Goal: Information Seeking & Learning: Learn about a topic

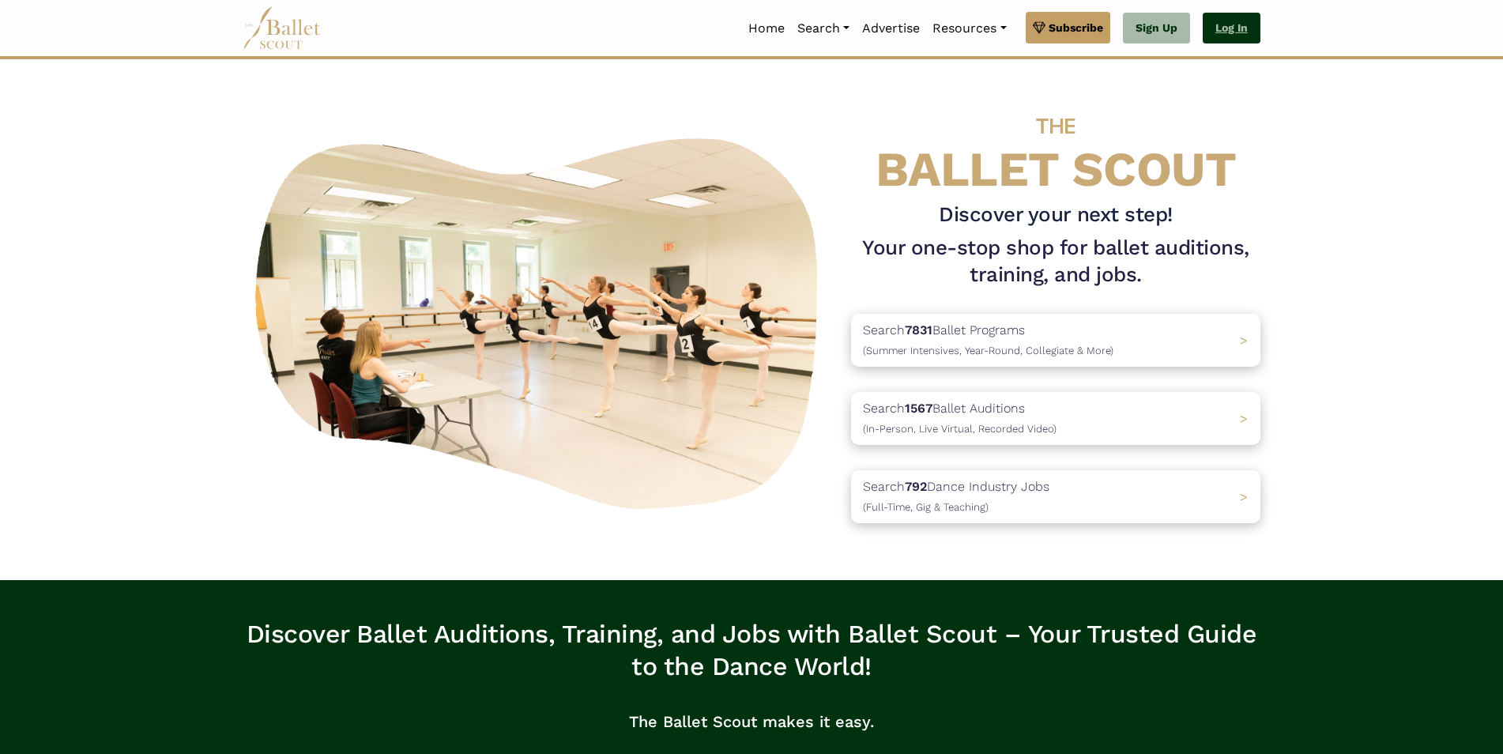
click at [719, 26] on link "Log In" at bounding box center [1232, 29] width 58 height 32
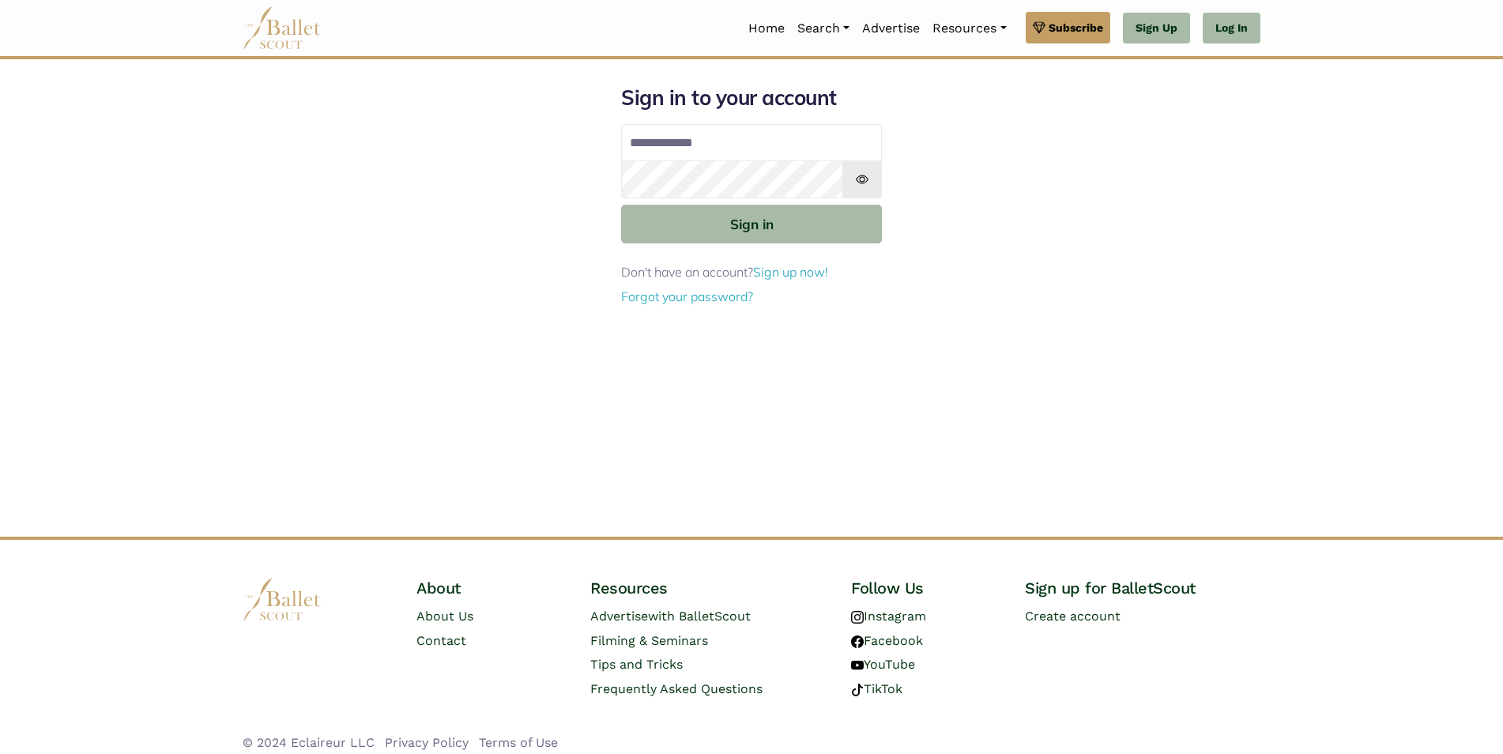
click at [768, 147] on input "Email address" at bounding box center [751, 143] width 261 height 38
type input "**********"
click at [621, 205] on button "Sign in" at bounding box center [751, 224] width 261 height 39
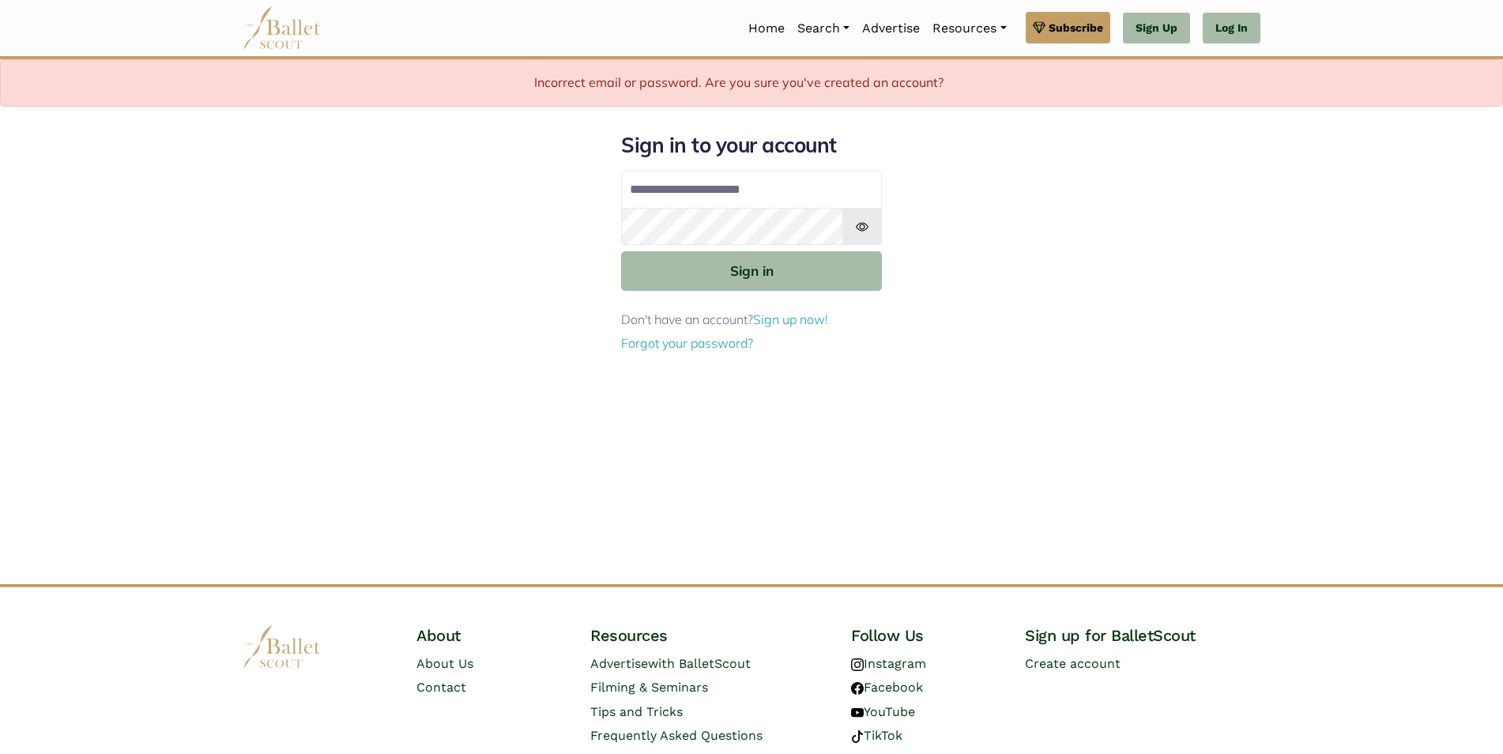
click at [863, 224] on img at bounding box center [863, 227] width 40 height 38
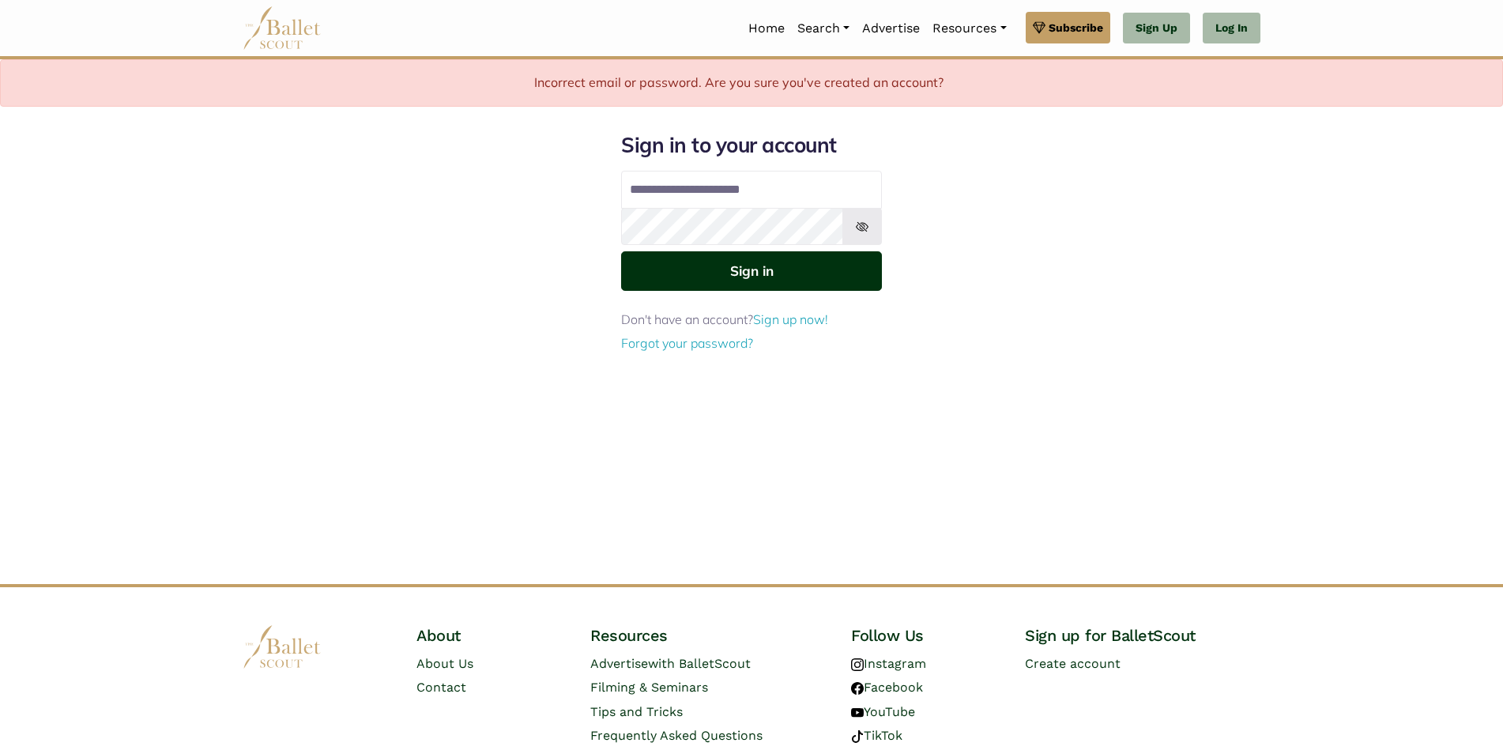
click at [737, 263] on button "Sign in" at bounding box center [751, 270] width 261 height 39
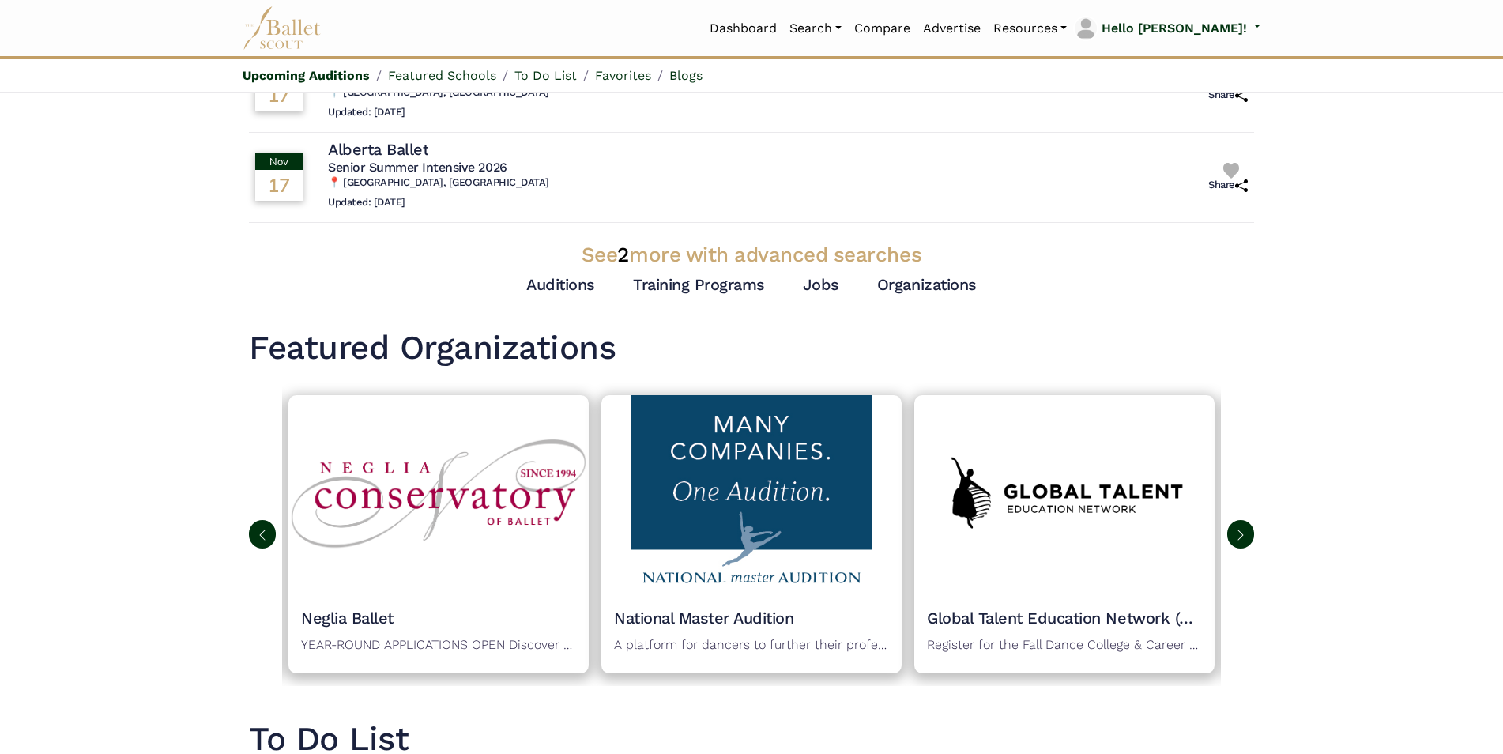
scroll to position [474, 0]
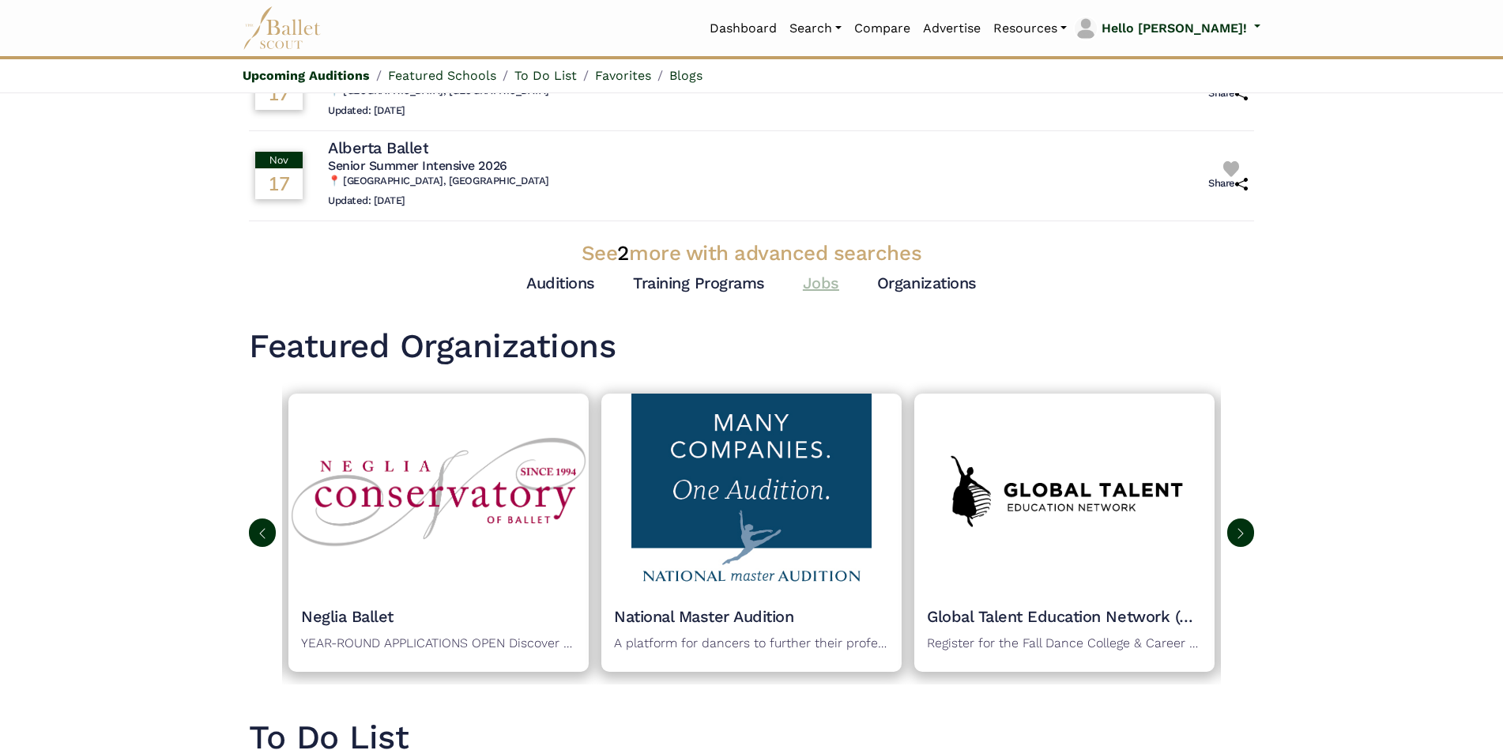
click at [818, 277] on link "Jobs" at bounding box center [821, 282] width 36 height 19
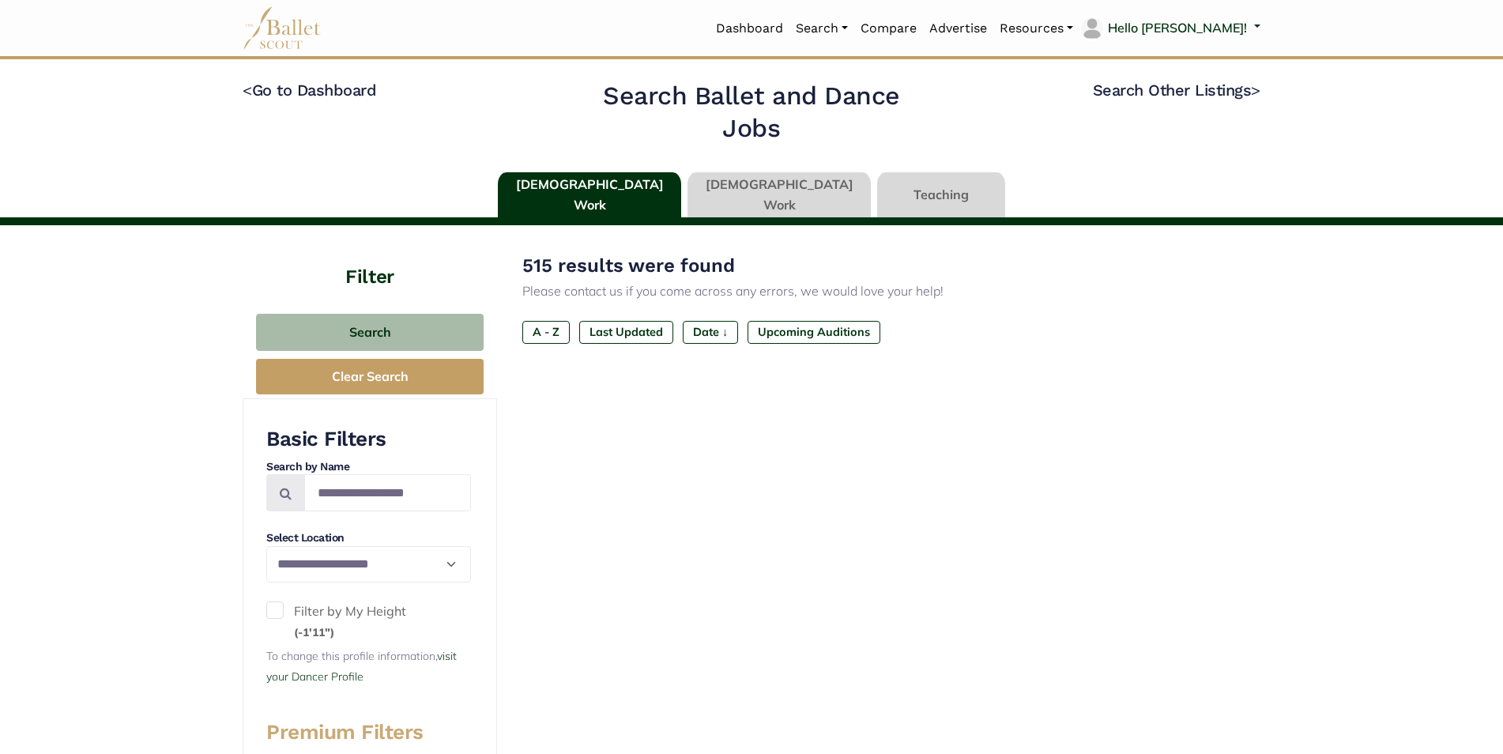
type input "******"
type input "*****"
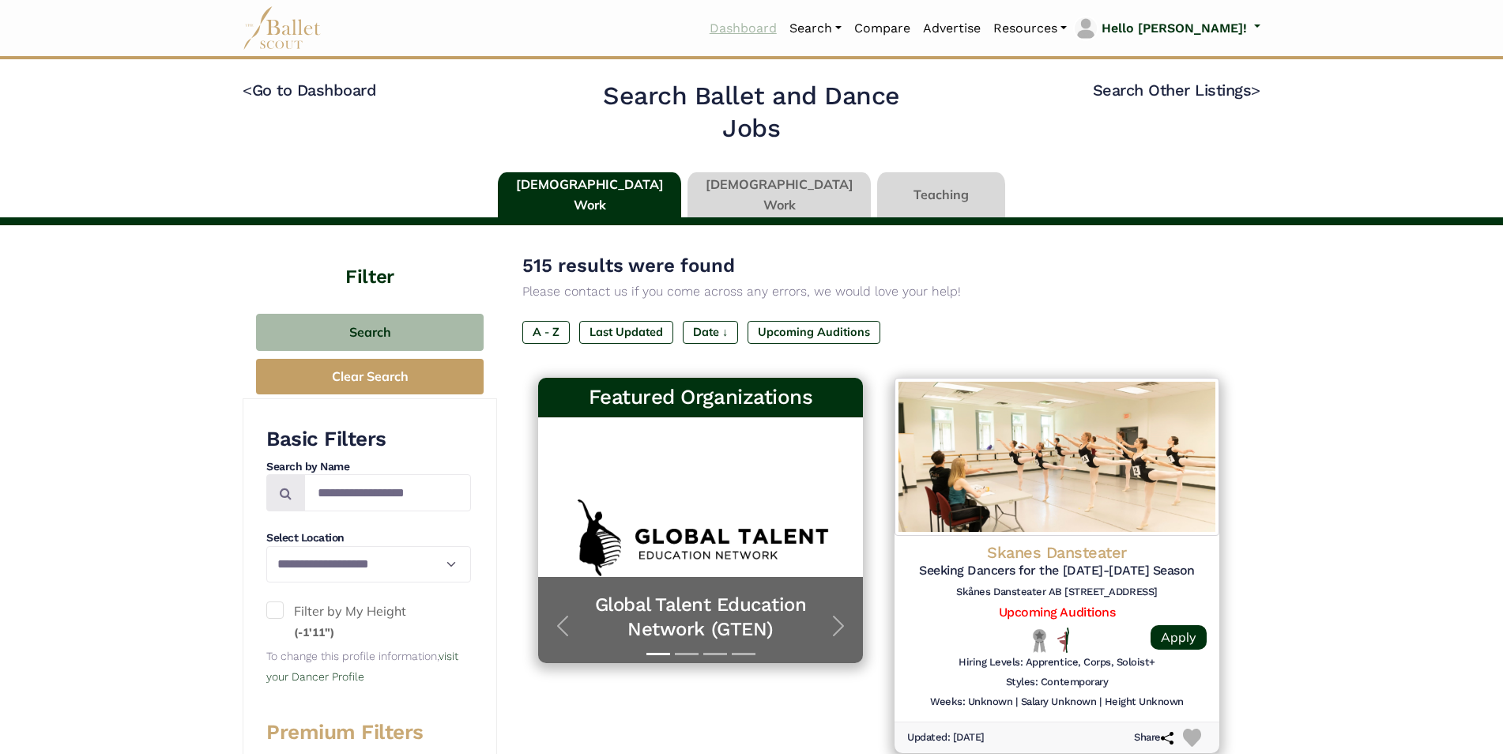
click at [783, 28] on link "Dashboard" at bounding box center [743, 28] width 80 height 33
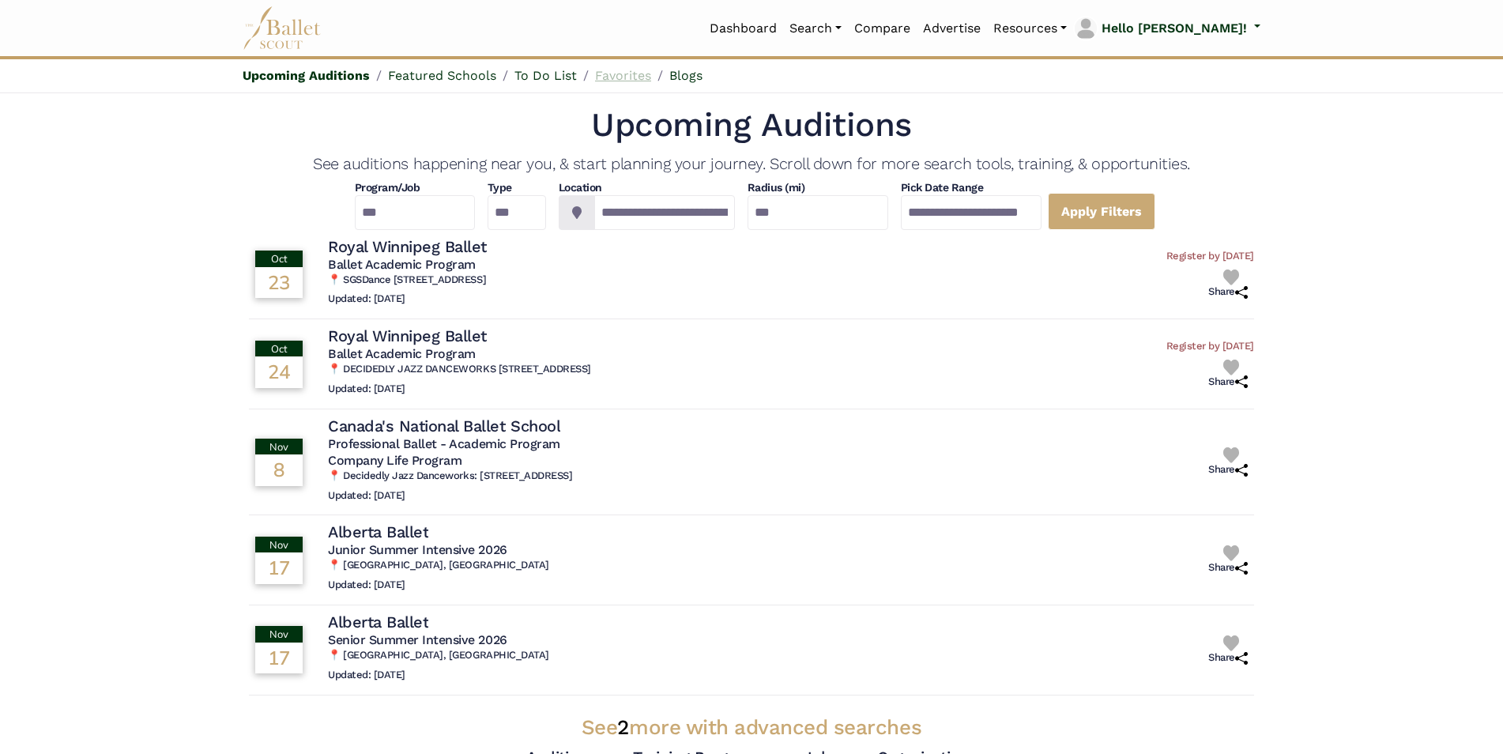
click at [620, 72] on link "Favorites" at bounding box center [623, 75] width 56 height 15
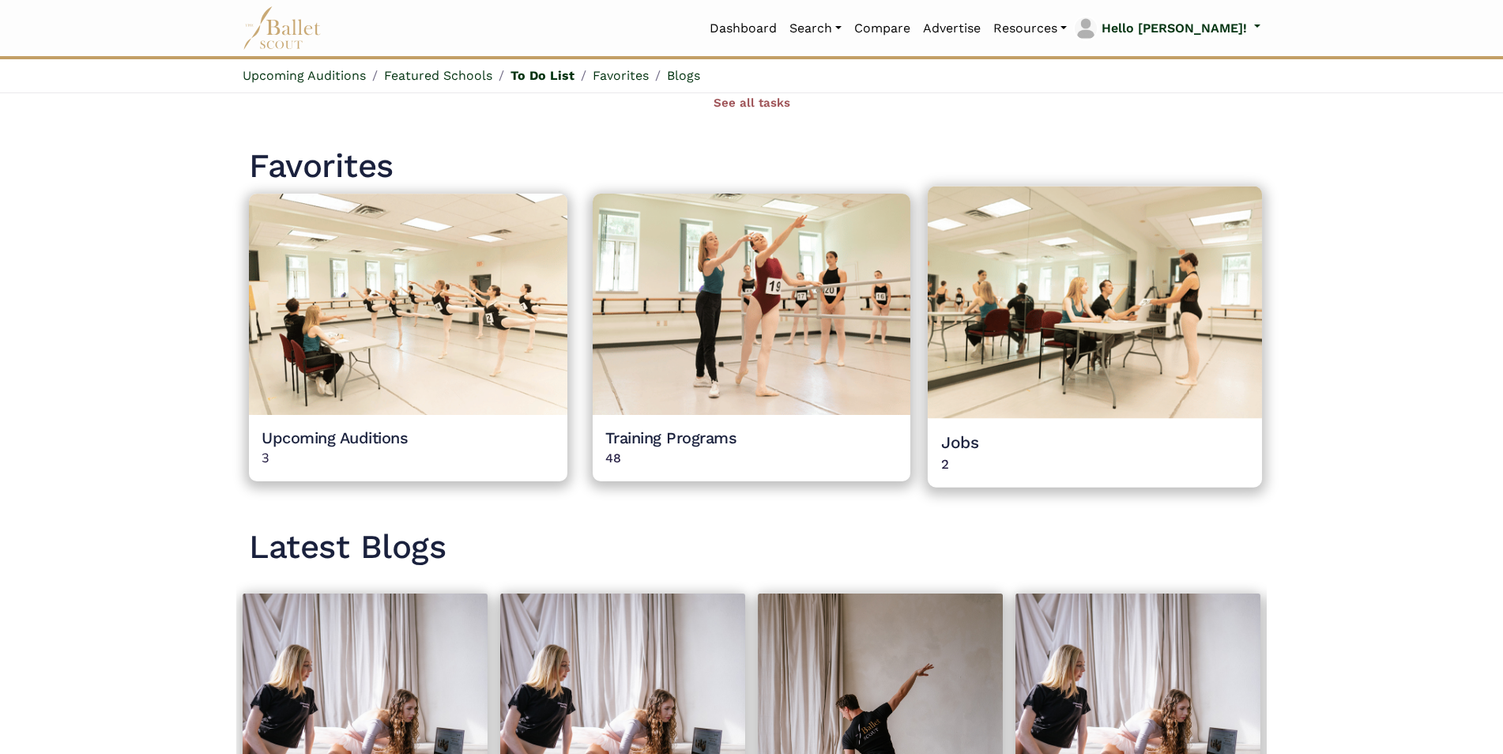
scroll to position [1153, 0]
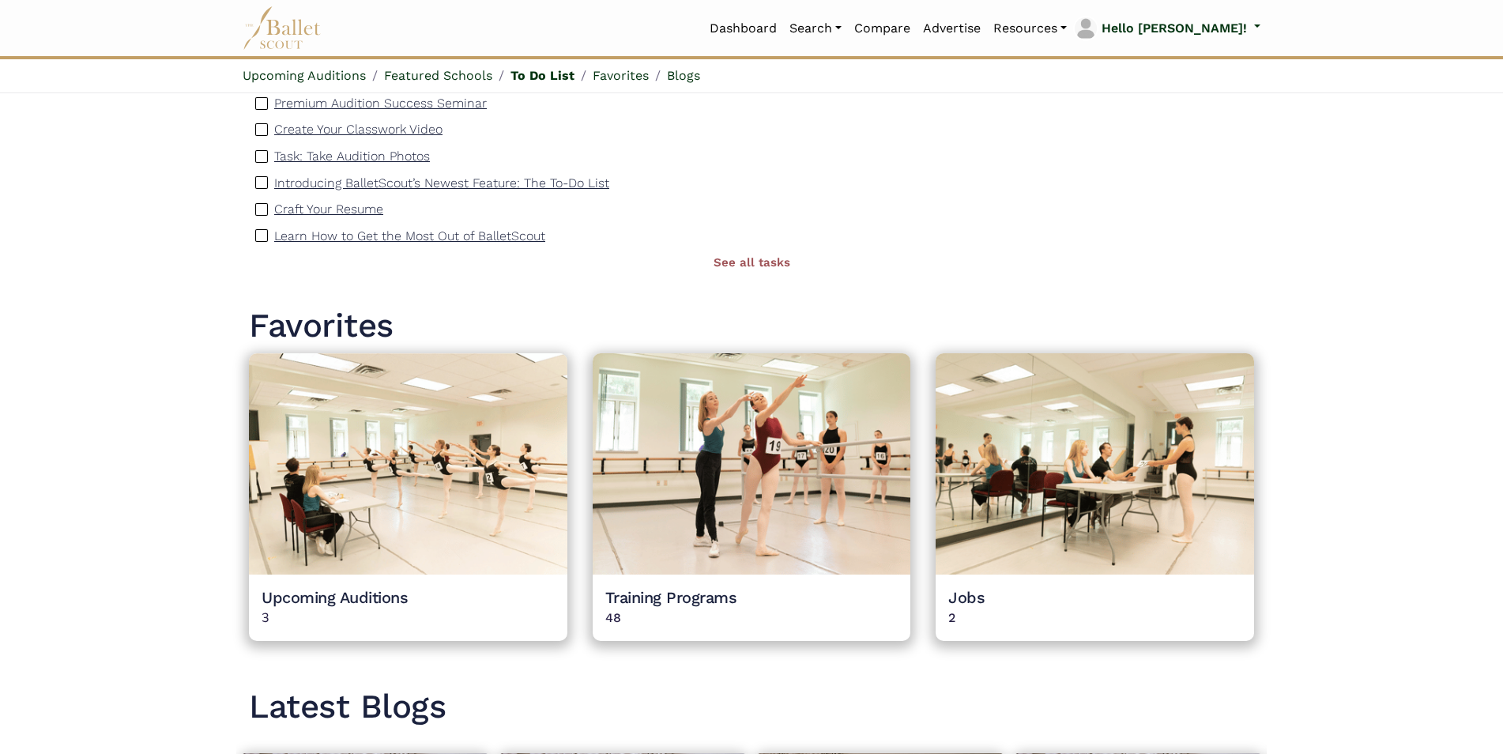
click at [1261, 22] on div "Dashboard Search Organizations Programs Auditions Jobs" at bounding box center [751, 28] width 1043 height 56
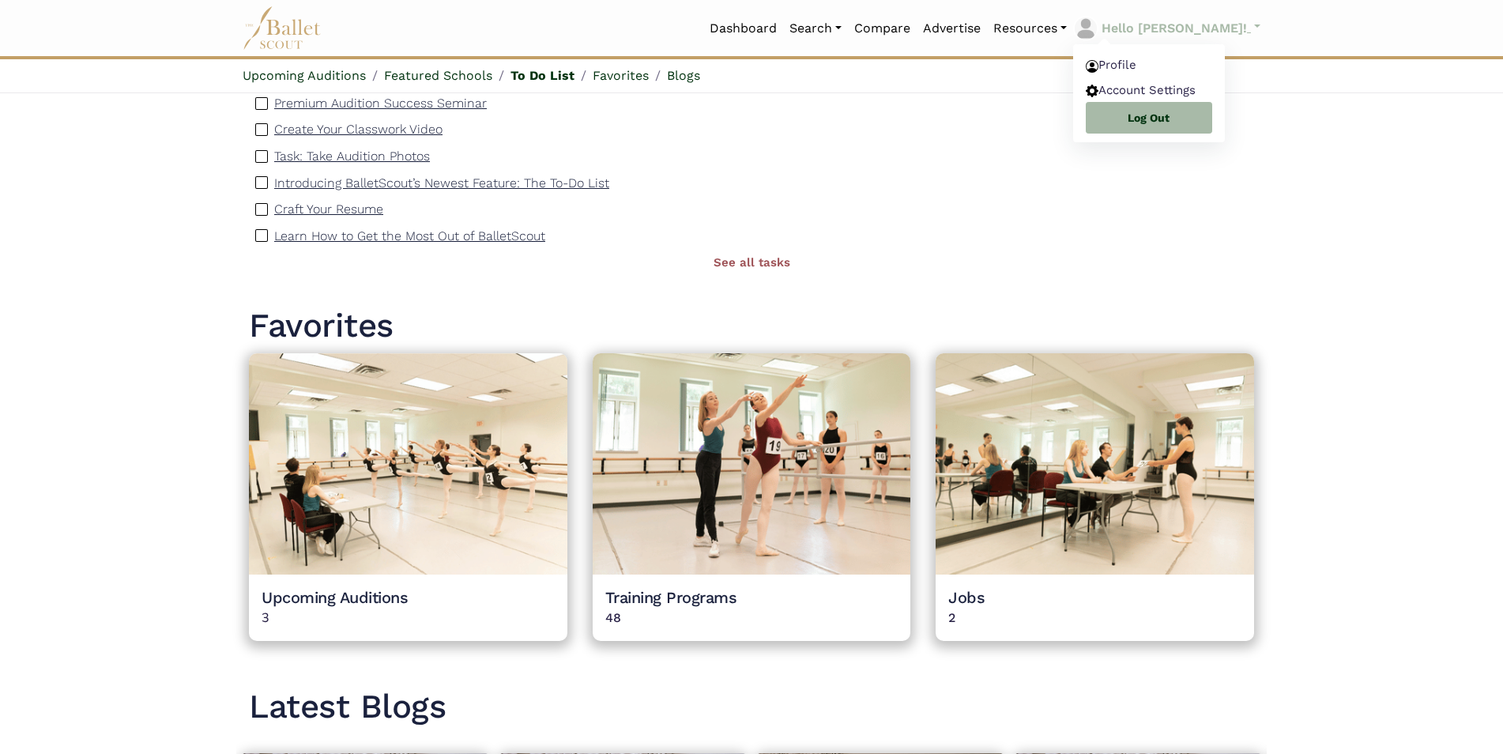
click at [1259, 25] on link "Hello [PERSON_NAME]!" at bounding box center [1166, 28] width 187 height 25
click at [1188, 87] on link "Account Settings" at bounding box center [1149, 92] width 152 height 25
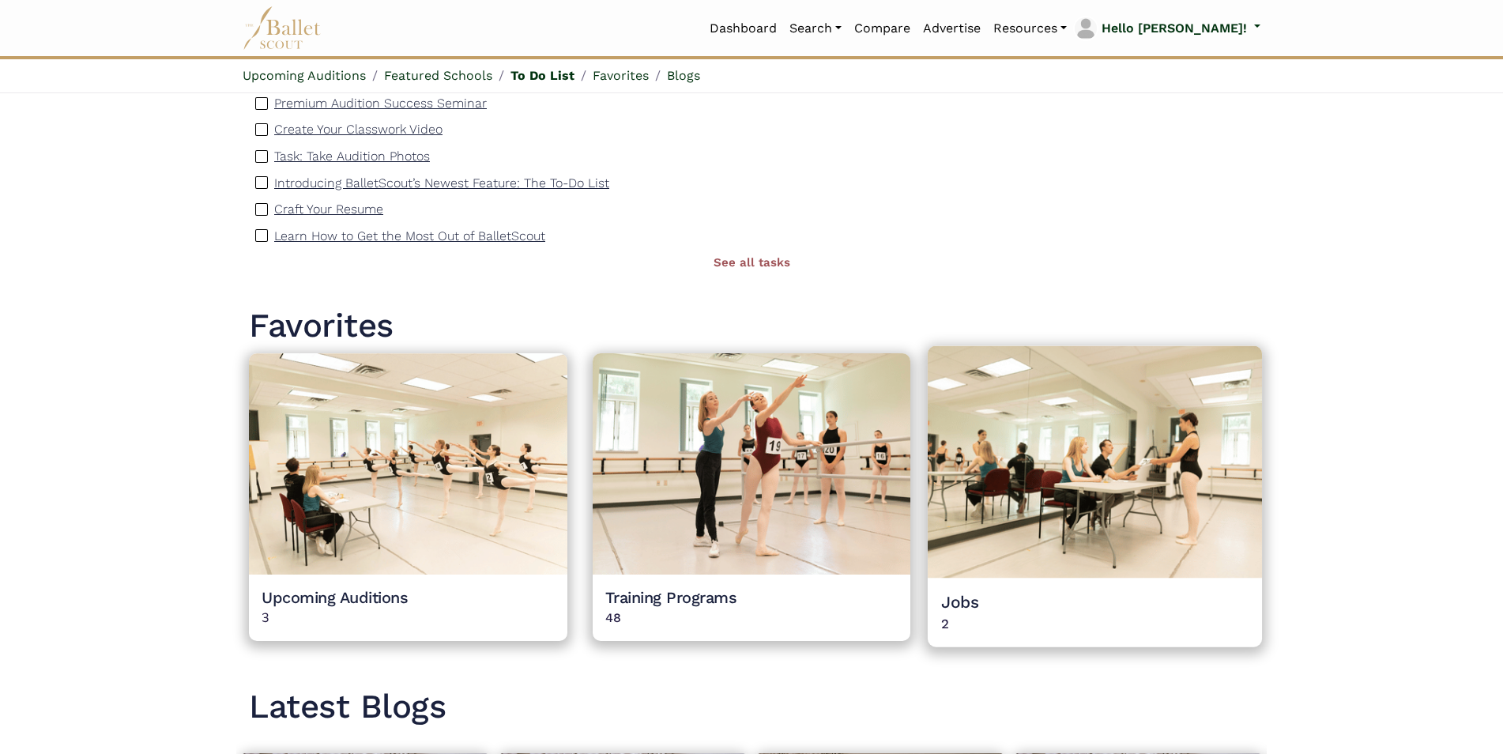
click at [1013, 569] on img at bounding box center [1095, 462] width 334 height 232
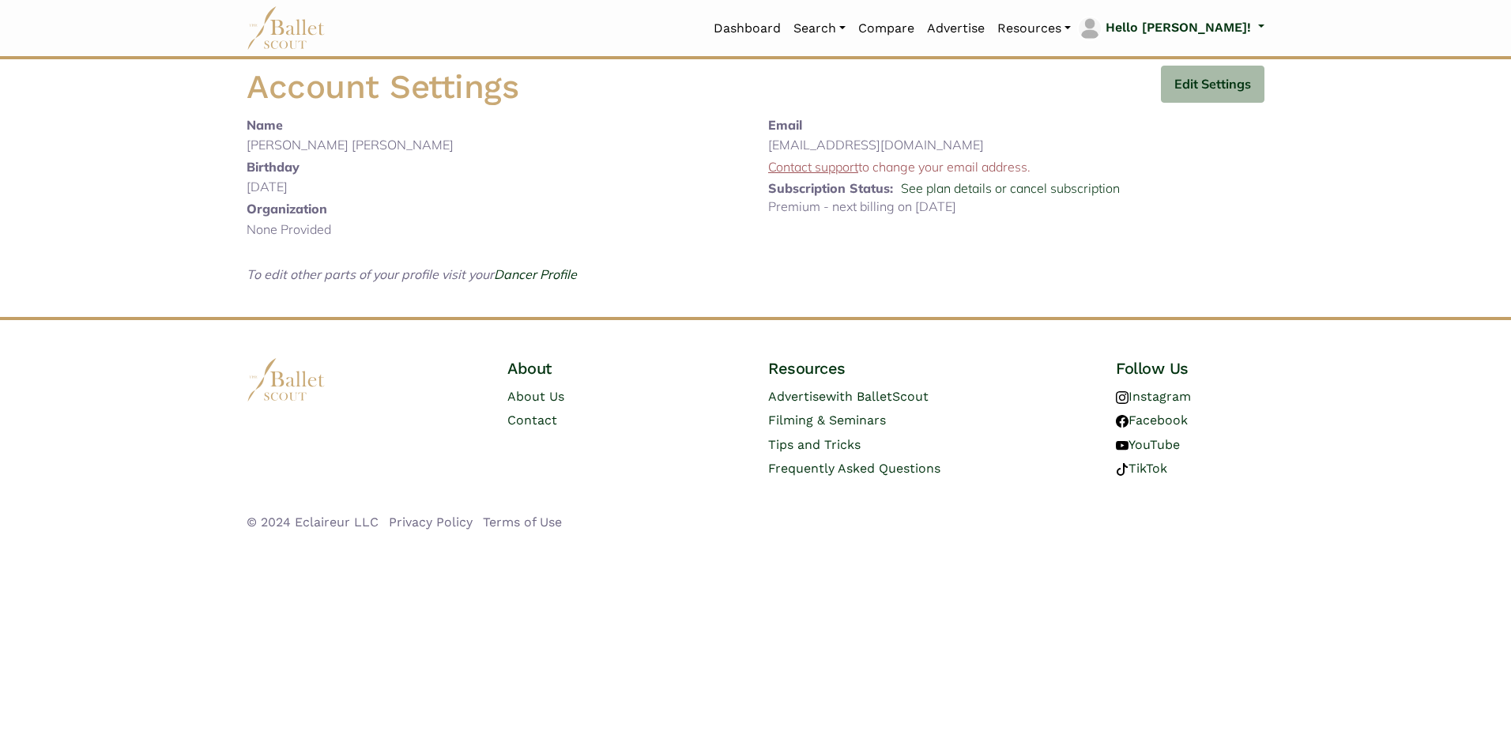
click at [1224, 177] on p "Contact support to change your email address." at bounding box center [1016, 167] width 496 height 21
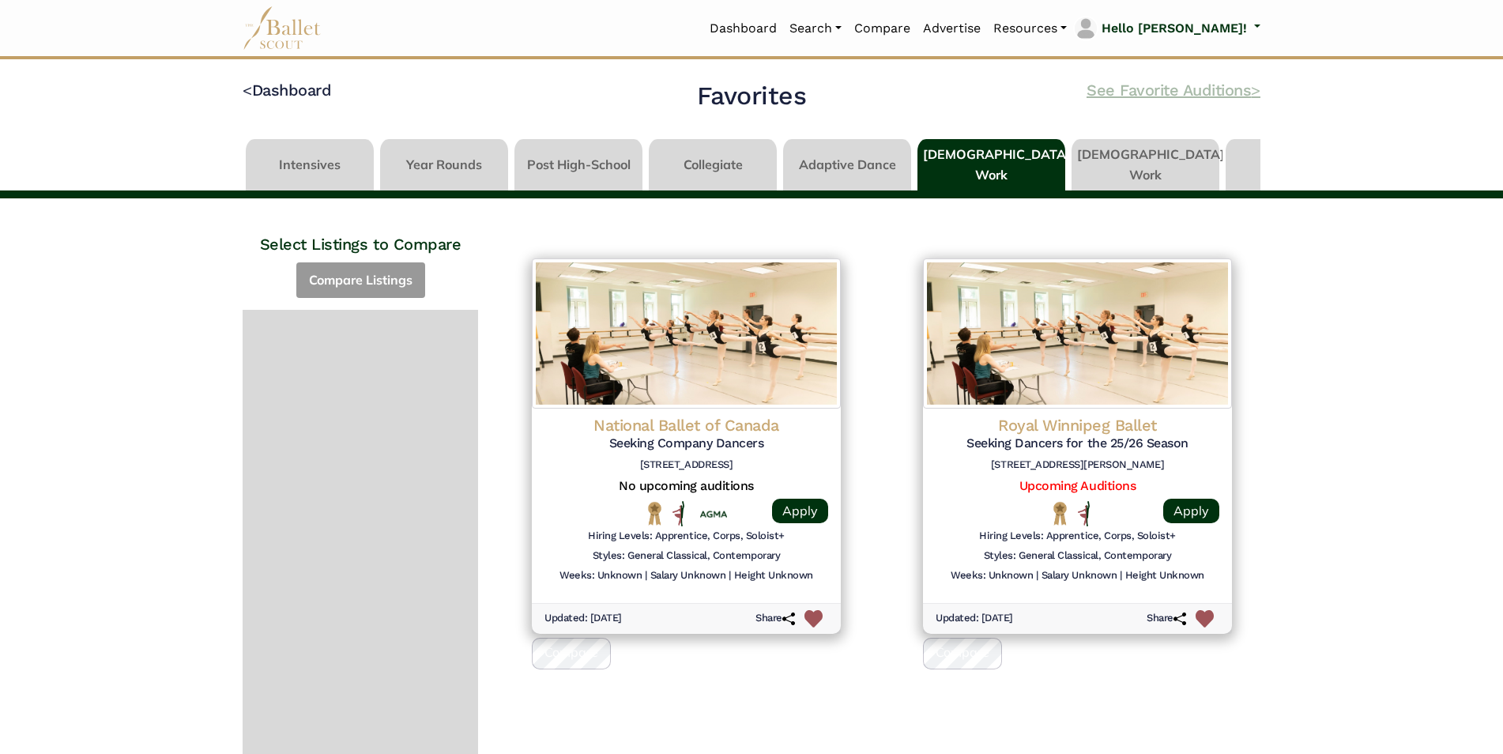
click at [1251, 90] on code ">" at bounding box center [1255, 90] width 9 height 20
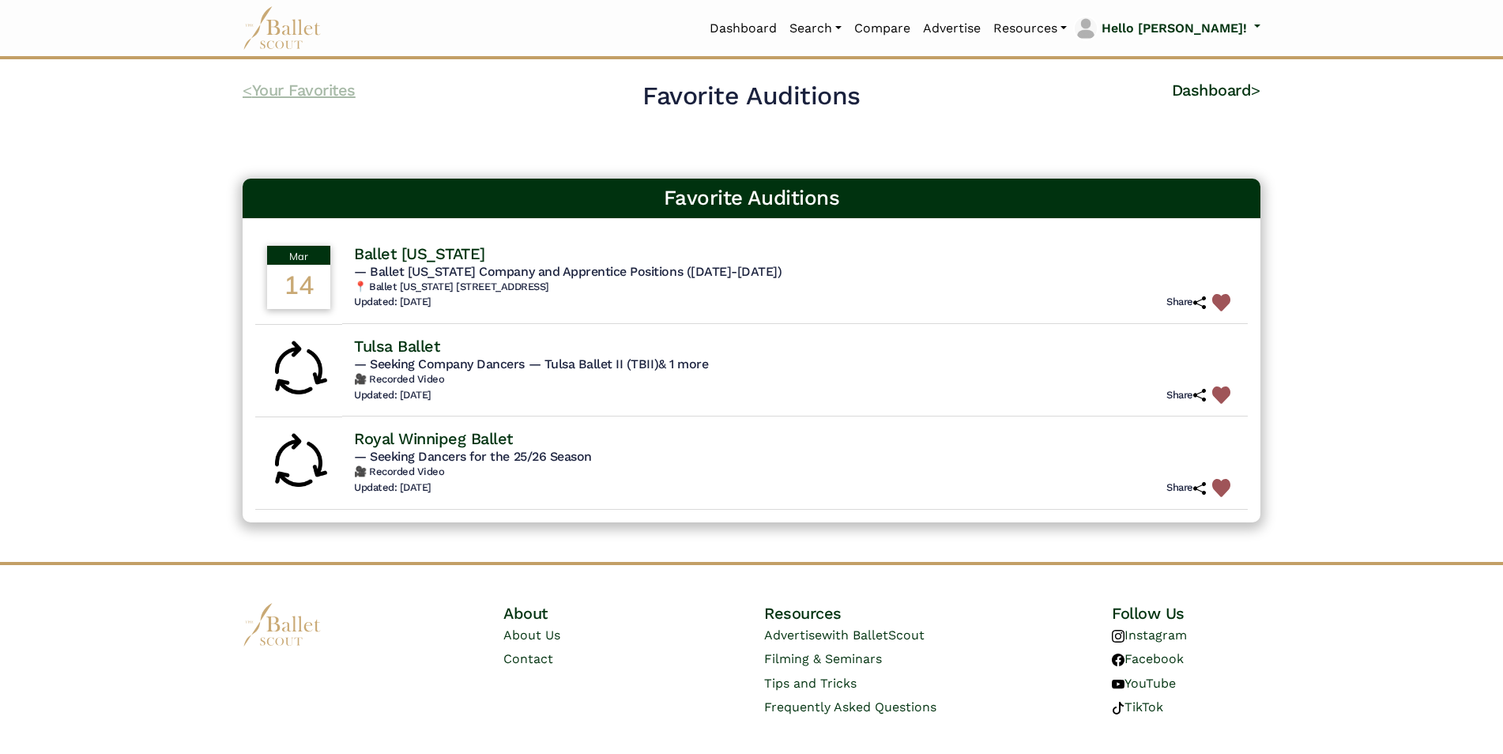
click at [257, 96] on link "< Your Favorites" at bounding box center [299, 90] width 113 height 19
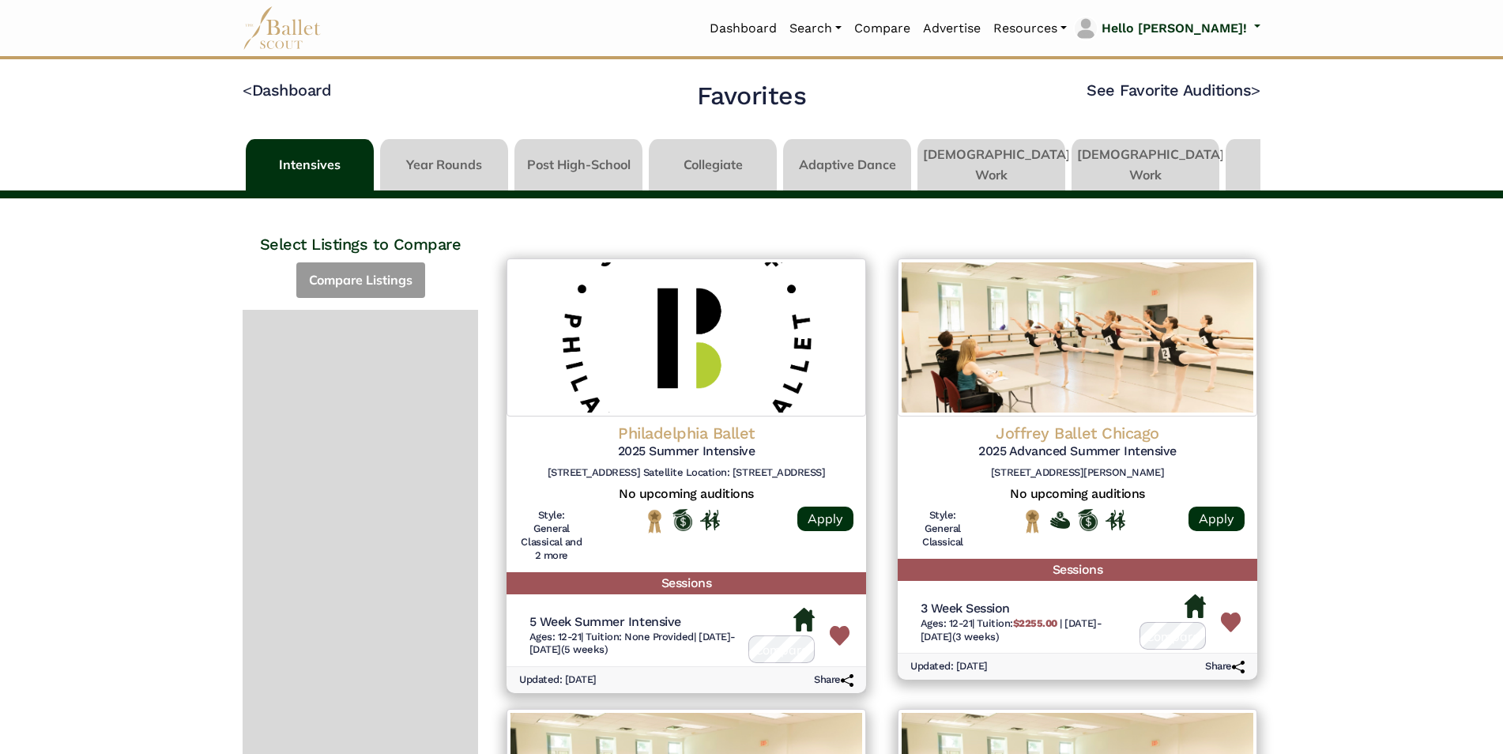
click at [462, 163] on link at bounding box center [444, 161] width 128 height 45
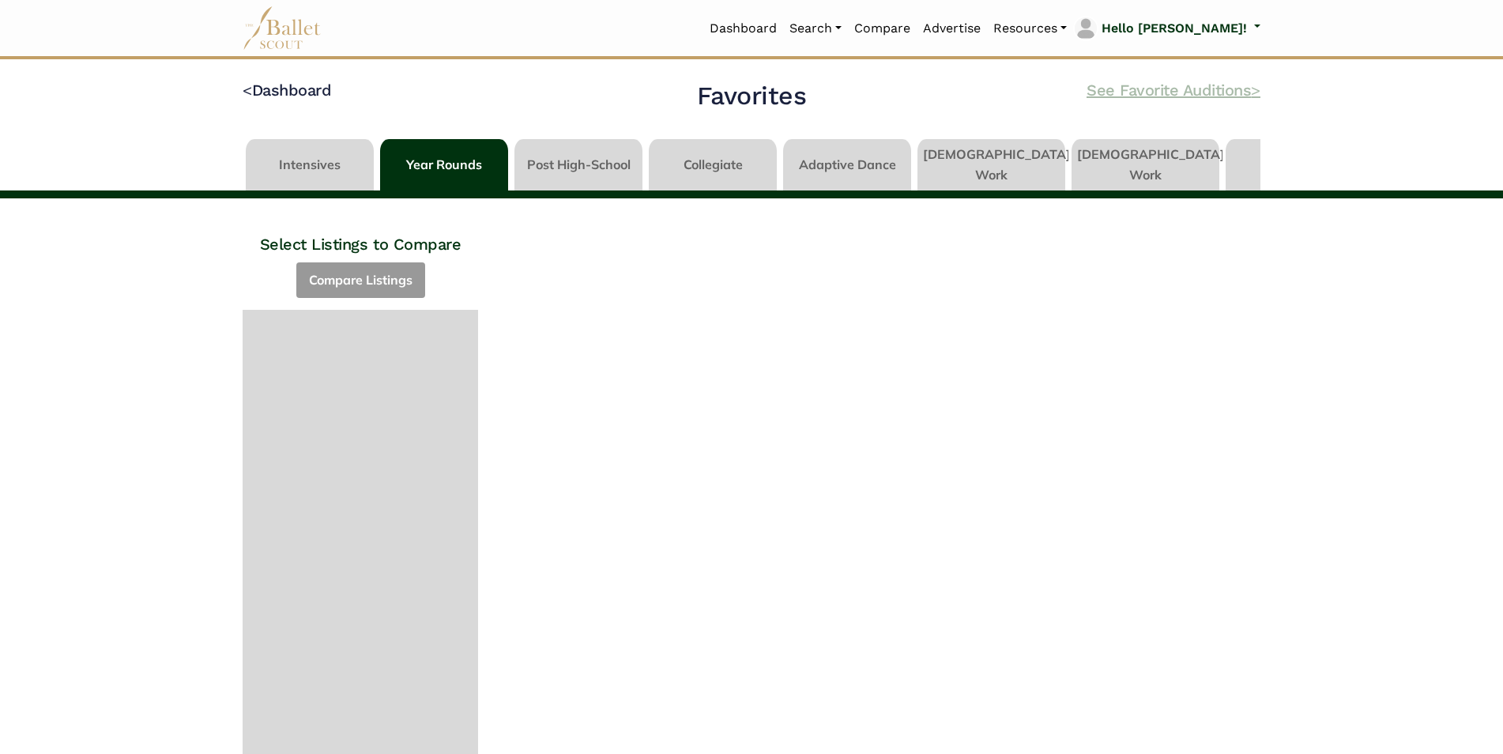
click at [1097, 95] on link "See Favorite Auditions >" at bounding box center [1174, 90] width 174 height 19
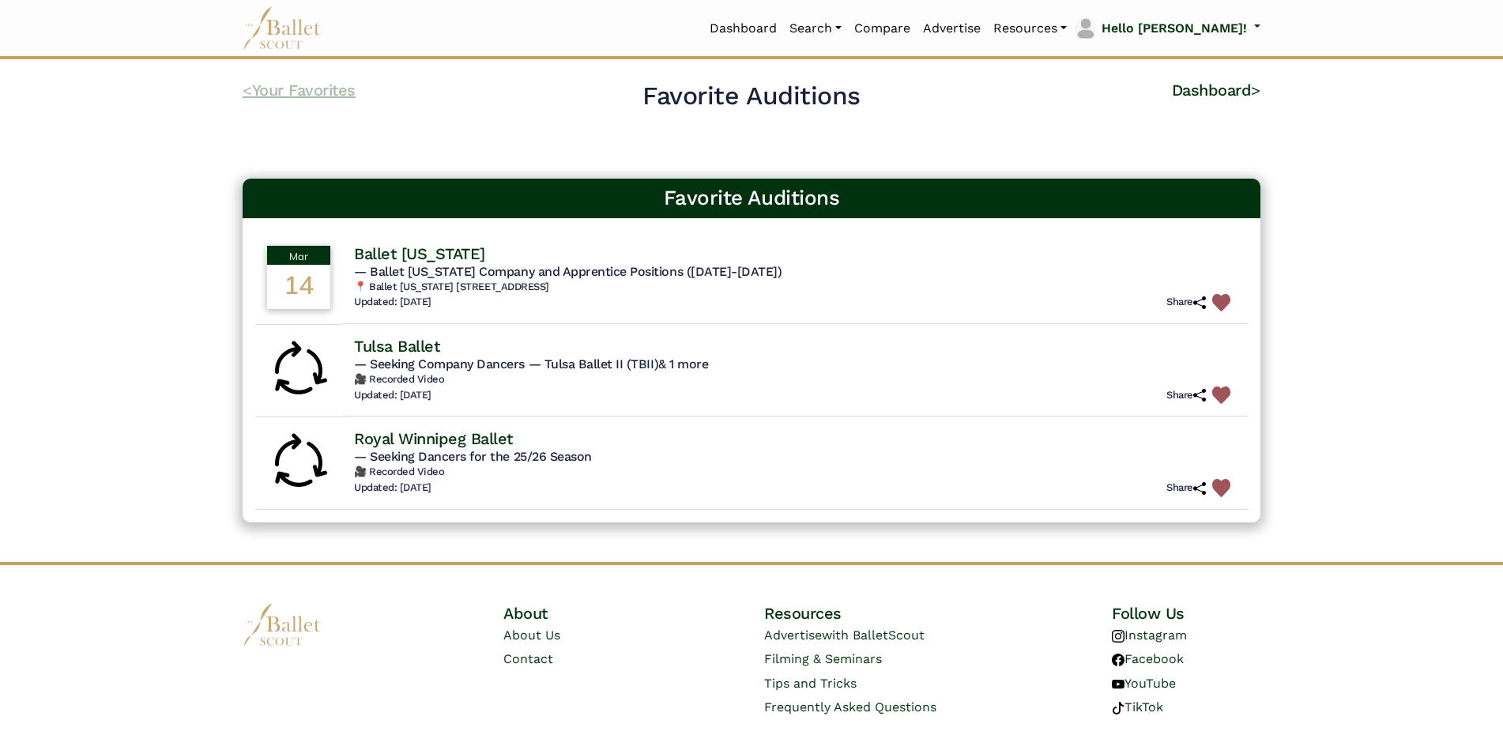
click at [262, 91] on link "< Your Favorites" at bounding box center [299, 90] width 113 height 19
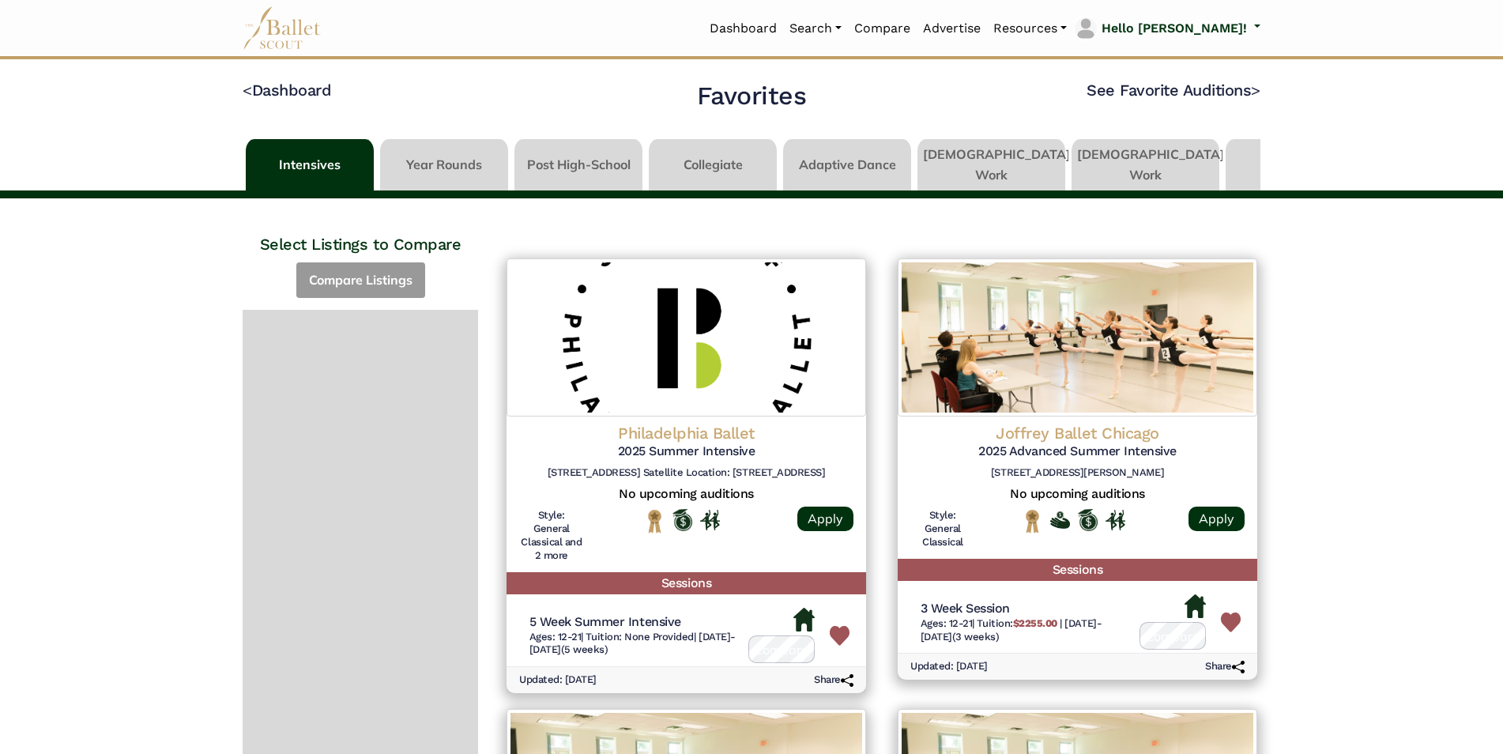
click at [1017, 153] on link at bounding box center [992, 161] width 148 height 45
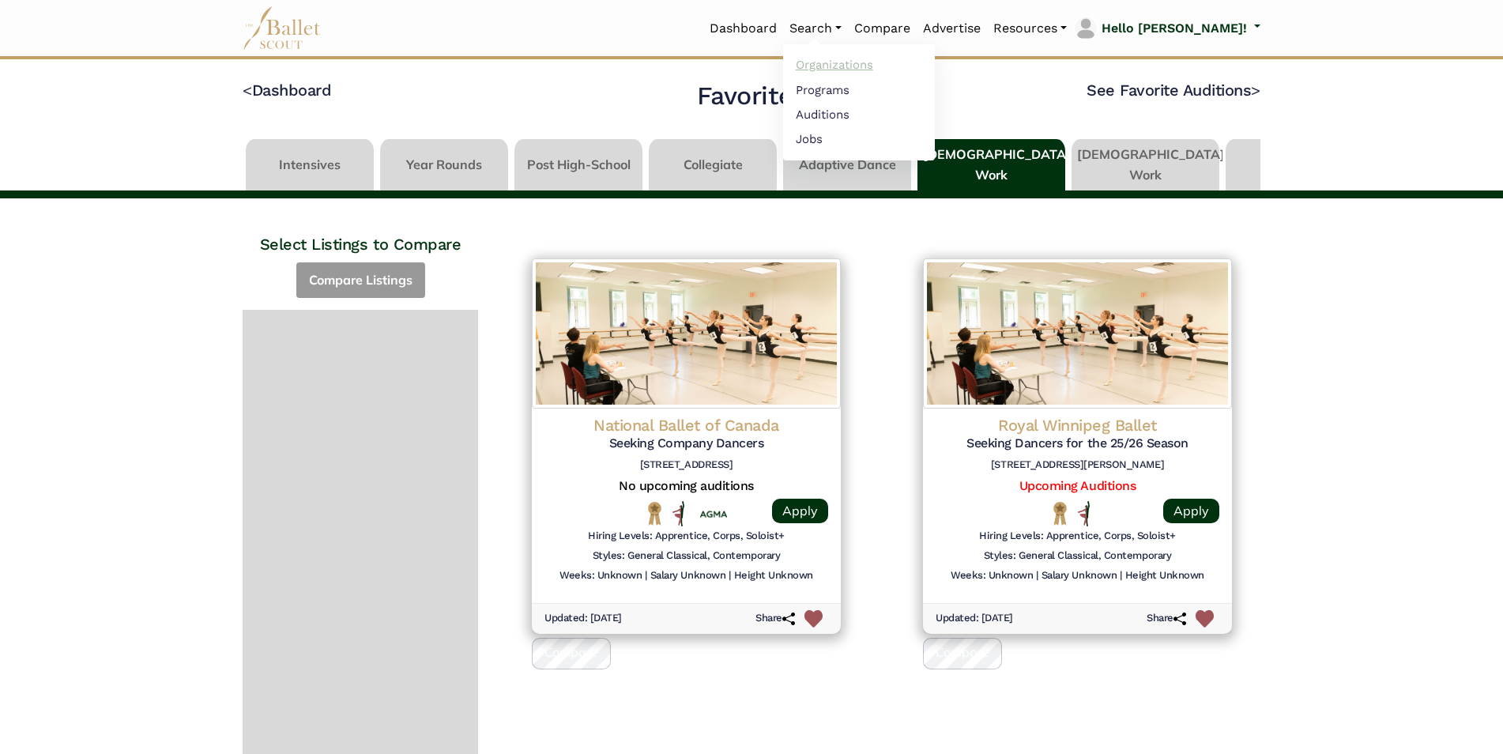
click at [870, 62] on link "Organizations" at bounding box center [859, 65] width 152 height 25
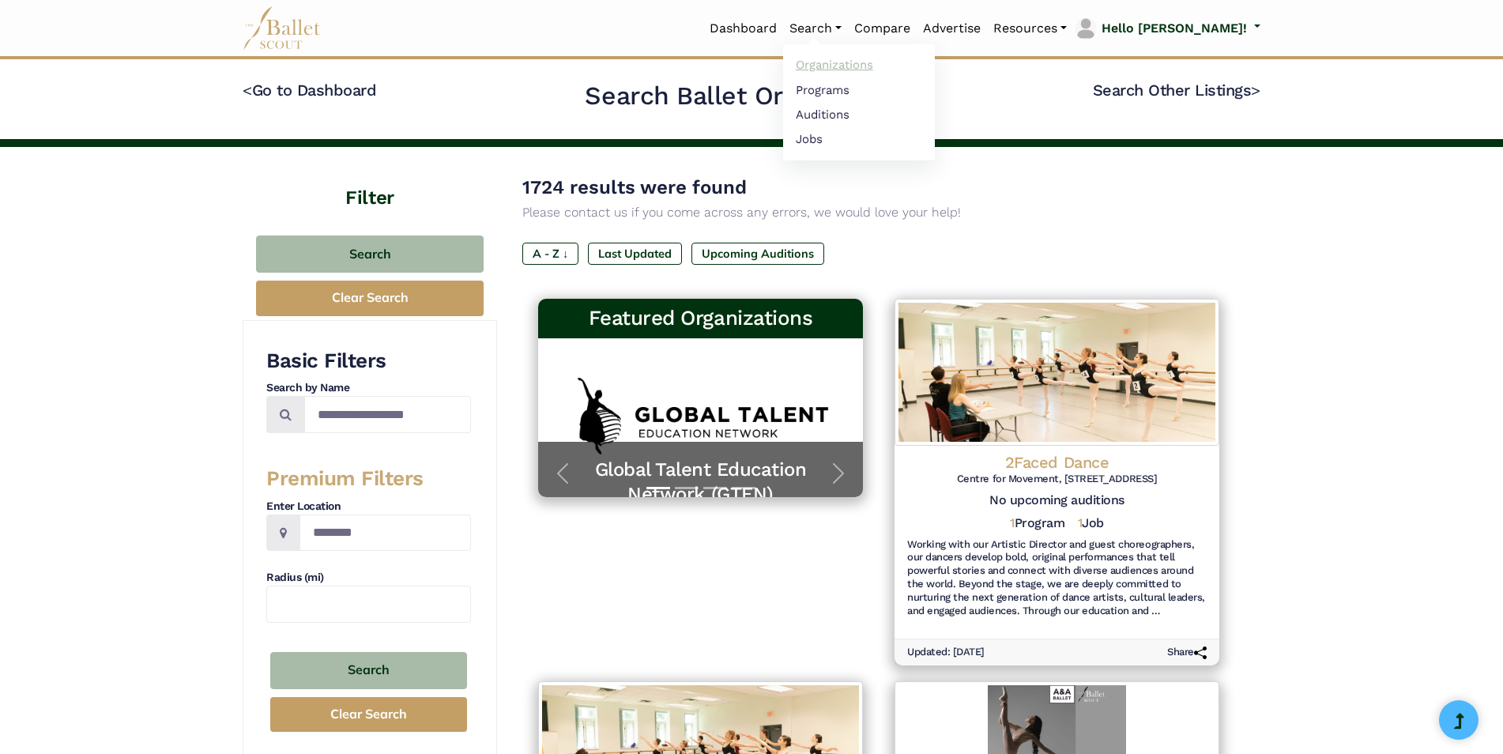
click at [881, 61] on link "Organizations" at bounding box center [859, 65] width 152 height 25
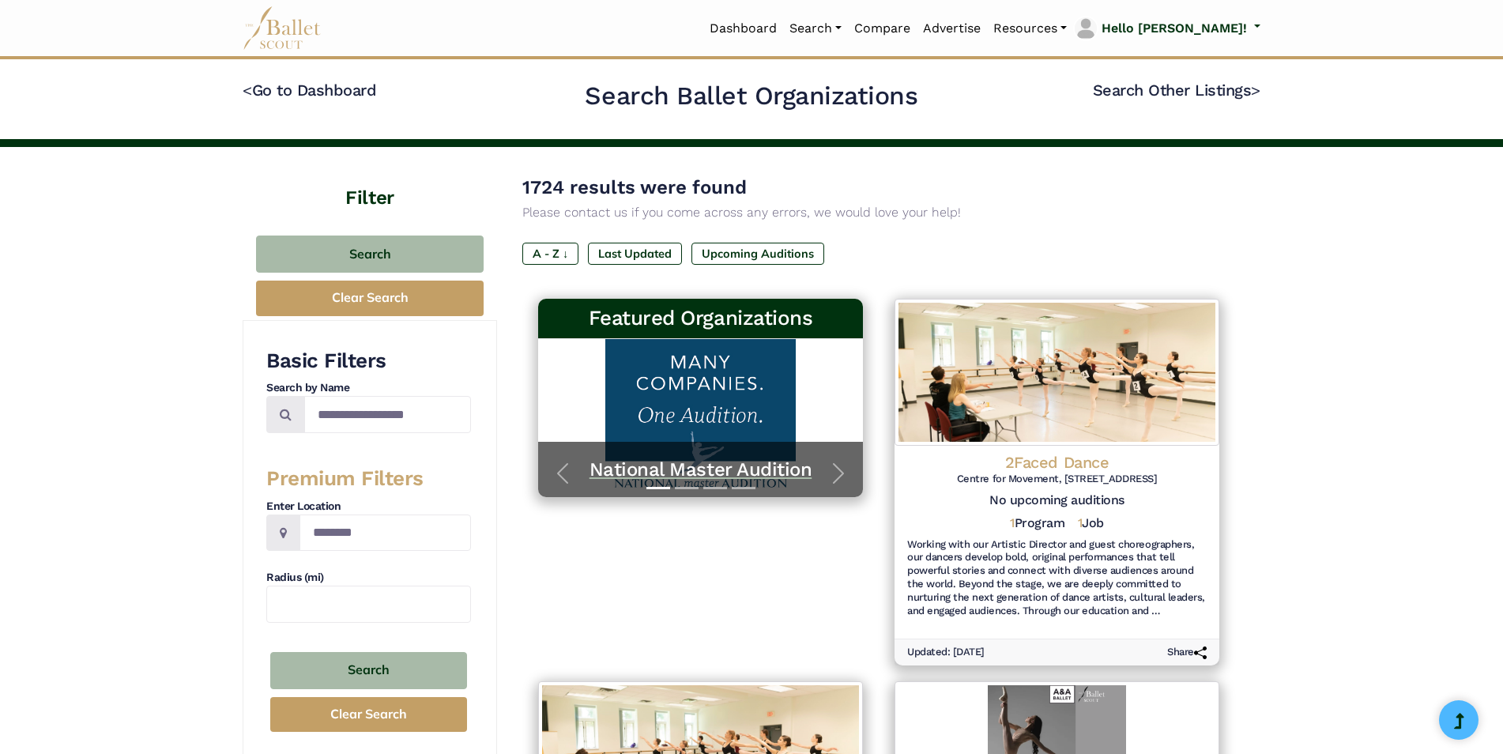
click at [760, 469] on h5 "National Master Audition" at bounding box center [700, 470] width 293 height 25
click at [375, 422] on input "Search by names..." at bounding box center [387, 414] width 167 height 37
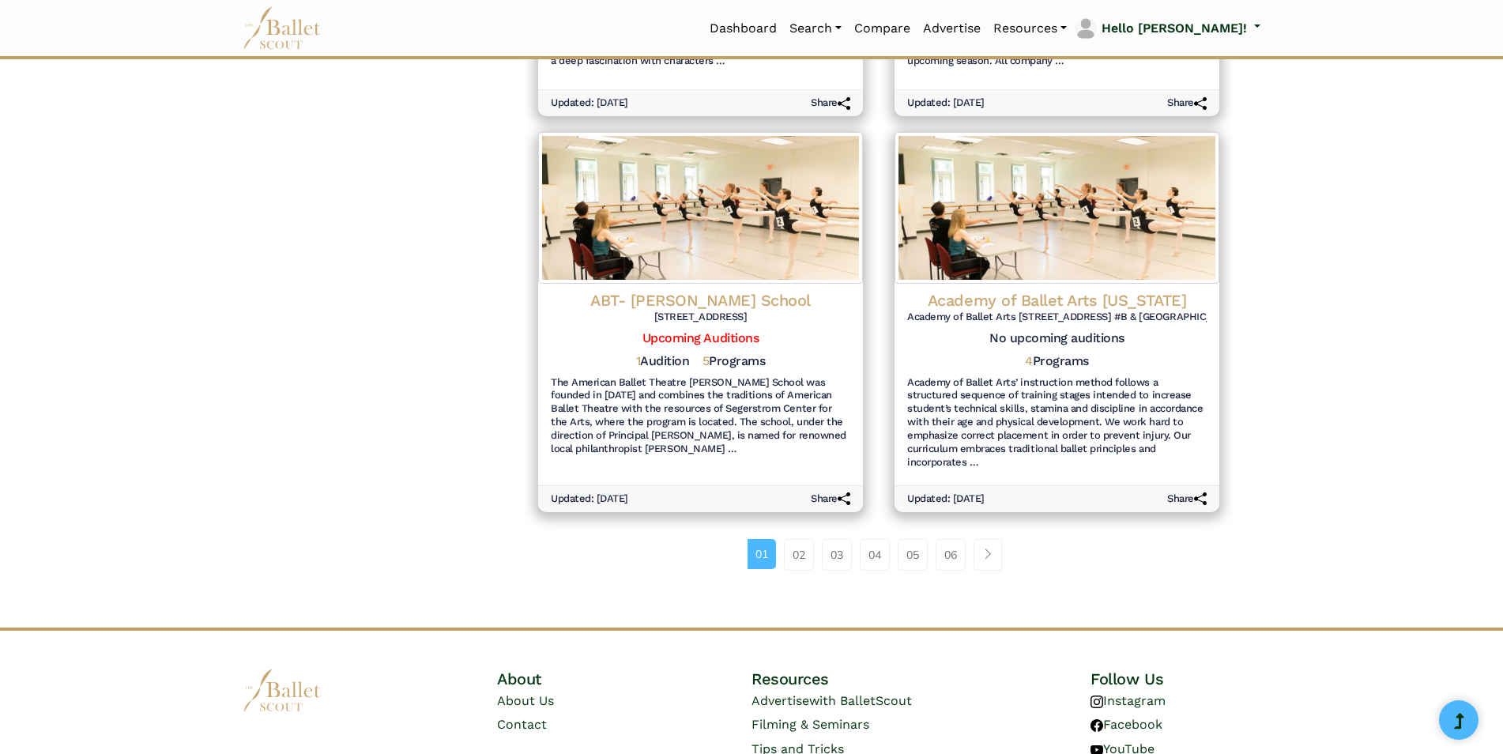
scroll to position [1793, 0]
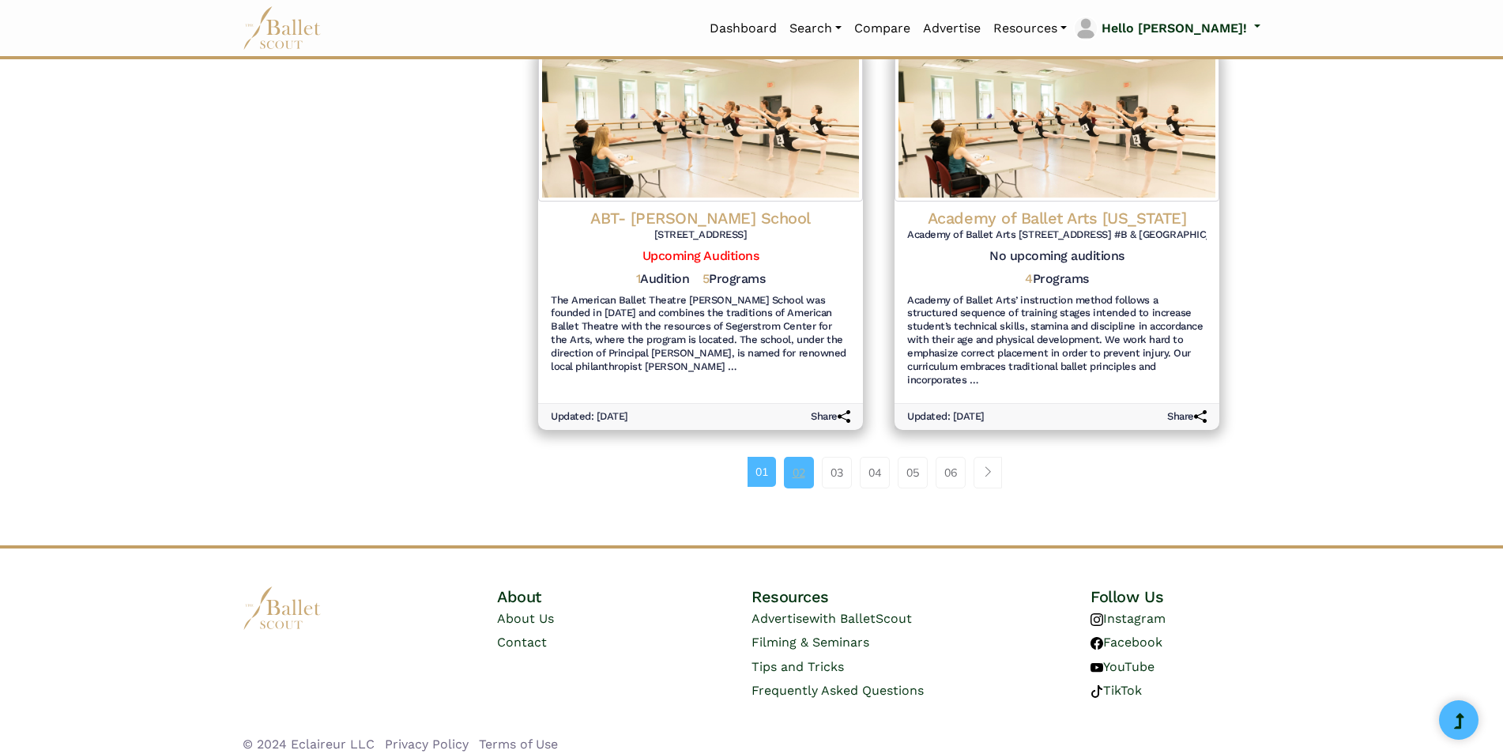
click at [805, 462] on link "02" at bounding box center [799, 473] width 30 height 32
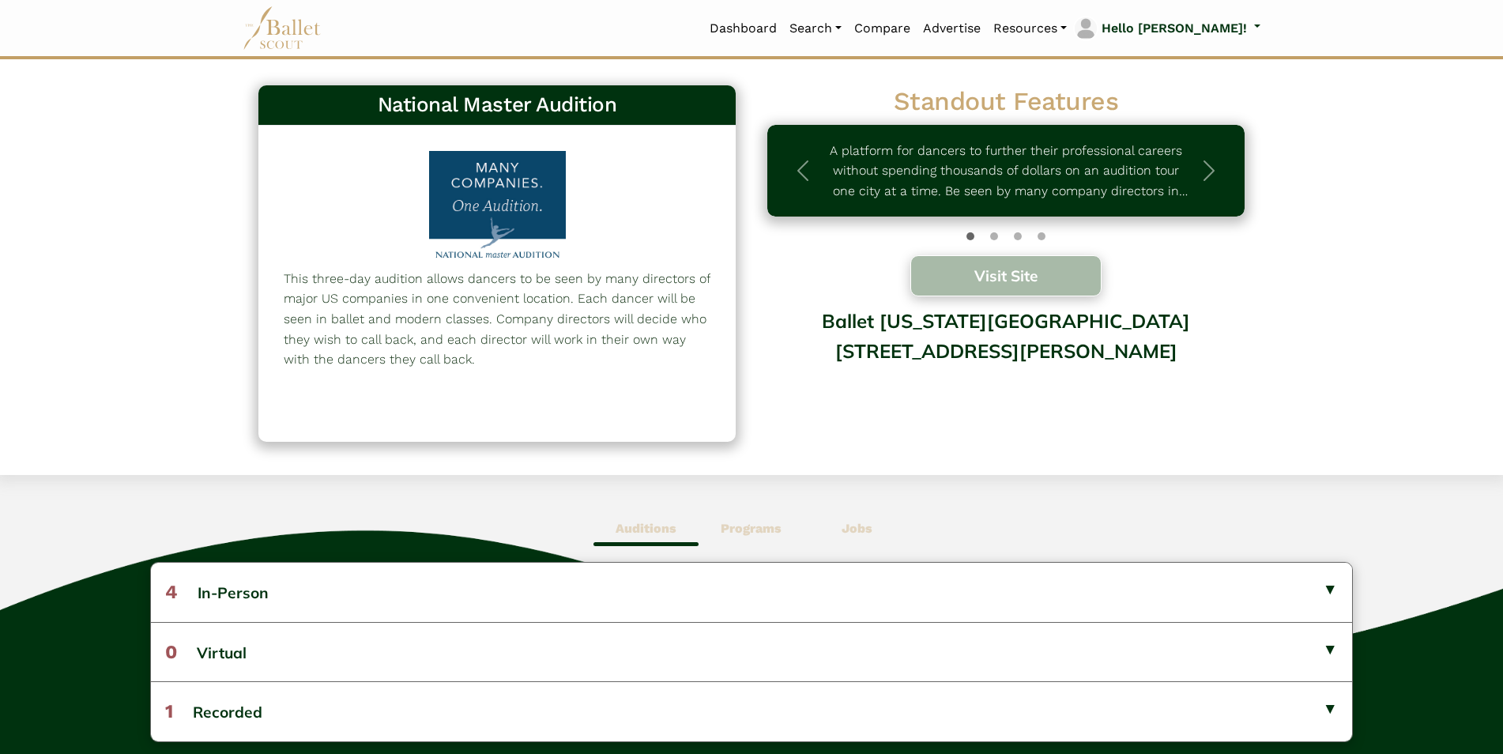
click at [979, 277] on button "Visit Site" at bounding box center [1006, 275] width 191 height 41
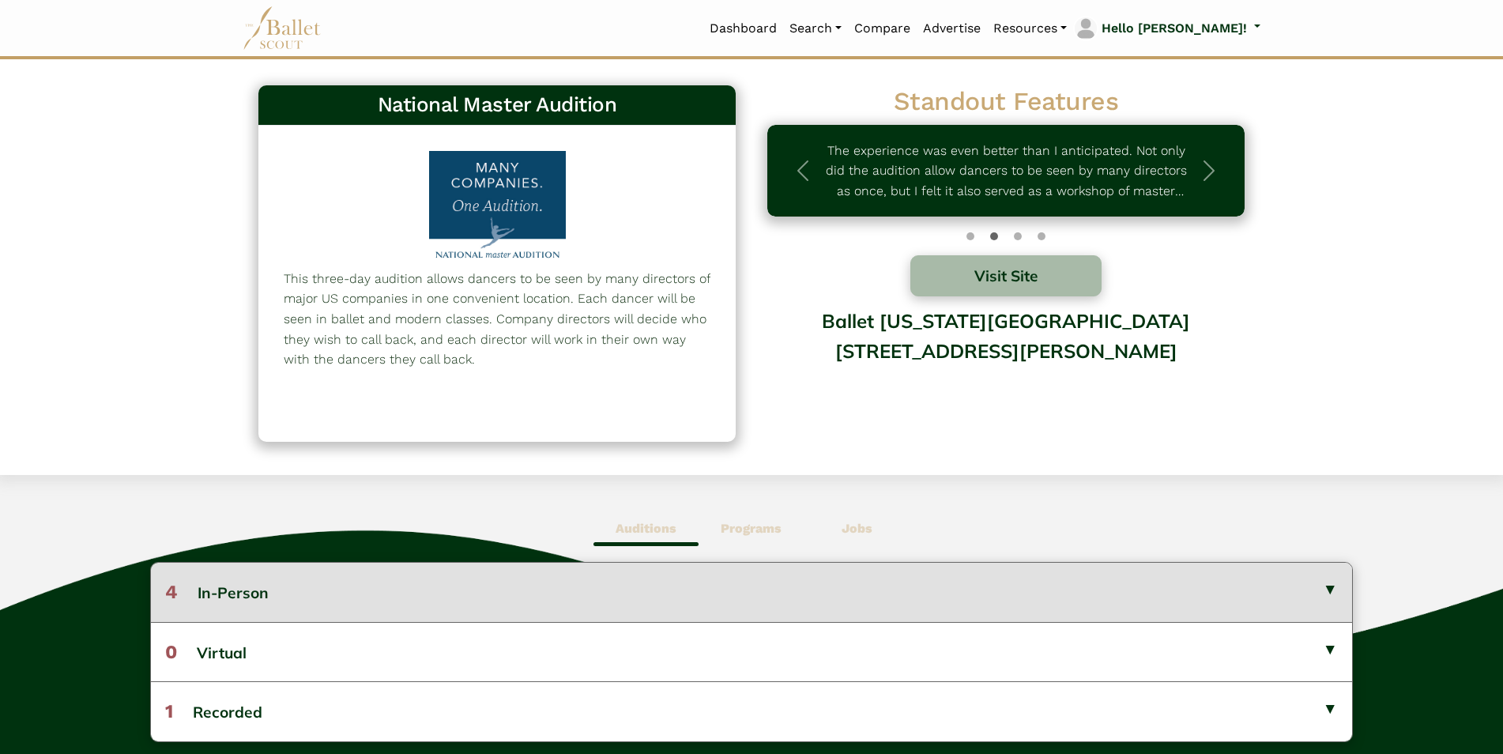
click at [259, 589] on button "4 In-Person" at bounding box center [751, 592] width 1201 height 58
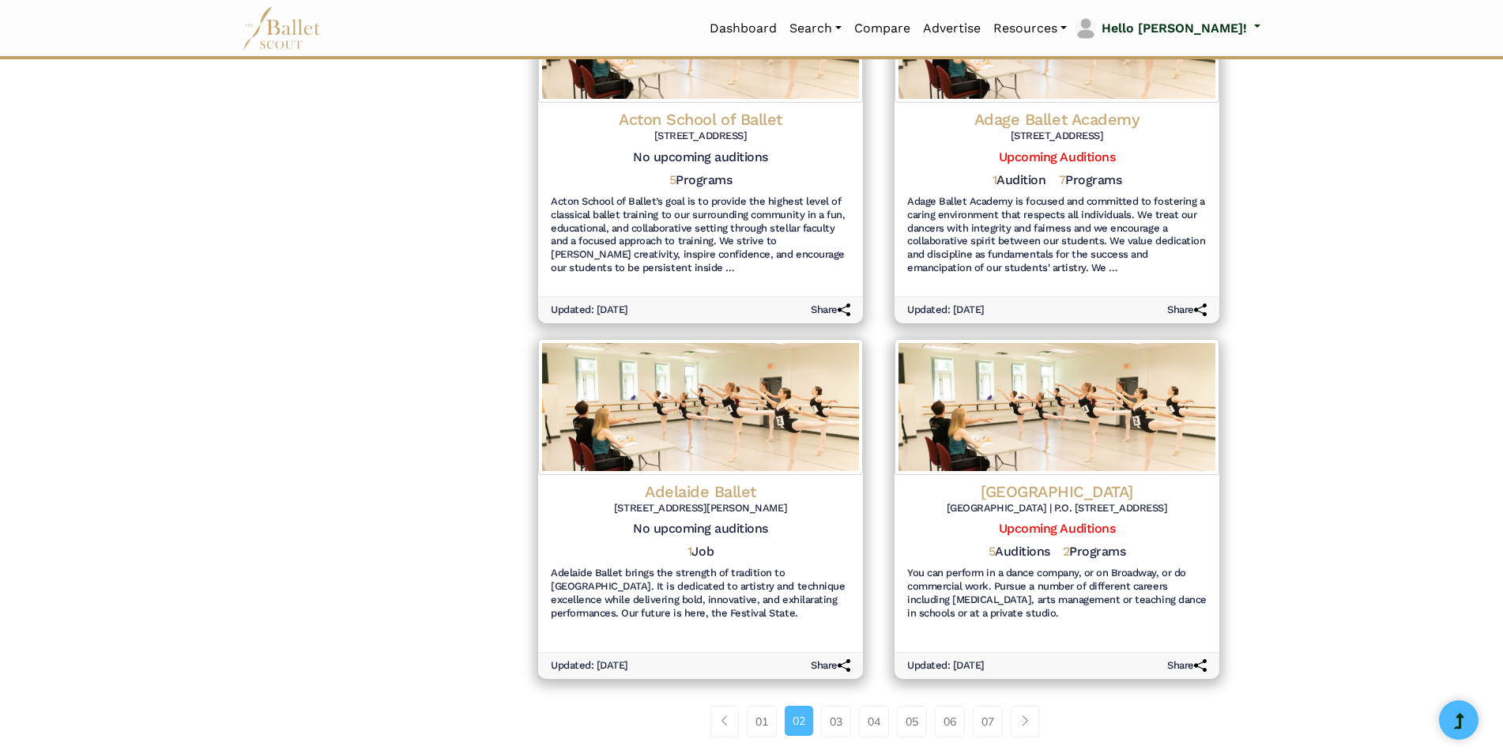
scroll to position [1766, 0]
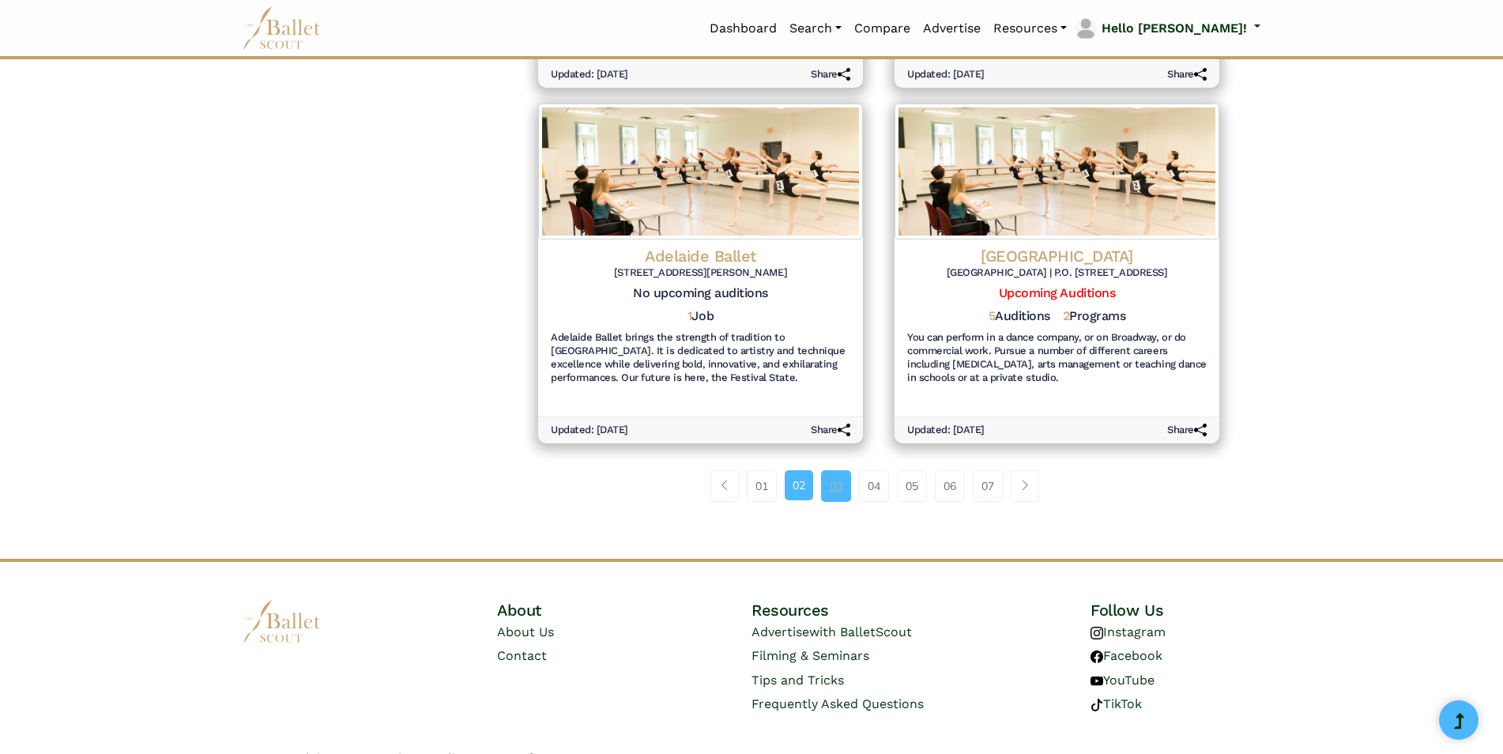
click at [836, 470] on link "03" at bounding box center [836, 486] width 30 height 32
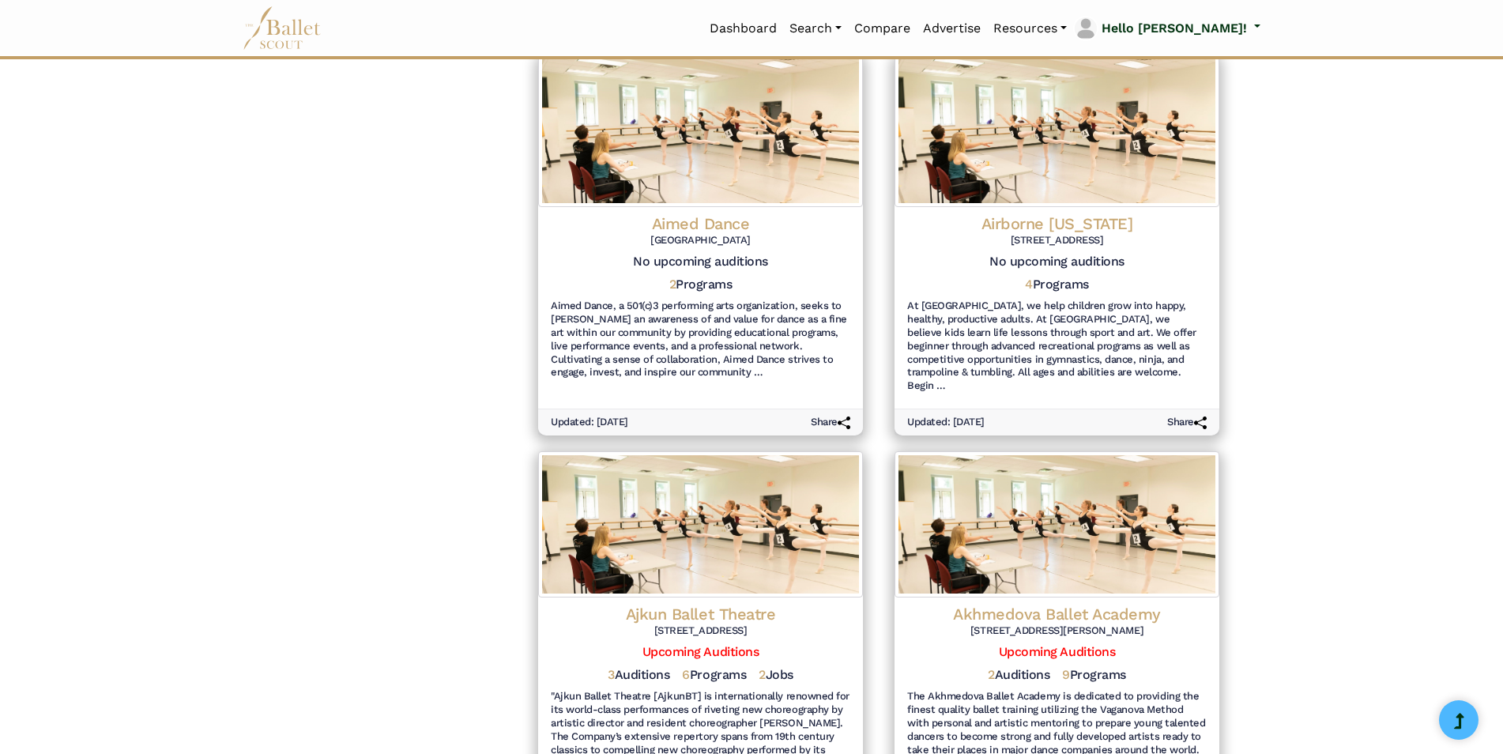
scroll to position [1739, 0]
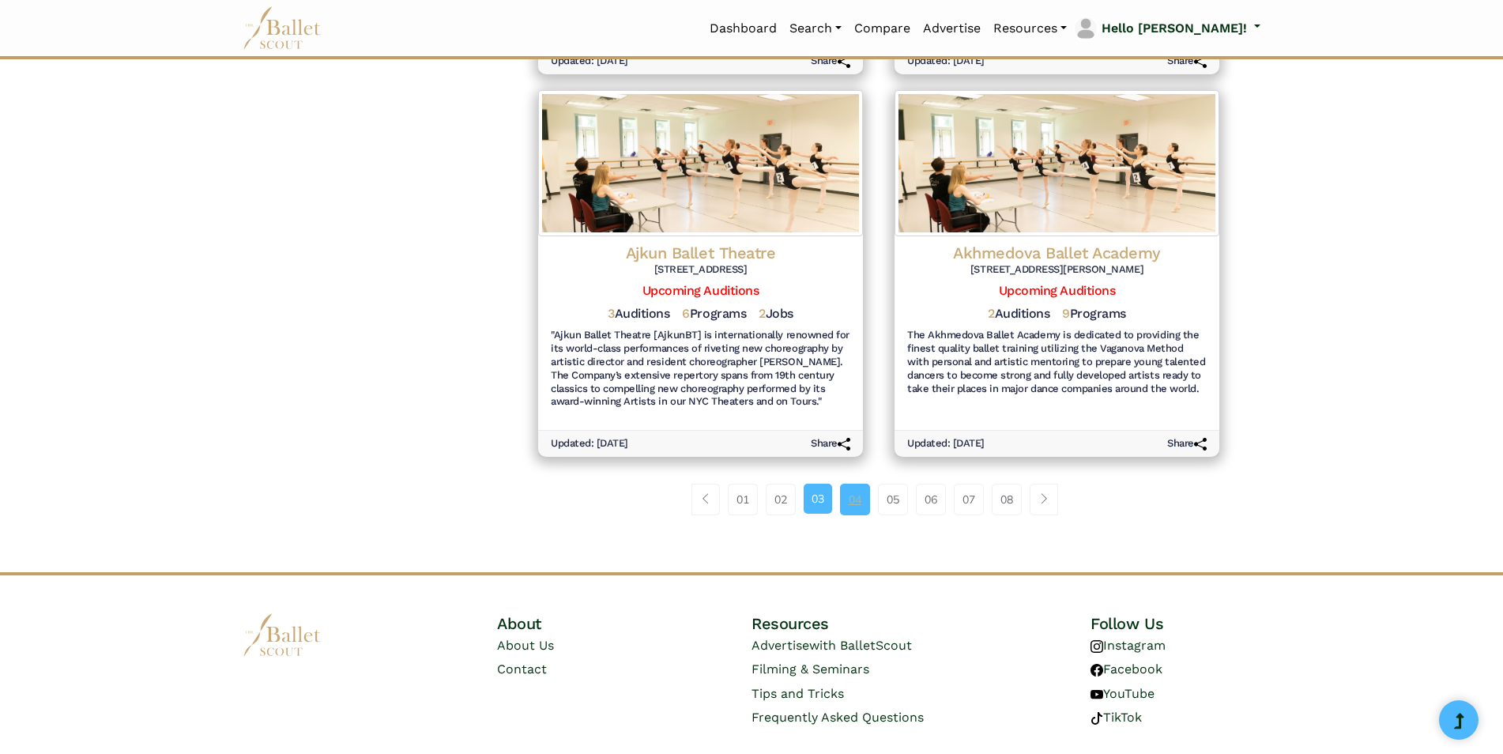
click at [850, 488] on link "04" at bounding box center [855, 500] width 30 height 32
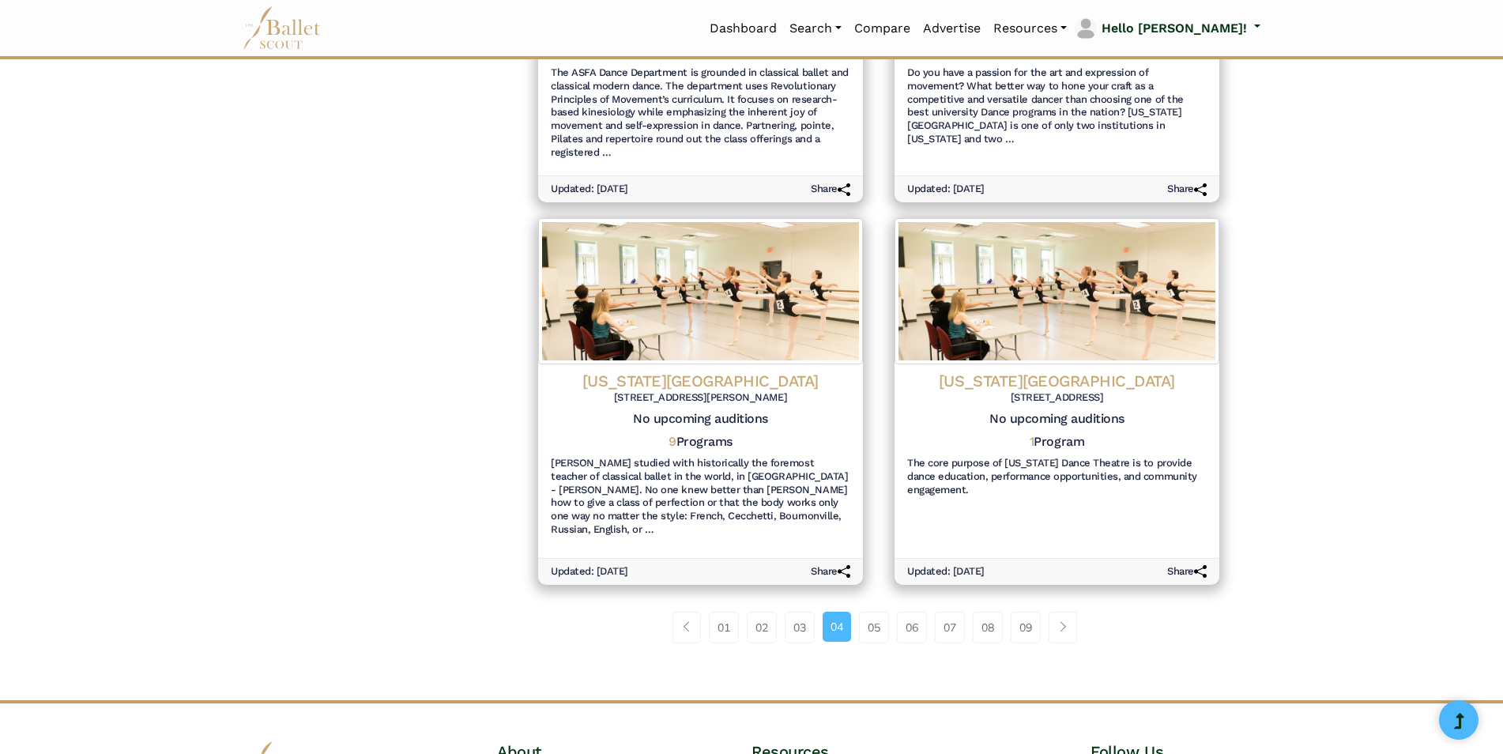
scroll to position [1660, 0]
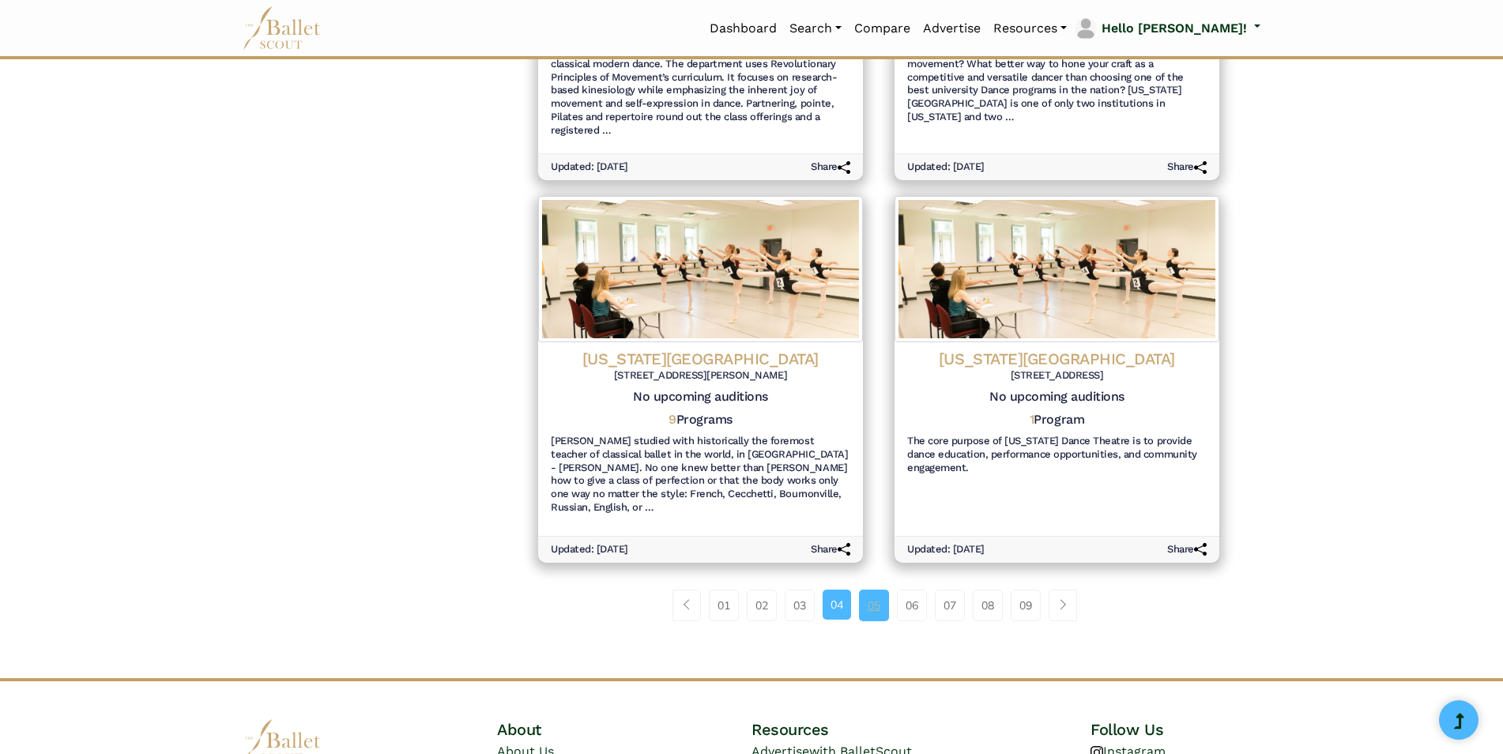
click at [877, 590] on link "05" at bounding box center [874, 606] width 30 height 32
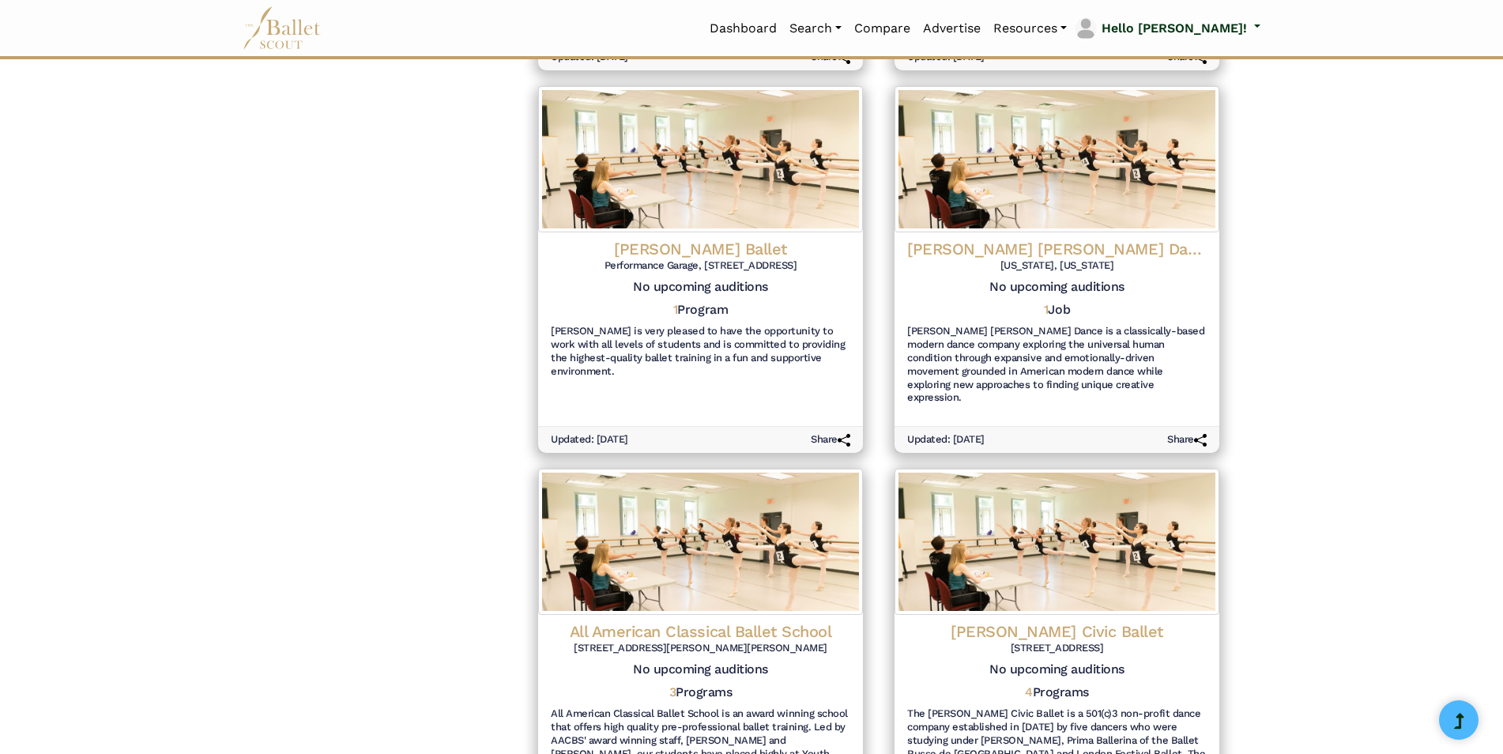
scroll to position [1581, 0]
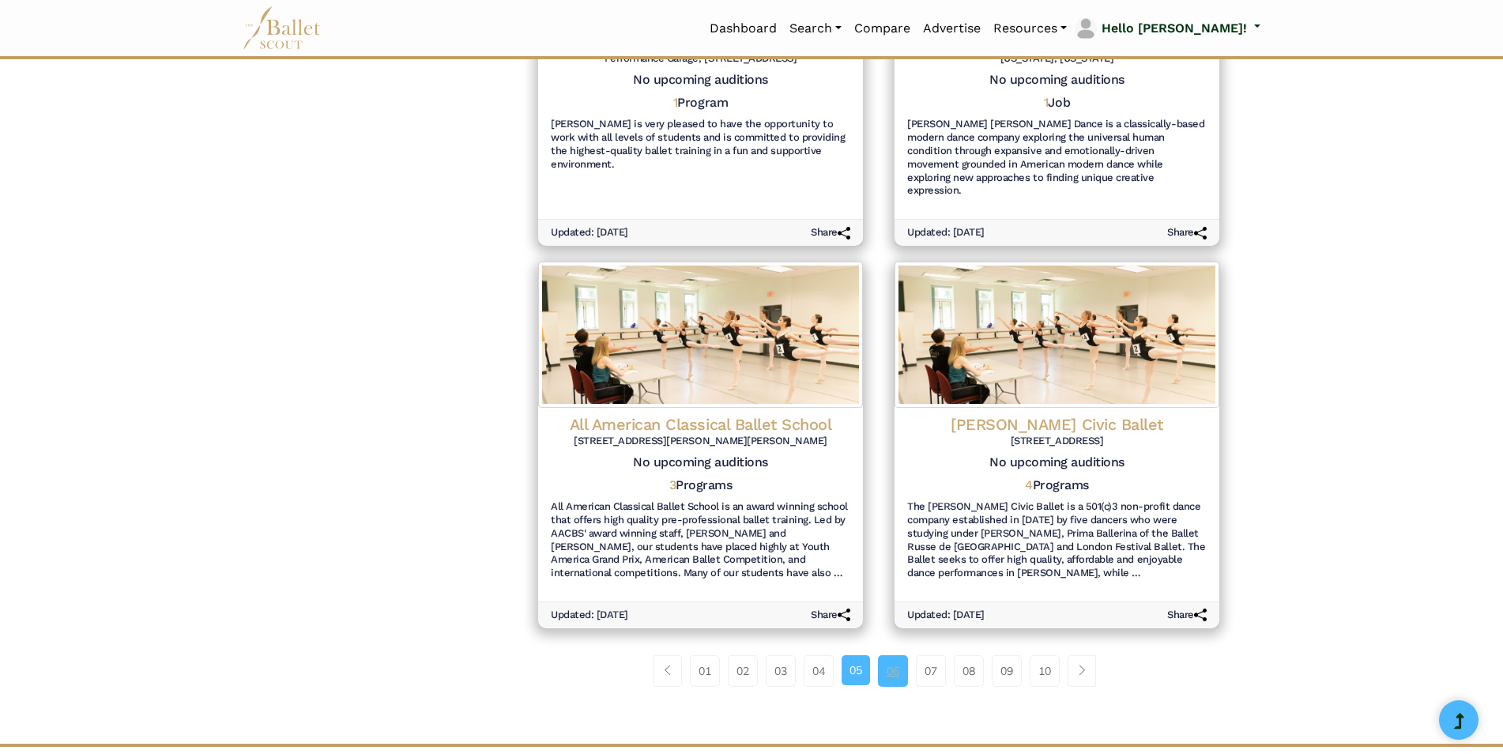
click at [893, 655] on link "06" at bounding box center [893, 671] width 30 height 32
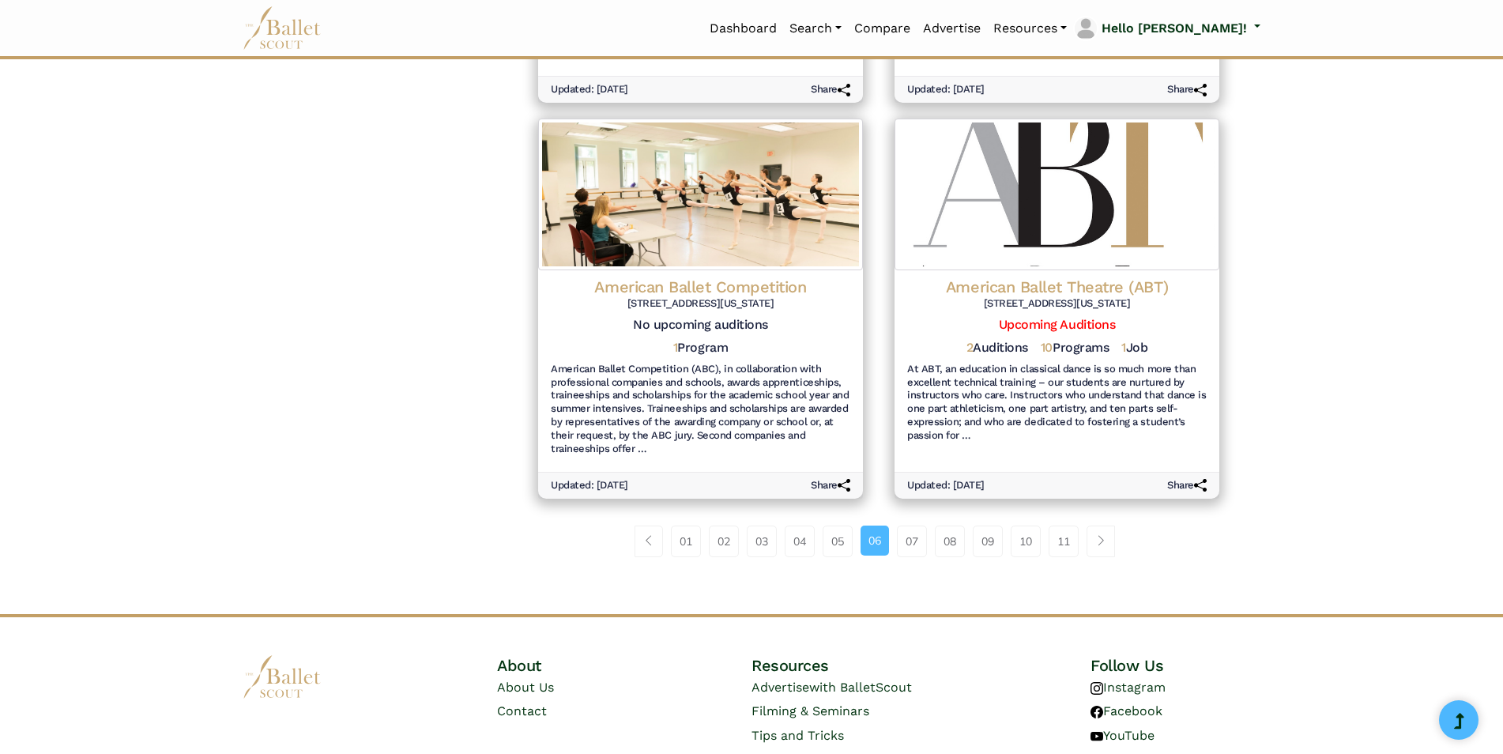
scroll to position [1779, 0]
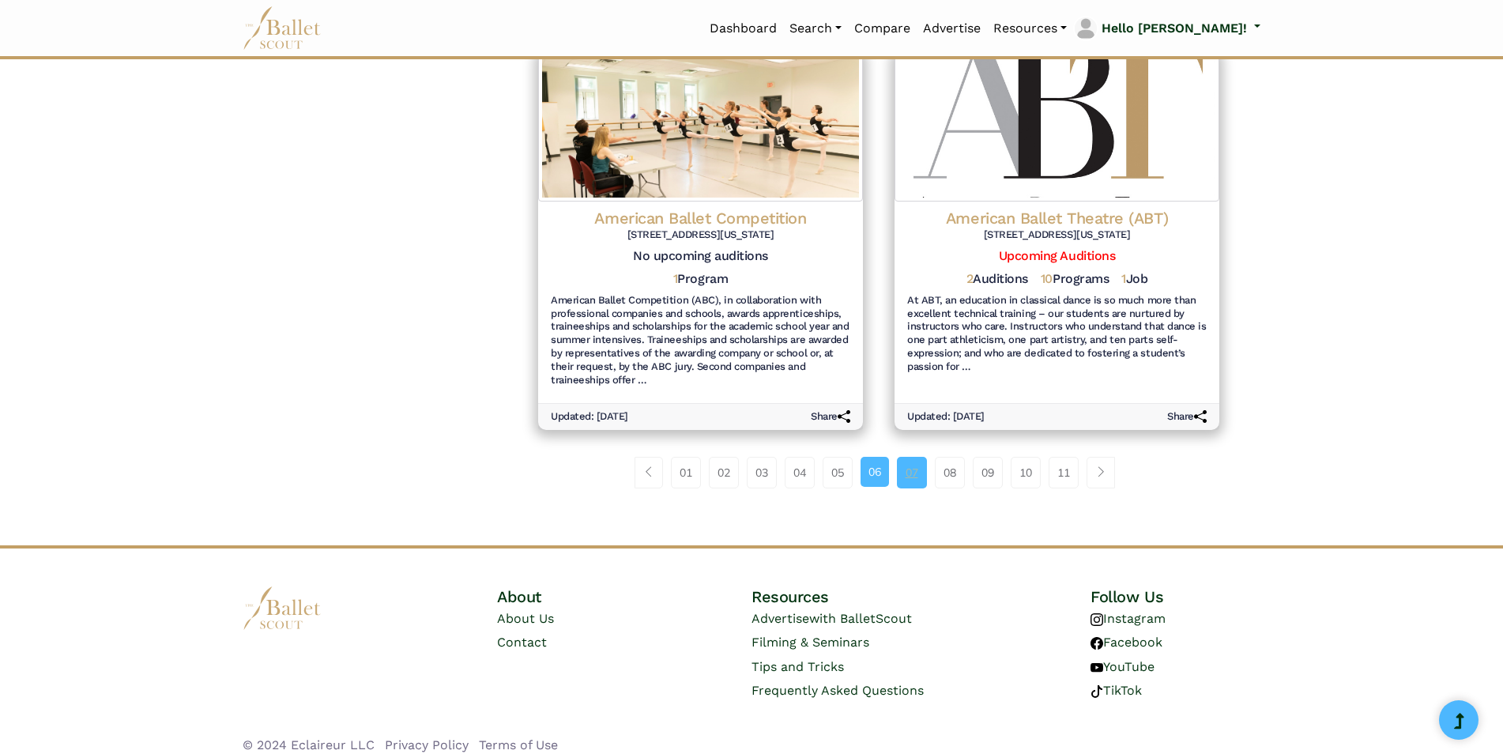
click at [900, 460] on link "07" at bounding box center [912, 473] width 30 height 32
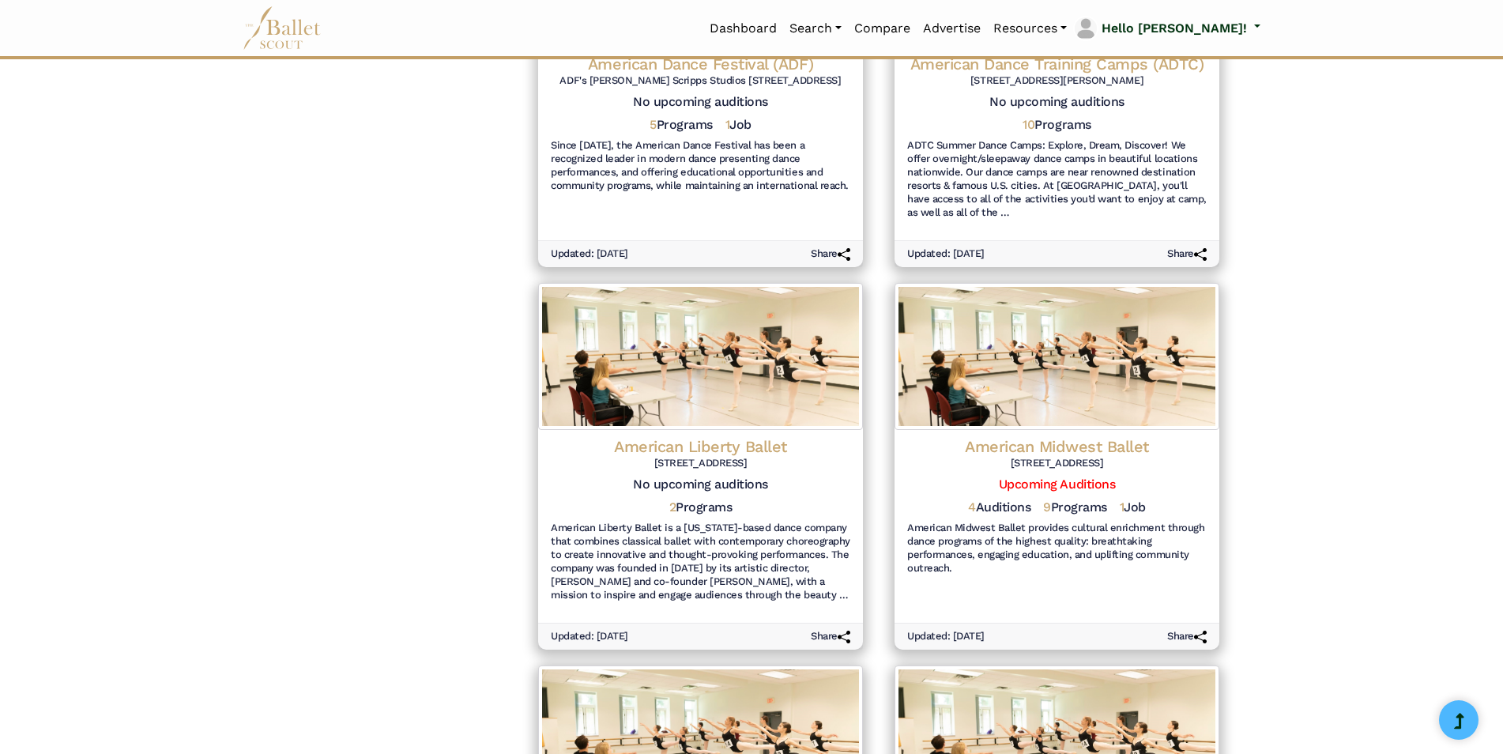
scroll to position [1265, 0]
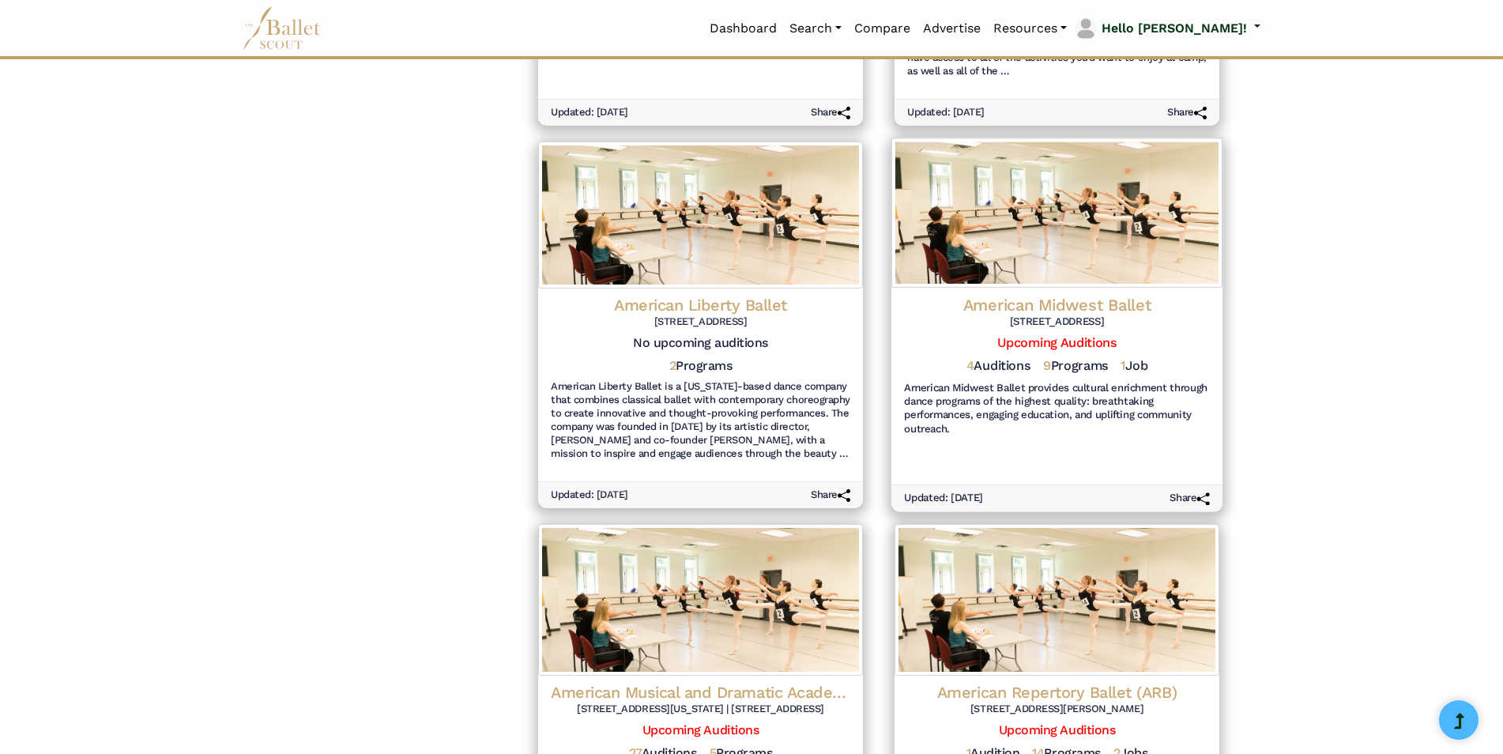
click at [1043, 306] on h4 "American Midwest Ballet" at bounding box center [1057, 304] width 306 height 21
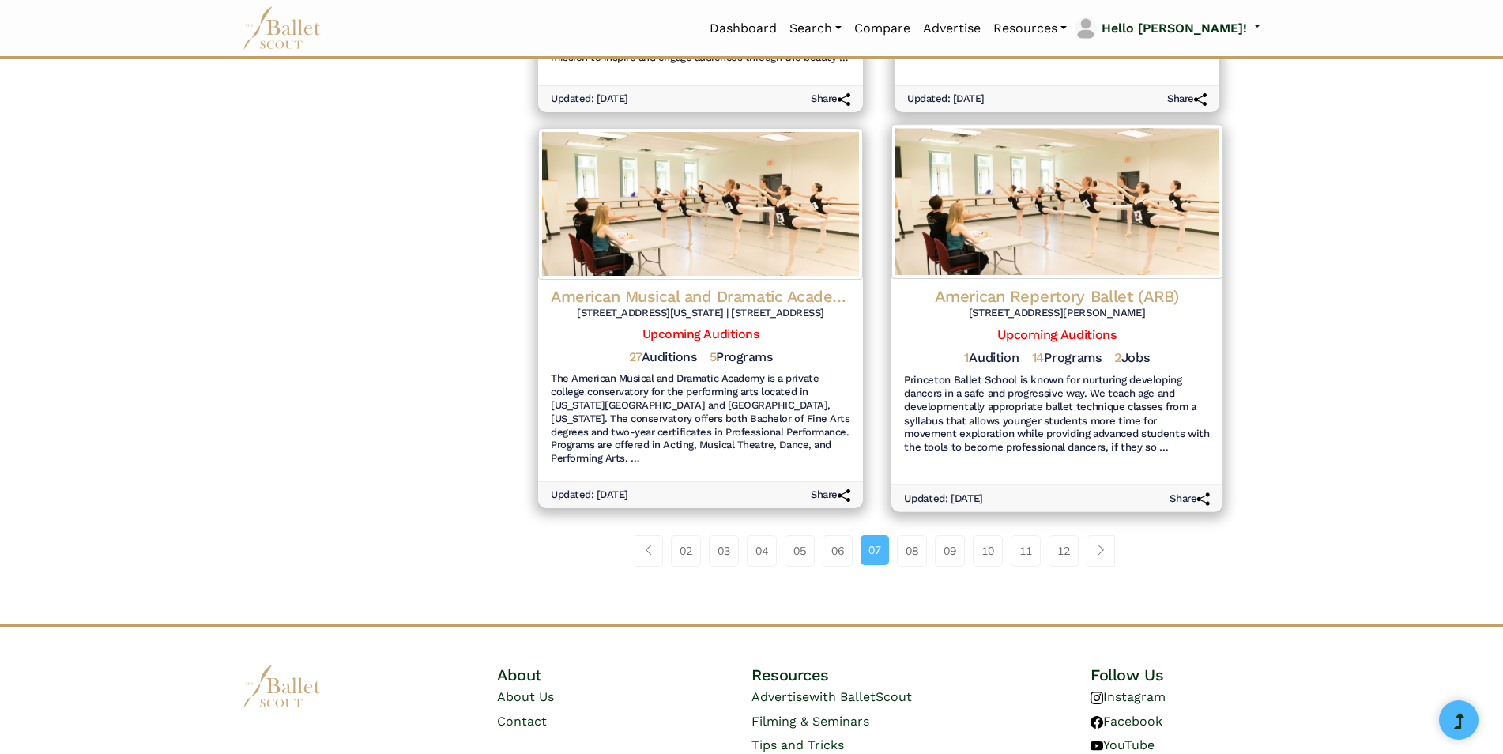
scroll to position [1739, 0]
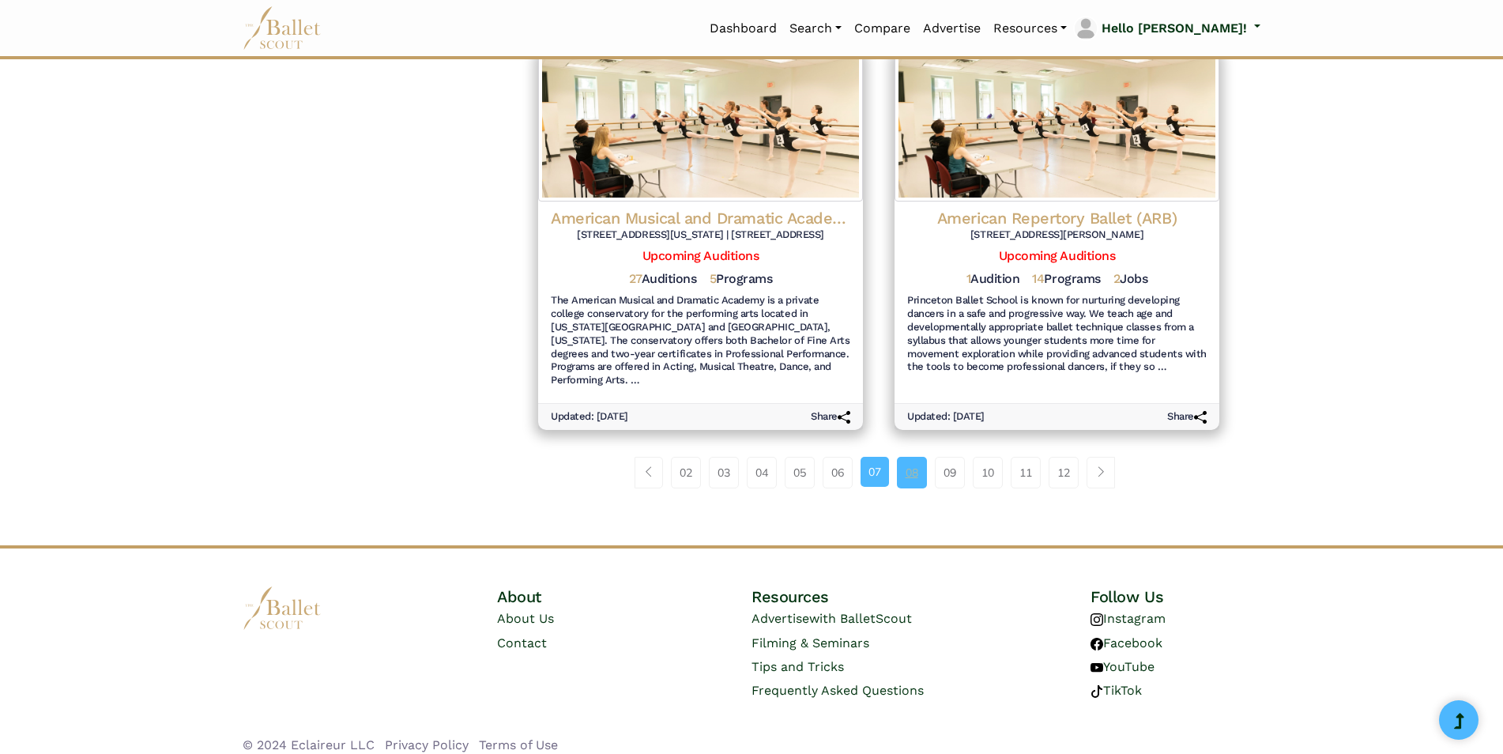
click at [916, 457] on link "08" at bounding box center [912, 473] width 30 height 32
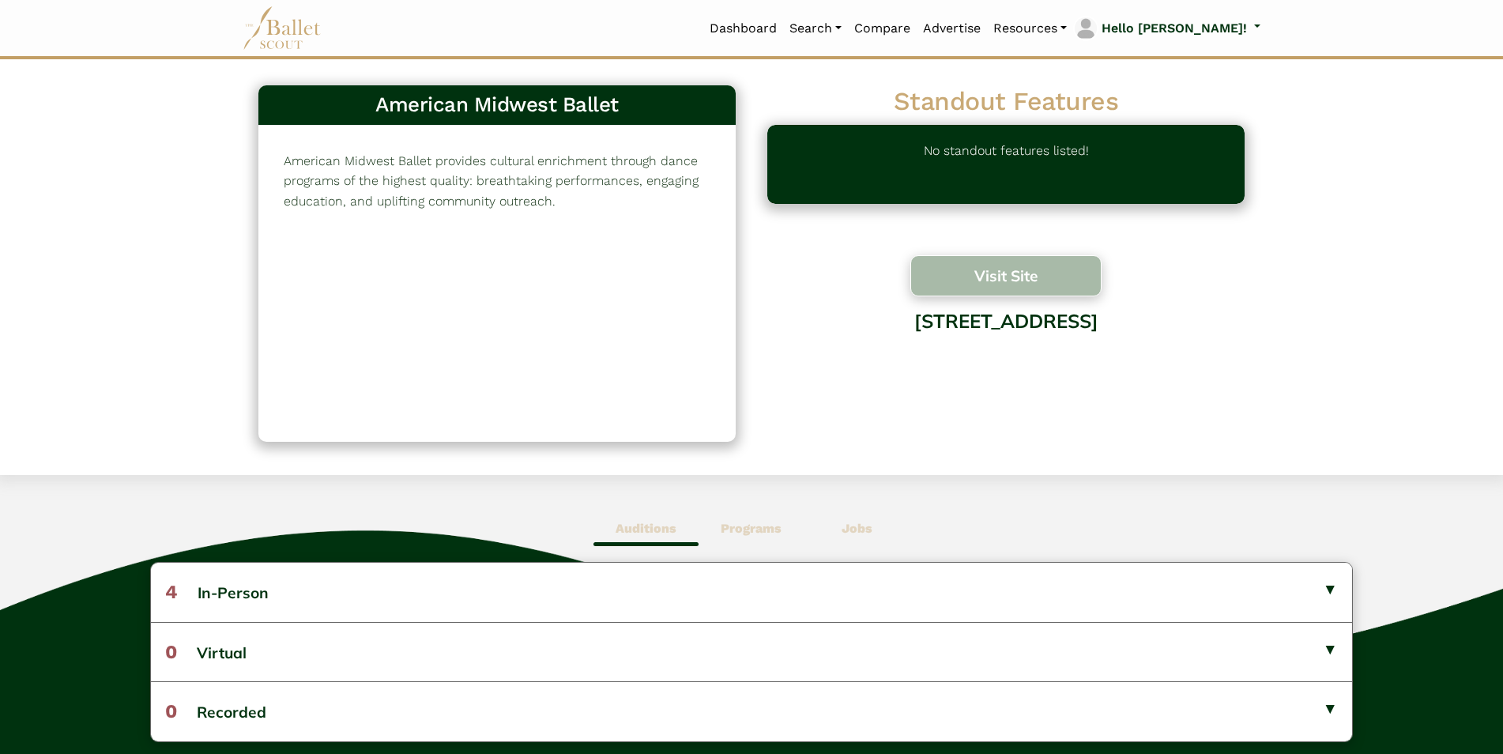
click at [971, 273] on button "Visit Site" at bounding box center [1006, 275] width 191 height 41
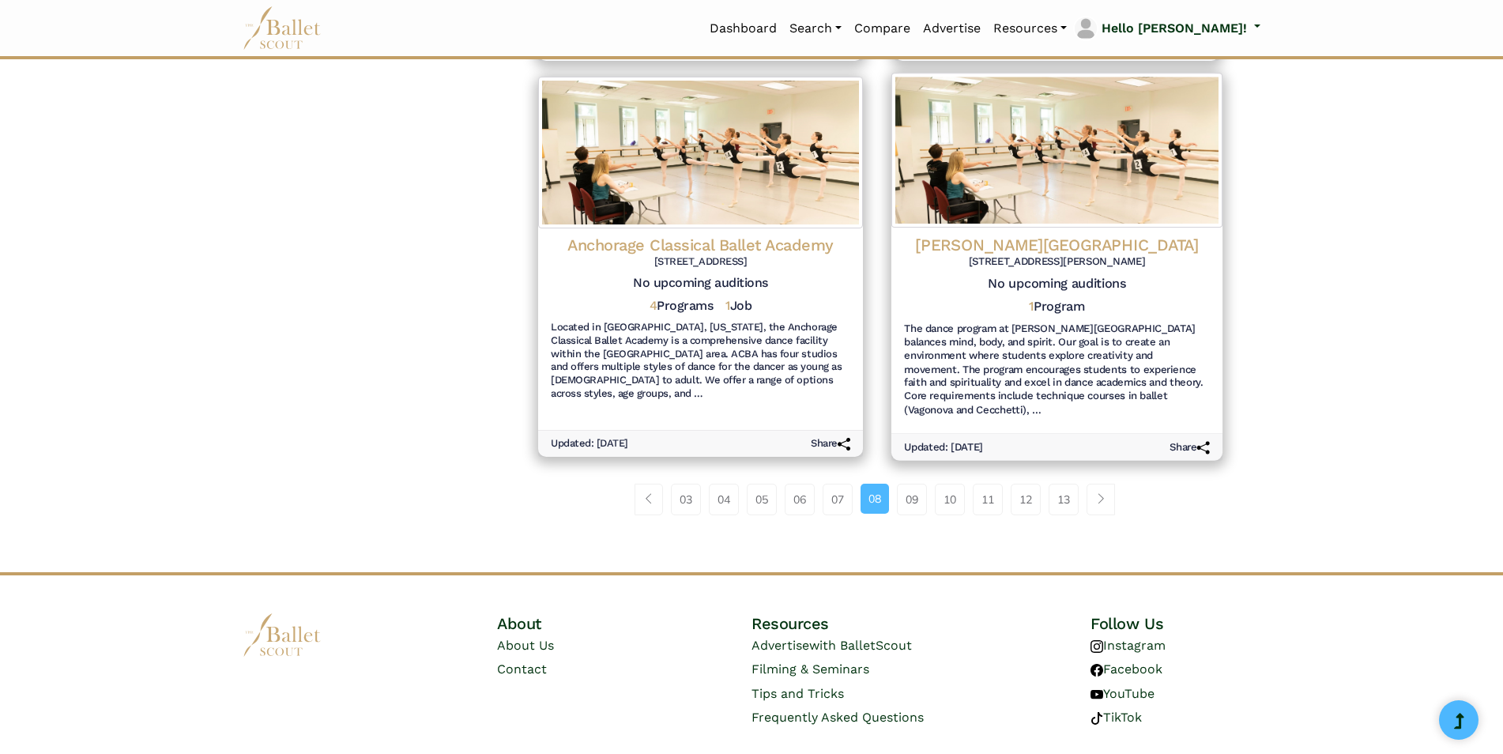
scroll to position [1752, 0]
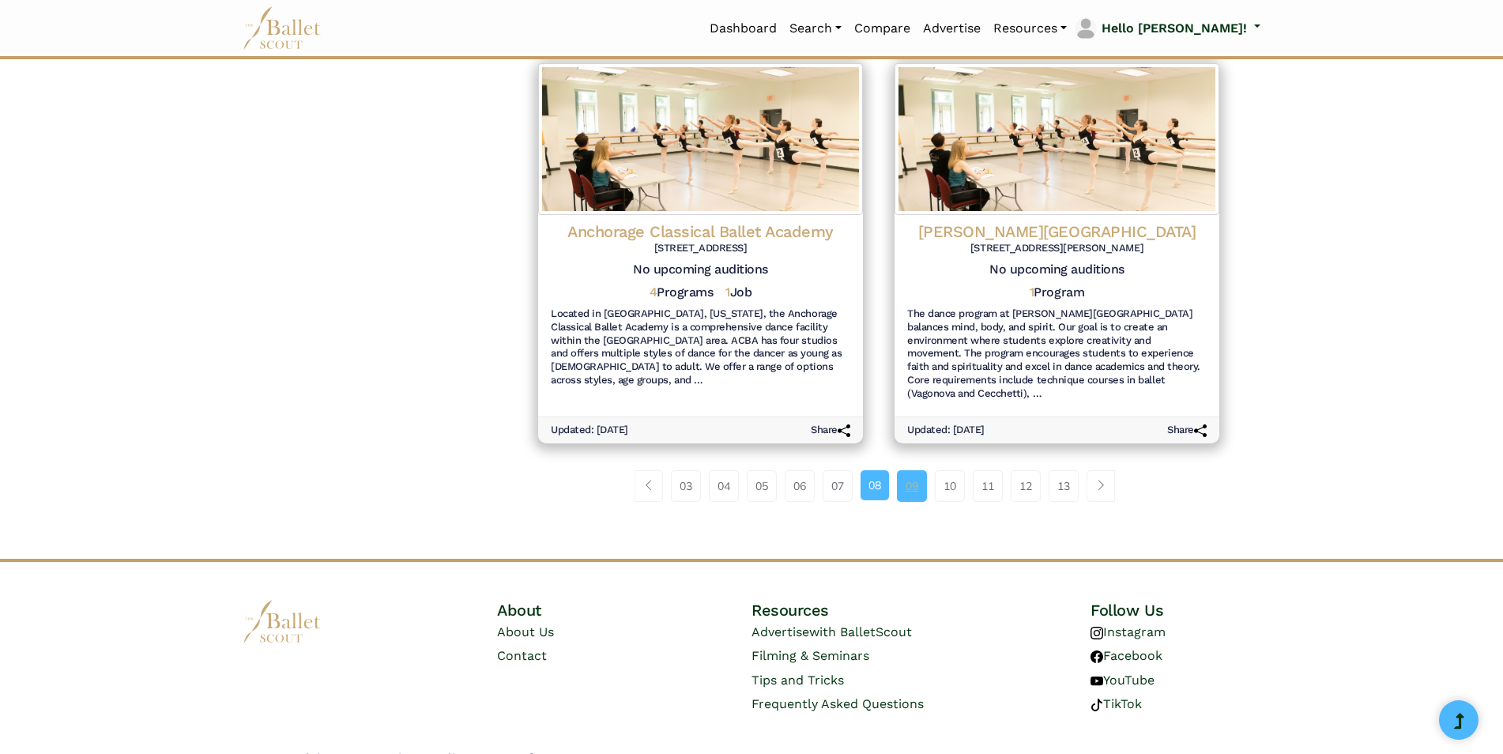
click at [916, 470] on link "09" at bounding box center [912, 486] width 30 height 32
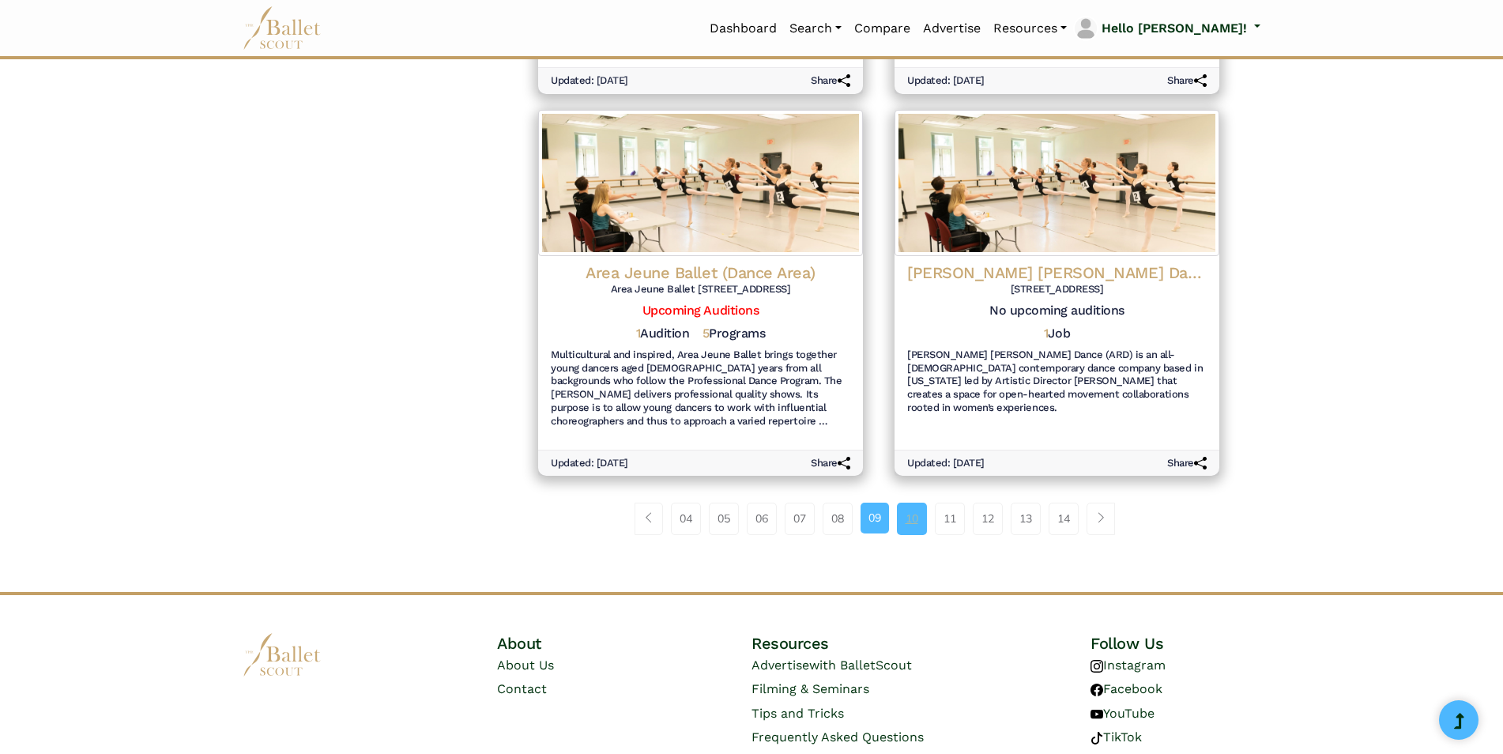
scroll to position [1766, 0]
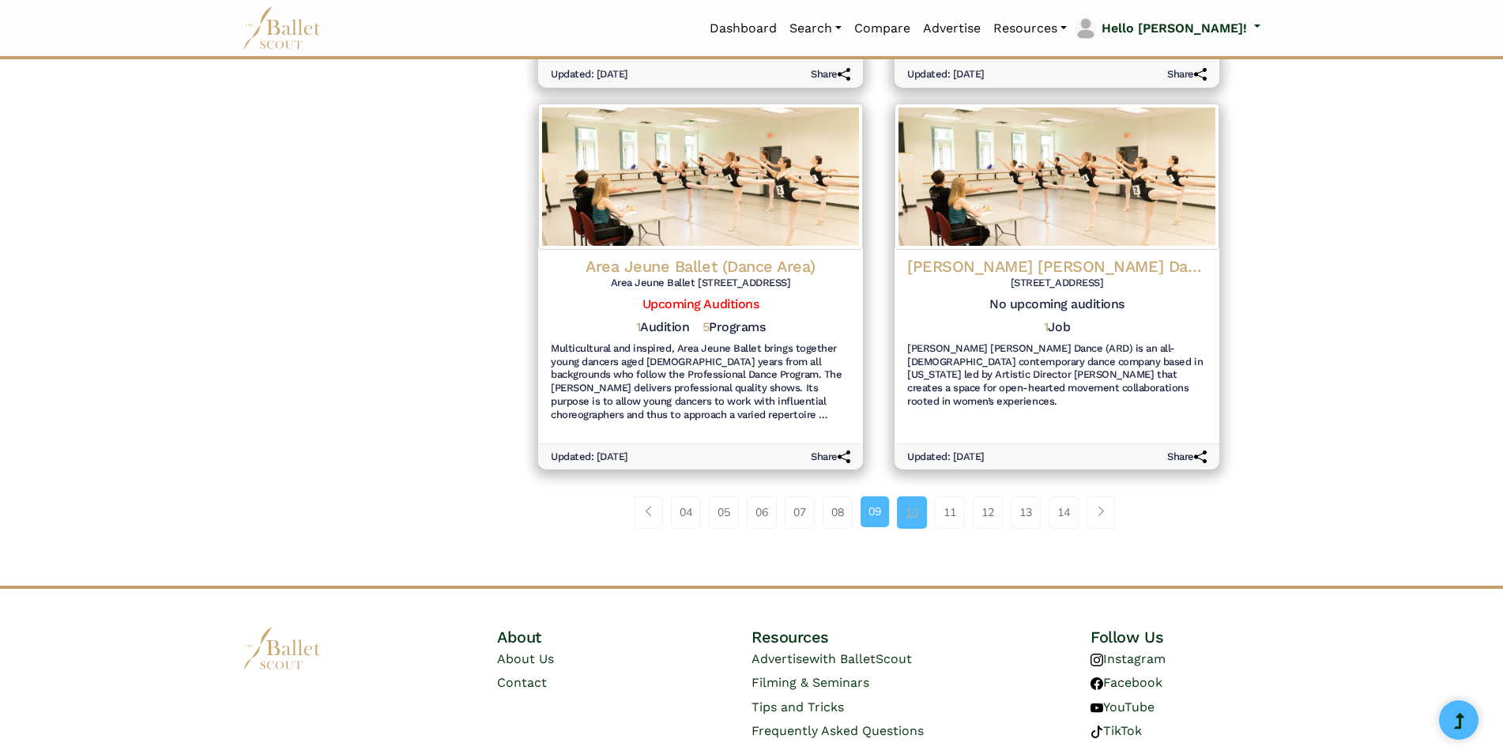
click at [905, 496] on link "10" at bounding box center [912, 512] width 30 height 32
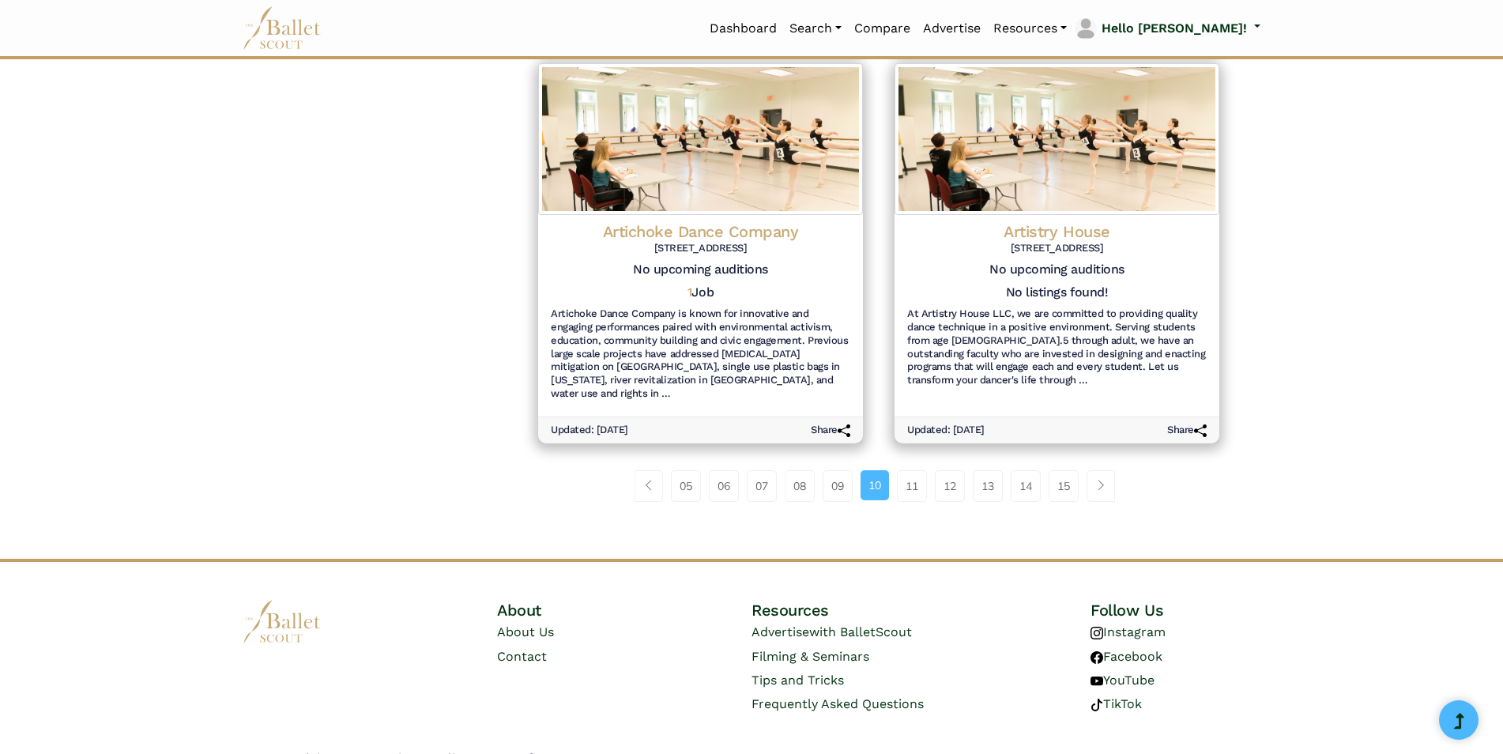
scroll to position [1740, 0]
drag, startPoint x: 0, startPoint y: 0, endPoint x: 905, endPoint y: 461, distance: 1015.6
click at [905, 470] on link "11" at bounding box center [912, 486] width 30 height 32
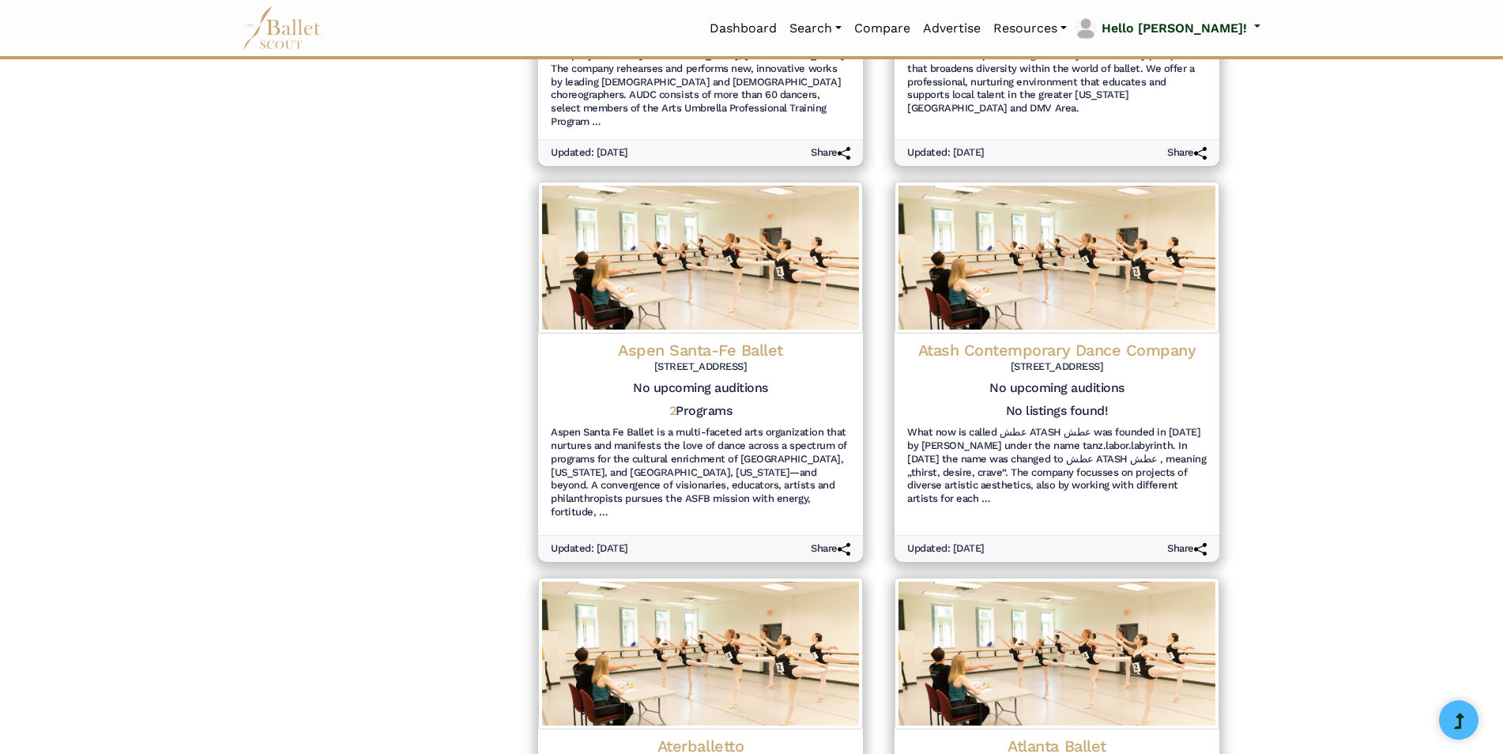
scroll to position [1581, 0]
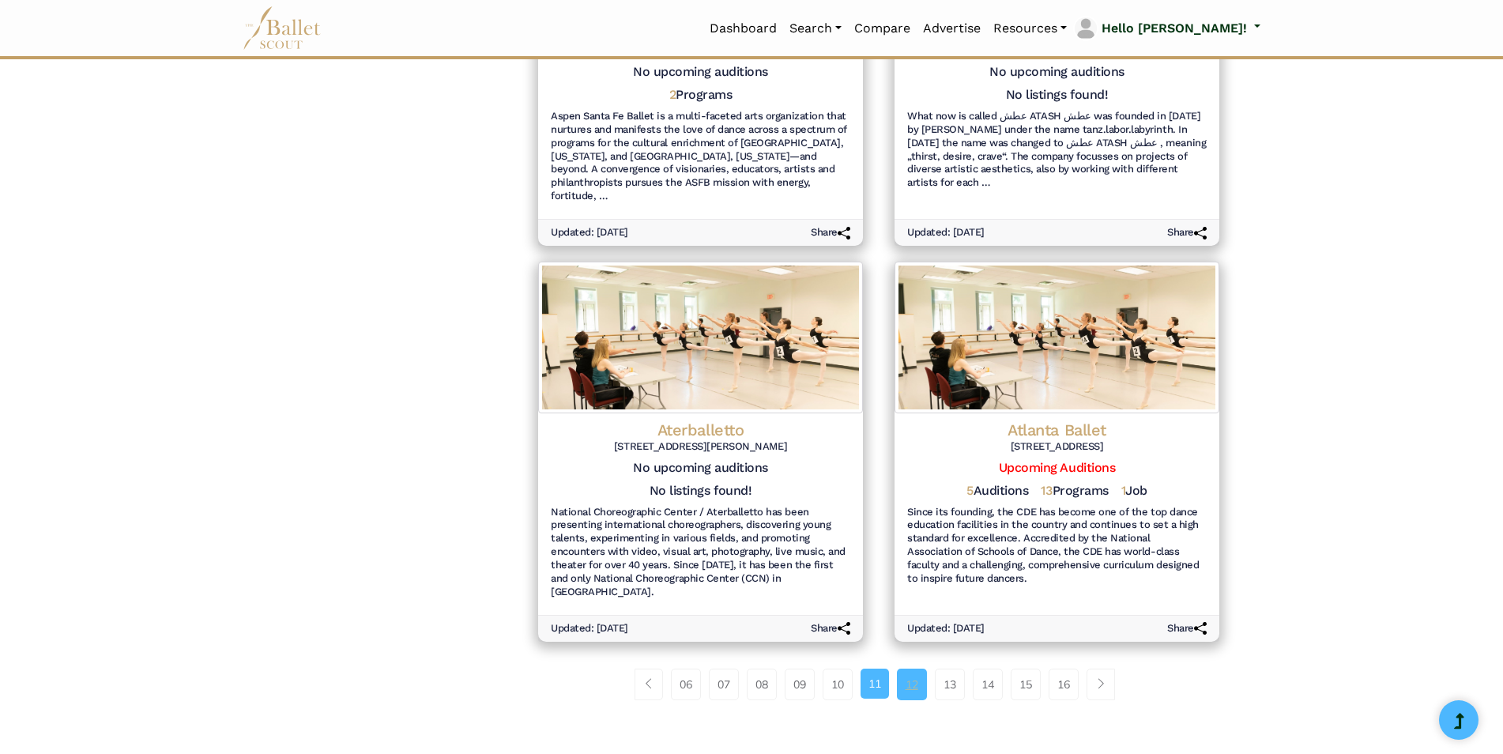
click at [918, 669] on link "12" at bounding box center [912, 685] width 30 height 32
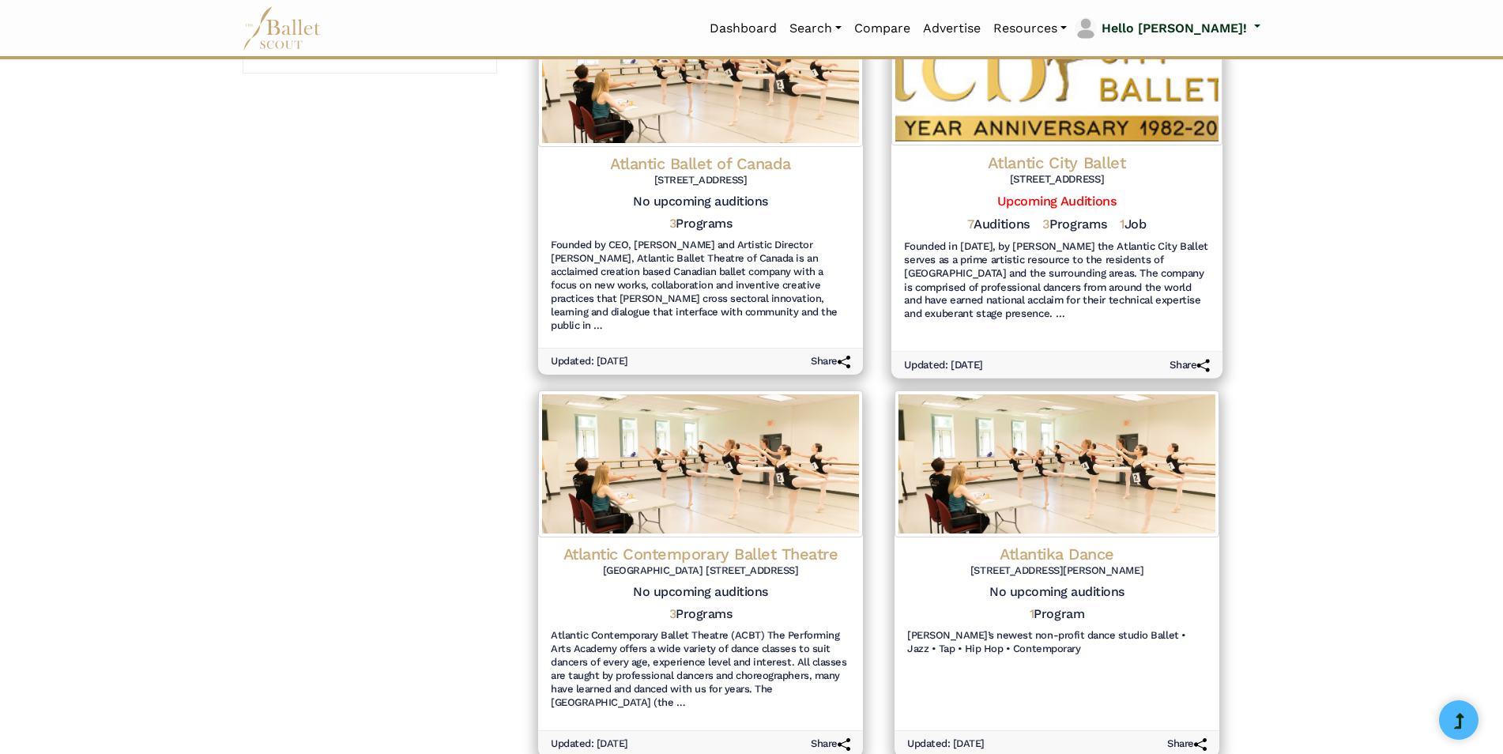
scroll to position [553, 0]
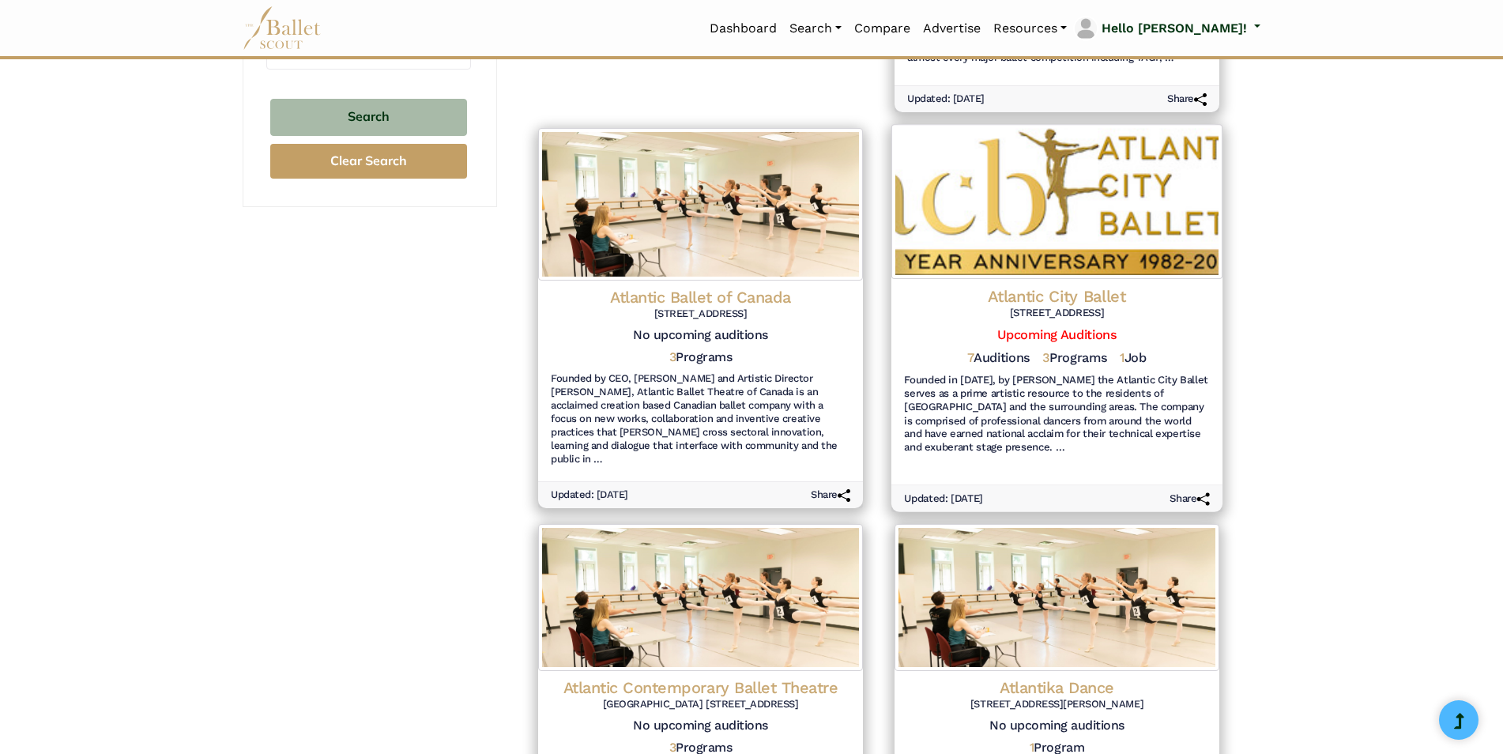
click at [1018, 292] on h4 "Atlantic City Ballet" at bounding box center [1057, 296] width 306 height 21
click at [1057, 292] on h4 "Atlantic City Ballet" at bounding box center [1057, 296] width 306 height 21
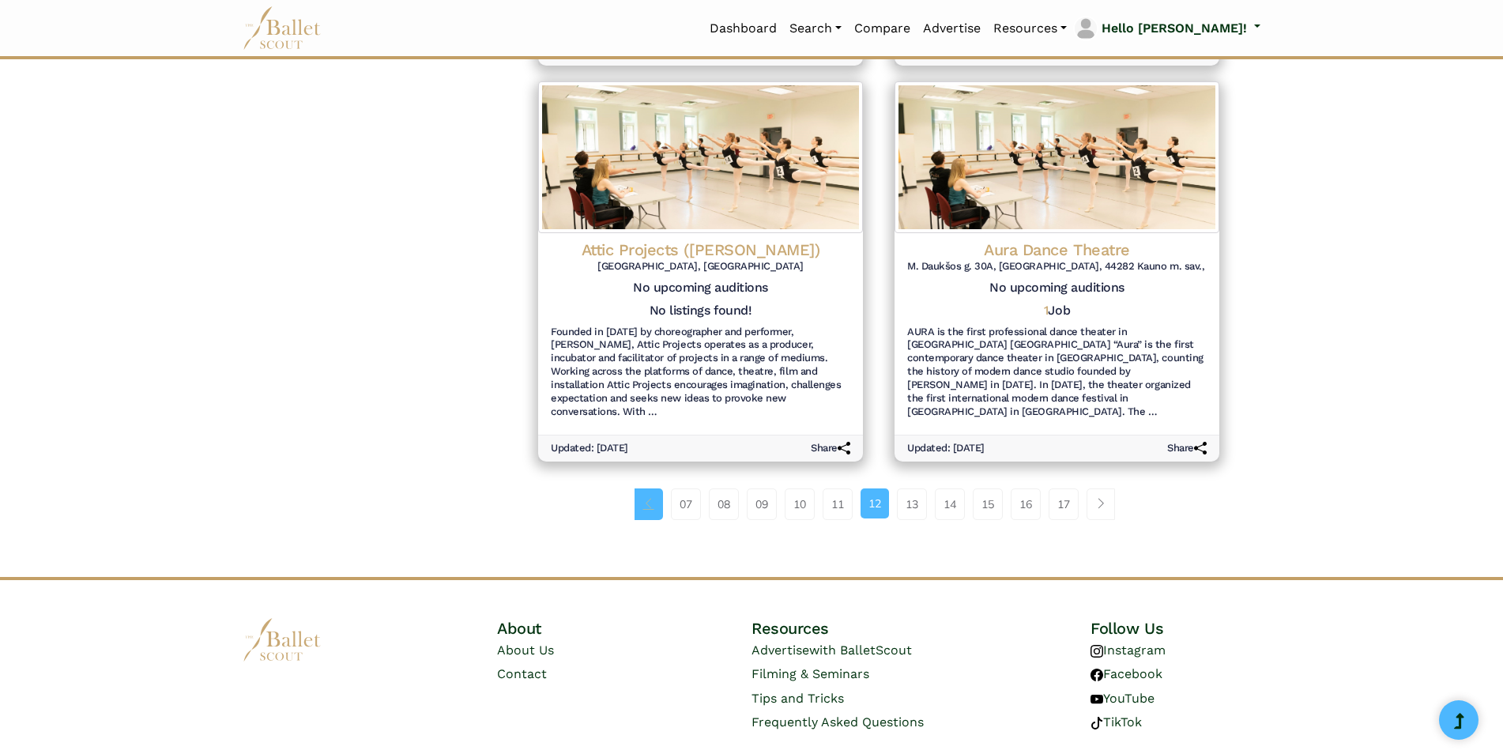
scroll to position [1779, 0]
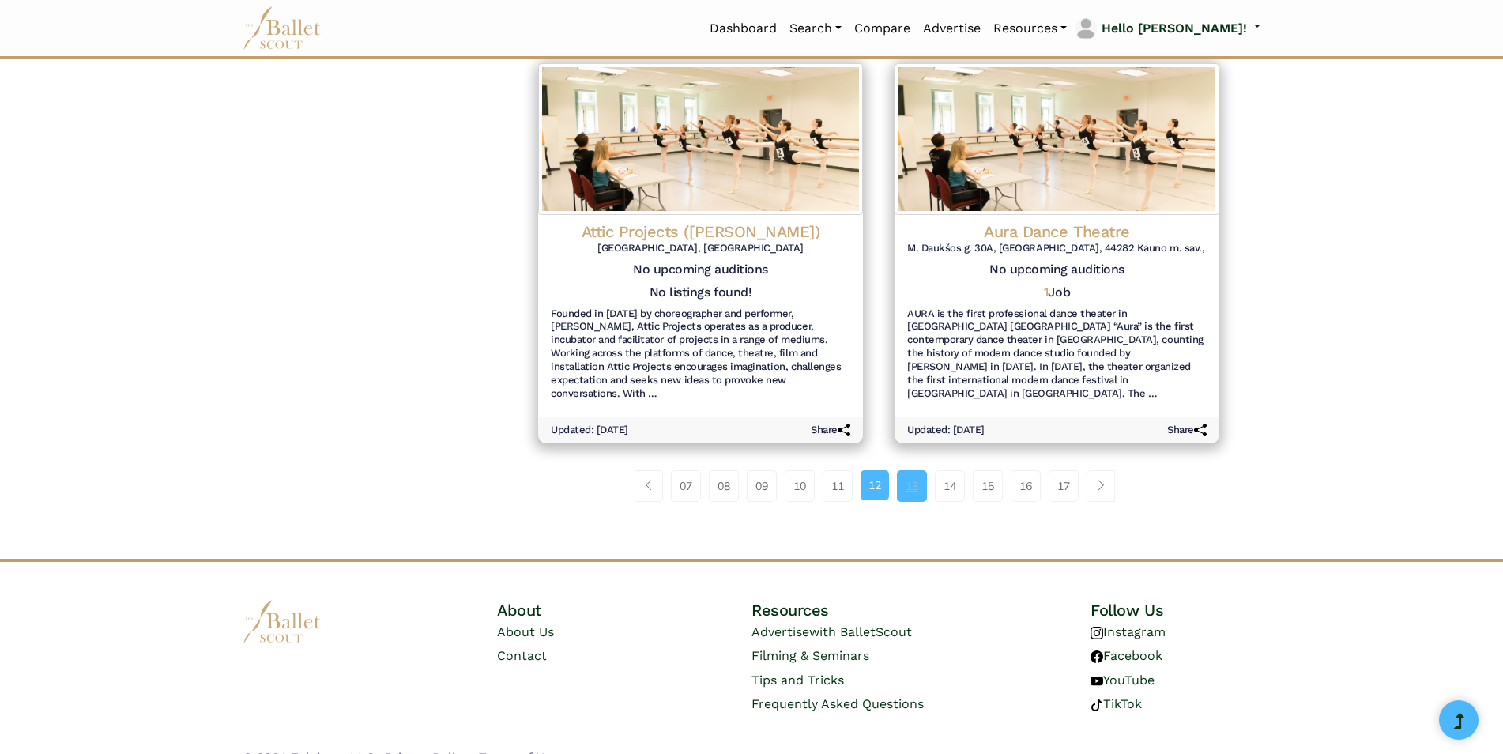
click at [913, 470] on link "13" at bounding box center [912, 486] width 30 height 32
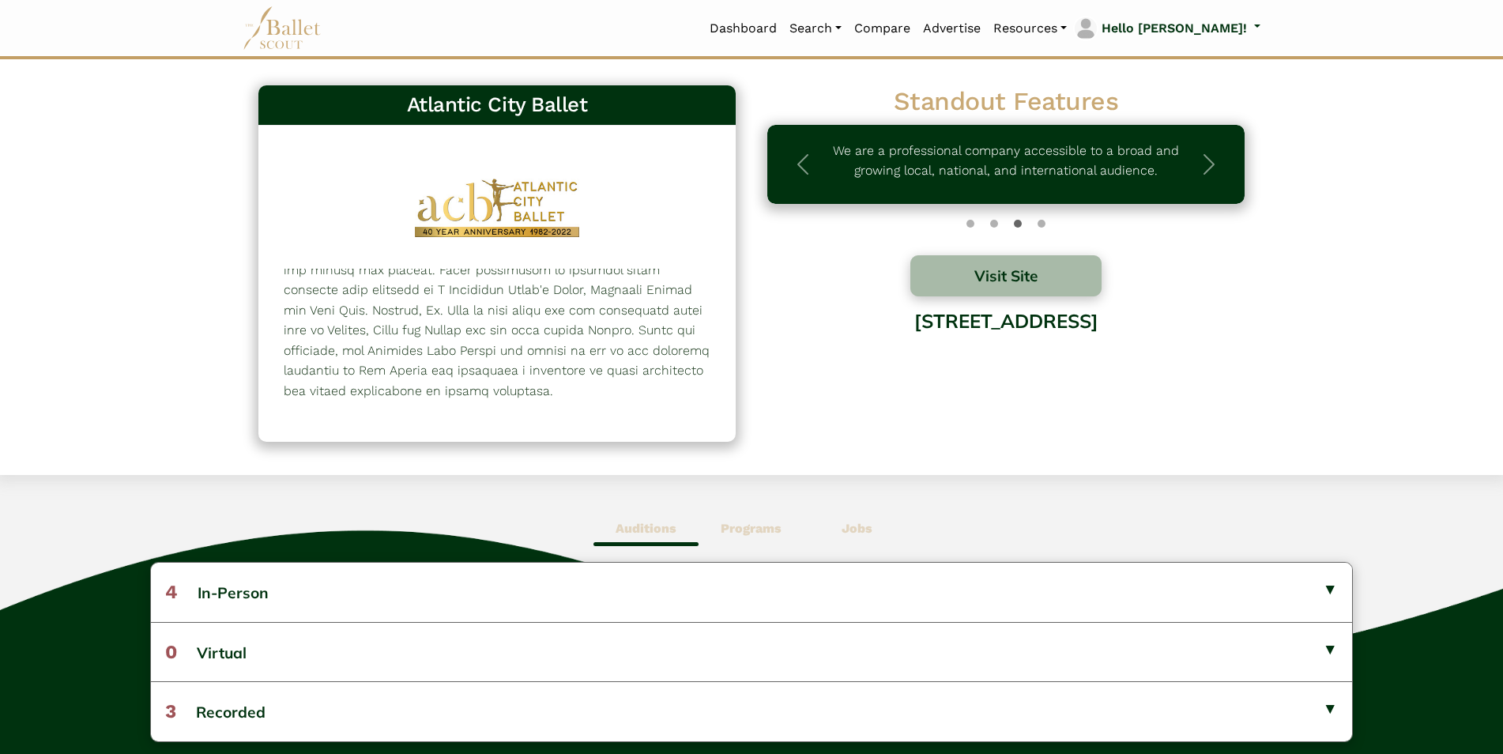
scroll to position [79, 0]
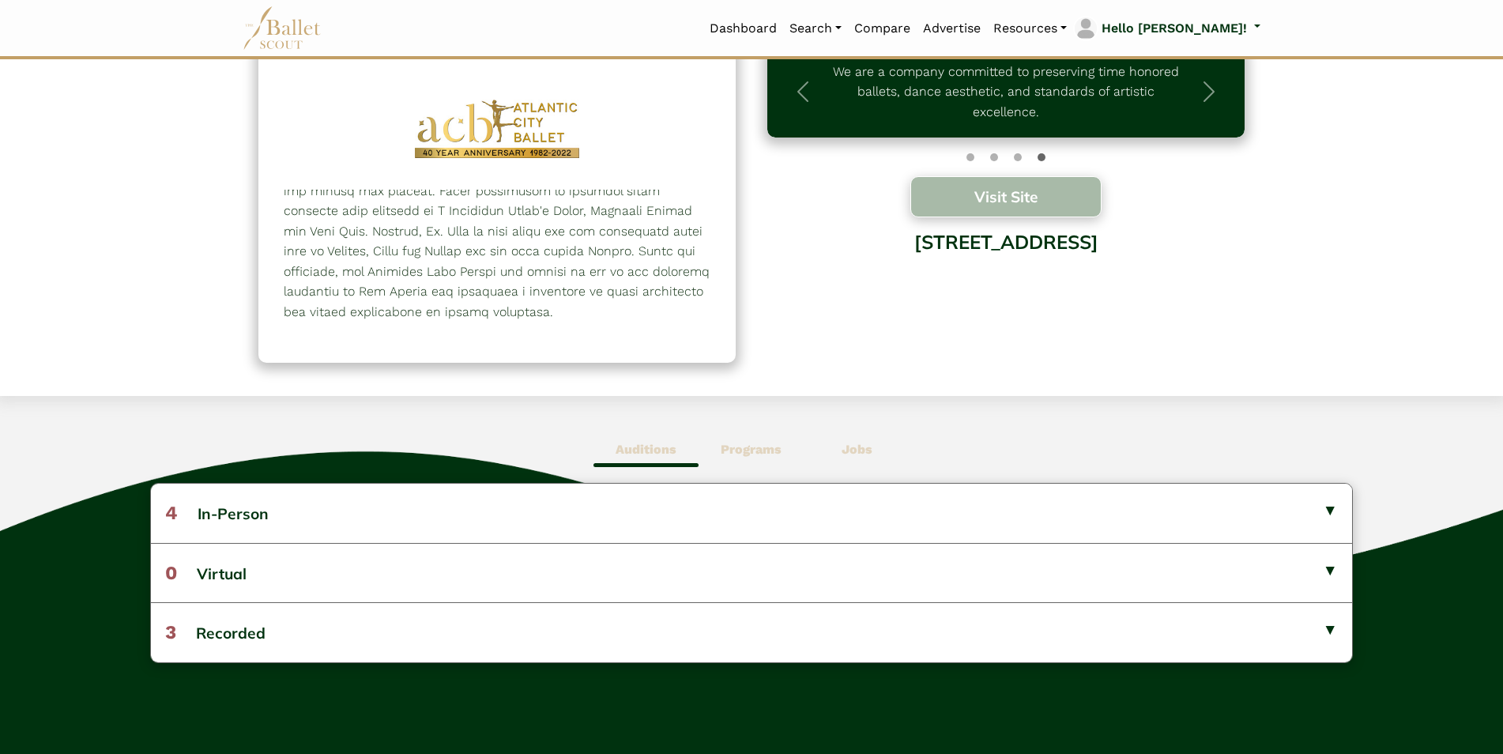
click at [1028, 198] on button "Visit Site" at bounding box center [1006, 196] width 191 height 41
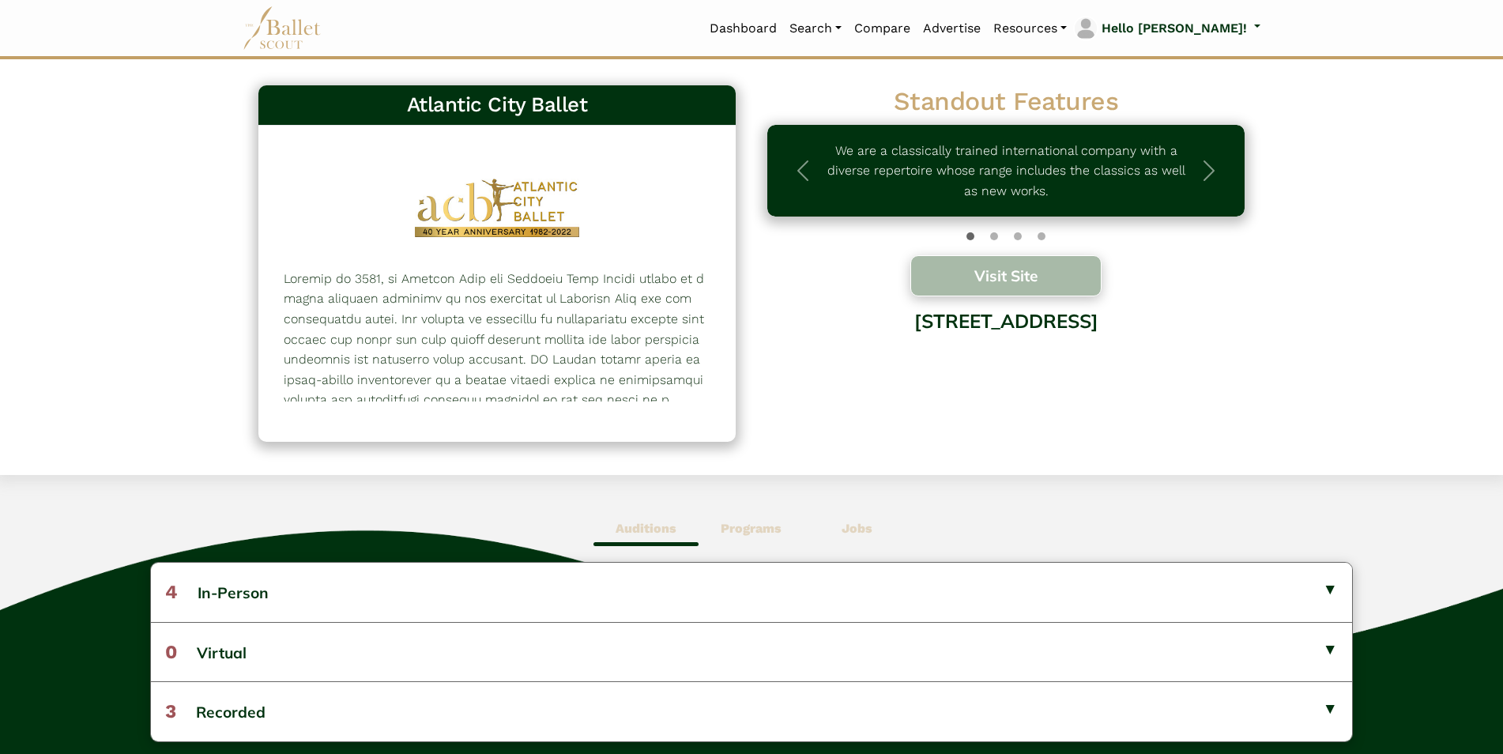
click at [1005, 274] on button "Visit Site" at bounding box center [1006, 275] width 191 height 41
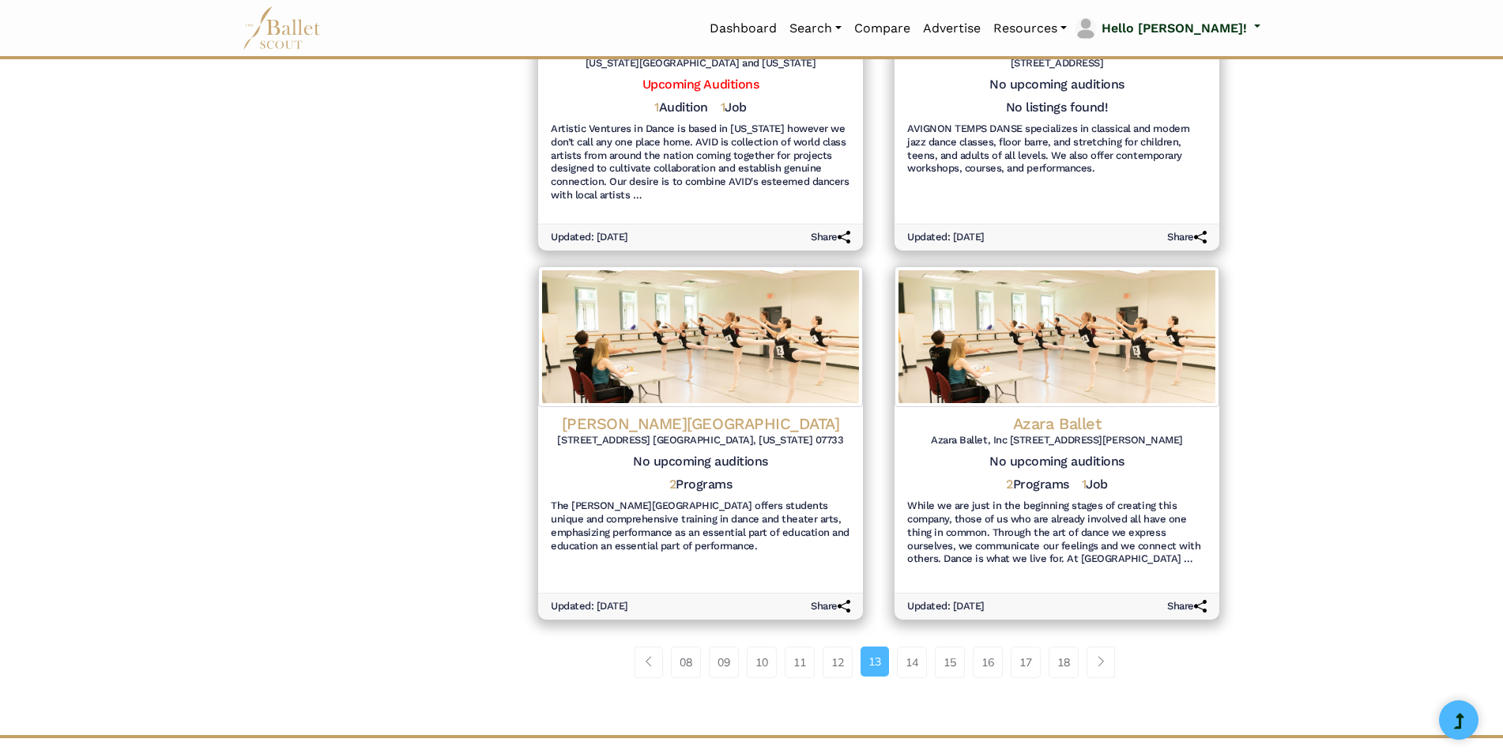
scroll to position [1739, 0]
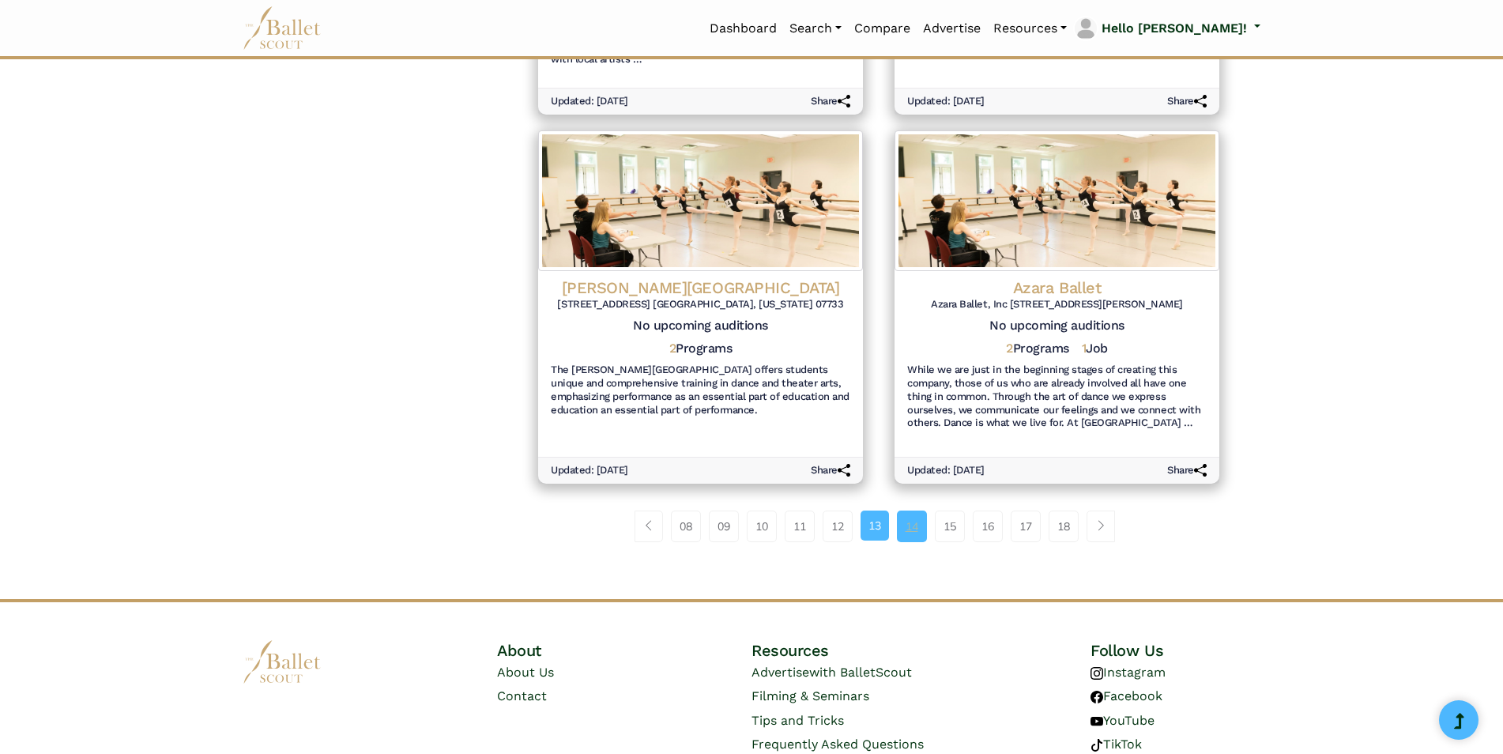
click at [915, 513] on link "14" at bounding box center [912, 527] width 30 height 32
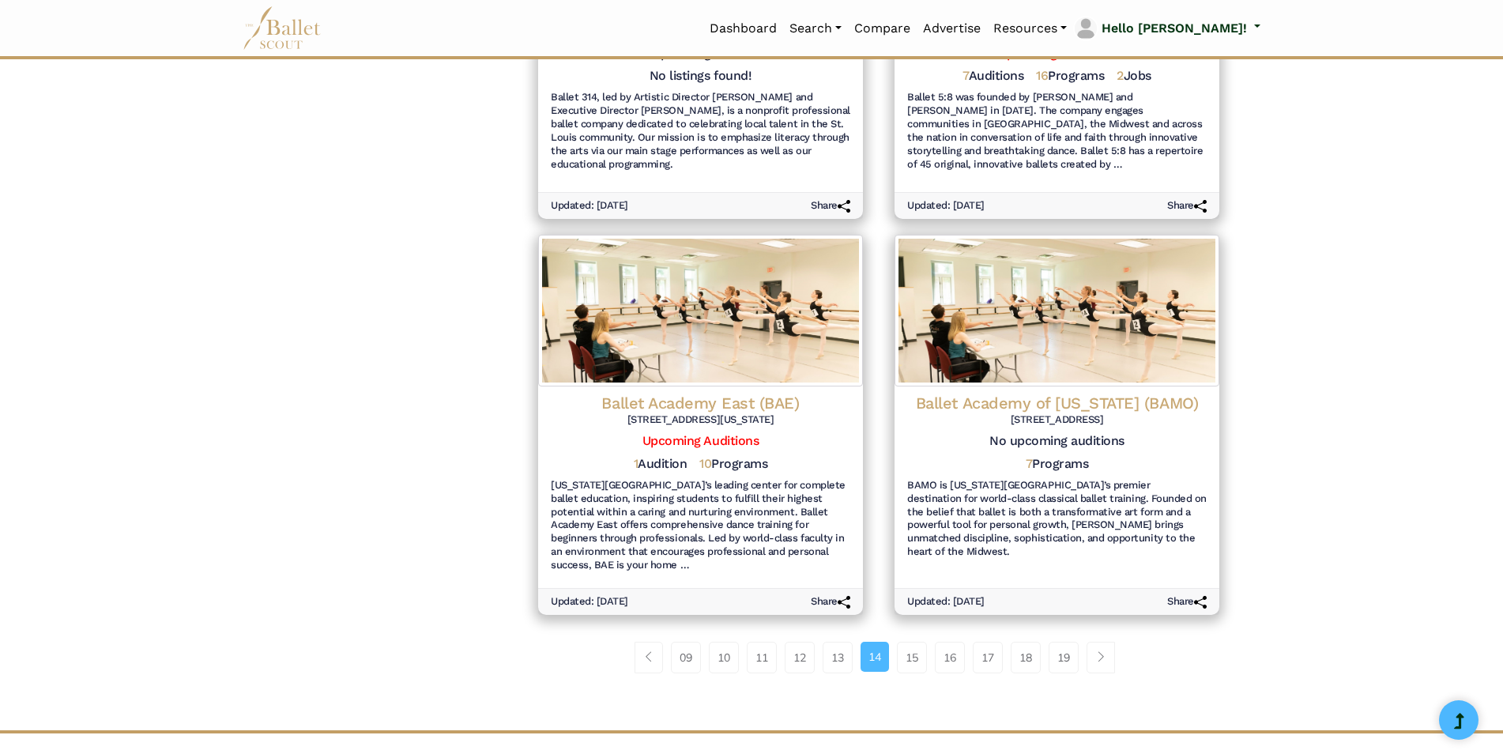
scroll to position [1265, 0]
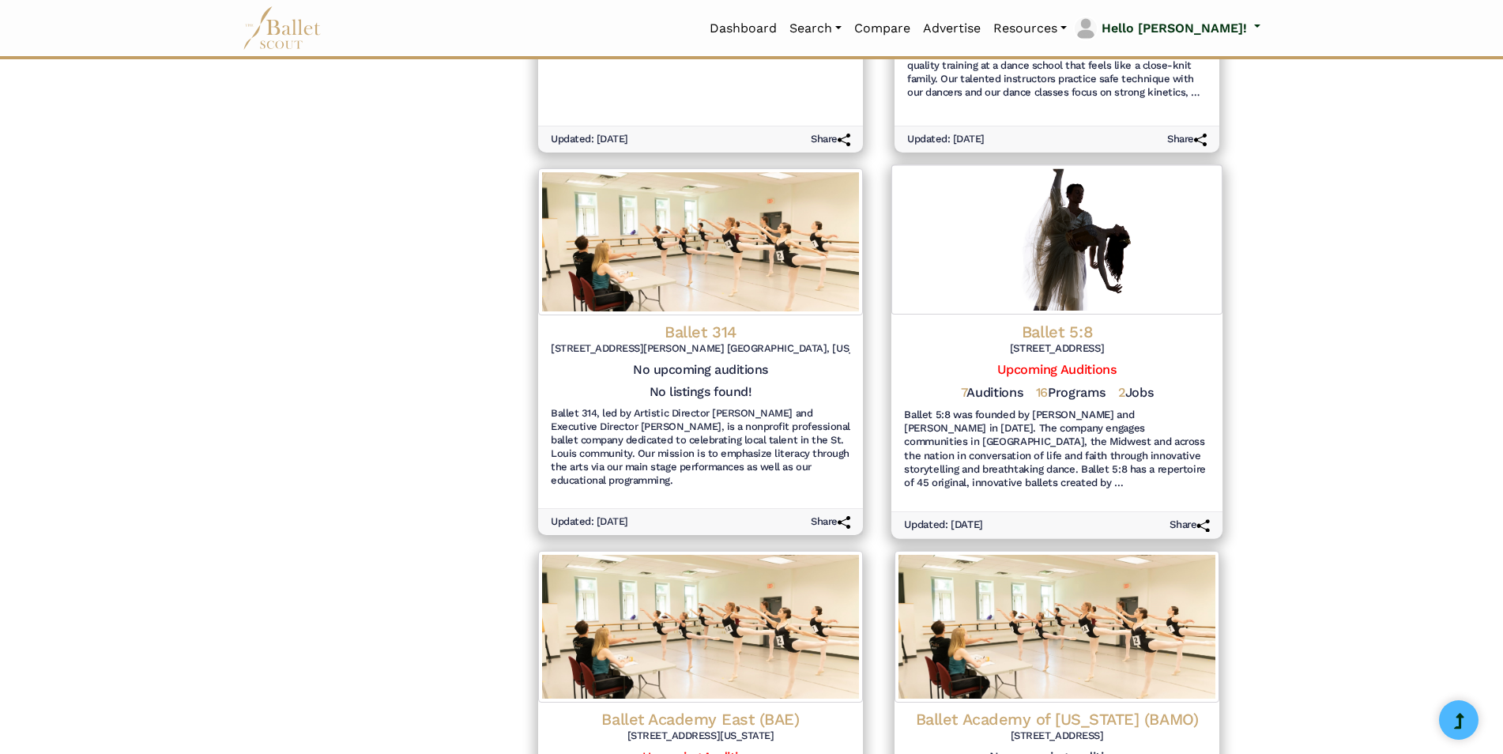
click at [1065, 327] on h4 "Ballet 5:8" at bounding box center [1057, 331] width 306 height 21
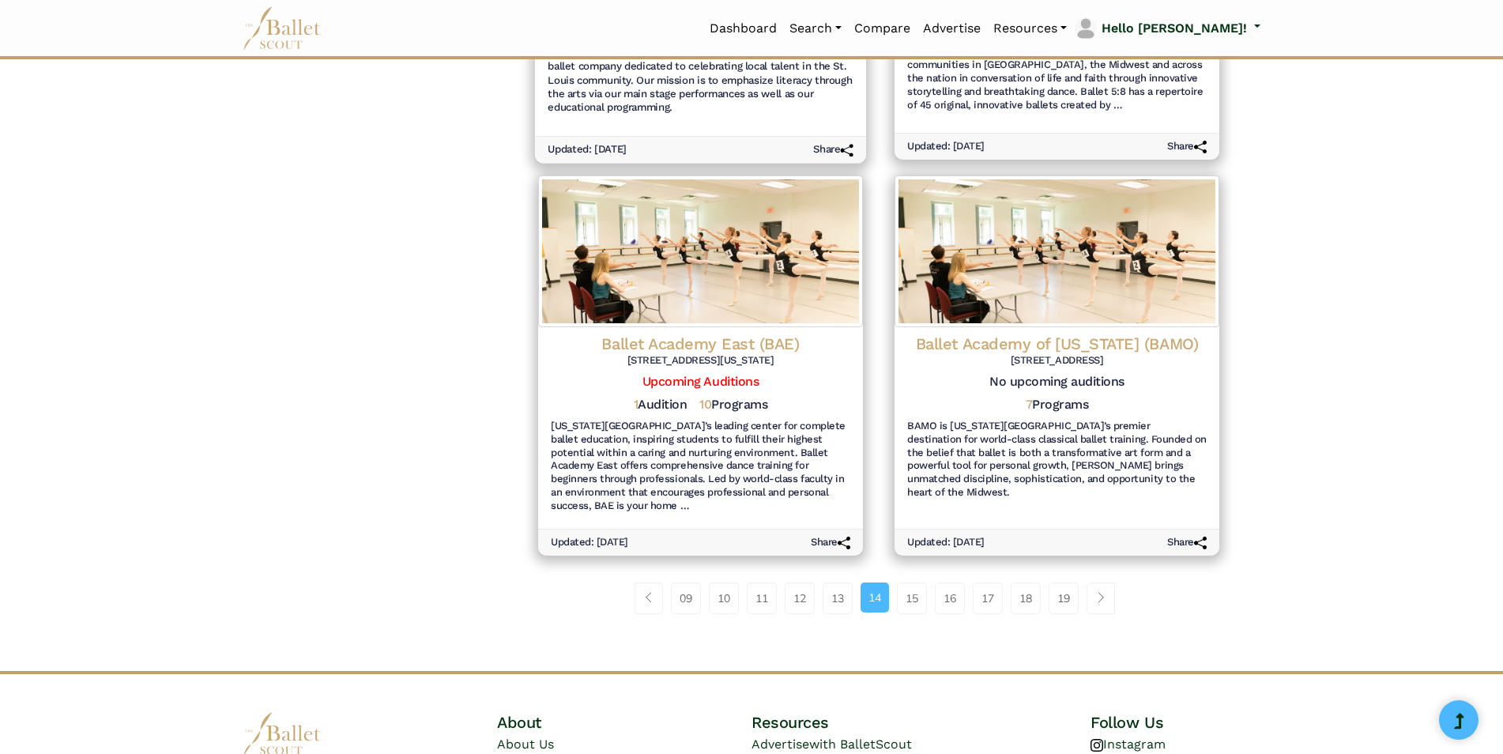
scroll to position [1779, 0]
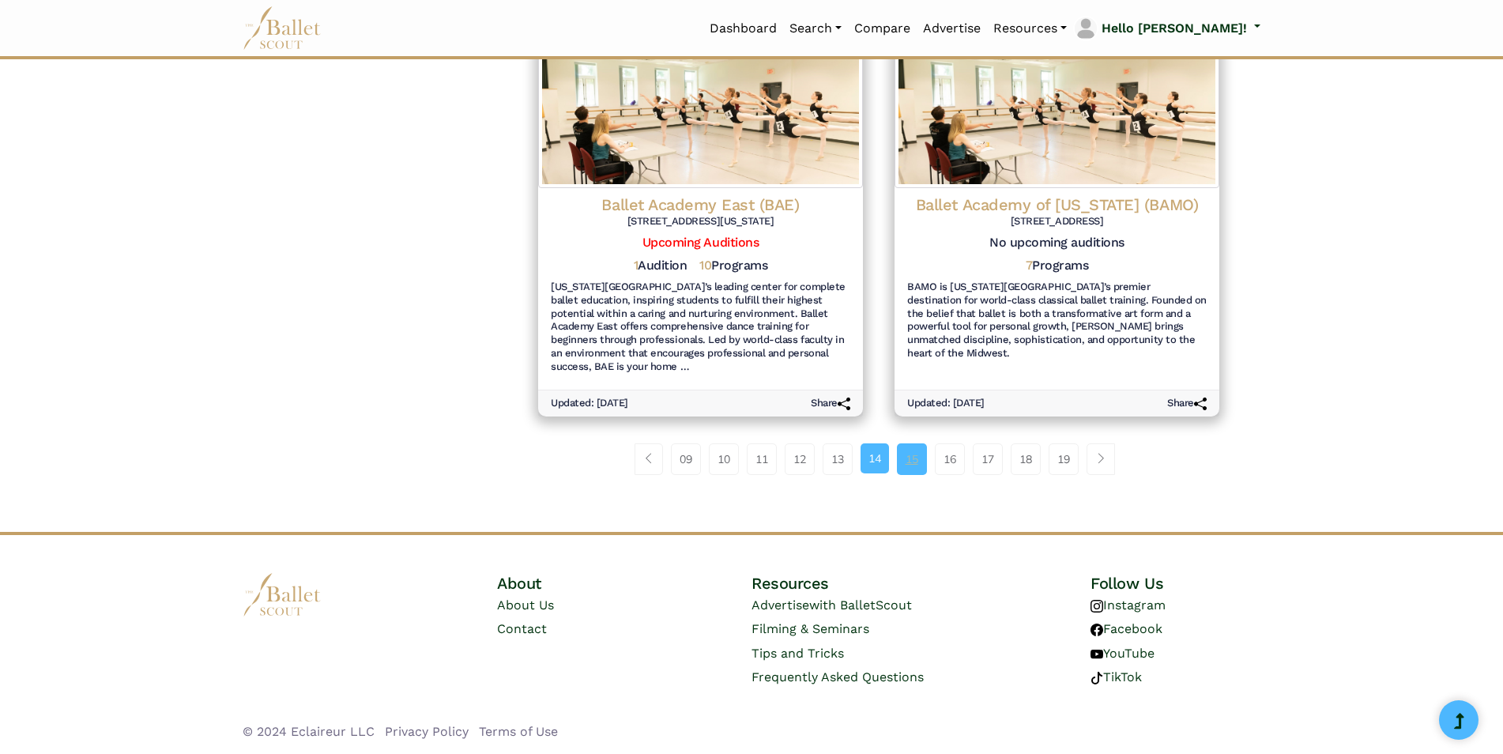
click at [907, 462] on link "15" at bounding box center [912, 459] width 30 height 32
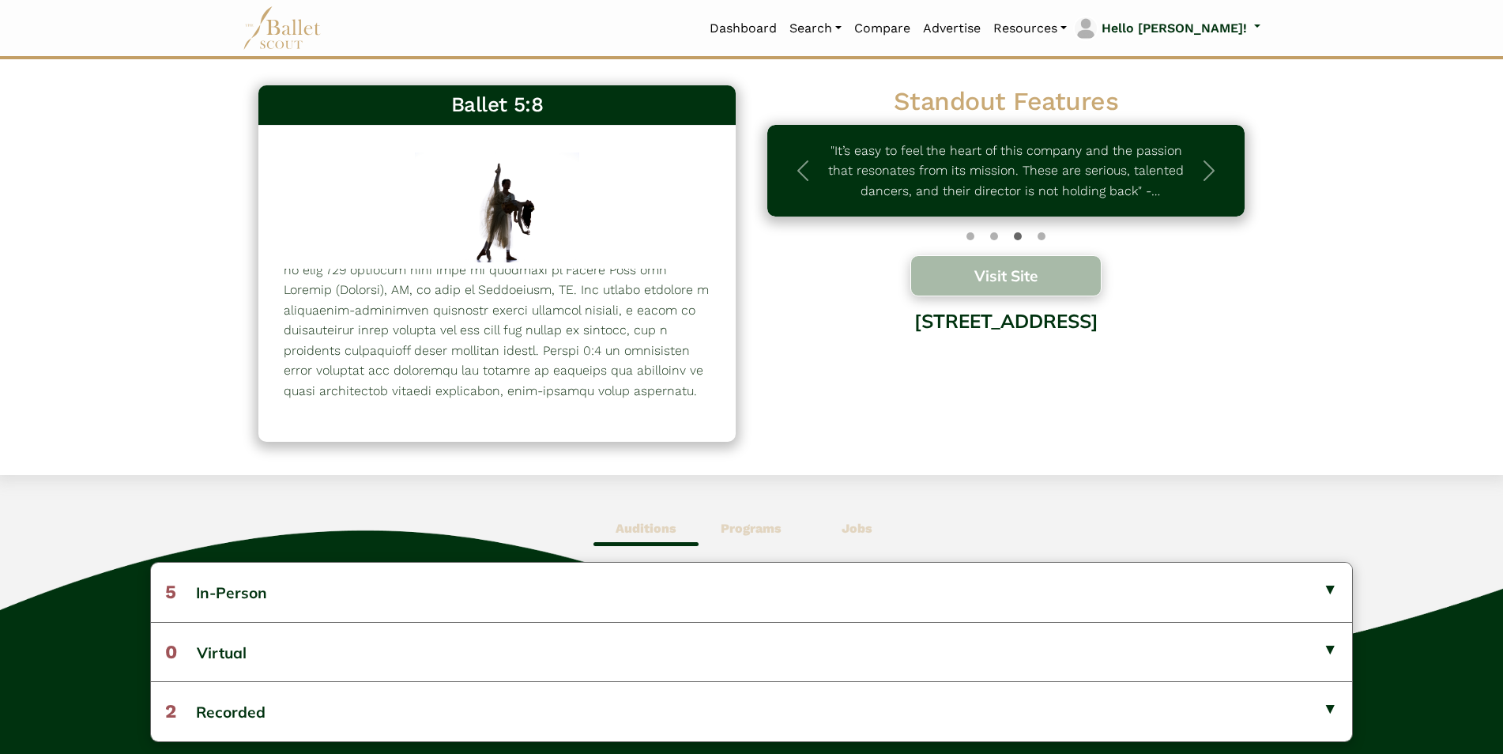
click at [1055, 274] on button "Visit Site" at bounding box center [1006, 275] width 191 height 41
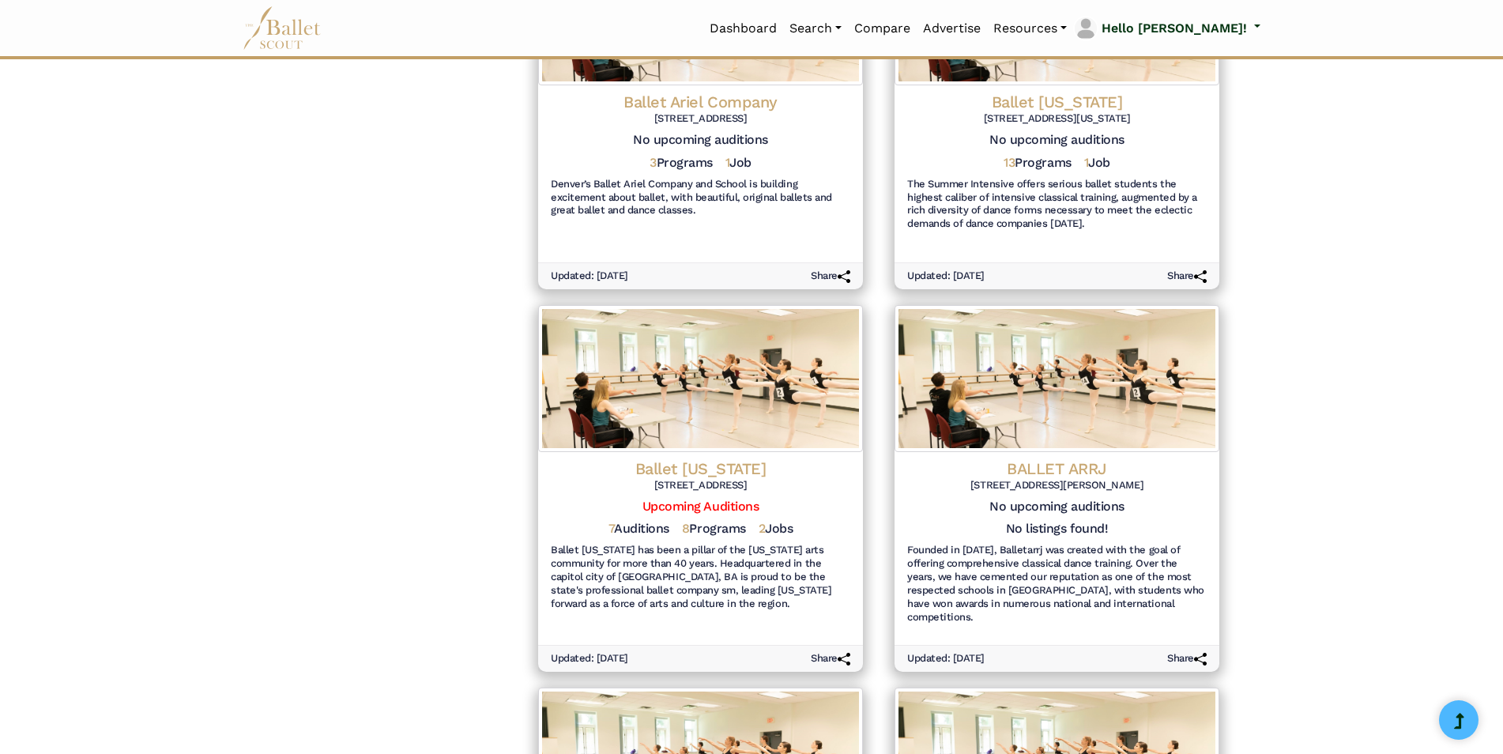
scroll to position [1186, 0]
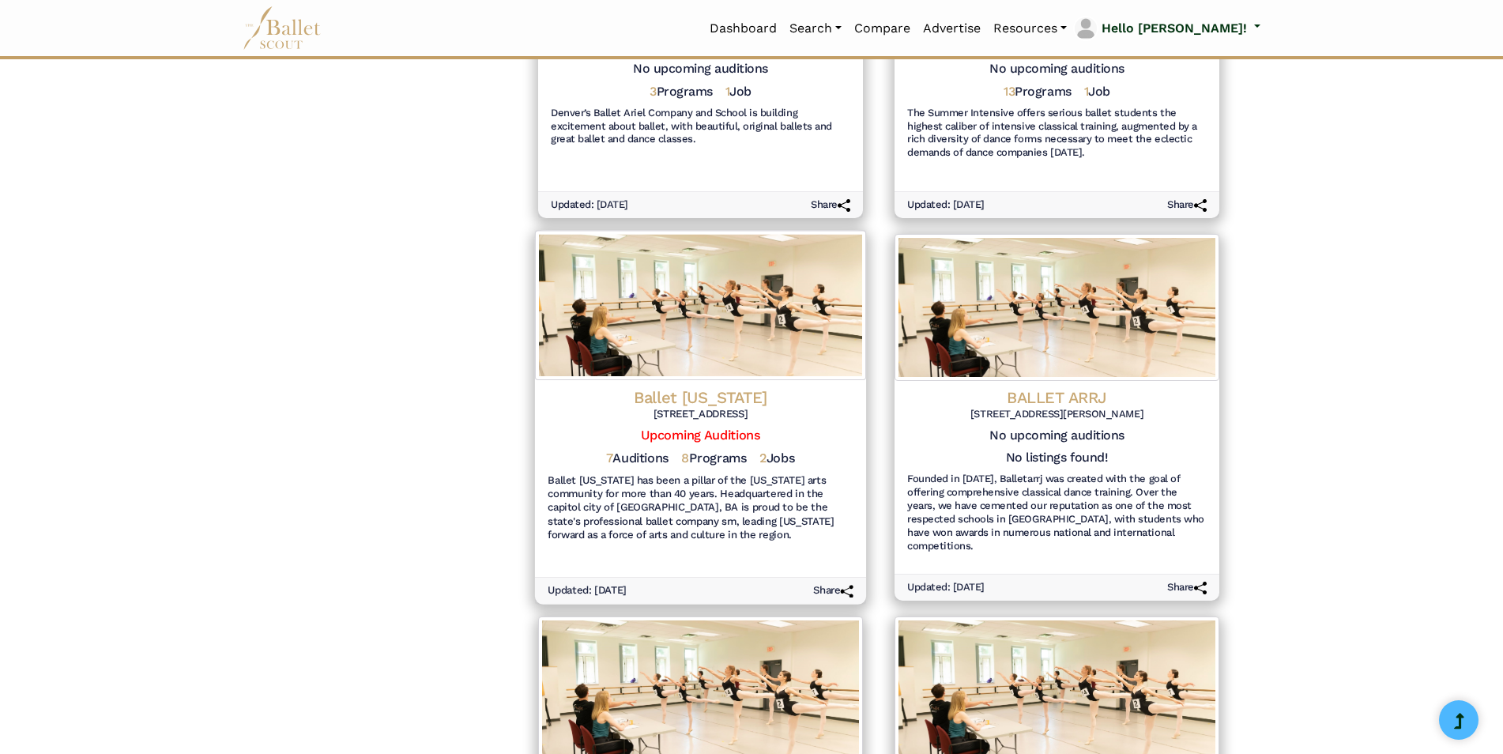
click at [728, 397] on h4 "Ballet Arkansas" at bounding box center [701, 397] width 306 height 21
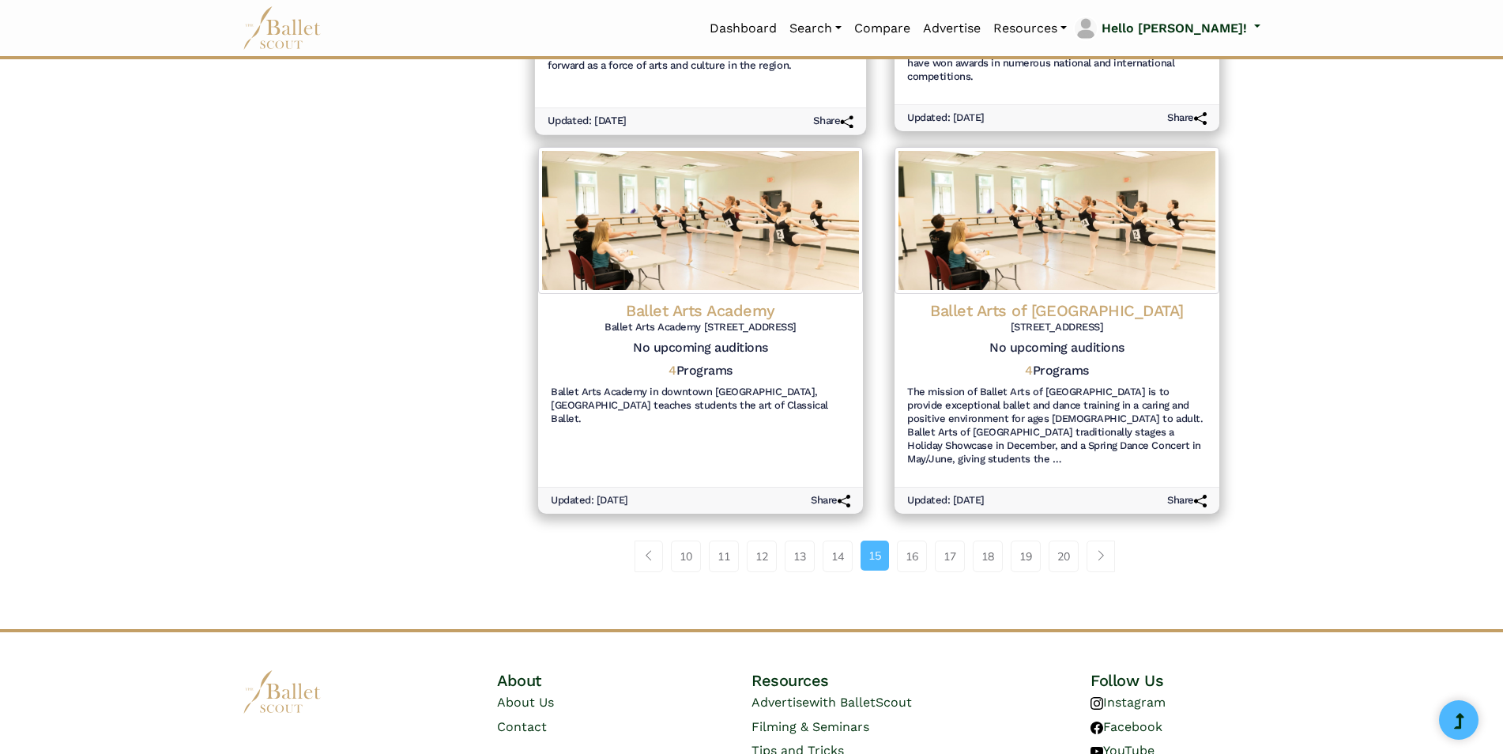
scroll to position [1740, 0]
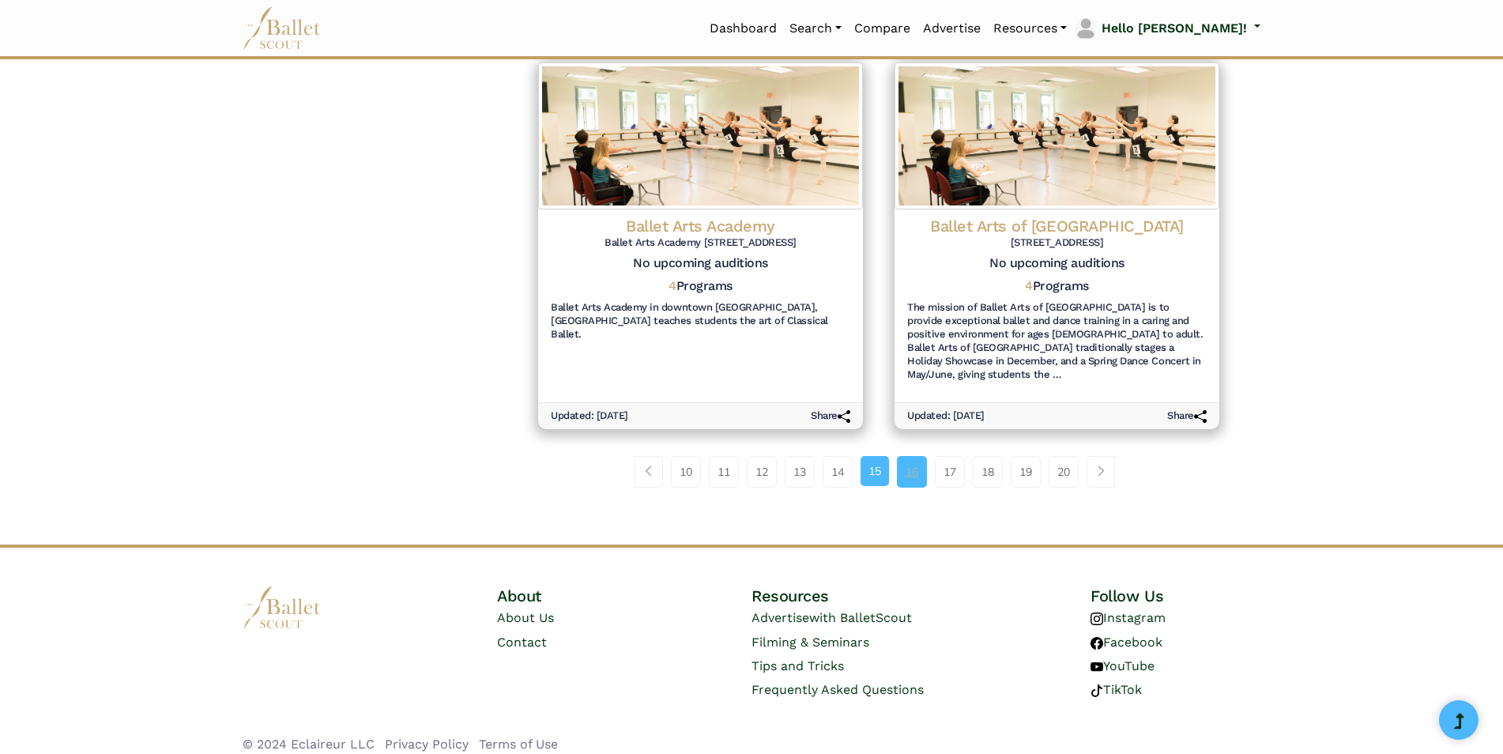
click at [922, 457] on link "16" at bounding box center [912, 472] width 30 height 32
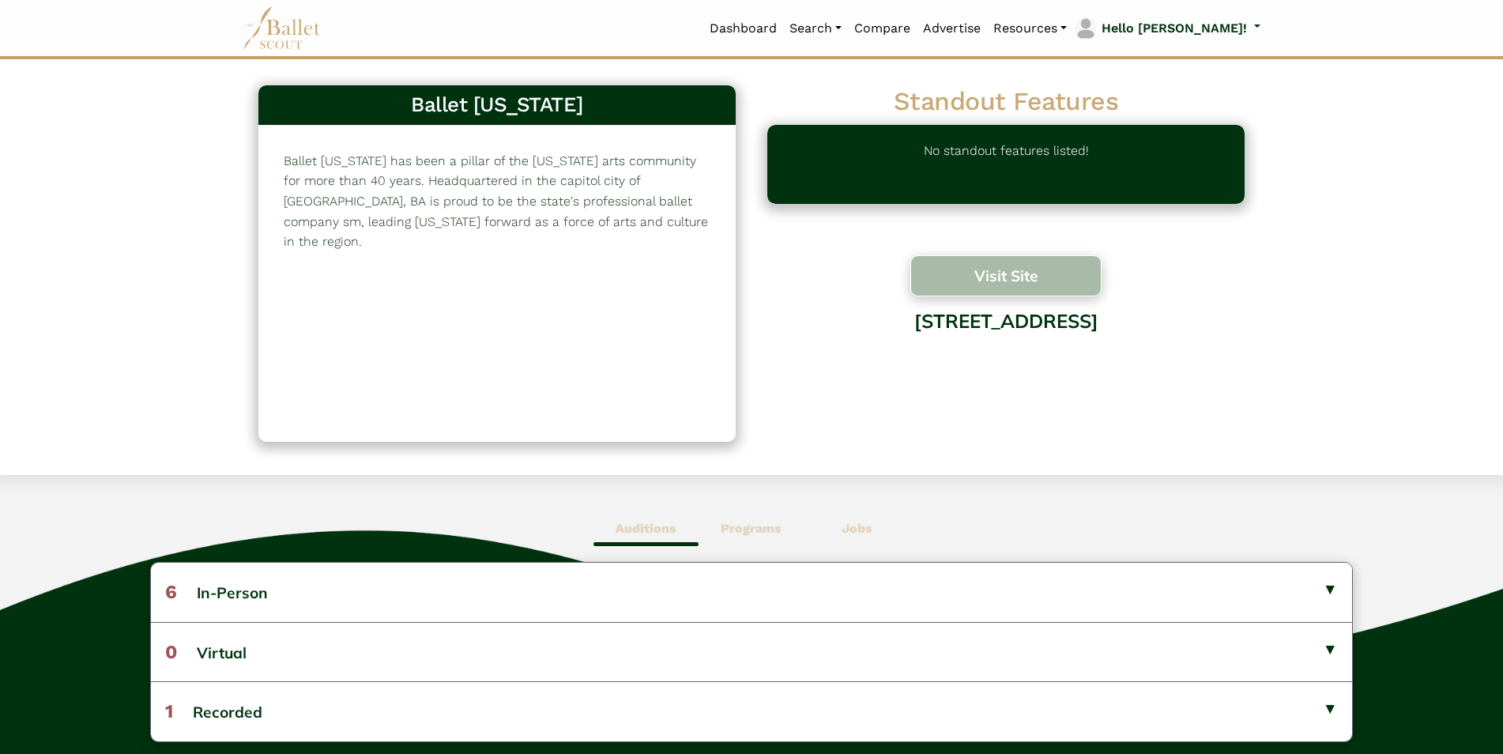
click at [976, 278] on button "Visit Site" at bounding box center [1006, 275] width 191 height 41
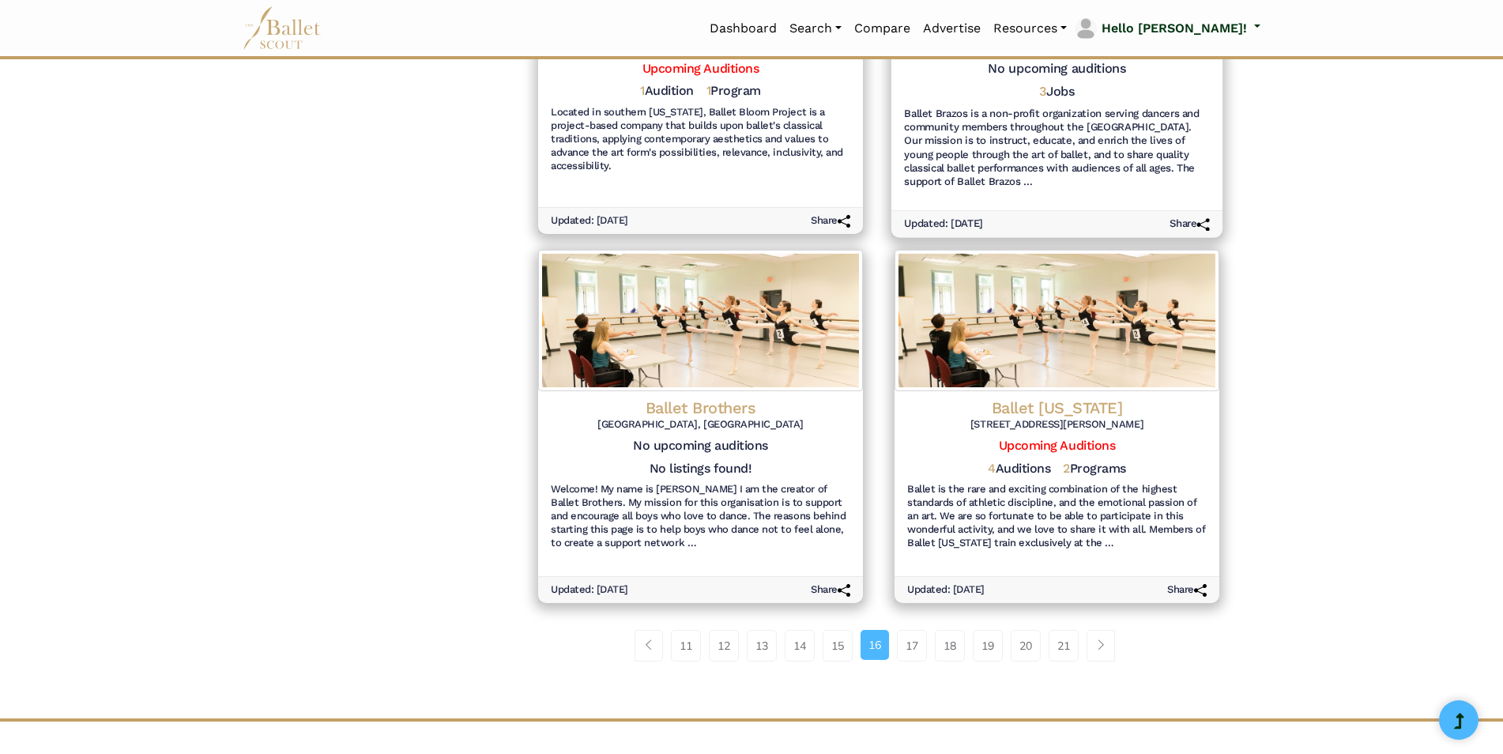
scroll to position [1581, 0]
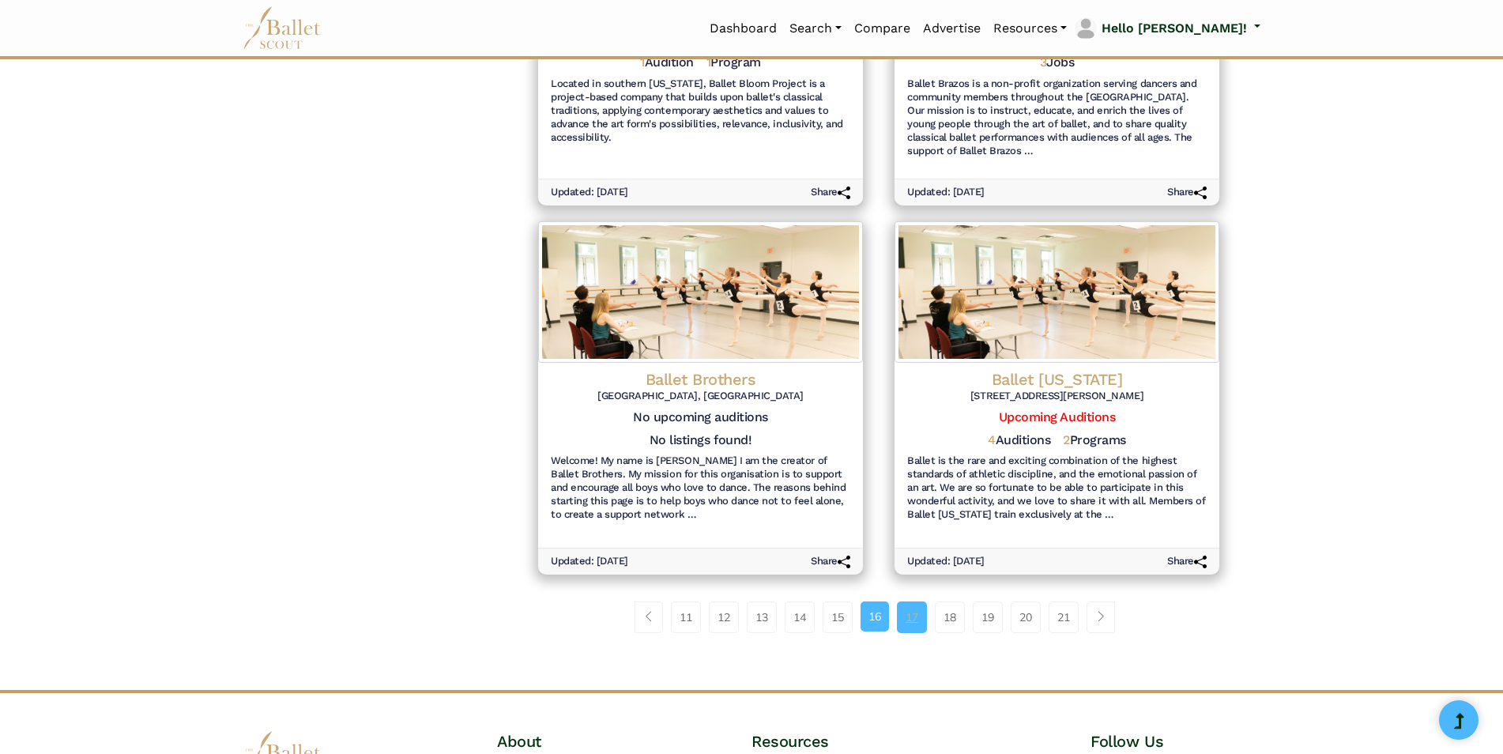
click at [915, 613] on link "17" at bounding box center [912, 618] width 30 height 32
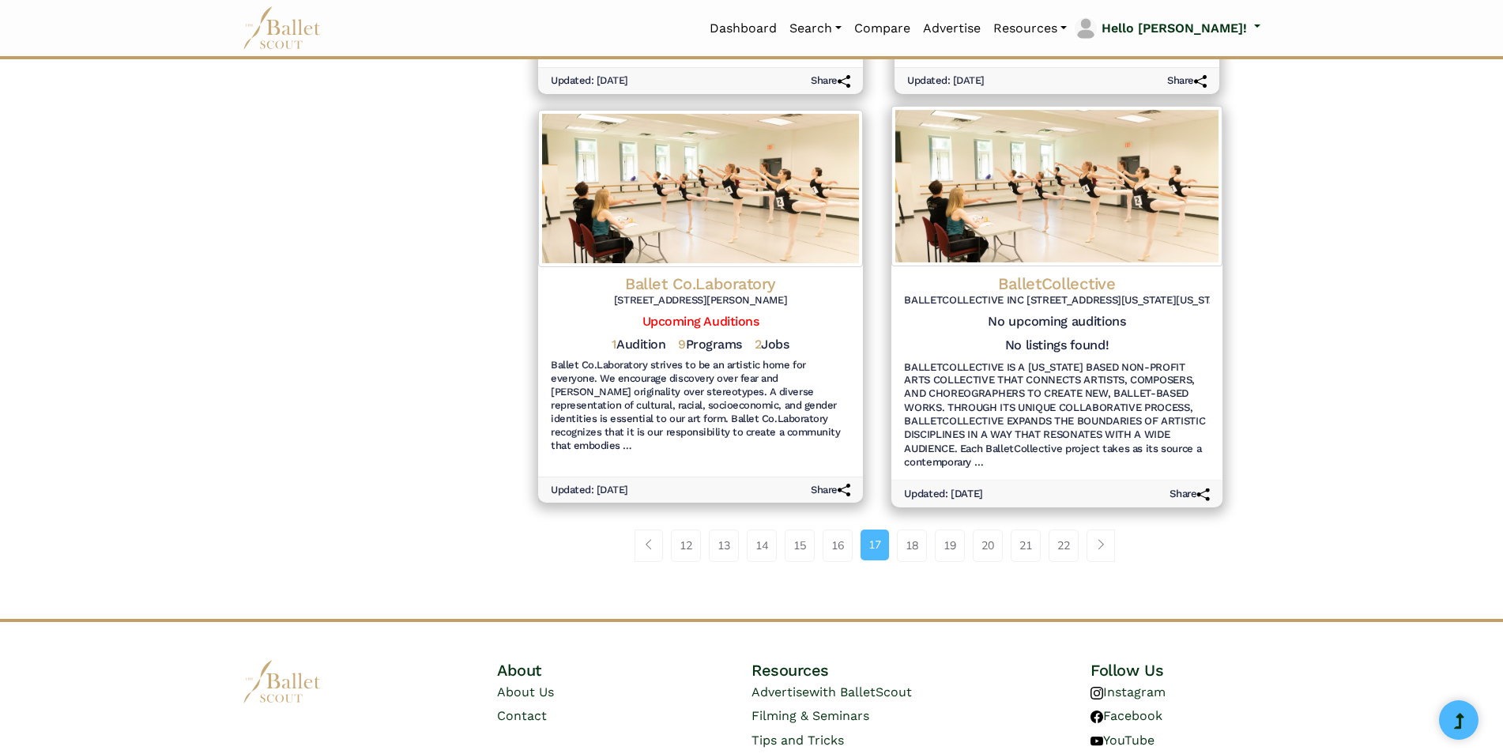
scroll to position [1820, 0]
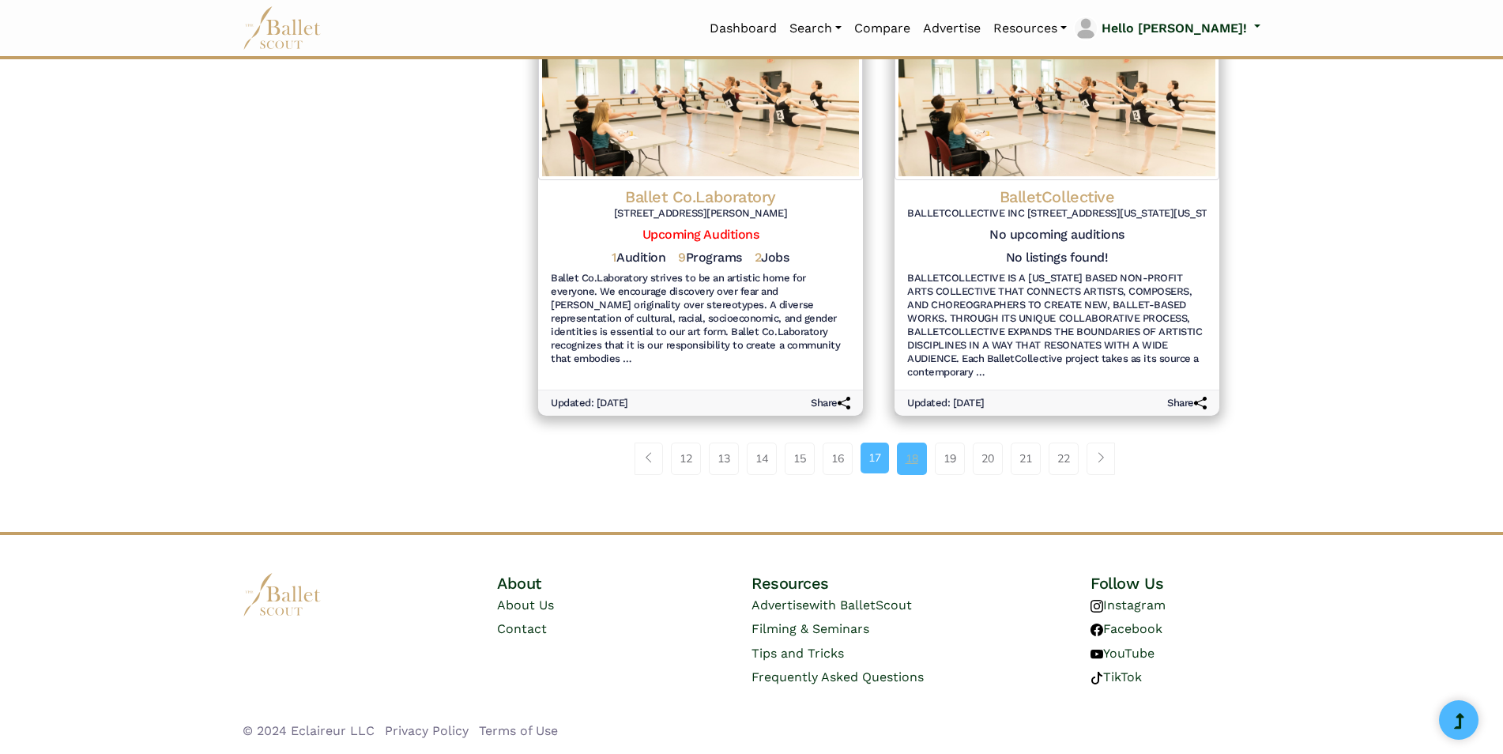
click at [912, 462] on link "18" at bounding box center [912, 459] width 30 height 32
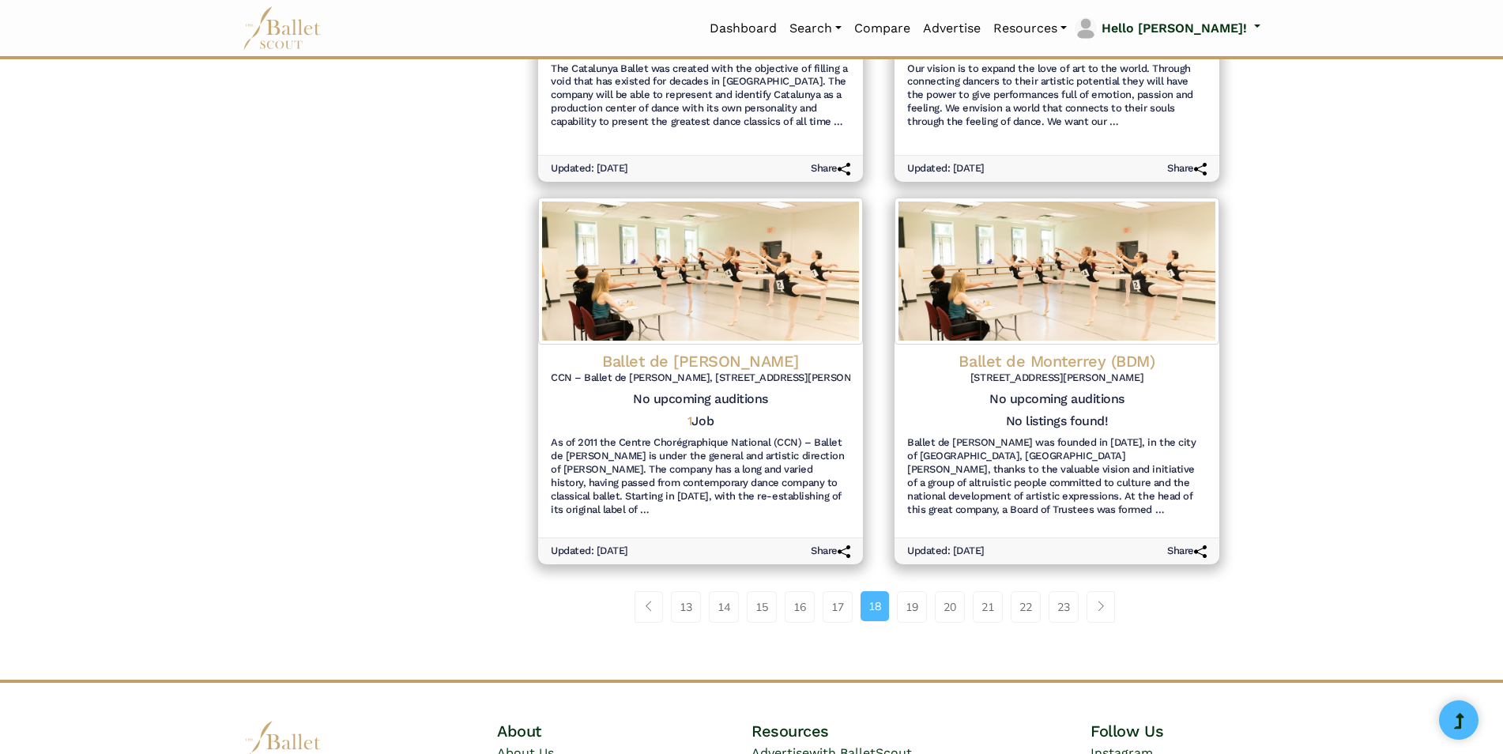
scroll to position [1713, 0]
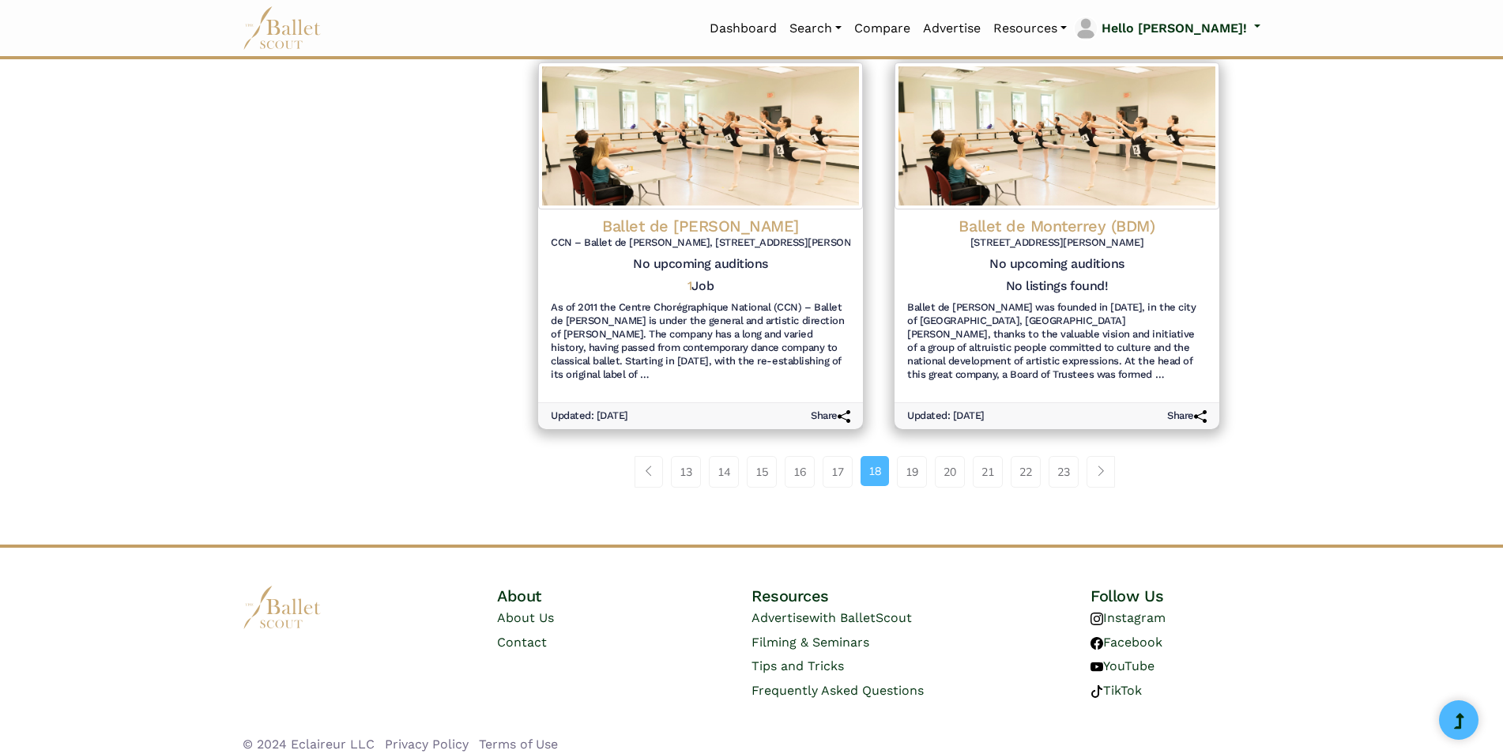
click at [912, 462] on link "19" at bounding box center [912, 472] width 30 height 32
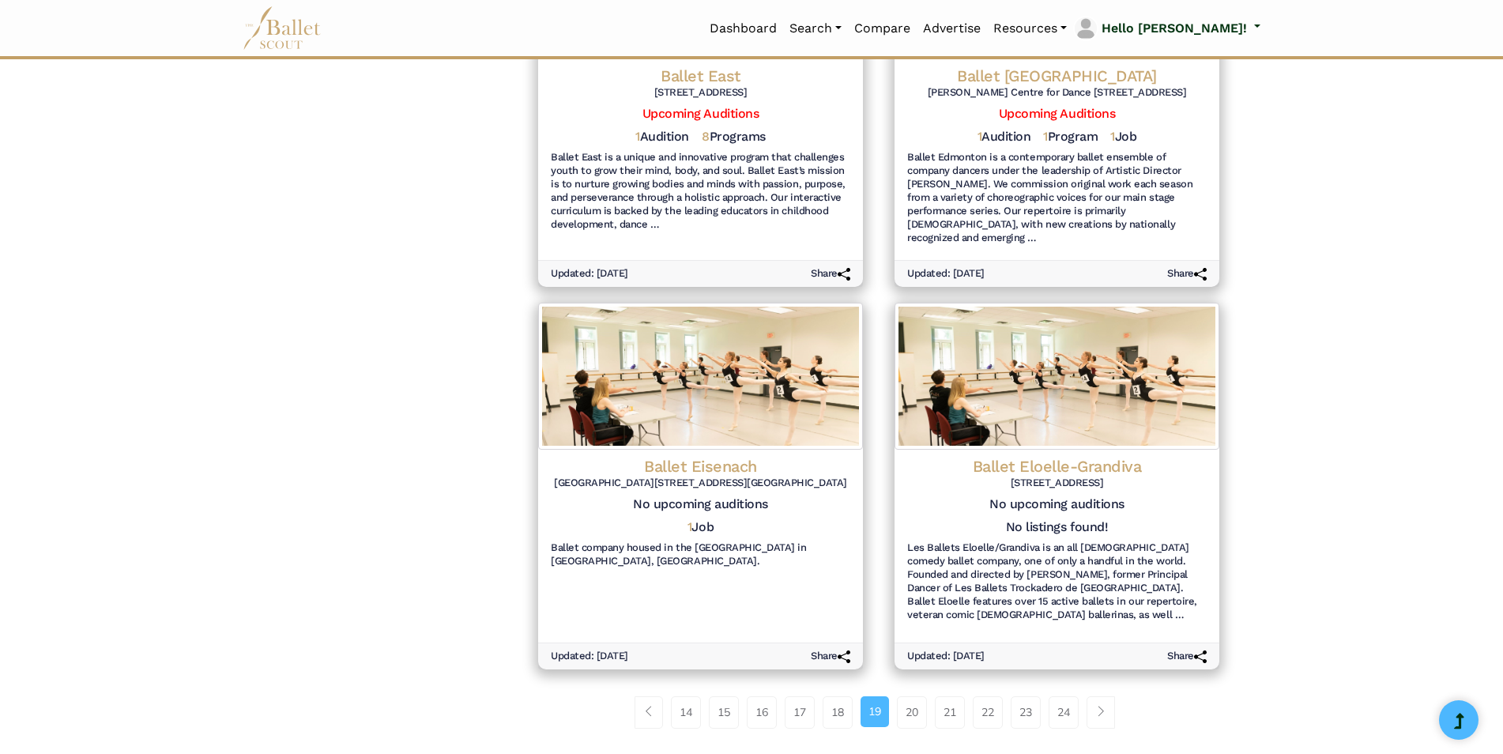
scroll to position [1423, 0]
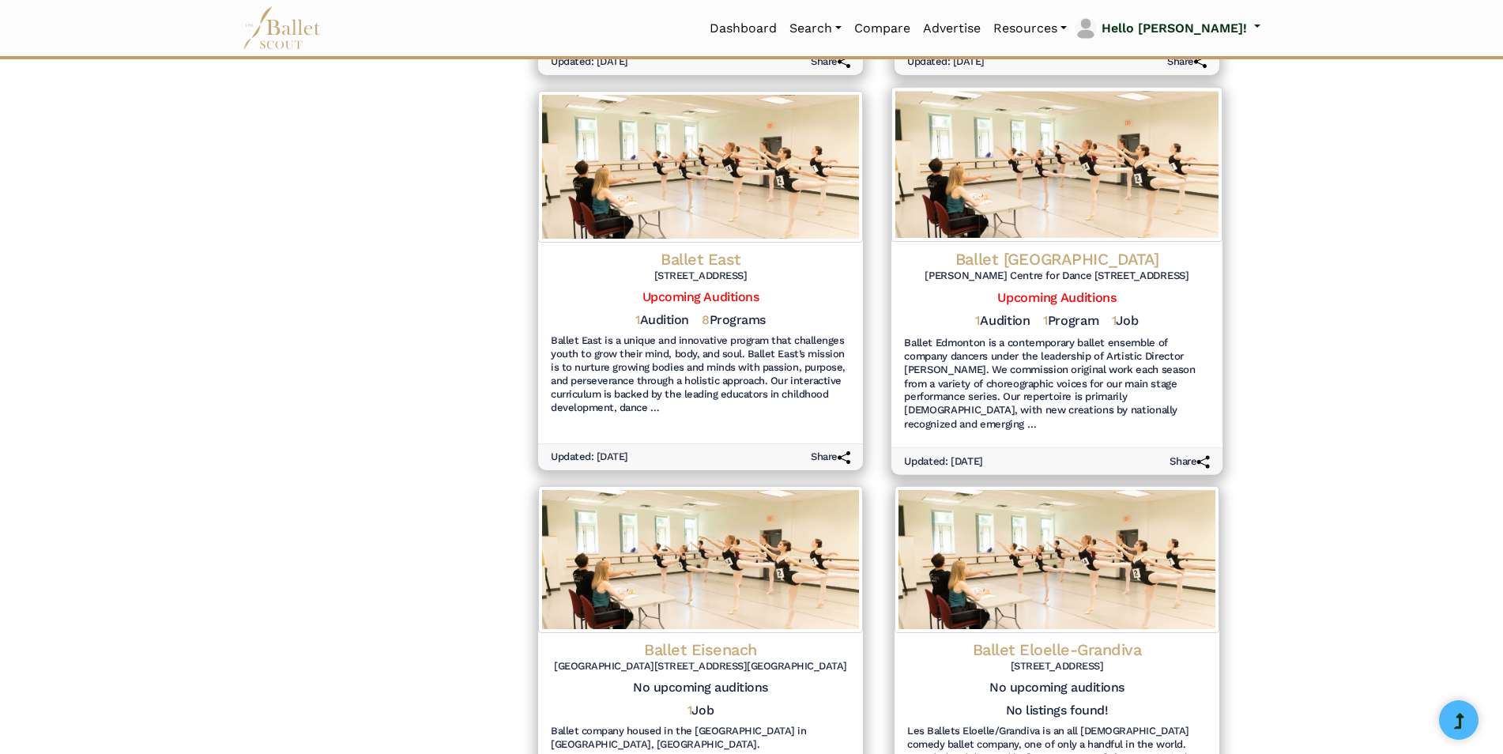
click at [1058, 248] on h4 "Ballet [GEOGRAPHIC_DATA]" at bounding box center [1057, 258] width 306 height 21
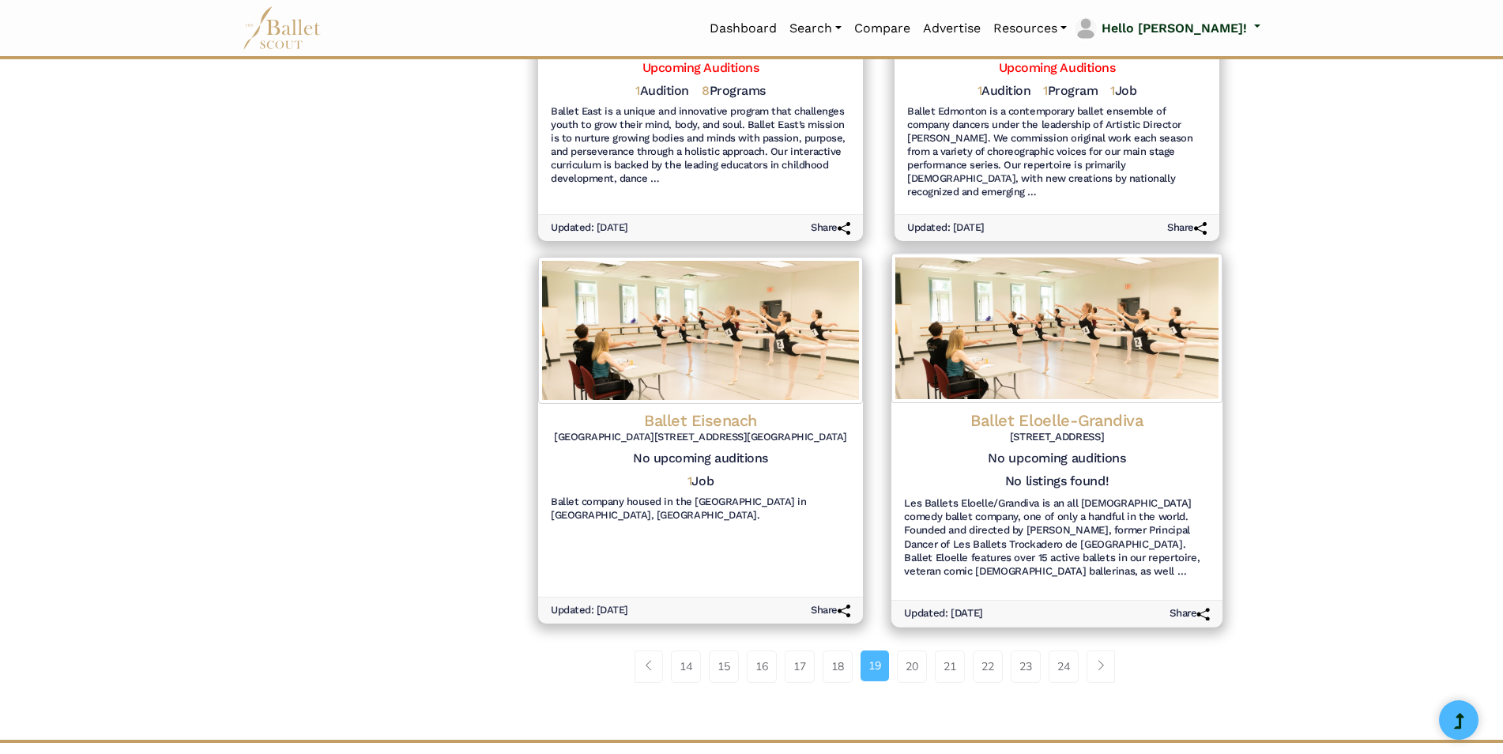
scroll to position [1660, 0]
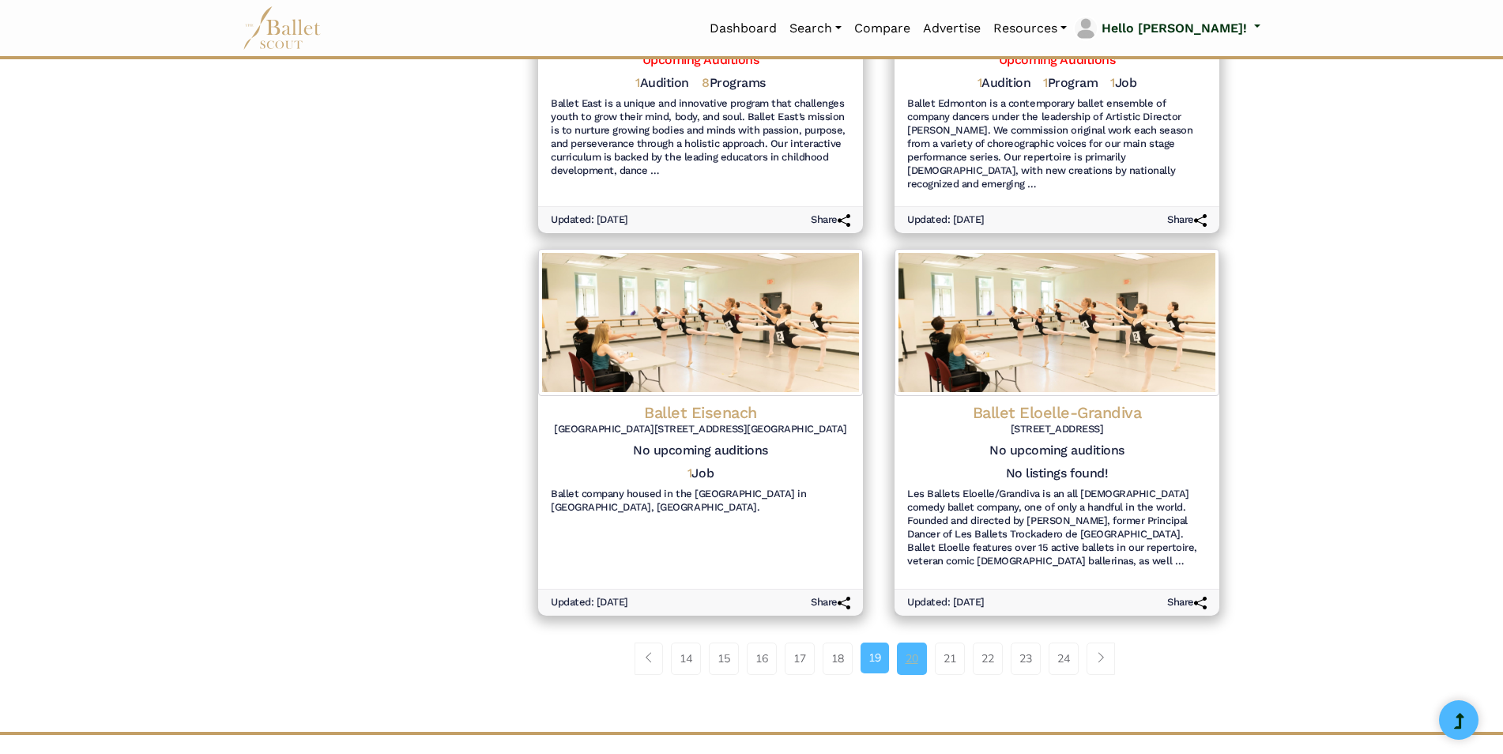
click at [909, 643] on link "20" at bounding box center [912, 659] width 30 height 32
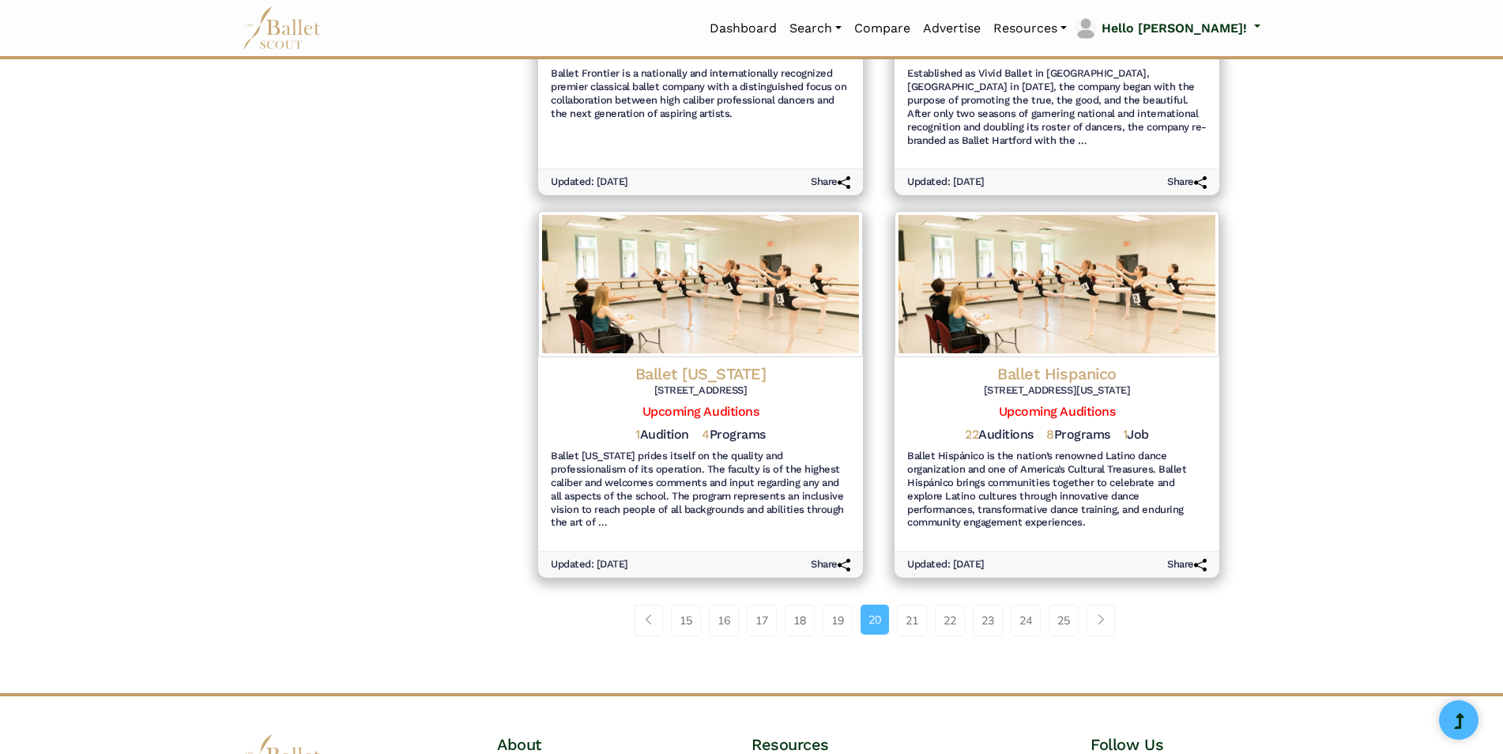
scroll to position [1766, 0]
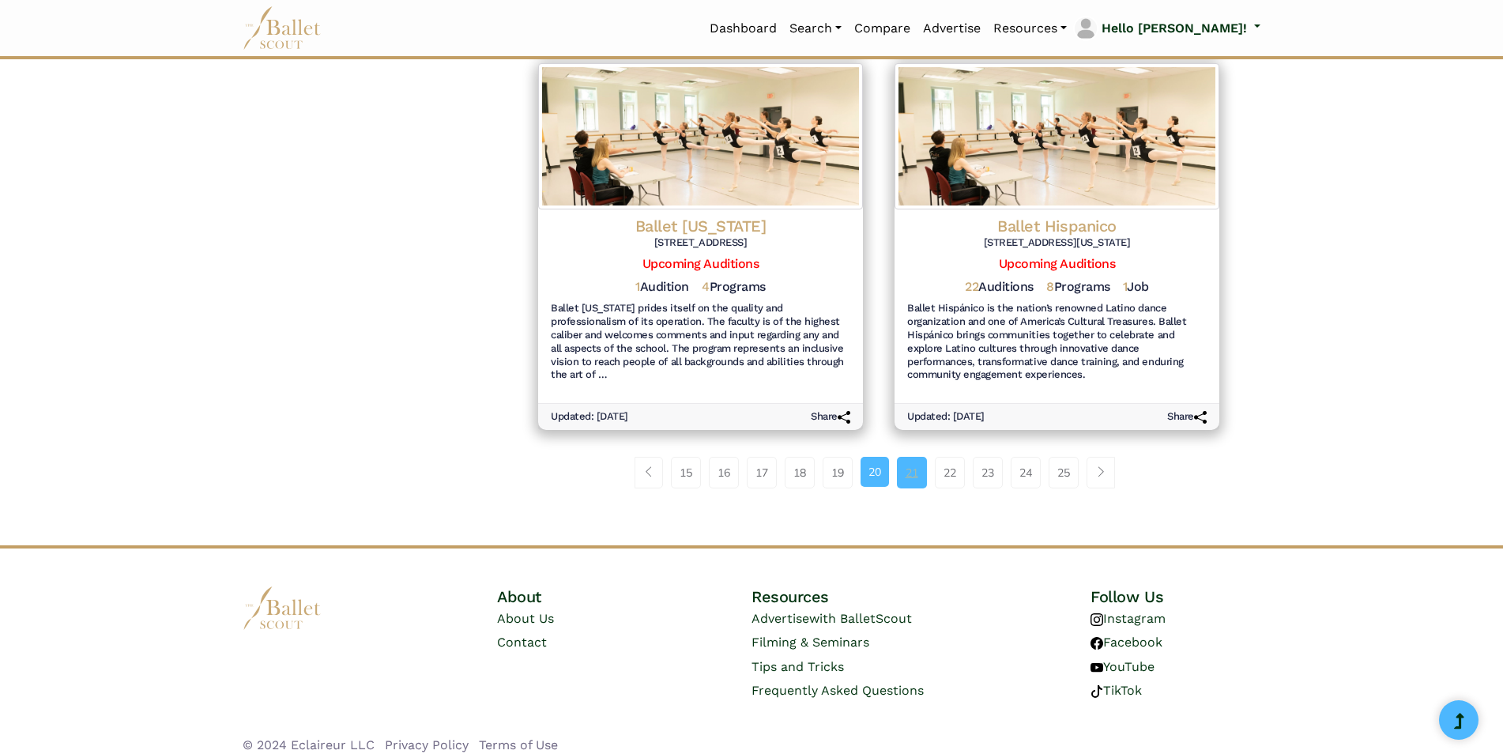
click at [910, 465] on link "21" at bounding box center [912, 473] width 30 height 32
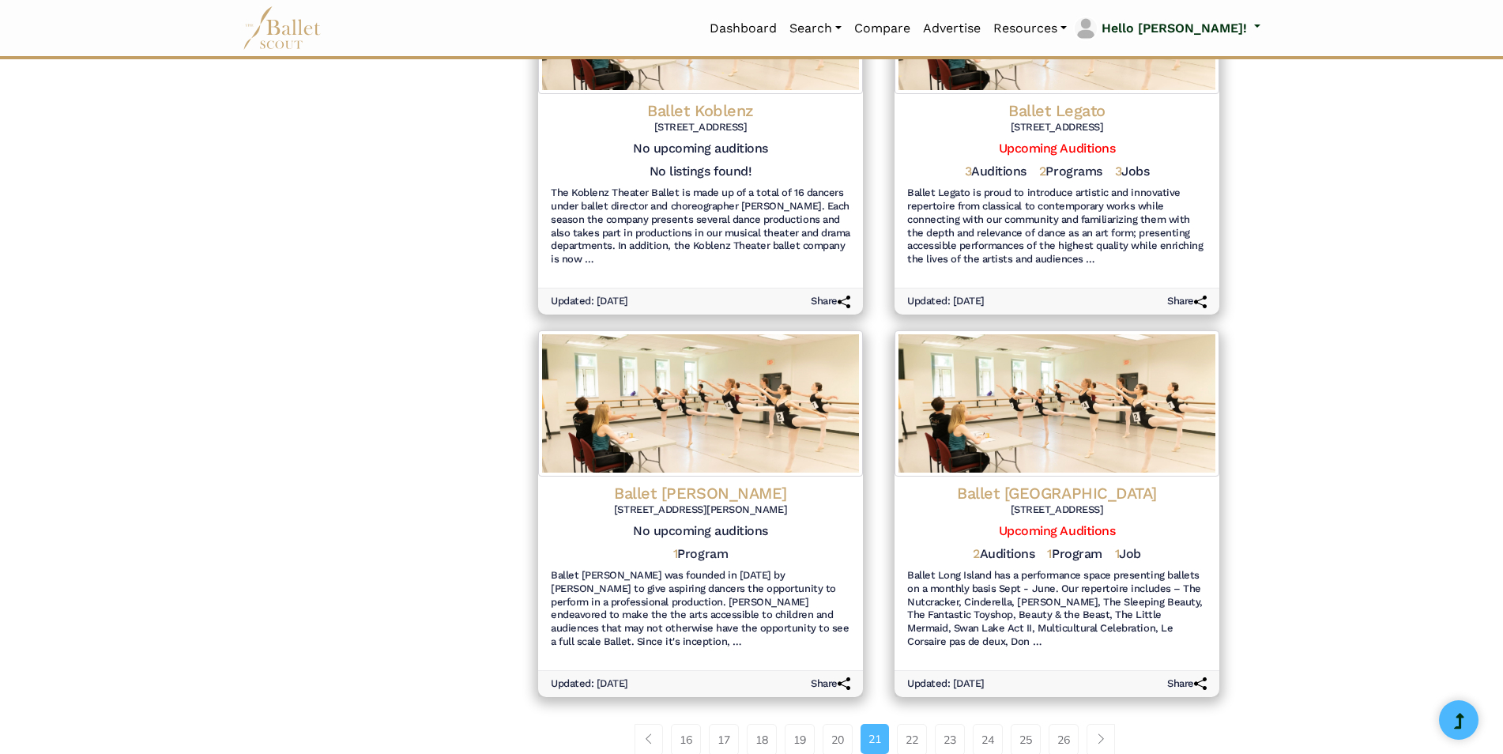
scroll to position [1793, 0]
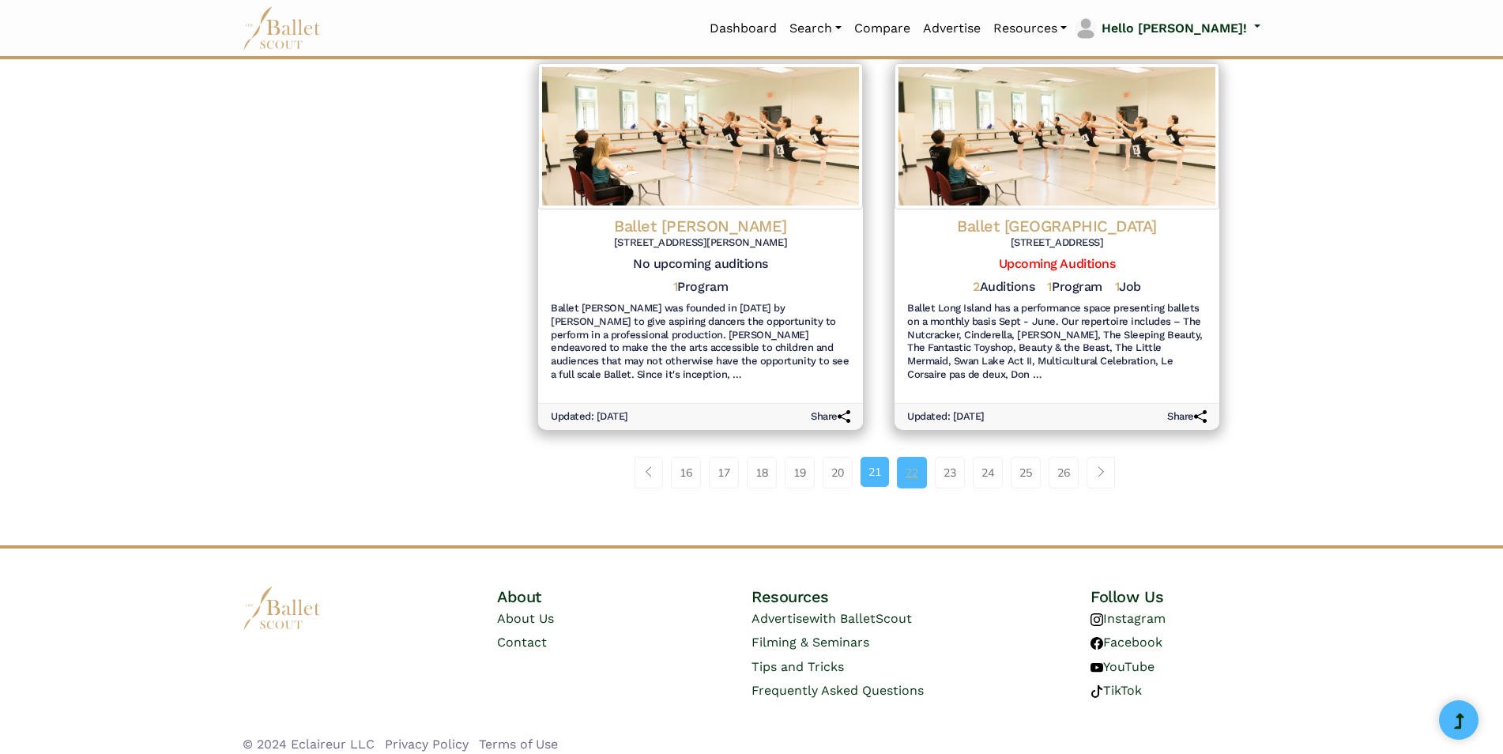
click at [903, 457] on link "22" at bounding box center [912, 473] width 30 height 32
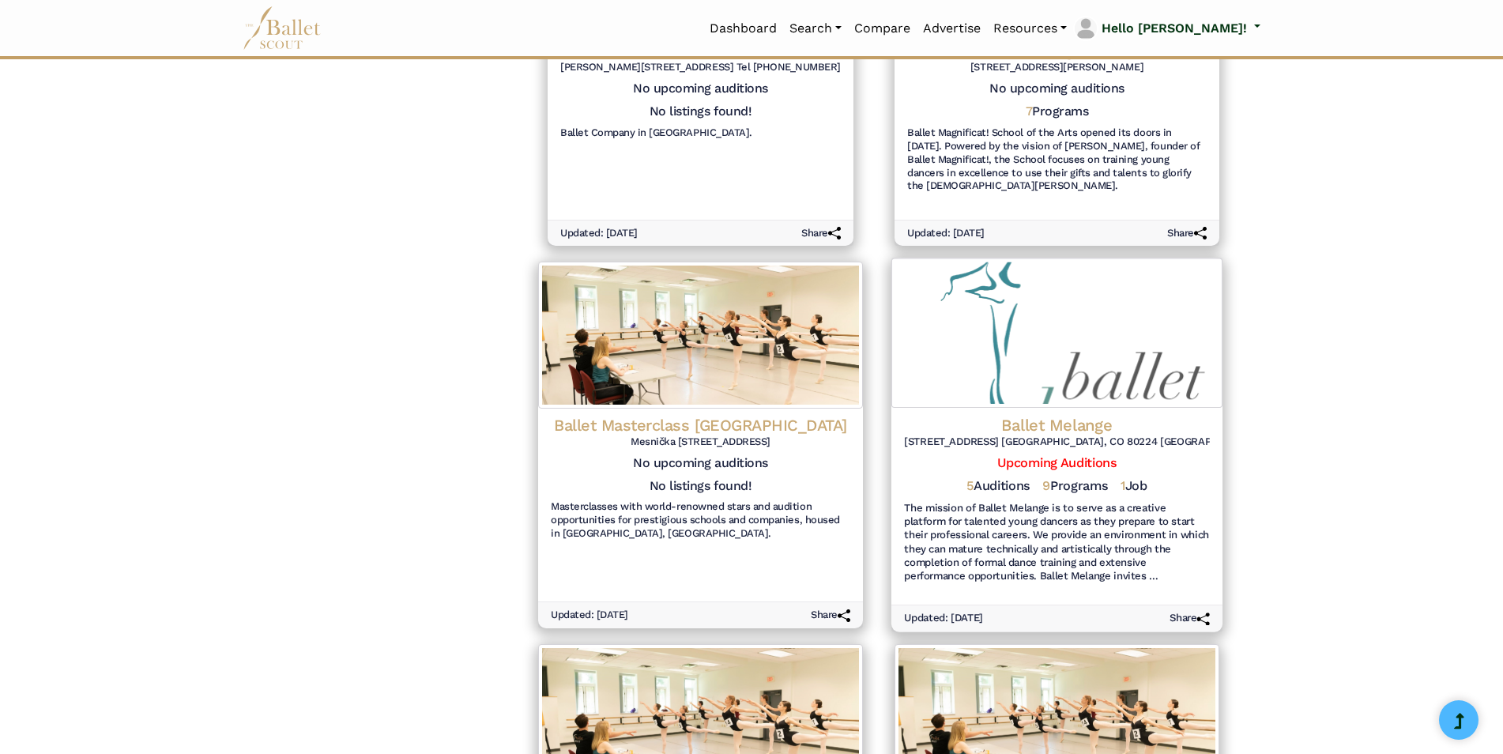
scroll to position [790, 0]
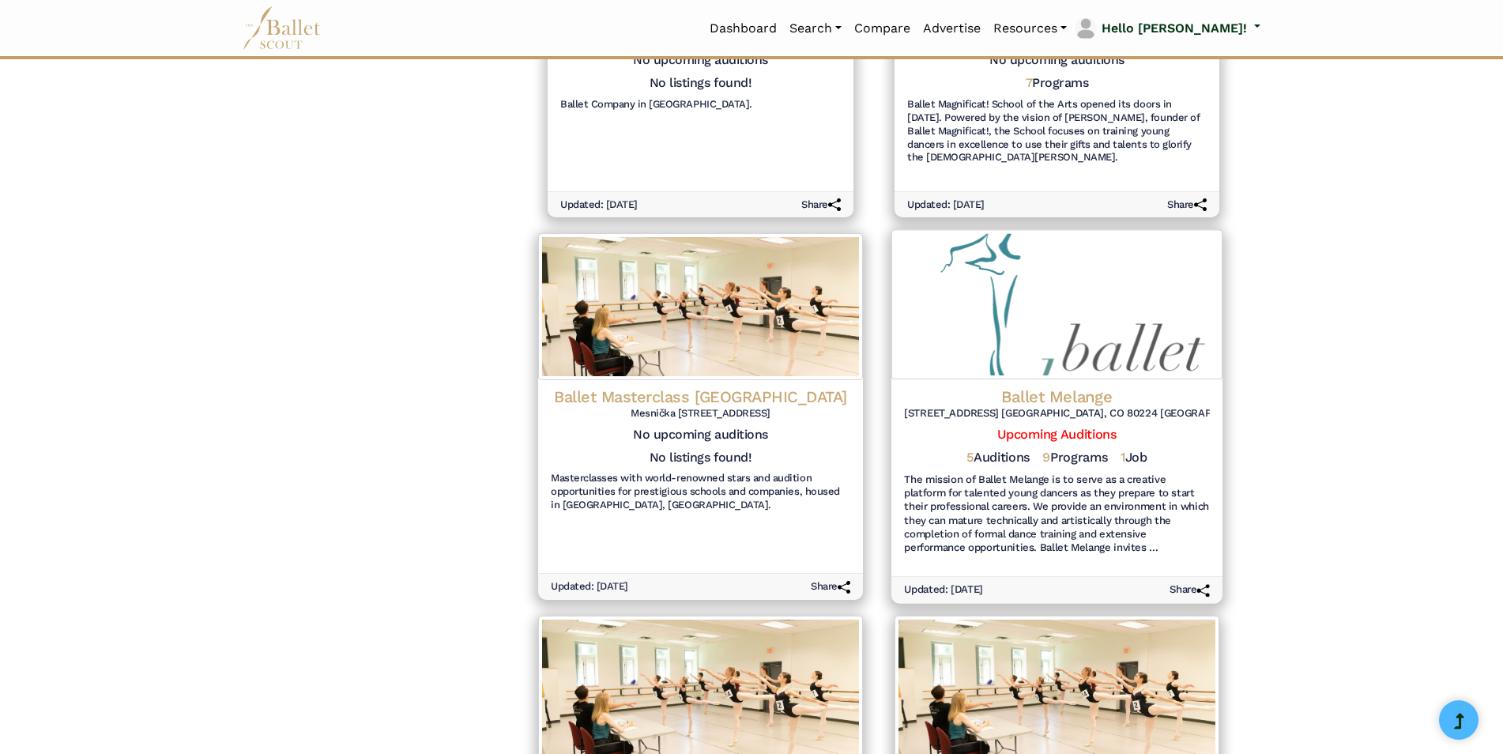
click at [1044, 387] on h4 "Ballet Melange" at bounding box center [1057, 396] width 306 height 21
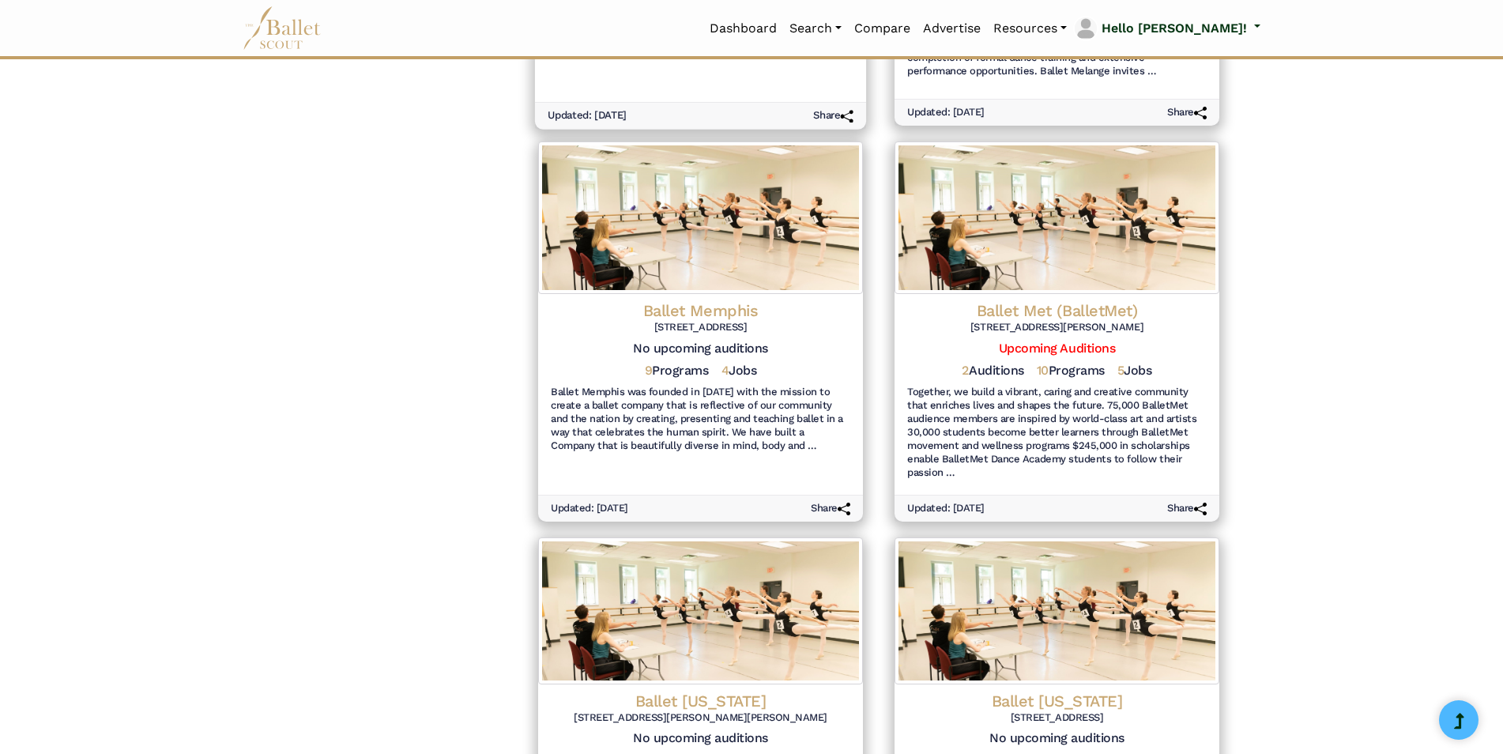
scroll to position [1740, 0]
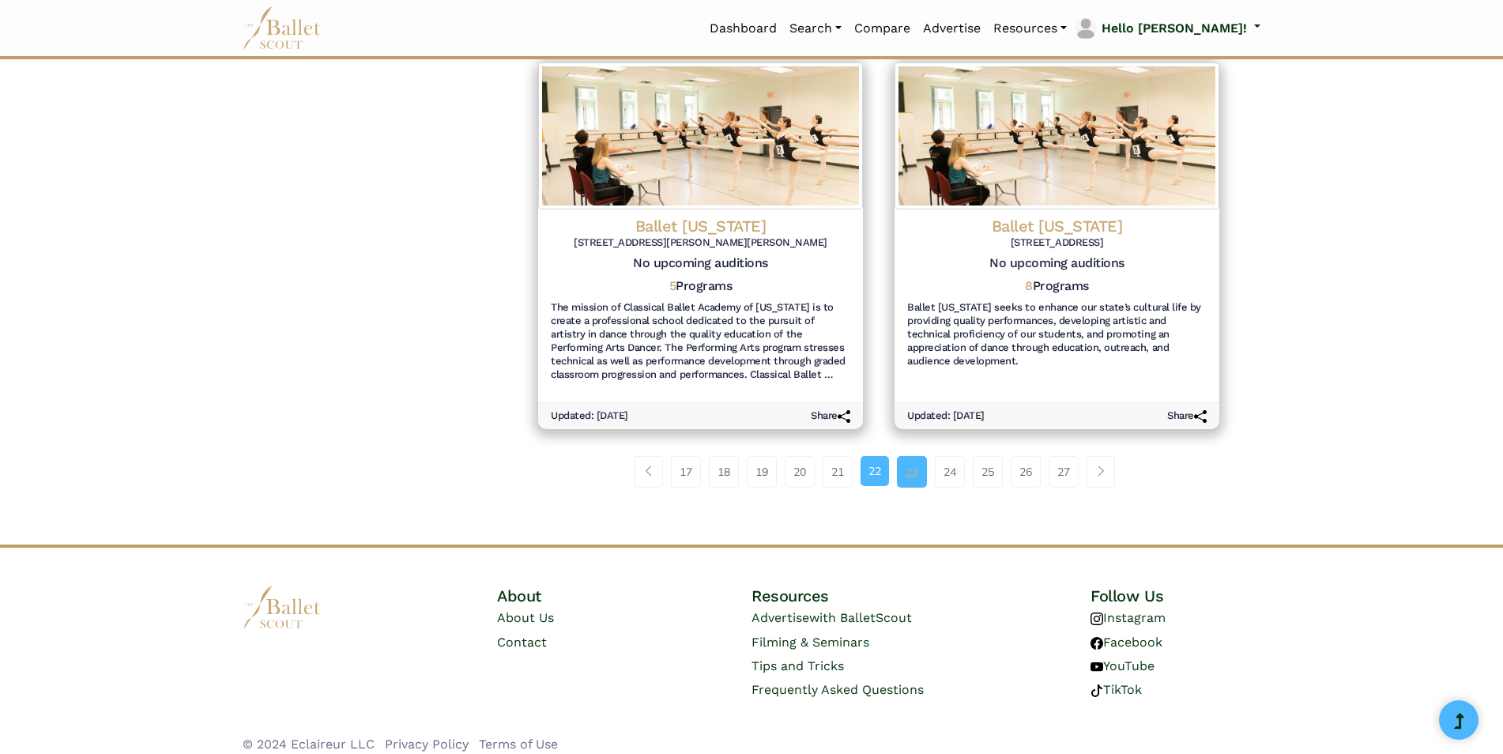
click at [921, 456] on link "23" at bounding box center [912, 472] width 30 height 32
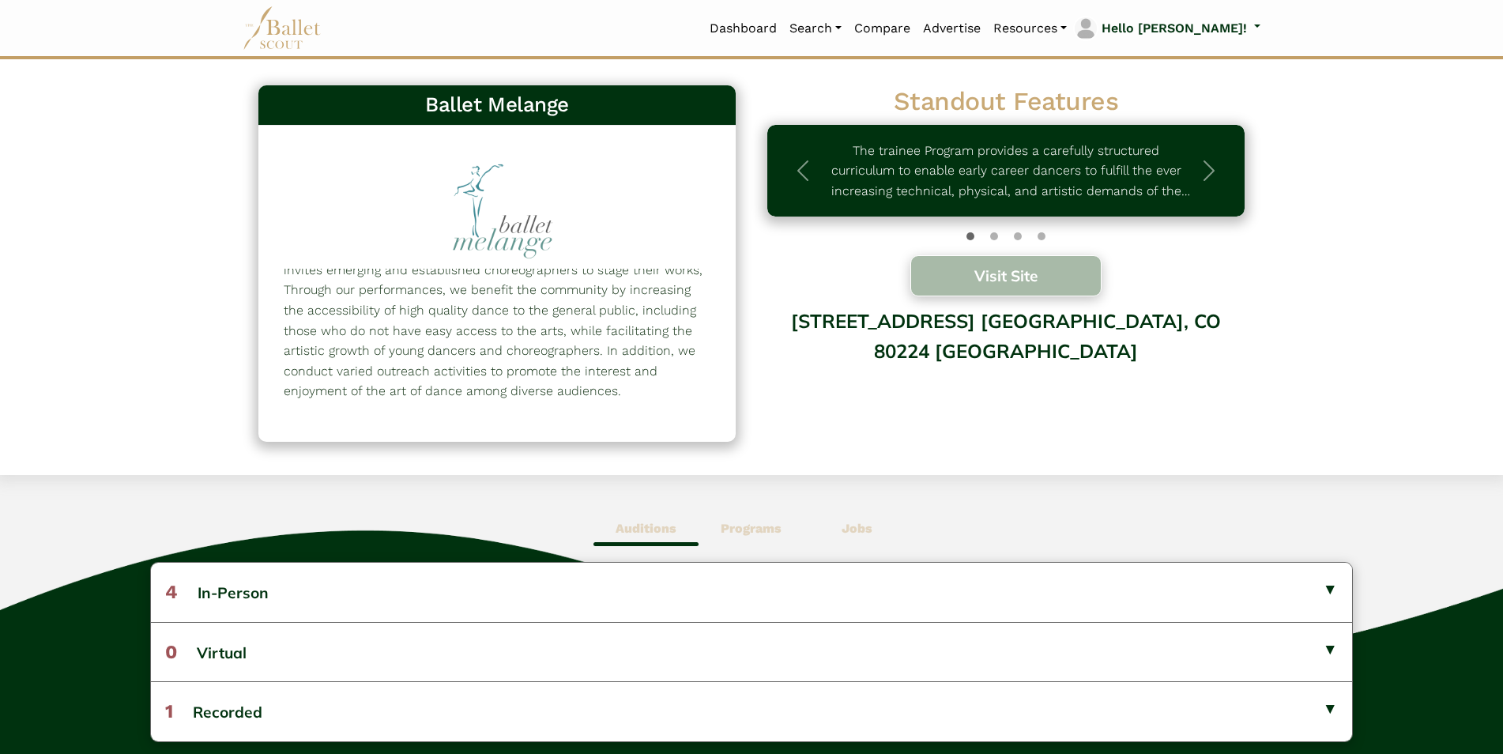
click at [968, 286] on button "Visit Site" at bounding box center [1006, 275] width 191 height 41
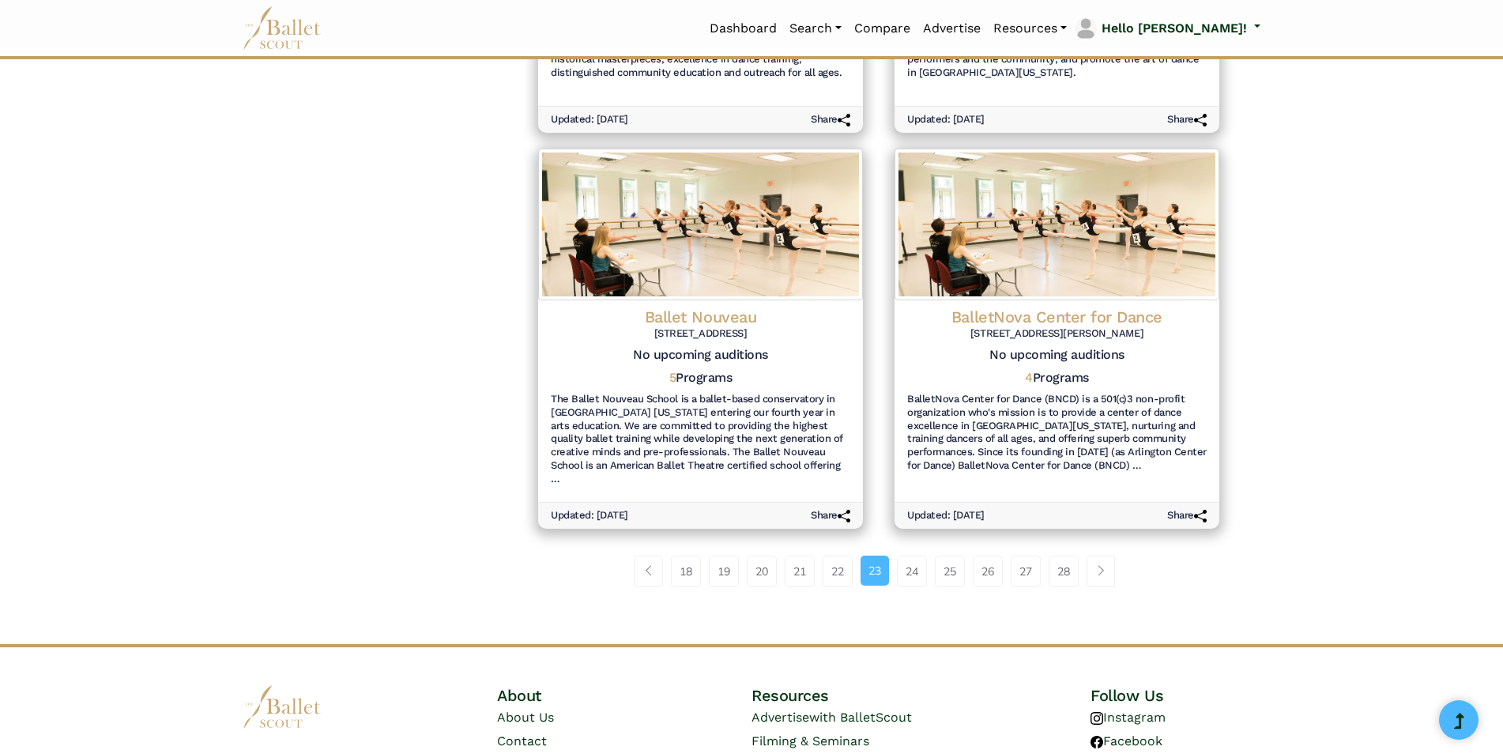
scroll to position [1766, 0]
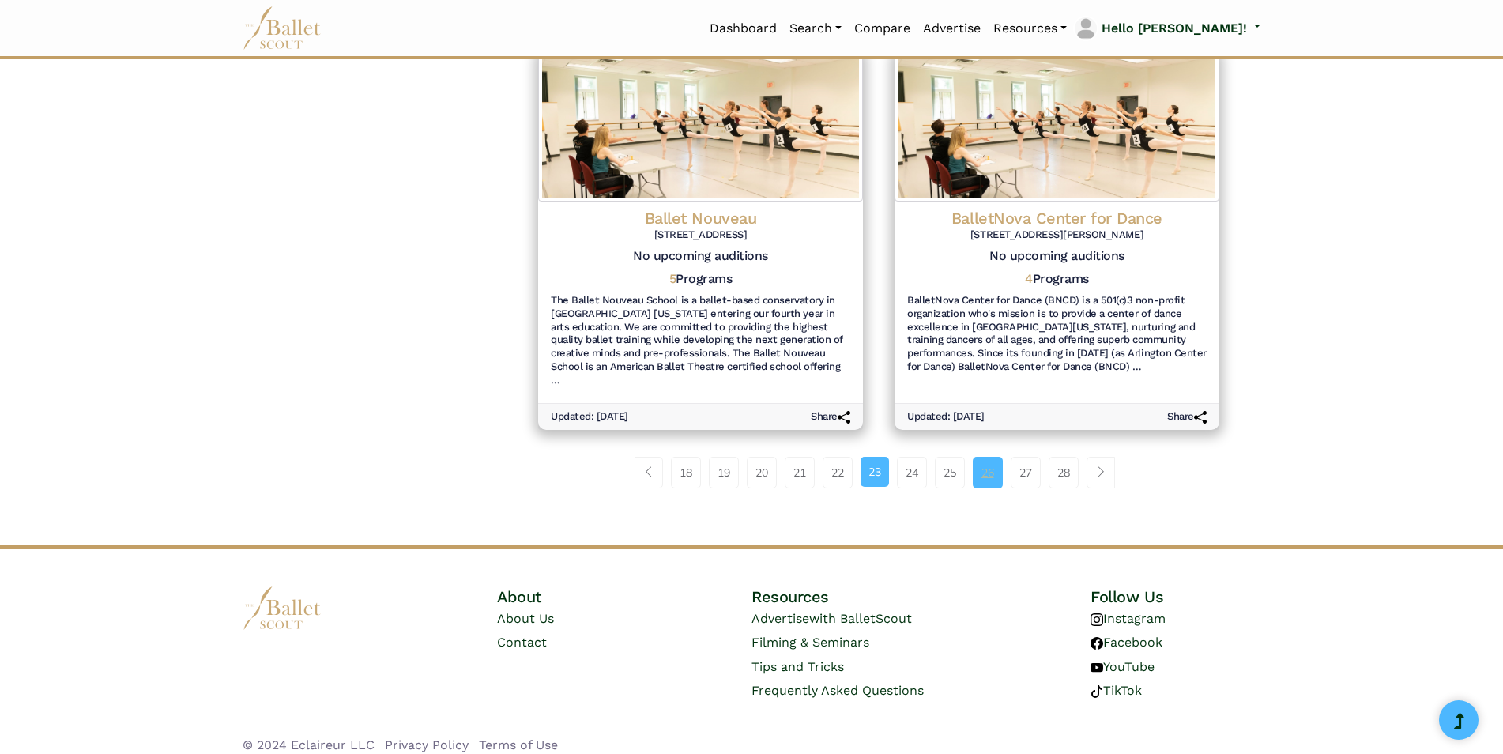
click at [982, 457] on link "26" at bounding box center [988, 473] width 30 height 32
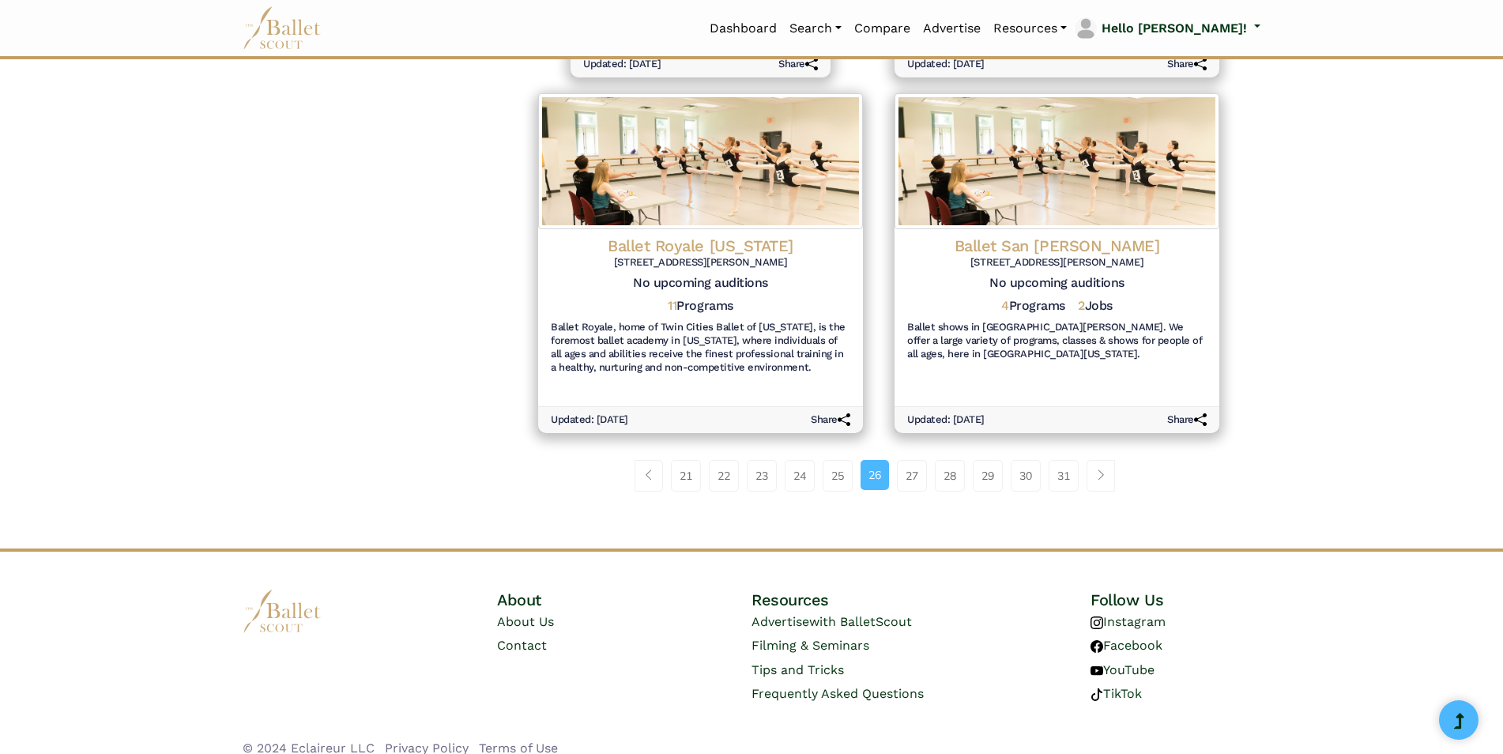
scroll to position [1779, 0]
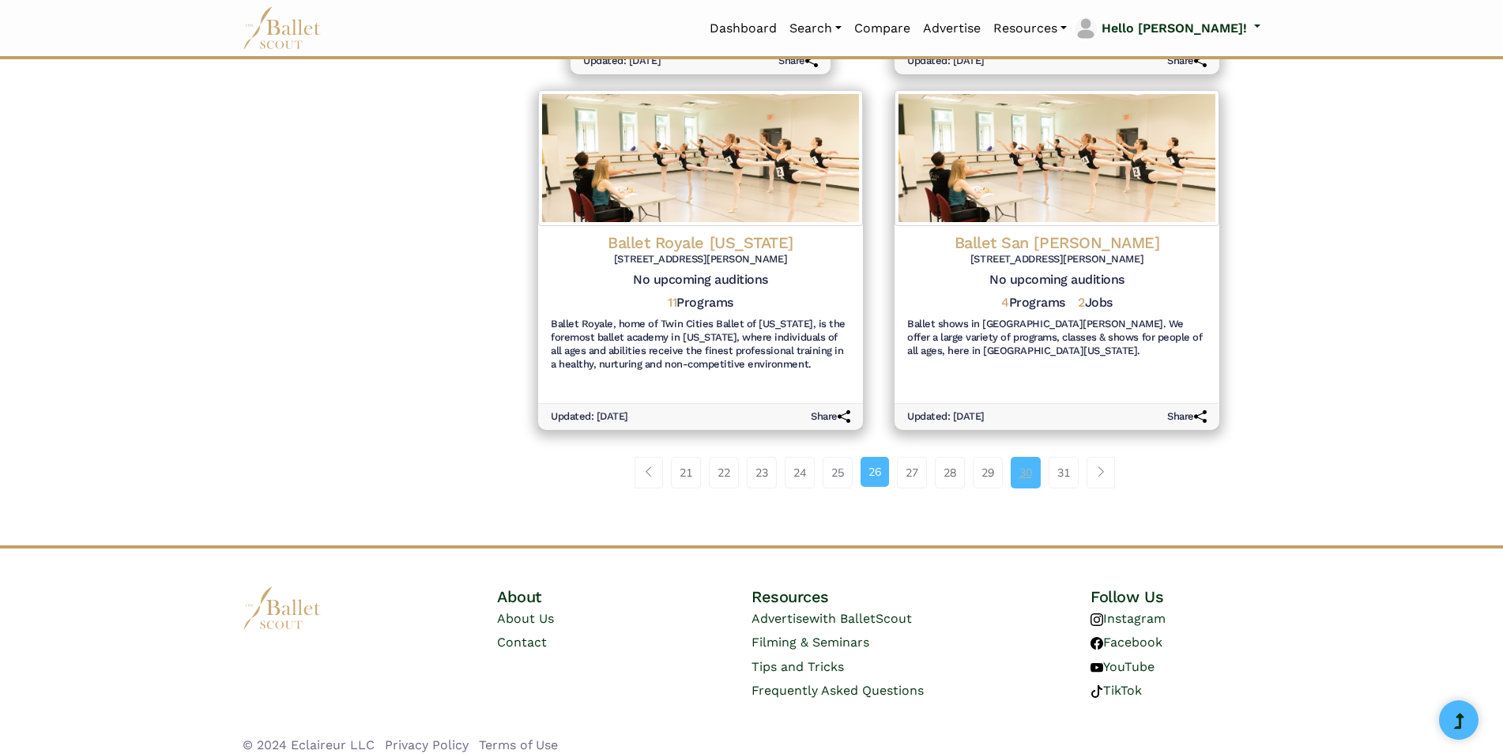
click at [1021, 458] on link "30" at bounding box center [1026, 473] width 30 height 32
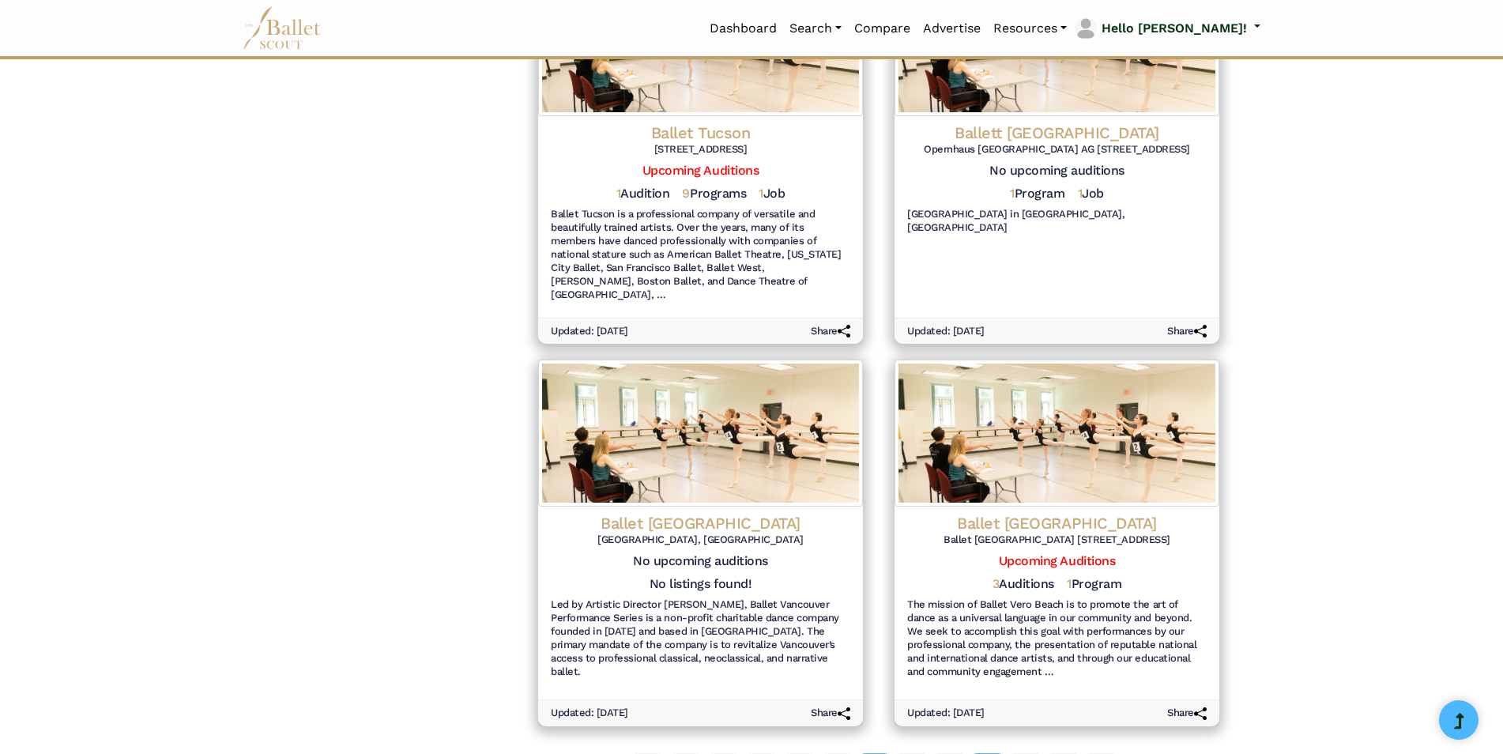
scroll to position [1673, 0]
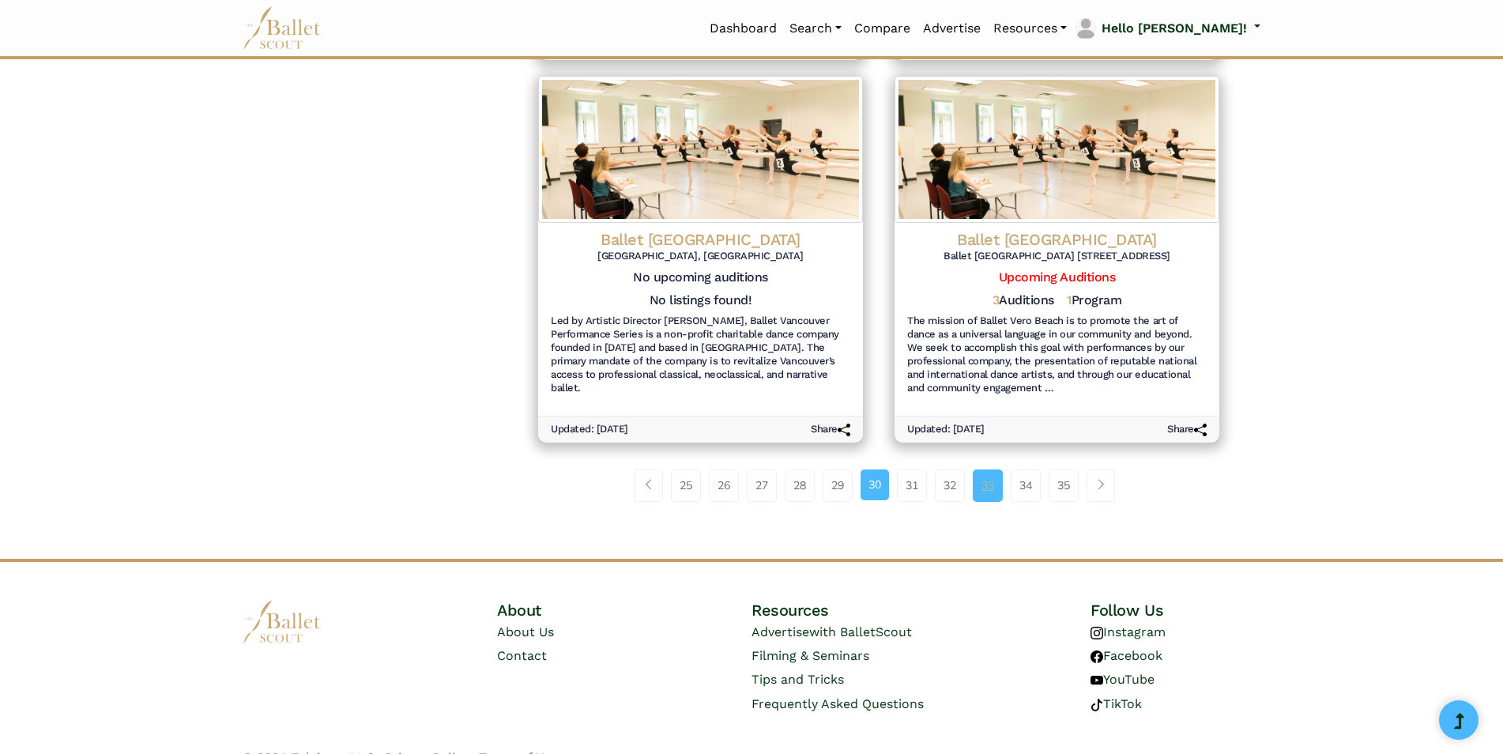
click at [985, 470] on link "33" at bounding box center [988, 486] width 30 height 32
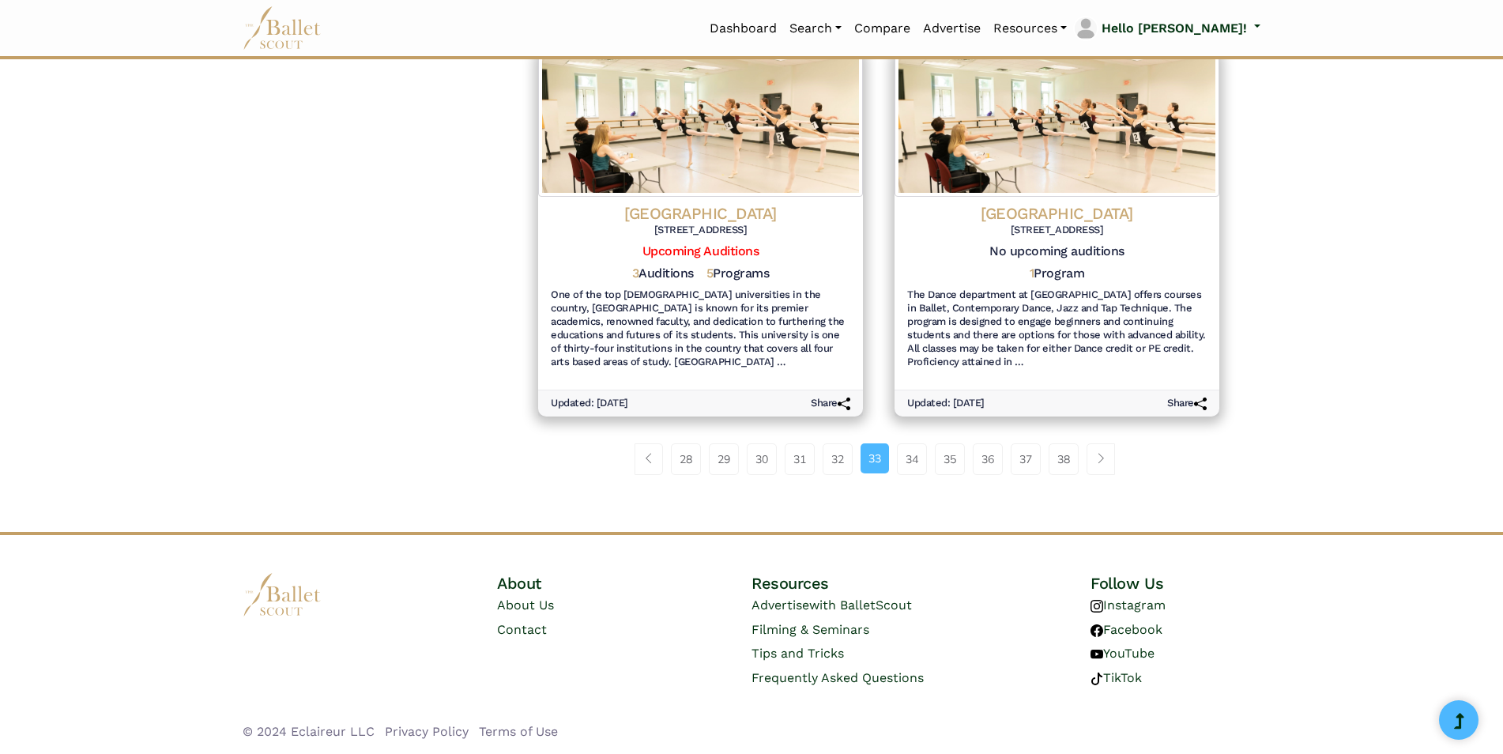
scroll to position [1726, 0]
click at [1067, 448] on link "38" at bounding box center [1064, 459] width 30 height 32
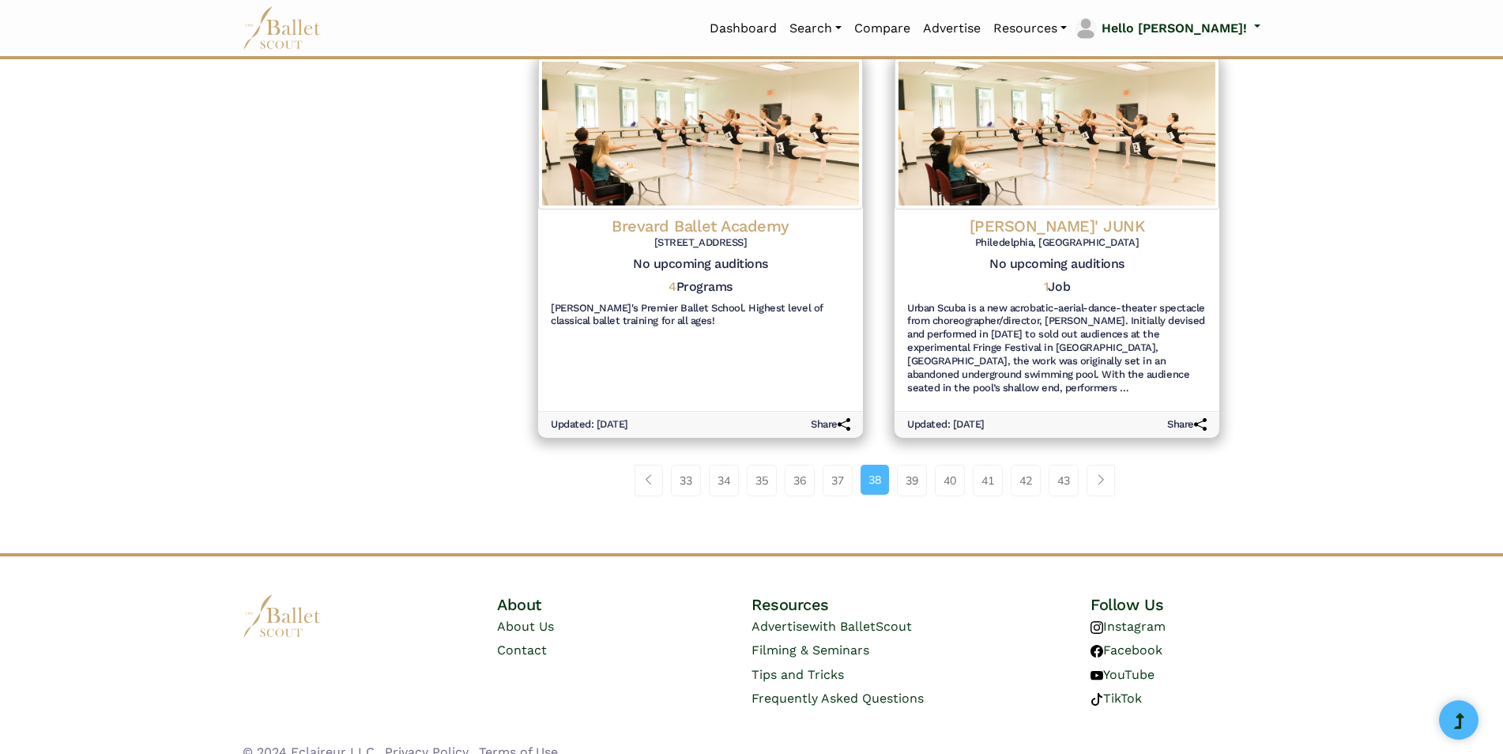
scroll to position [1806, 0]
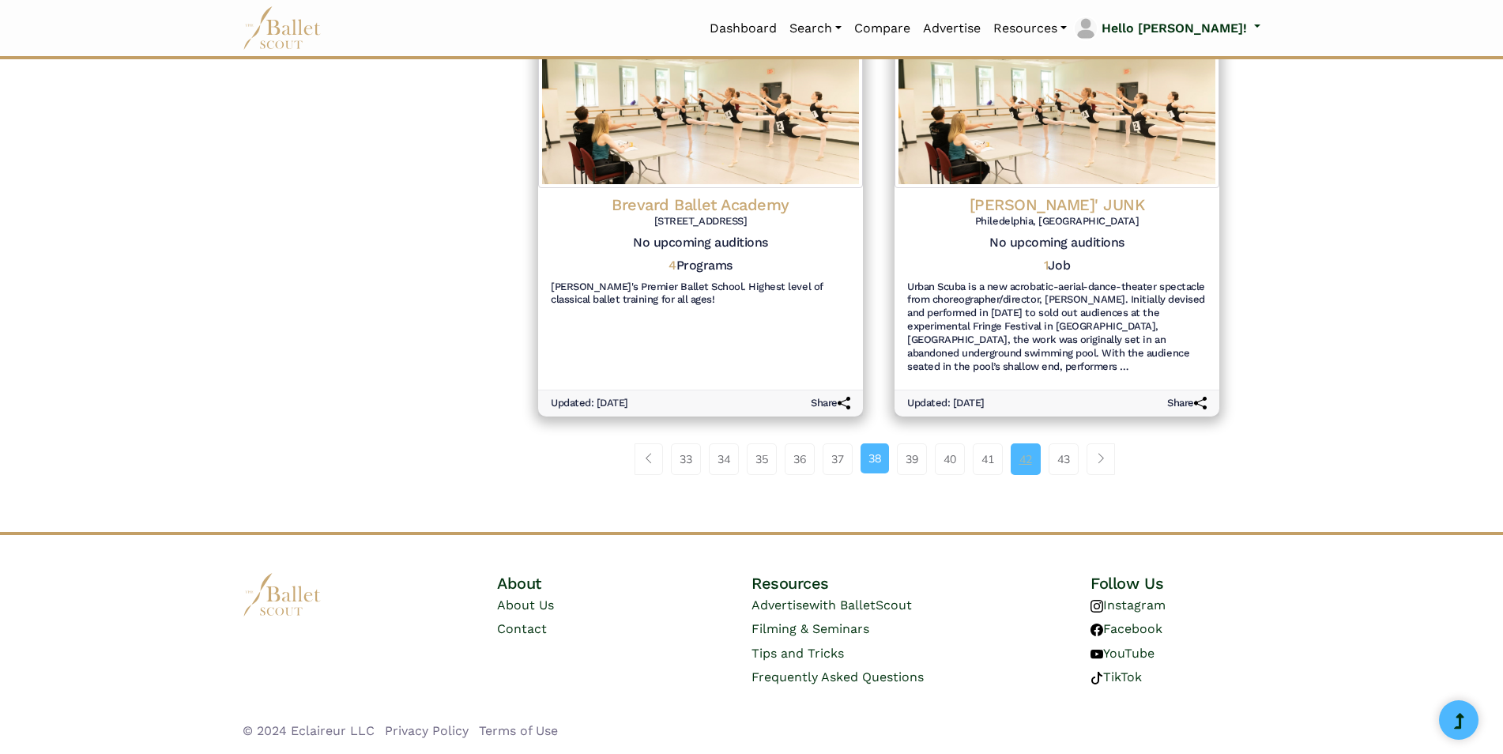
click at [1037, 454] on link "42" at bounding box center [1026, 459] width 30 height 32
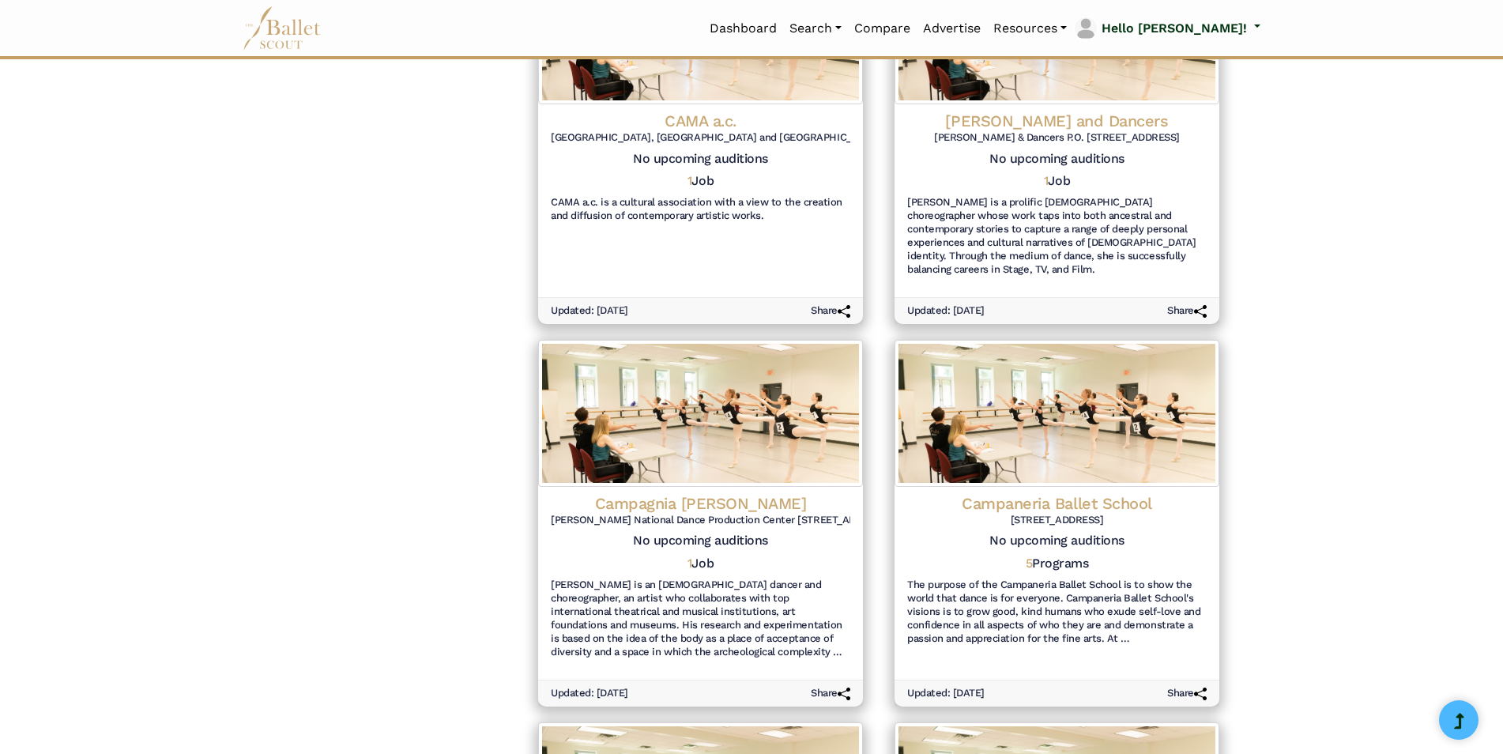
scroll to position [1739, 0]
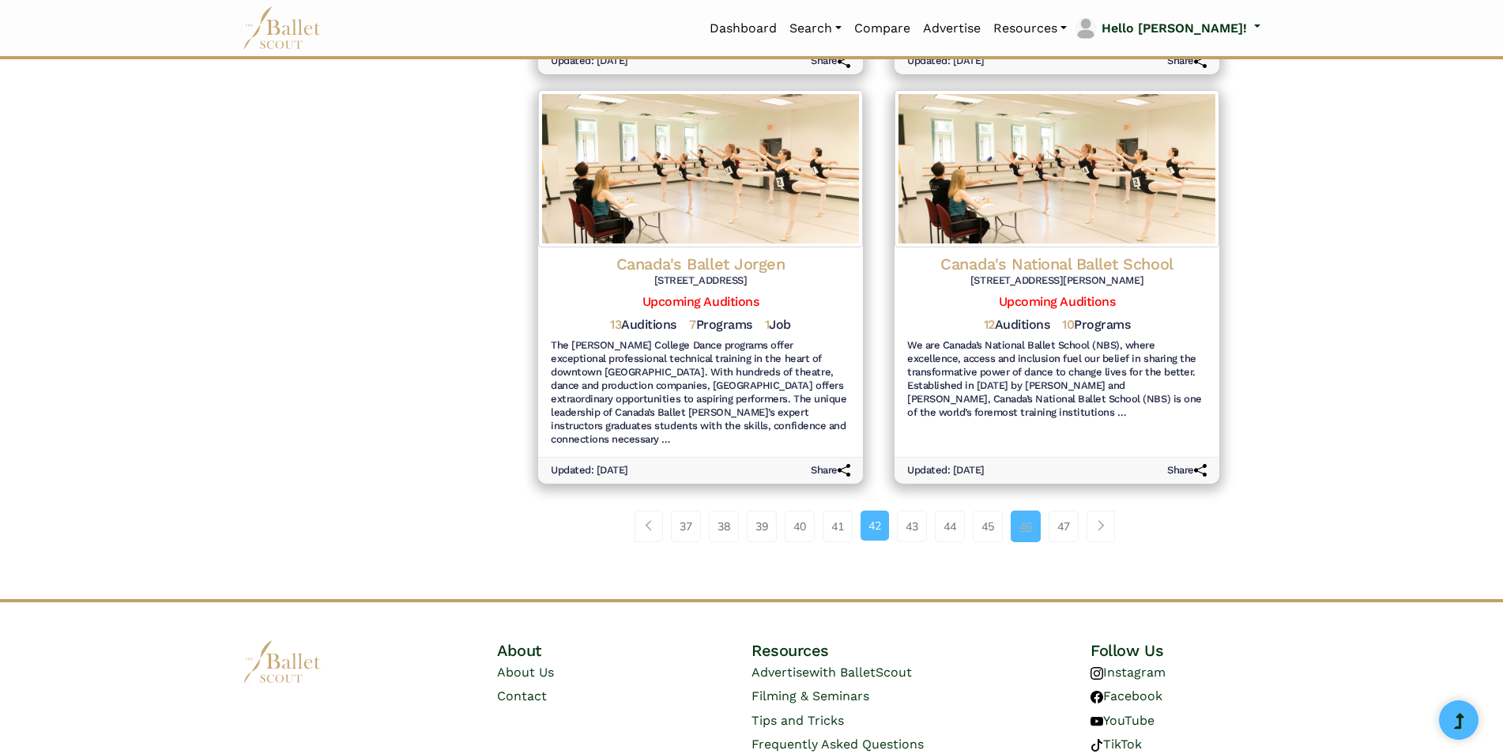
click at [1020, 511] on link "46" at bounding box center [1026, 527] width 30 height 32
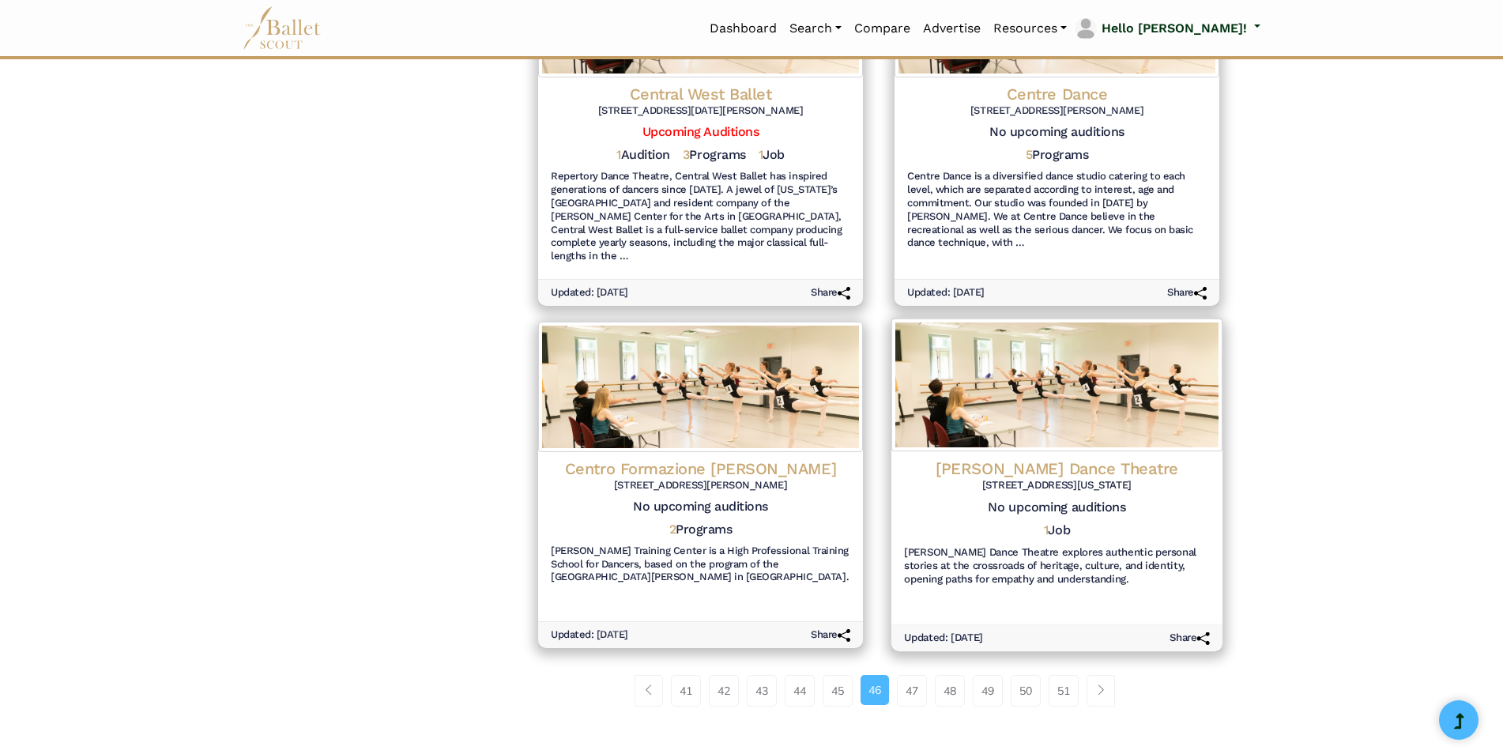
scroll to position [1713, 0]
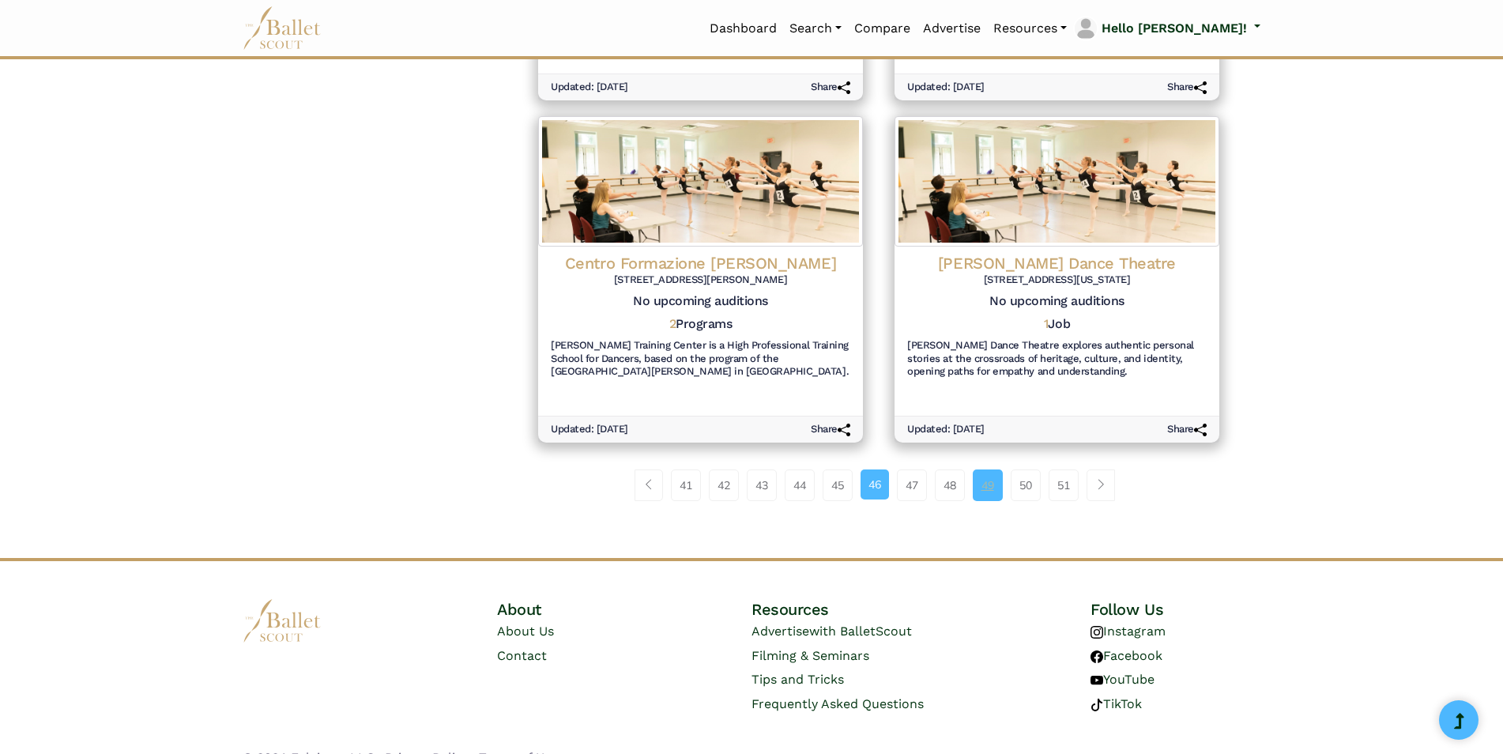
click at [997, 470] on link "49" at bounding box center [988, 486] width 30 height 32
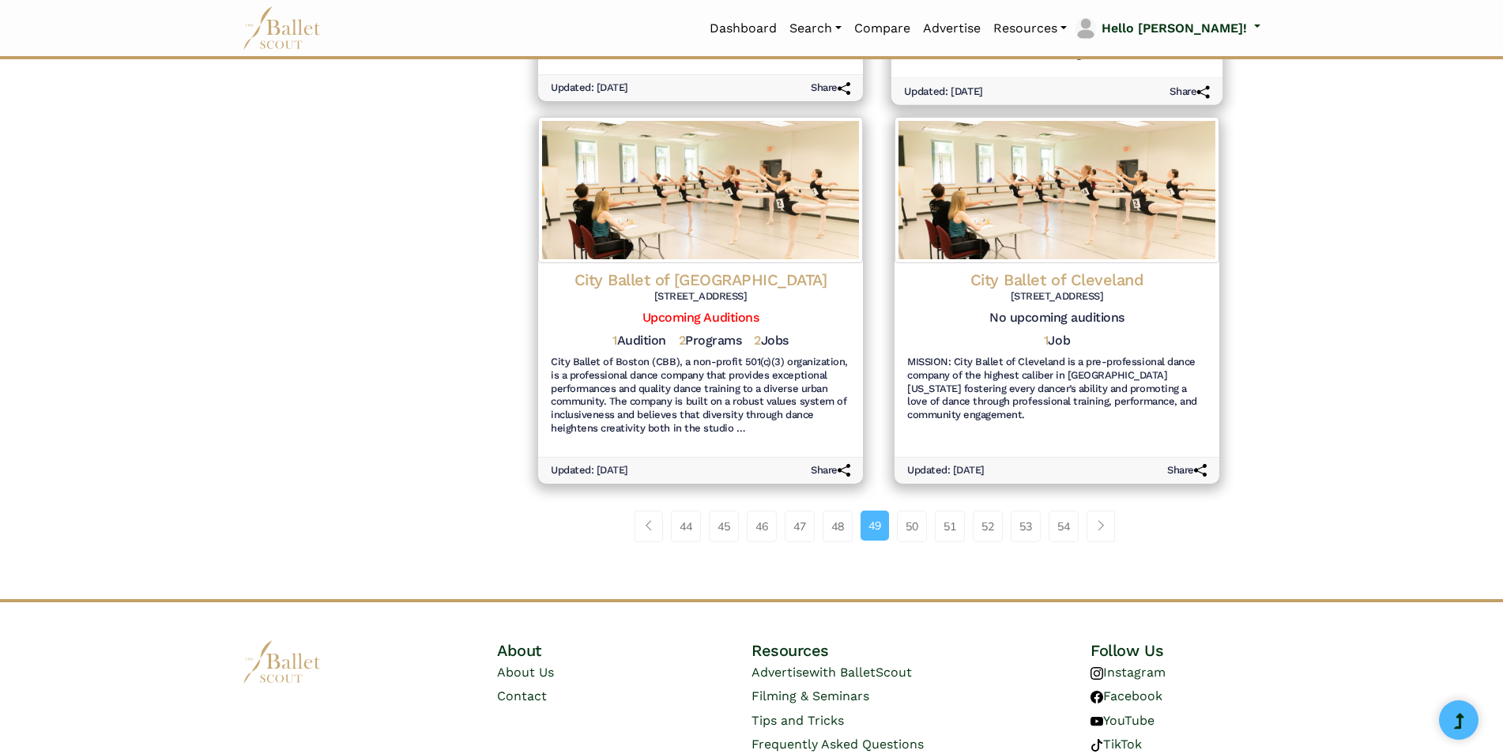
scroll to position [1793, 0]
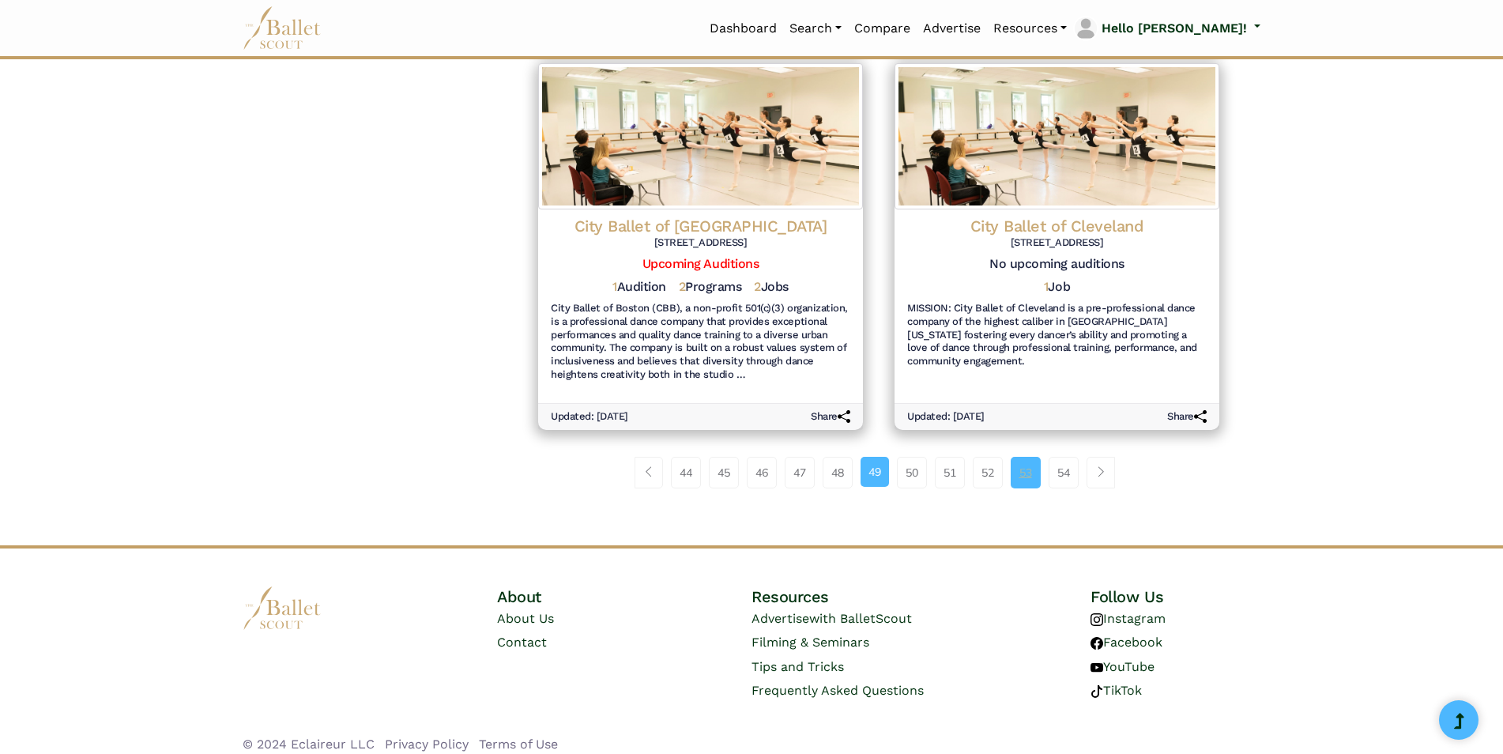
click at [1017, 459] on link "53" at bounding box center [1026, 473] width 30 height 32
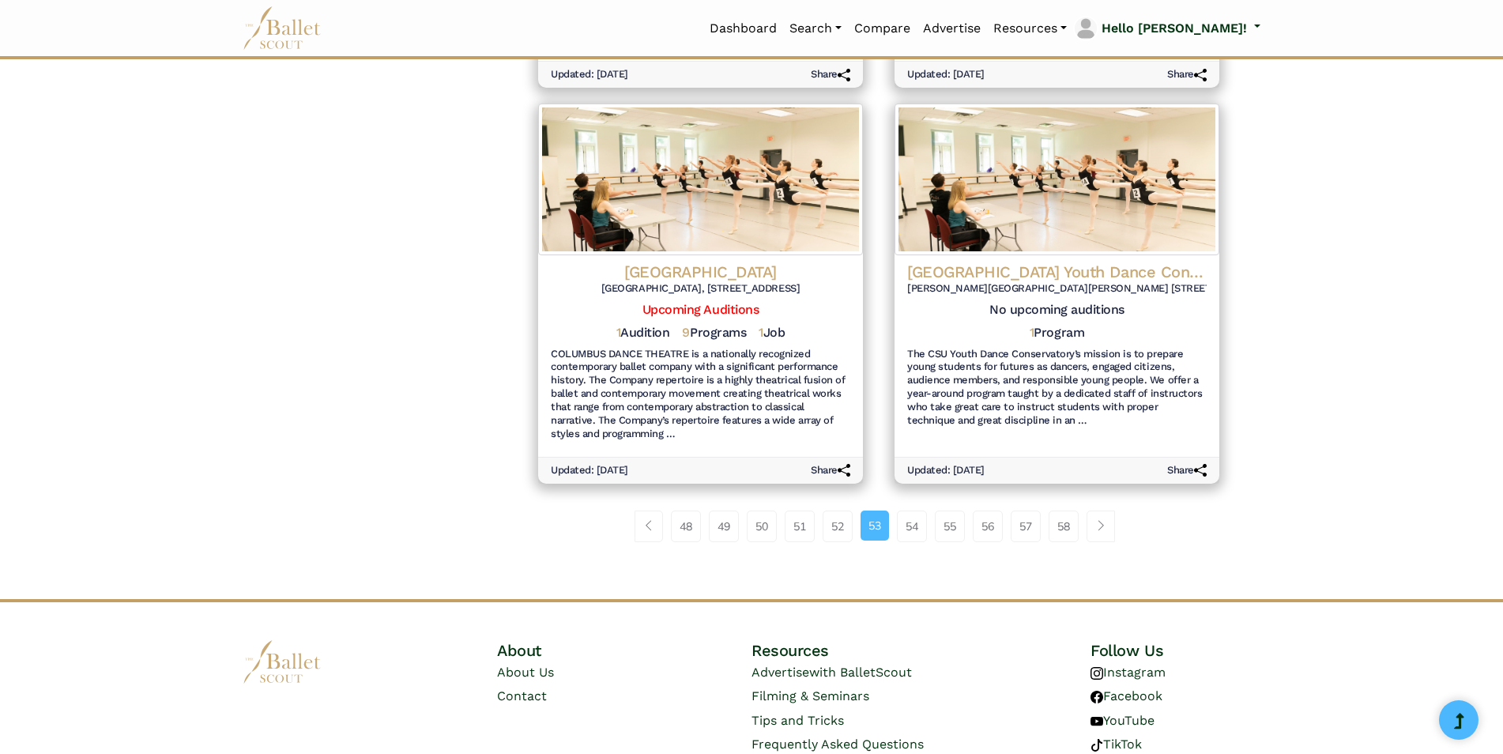
scroll to position [1793, 0]
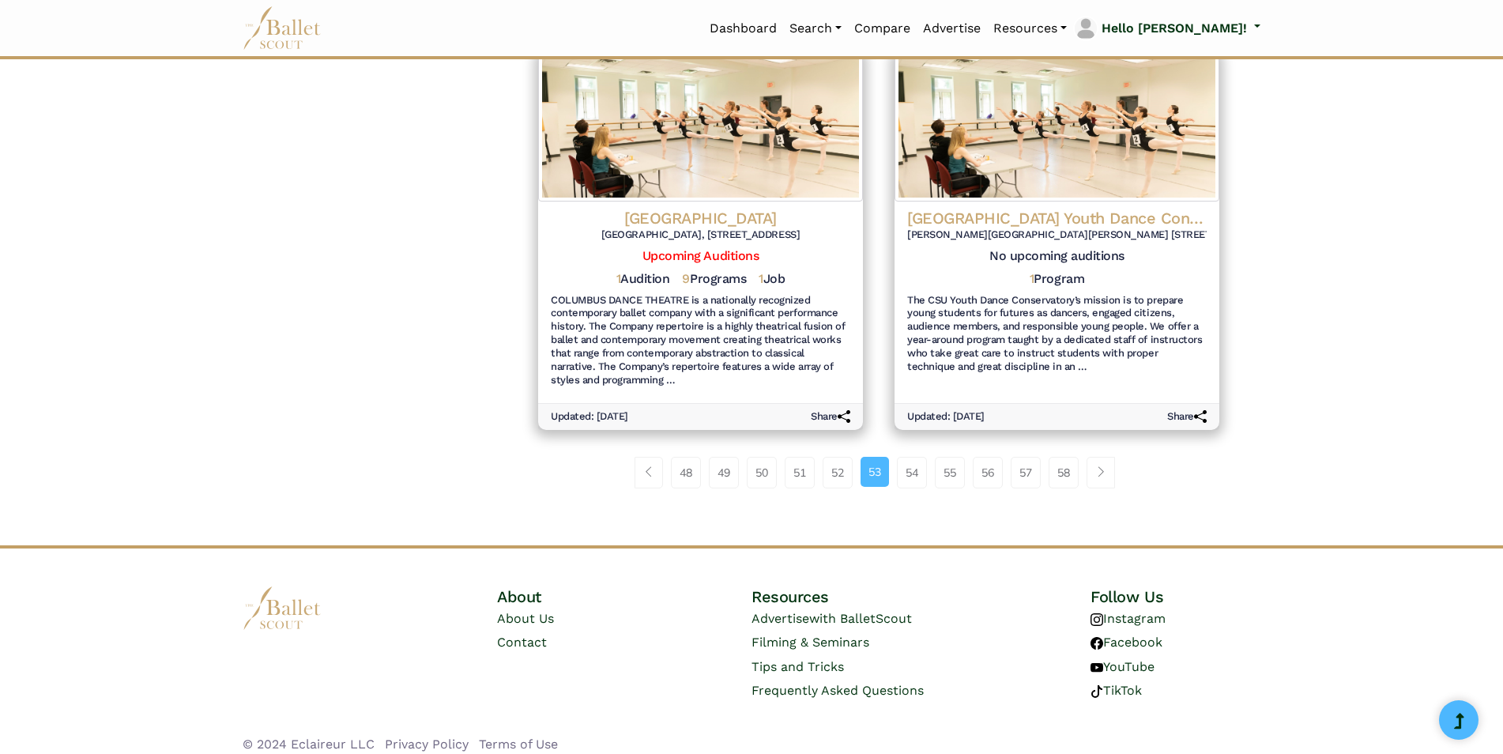
click at [1017, 459] on link "57" at bounding box center [1026, 473] width 30 height 32
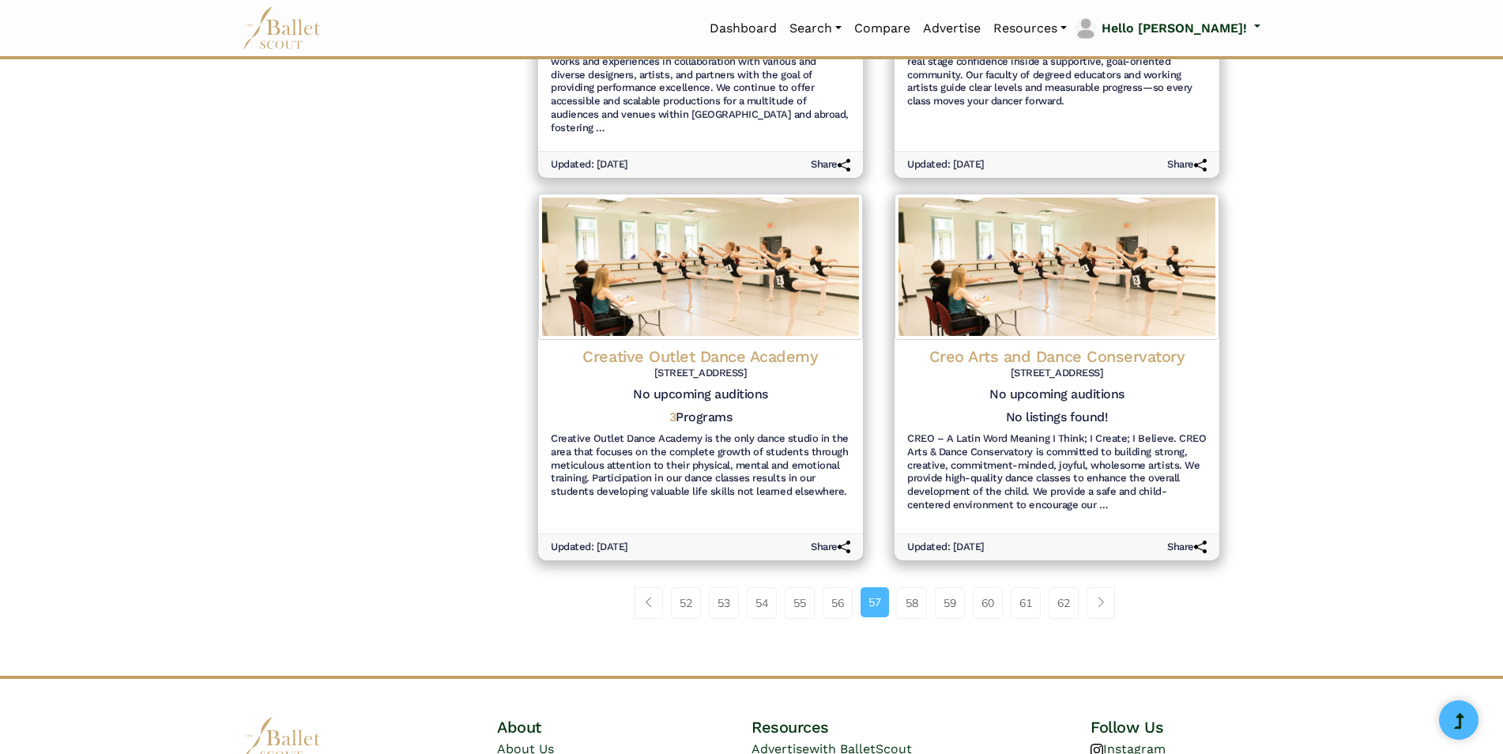
scroll to position [1779, 0]
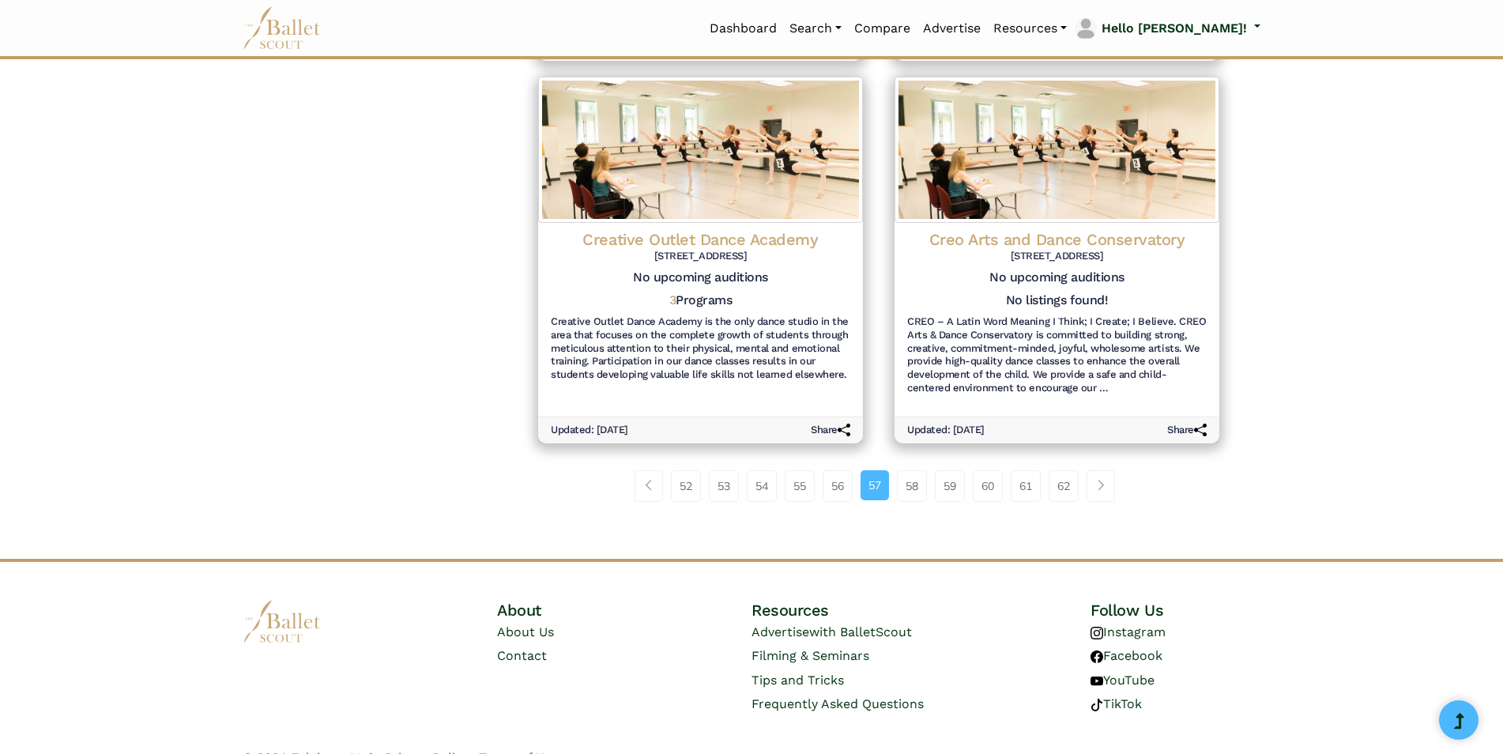
click at [1017, 470] on link "61" at bounding box center [1026, 486] width 30 height 32
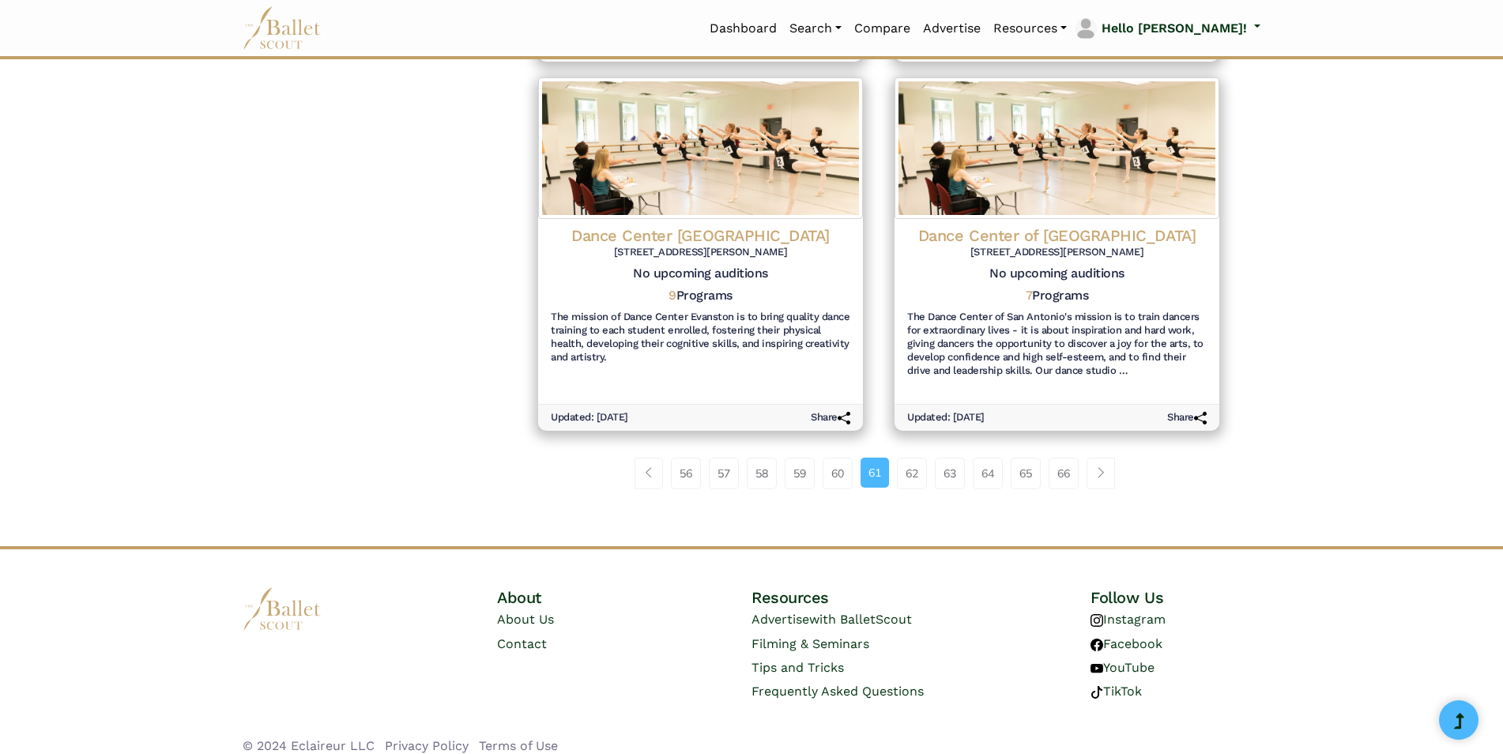
scroll to position [1752, 0]
click at [942, 457] on link "63" at bounding box center [950, 473] width 30 height 32
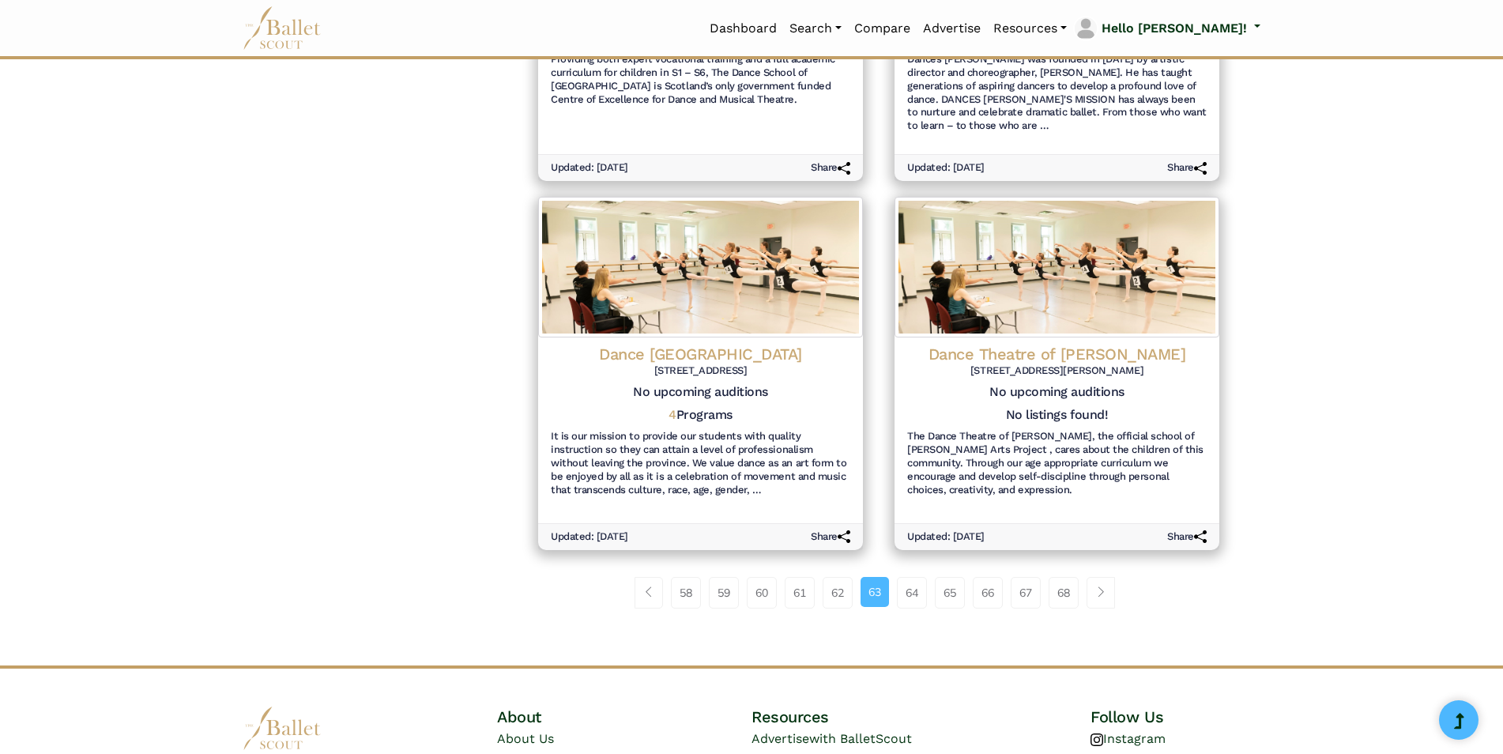
scroll to position [1660, 0]
click at [994, 576] on link "66" at bounding box center [988, 592] width 30 height 32
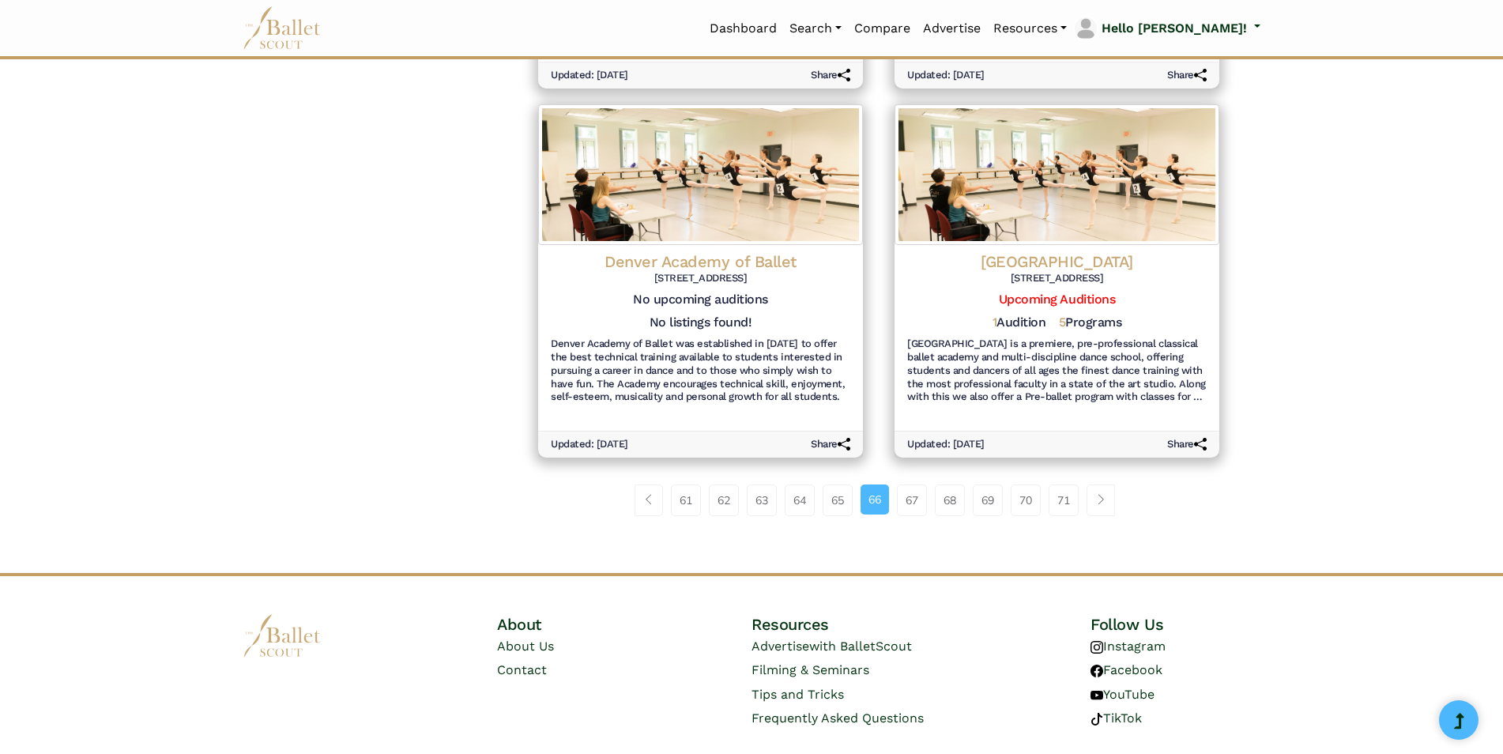
scroll to position [1779, 0]
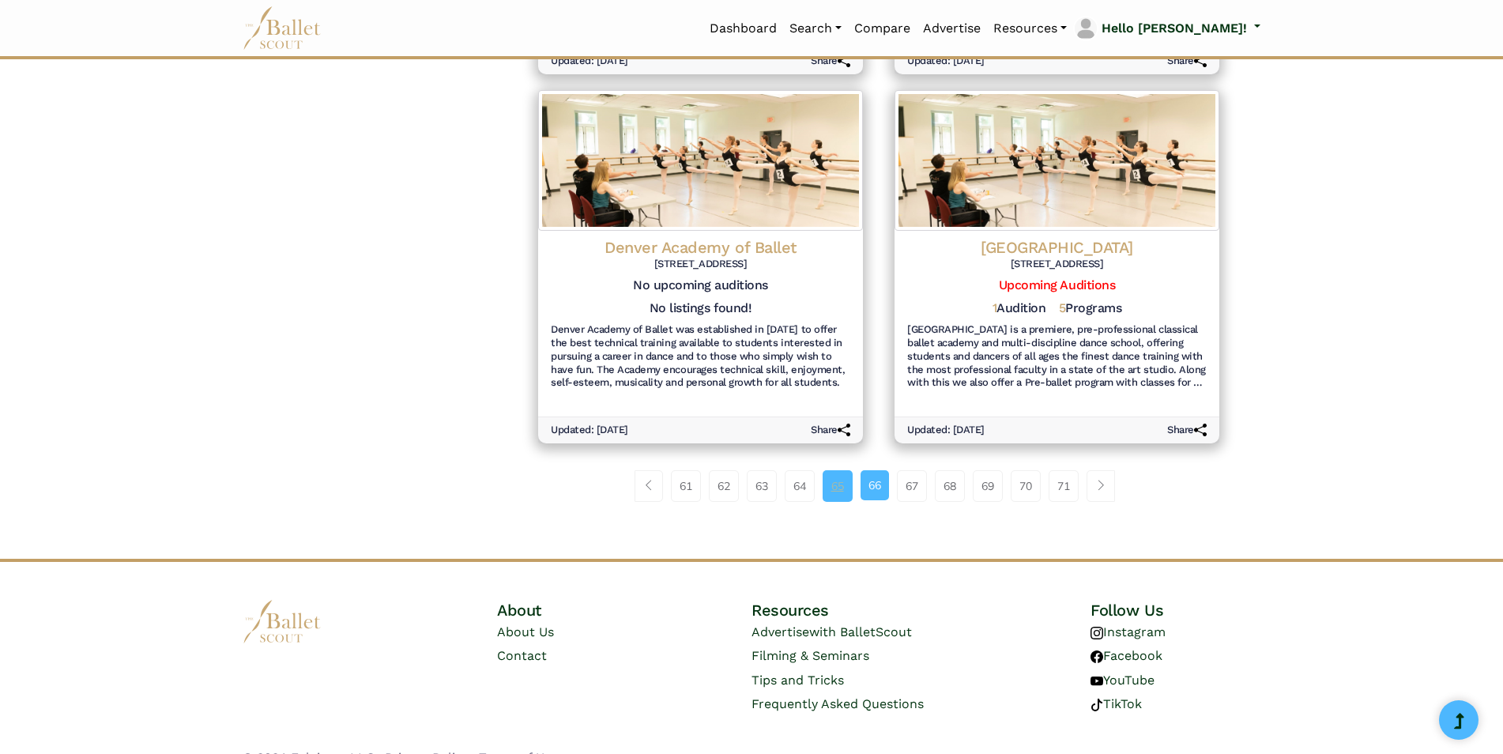
click at [835, 470] on link "65" at bounding box center [838, 486] width 30 height 32
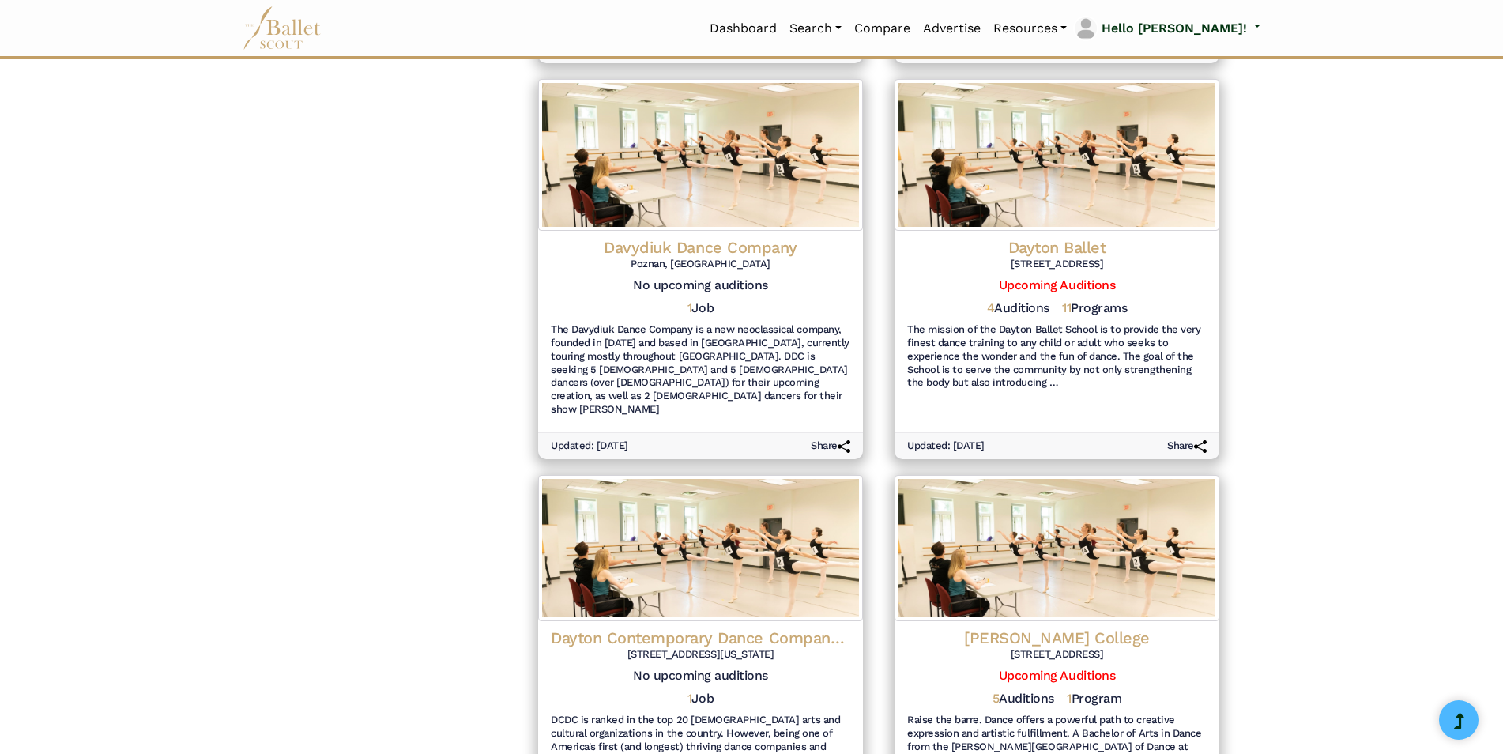
scroll to position [1028, 0]
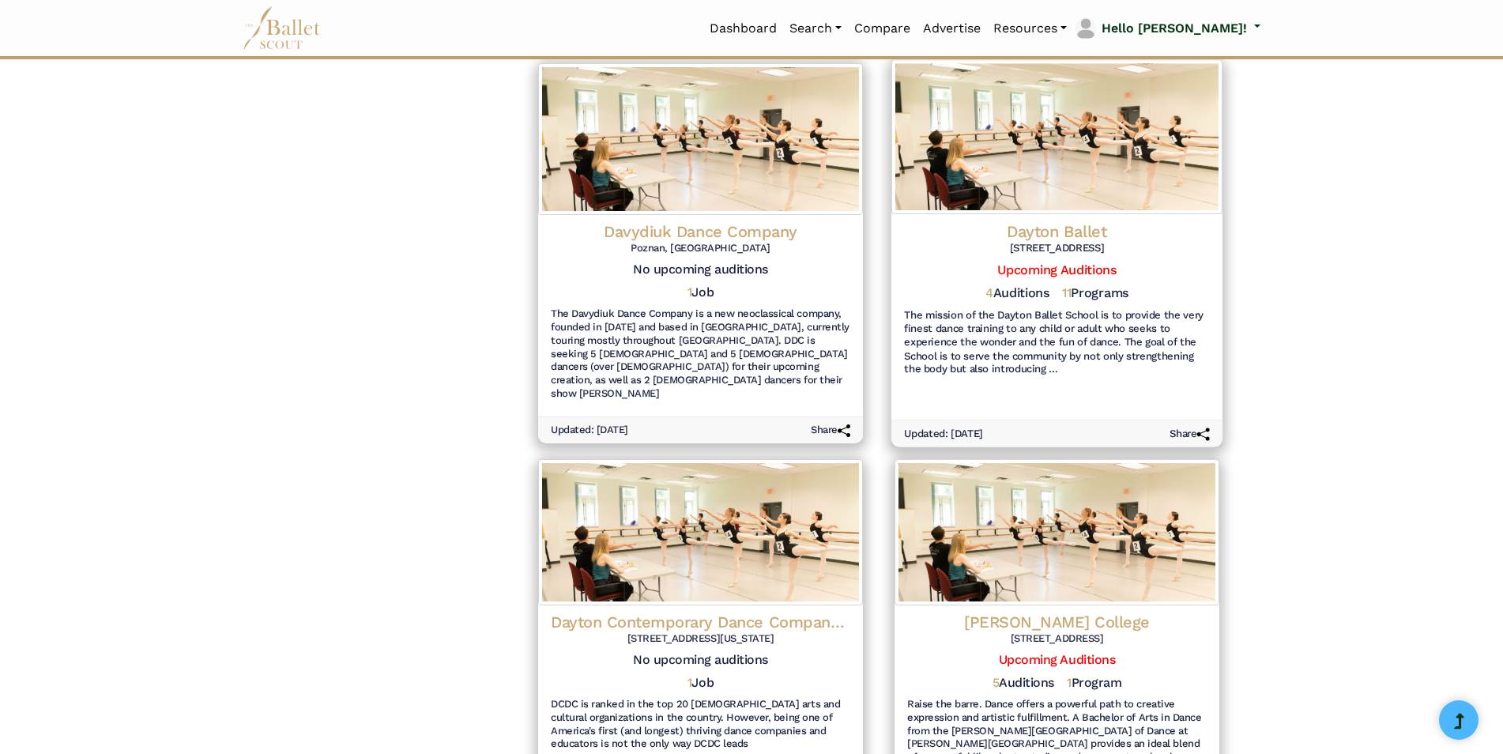
click at [1043, 221] on h4 "Dayton Ballet" at bounding box center [1057, 231] width 306 height 21
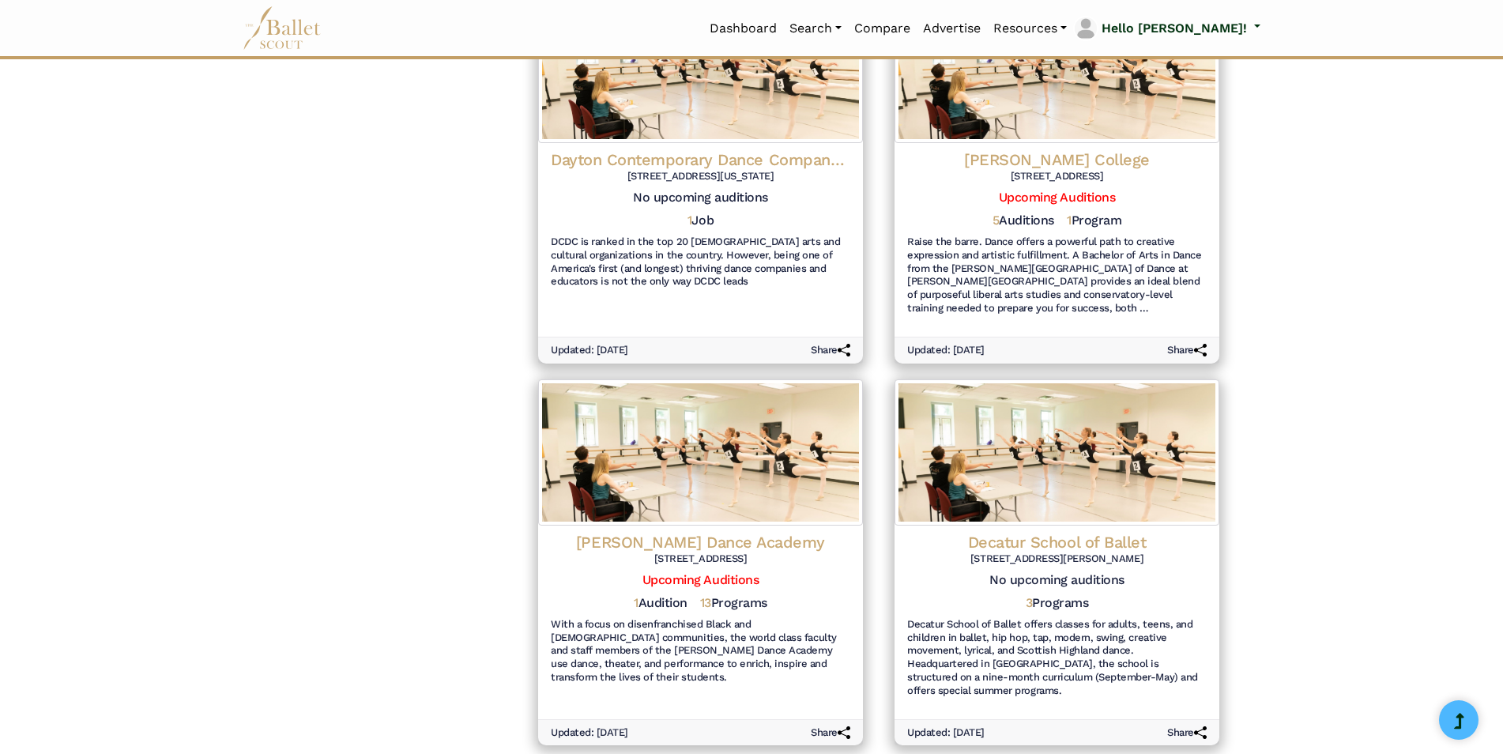
scroll to position [1766, 0]
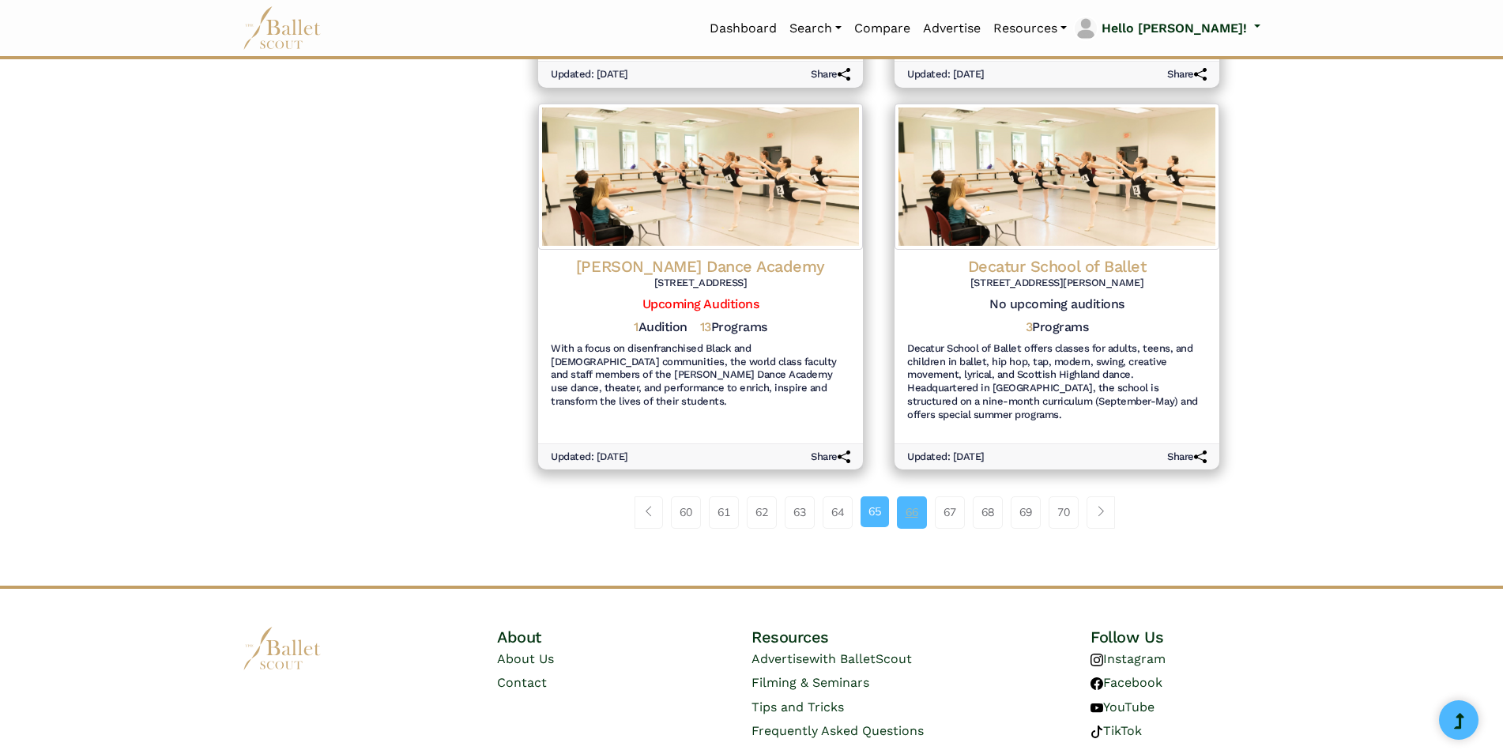
click at [905, 496] on link "66" at bounding box center [912, 512] width 30 height 32
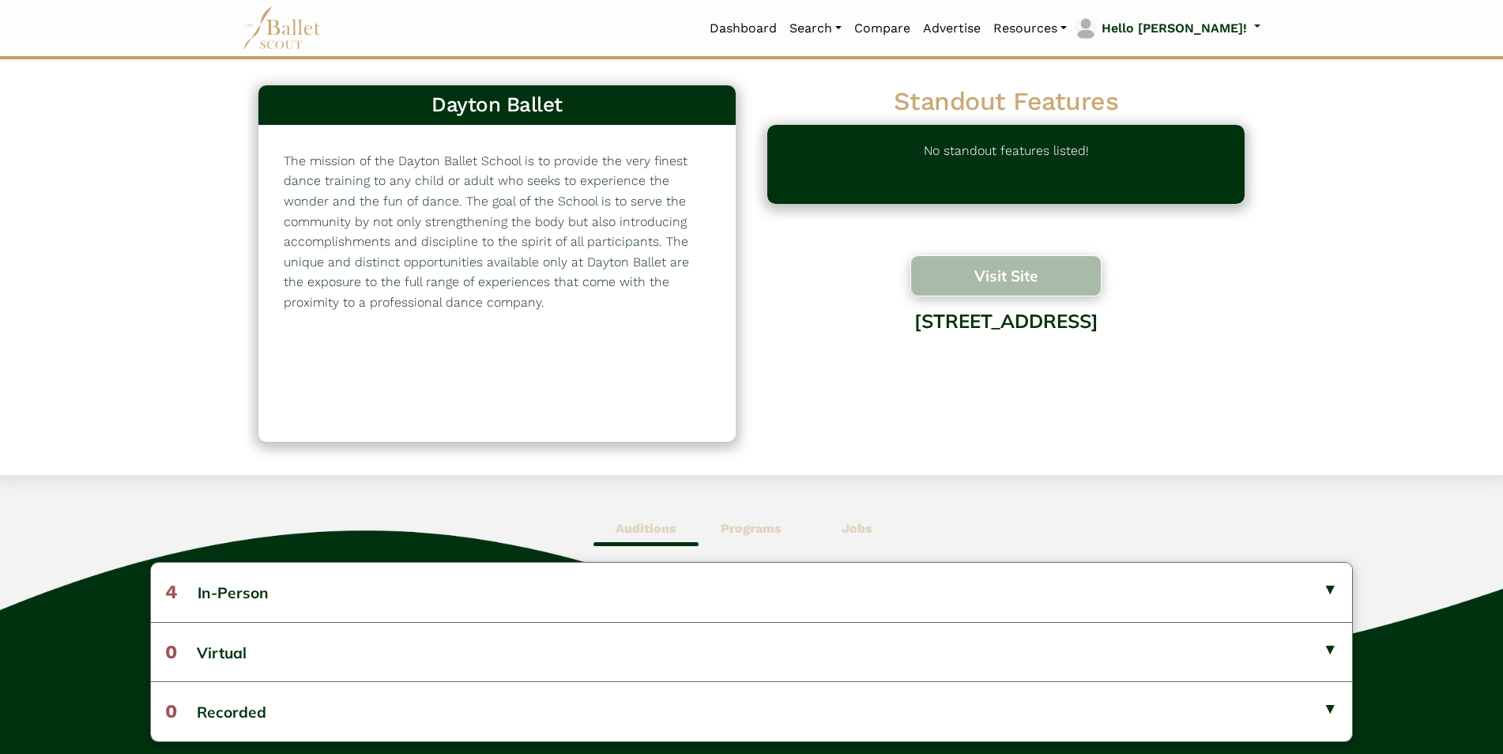
click at [990, 281] on button "Visit Site" at bounding box center [1006, 275] width 191 height 41
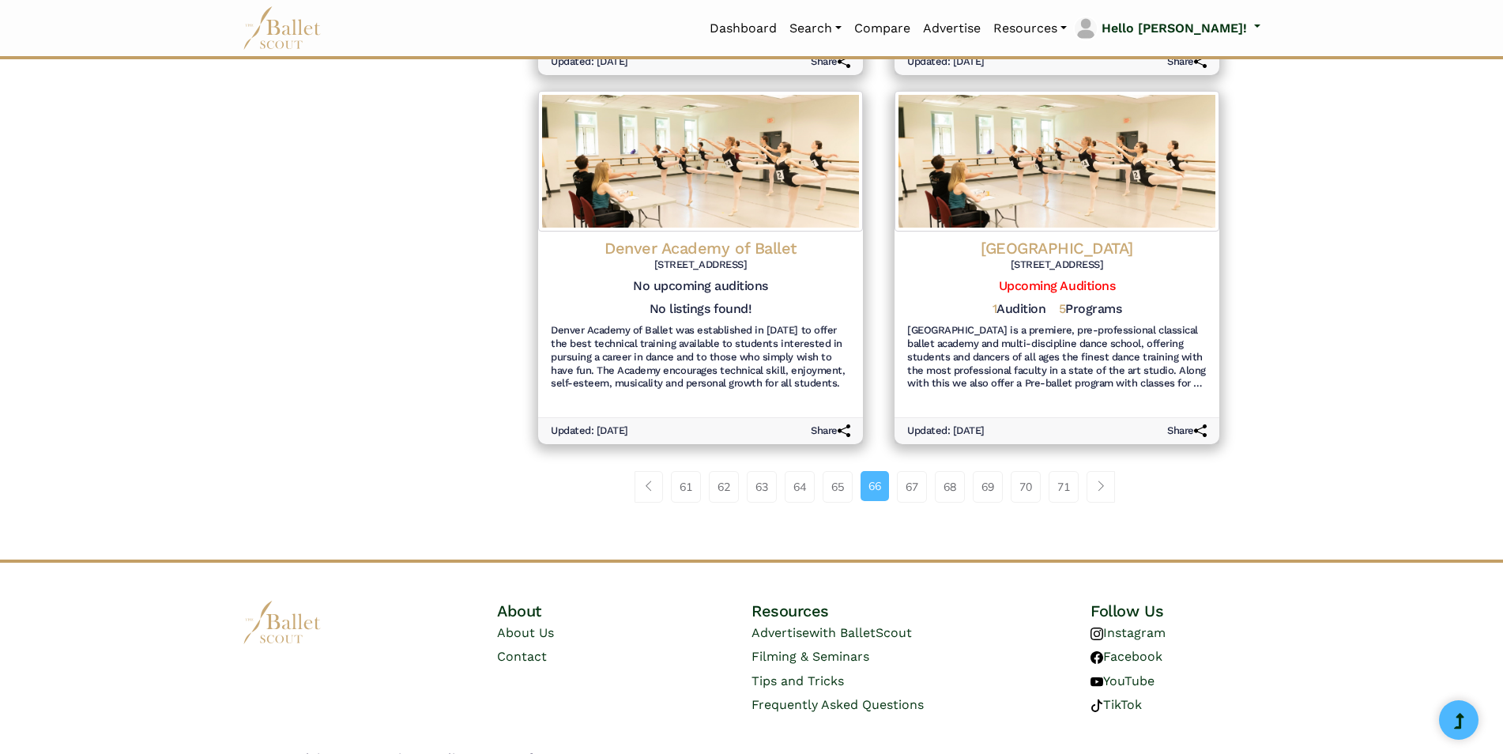
scroll to position [1779, 0]
click at [912, 470] on link "67" at bounding box center [912, 486] width 30 height 32
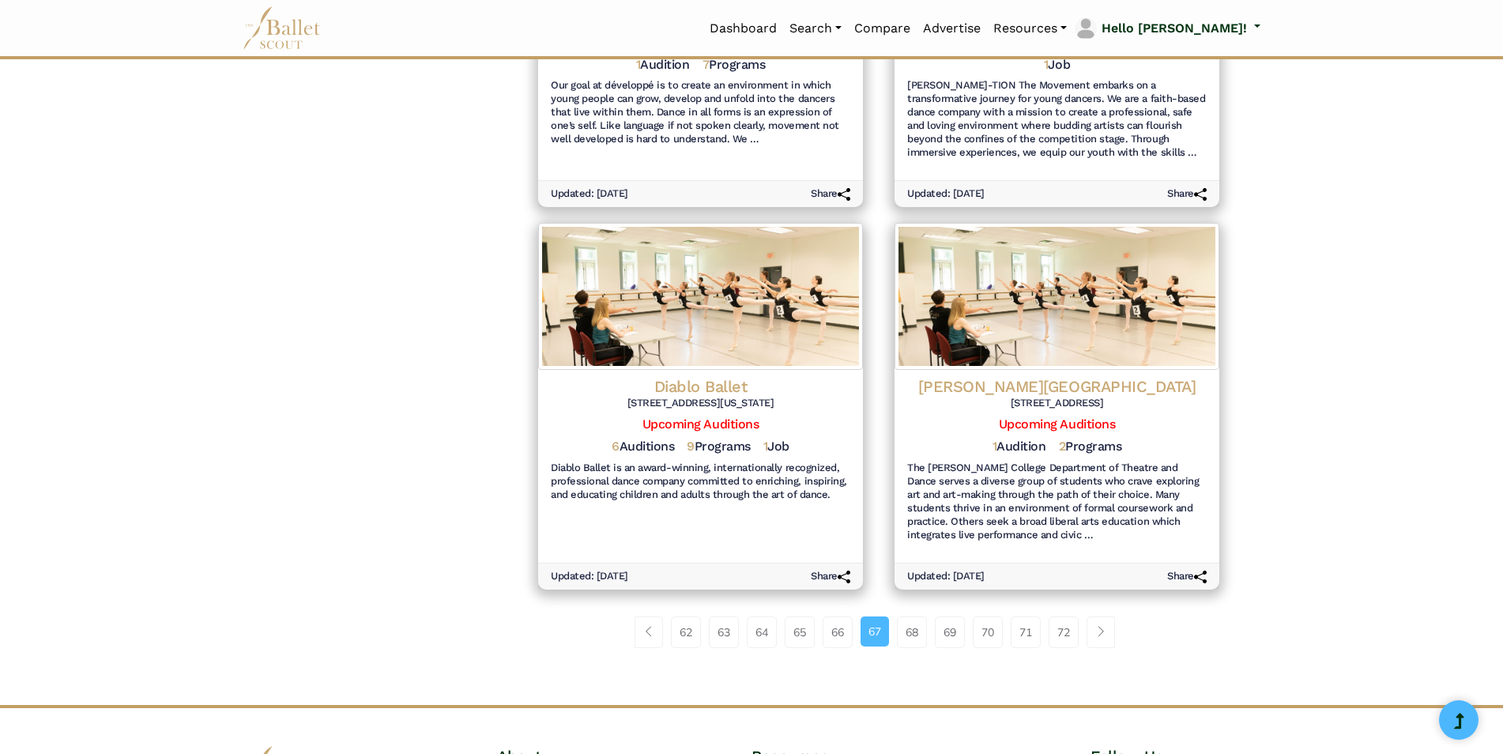
scroll to position [1581, 0]
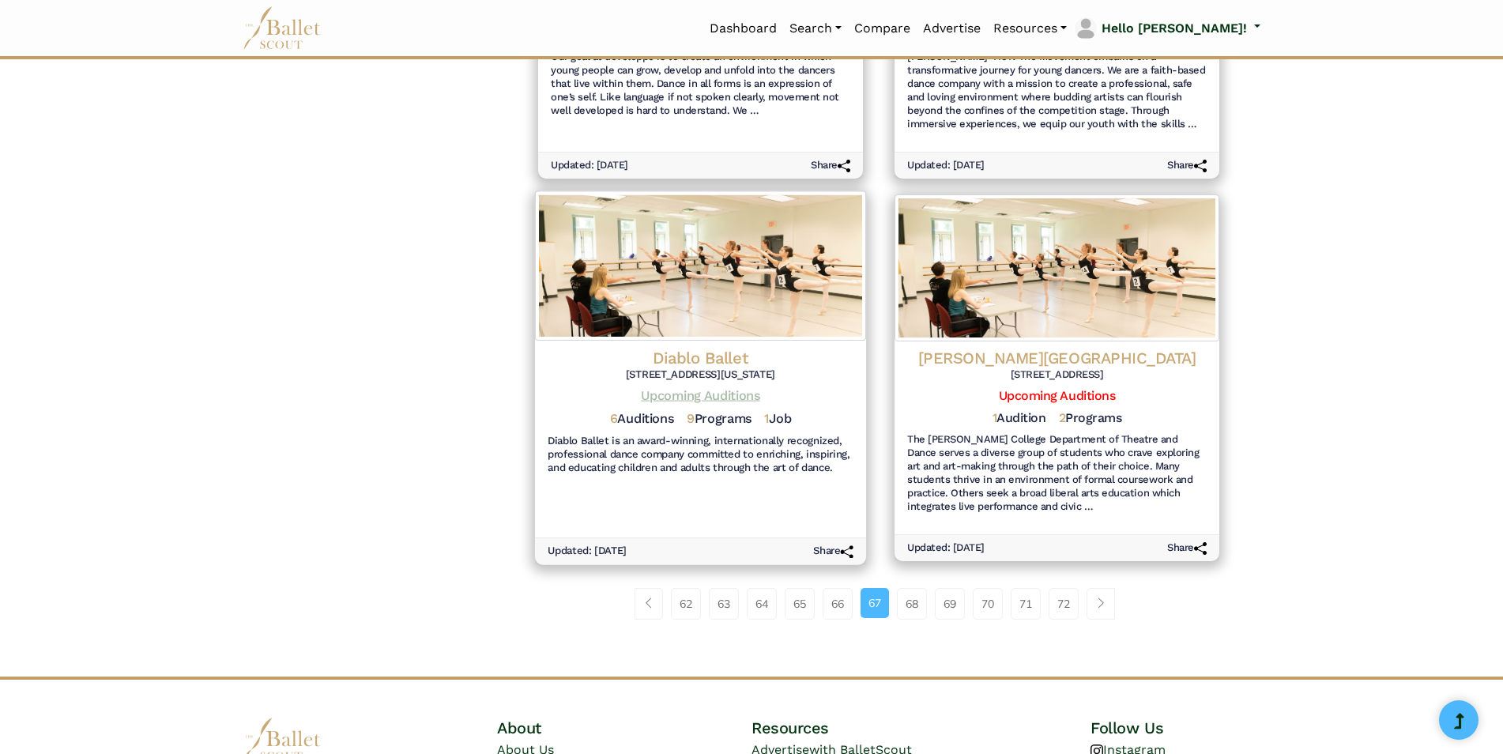
click at [689, 390] on link "Upcoming Auditions" at bounding box center [700, 395] width 119 height 15
click at [690, 355] on h4 "Diablo Ballet" at bounding box center [701, 357] width 306 height 21
click at [1101, 605] on span "Page navigation example" at bounding box center [1101, 603] width 11 height 11
click at [1102, 604] on span "Page navigation example" at bounding box center [1101, 603] width 11 height 11
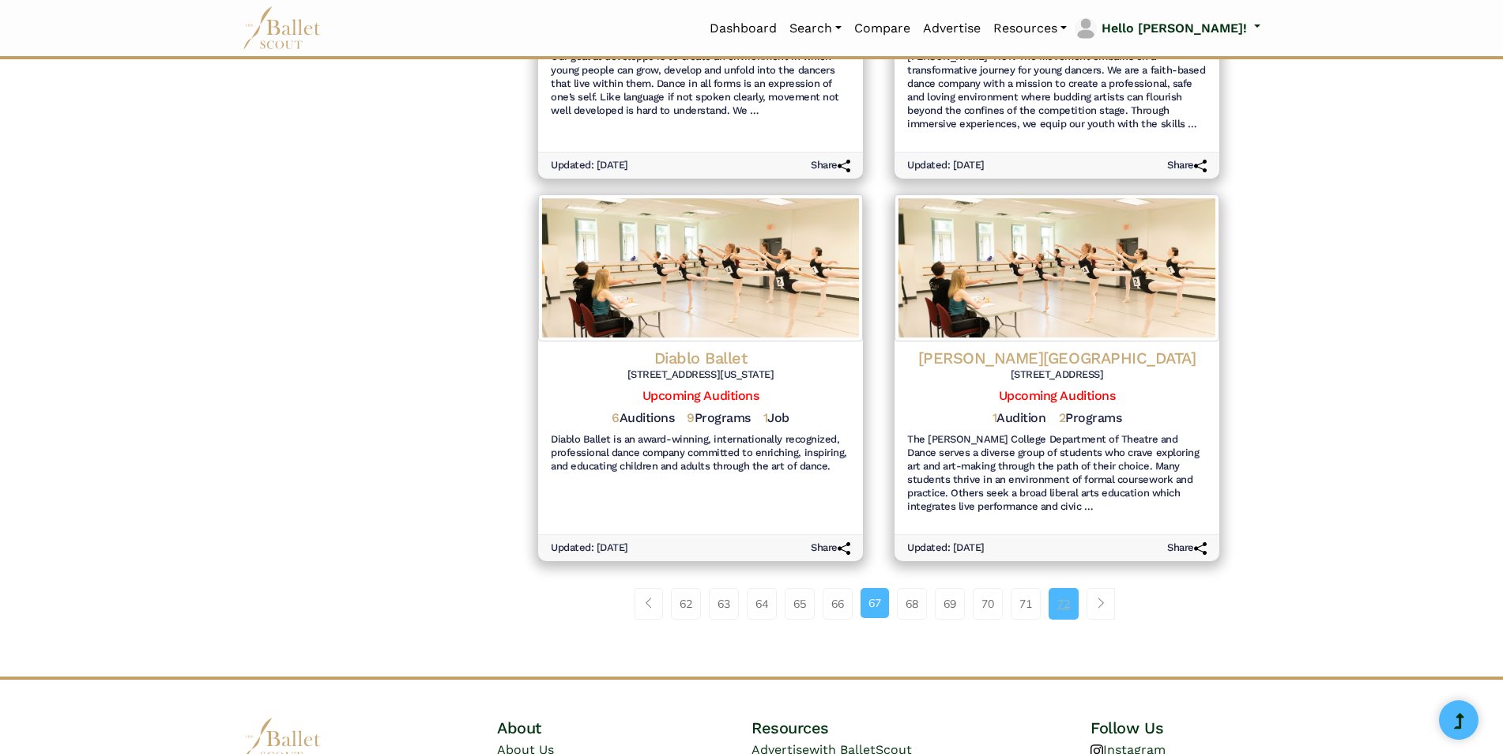
click at [1063, 605] on link "72" at bounding box center [1064, 604] width 30 height 32
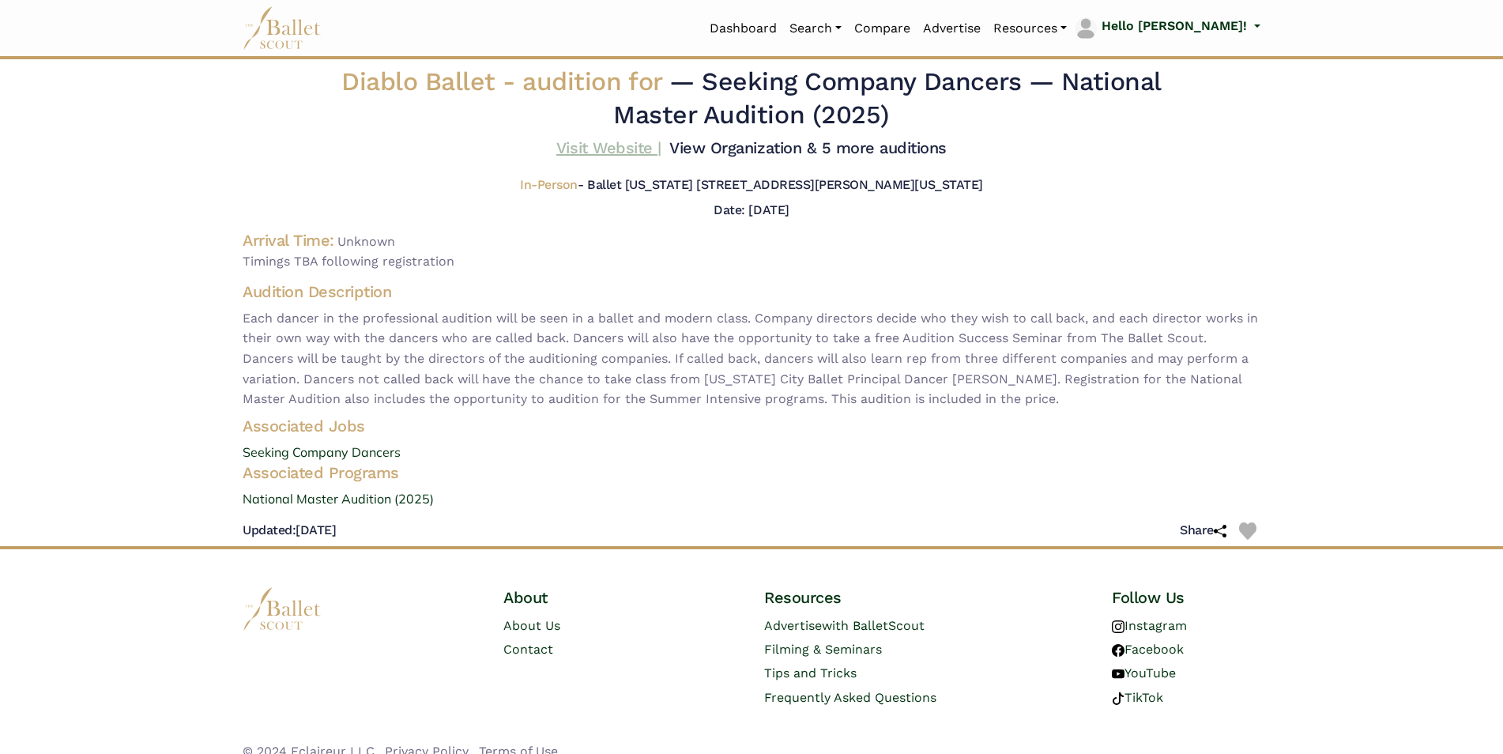
click at [635, 146] on link "Visit Website |" at bounding box center [608, 147] width 105 height 19
click at [742, 145] on link "View Organization & 5 more auditions" at bounding box center [807, 147] width 277 height 19
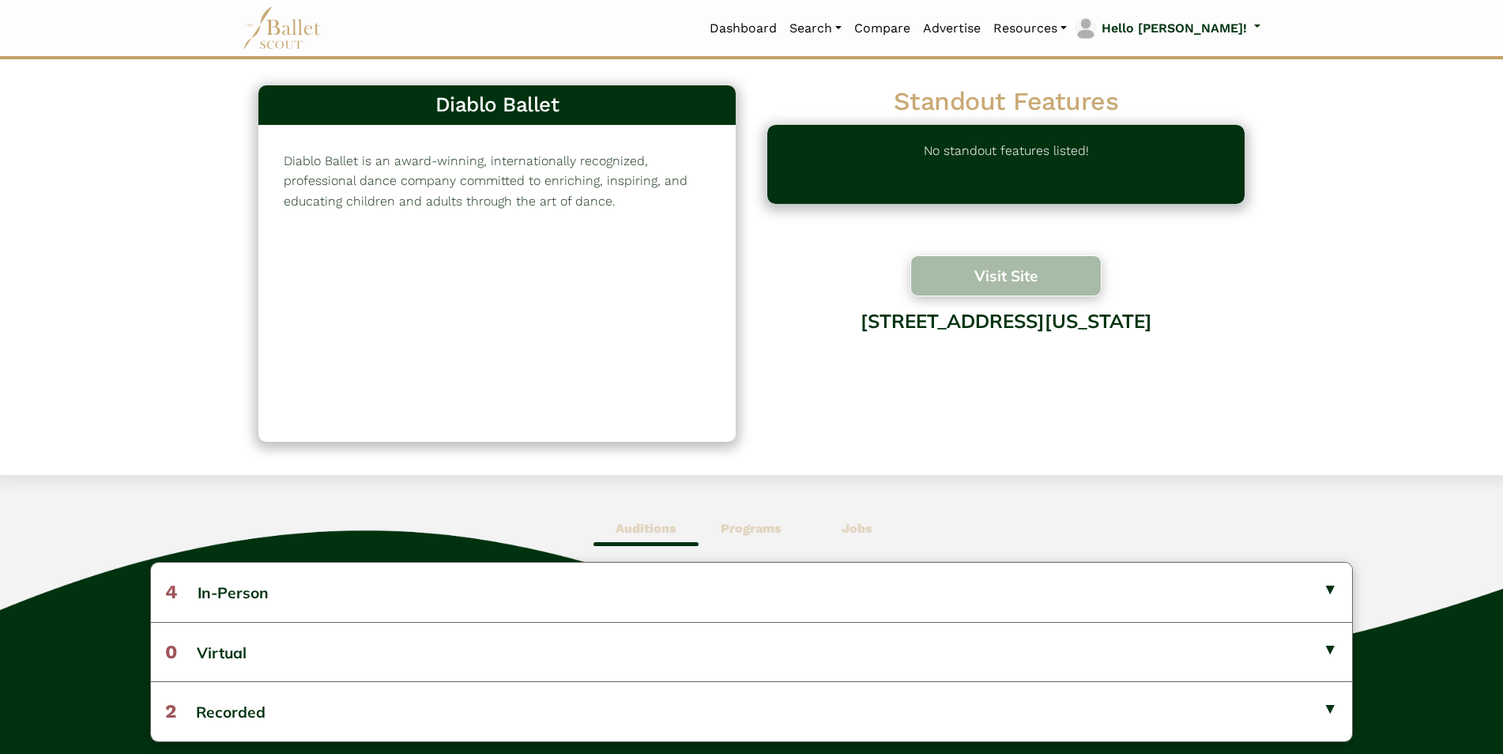
click at [1047, 263] on button "Visit Site" at bounding box center [1006, 275] width 191 height 41
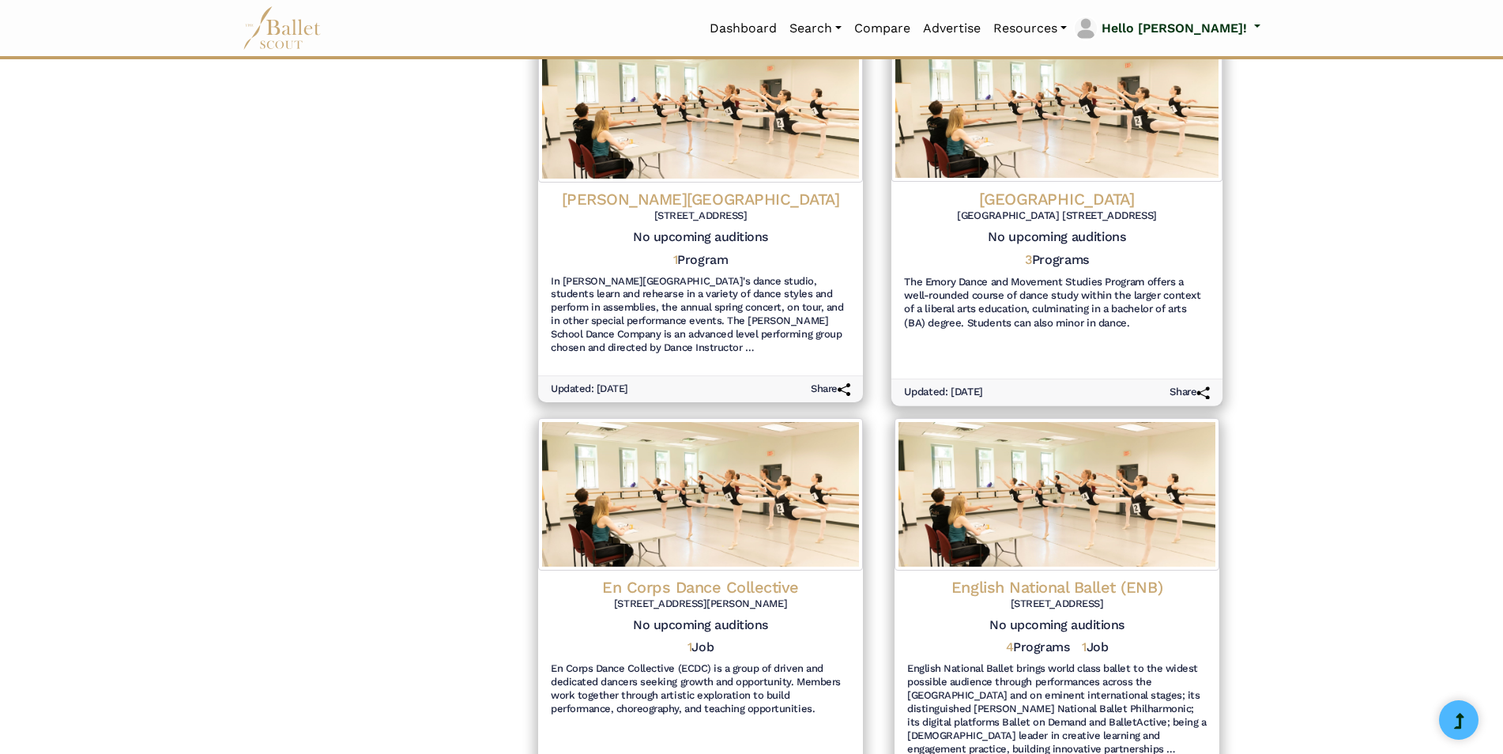
scroll to position [1726, 0]
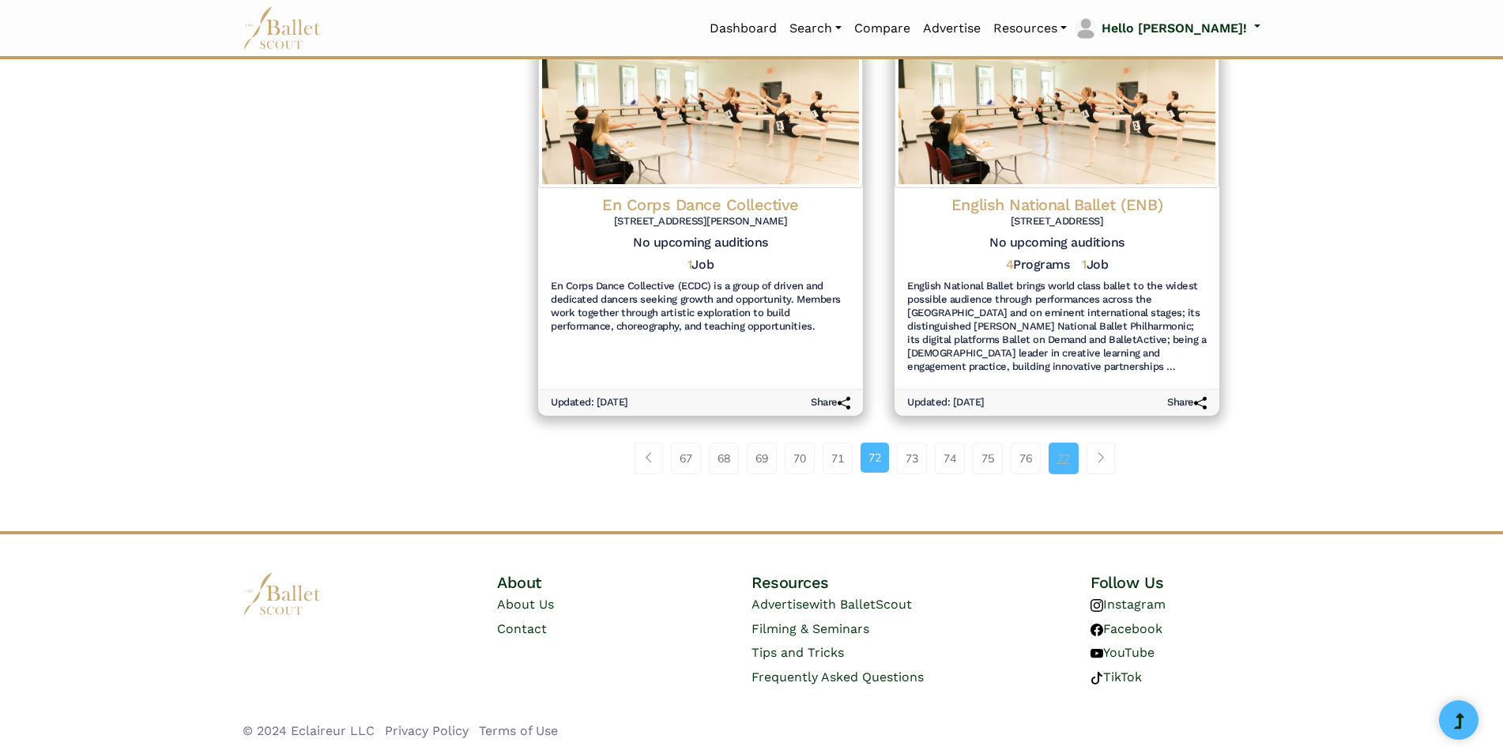
click at [1067, 450] on link "77" at bounding box center [1064, 459] width 30 height 32
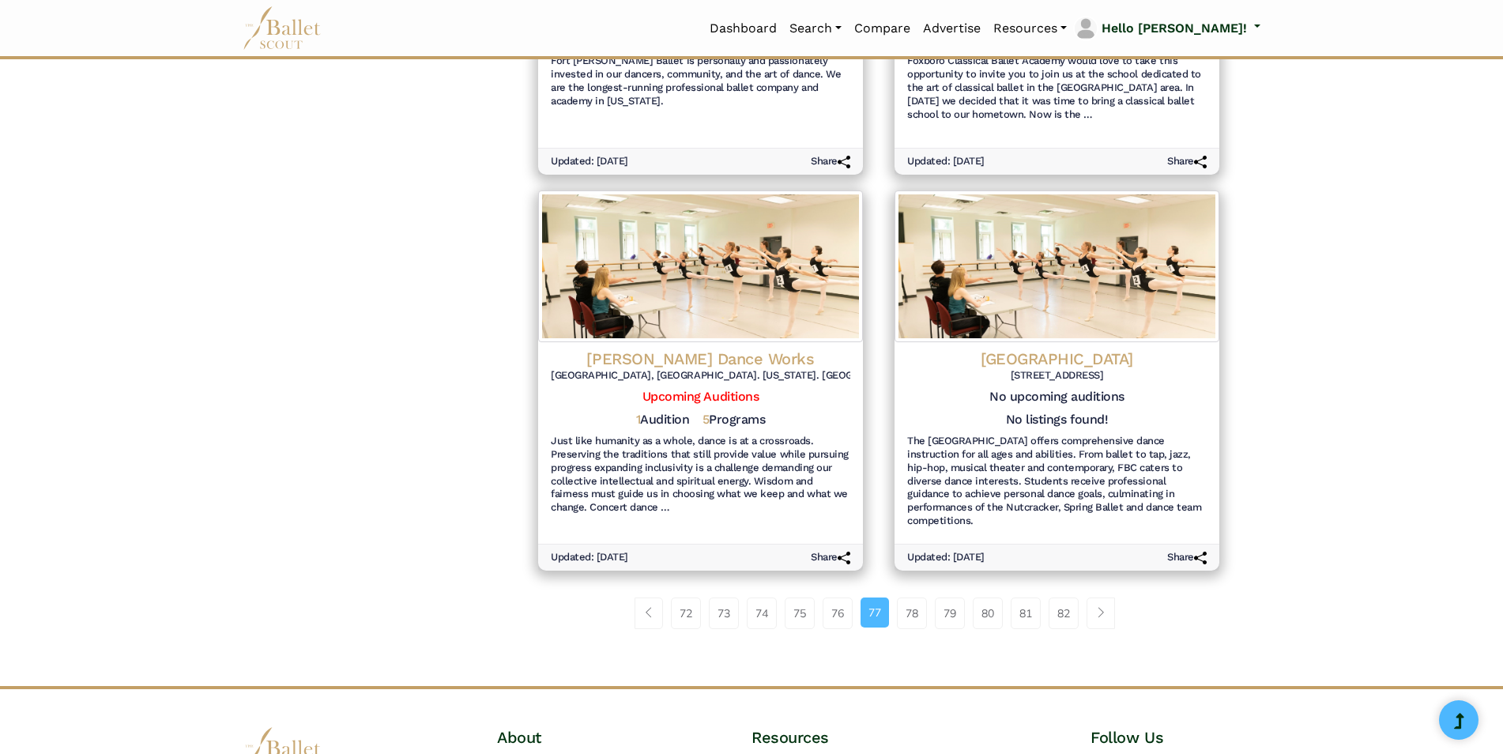
scroll to position [1740, 0]
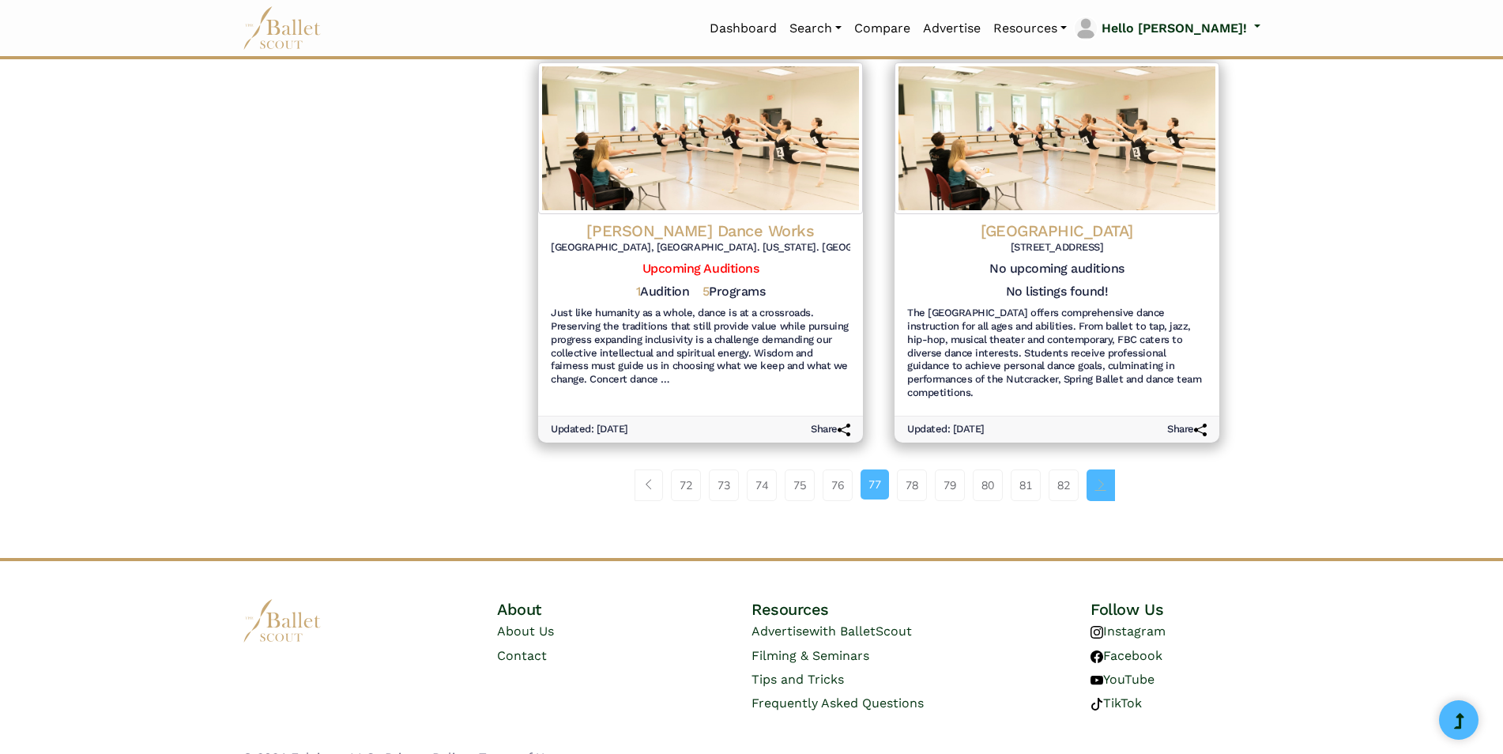
click at [1106, 479] on span "Page navigation example" at bounding box center [1101, 484] width 11 height 11
click at [1077, 470] on link "82" at bounding box center [1064, 486] width 30 height 32
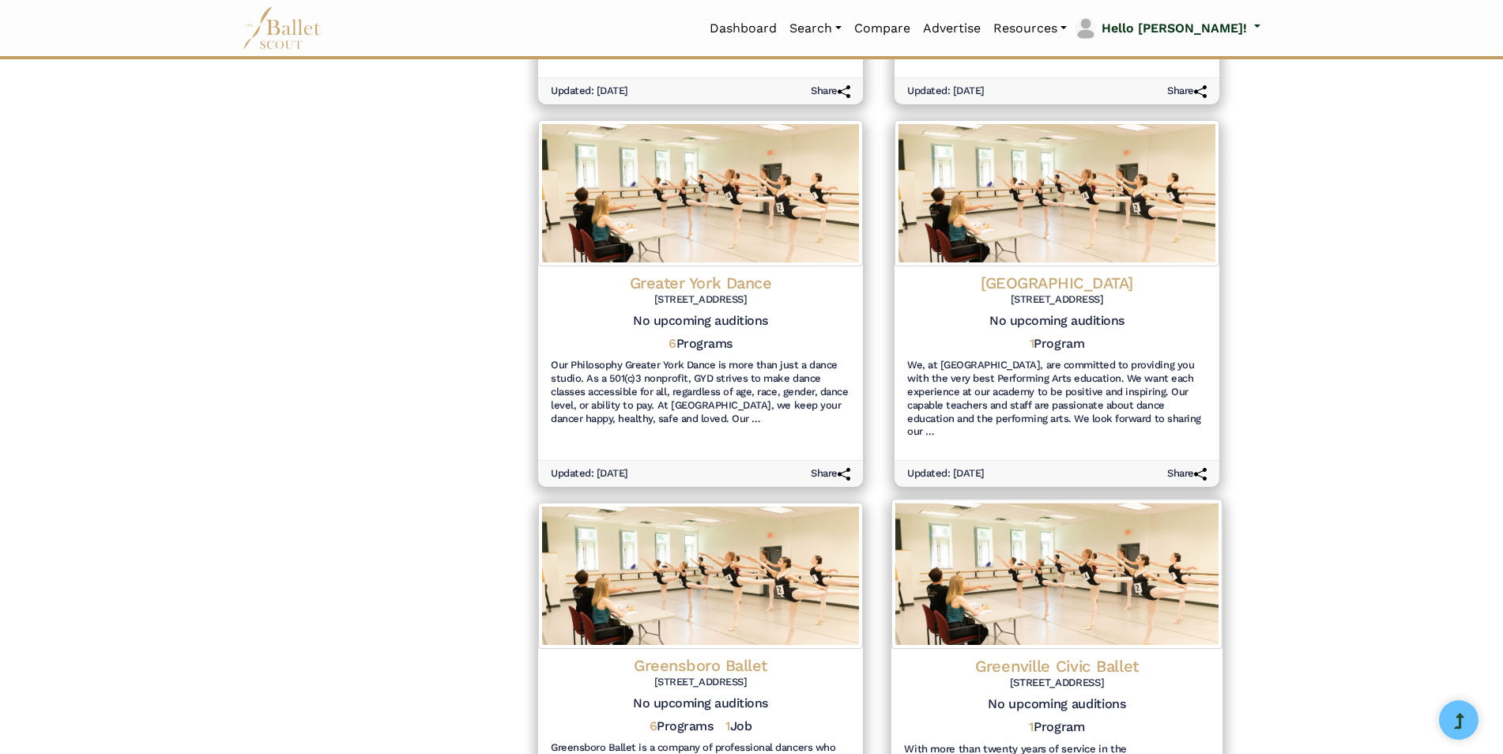
scroll to position [1660, 0]
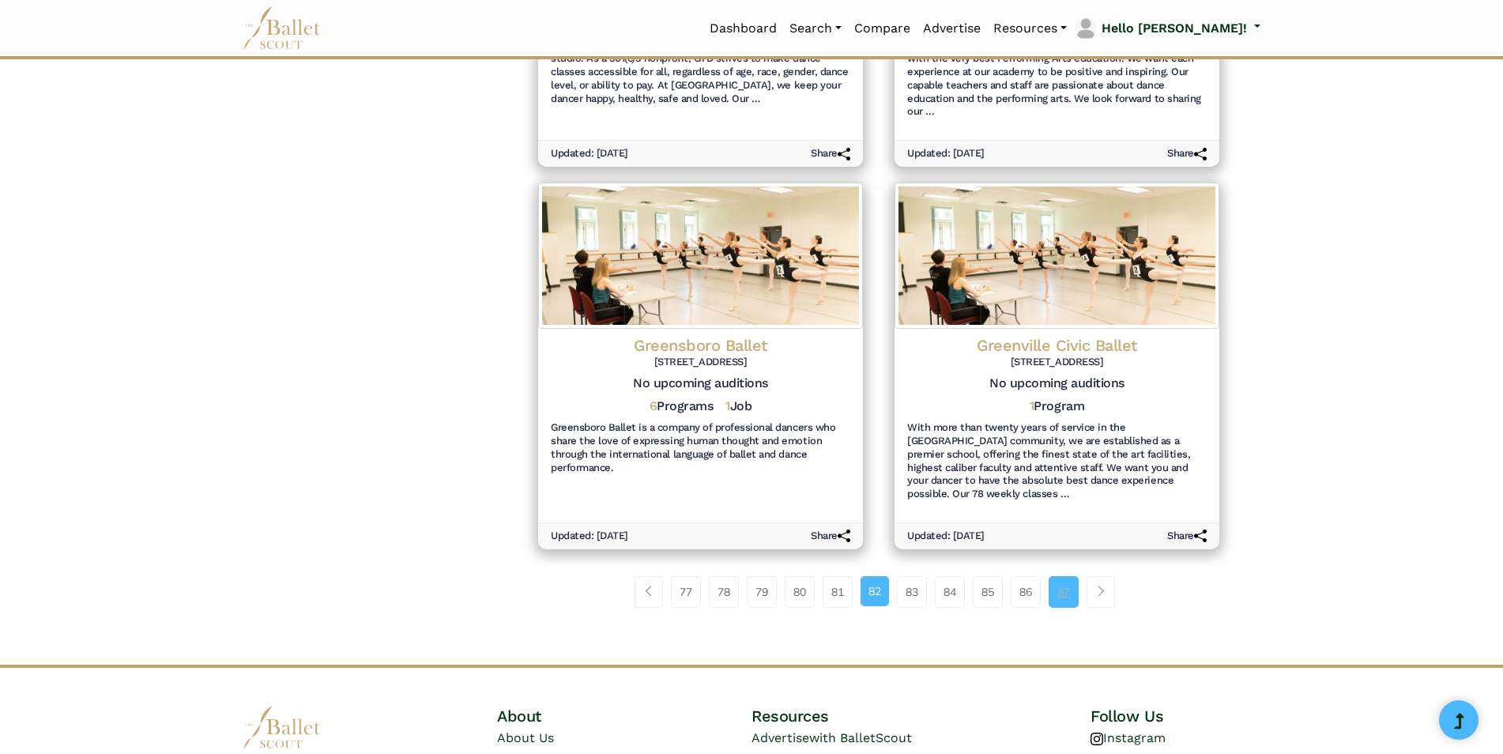
click at [1073, 588] on link "87" at bounding box center [1064, 592] width 30 height 32
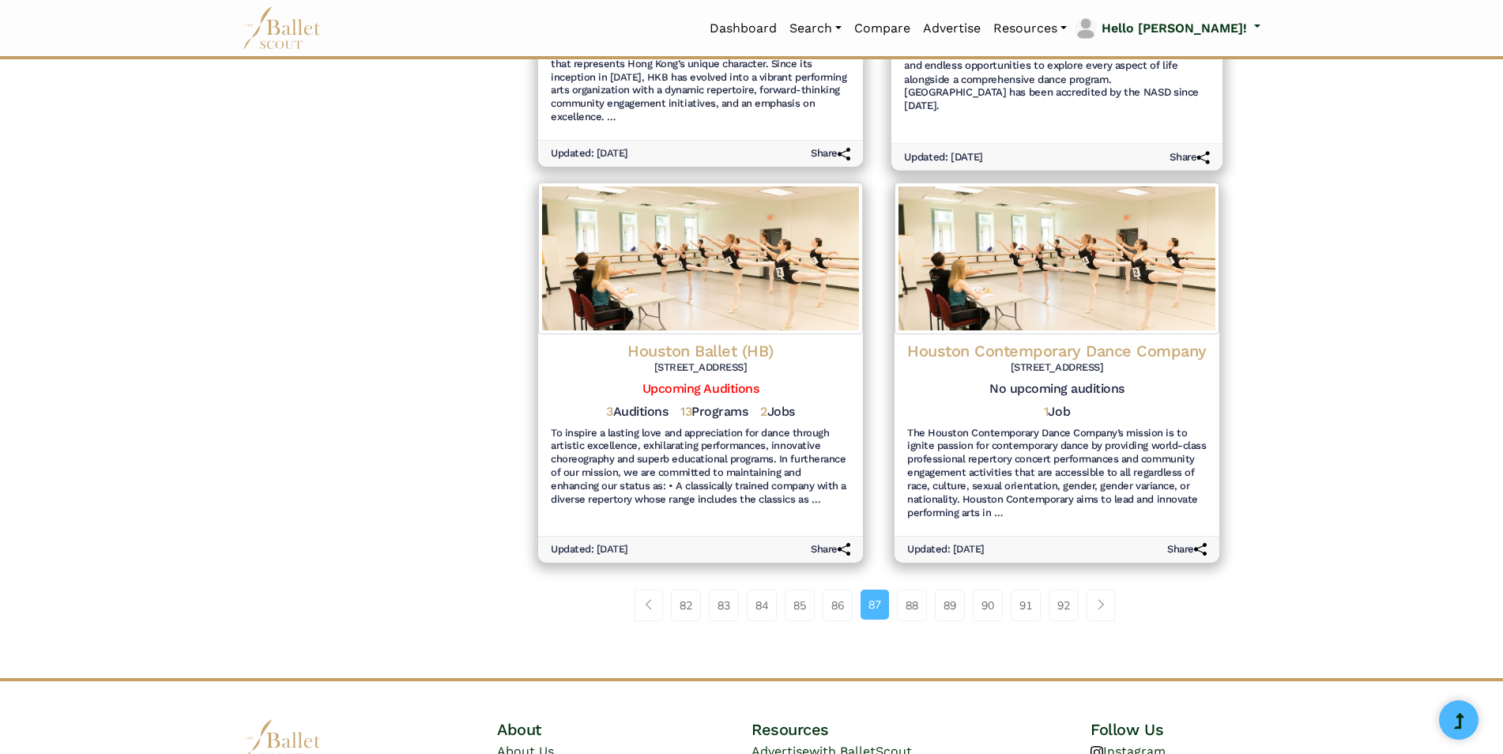
scroll to position [1793, 0]
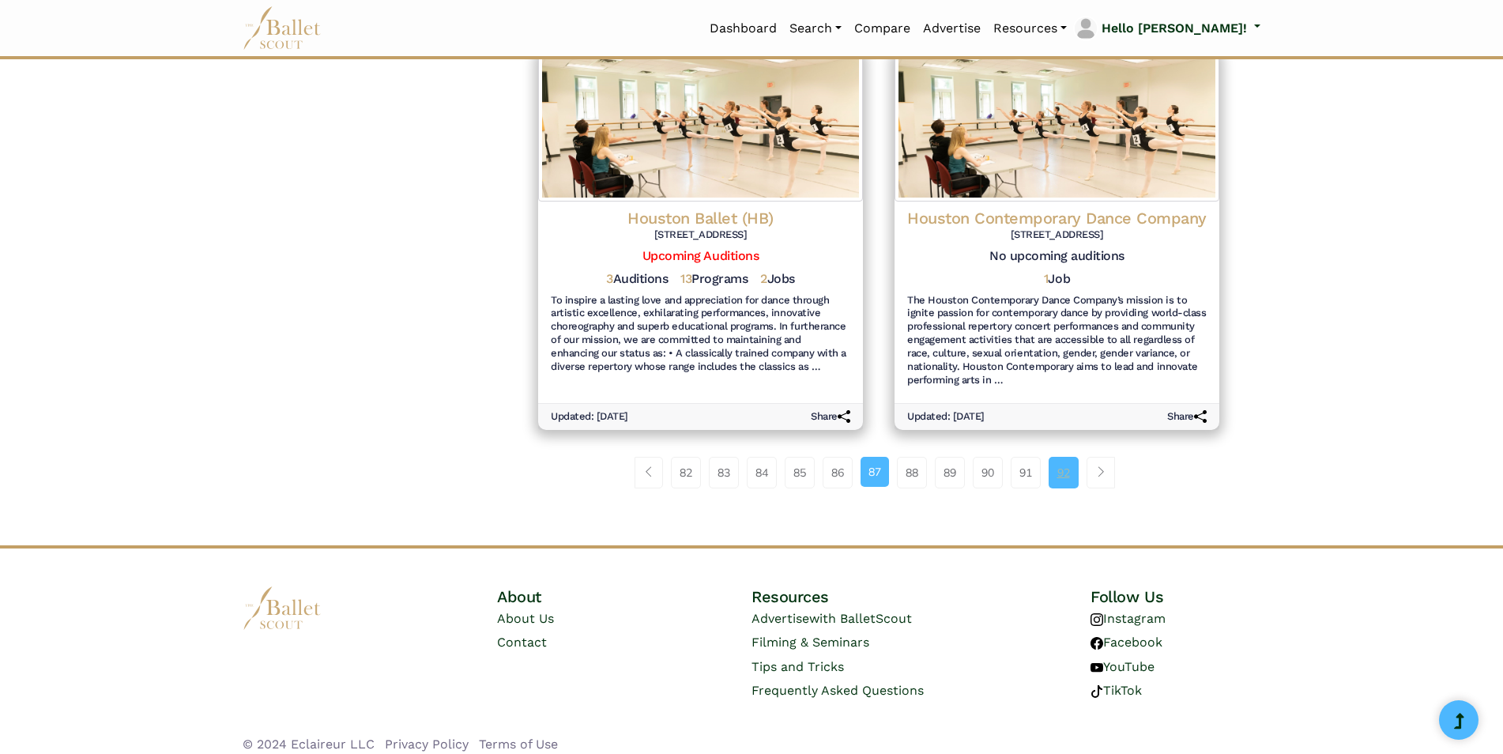
click at [1077, 462] on link "92" at bounding box center [1064, 473] width 30 height 32
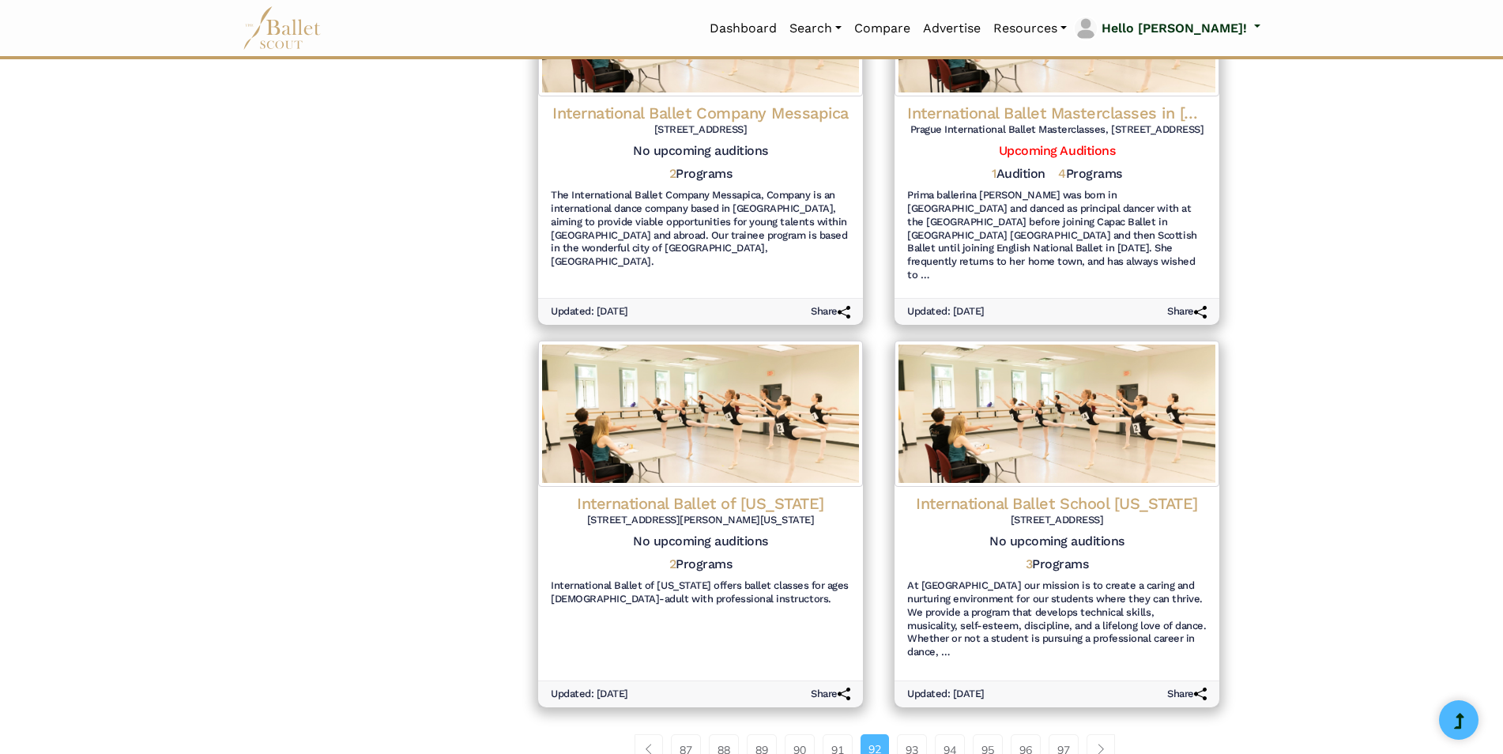
scroll to position [1779, 0]
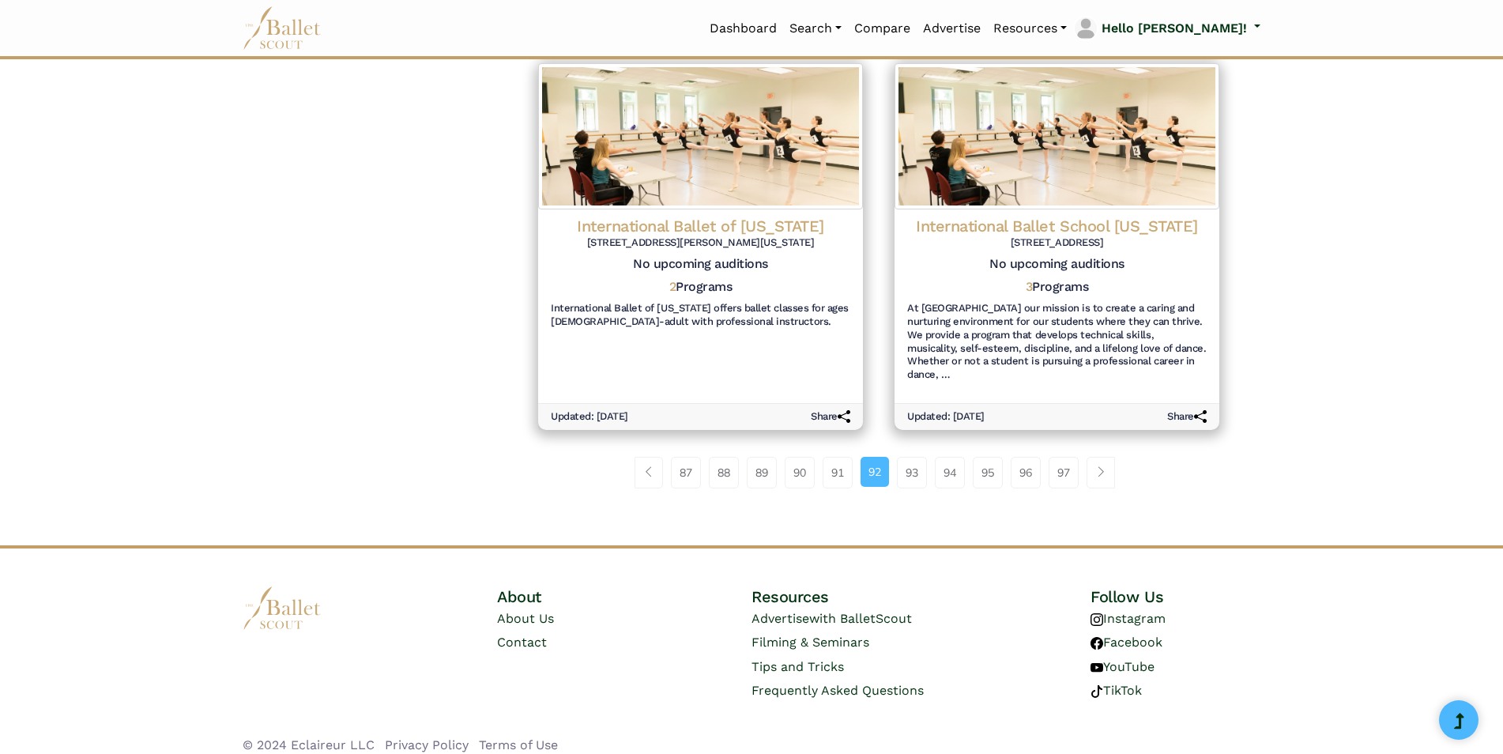
click at [1077, 462] on link "97" at bounding box center [1064, 473] width 30 height 32
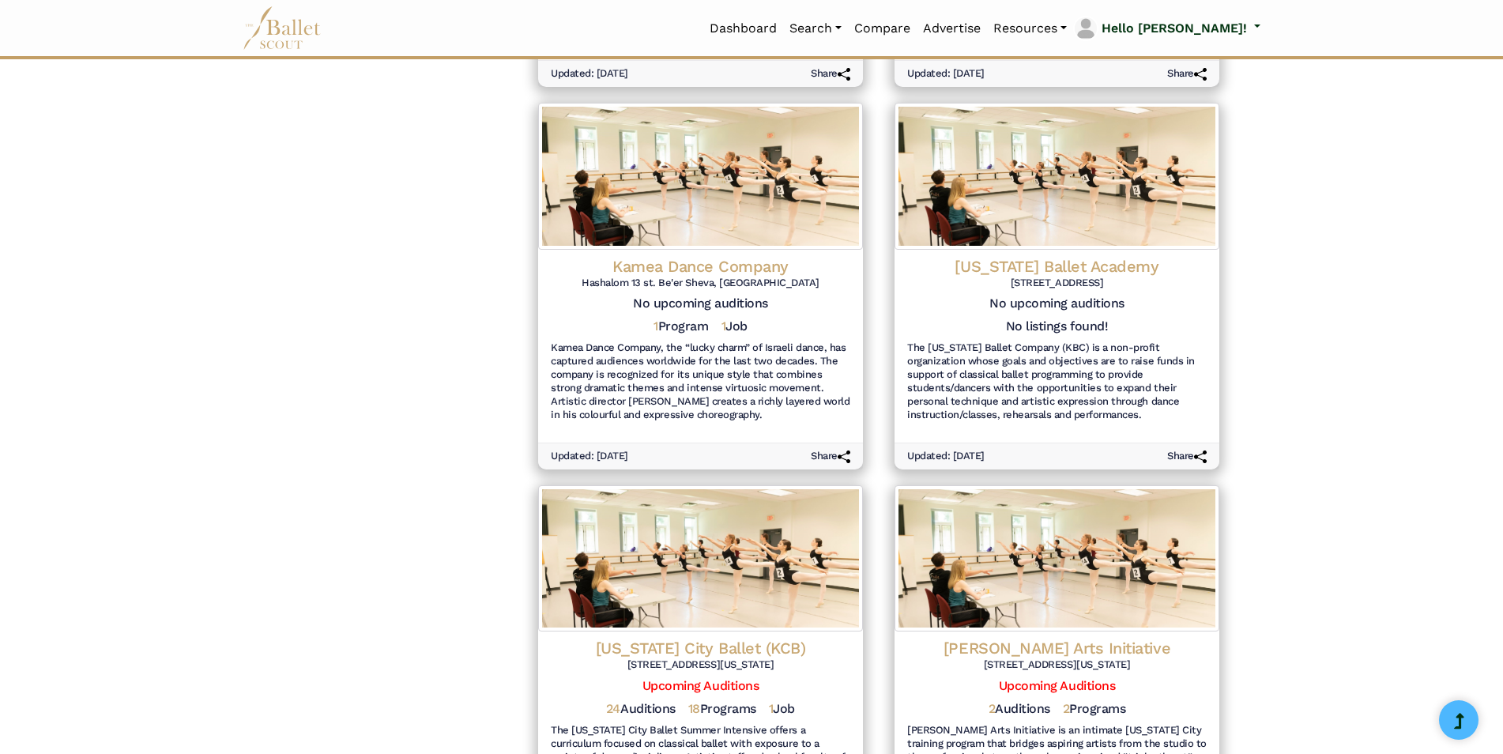
scroll to position [1779, 0]
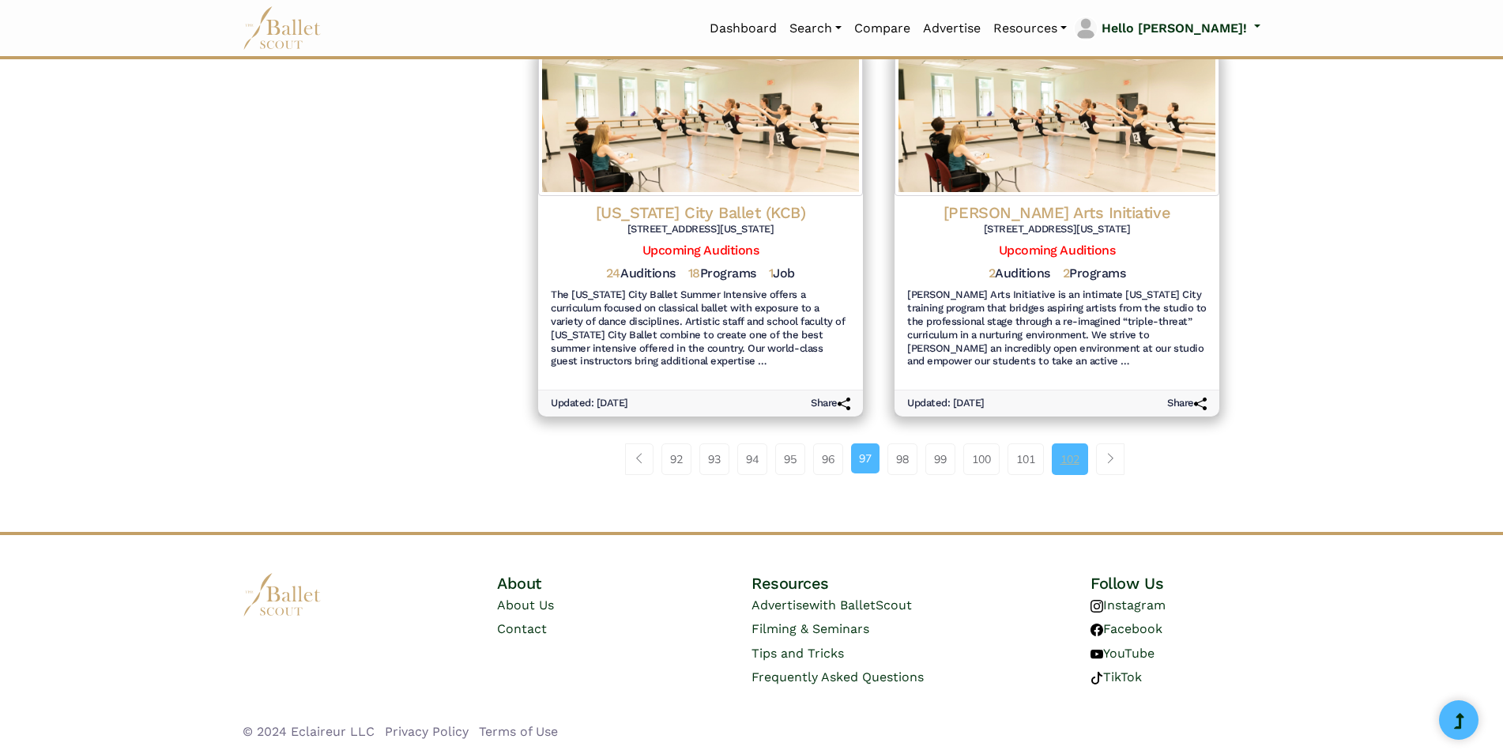
click at [1077, 462] on link "102" at bounding box center [1070, 459] width 36 height 32
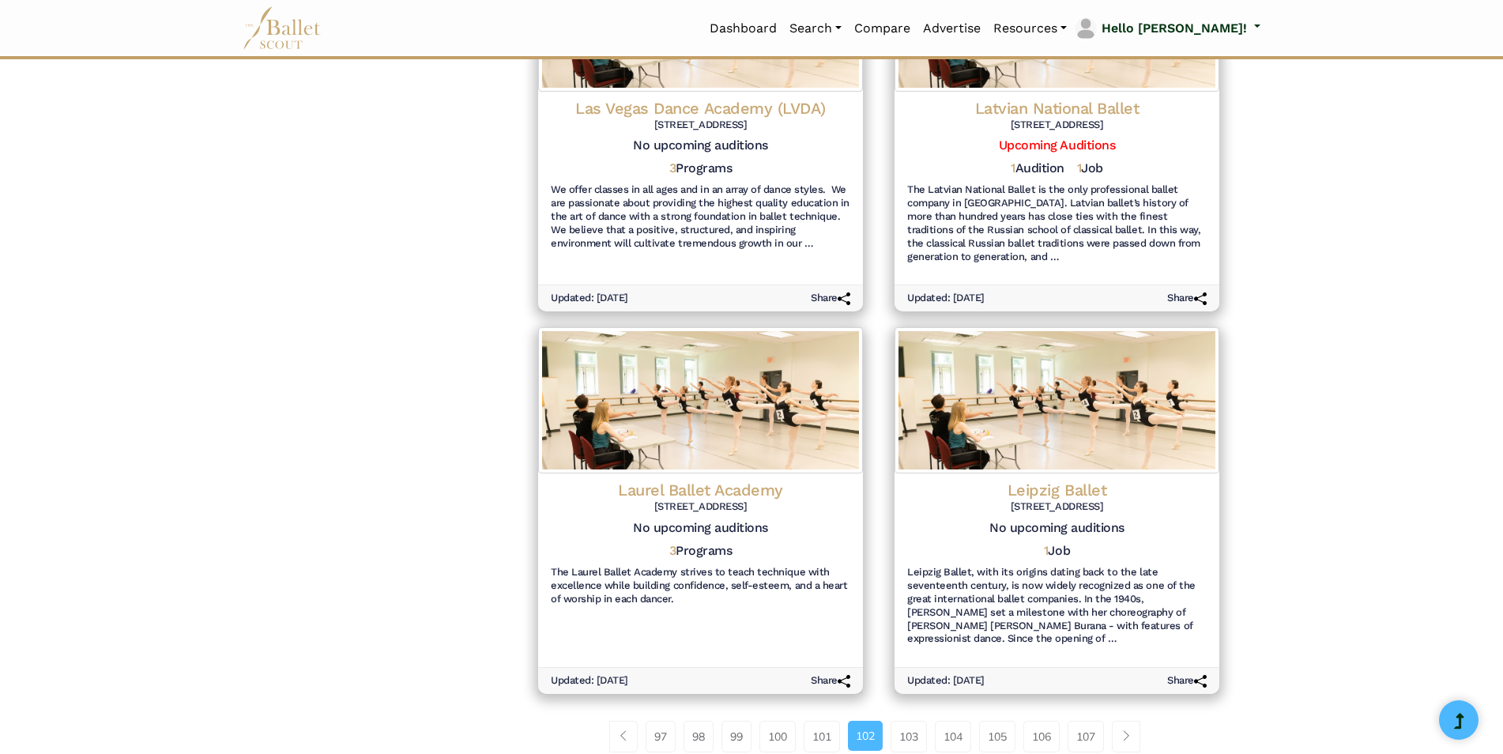
scroll to position [1766, 0]
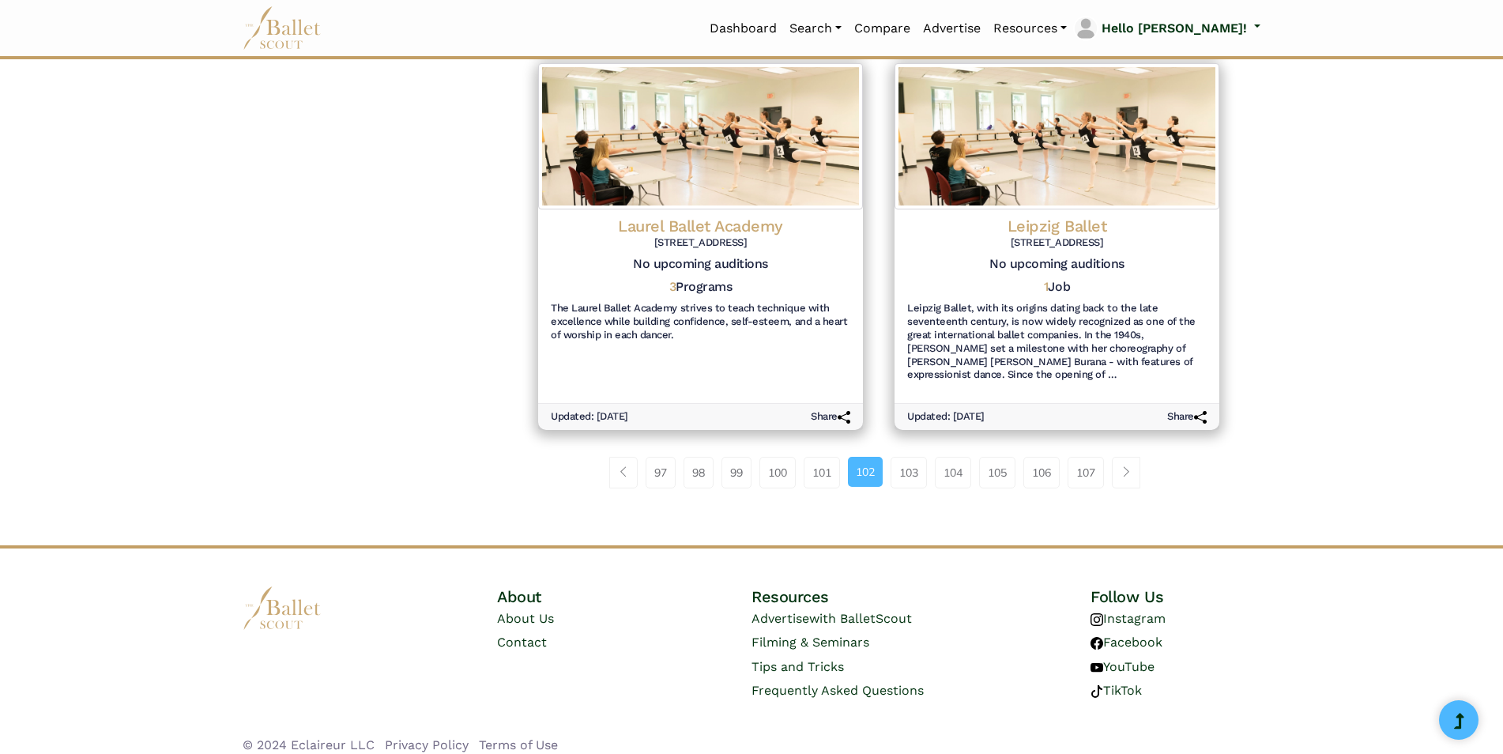
click at [1077, 462] on link "107" at bounding box center [1086, 473] width 36 height 32
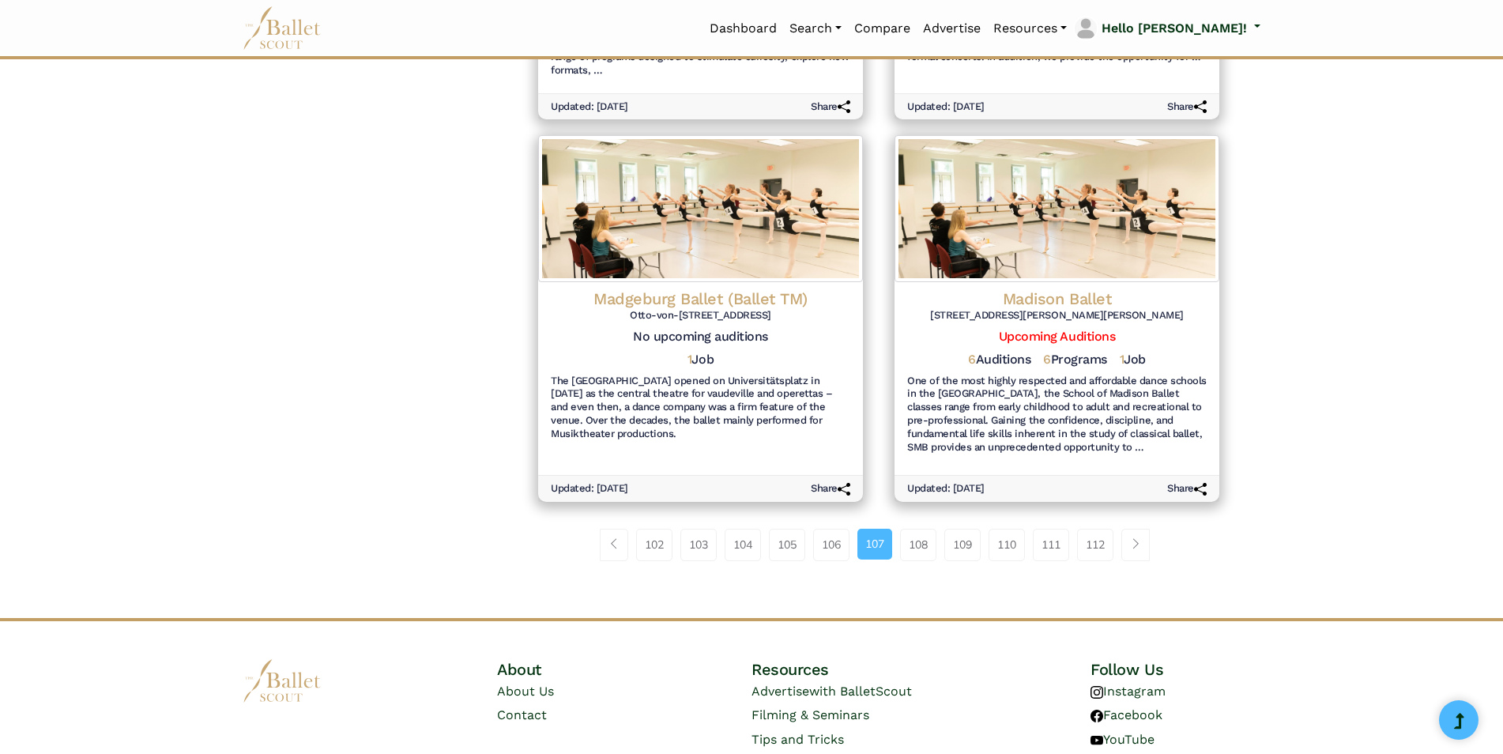
scroll to position [1806, 0]
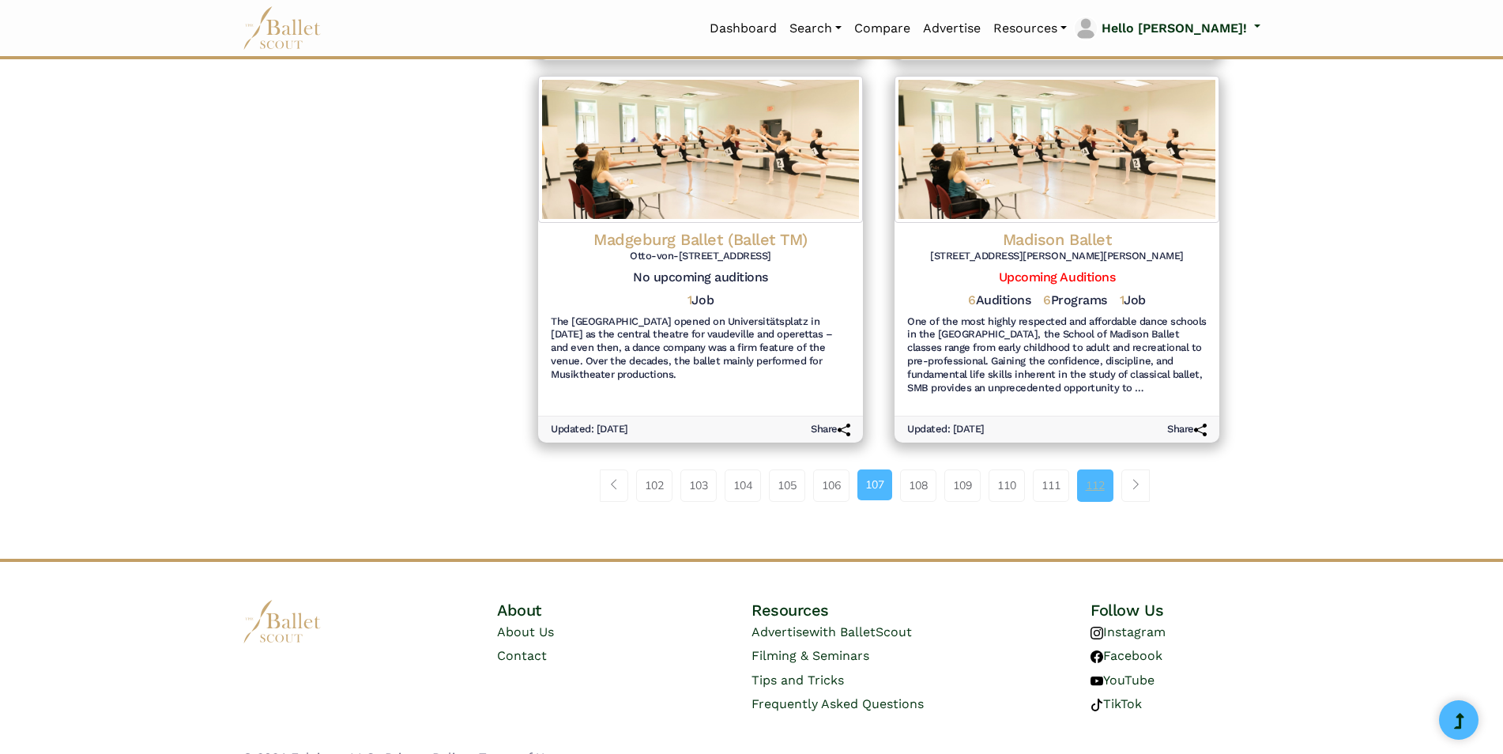
click at [1088, 470] on link "112" at bounding box center [1095, 486] width 36 height 32
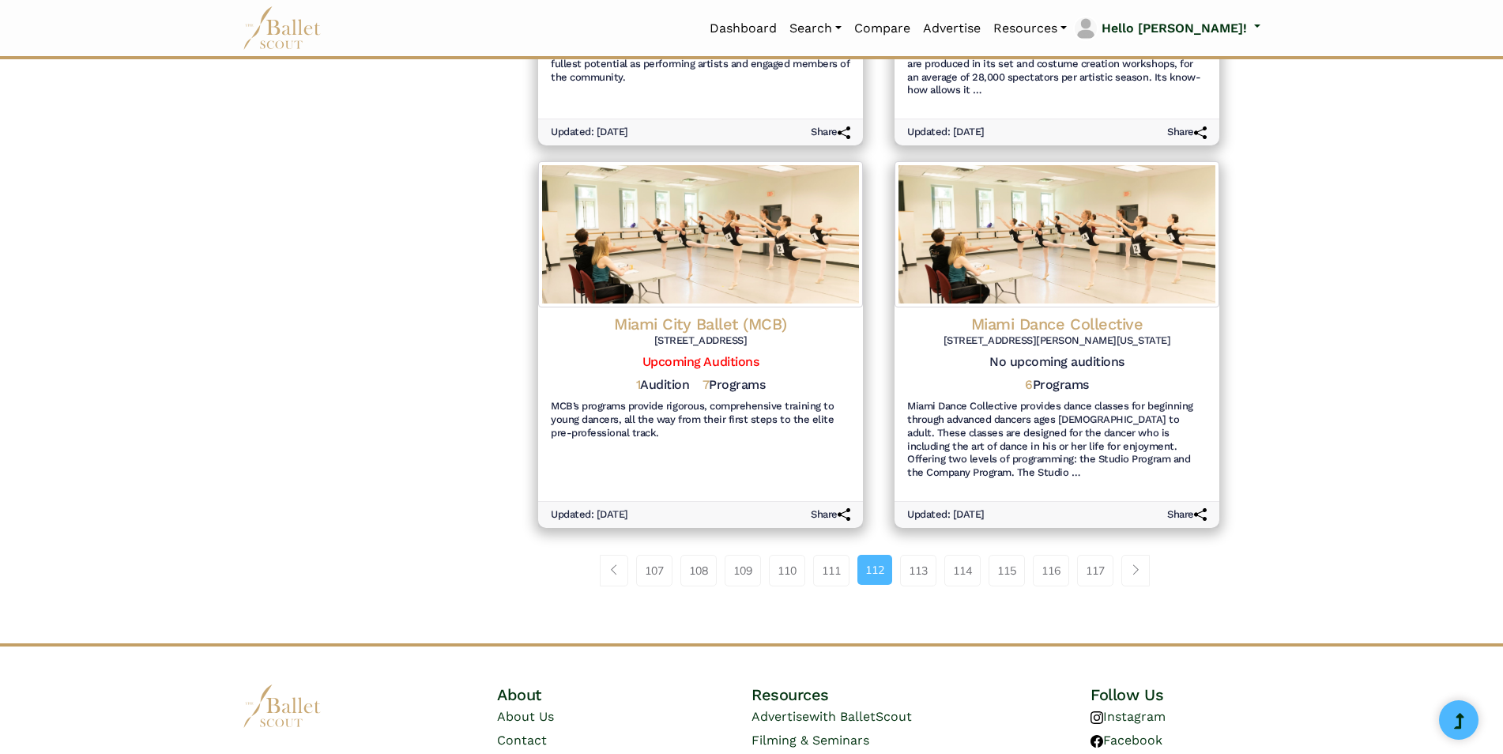
scroll to position [1739, 0]
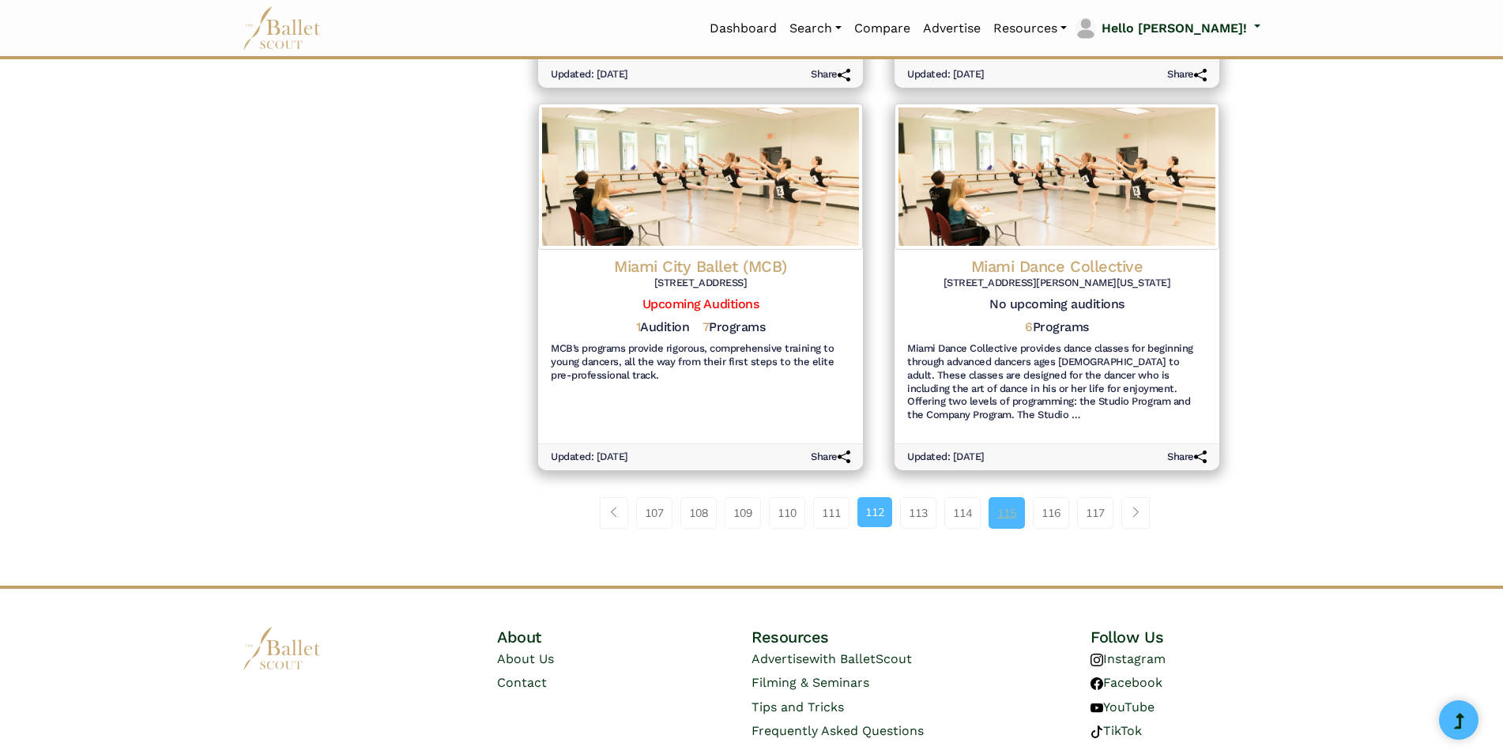
click at [1010, 497] on link "115" at bounding box center [1007, 513] width 36 height 32
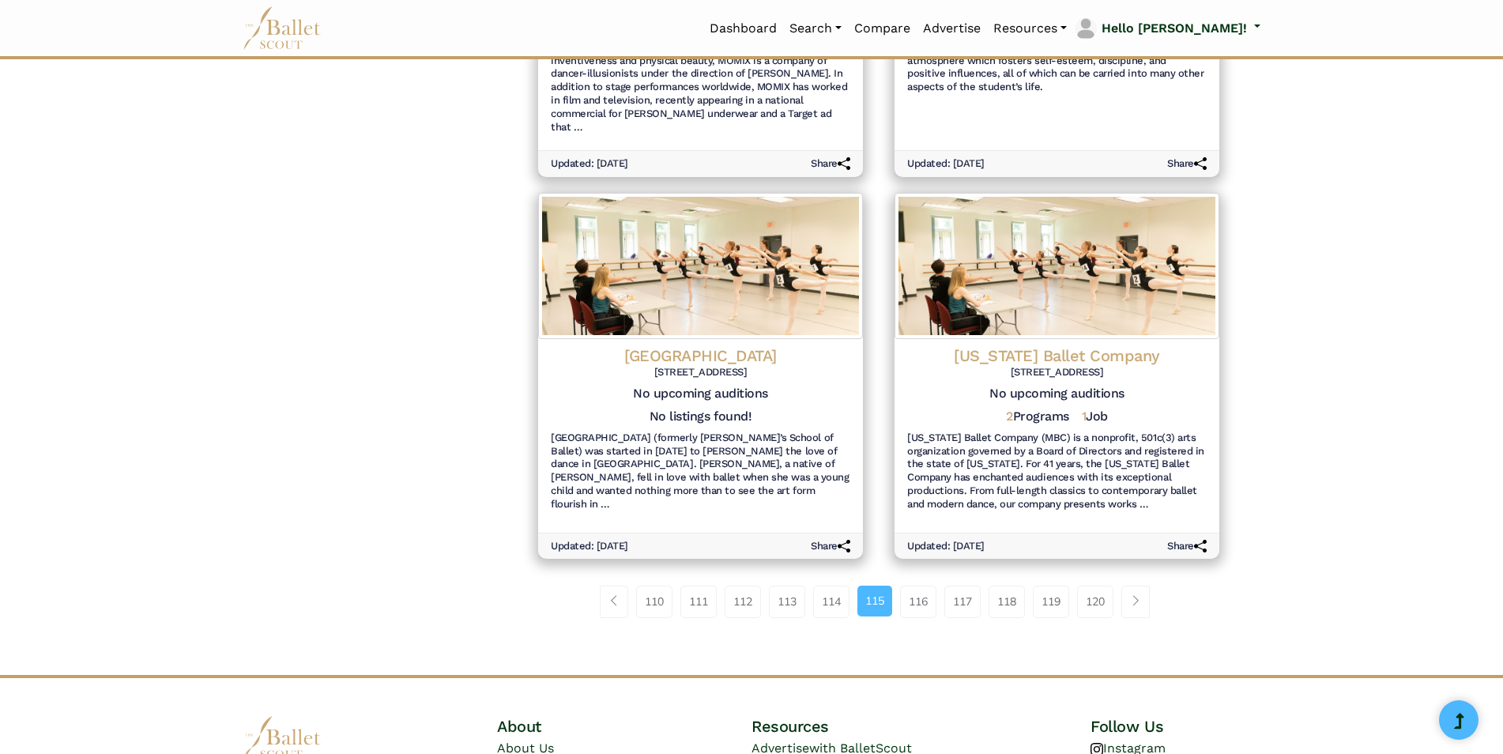
scroll to position [1779, 0]
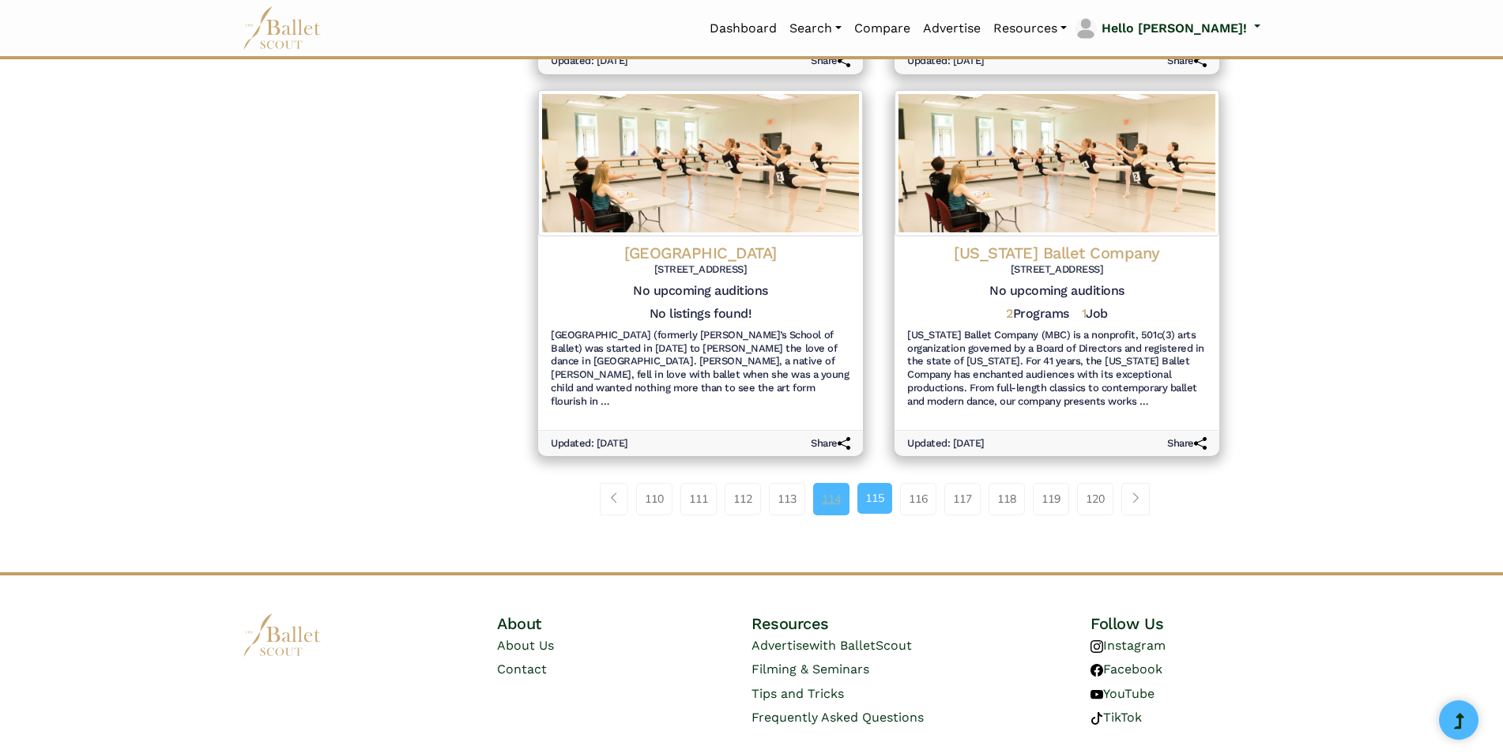
click at [843, 483] on link "114" at bounding box center [831, 499] width 36 height 32
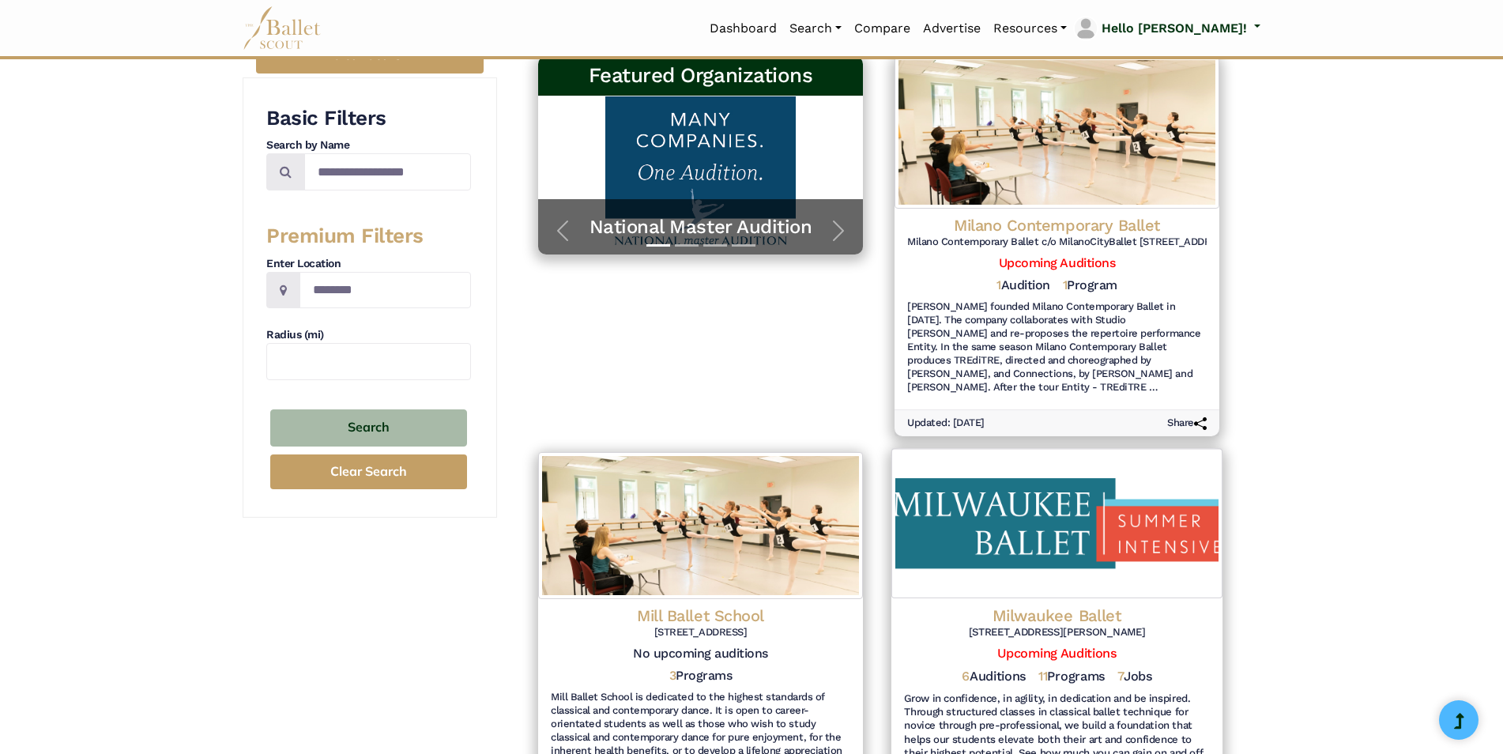
scroll to position [237, 0]
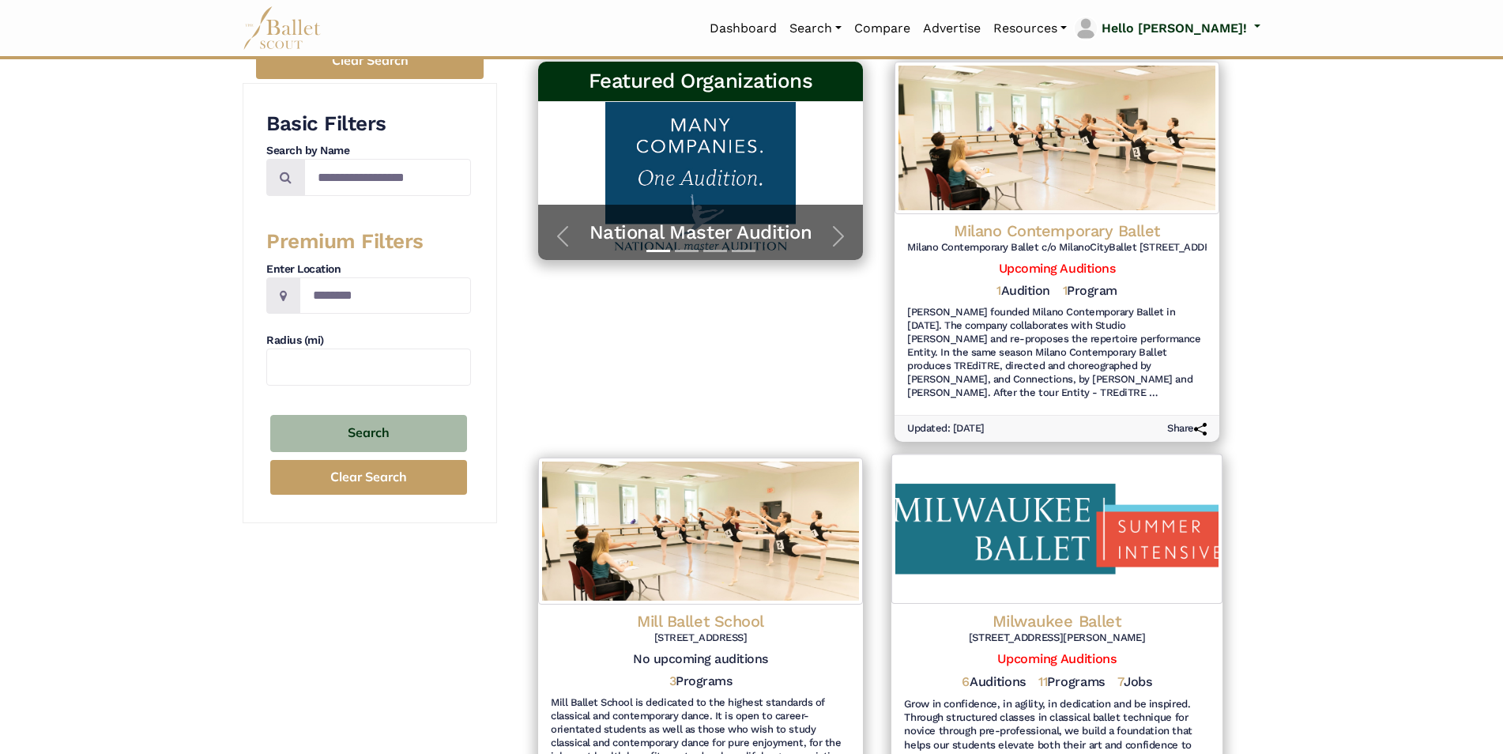
click at [1039, 620] on h4 "Milwaukee Ballet" at bounding box center [1057, 620] width 306 height 21
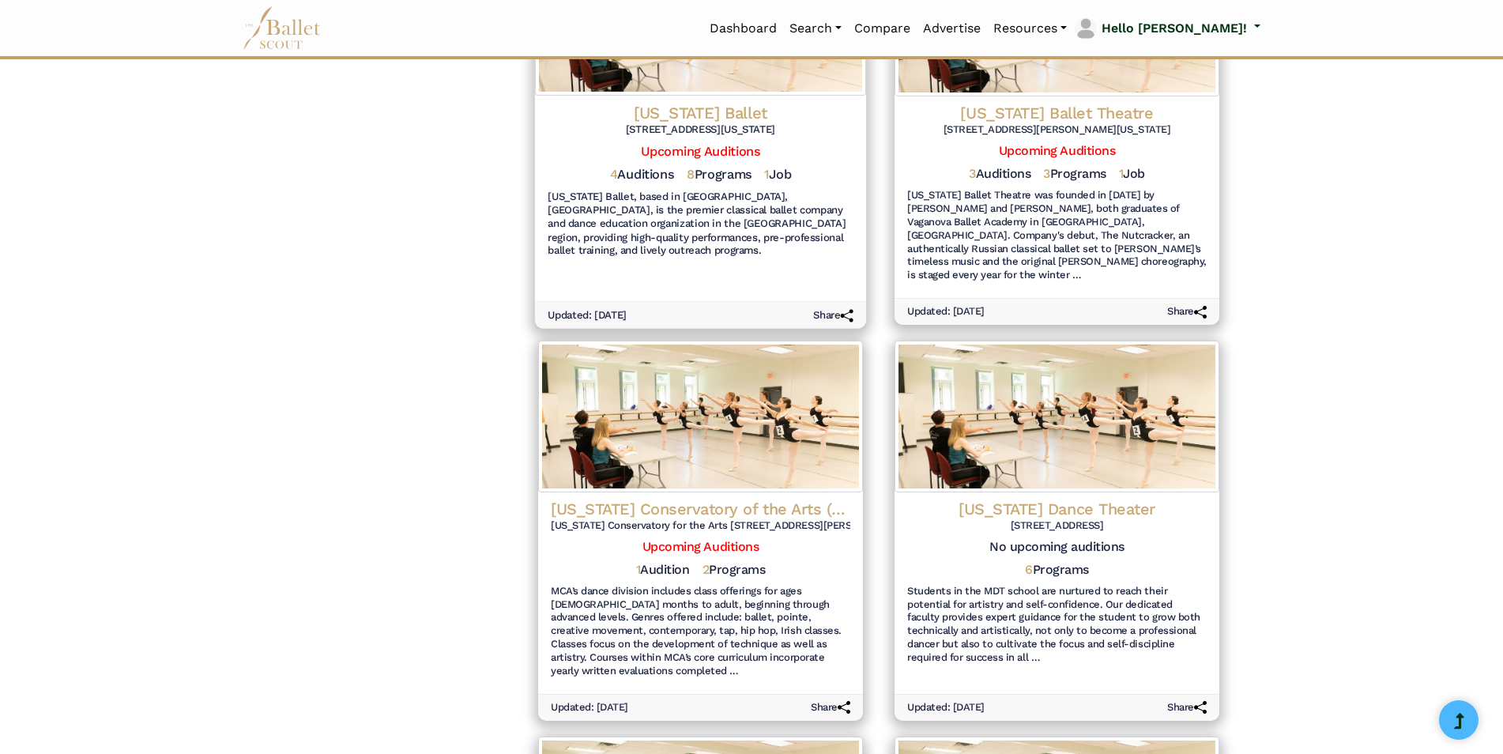
scroll to position [948, 0]
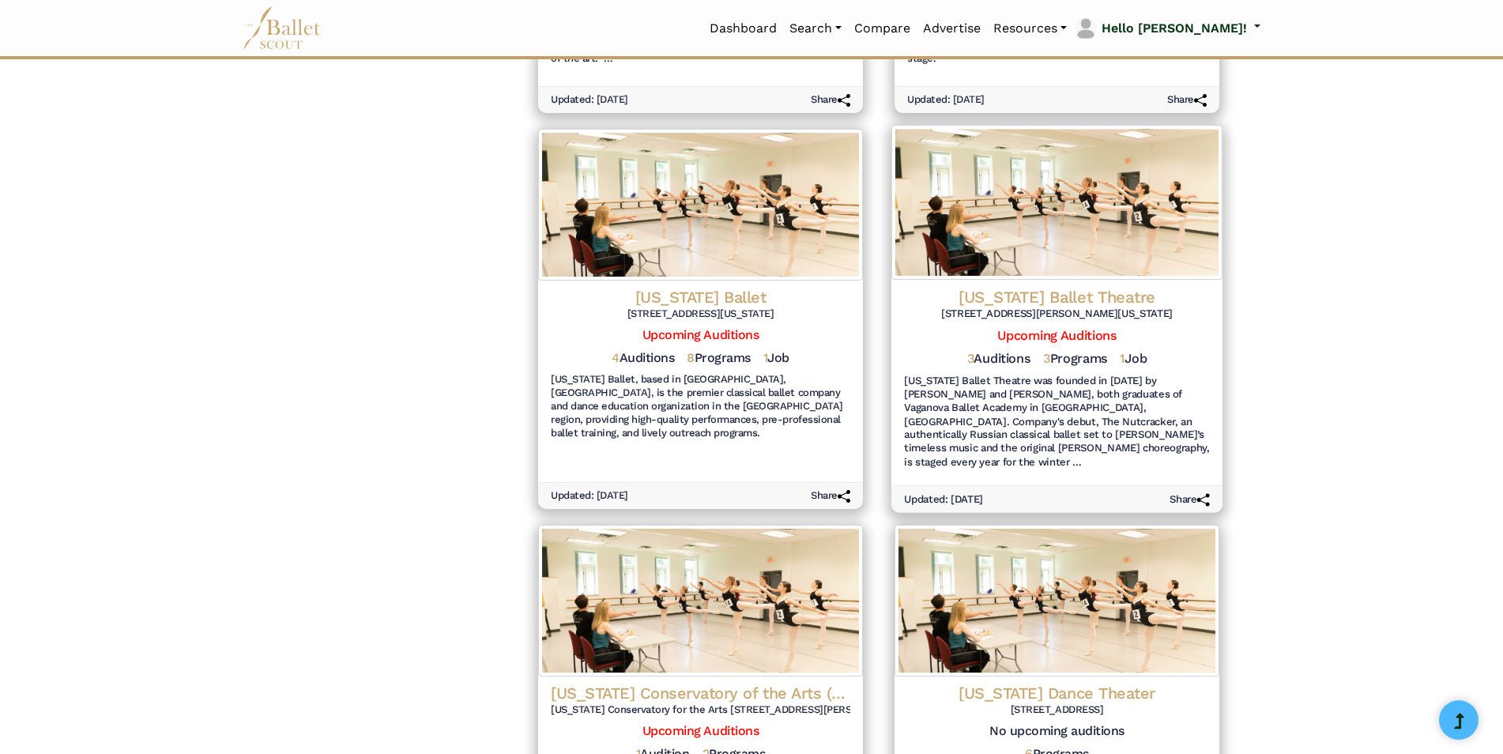
click at [1021, 293] on h4 "Minnesota Ballet Theatre" at bounding box center [1057, 297] width 306 height 21
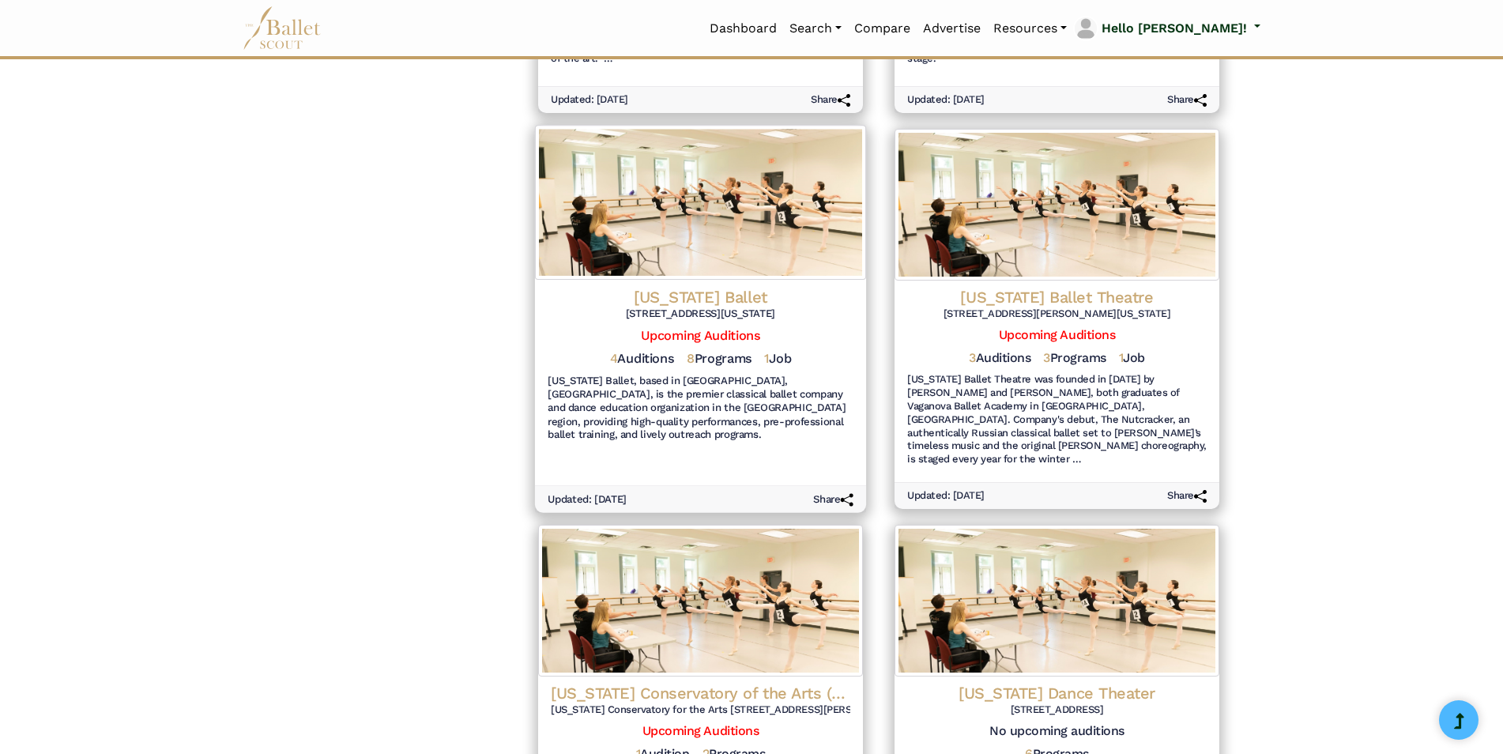
click at [685, 296] on h4 "Minnesota Ballet" at bounding box center [701, 297] width 306 height 21
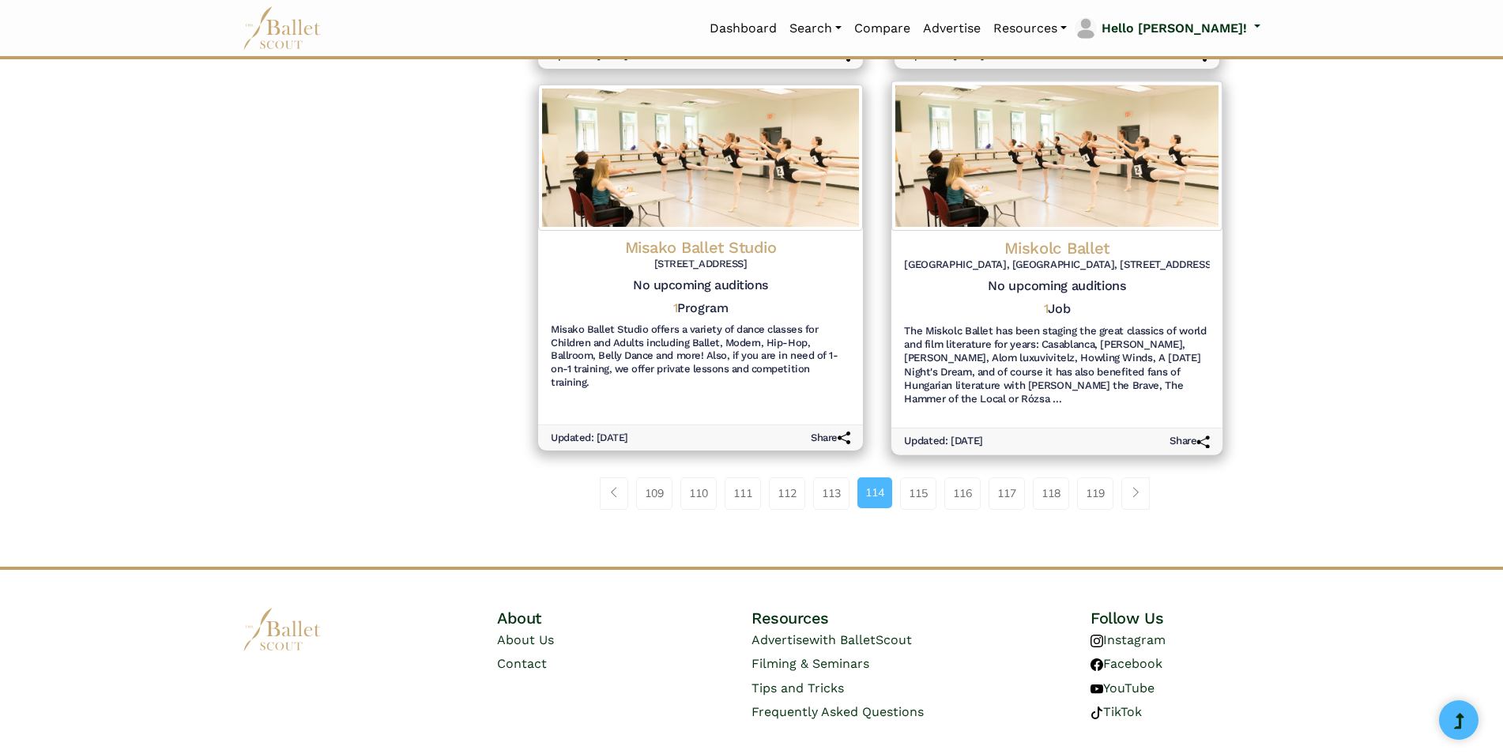
scroll to position [1806, 0]
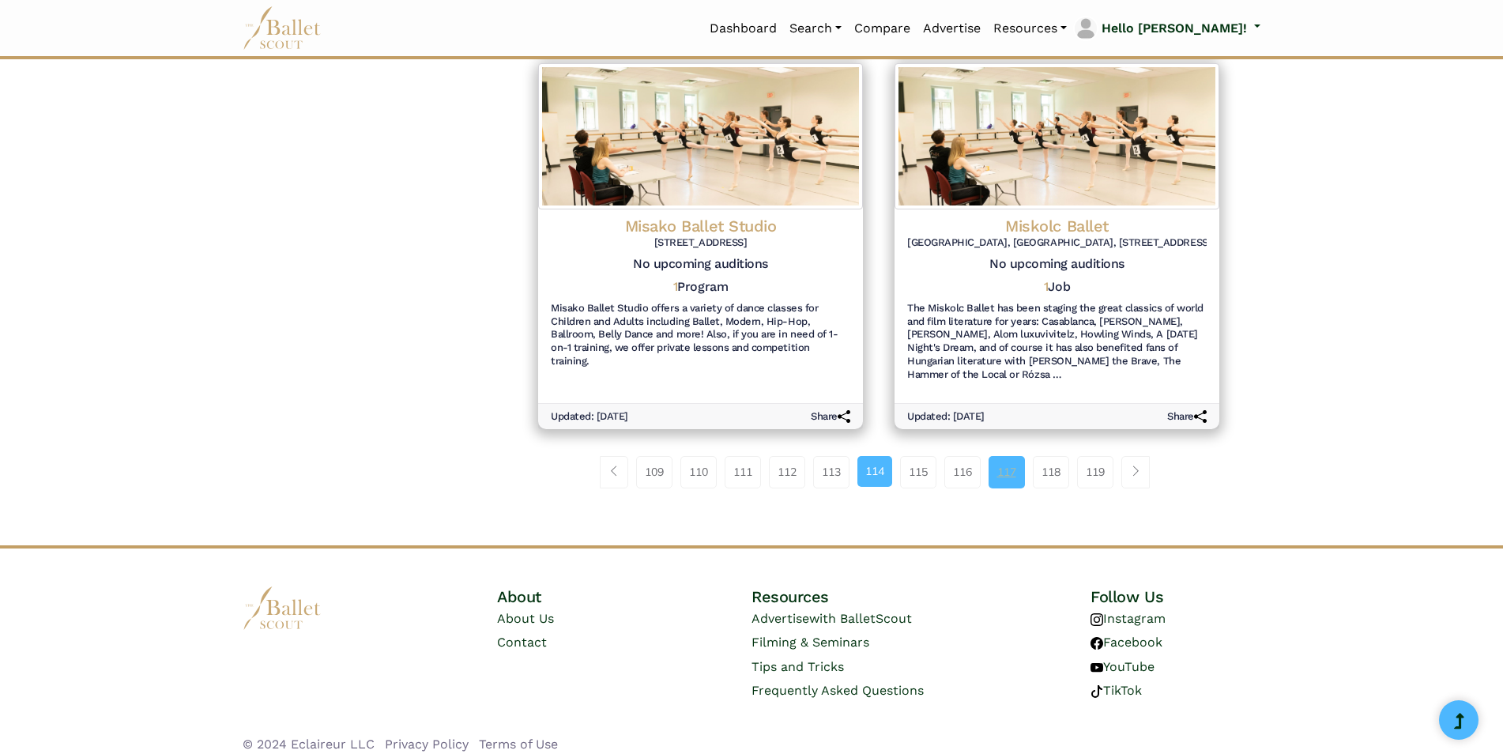
click at [1020, 460] on link "117" at bounding box center [1007, 472] width 36 height 32
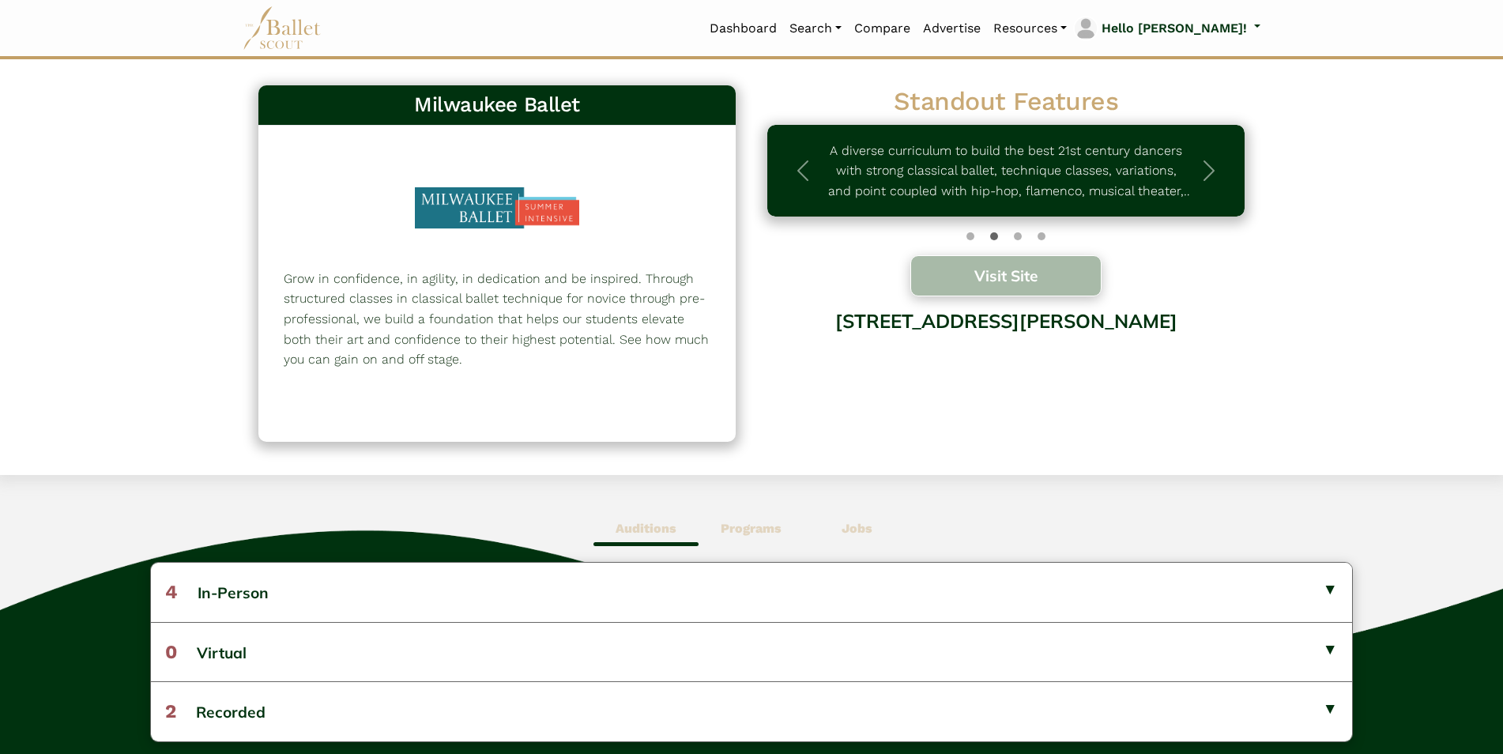
click at [971, 289] on button "Visit Site" at bounding box center [1006, 275] width 191 height 41
click at [995, 280] on button "Visit Site" at bounding box center [1006, 275] width 191 height 41
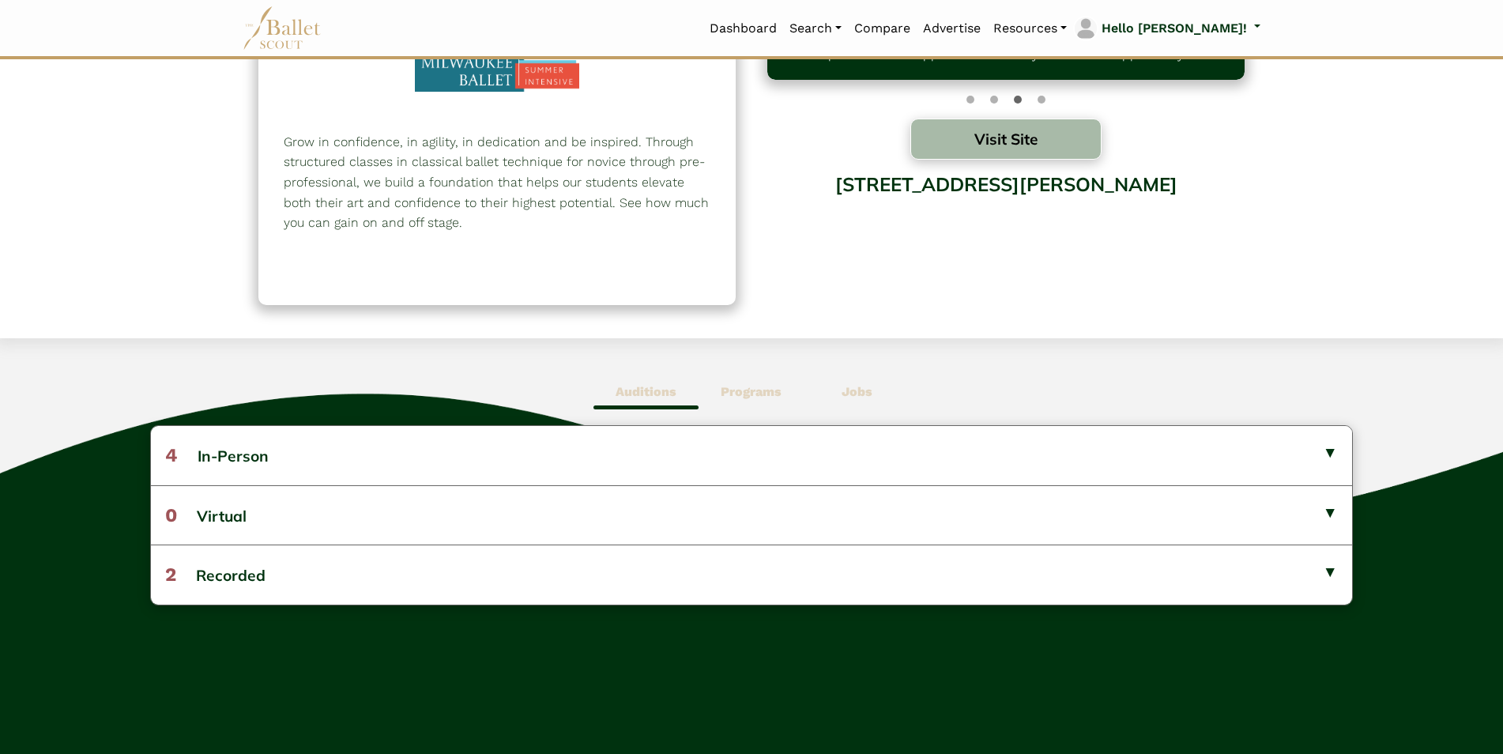
scroll to position [237, 0]
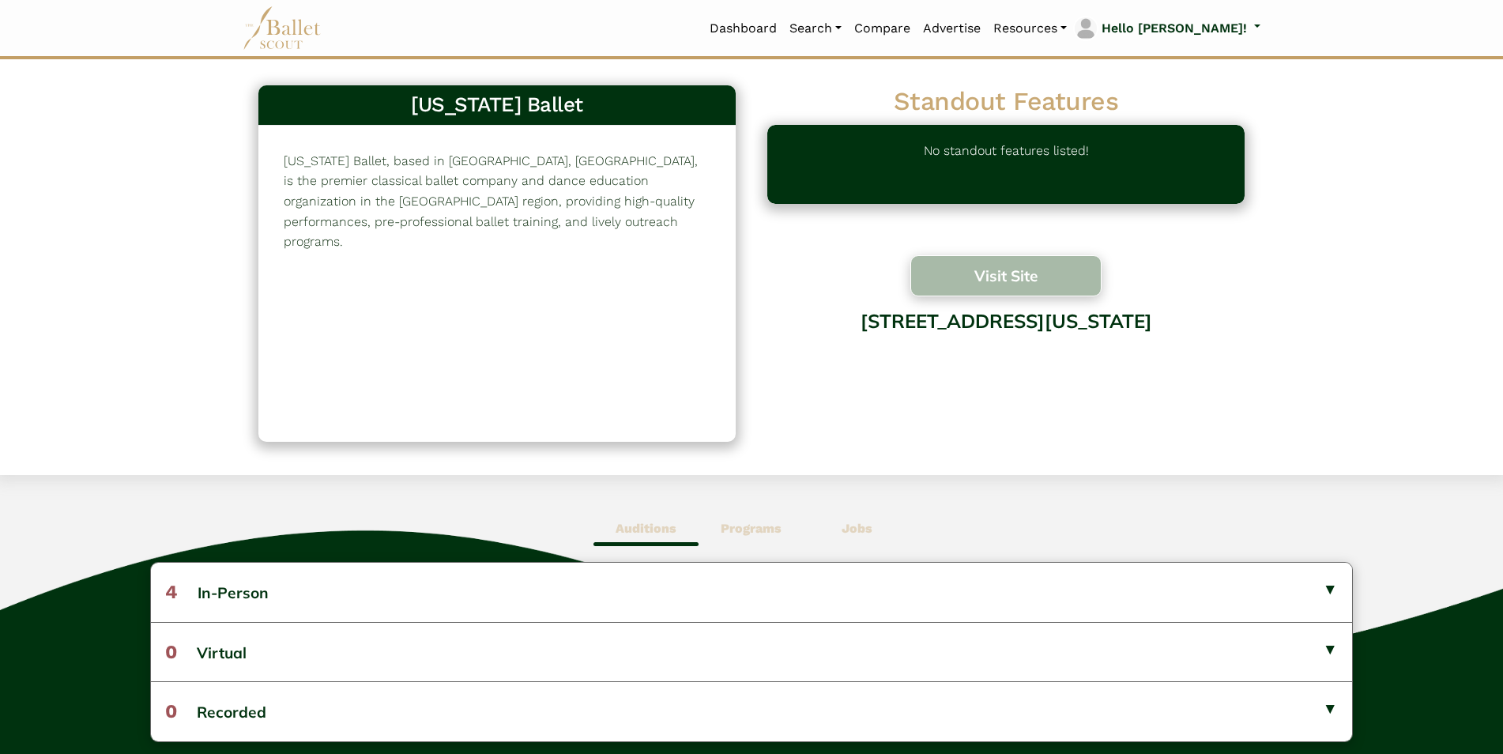
click at [1073, 266] on button "Visit Site" at bounding box center [1006, 275] width 191 height 41
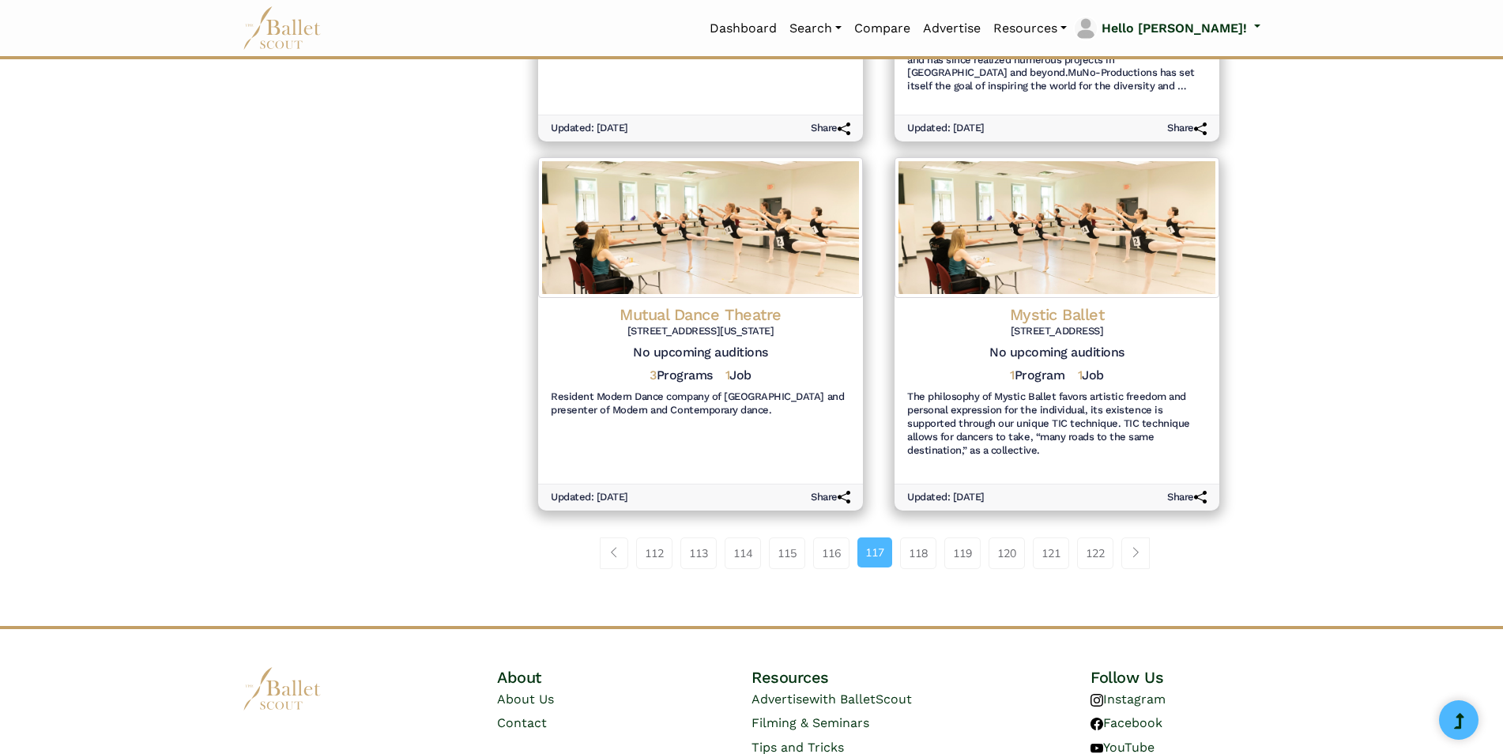
scroll to position [1752, 0]
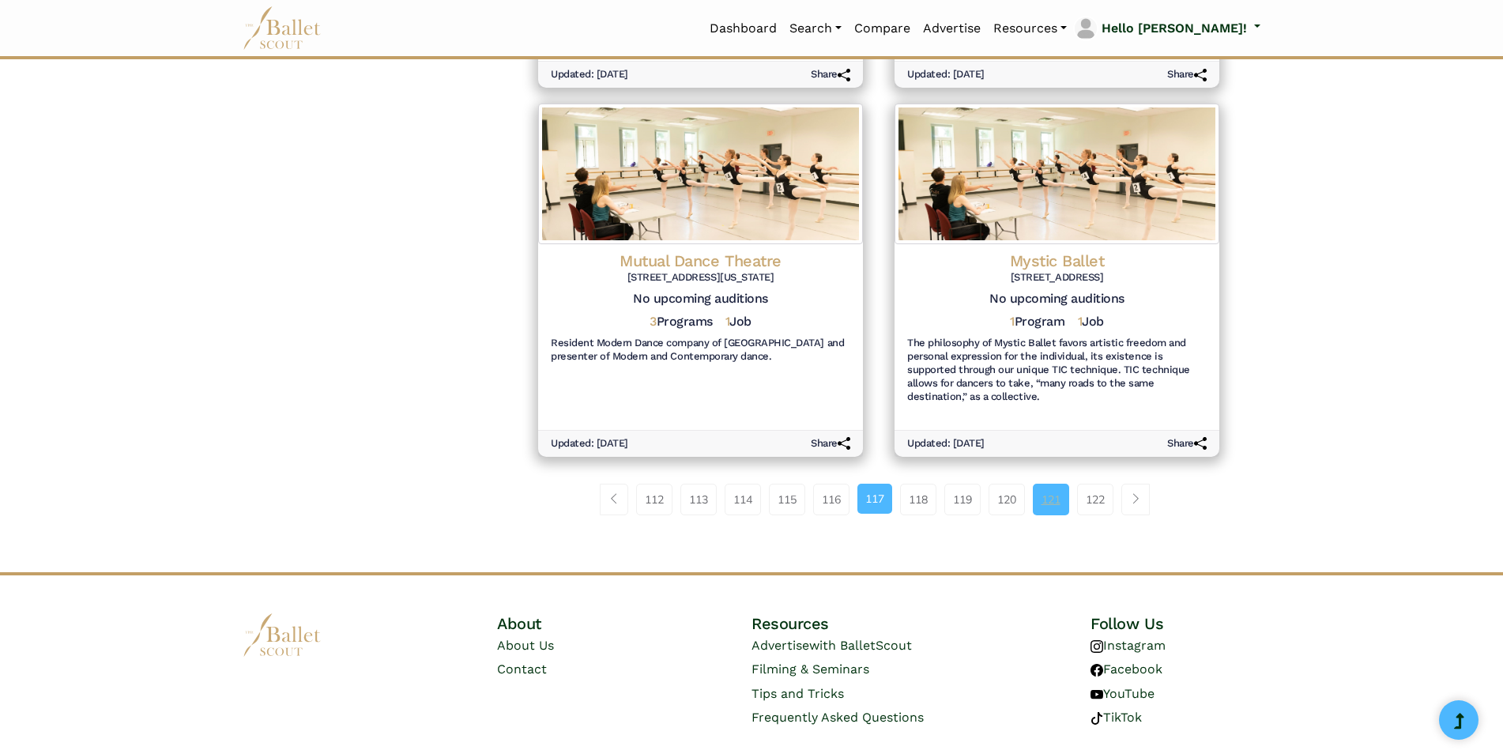
click at [1064, 484] on link "121" at bounding box center [1051, 500] width 36 height 32
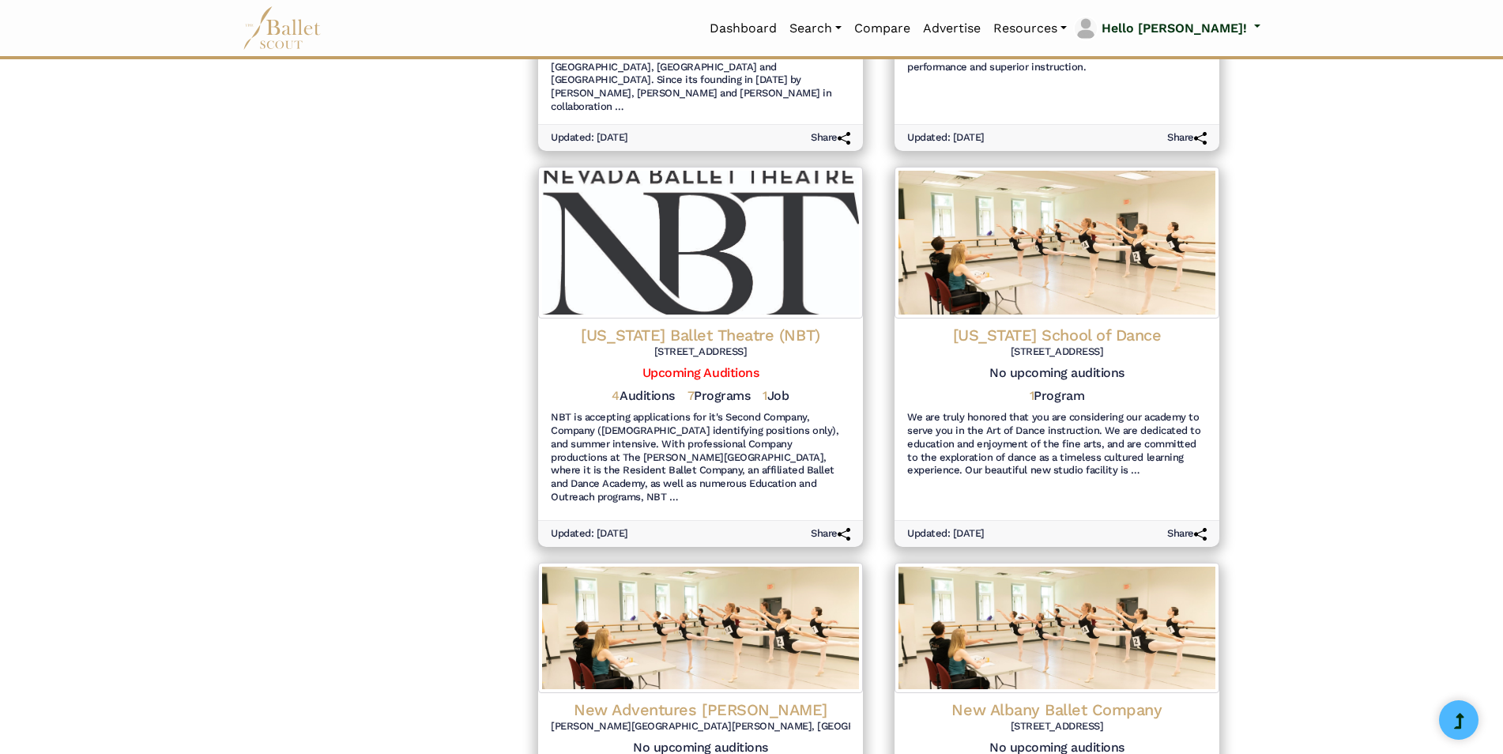
scroll to position [948, 0]
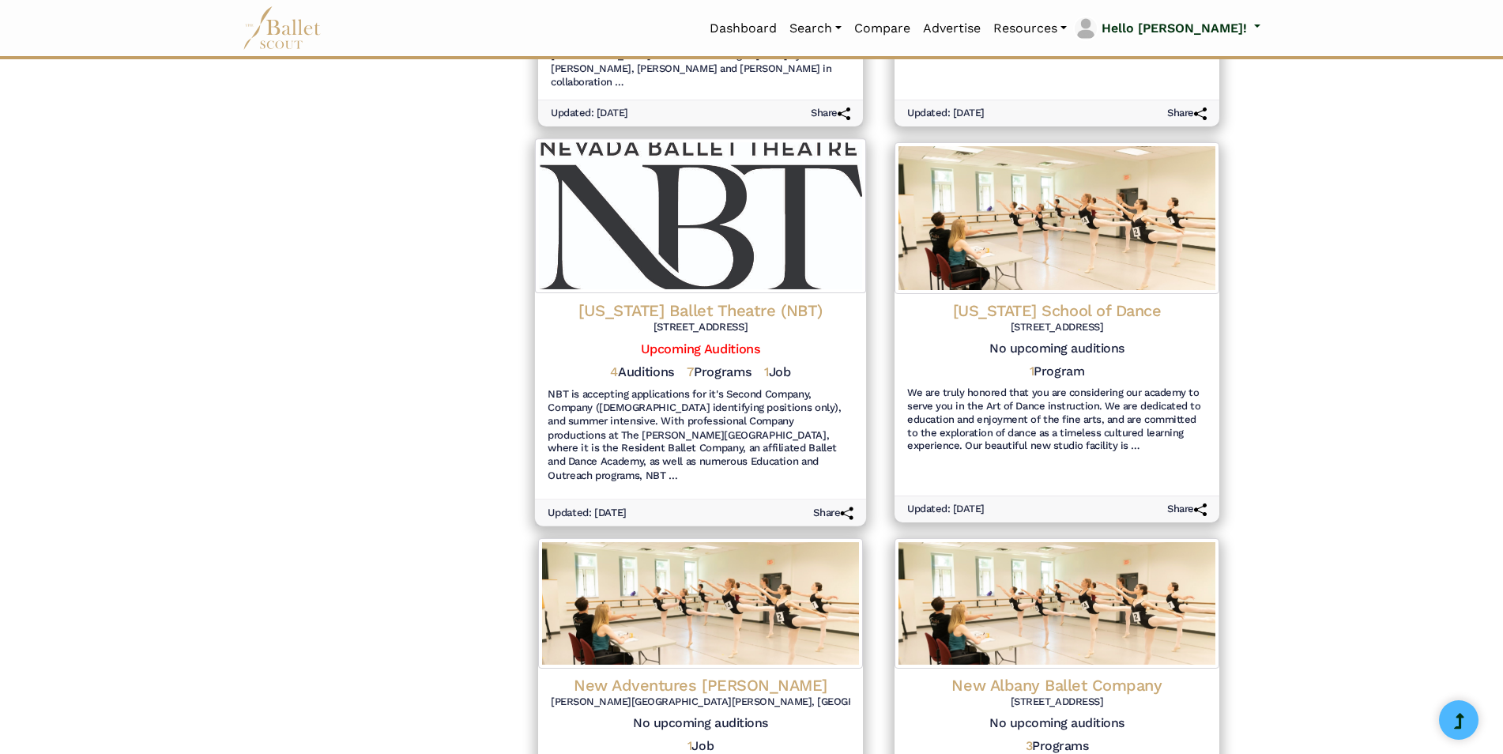
click at [768, 300] on h4 "[US_STATE] Ballet Theatre (NBT)" at bounding box center [701, 310] width 306 height 21
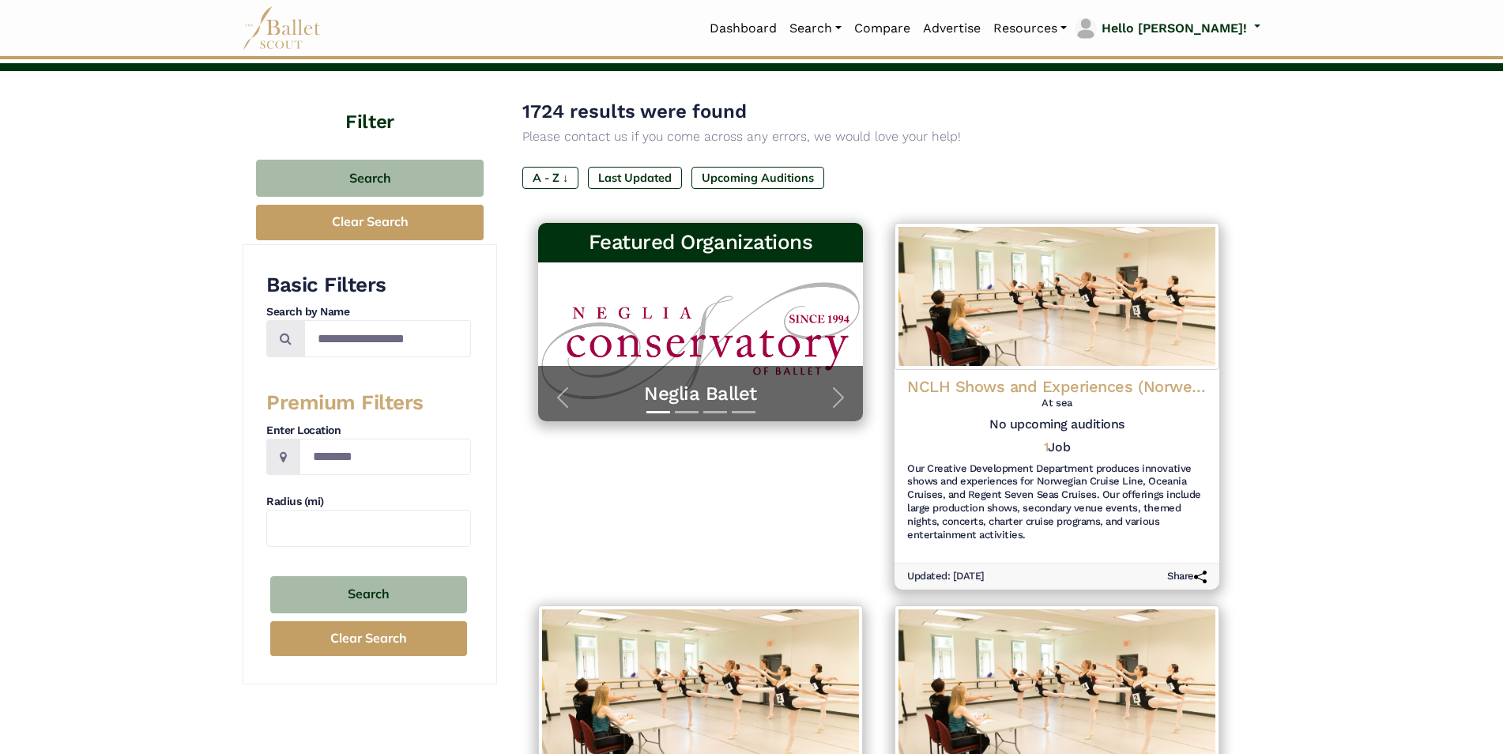
scroll to position [0, 0]
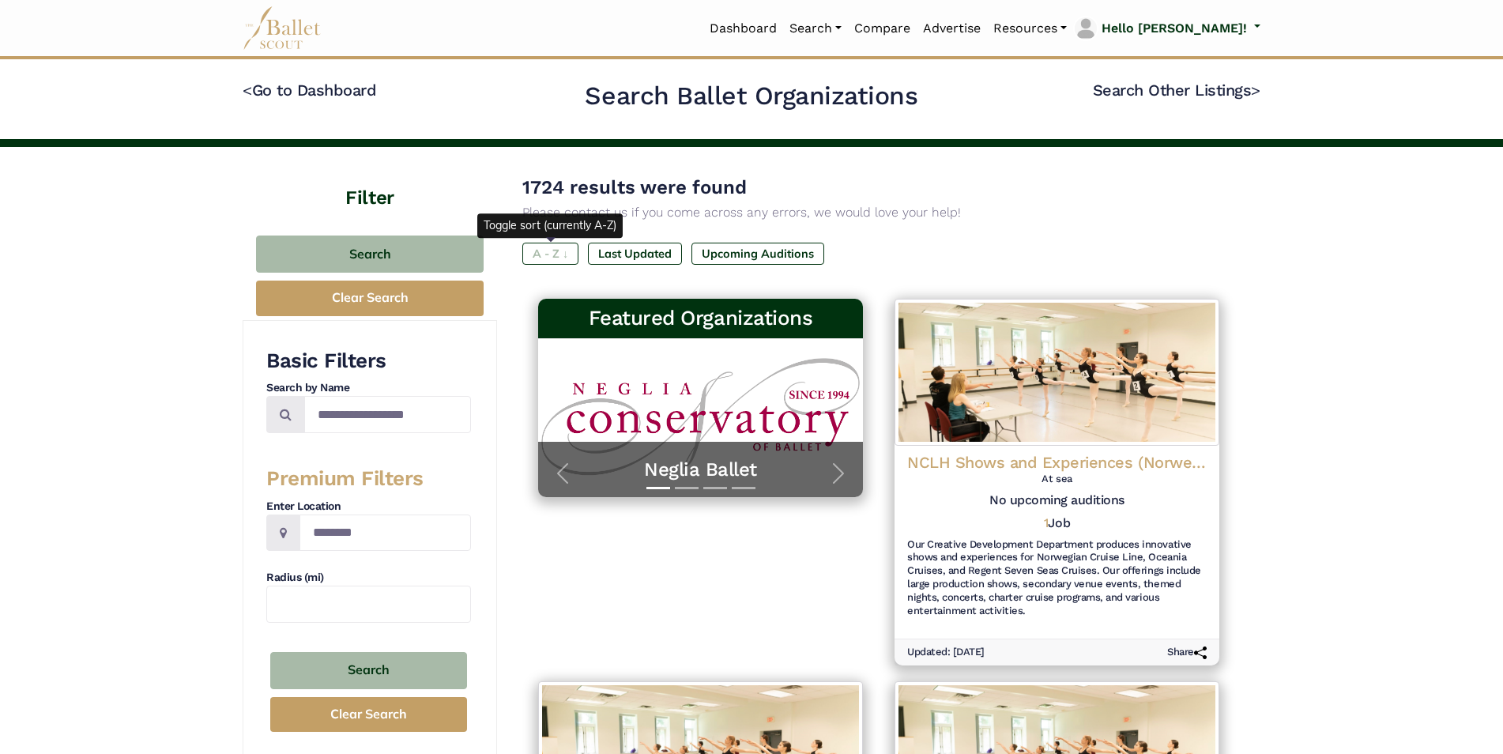
click at [547, 256] on label "A - Z ↓" at bounding box center [550, 254] width 56 height 22
click at [561, 256] on label "A - Z ↓" at bounding box center [550, 254] width 56 height 22
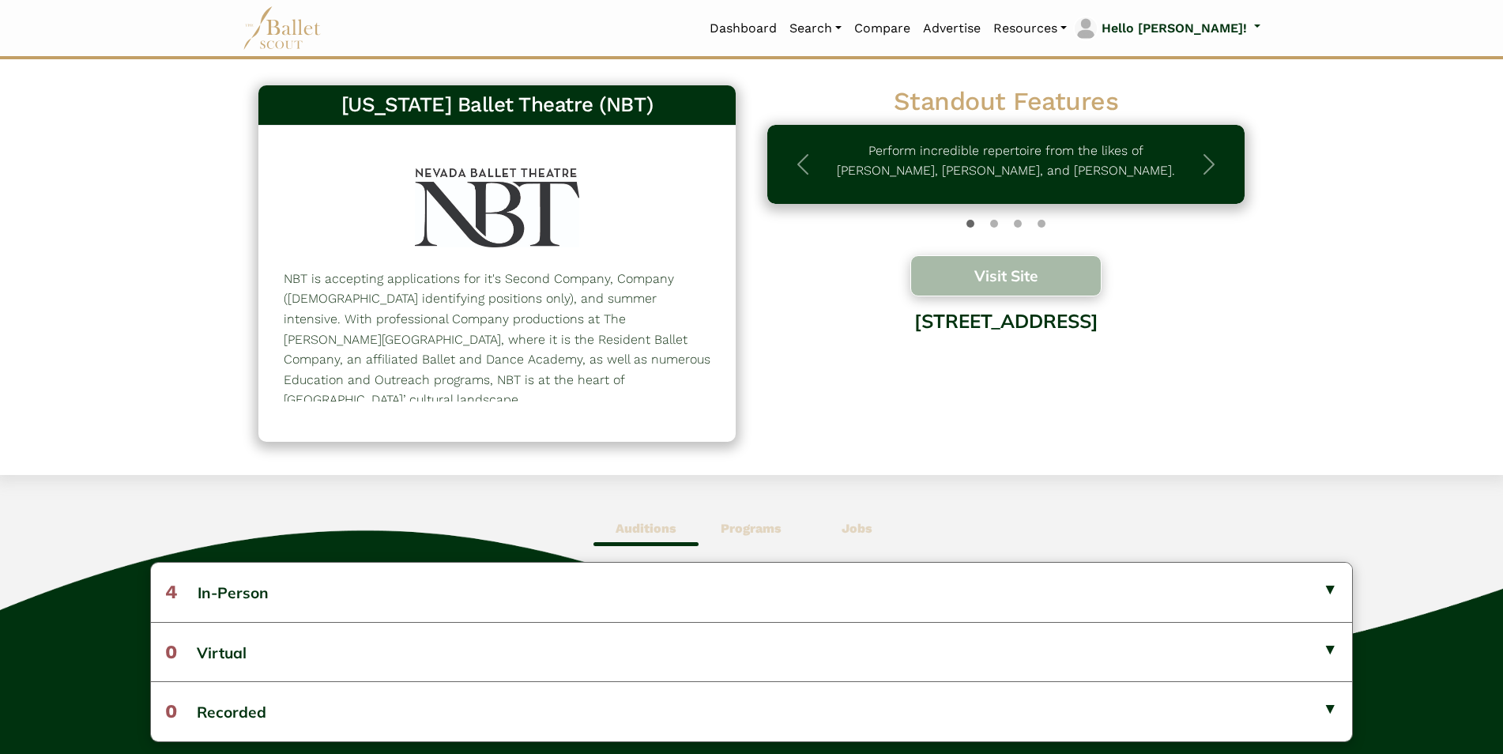
click at [985, 262] on button "Visit Site" at bounding box center [1006, 275] width 191 height 41
click at [978, 265] on button "Visit Site" at bounding box center [1006, 275] width 191 height 41
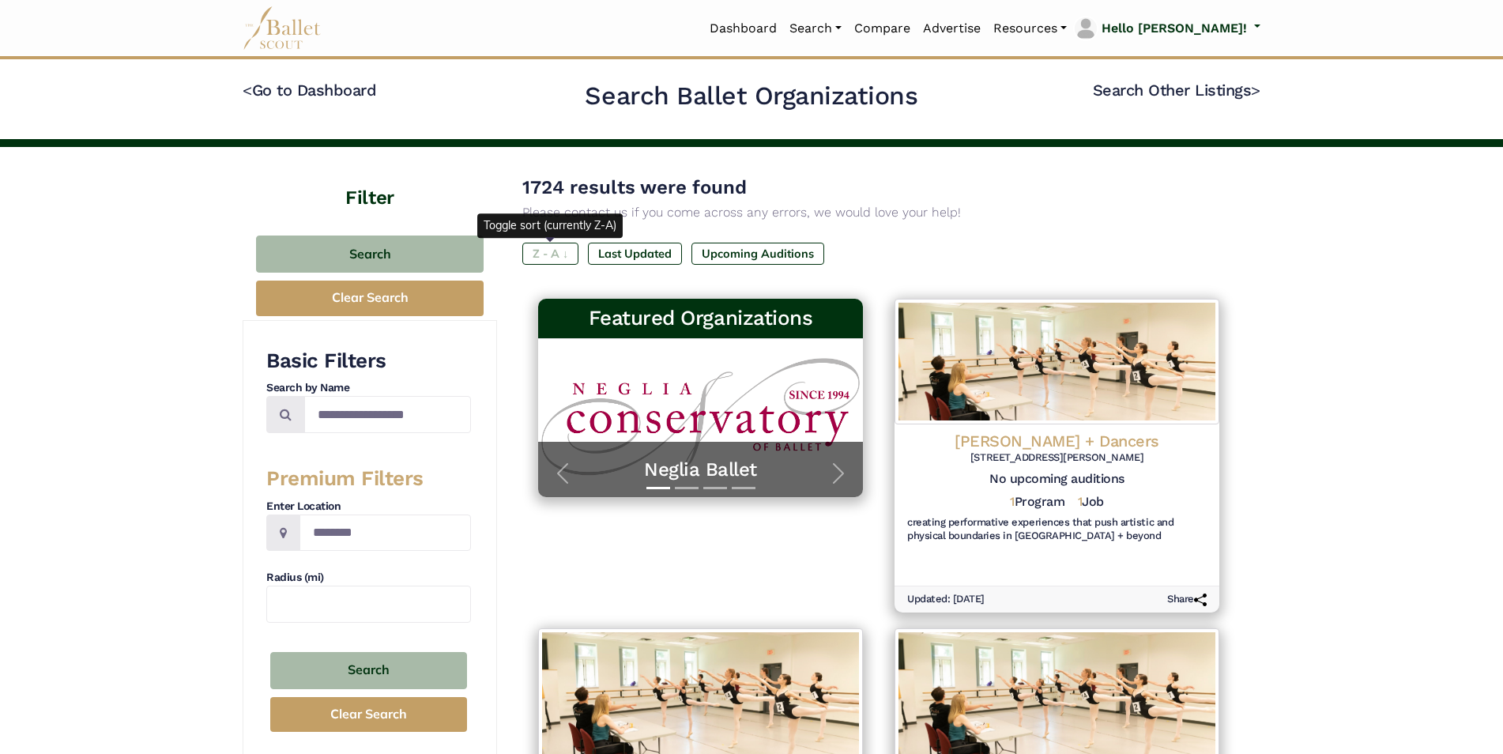
click at [560, 251] on label "Z - A ↓" at bounding box center [550, 254] width 56 height 22
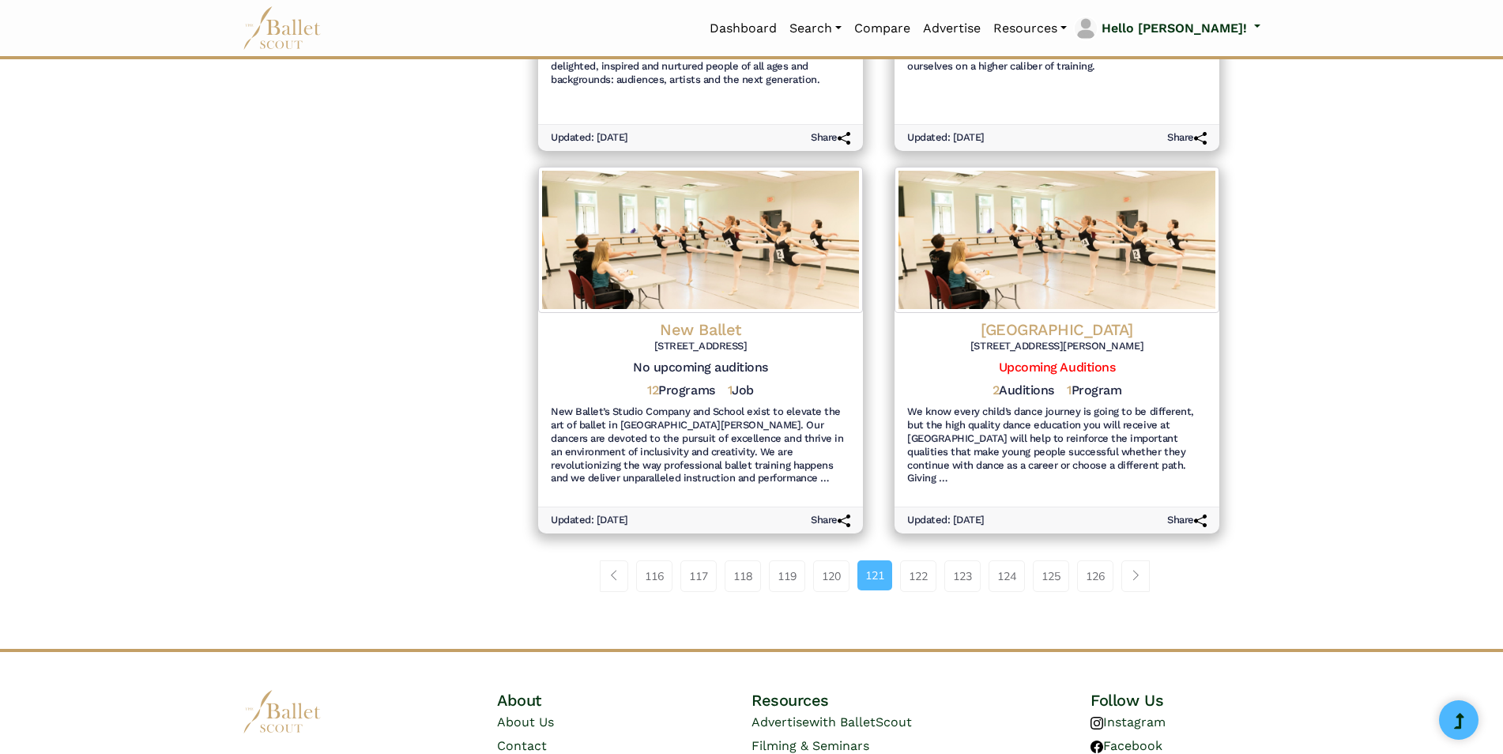
scroll to position [1740, 0]
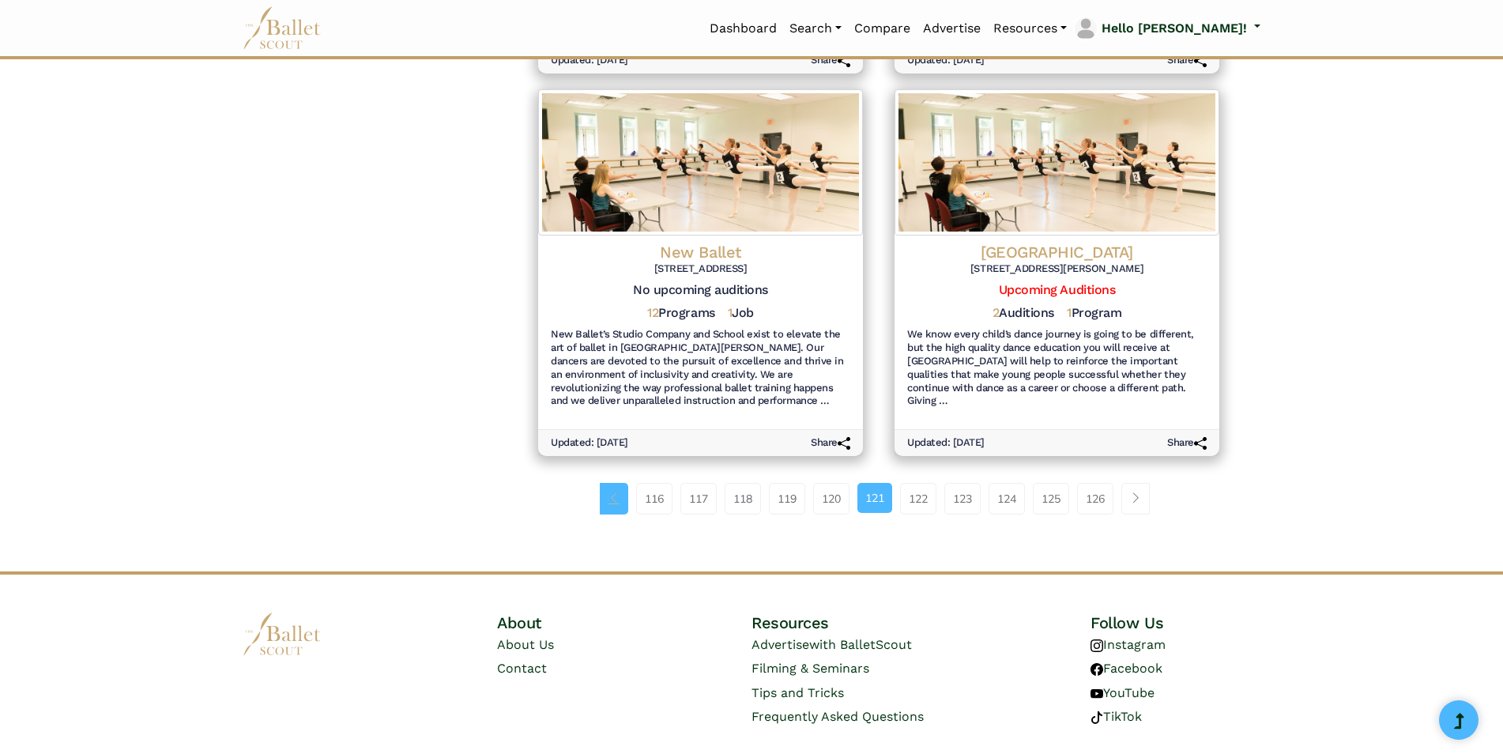
click at [609, 492] on span "Page navigation example" at bounding box center [614, 497] width 11 height 11
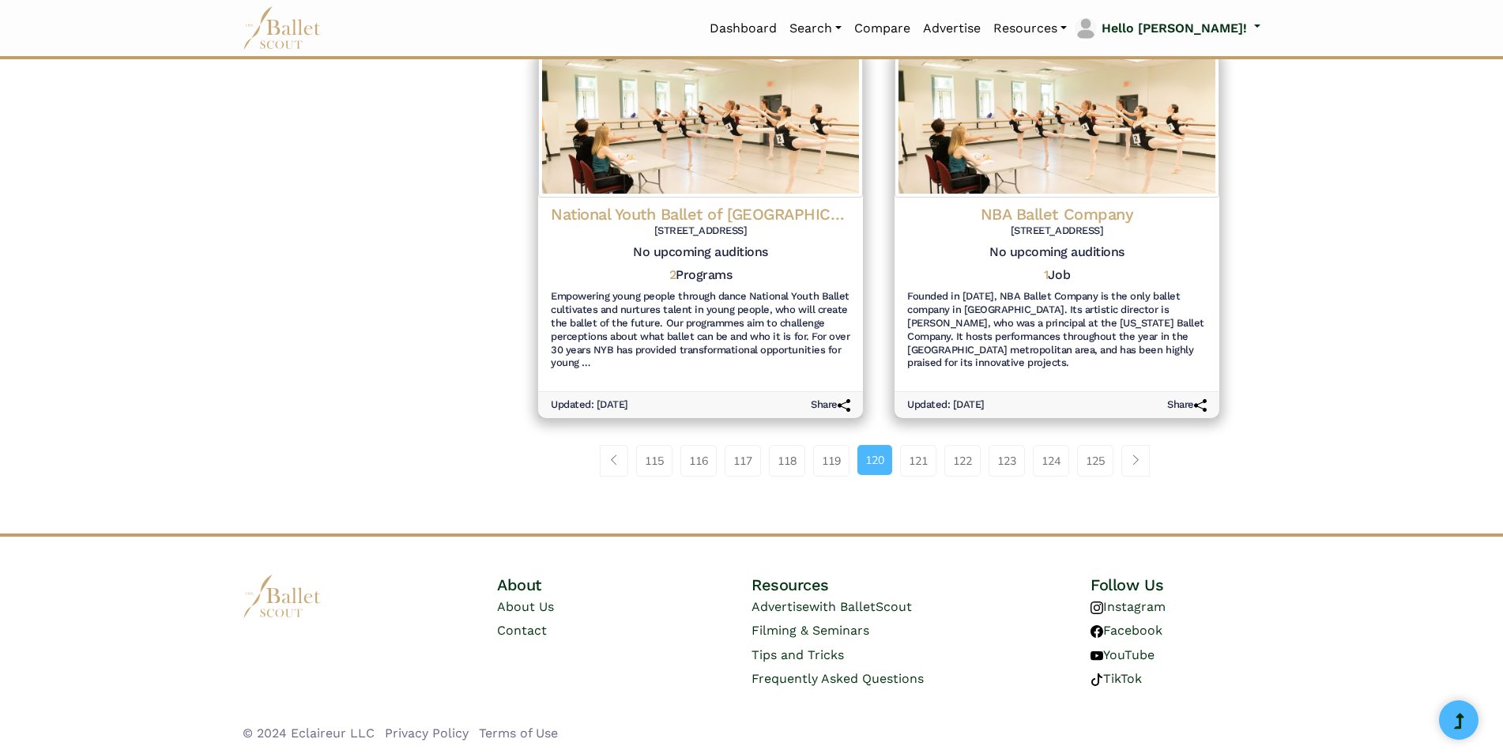
scroll to position [1779, 0]
click at [614, 456] on link "Page navigation example" at bounding box center [614, 459] width 28 height 32
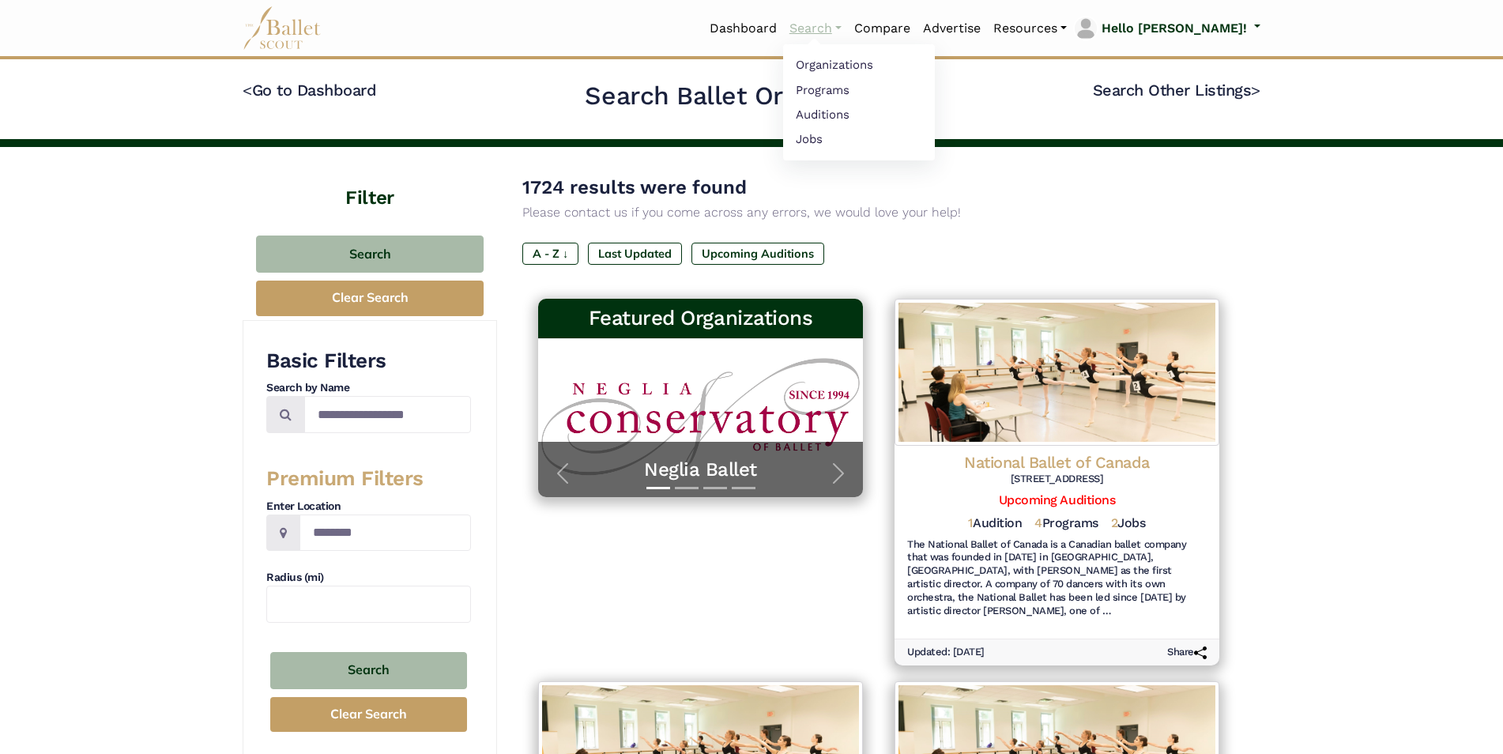
click at [848, 24] on link "Search" at bounding box center [815, 28] width 65 height 33
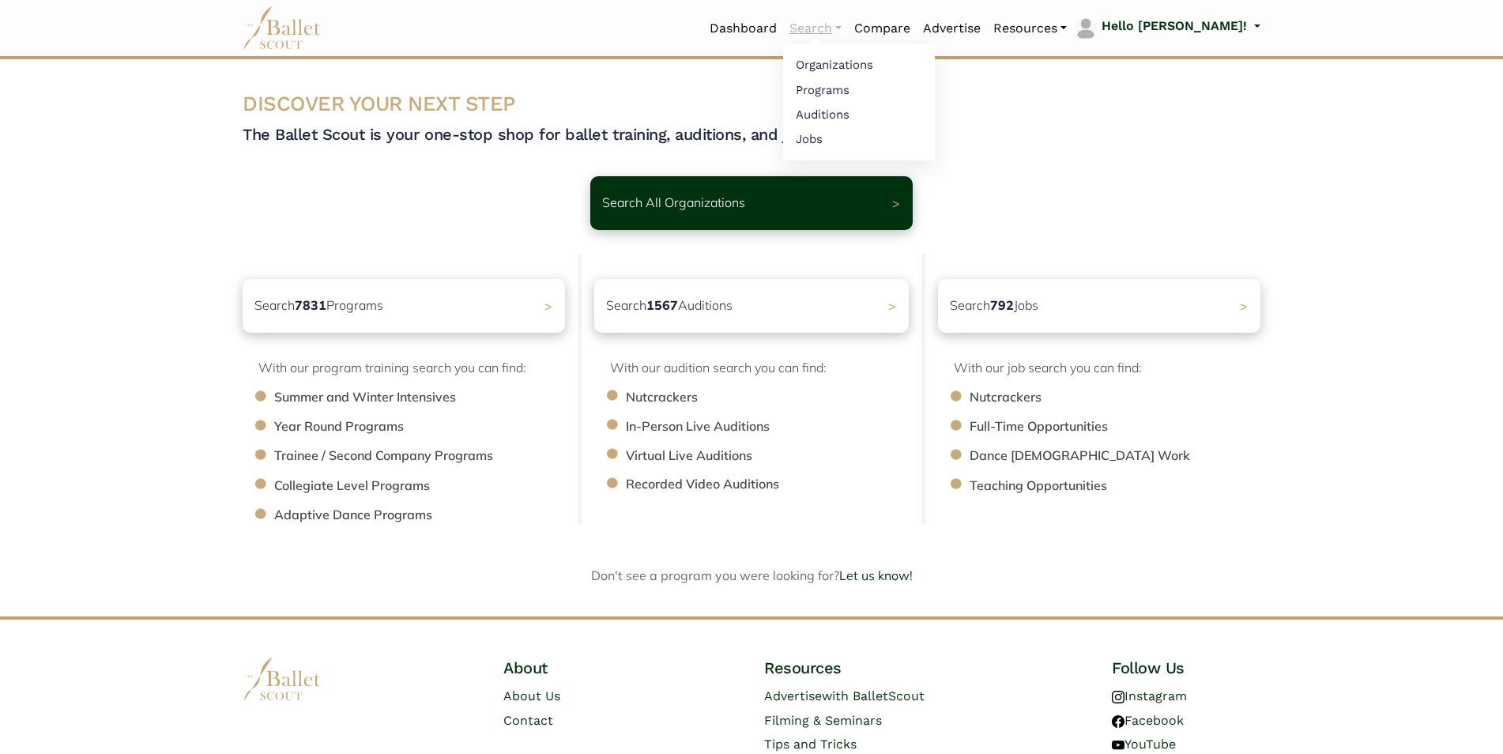
click at [848, 24] on link "Search" at bounding box center [815, 28] width 65 height 33
click at [860, 64] on link "Organizations" at bounding box center [859, 65] width 152 height 25
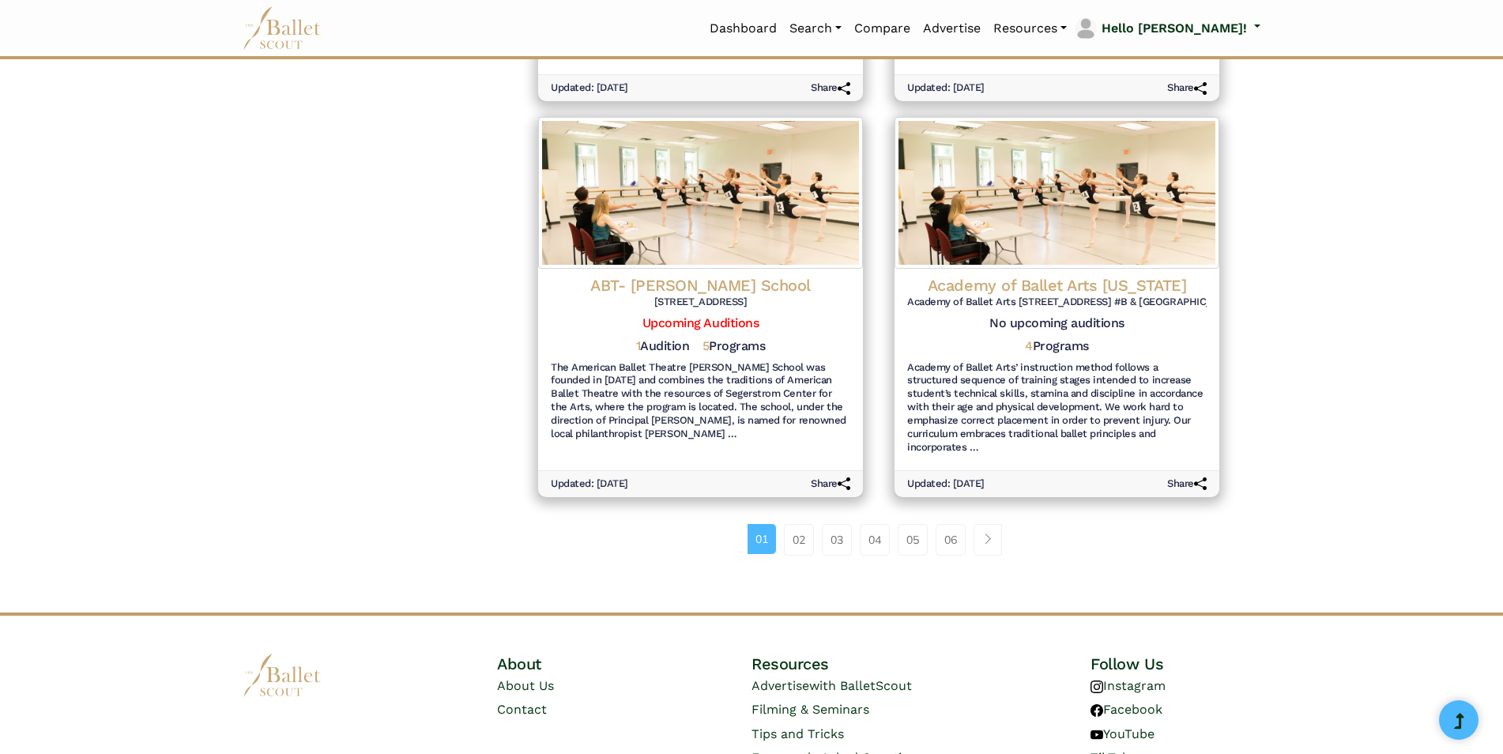
scroll to position [1793, 0]
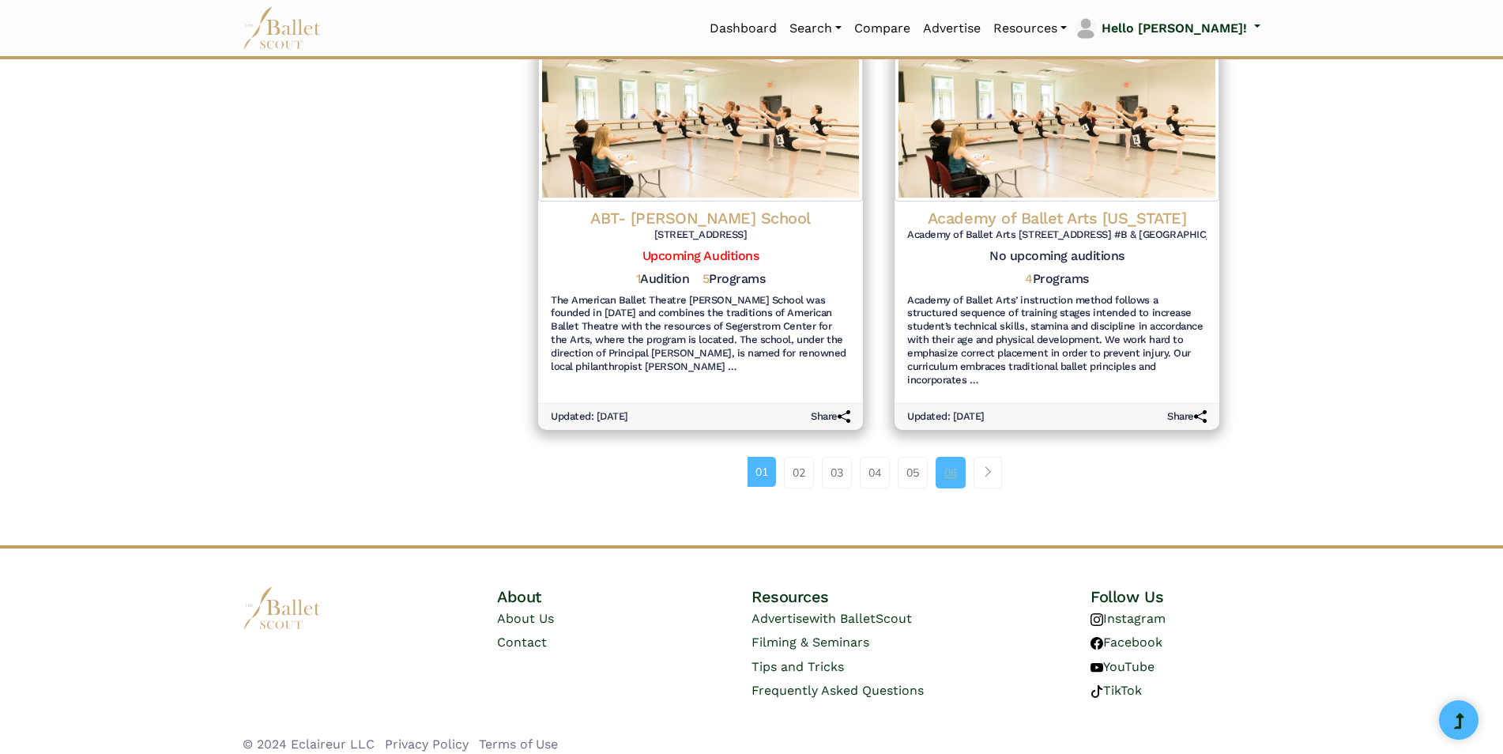
click at [949, 465] on link "06" at bounding box center [951, 473] width 30 height 32
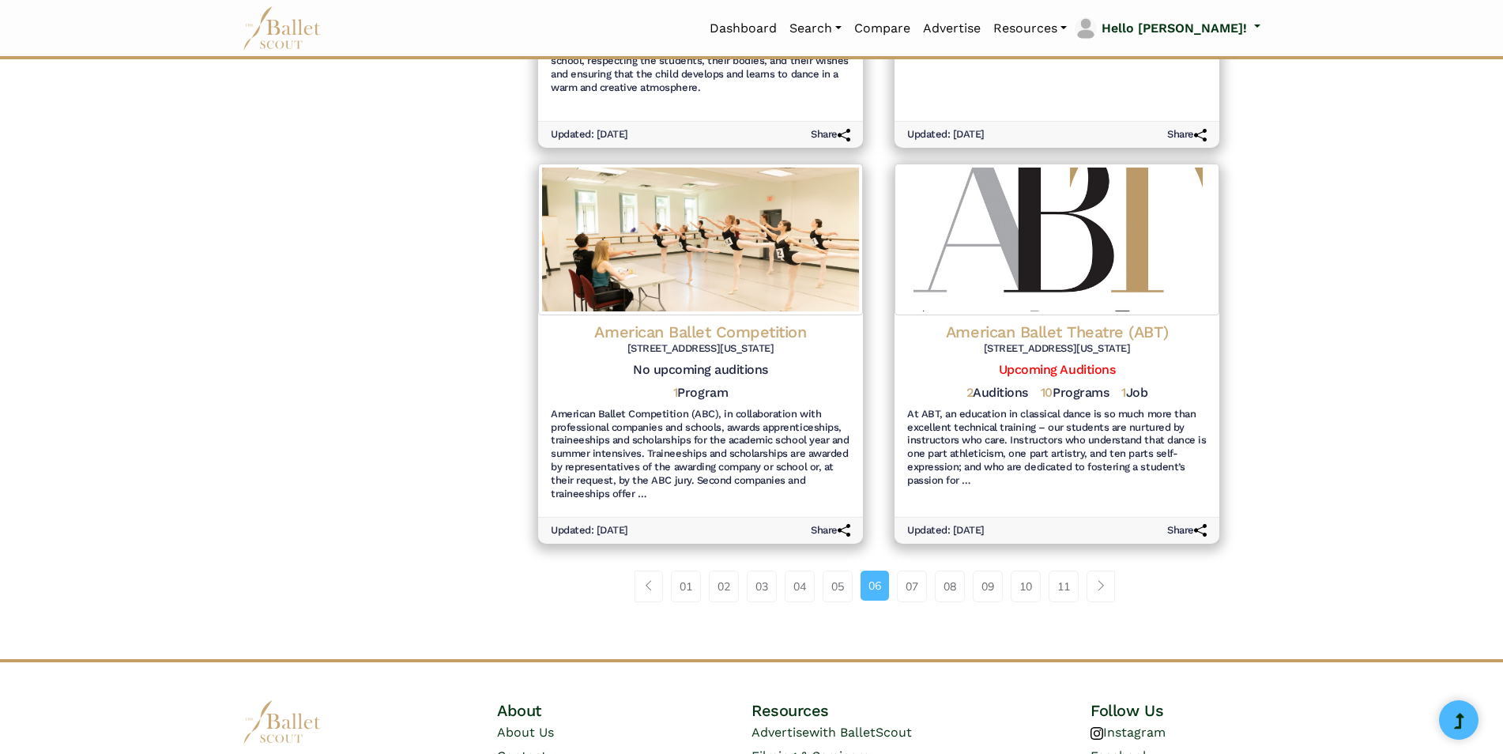
scroll to position [1779, 0]
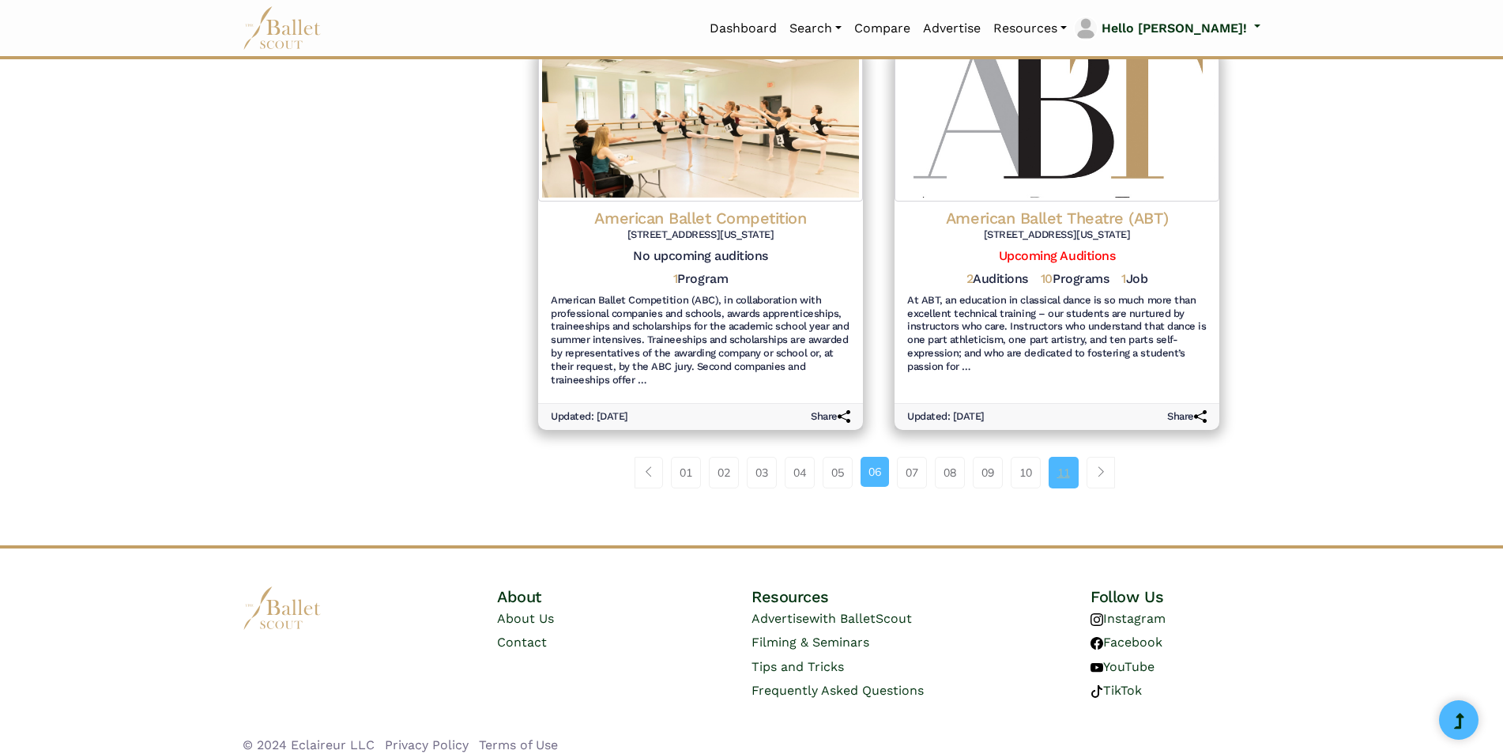
click at [1061, 457] on link "11" at bounding box center [1064, 473] width 30 height 32
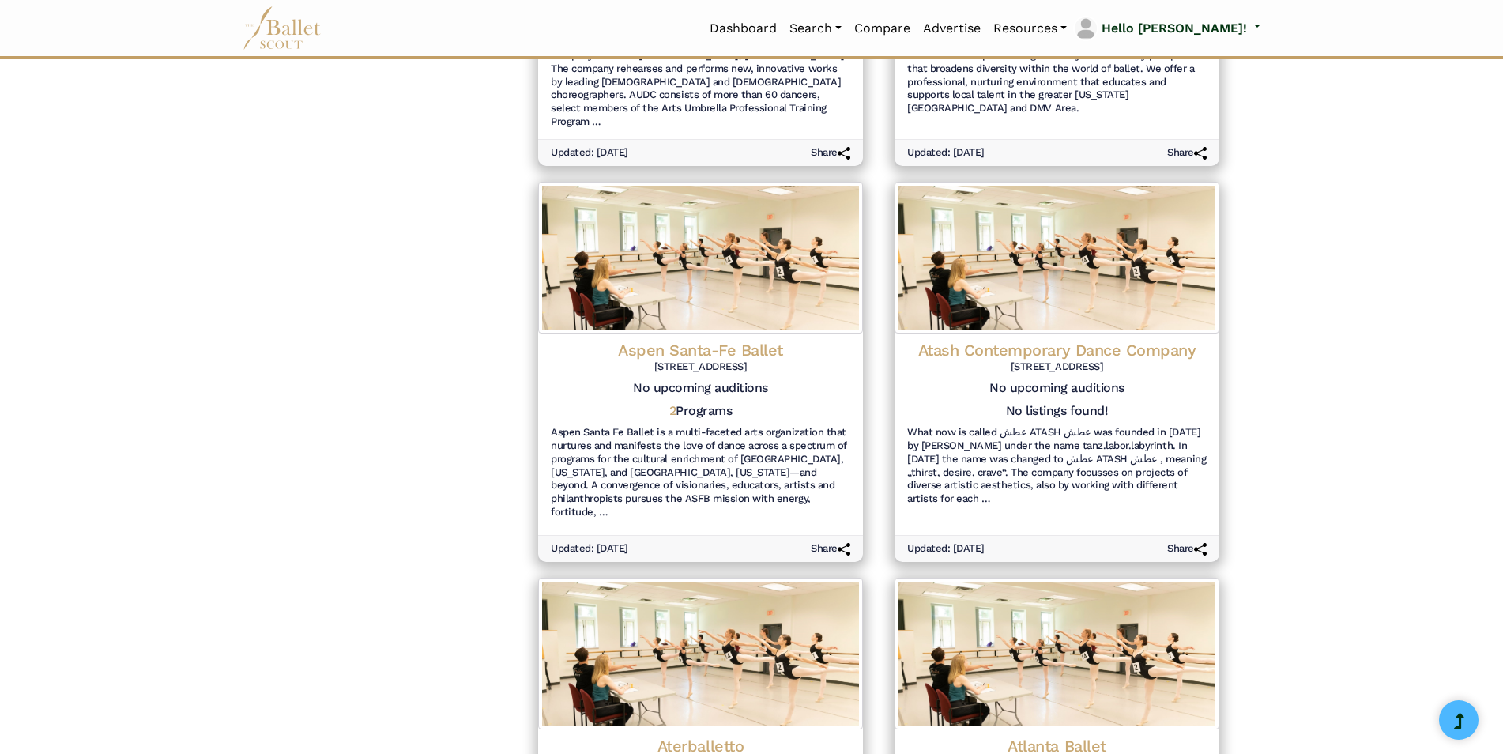
scroll to position [1752, 0]
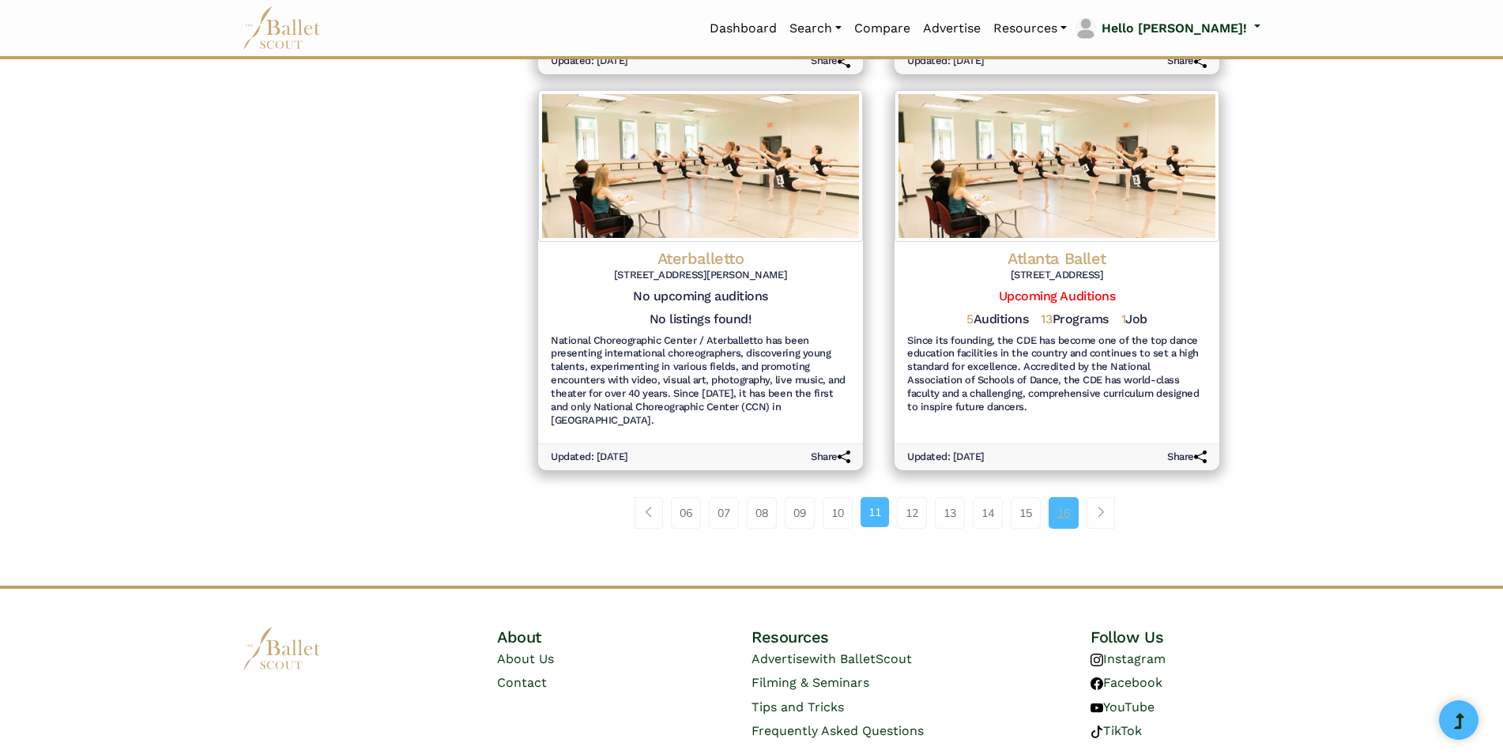
click at [1056, 497] on link "16" at bounding box center [1064, 513] width 30 height 32
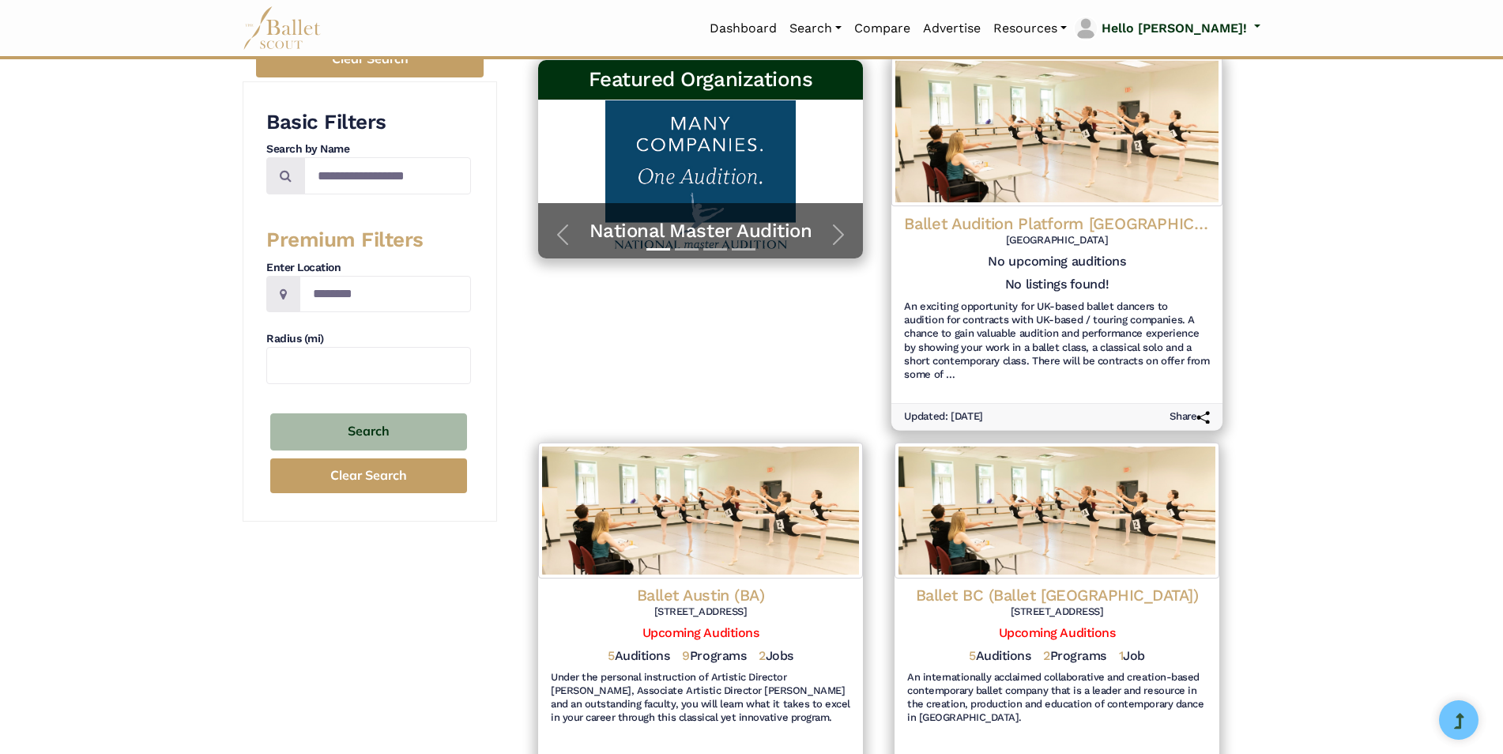
scroll to position [316, 0]
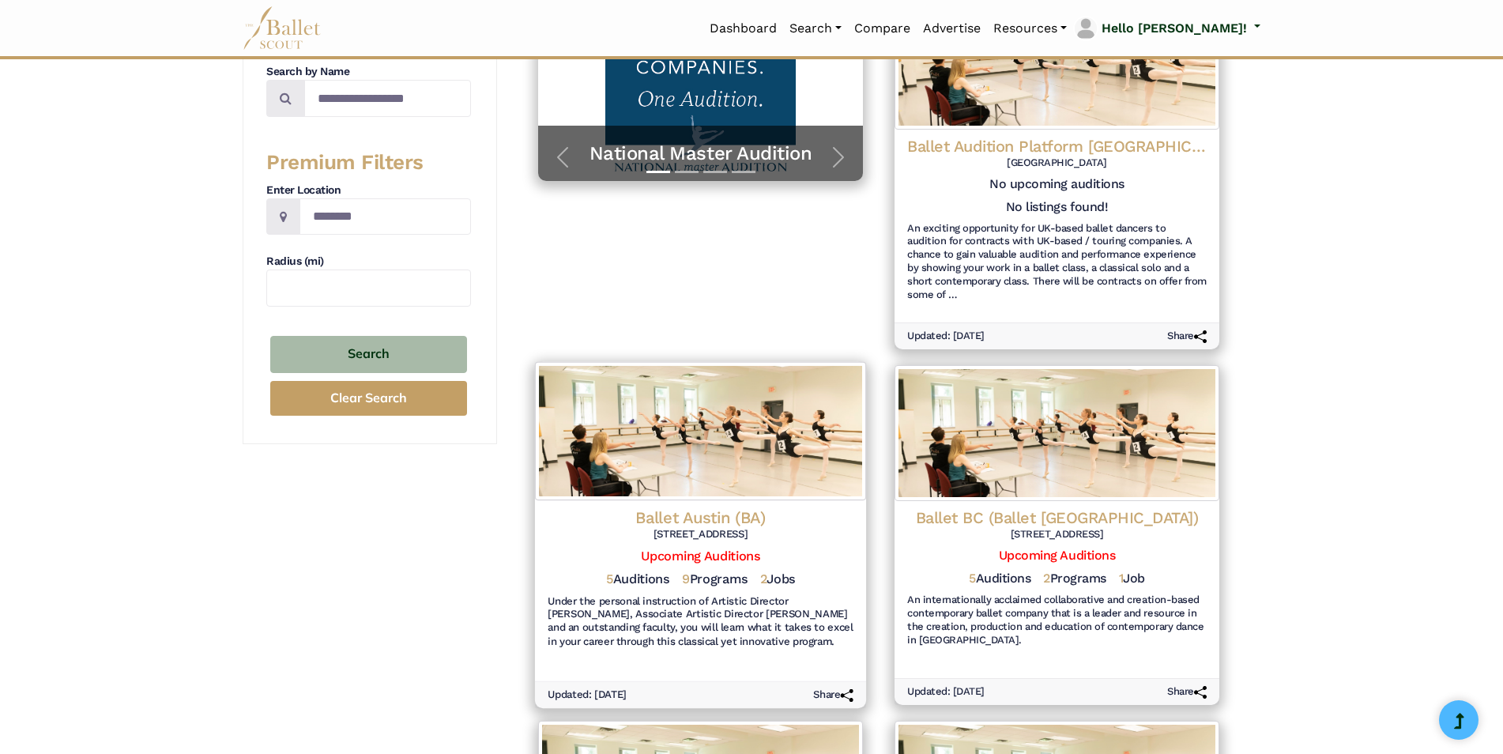
click at [696, 516] on h4 "Ballet Austin (BA)" at bounding box center [701, 517] width 306 height 21
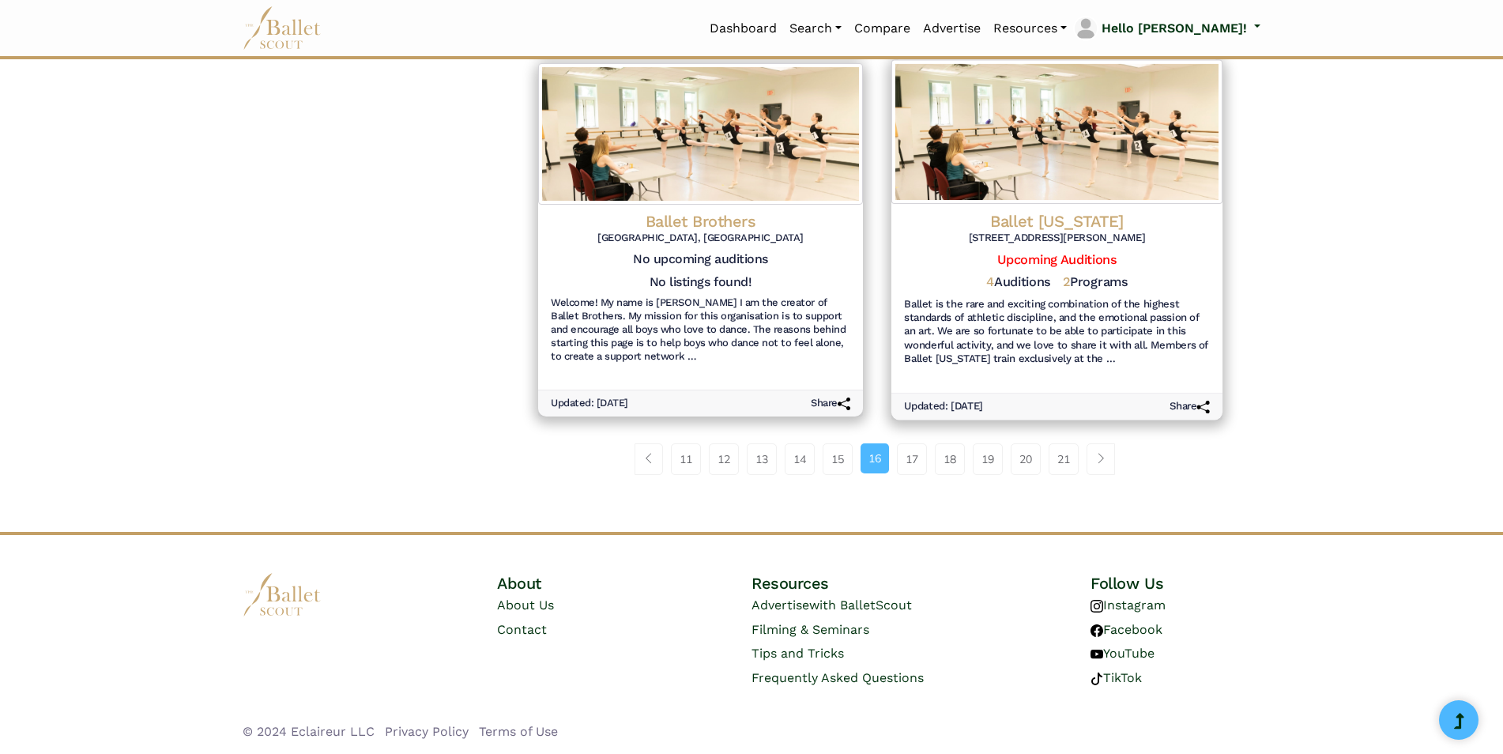
scroll to position [1740, 0]
click at [1030, 456] on link "20" at bounding box center [1026, 459] width 30 height 32
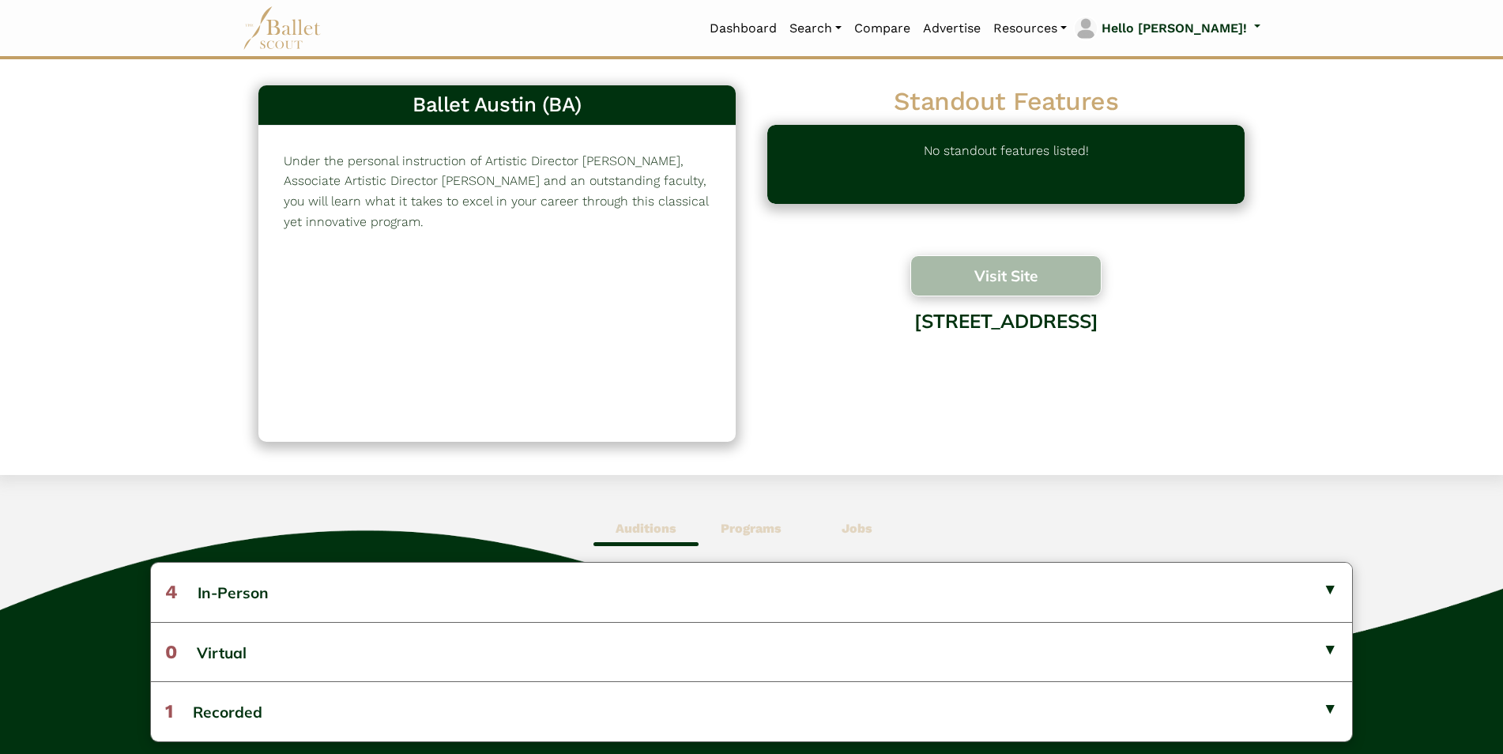
click at [1044, 281] on button "Visit Site" at bounding box center [1006, 275] width 191 height 41
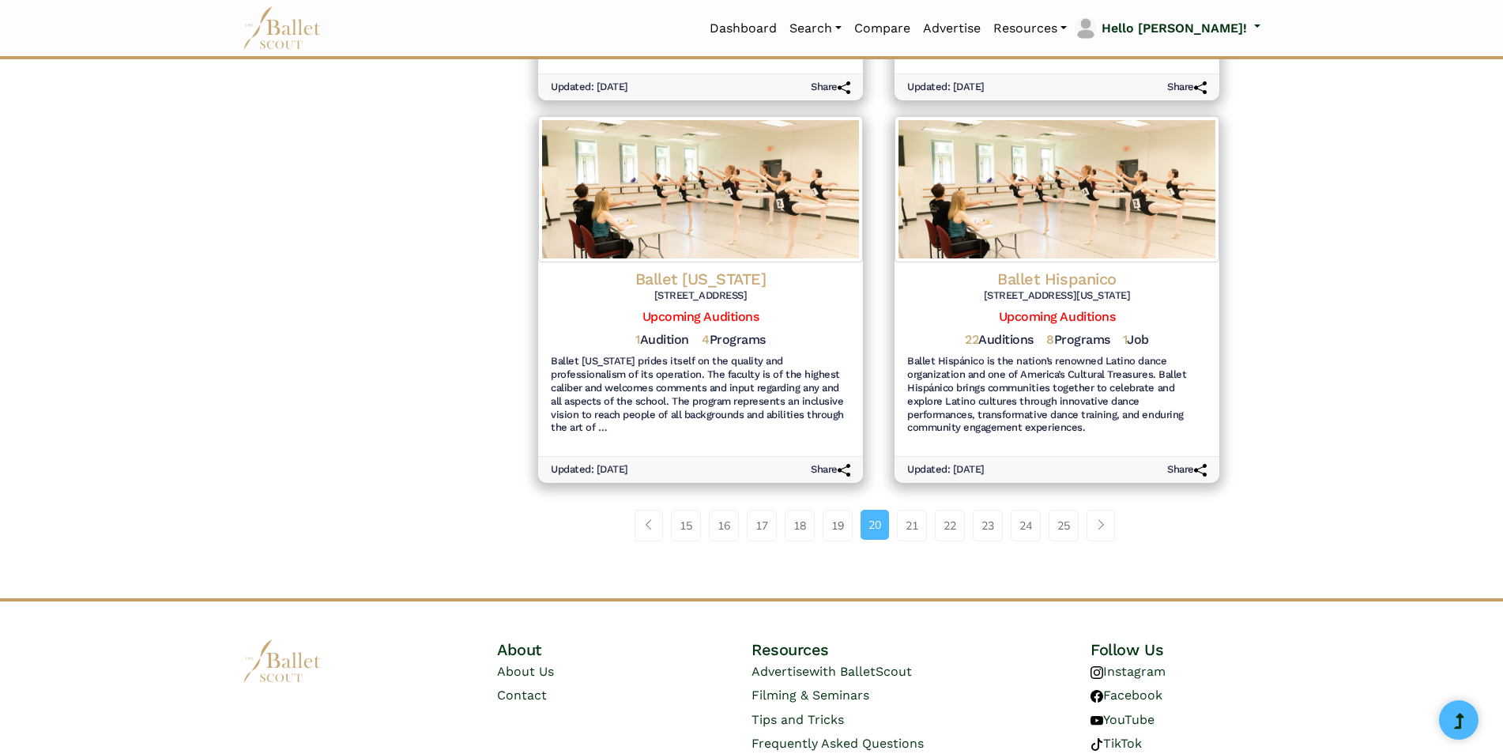
scroll to position [1766, 0]
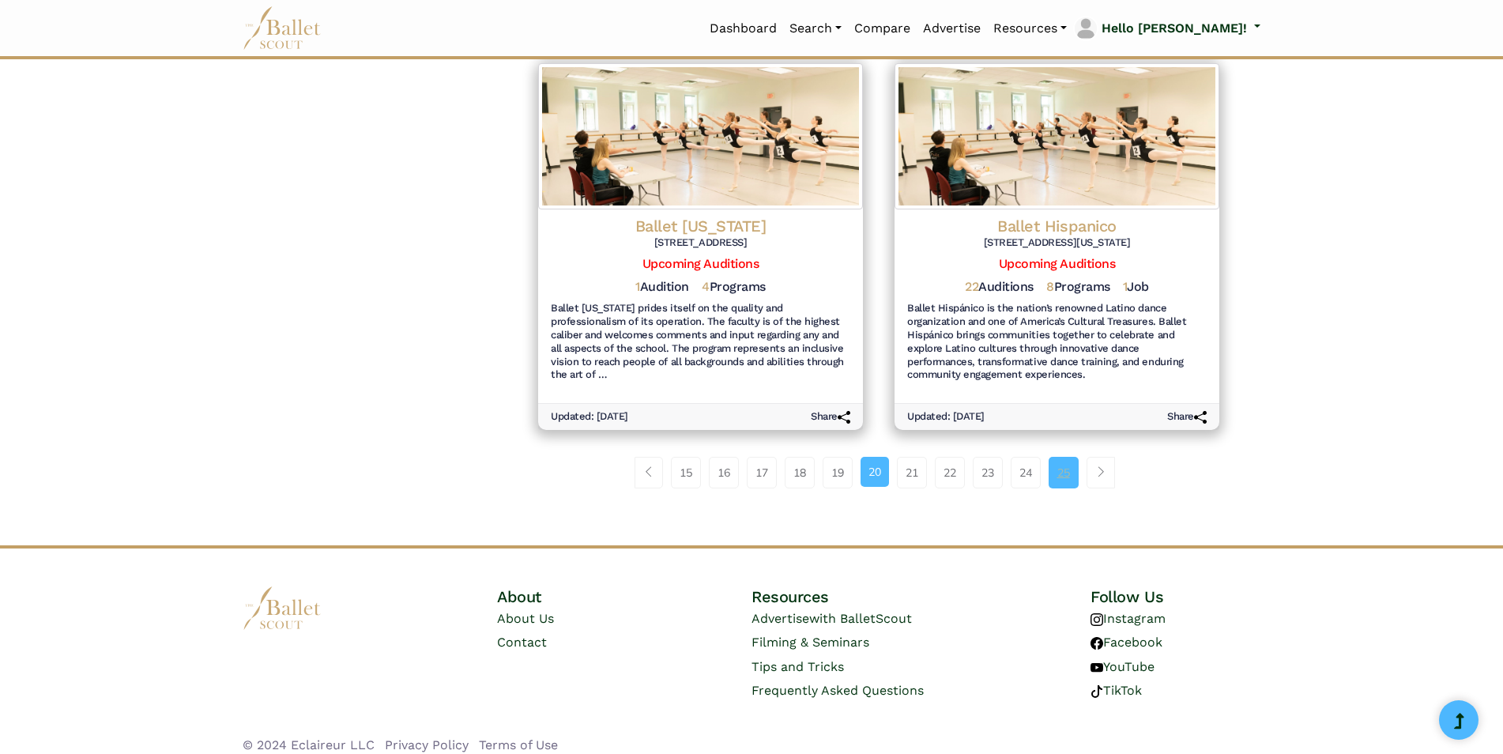
click at [1054, 458] on link "25" at bounding box center [1064, 473] width 30 height 32
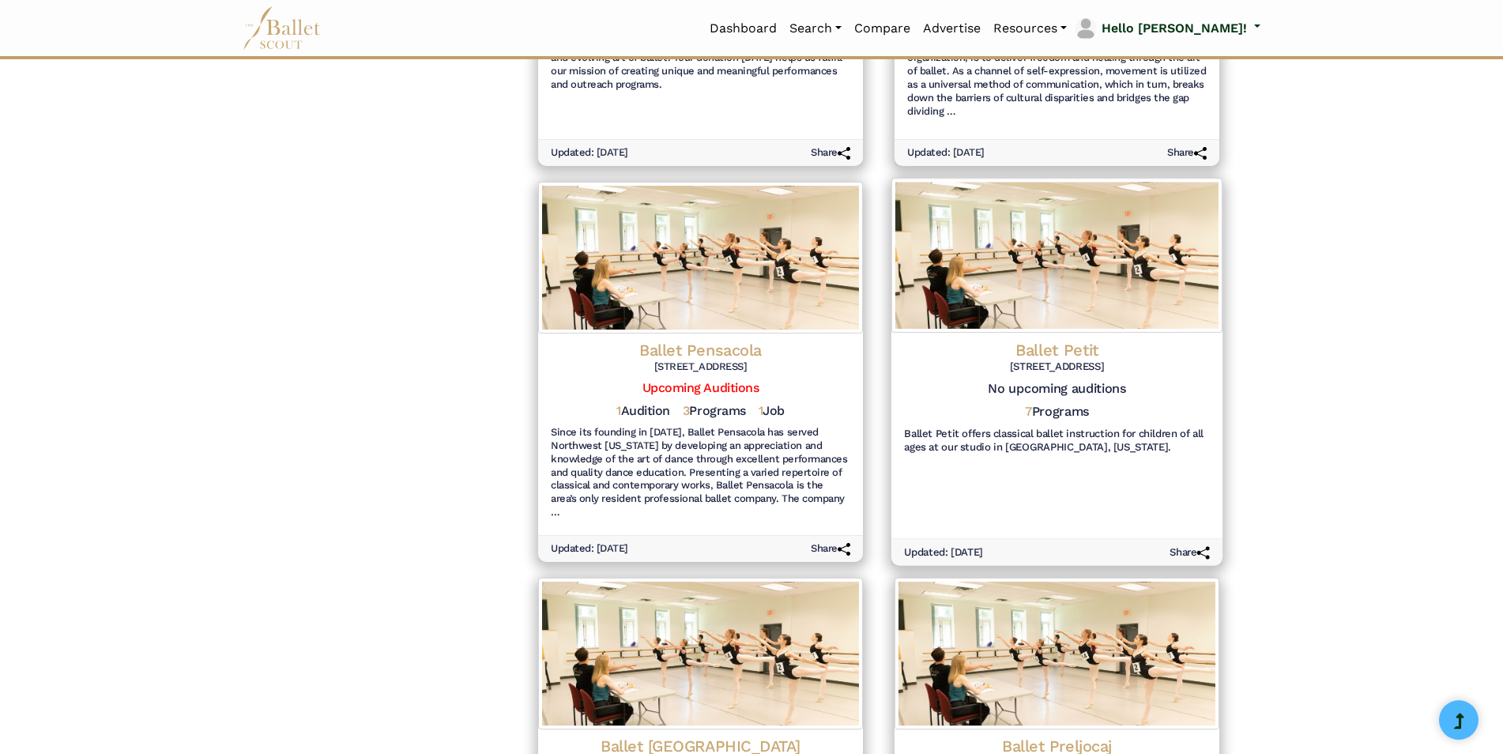
scroll to position [1793, 0]
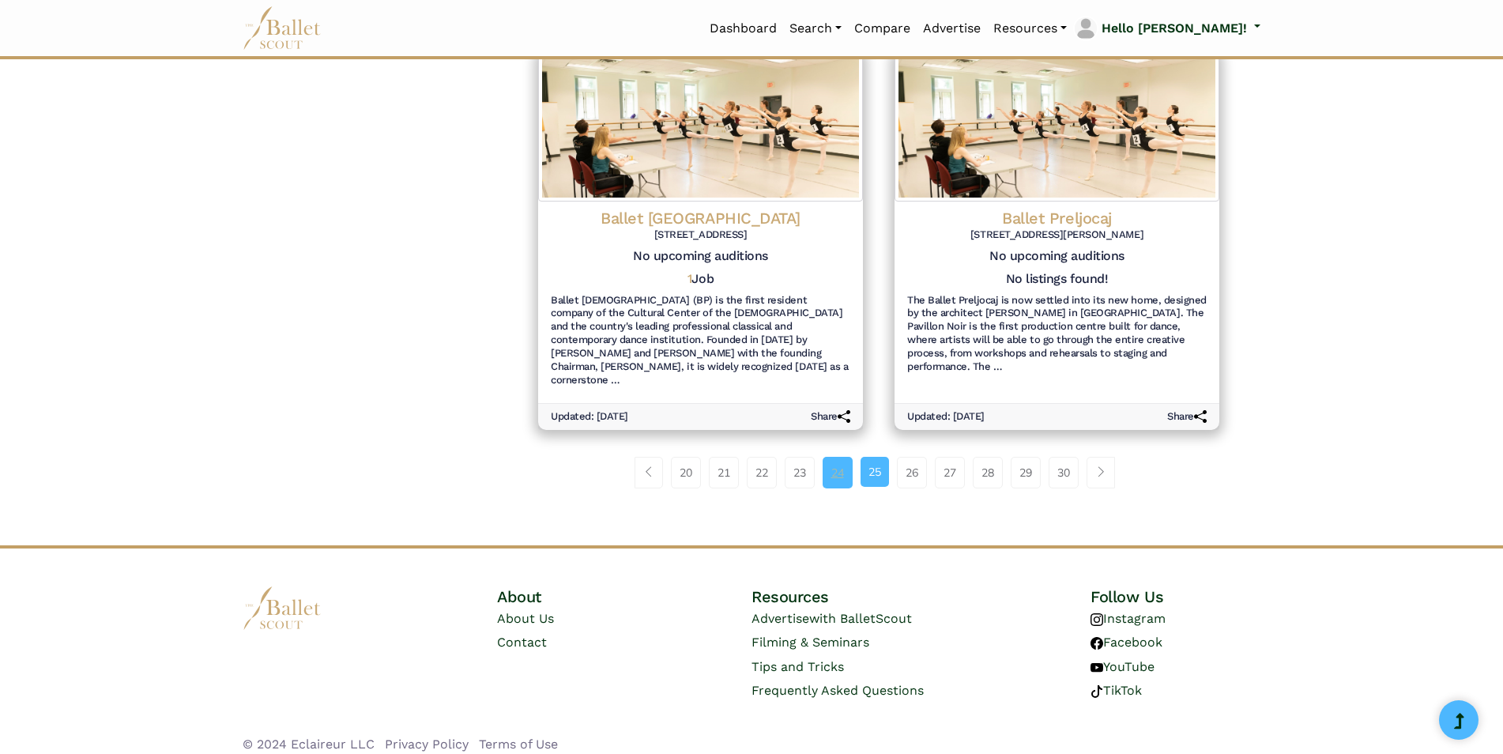
click at [832, 460] on link "24" at bounding box center [838, 473] width 30 height 32
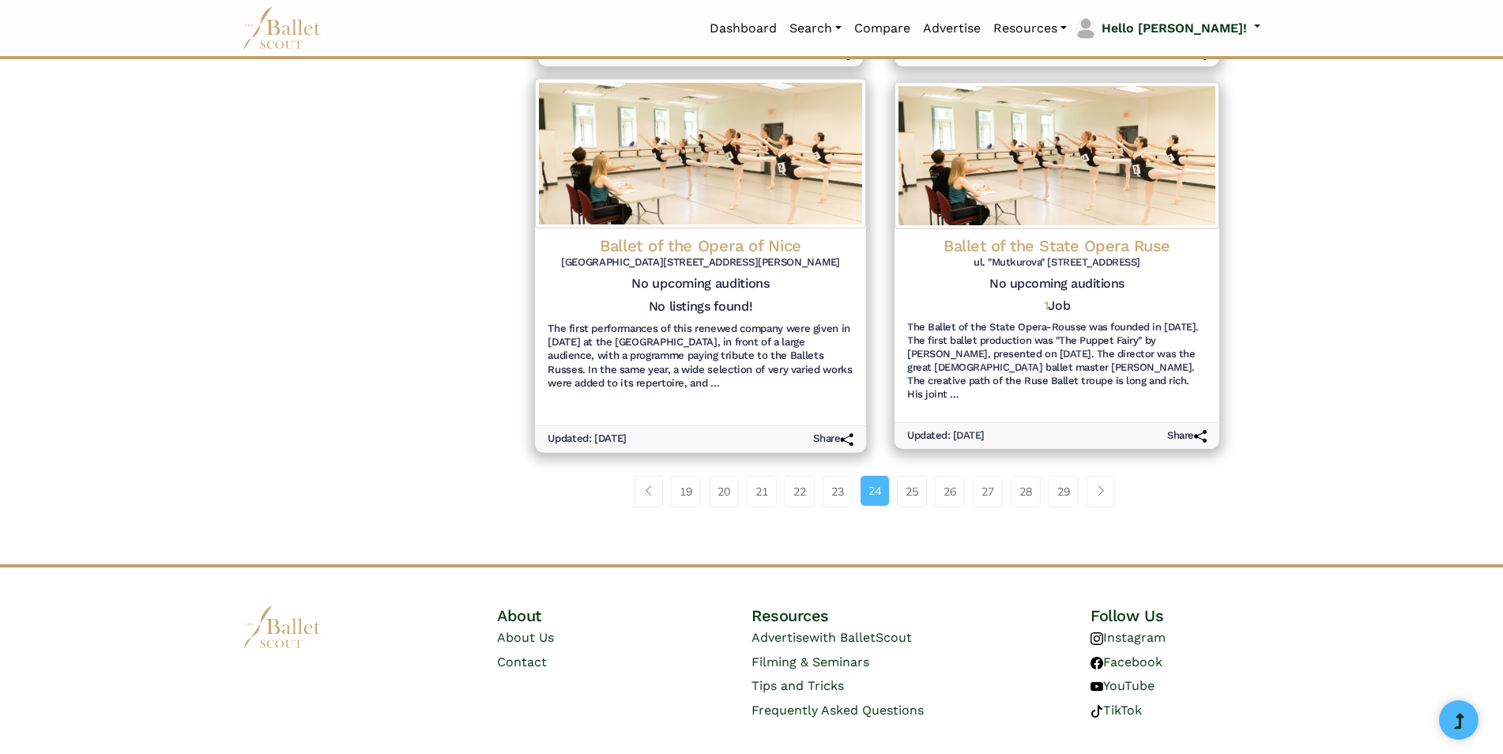
scroll to position [1699, 0]
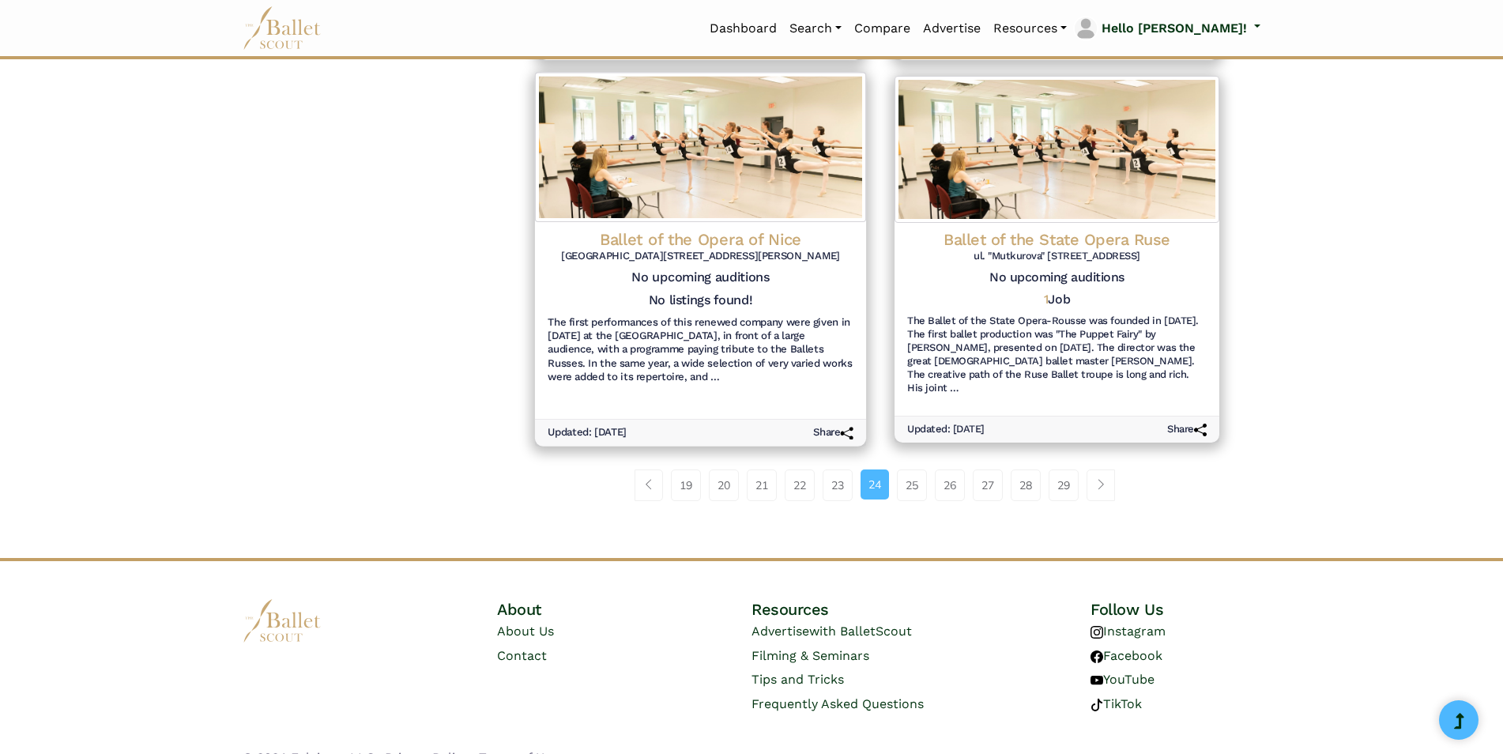
click at [832, 470] on link "23" at bounding box center [838, 486] width 30 height 32
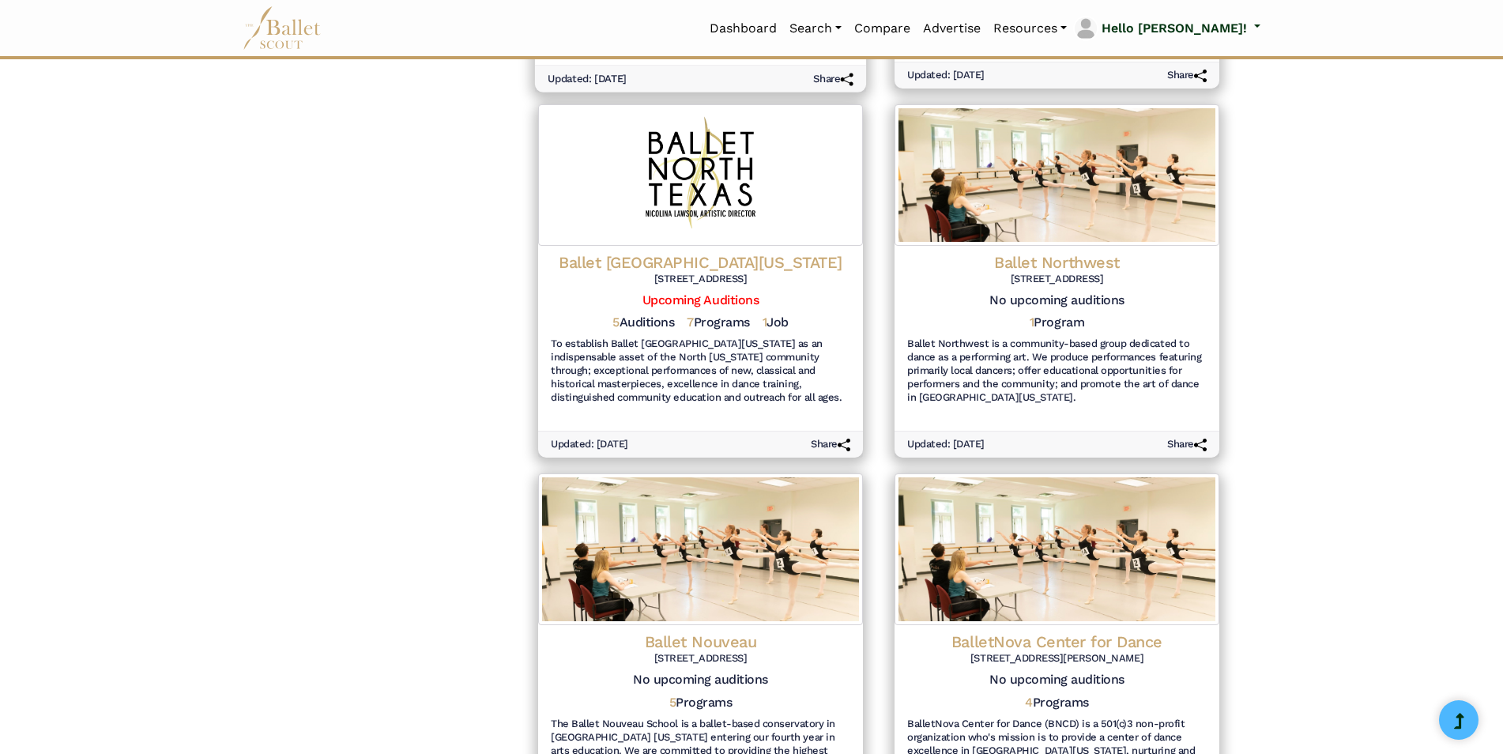
scroll to position [1344, 0]
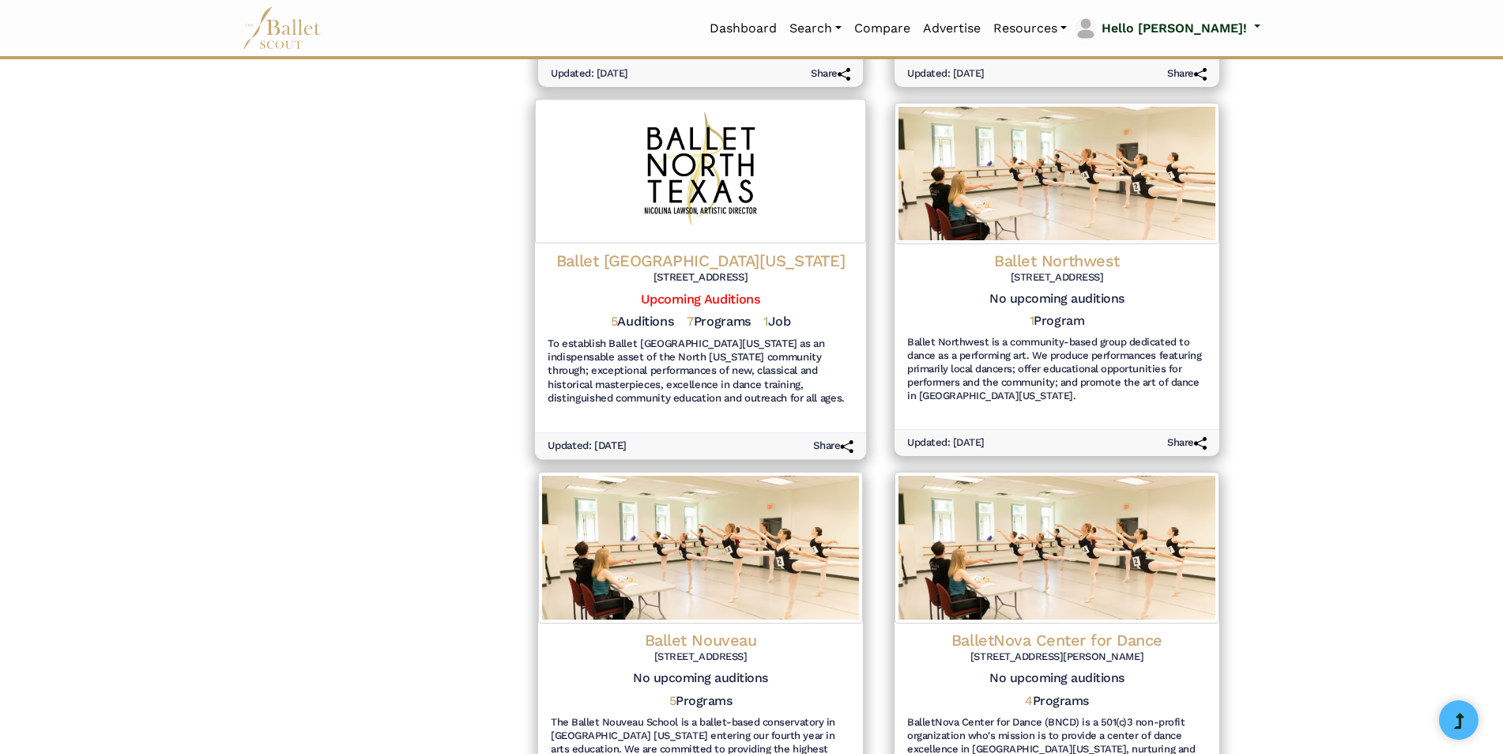
click at [722, 249] on div "Ballet North Texas 10675 E. Northwest Hwy, Suite 2400 Dallas, TX 75238 Upcoming…" at bounding box center [700, 329] width 331 height 172
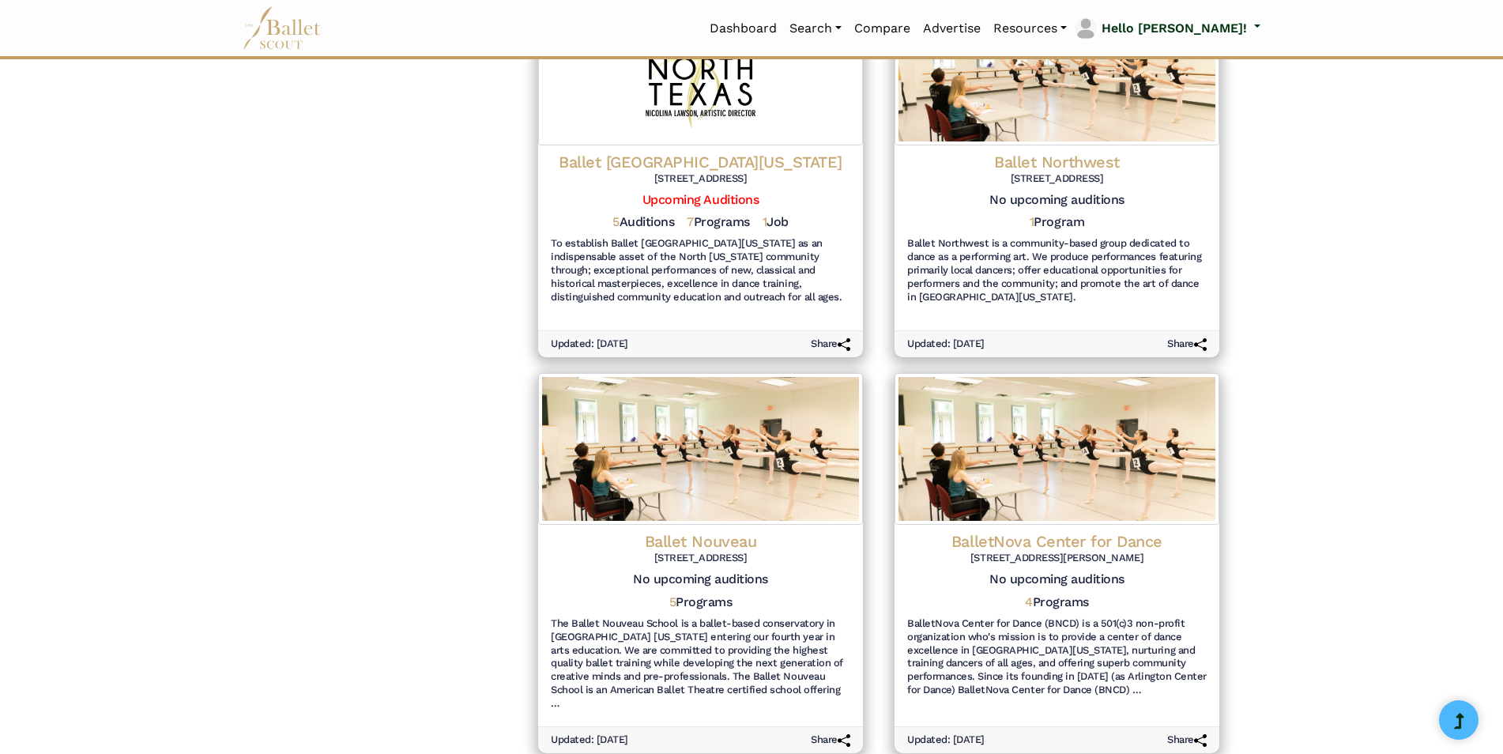
scroll to position [1766, 0]
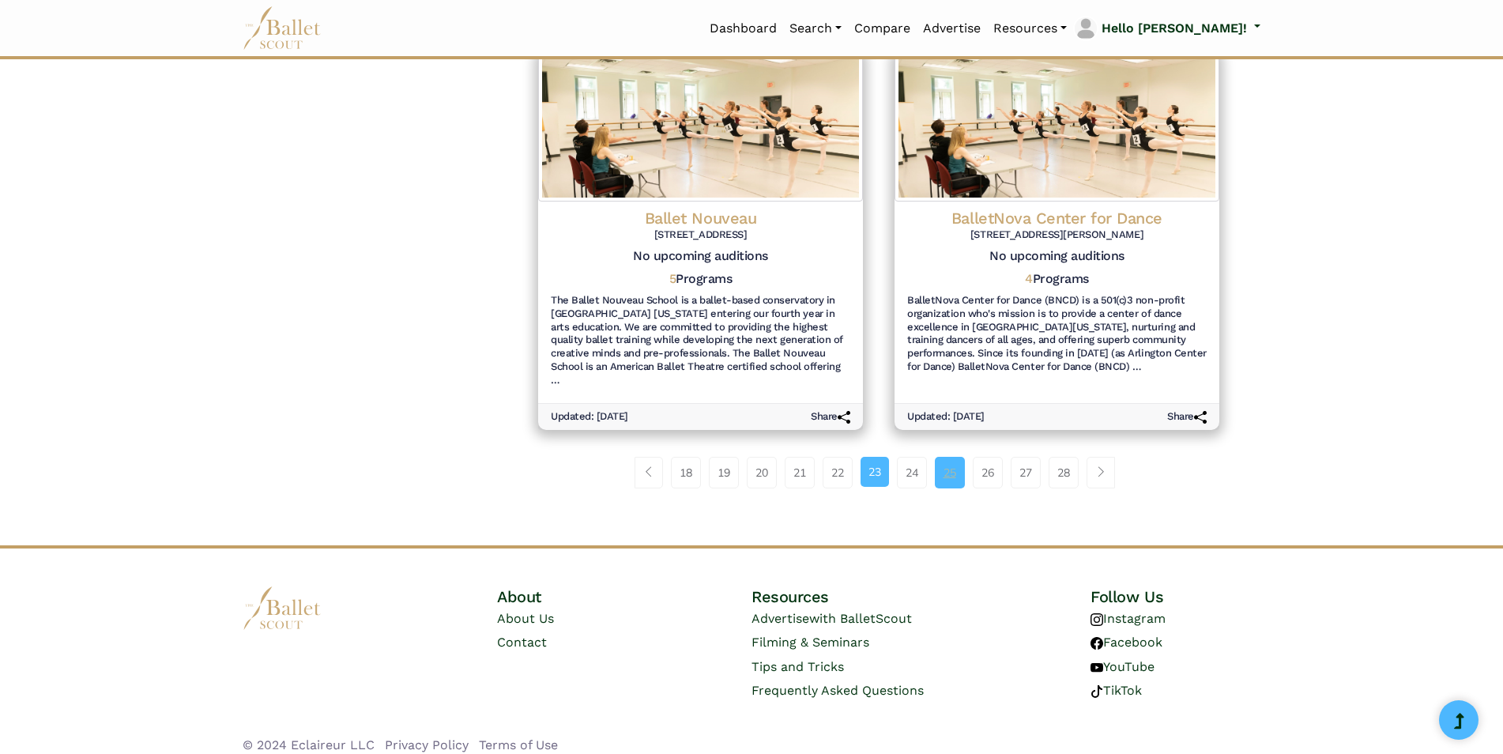
click at [956, 457] on link "25" at bounding box center [950, 473] width 30 height 32
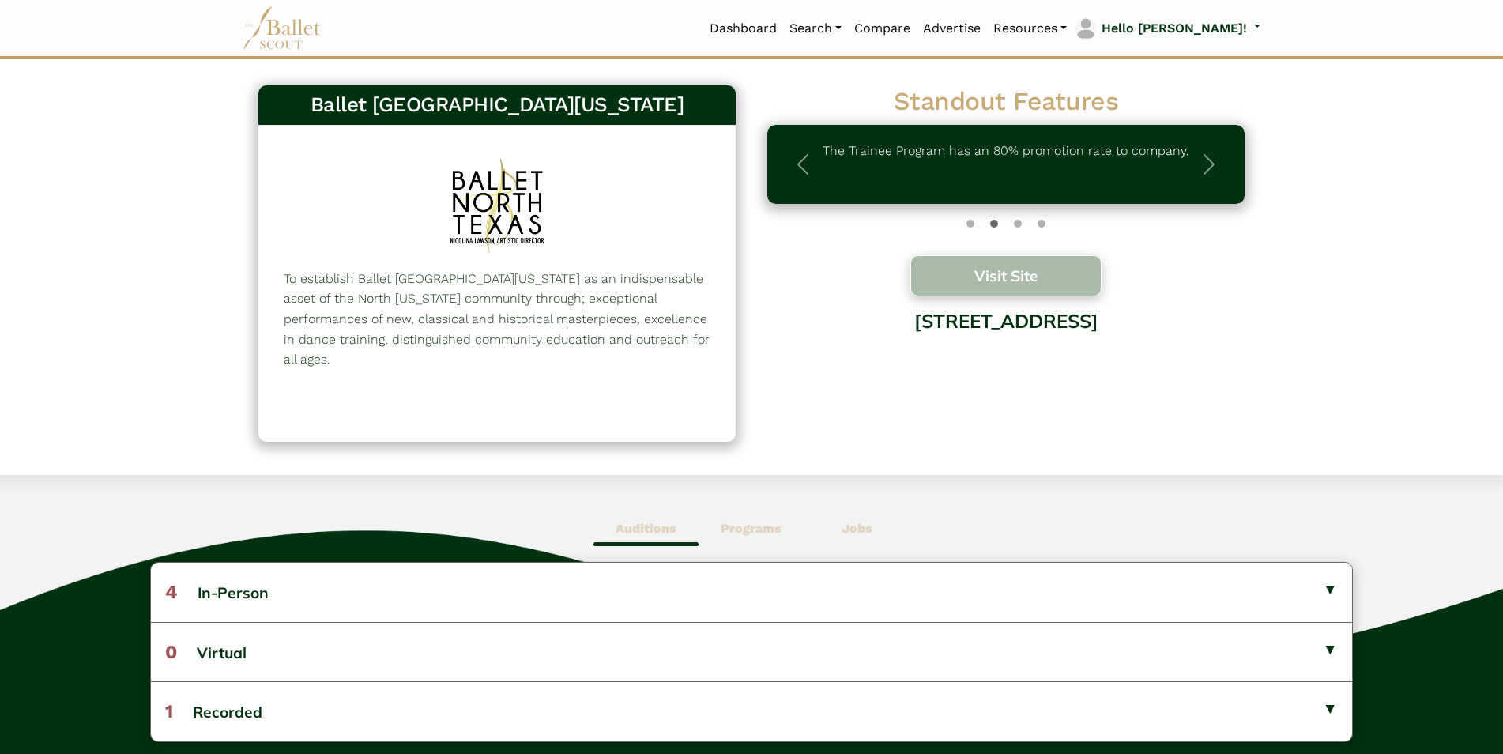
click at [971, 283] on button "Visit Site" at bounding box center [1006, 275] width 191 height 41
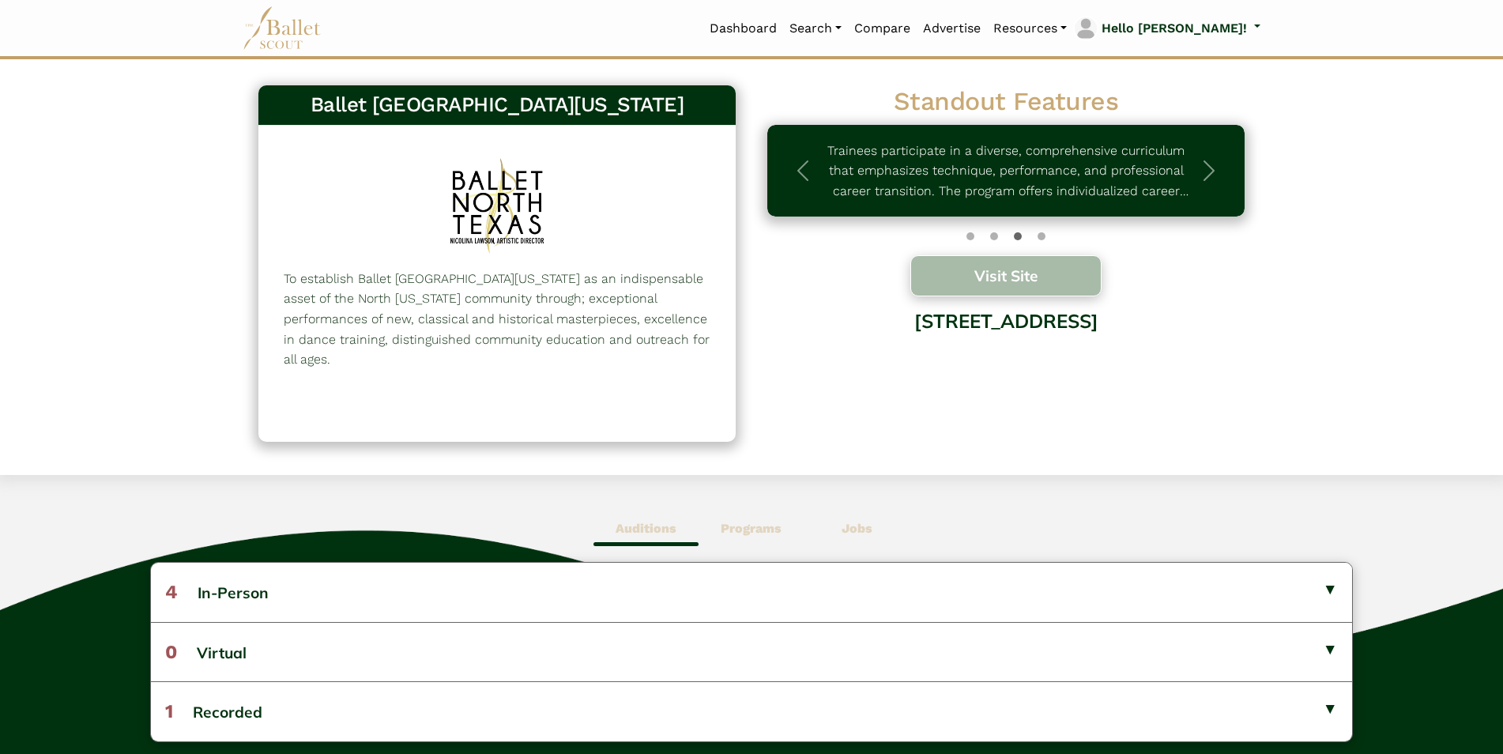
click at [968, 275] on button "Visit Site" at bounding box center [1006, 275] width 191 height 41
click at [1046, 283] on button "Visit Site" at bounding box center [1006, 275] width 191 height 41
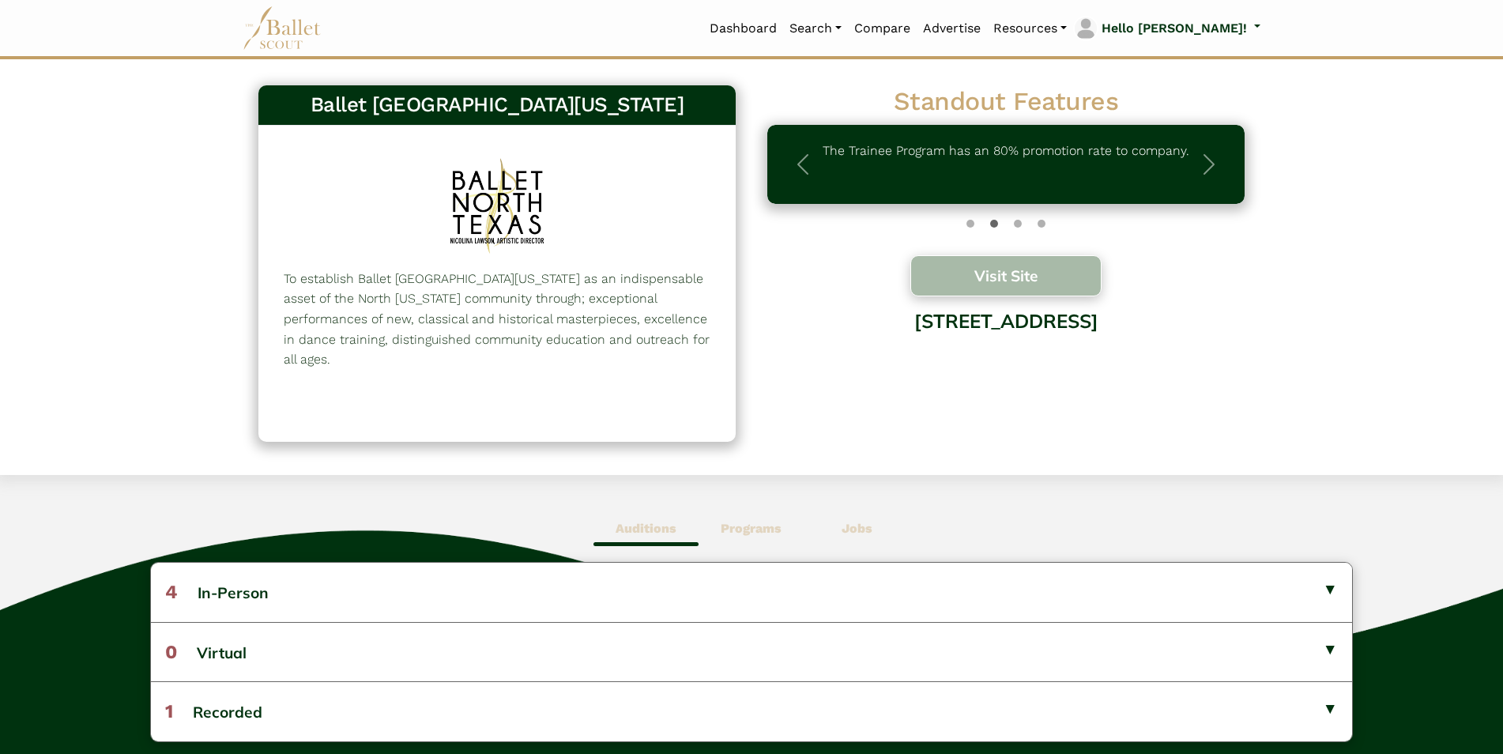
click at [1056, 281] on button "Visit Site" at bounding box center [1006, 275] width 191 height 41
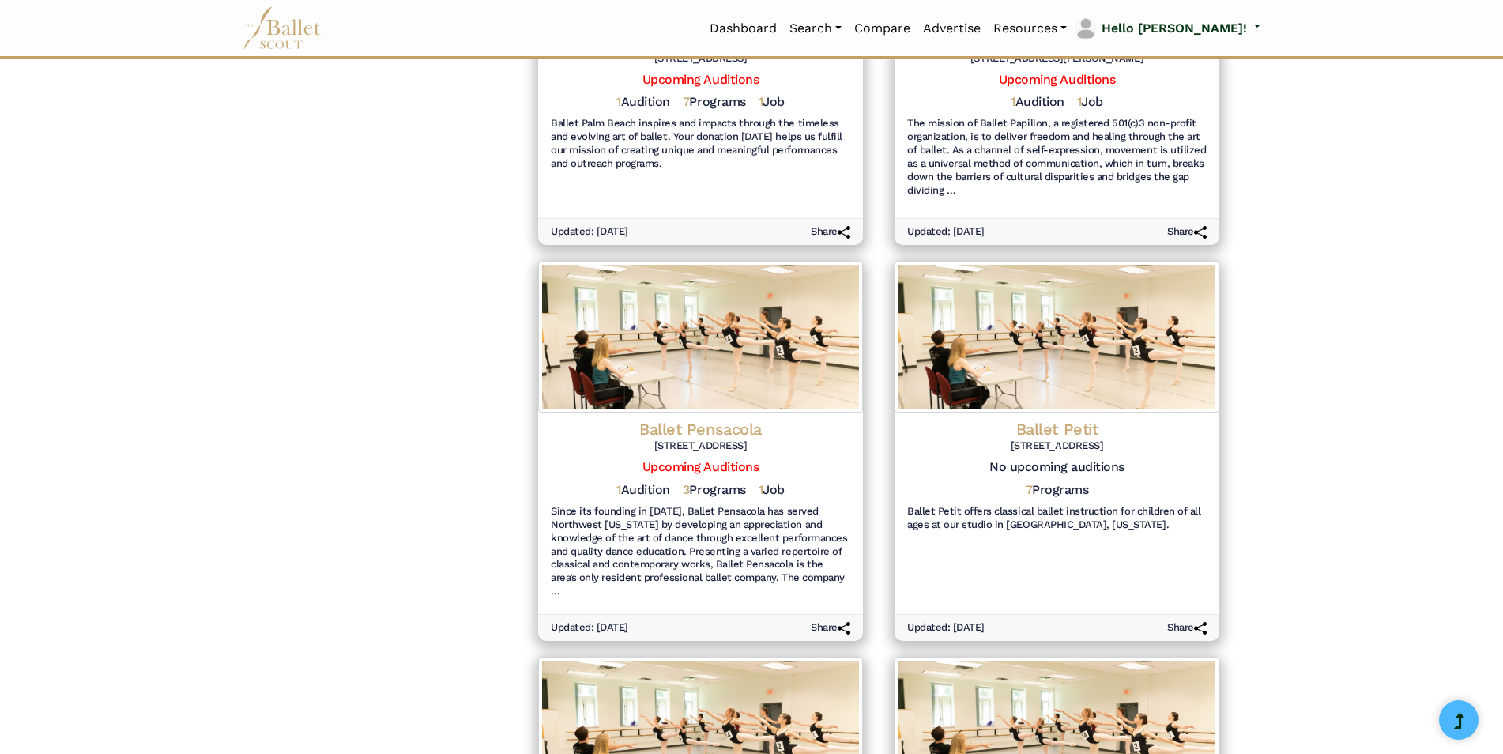
scroll to position [1660, 0]
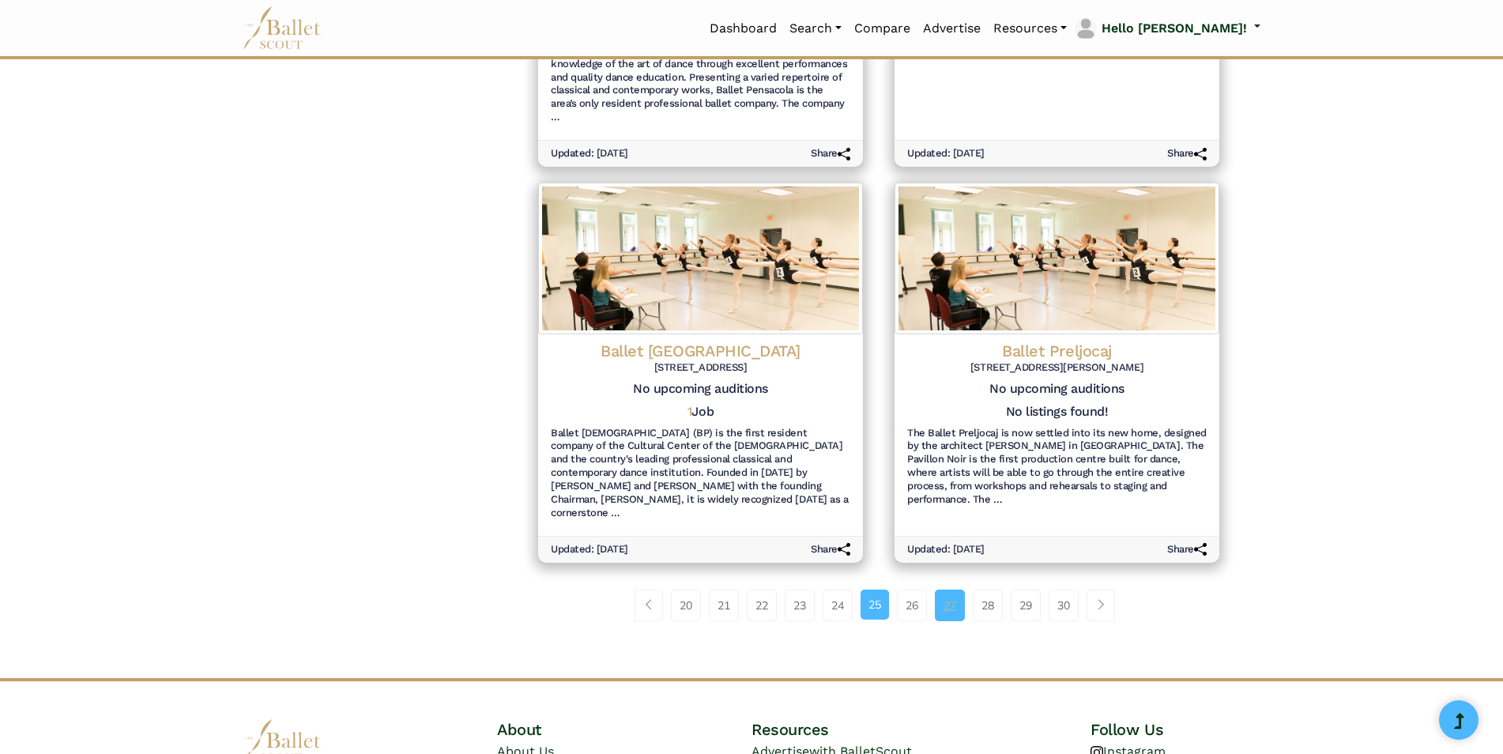
click at [945, 590] on link "27" at bounding box center [950, 606] width 30 height 32
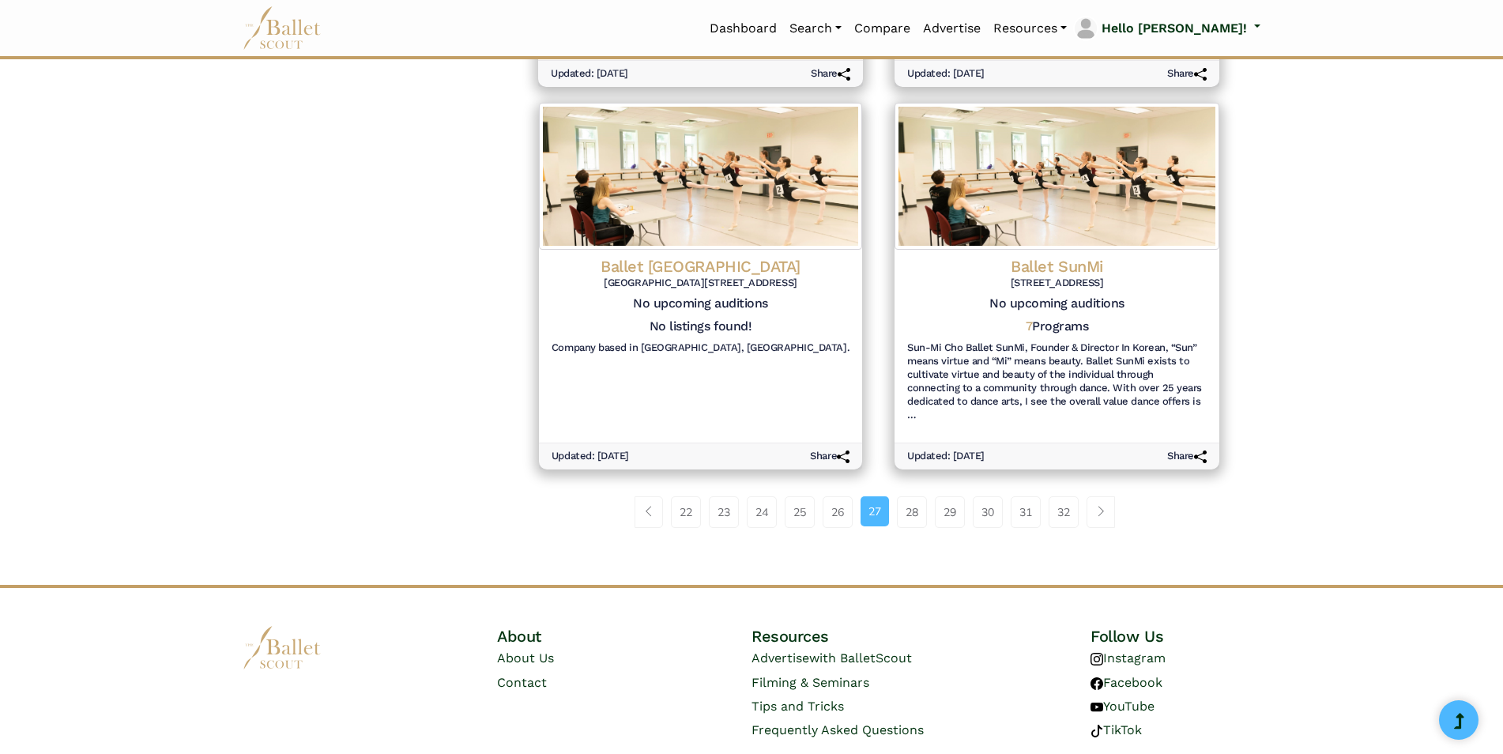
scroll to position [1726, 0]
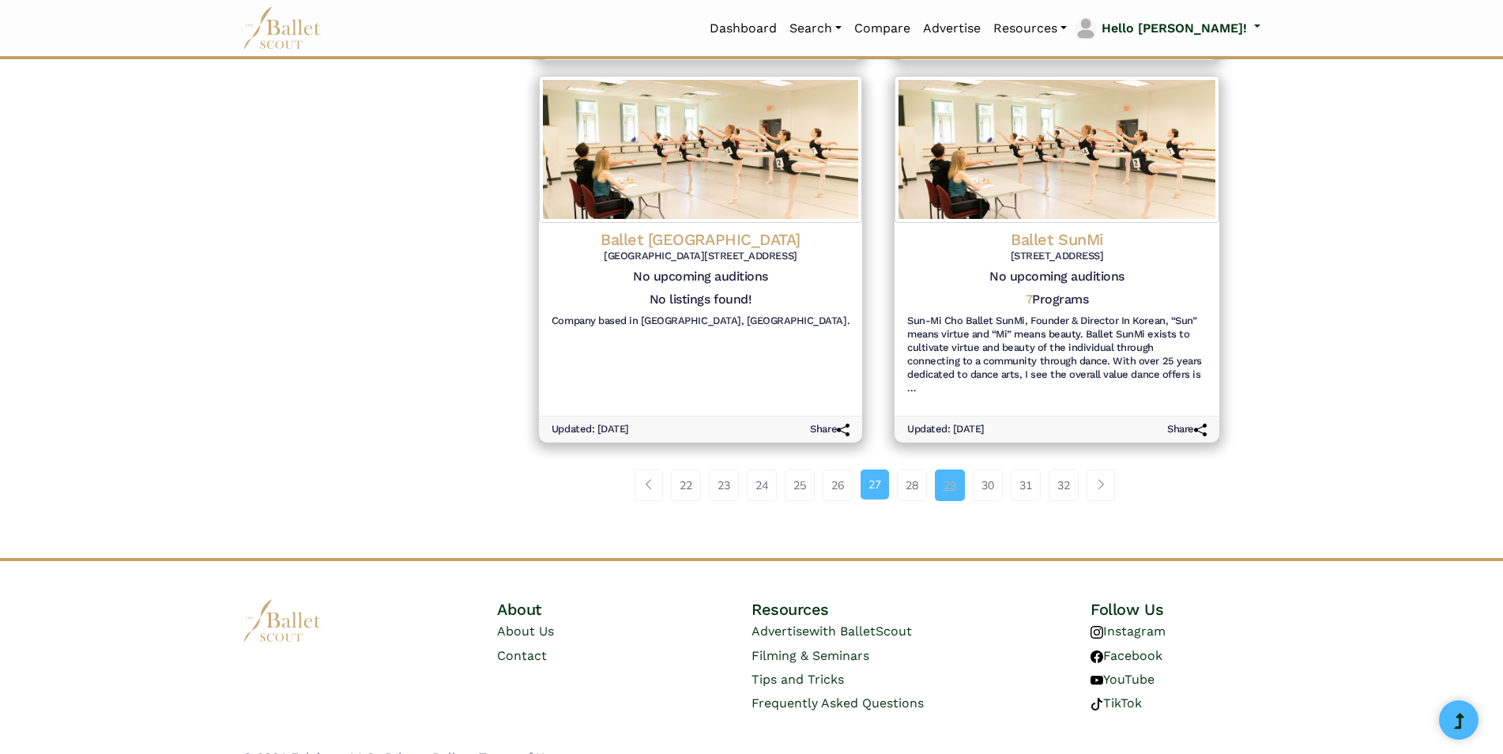
click at [949, 470] on link "29" at bounding box center [950, 486] width 30 height 32
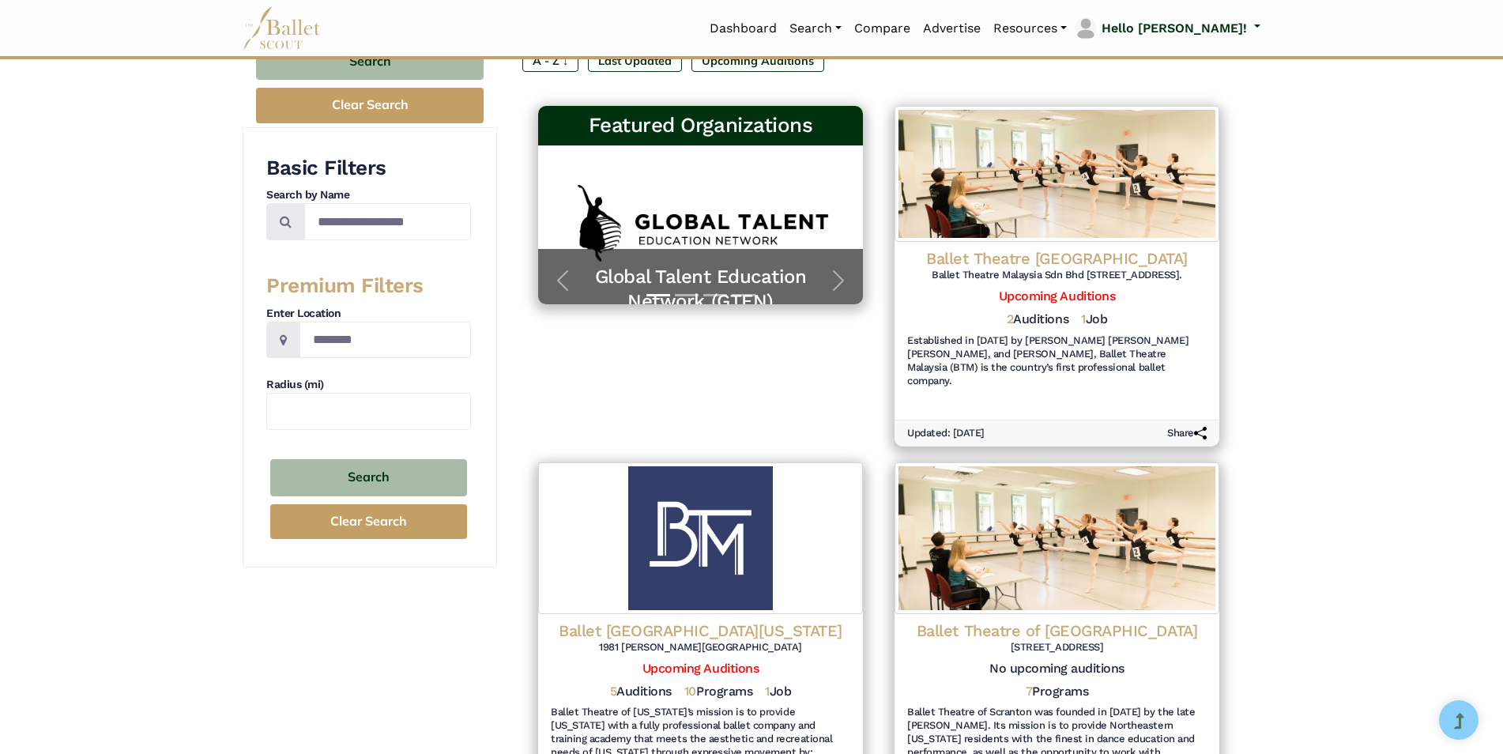
scroll to position [316, 0]
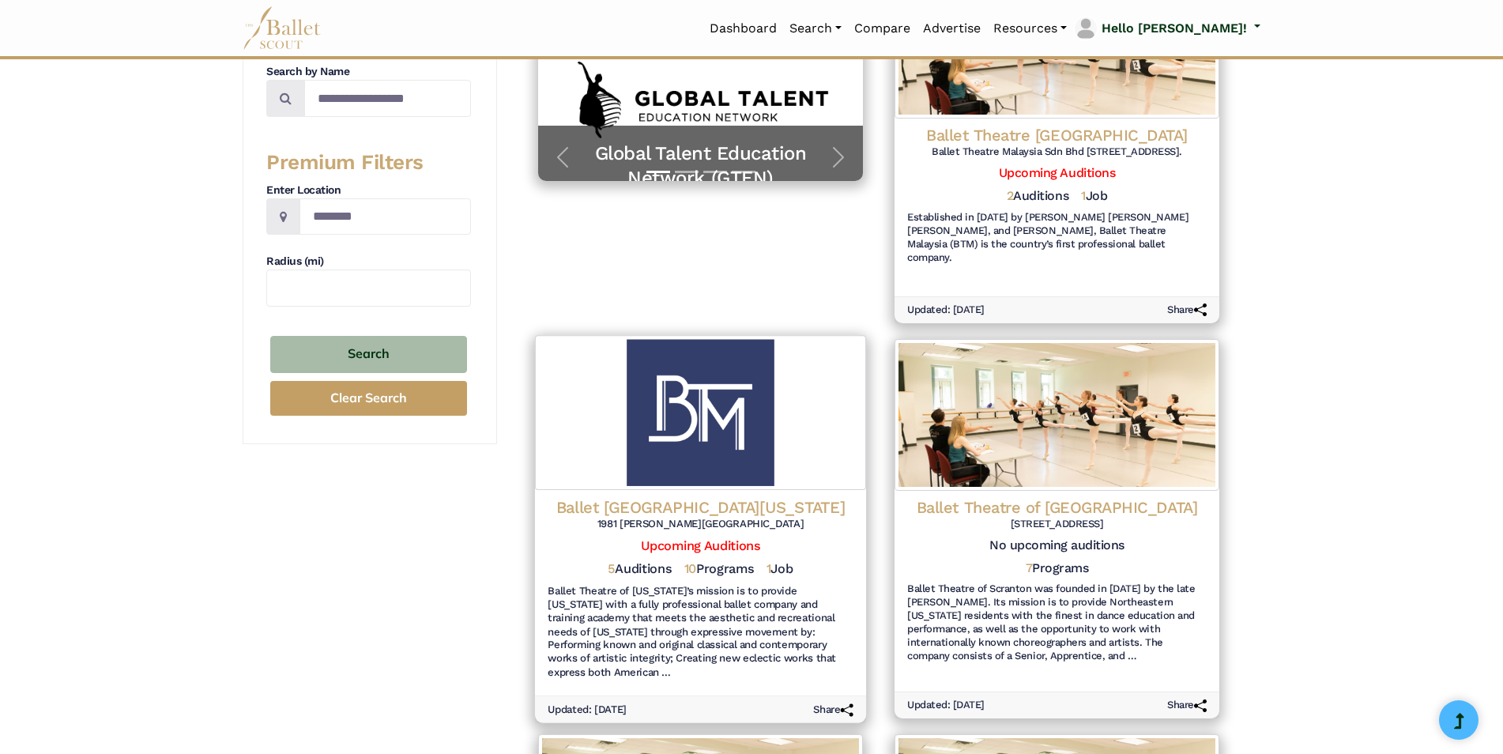
click at [700, 496] on h4 "Ballet [GEOGRAPHIC_DATA][US_STATE]" at bounding box center [701, 506] width 306 height 21
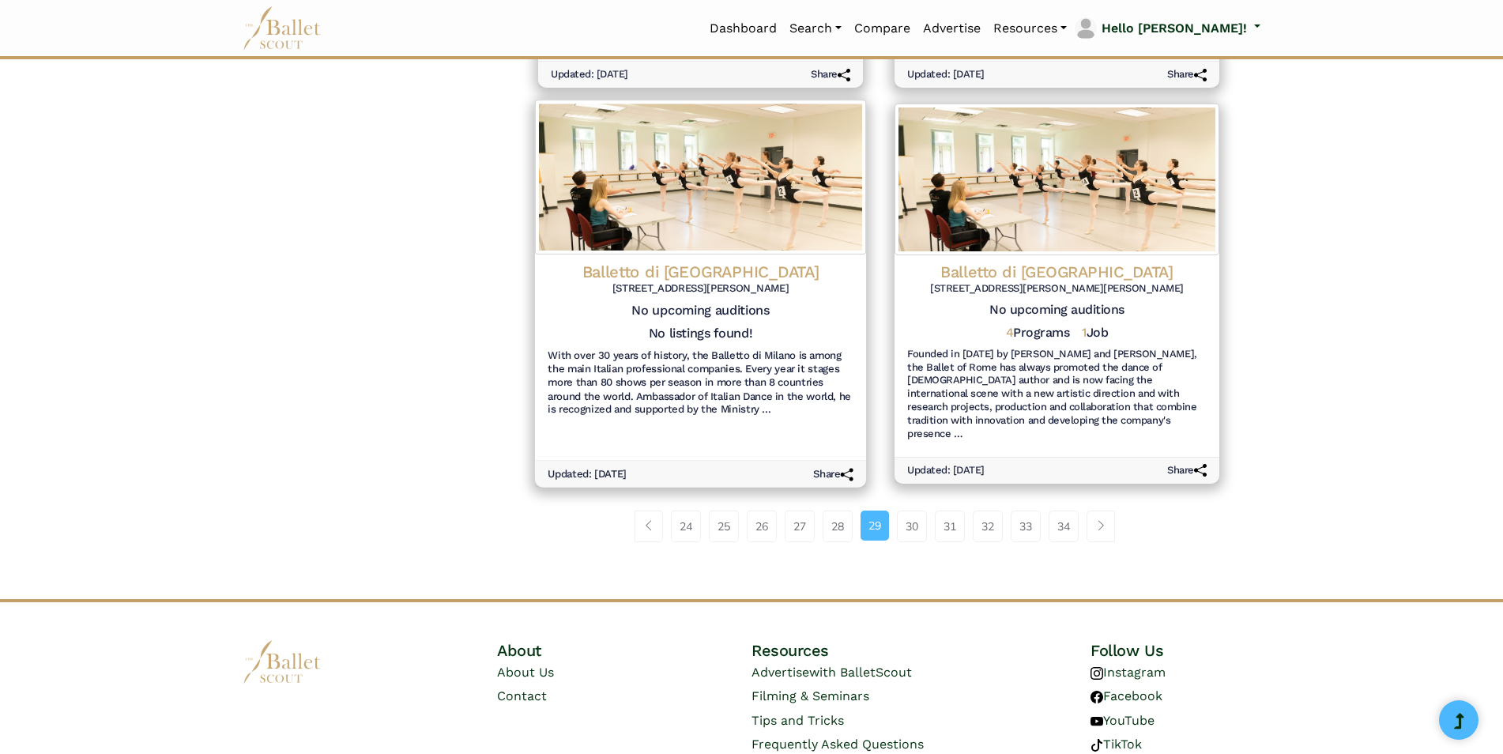
scroll to position [1726, 0]
click at [911, 510] on link "30" at bounding box center [912, 526] width 30 height 32
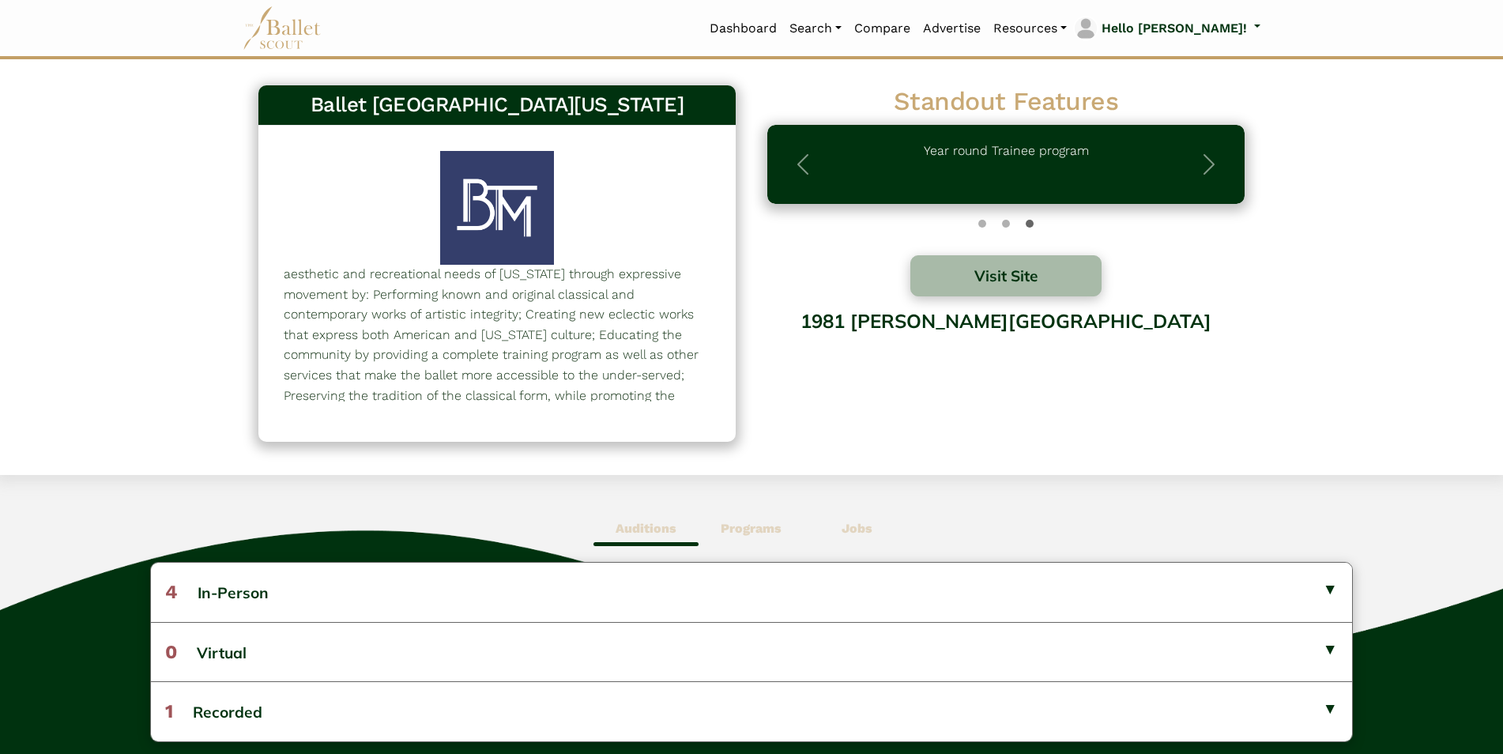
scroll to position [70, 0]
click at [1062, 269] on button "Visit Site" at bounding box center [1006, 275] width 191 height 41
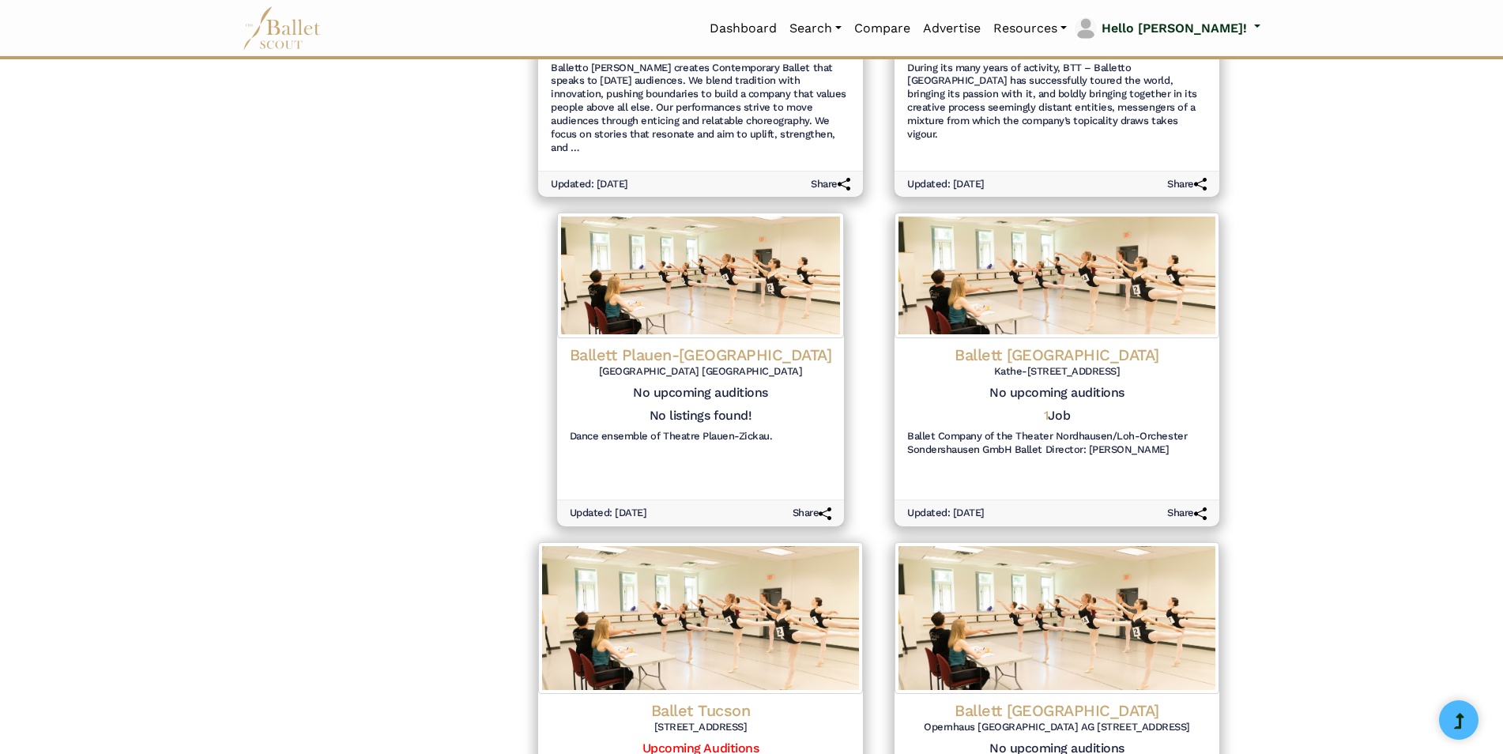
scroll to position [1028, 0]
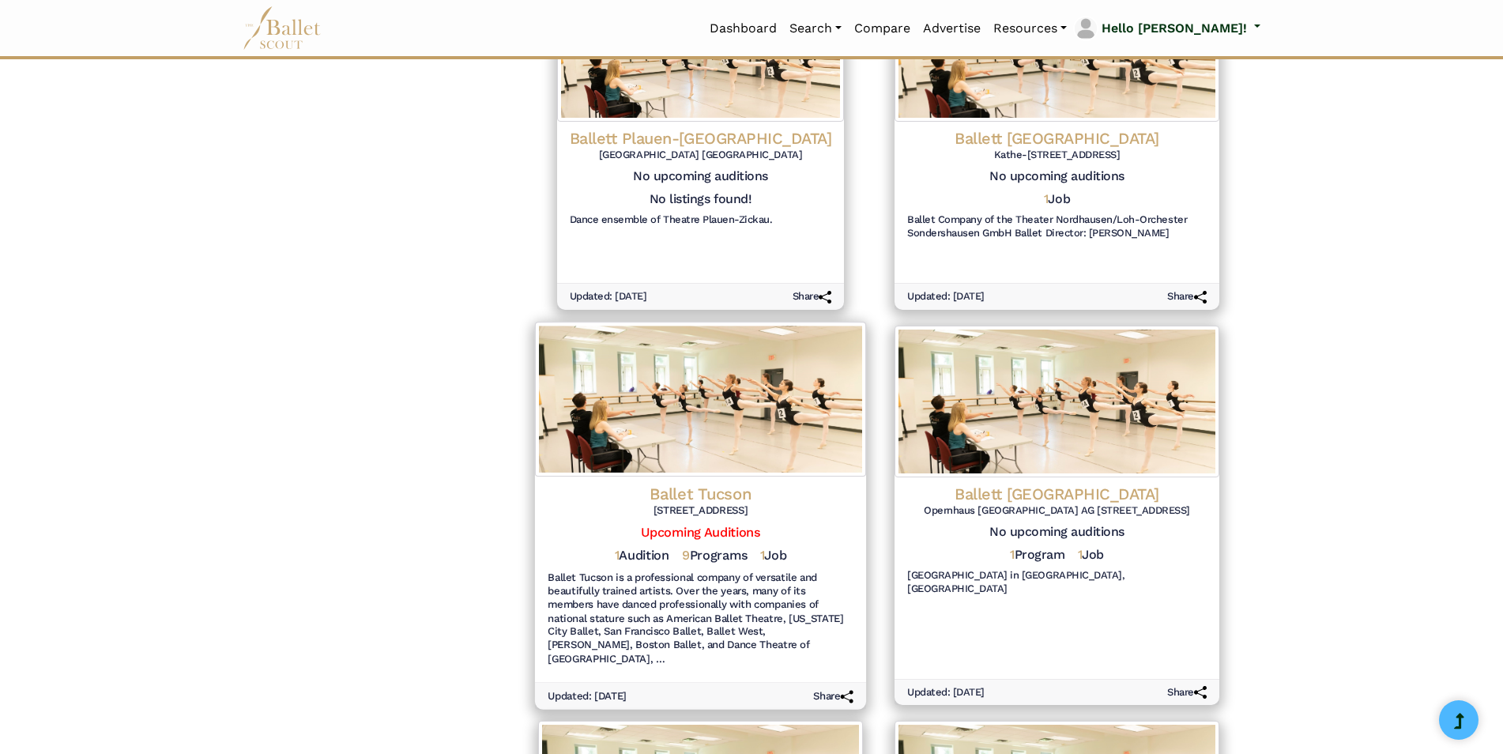
click at [713, 483] on h4 "Ballet Tucson" at bounding box center [701, 493] width 306 height 21
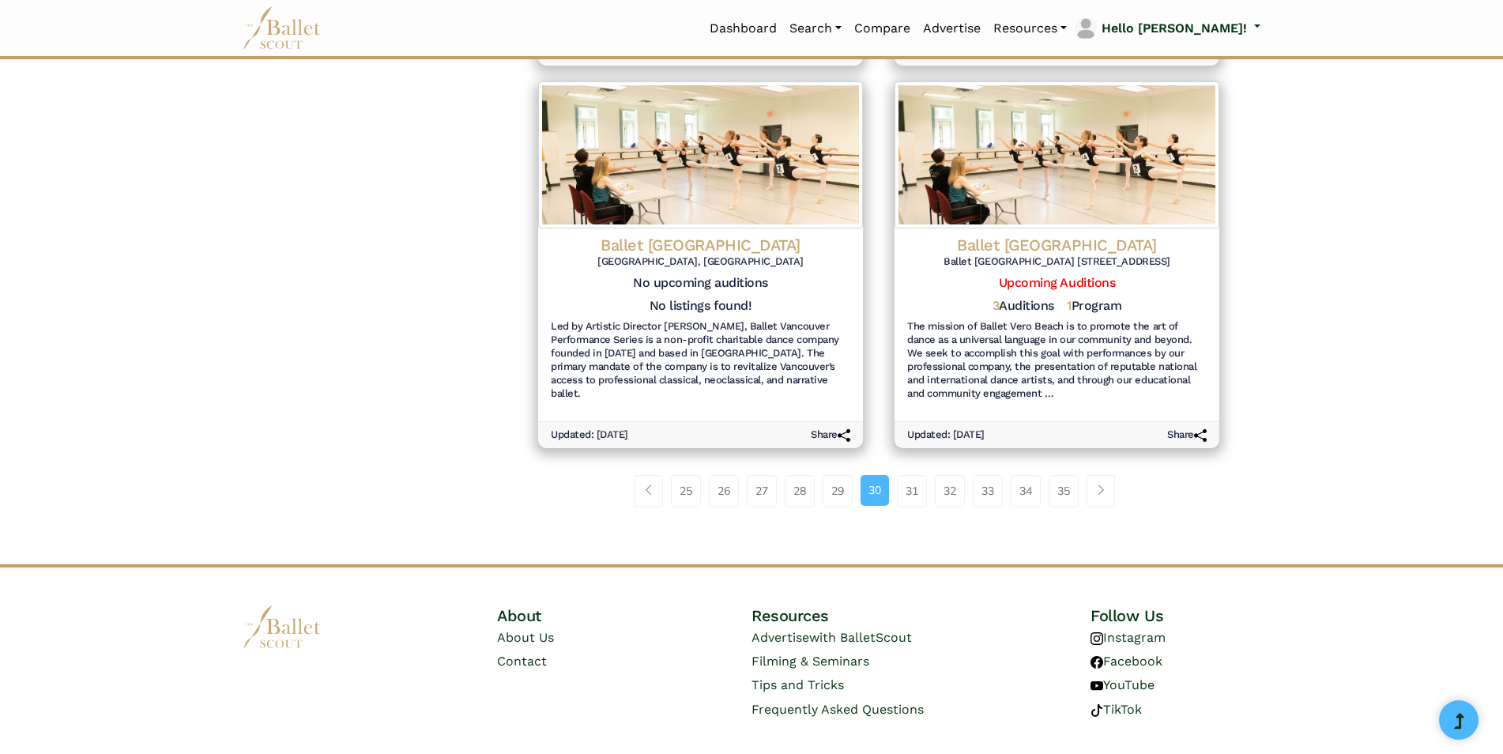
scroll to position [1673, 0]
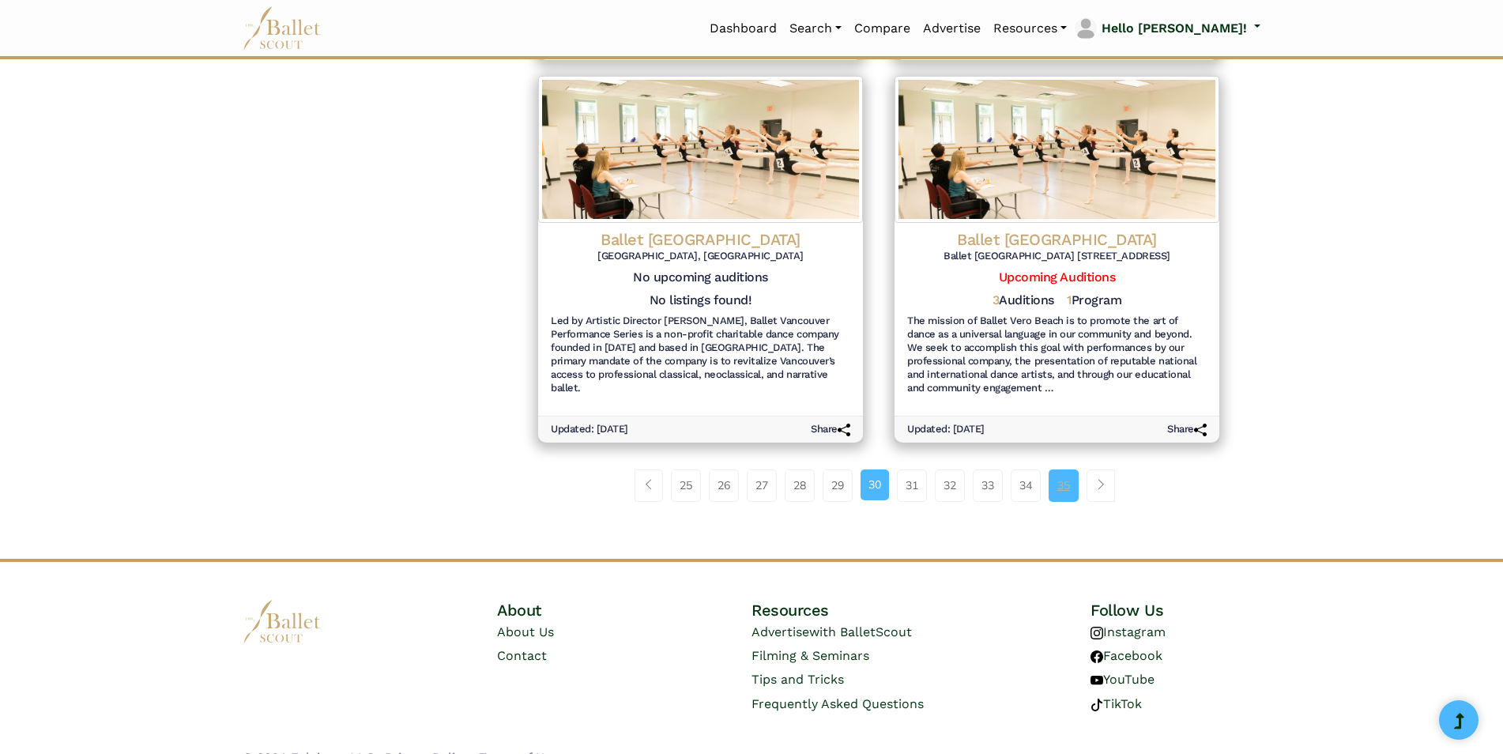
click at [1073, 470] on link "35" at bounding box center [1064, 486] width 30 height 32
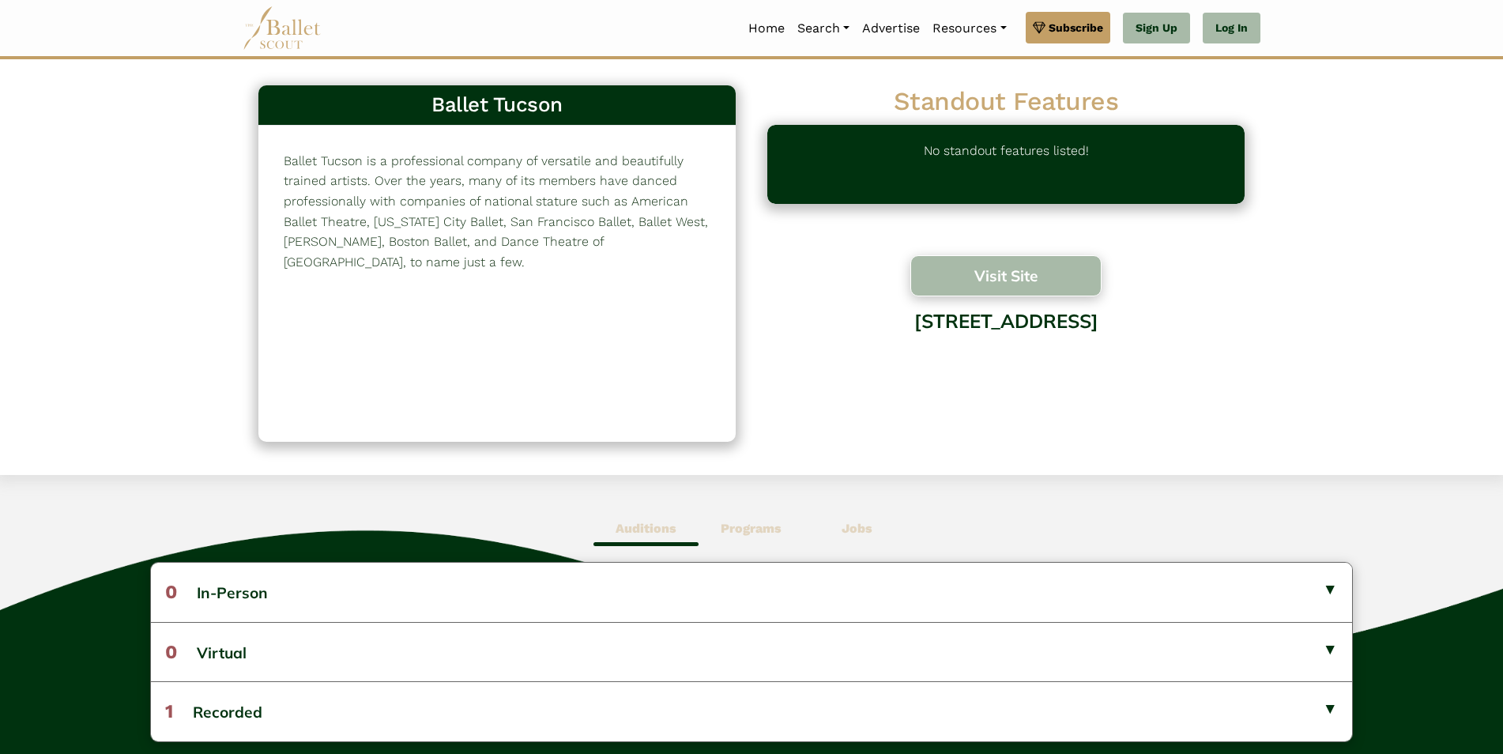
click at [987, 274] on button "Visit Site" at bounding box center [1006, 275] width 191 height 41
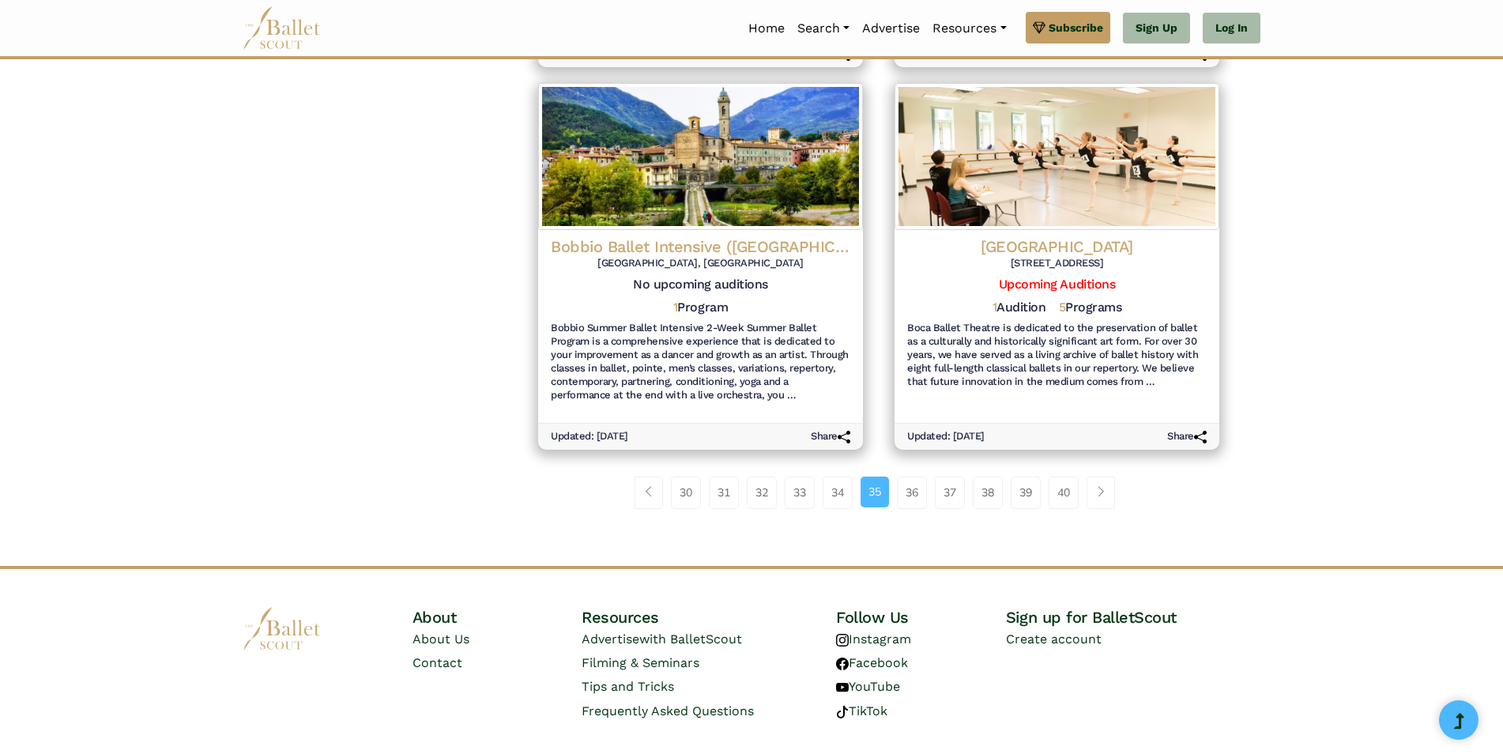
scroll to position [1800, 0]
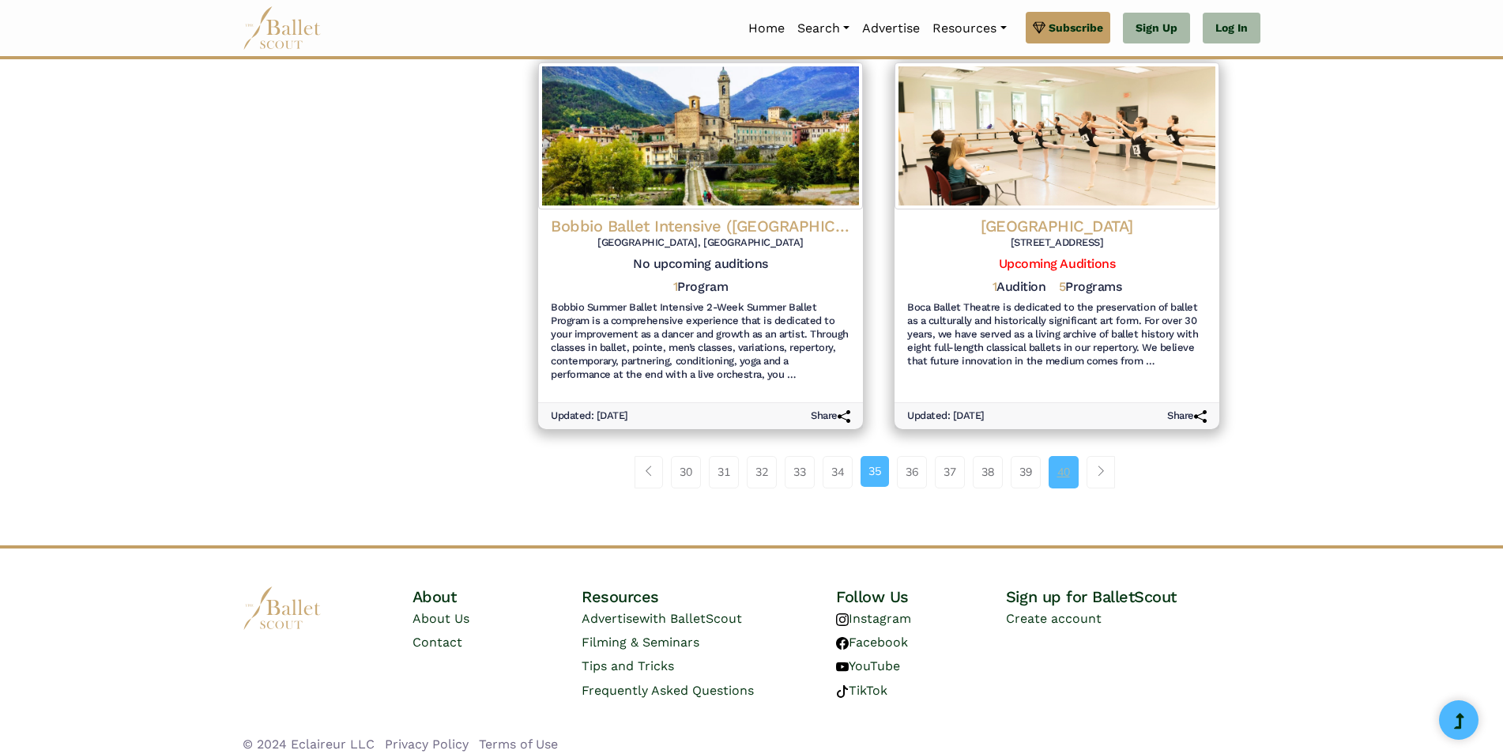
drag, startPoint x: 0, startPoint y: 0, endPoint x: 1072, endPoint y: 451, distance: 1162.9
click at [1072, 456] on link "40" at bounding box center [1064, 472] width 30 height 32
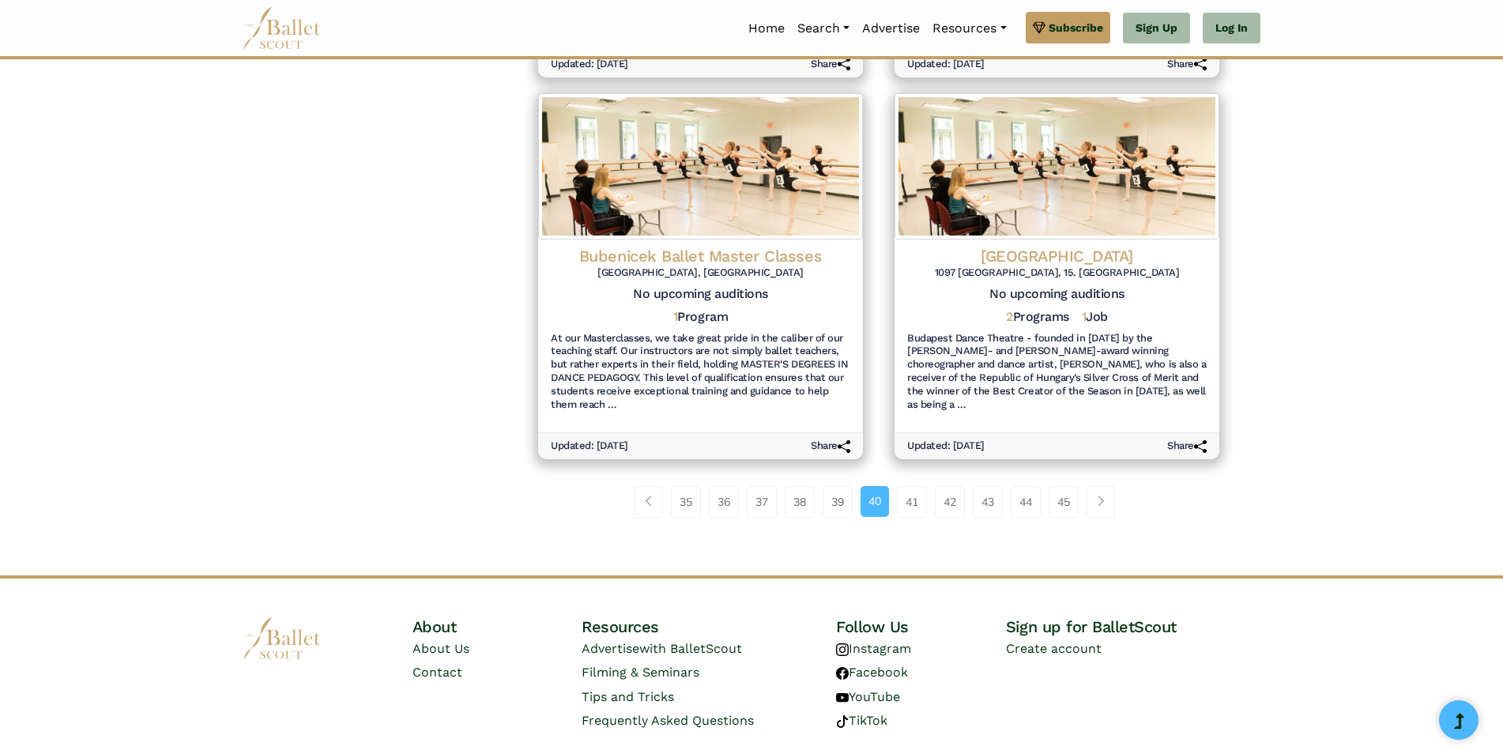
scroll to position [1746, 0]
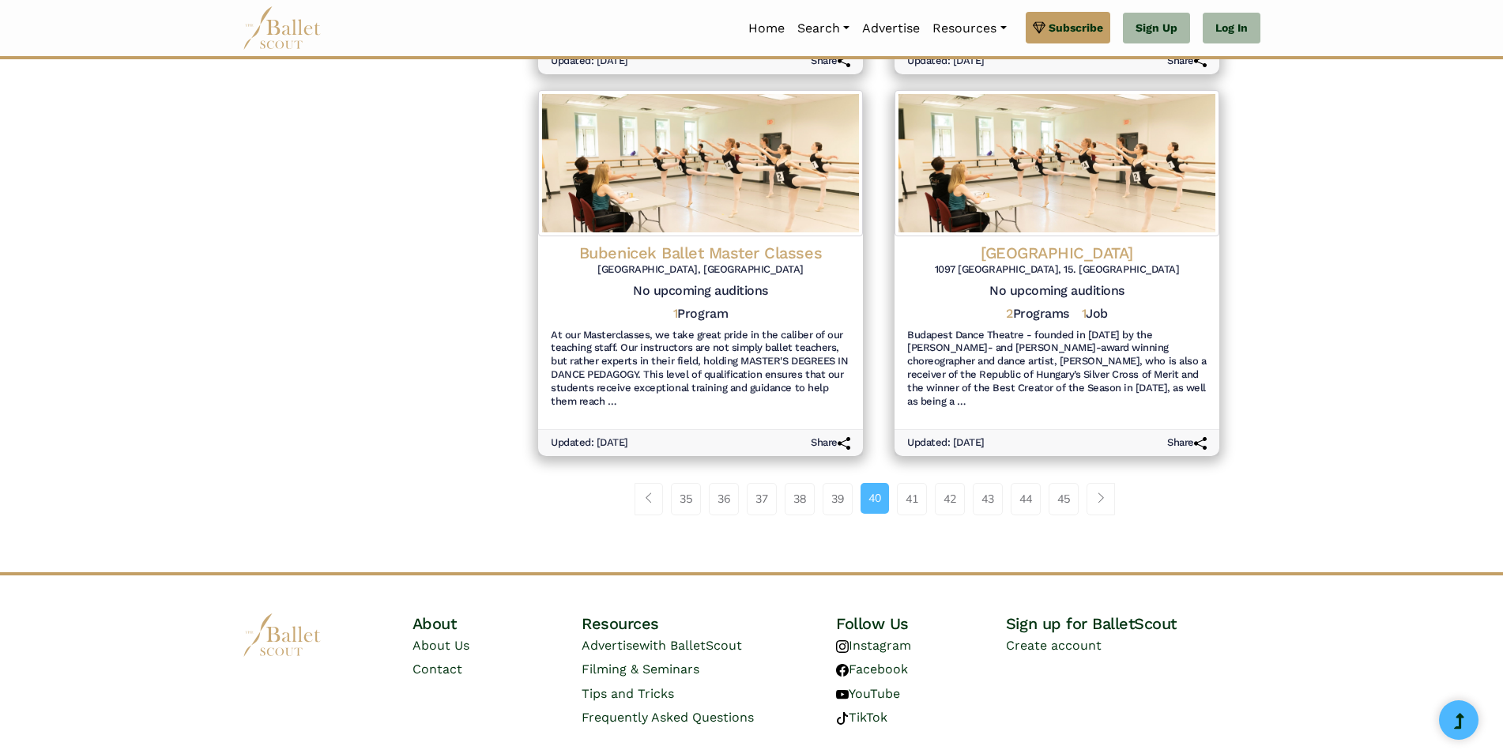
click at [1072, 483] on link "45" at bounding box center [1064, 499] width 30 height 32
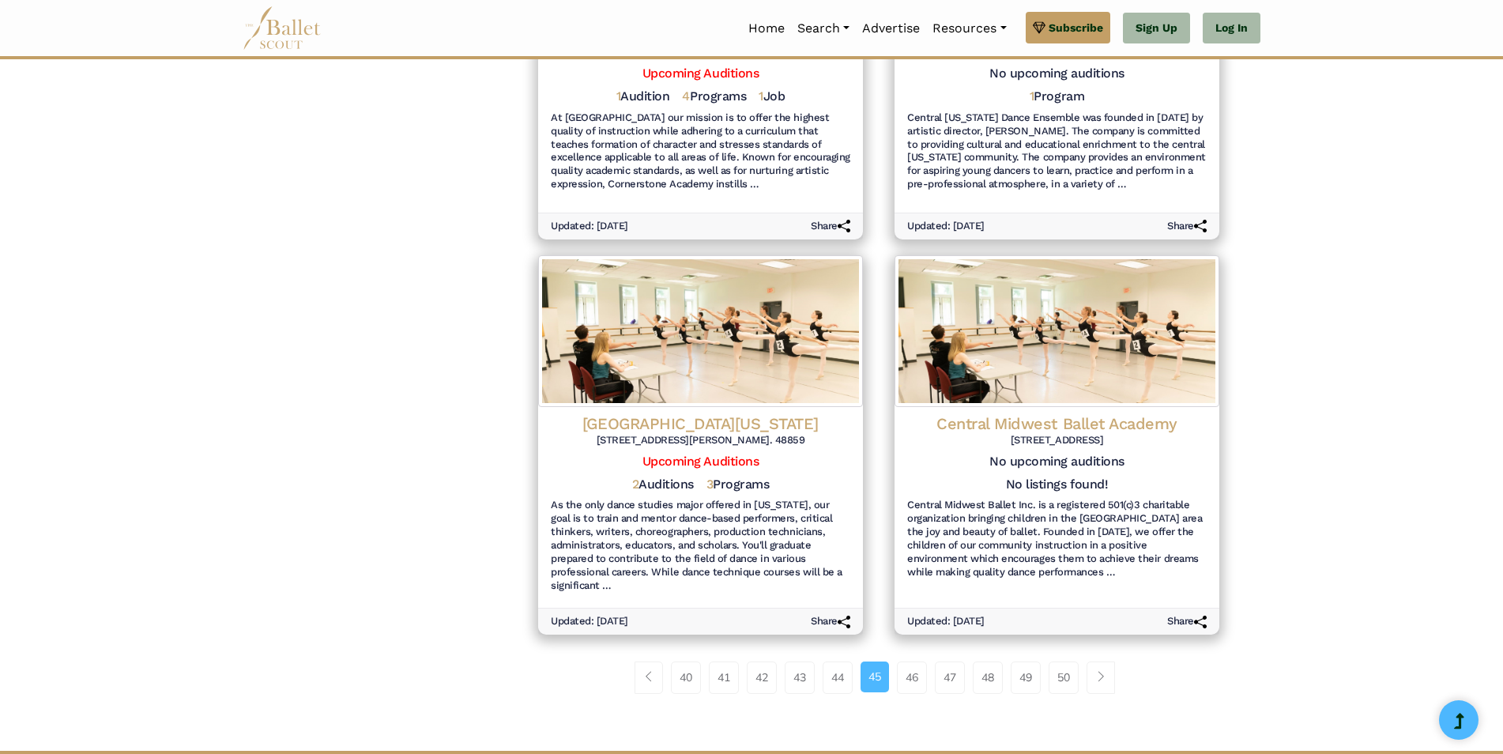
scroll to position [1786, 0]
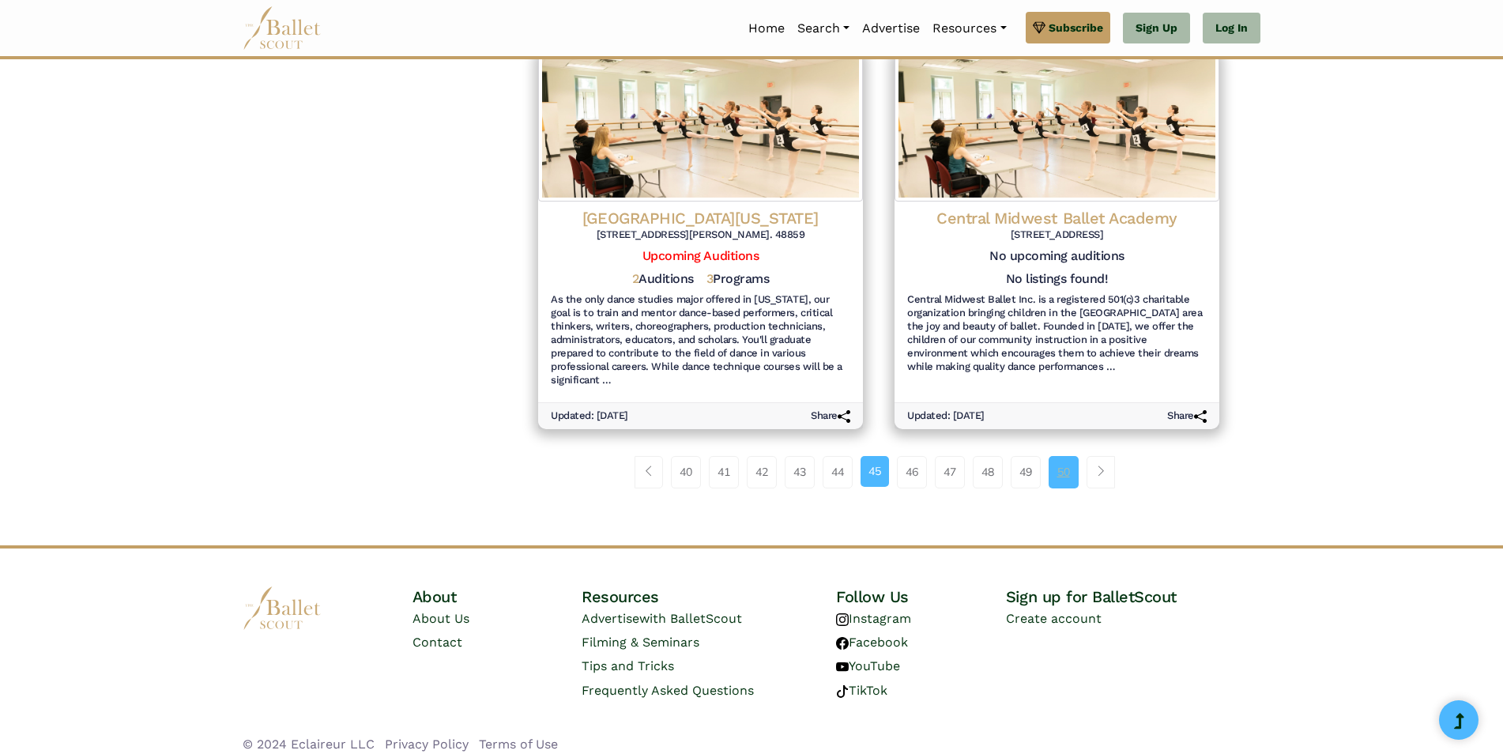
drag, startPoint x: 0, startPoint y: 0, endPoint x: 1072, endPoint y: 451, distance: 1162.9
click at [1072, 456] on link "50" at bounding box center [1064, 472] width 30 height 32
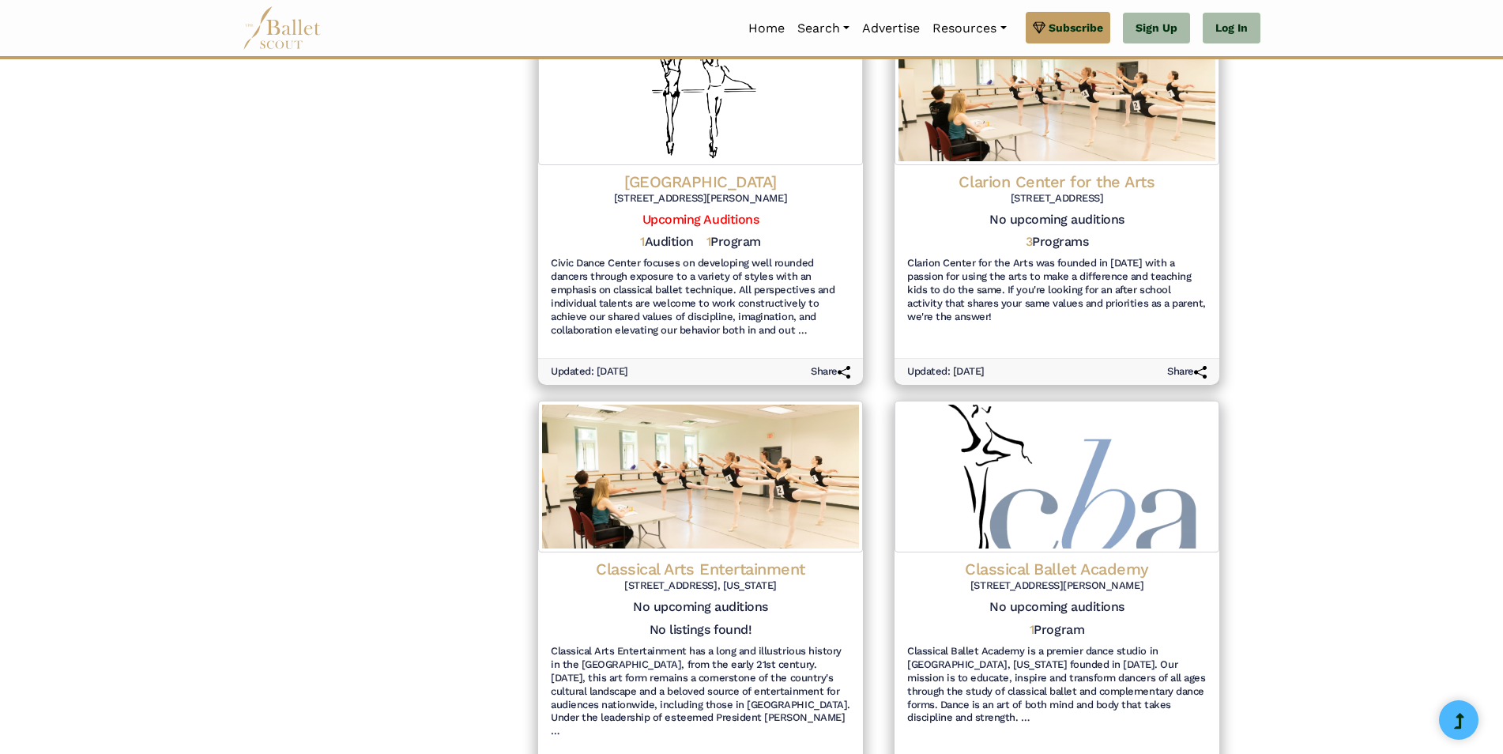
scroll to position [1813, 0]
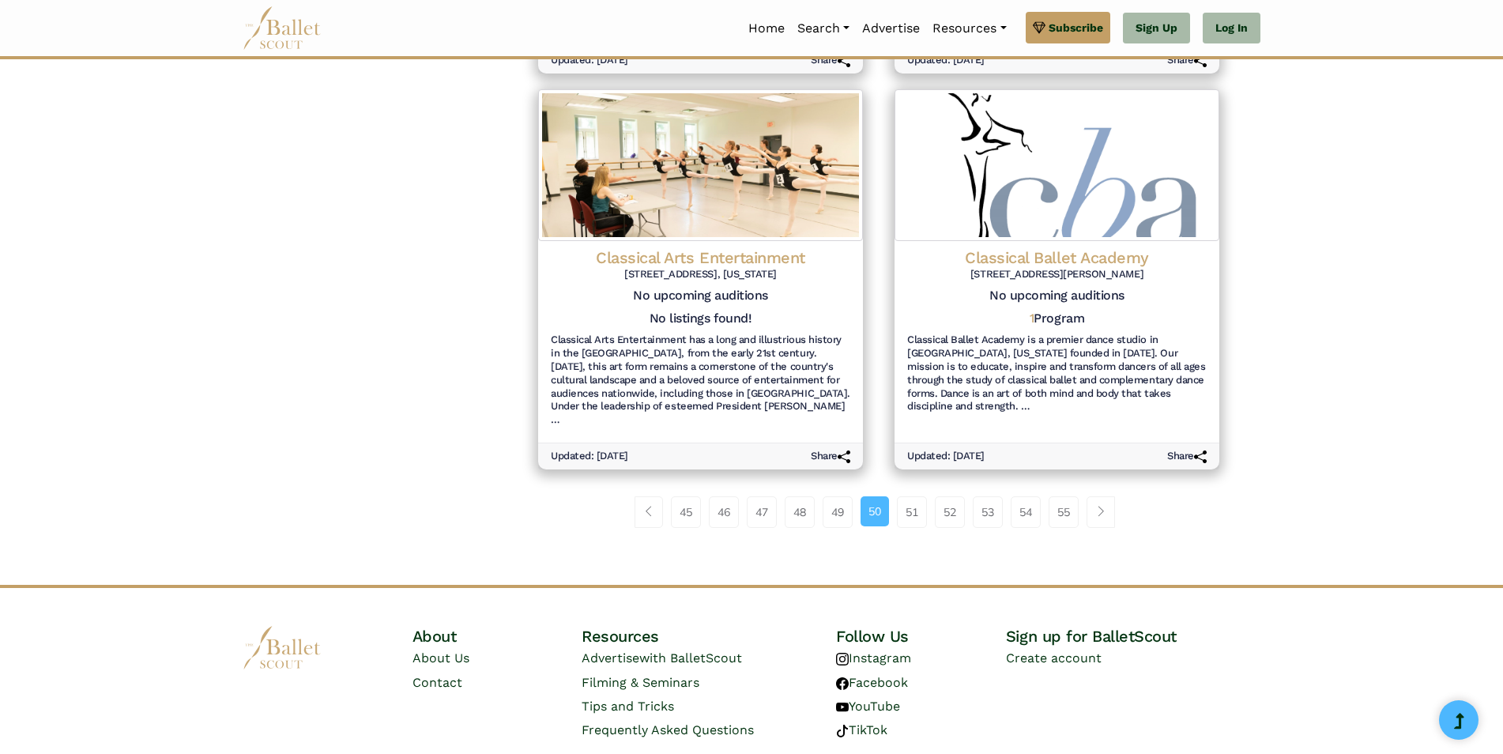
click at [1072, 496] on link "55" at bounding box center [1064, 512] width 30 height 32
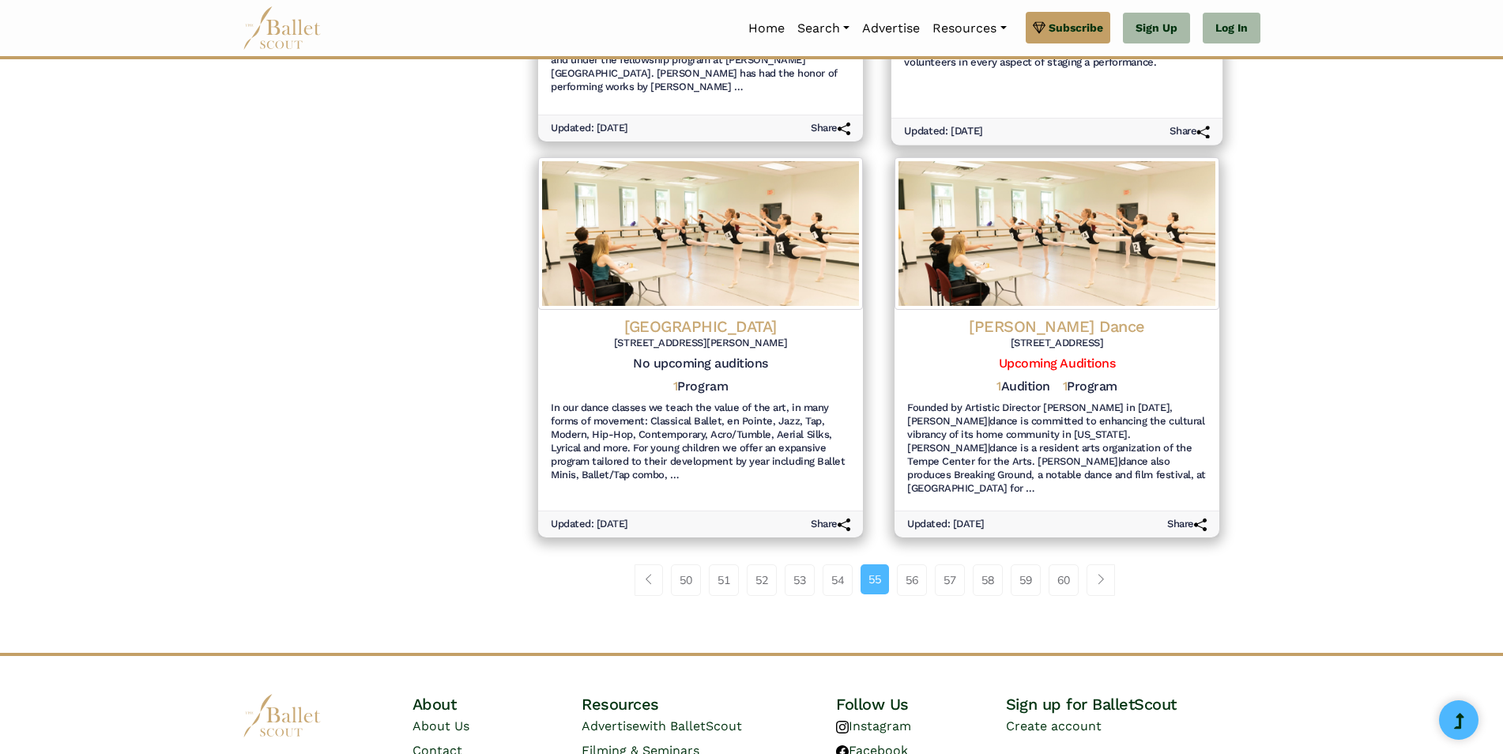
scroll to position [1813, 0]
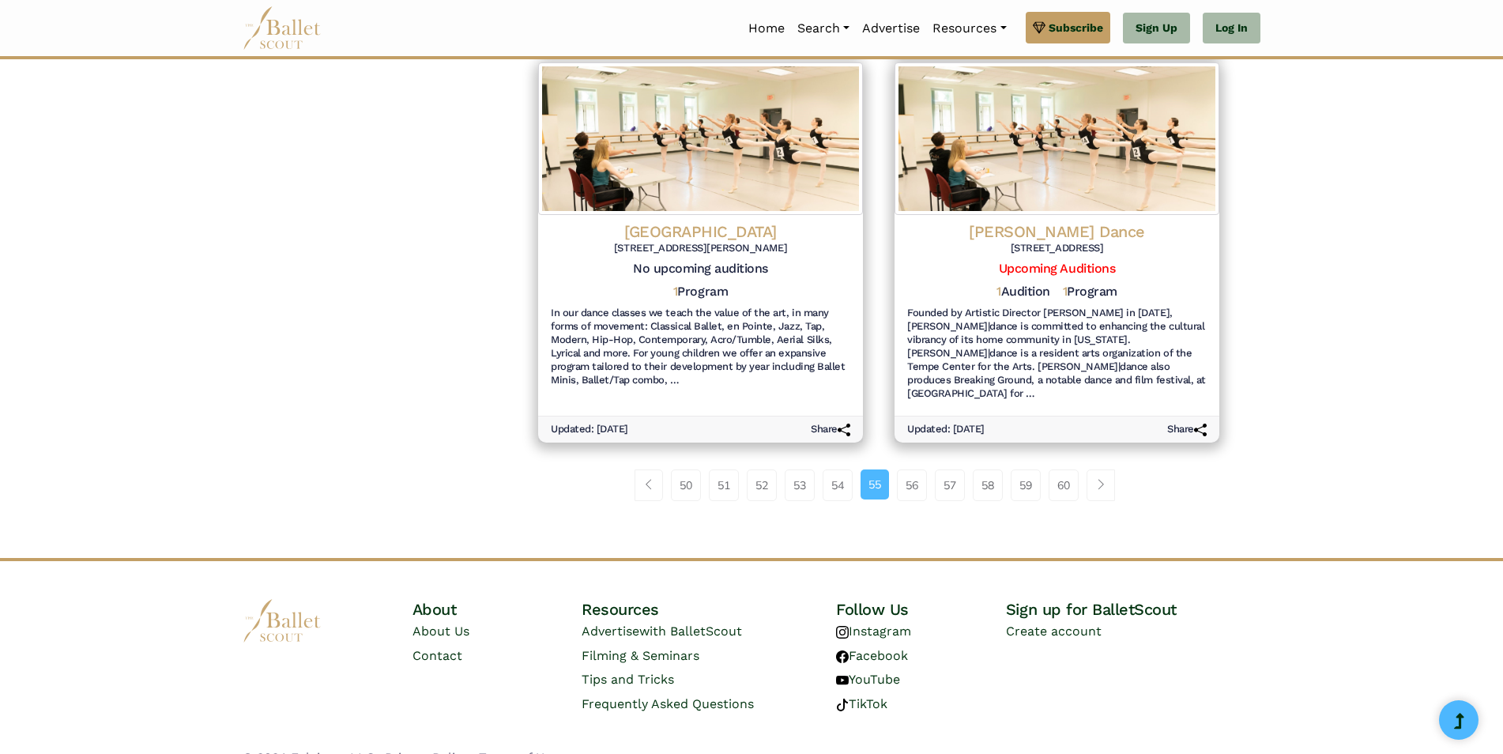
click at [1071, 470] on link "60" at bounding box center [1064, 486] width 30 height 32
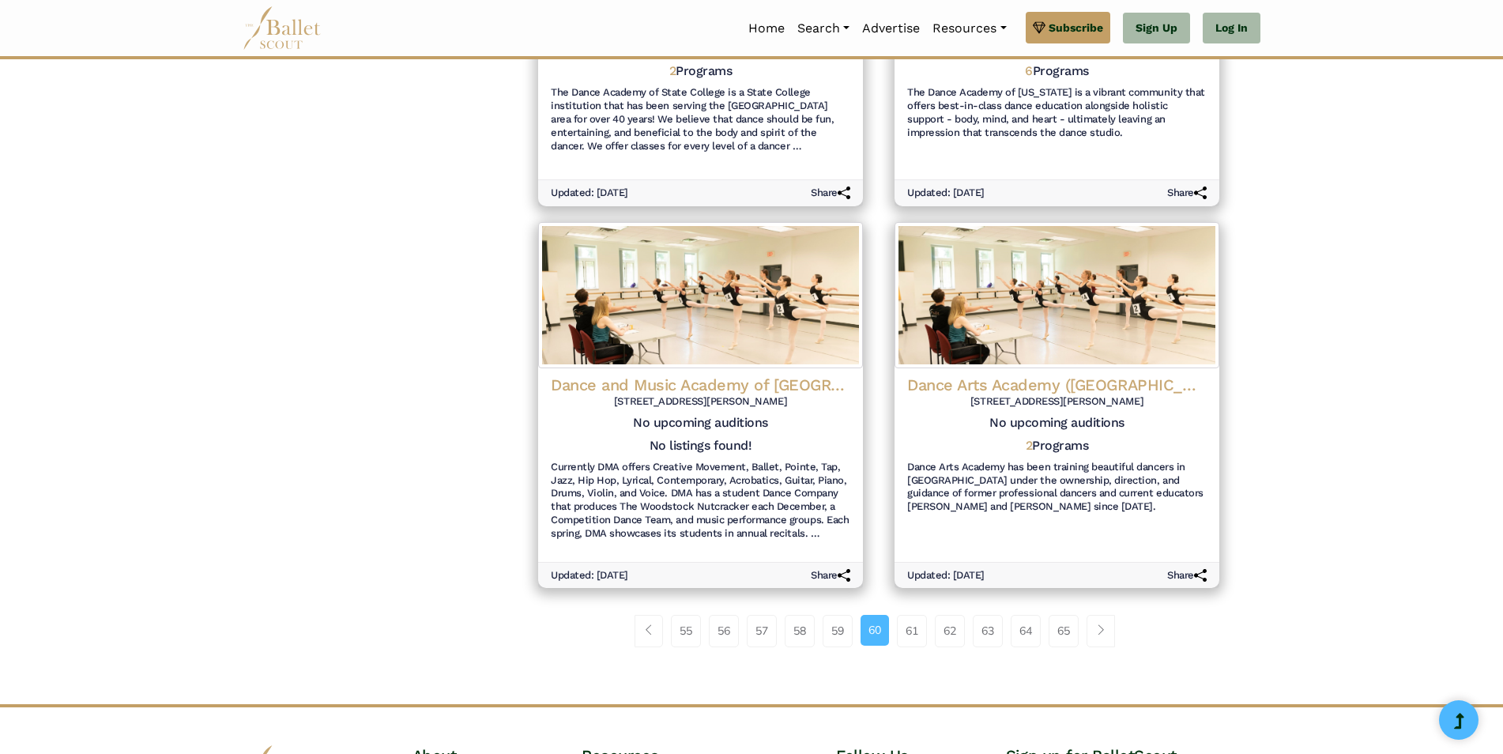
scroll to position [1759, 0]
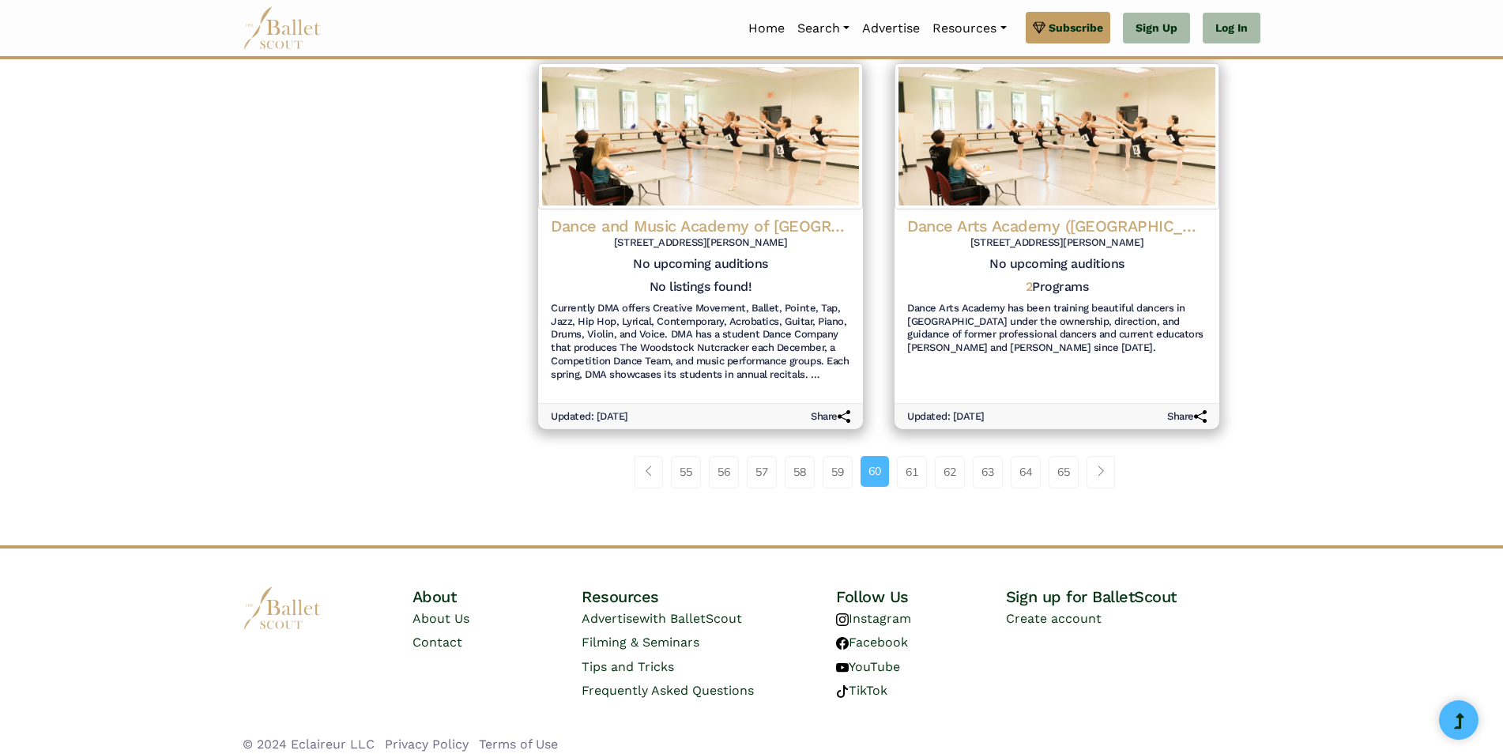
click at [1071, 456] on link "65" at bounding box center [1064, 472] width 30 height 32
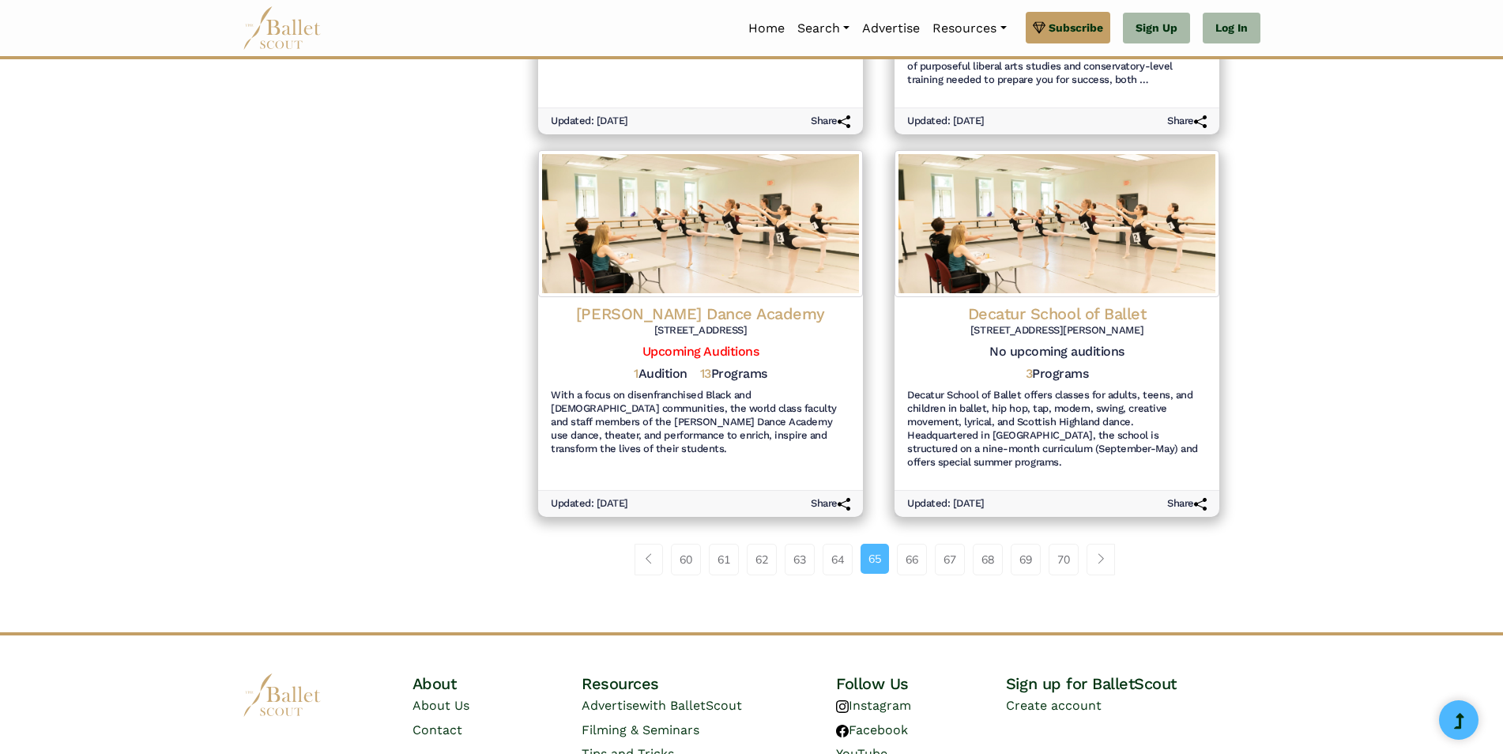
scroll to position [1786, 0]
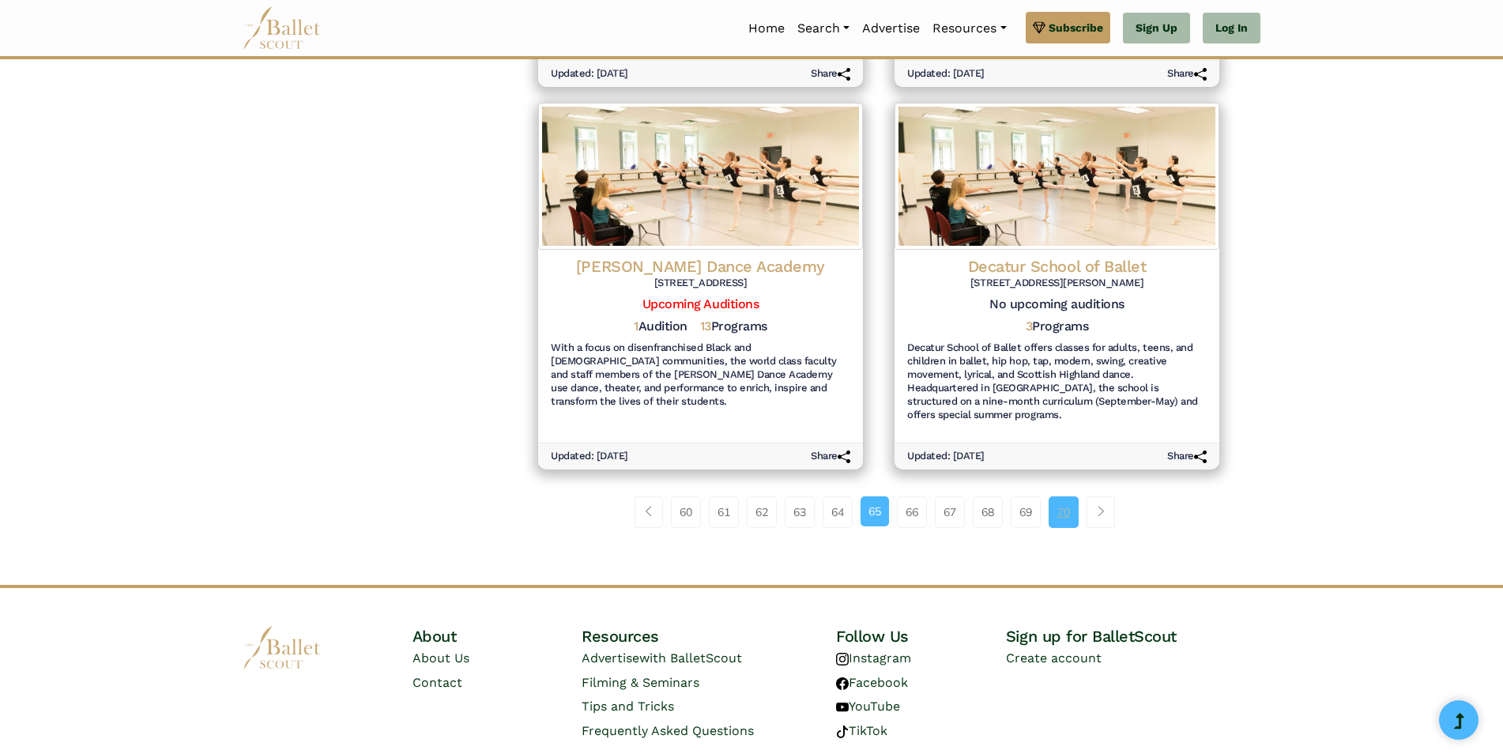
drag, startPoint x: 0, startPoint y: 0, endPoint x: 1071, endPoint y: 451, distance: 1161.9
click at [1071, 496] on link "70" at bounding box center [1064, 512] width 30 height 32
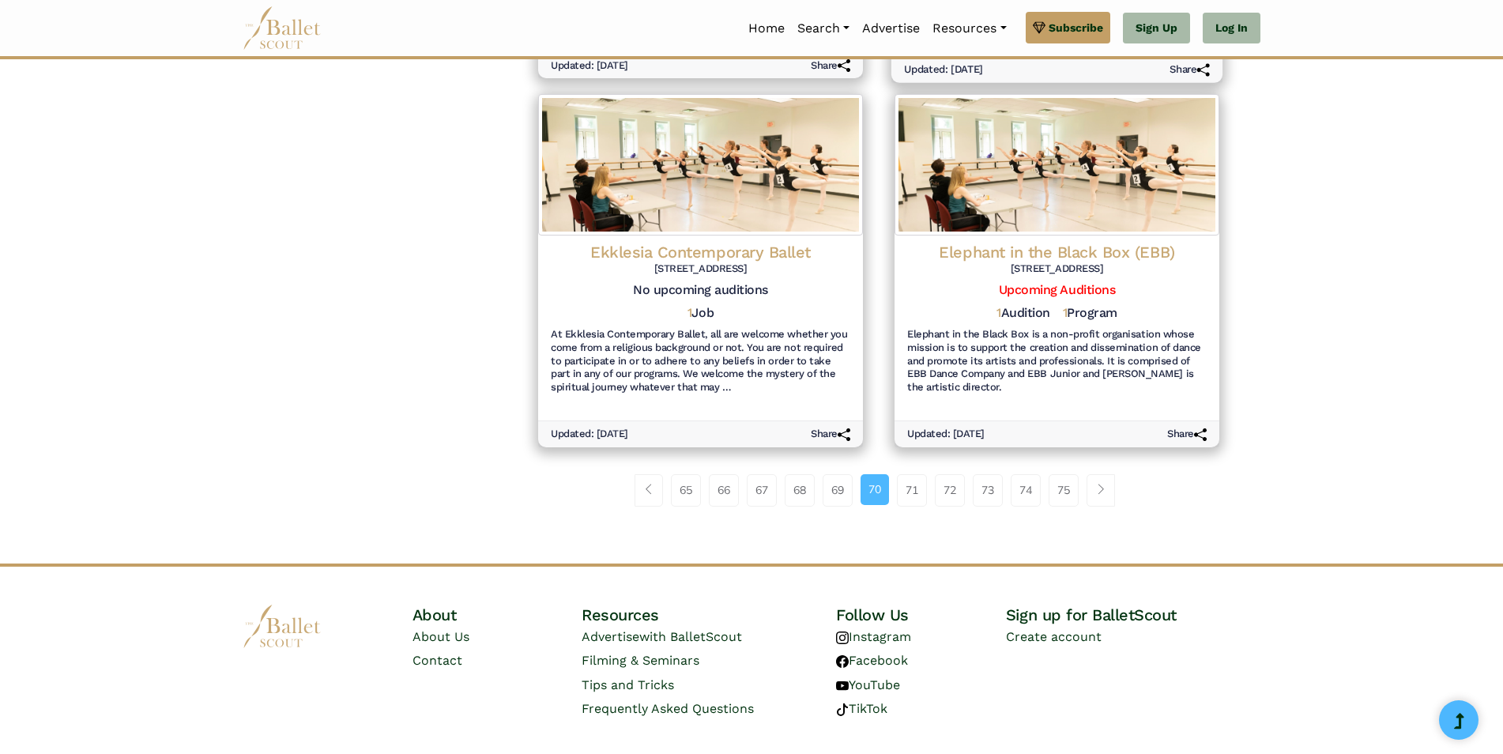
scroll to position [1759, 0]
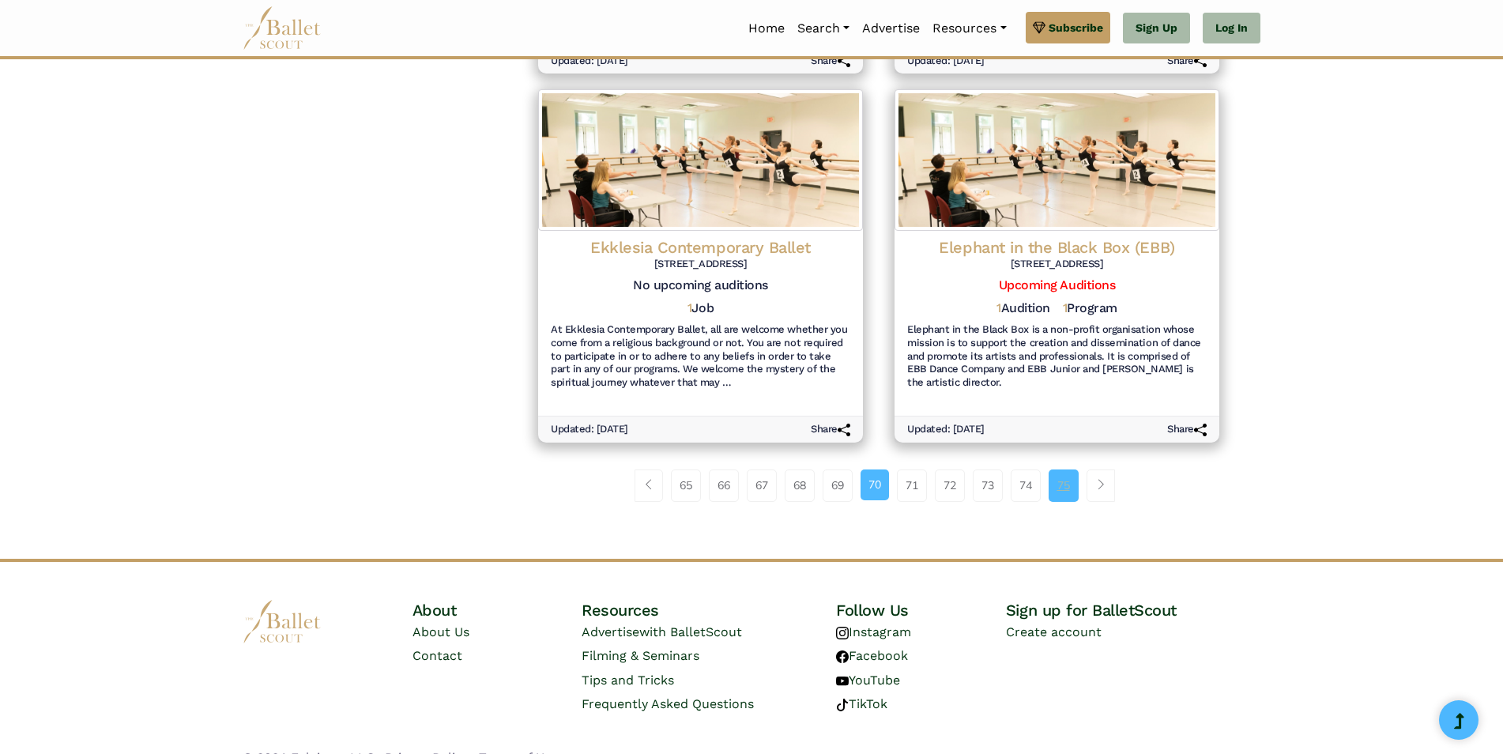
click at [1070, 470] on link "75" at bounding box center [1064, 486] width 30 height 32
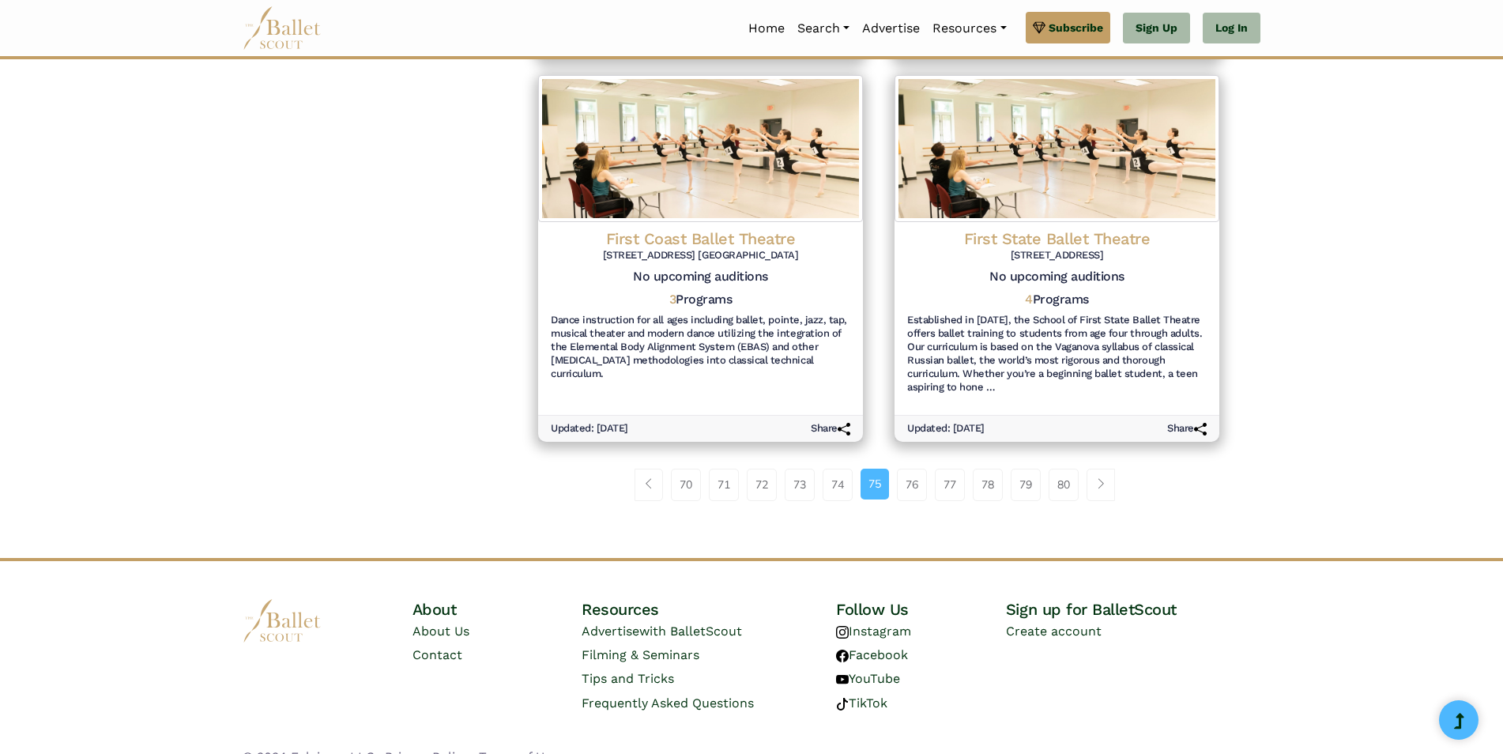
scroll to position [1813, 0]
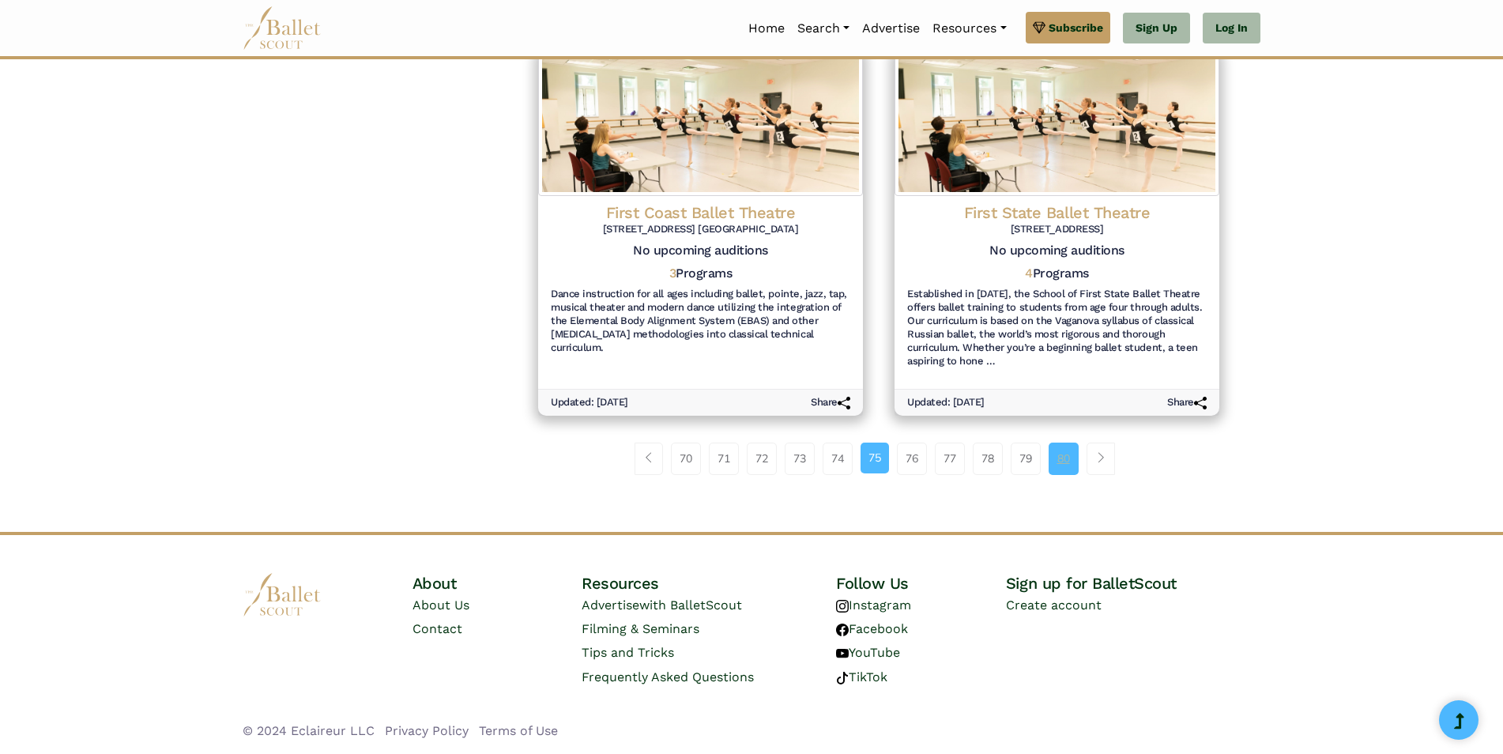
drag, startPoint x: 0, startPoint y: 0, endPoint x: 1069, endPoint y: 451, distance: 1160.5
click at [1069, 451] on link "80" at bounding box center [1064, 459] width 30 height 32
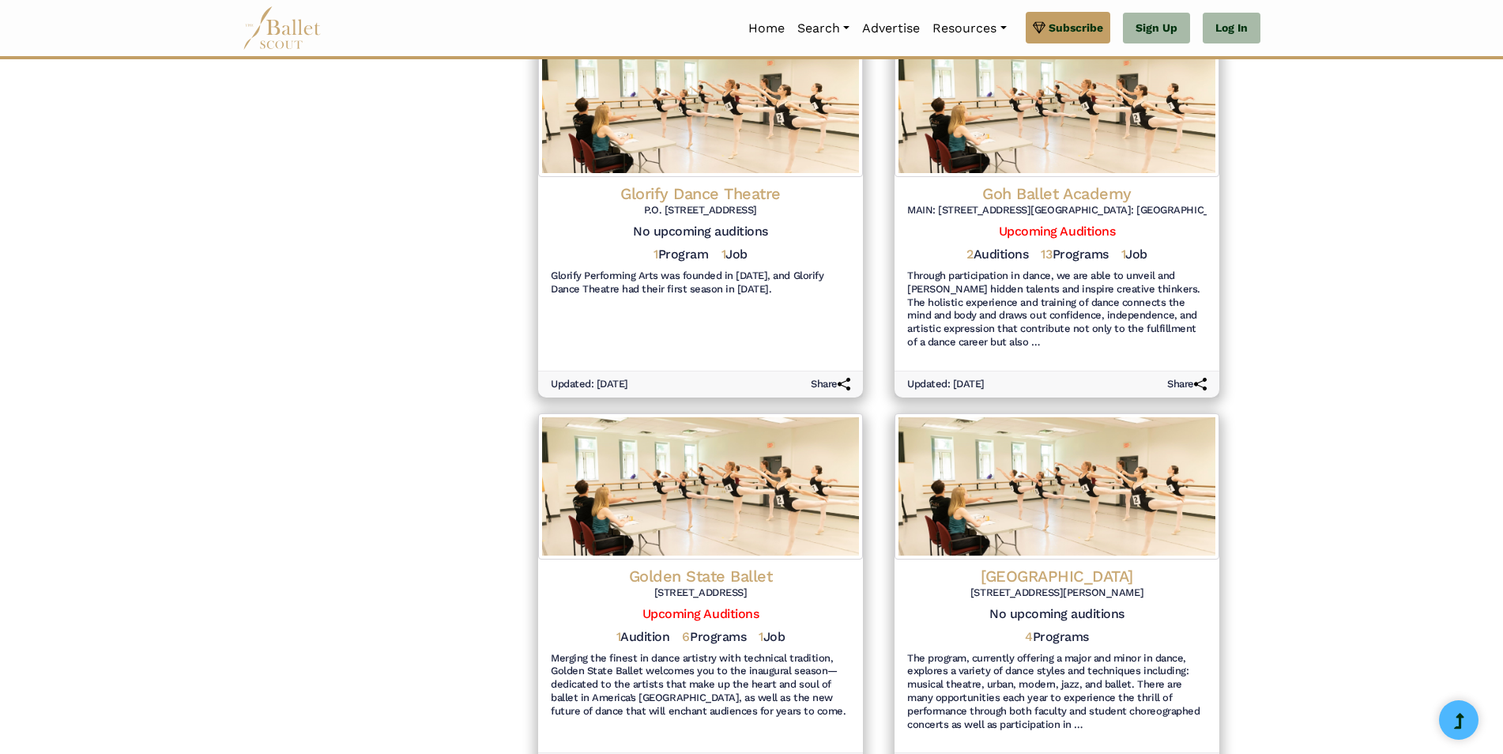
scroll to position [1773, 0]
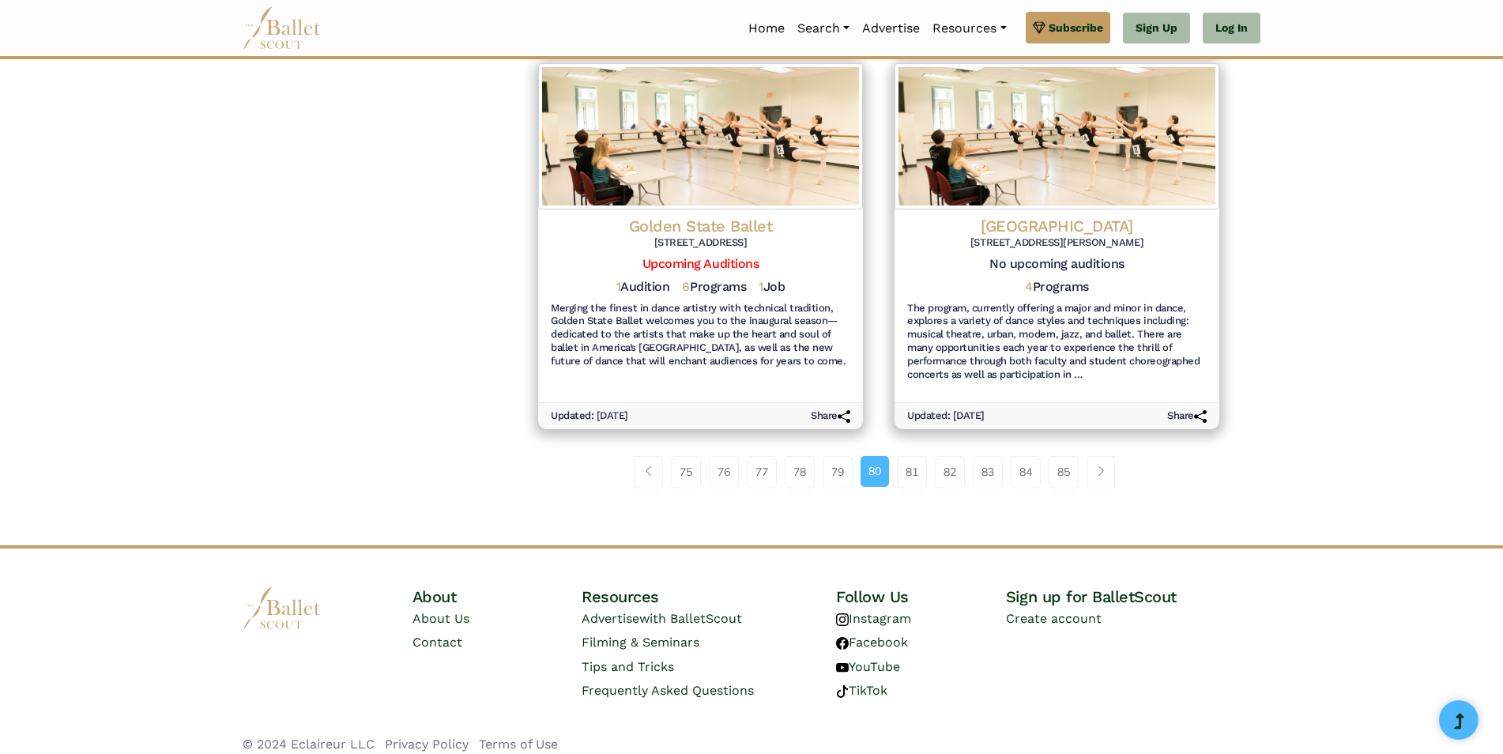
click at [1069, 456] on link "85" at bounding box center [1064, 472] width 30 height 32
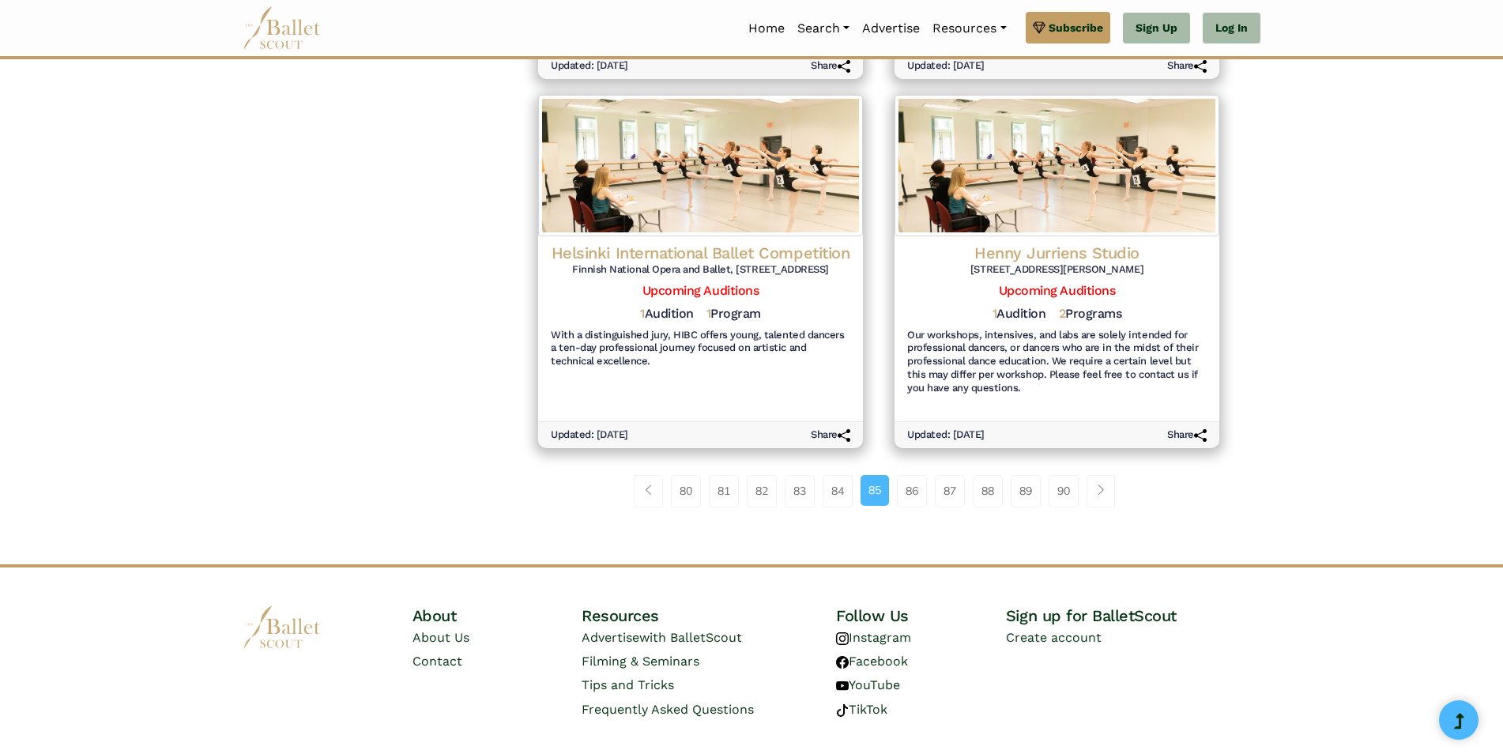
scroll to position [1800, 0]
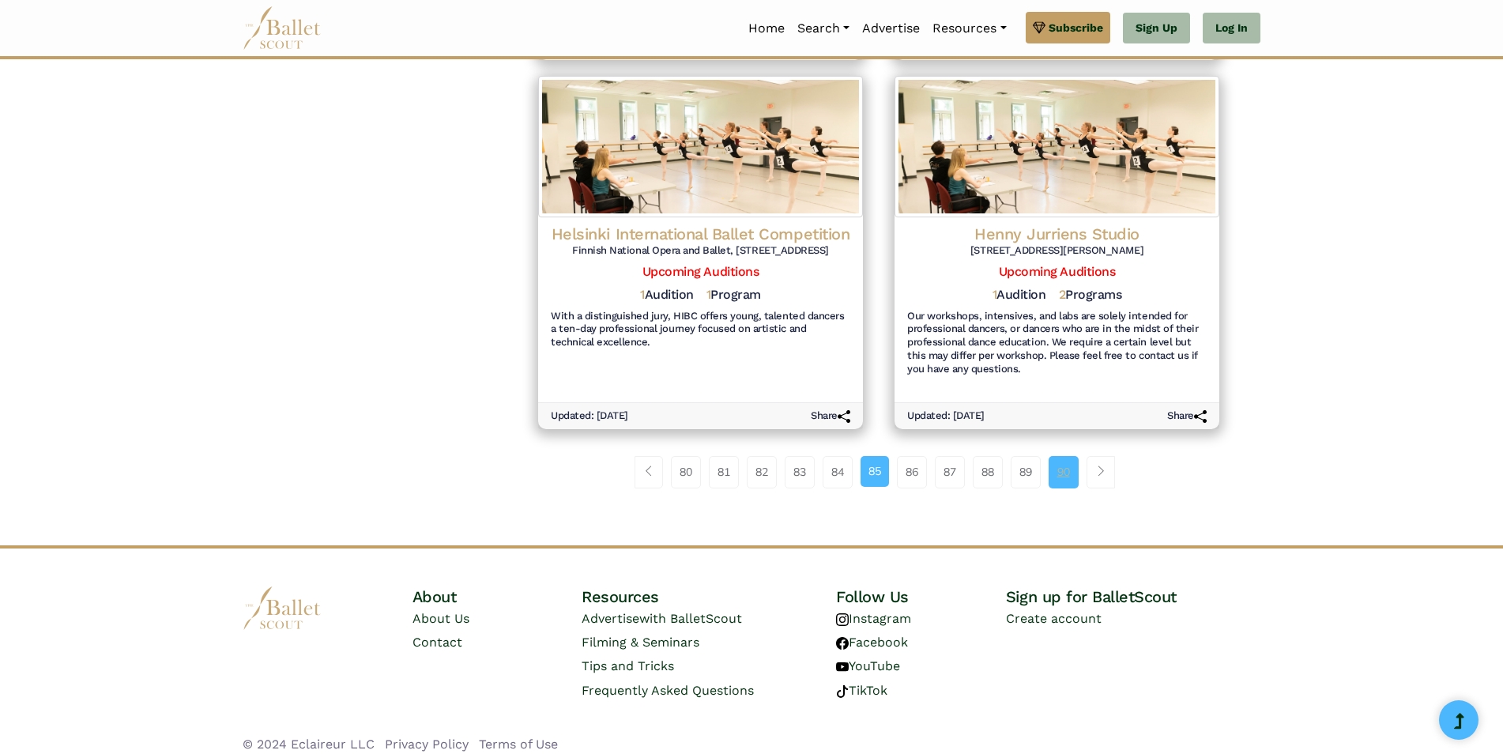
drag, startPoint x: 0, startPoint y: 0, endPoint x: 1069, endPoint y: 451, distance: 1160.5
click at [1069, 456] on link "90" at bounding box center [1064, 472] width 30 height 32
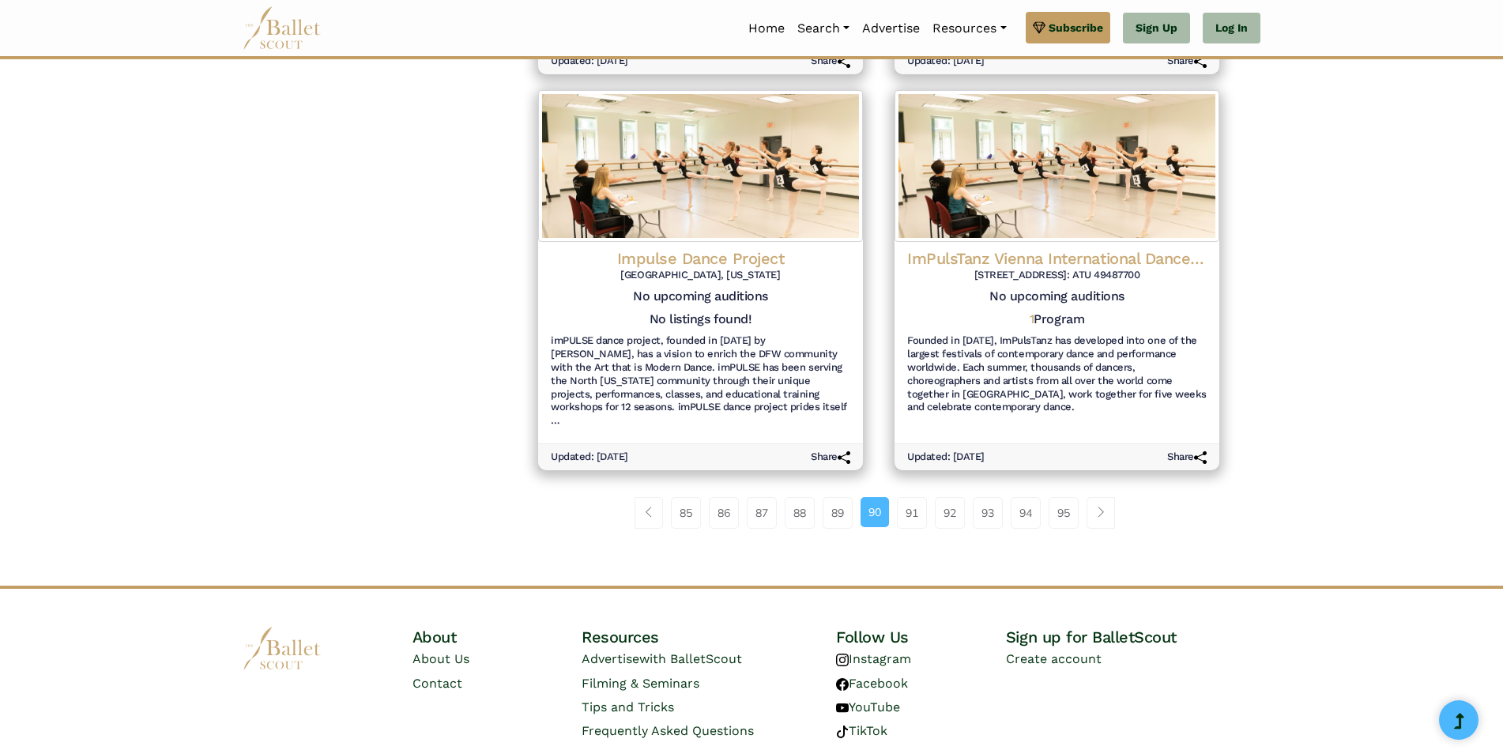
scroll to position [1813, 0]
click at [1069, 496] on link "95" at bounding box center [1064, 512] width 30 height 32
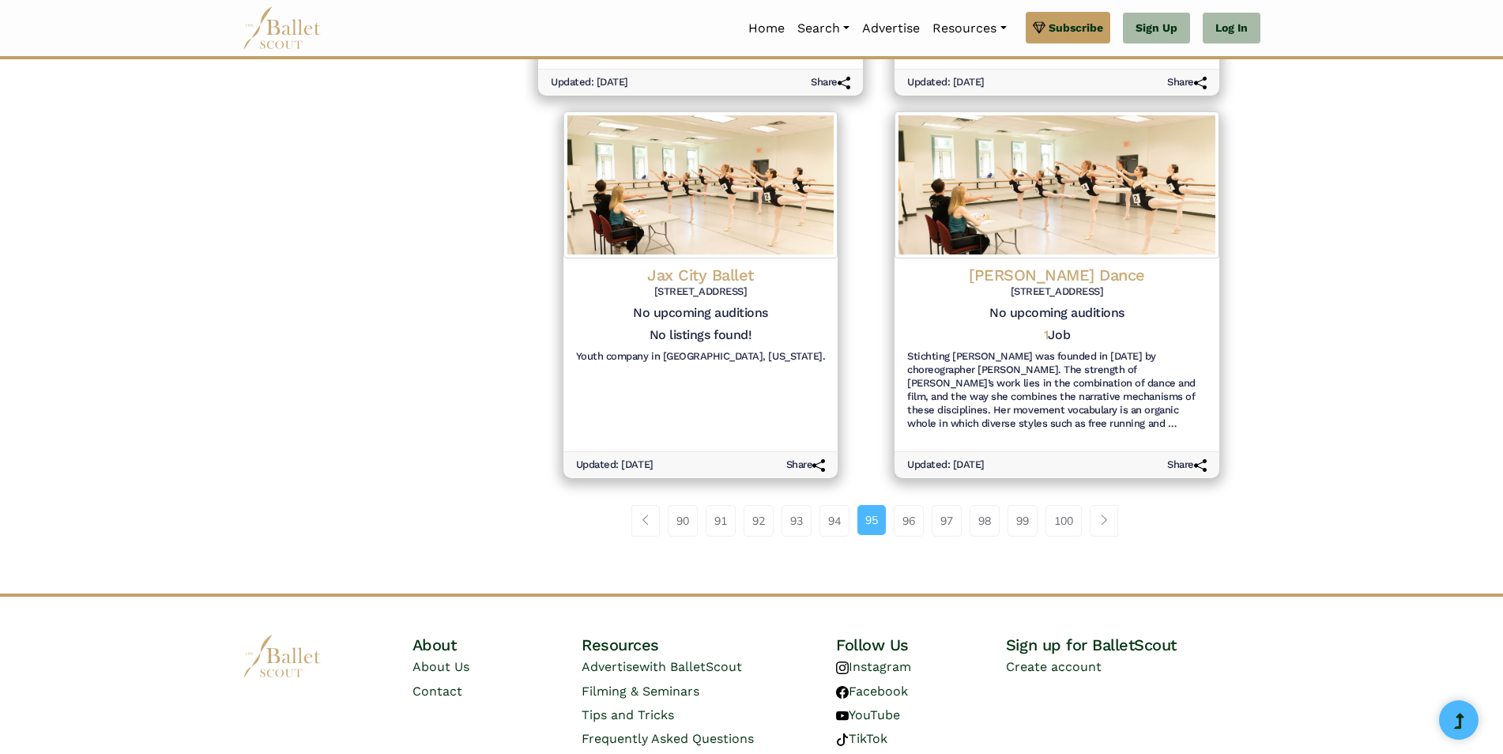
scroll to position [1840, 0]
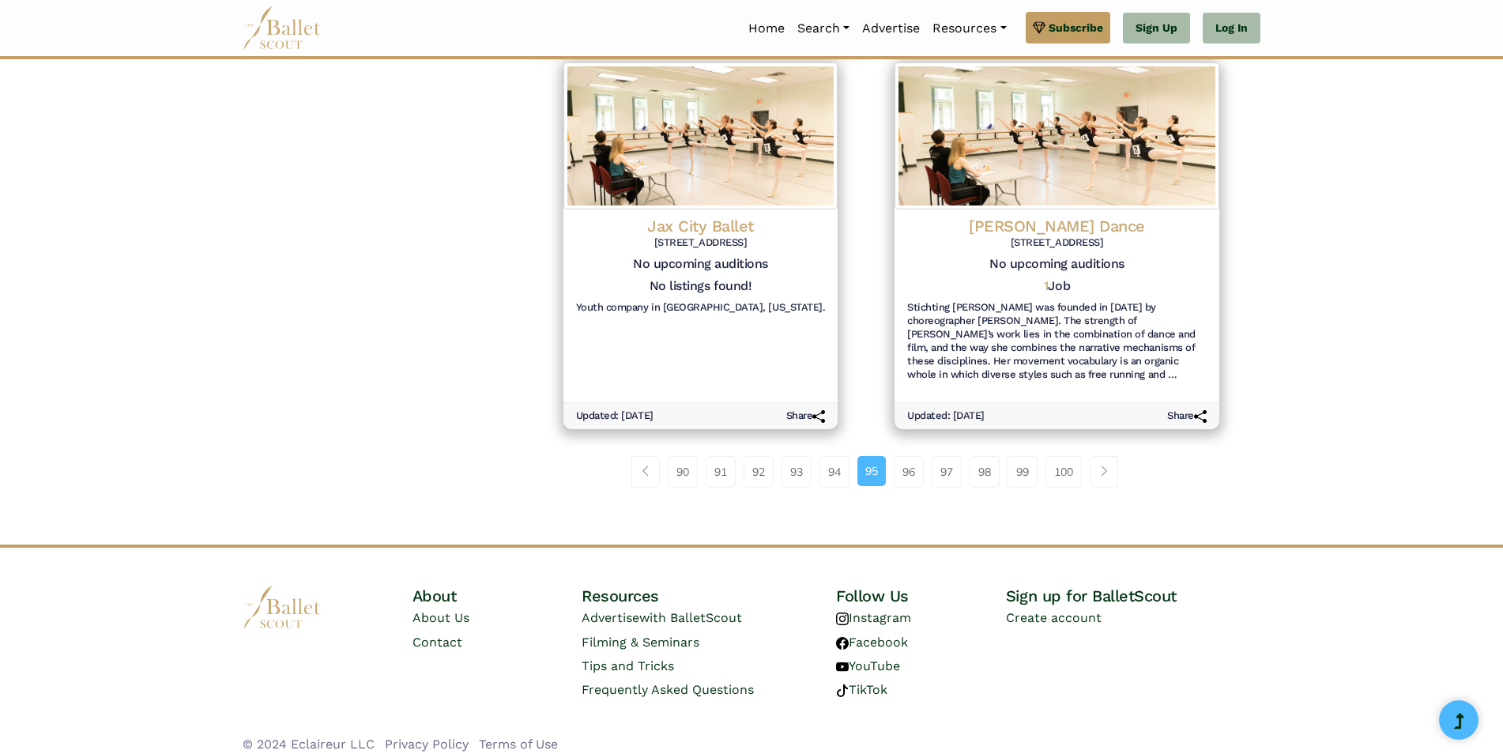
click at [1069, 456] on link "100" at bounding box center [1064, 472] width 36 height 32
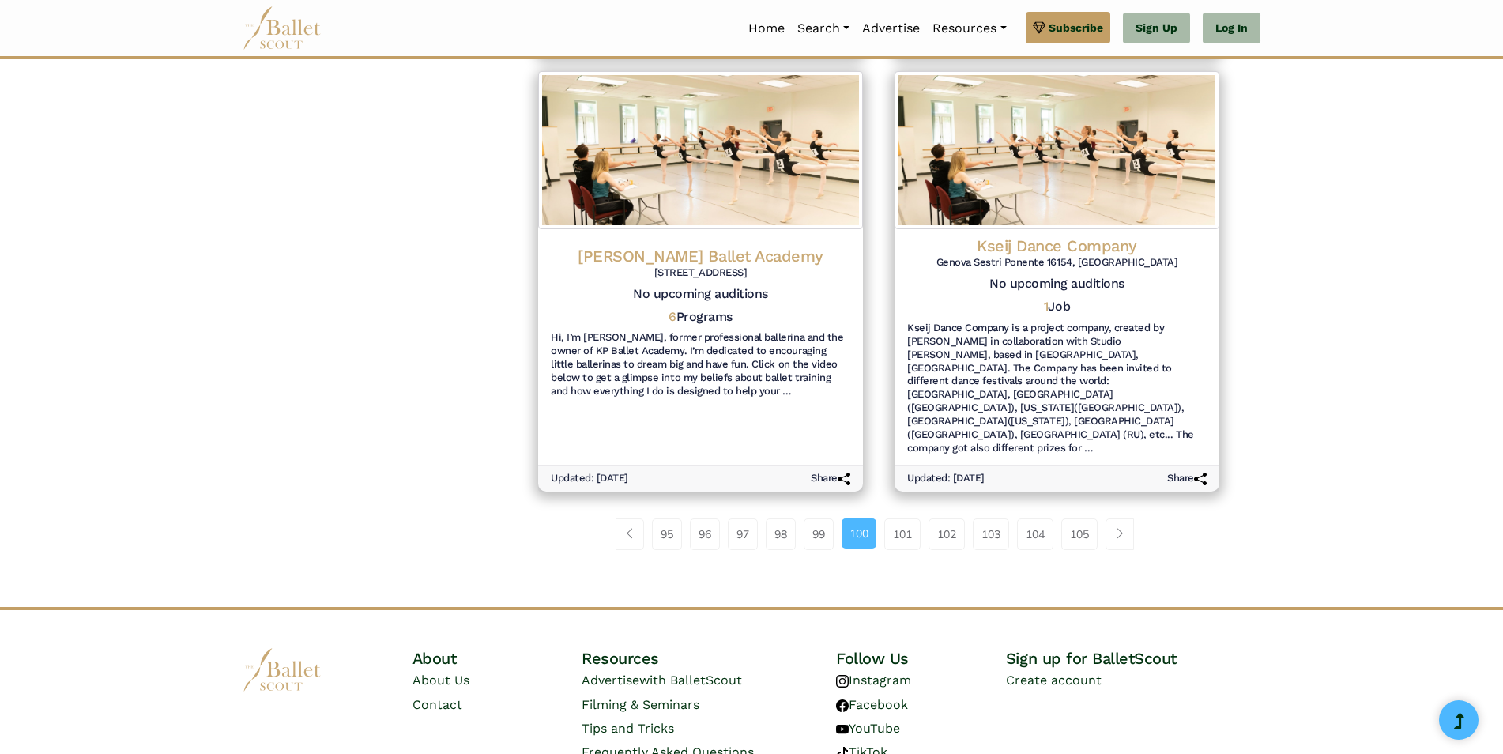
scroll to position [1800, 0]
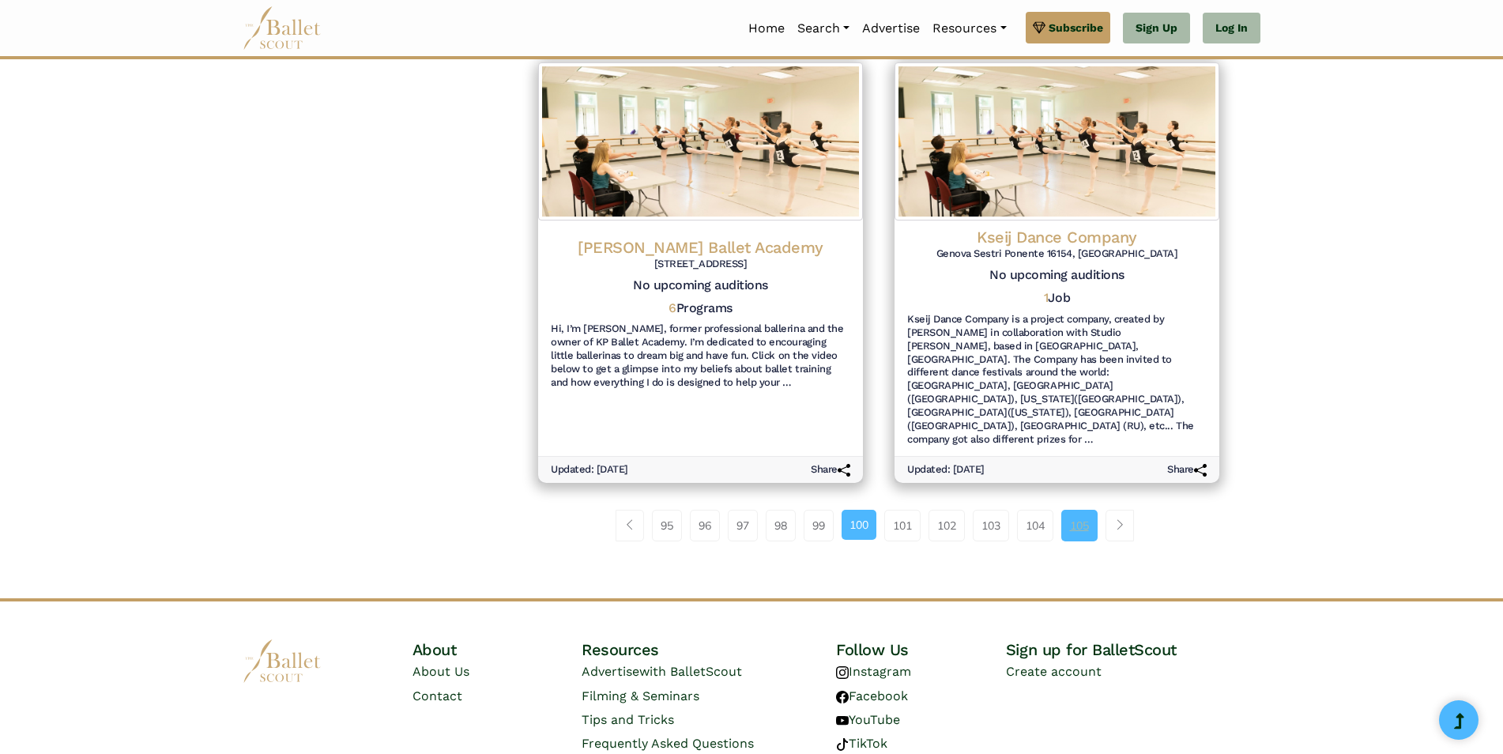
click at [1072, 510] on link "105" at bounding box center [1080, 526] width 36 height 32
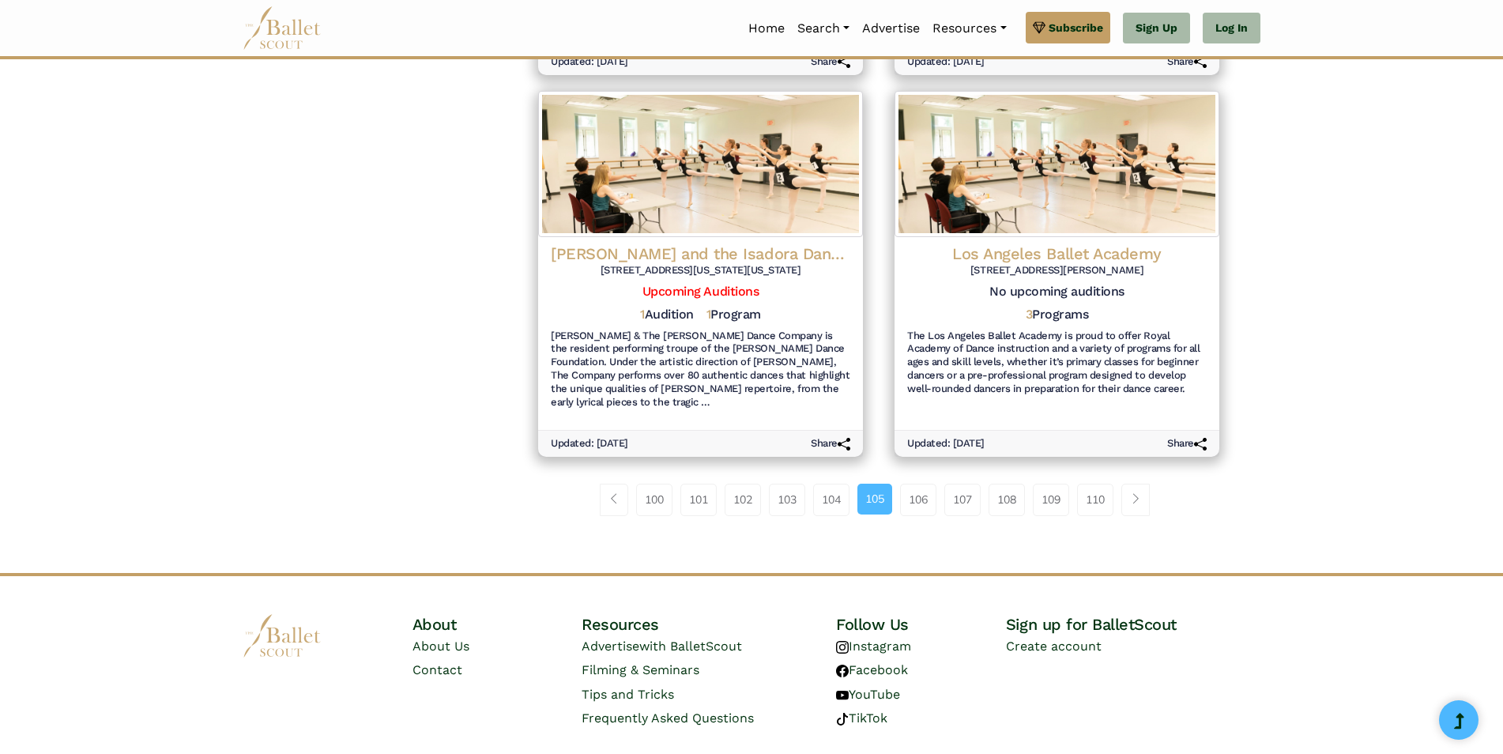
scroll to position [1786, 0]
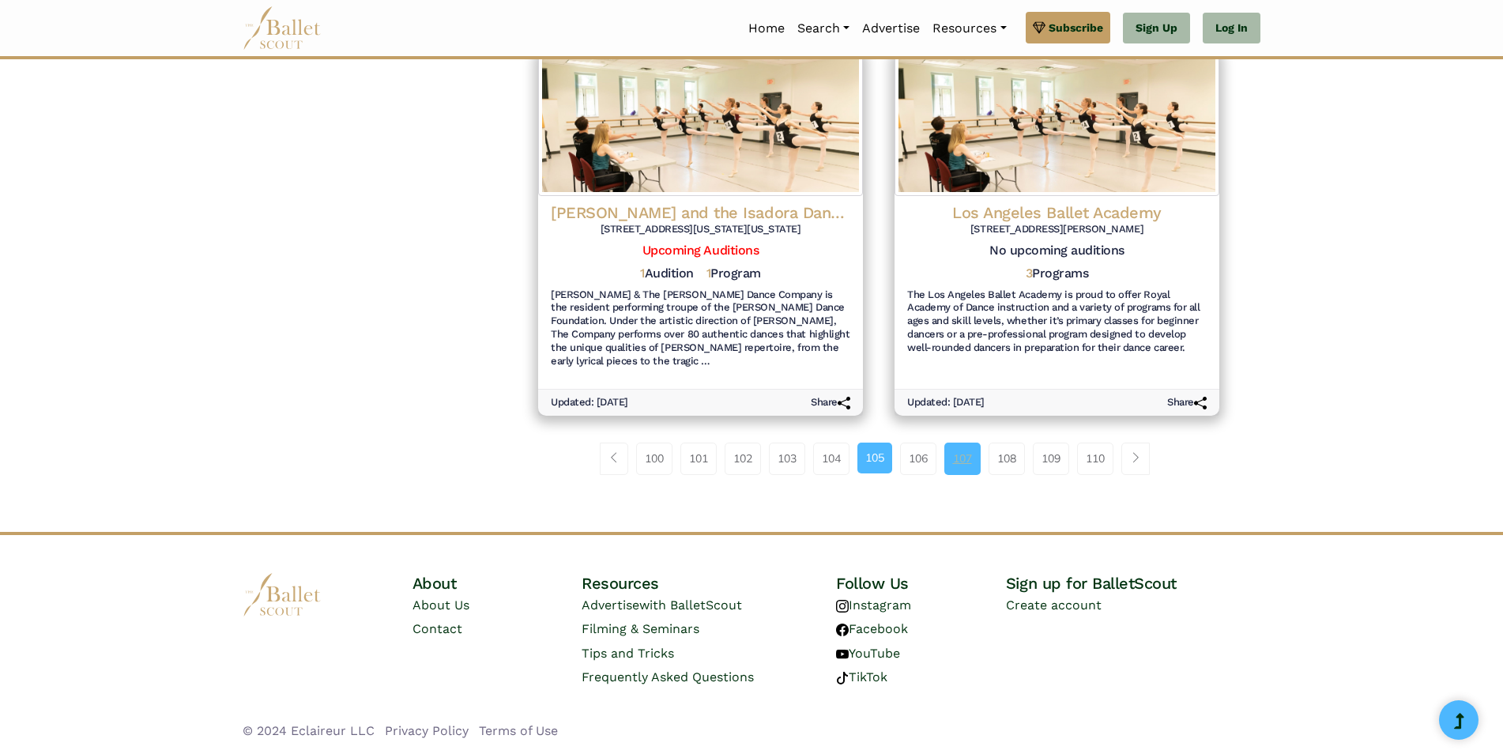
click at [956, 443] on link "107" at bounding box center [963, 459] width 36 height 32
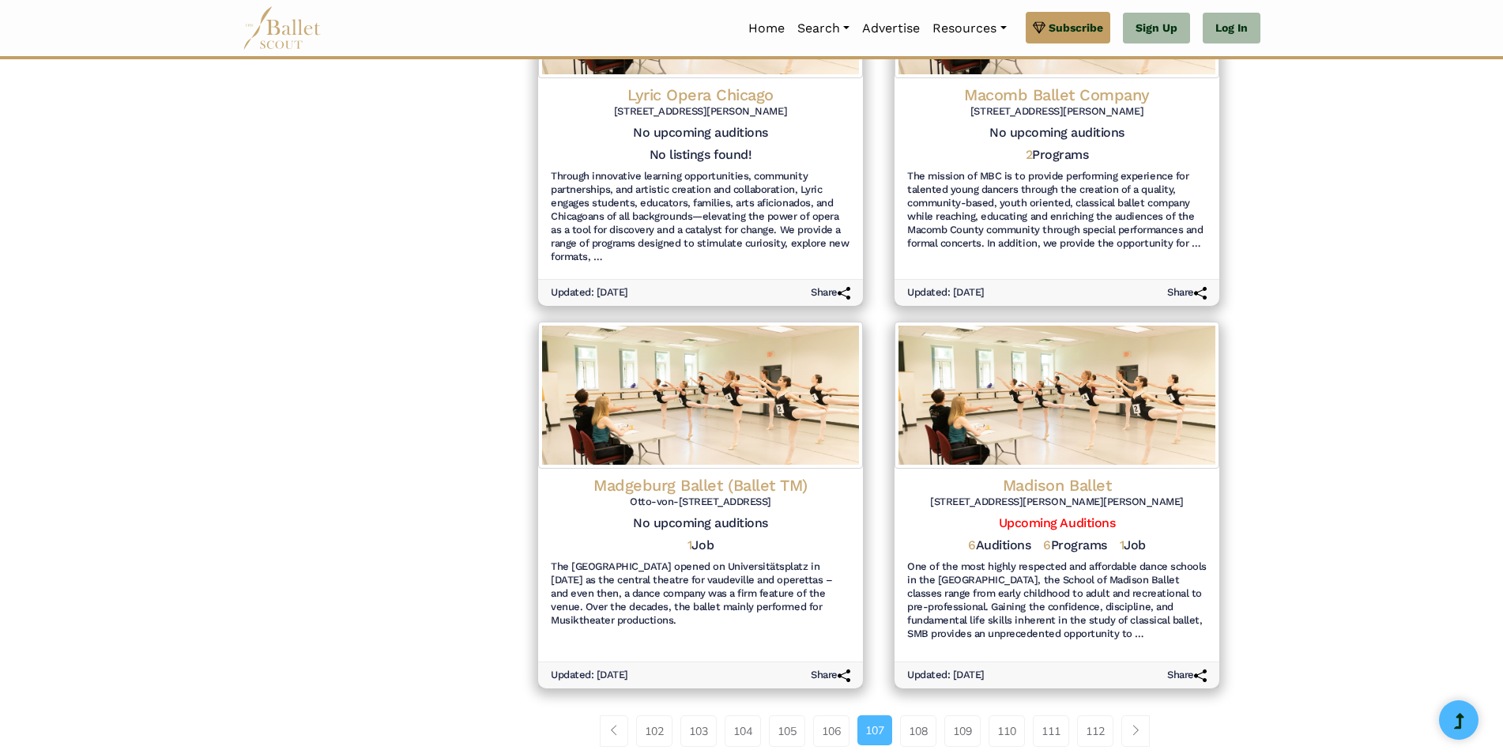
scroll to position [1827, 0]
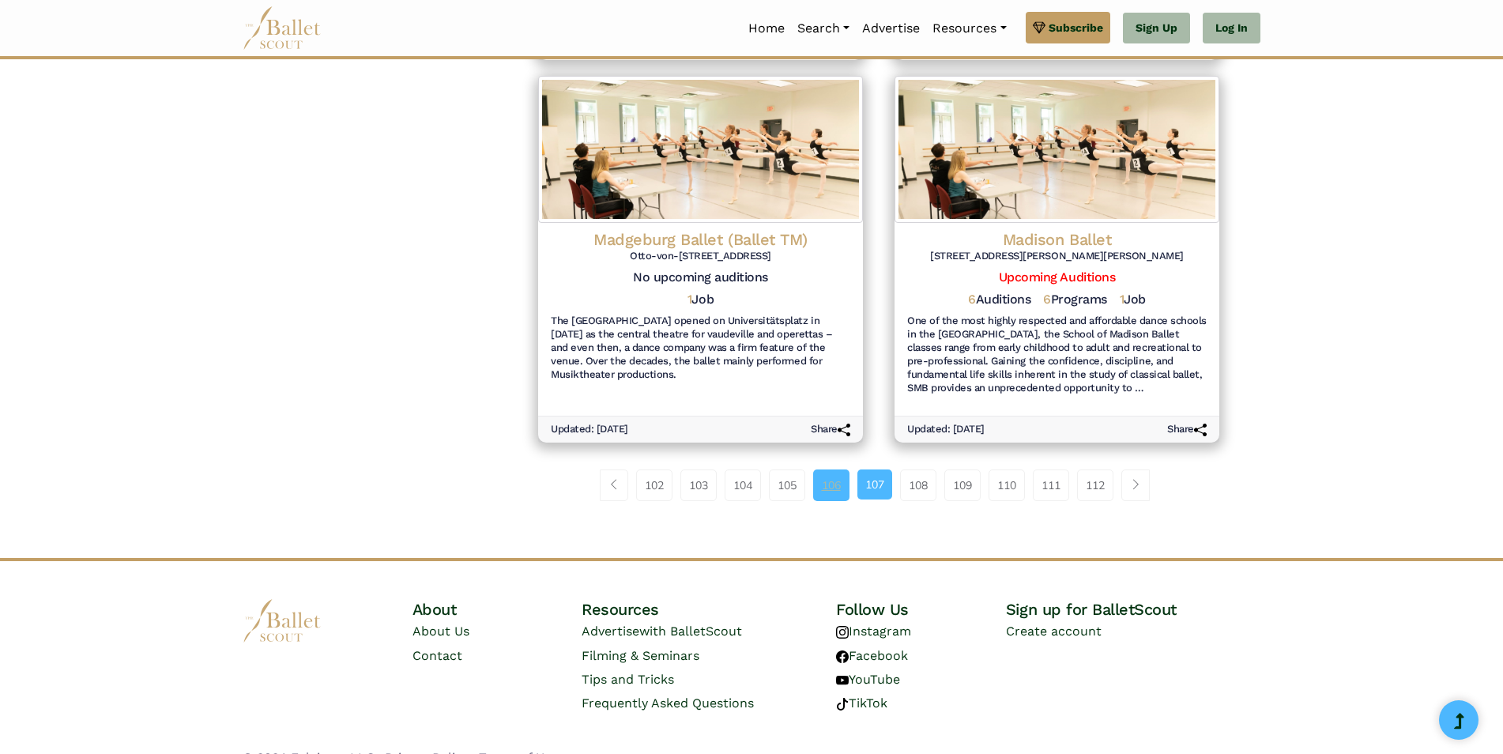
click at [835, 470] on link "106" at bounding box center [831, 486] width 36 height 32
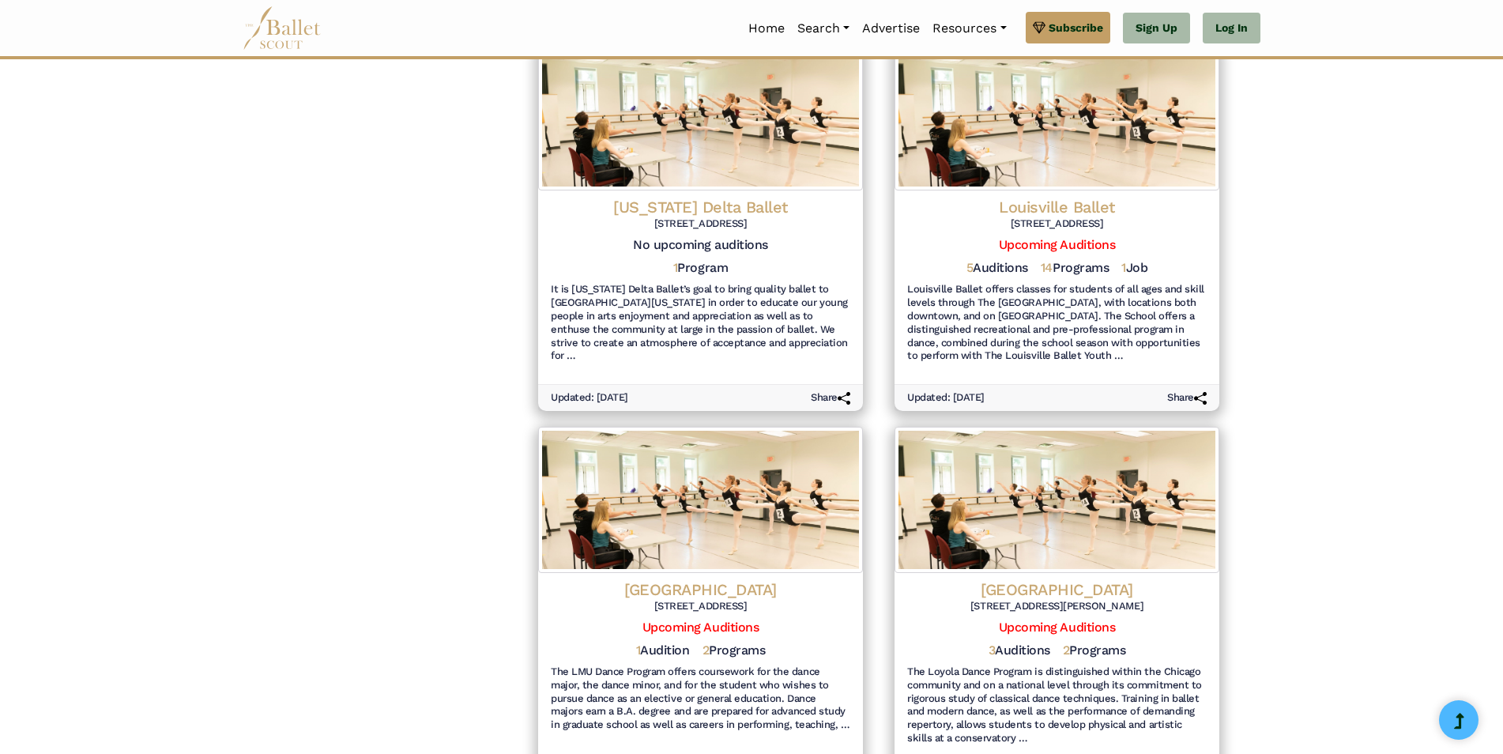
scroll to position [1028, 0]
click at [1101, 196] on h4 "Louisville Ballet" at bounding box center [1057, 206] width 306 height 21
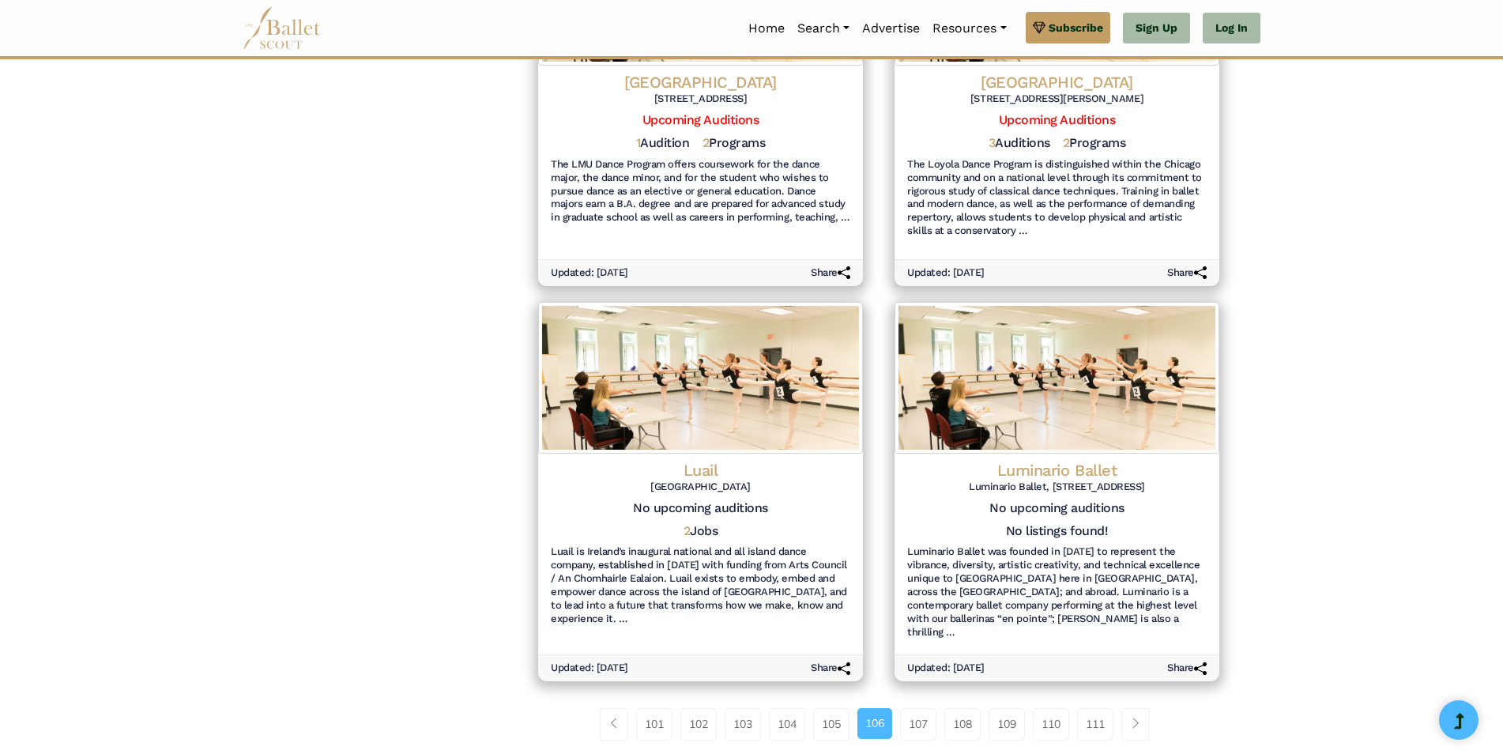
scroll to position [1773, 0]
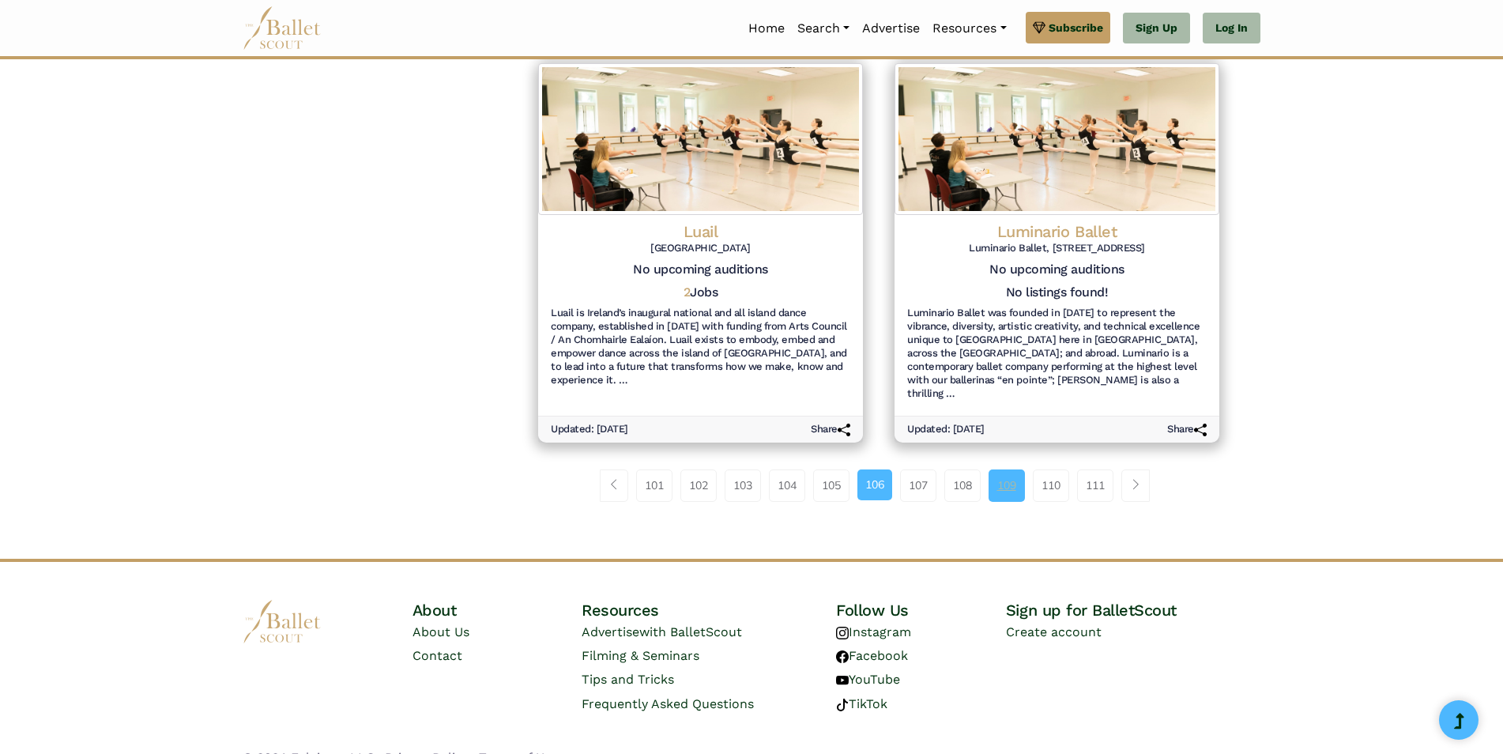
click at [1002, 470] on link "109" at bounding box center [1007, 486] width 36 height 32
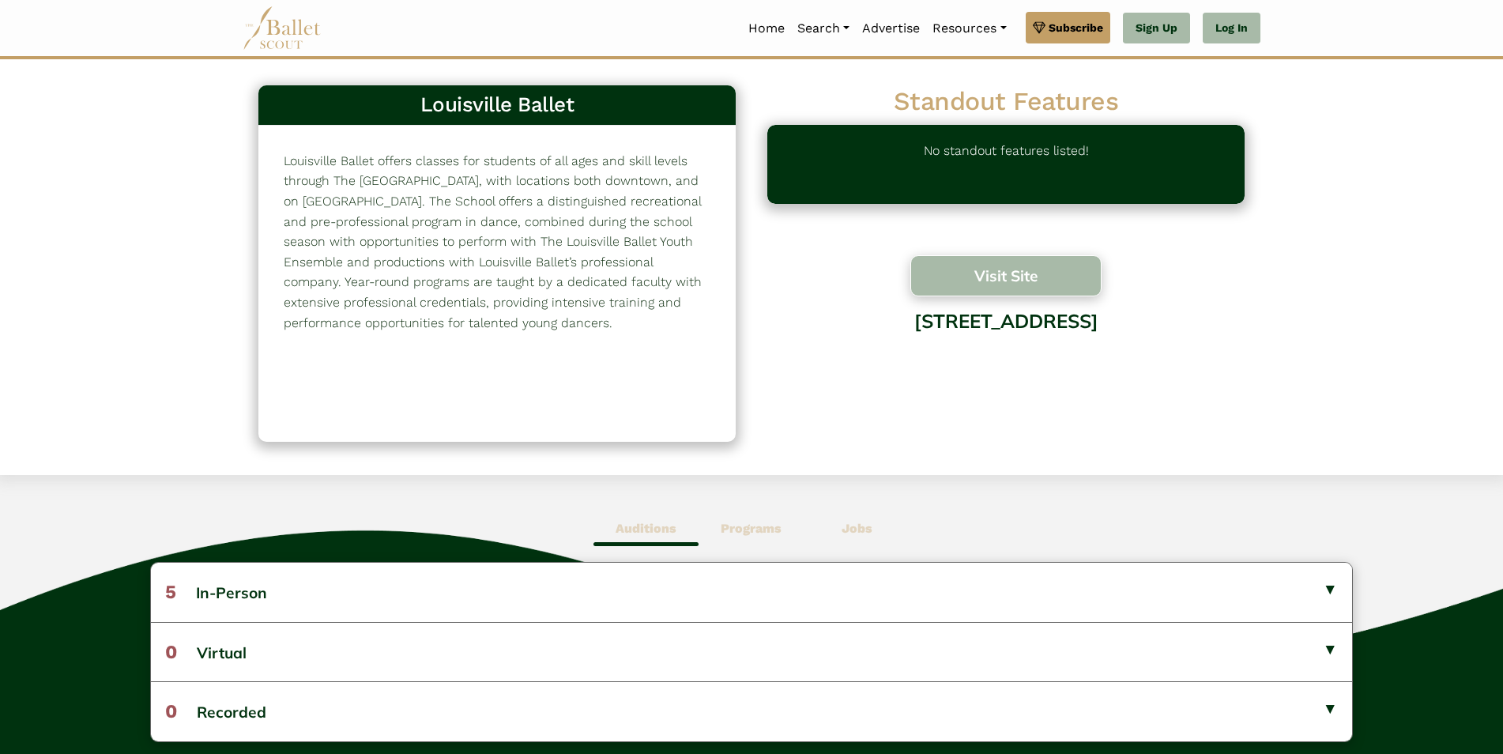
click at [945, 267] on button "Visit Site" at bounding box center [1006, 275] width 191 height 41
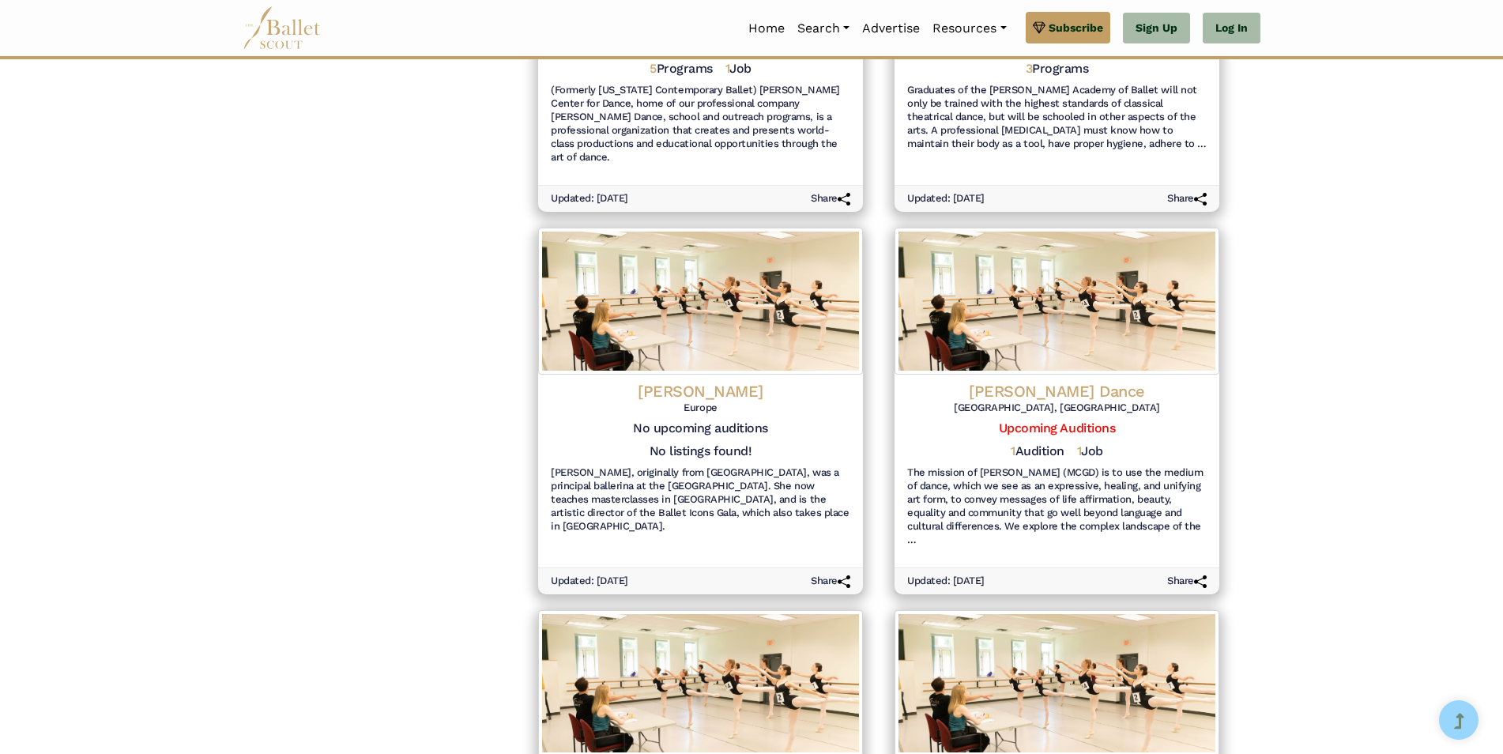
scroll to position [1733, 0]
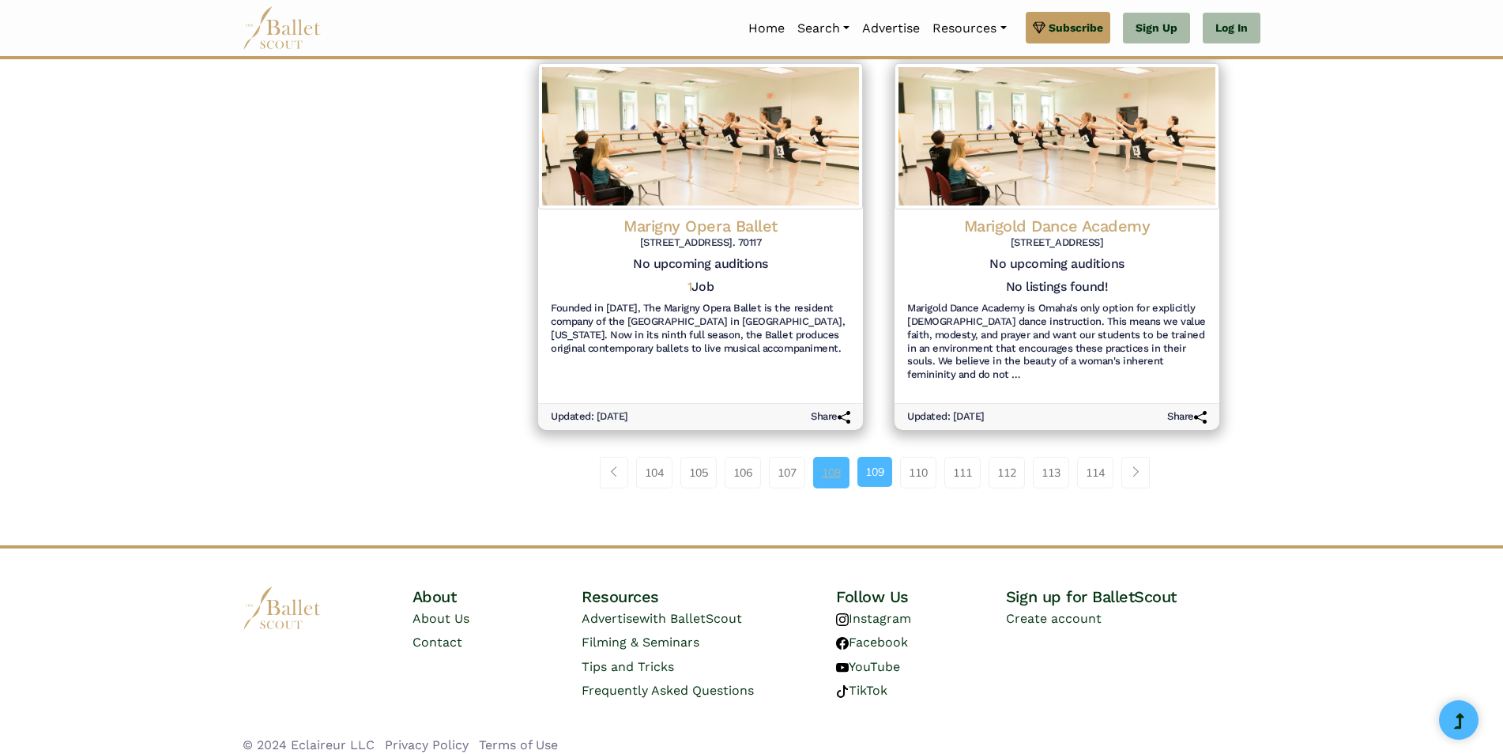
click at [821, 457] on link "108" at bounding box center [831, 473] width 36 height 32
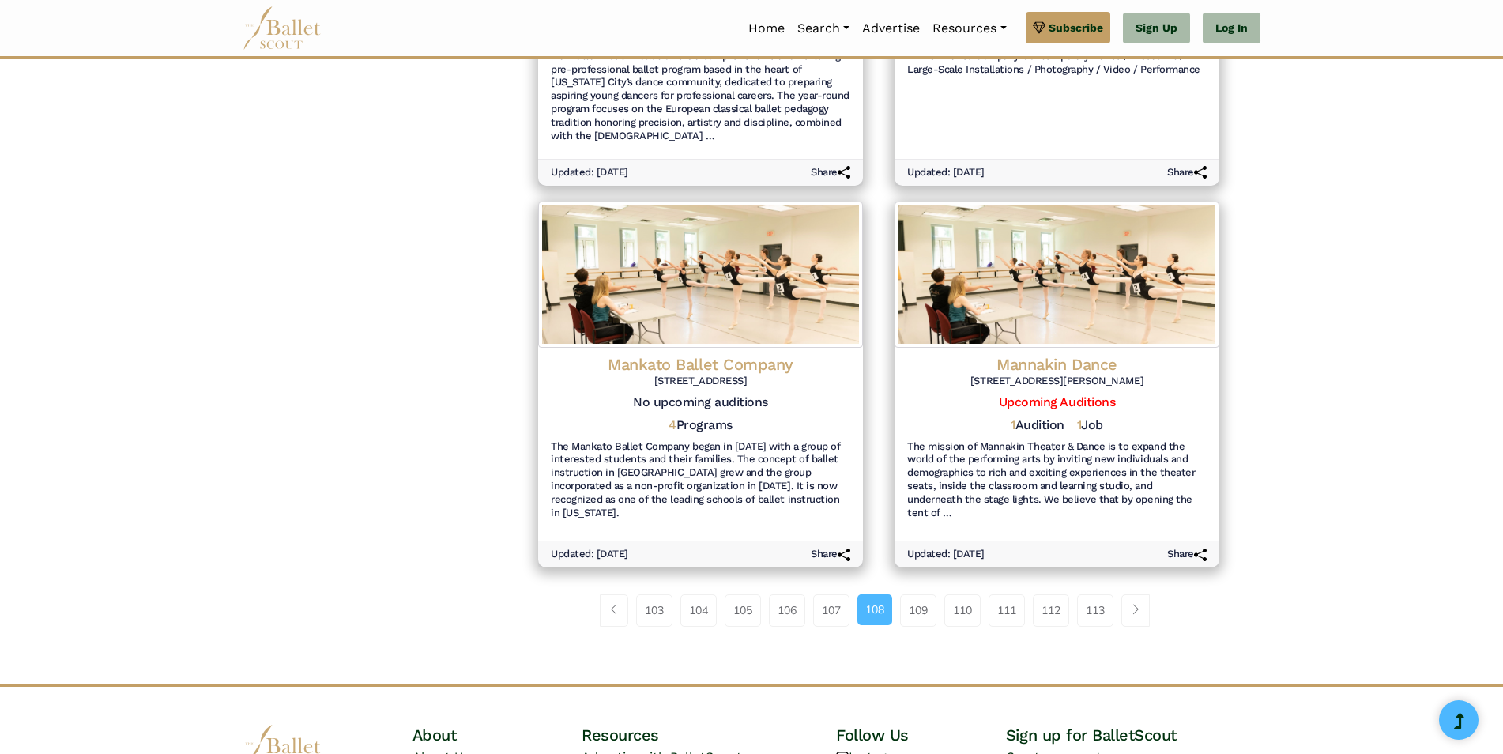
scroll to position [1773, 0]
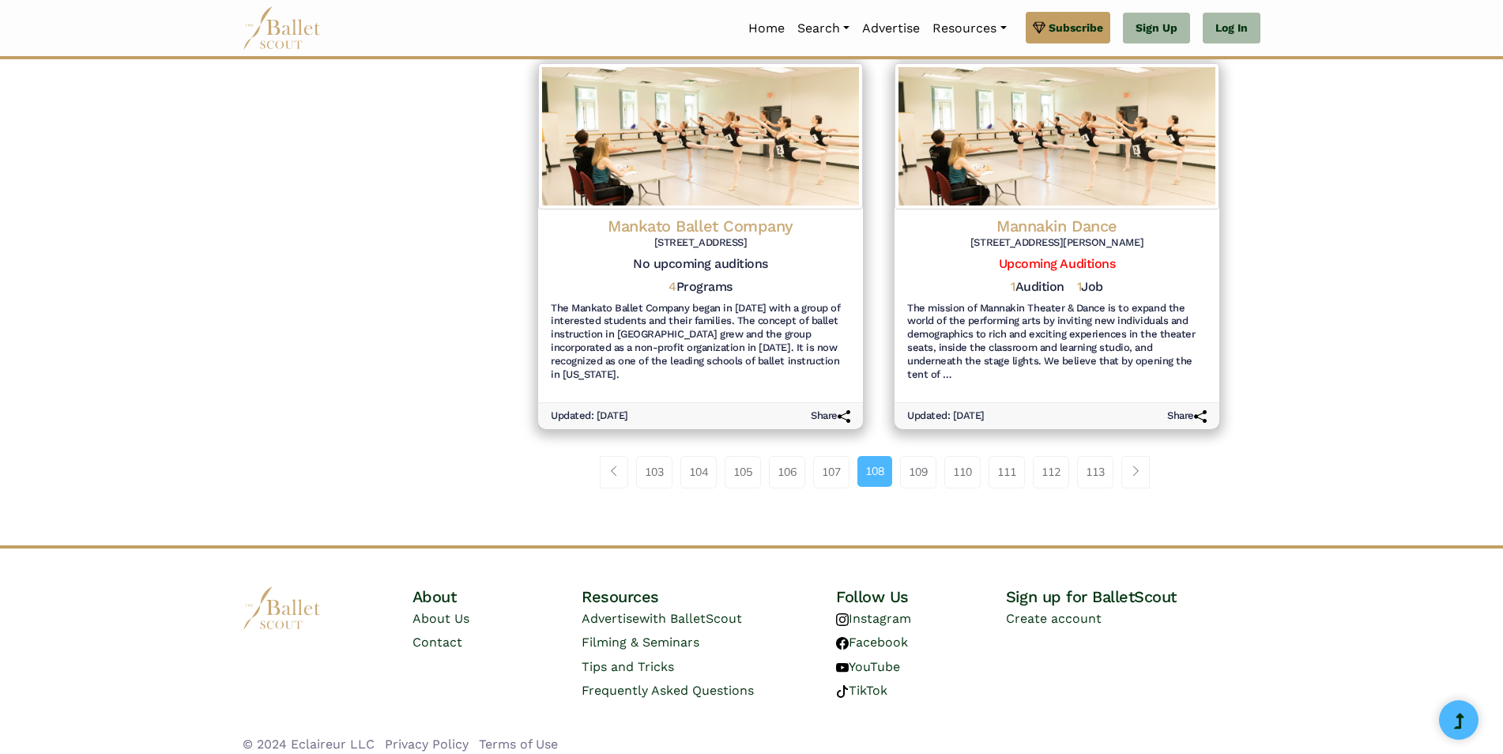
click at [824, 466] on link "107" at bounding box center [831, 472] width 36 height 32
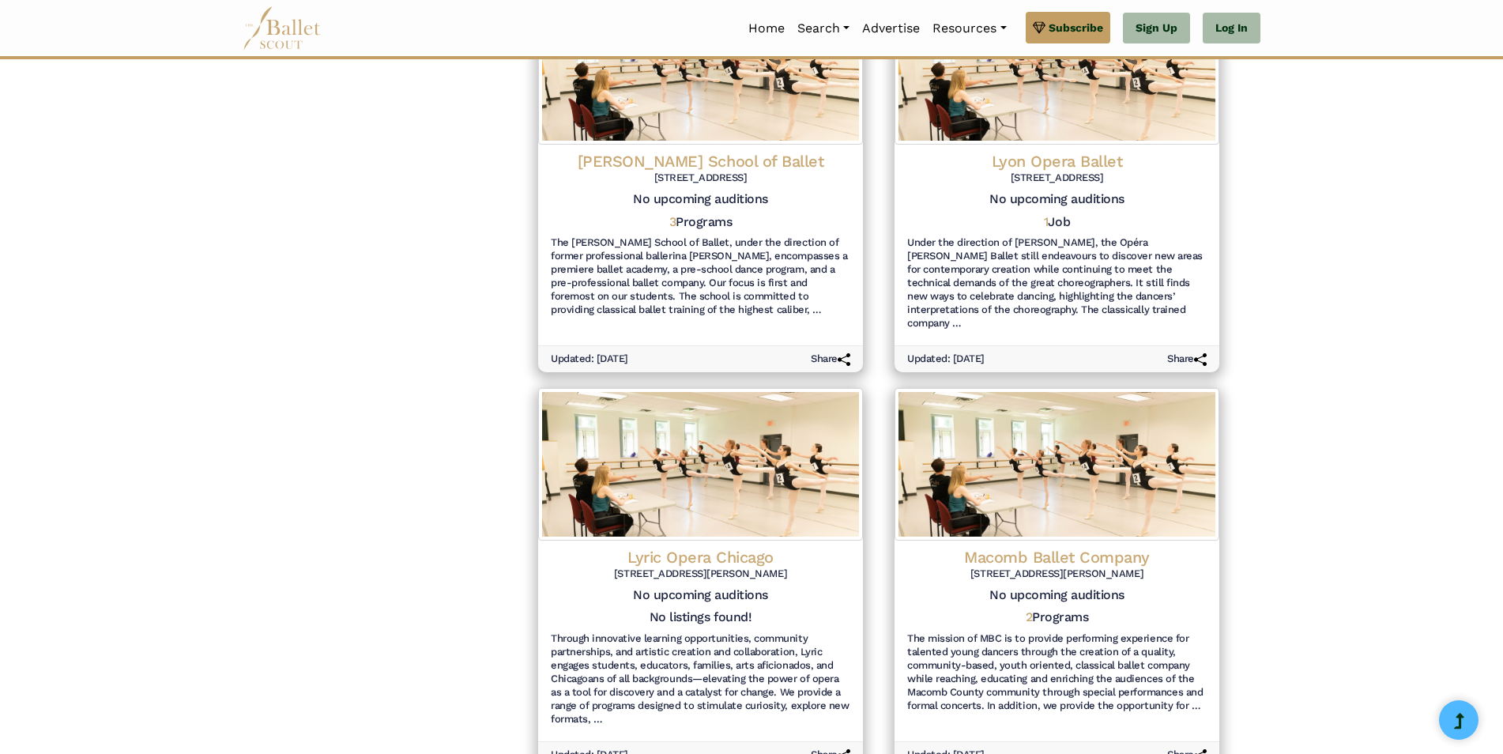
scroll to position [1502, 0]
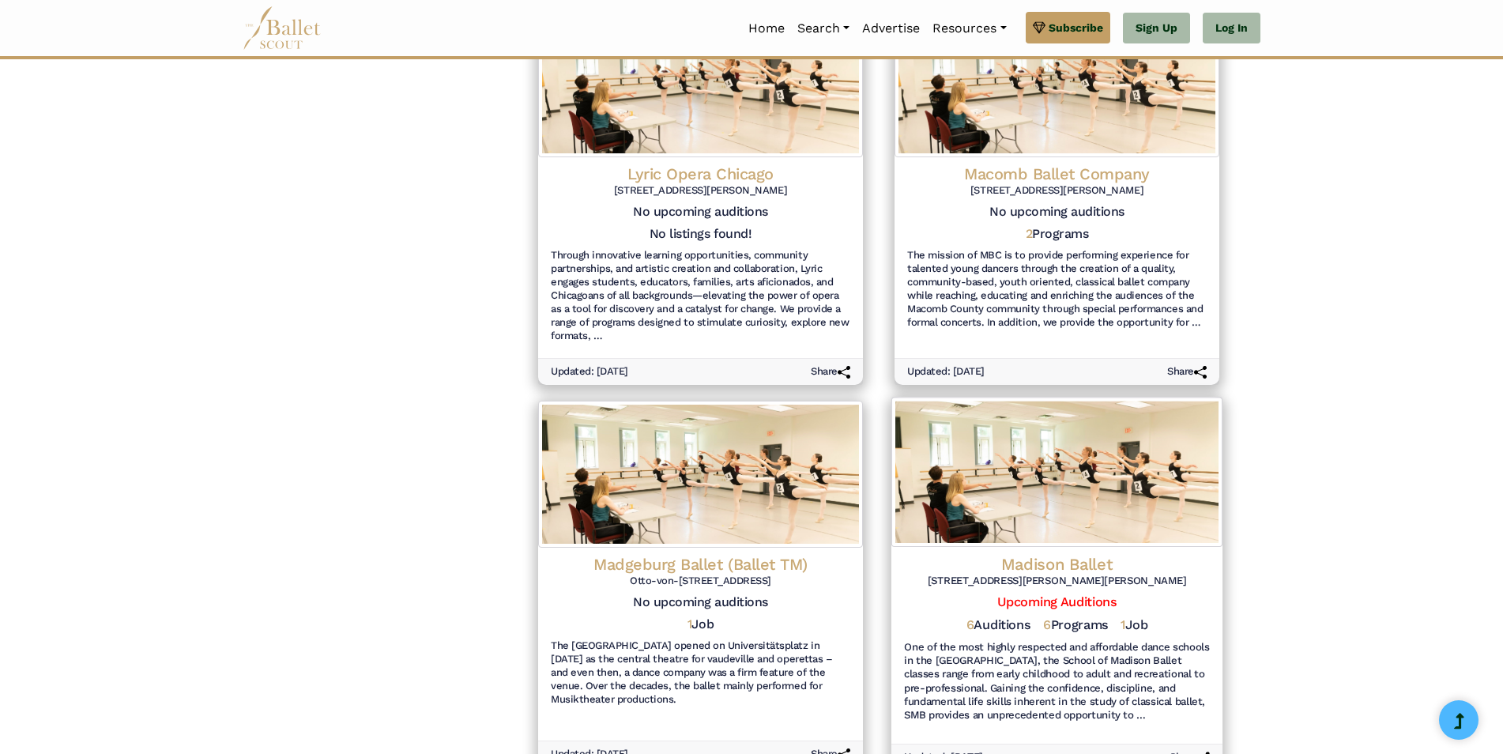
click at [1038, 553] on h4 "Madison Ballet" at bounding box center [1057, 563] width 306 height 21
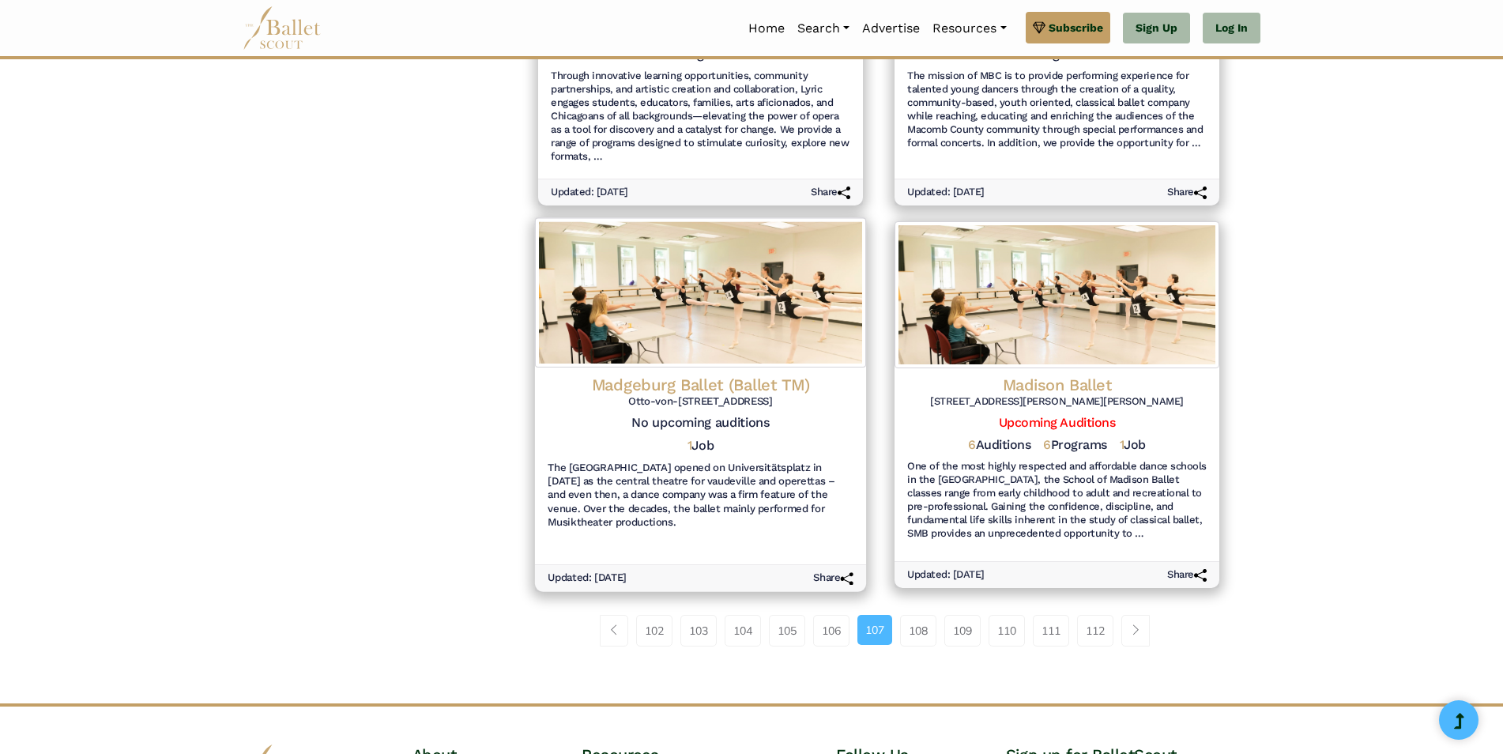
scroll to position [1827, 0]
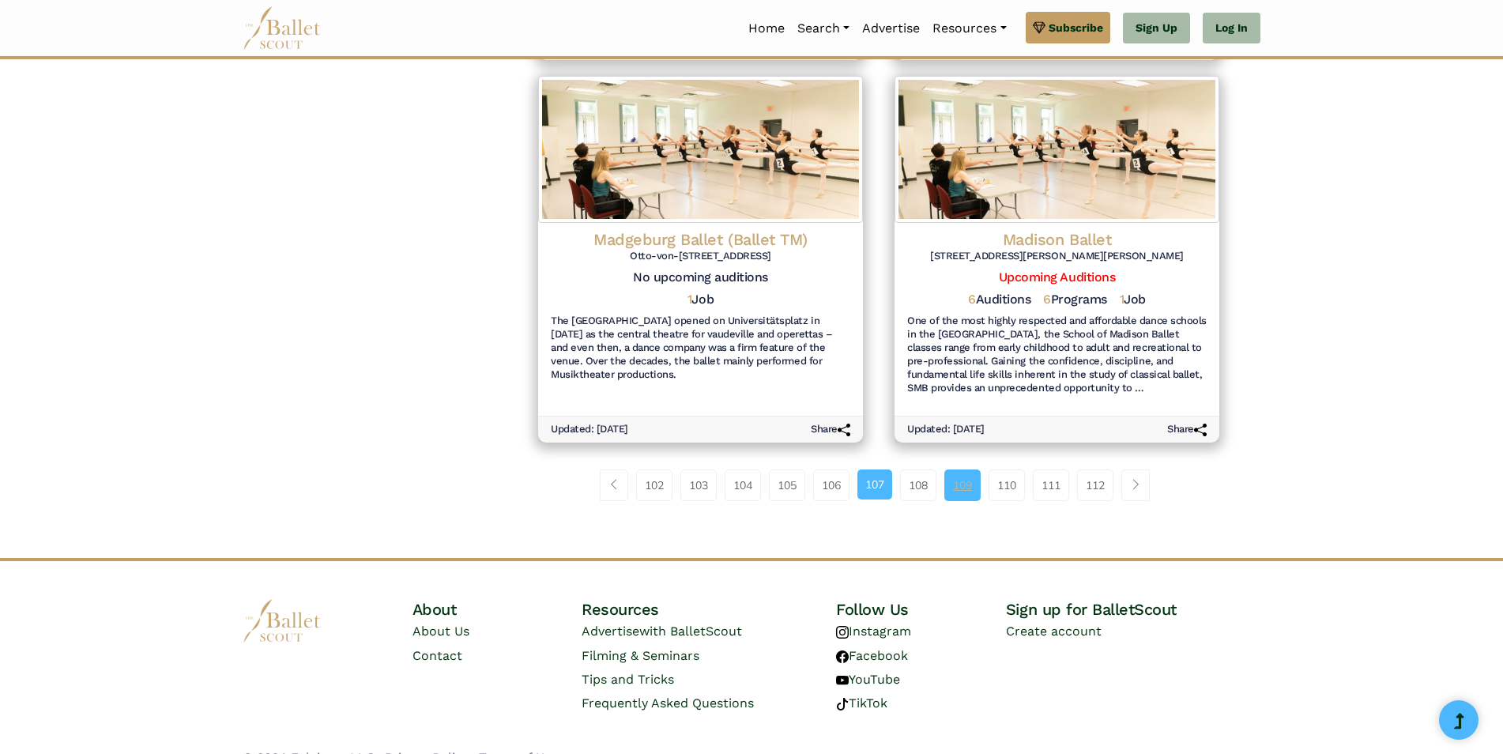
click at [962, 470] on link "109" at bounding box center [963, 486] width 36 height 32
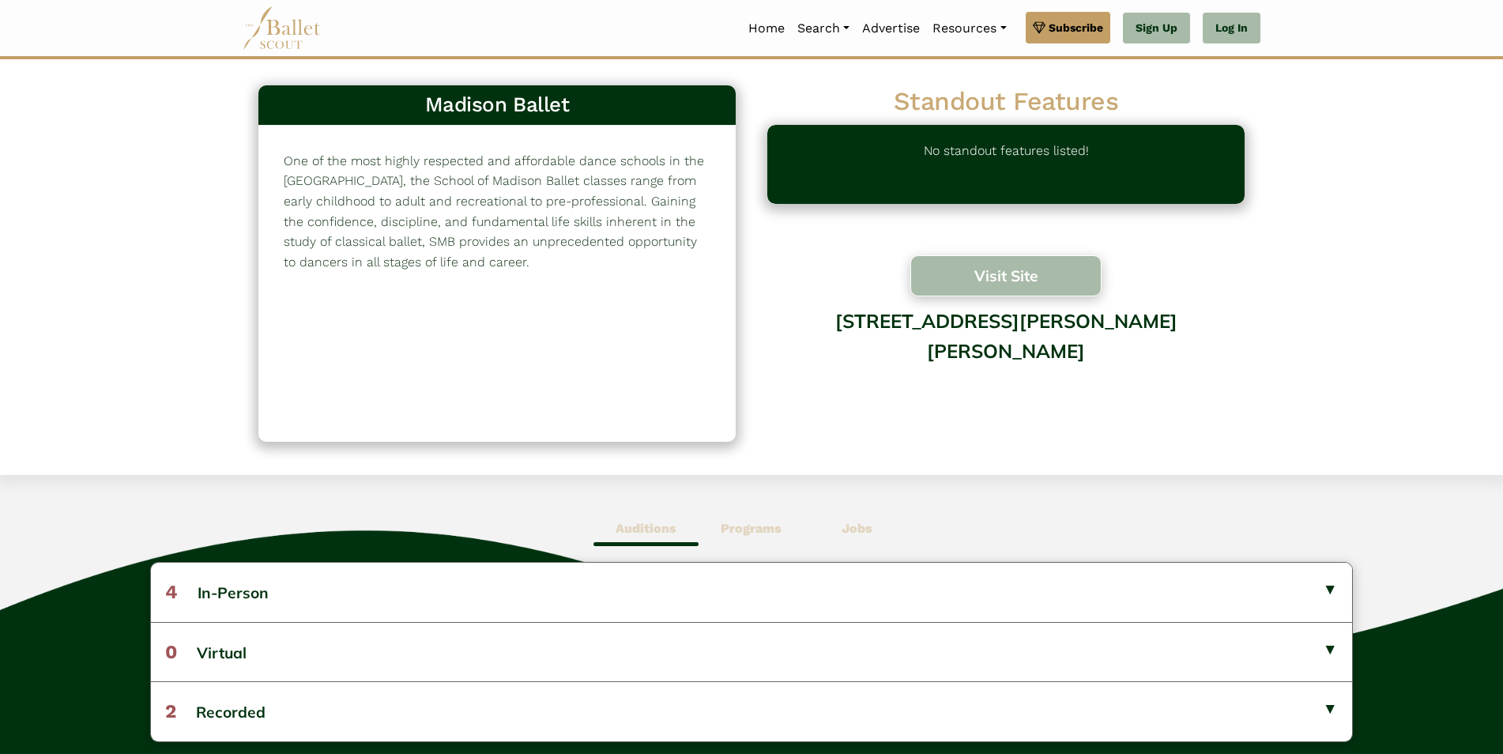
click at [1044, 275] on button "Visit Site" at bounding box center [1006, 275] width 191 height 41
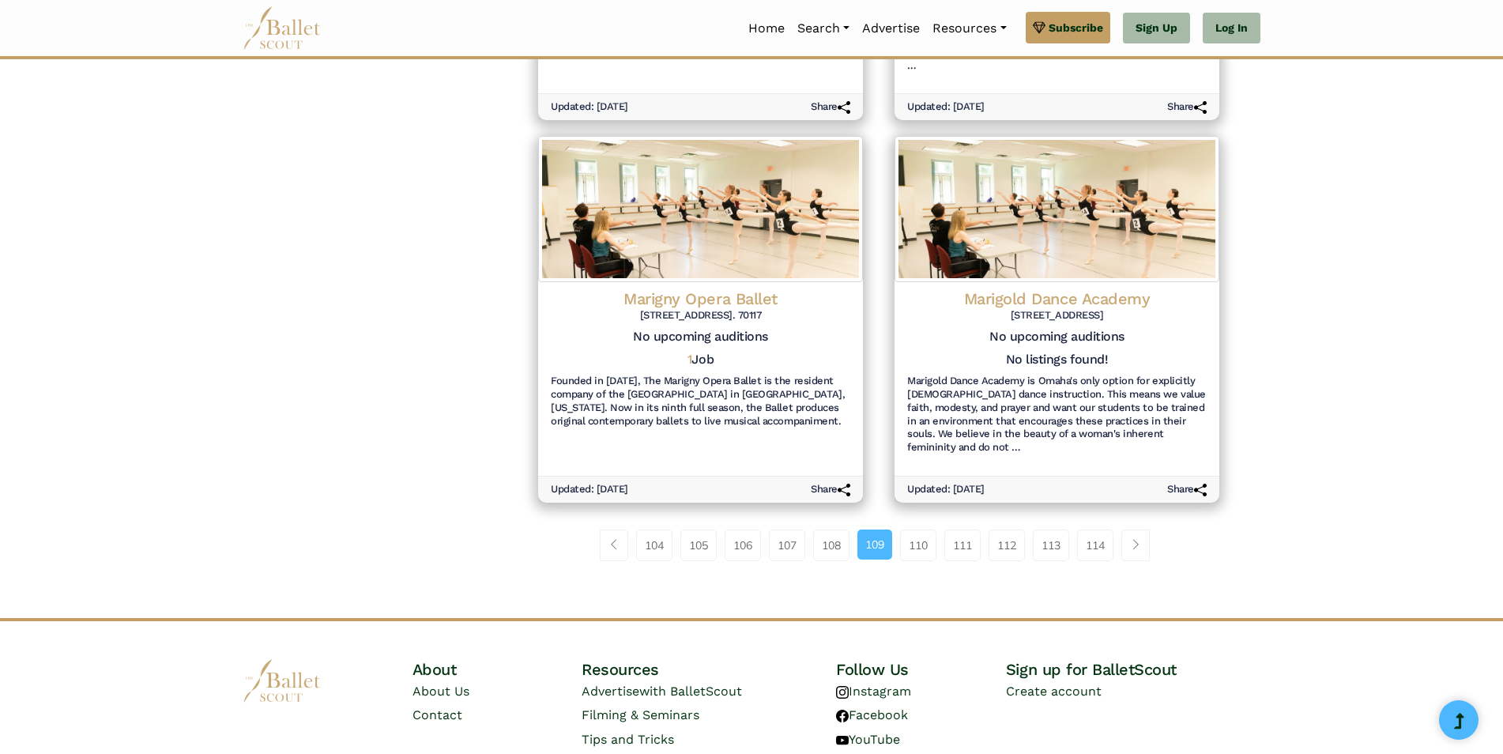
scroll to position [1733, 0]
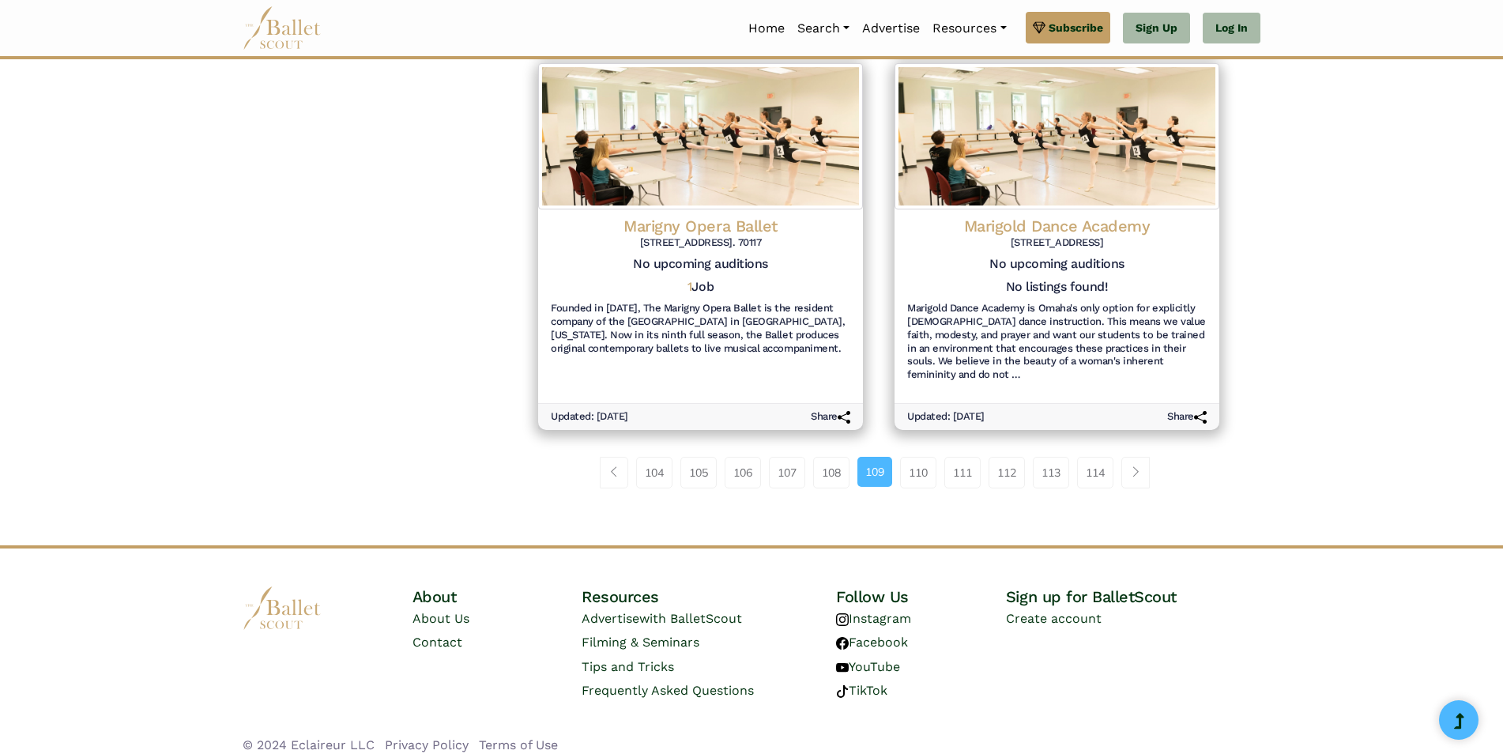
click at [963, 458] on link "111" at bounding box center [963, 473] width 36 height 32
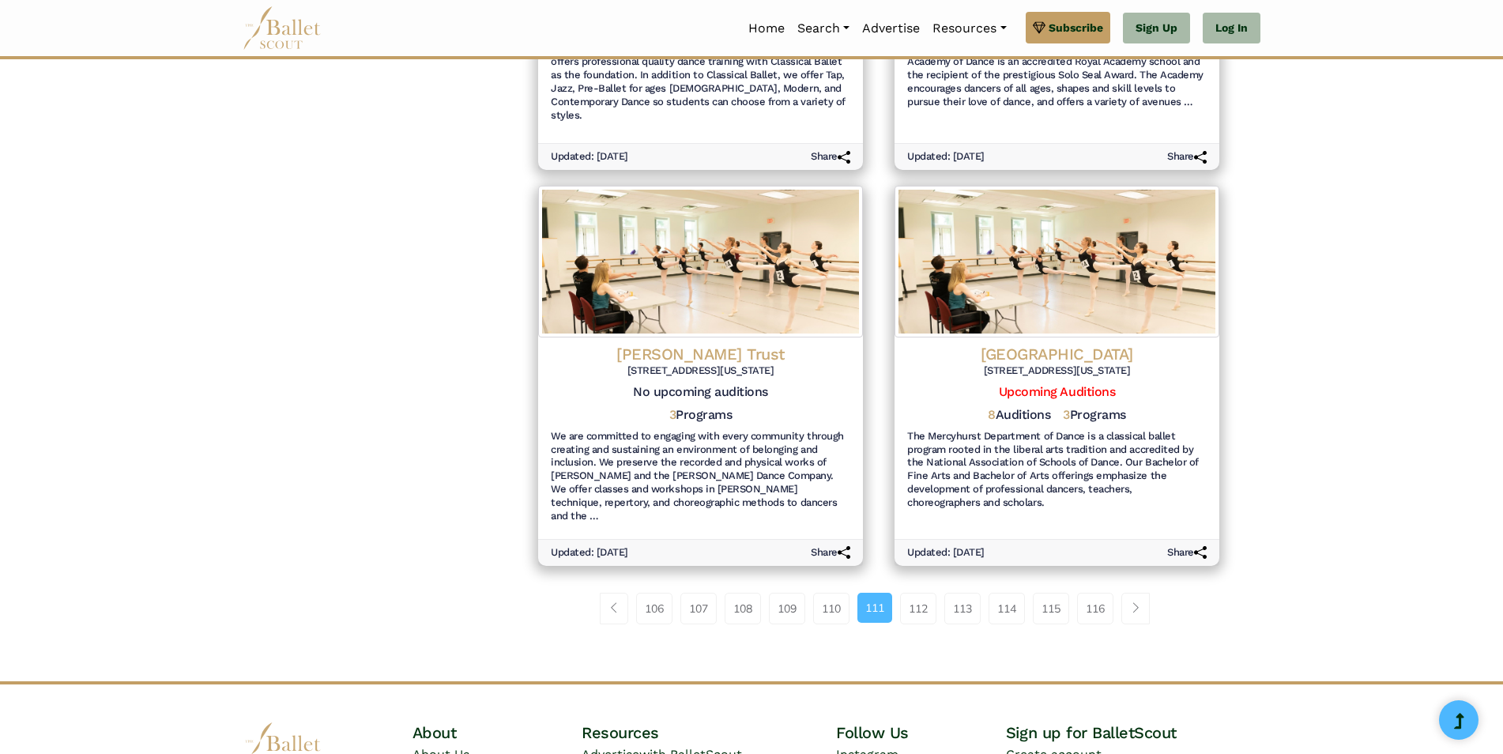
scroll to position [1733, 0]
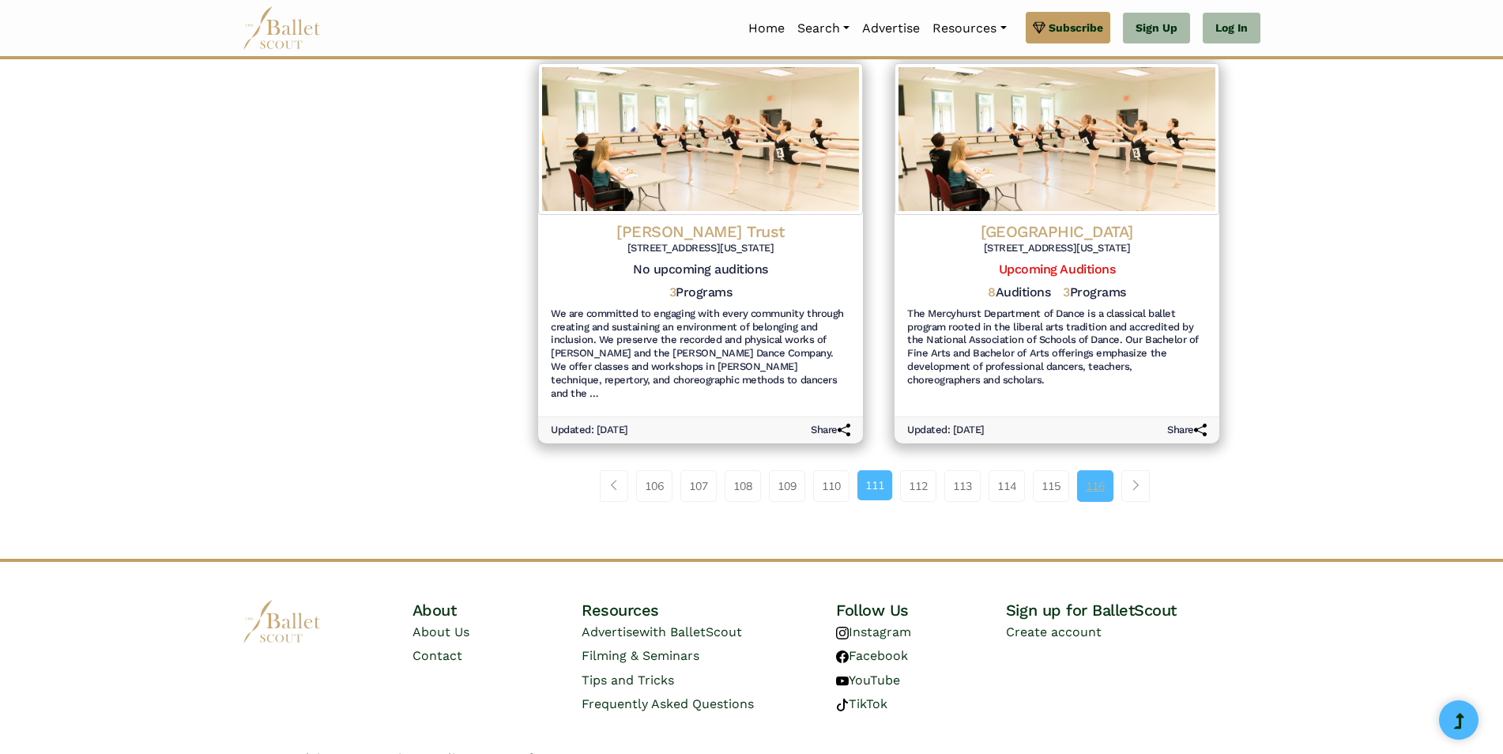
click at [1104, 470] on link "116" at bounding box center [1095, 486] width 36 height 32
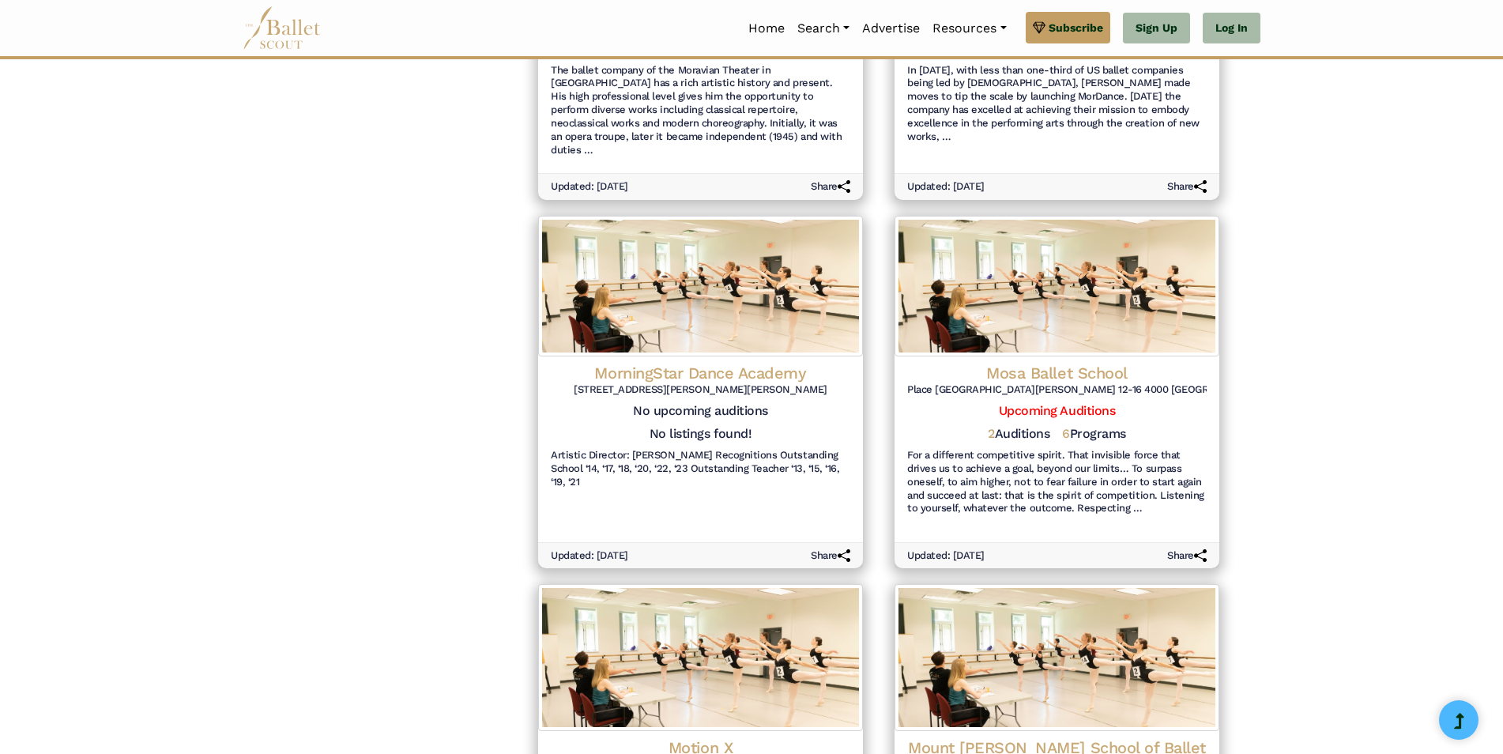
scroll to position [1660, 0]
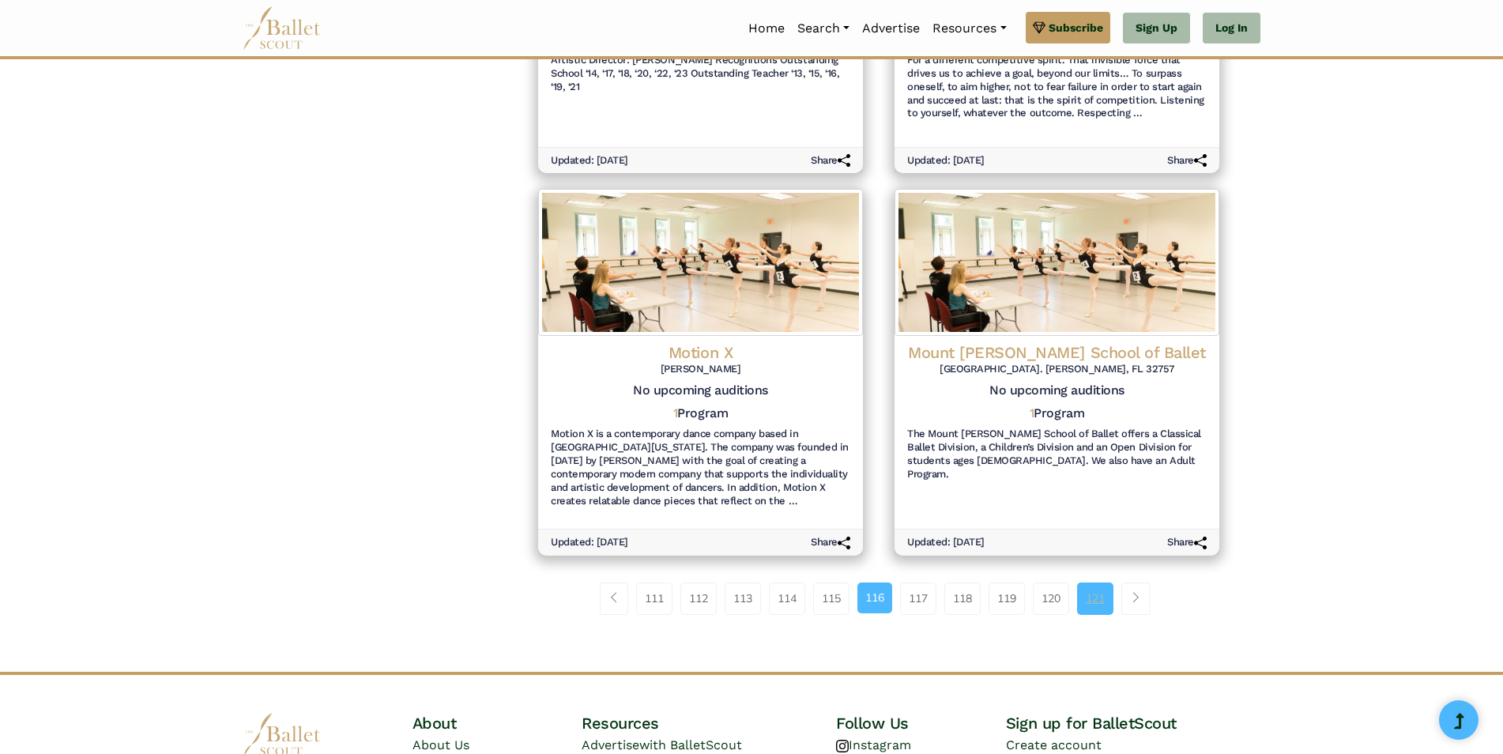
click at [1103, 586] on link "121" at bounding box center [1095, 599] width 36 height 32
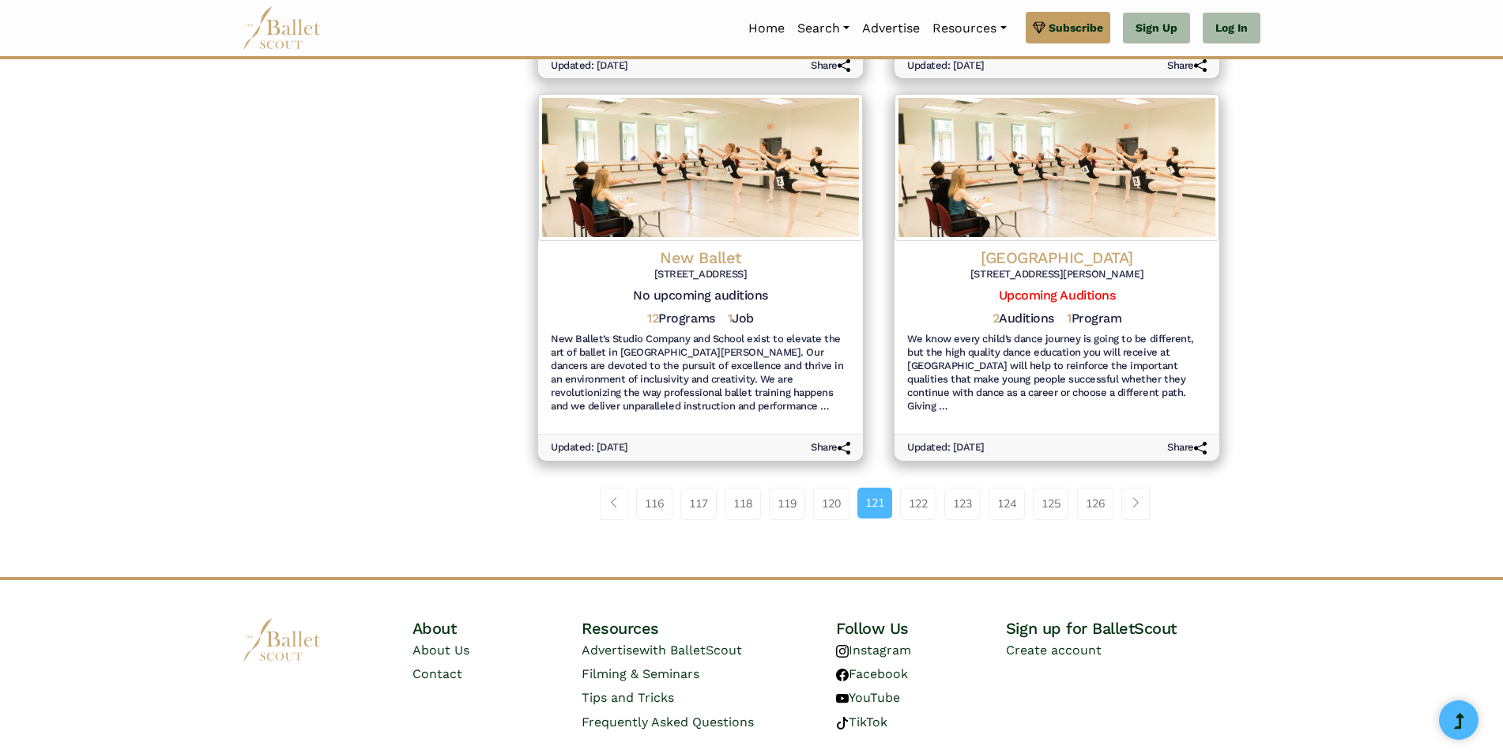
scroll to position [1759, 0]
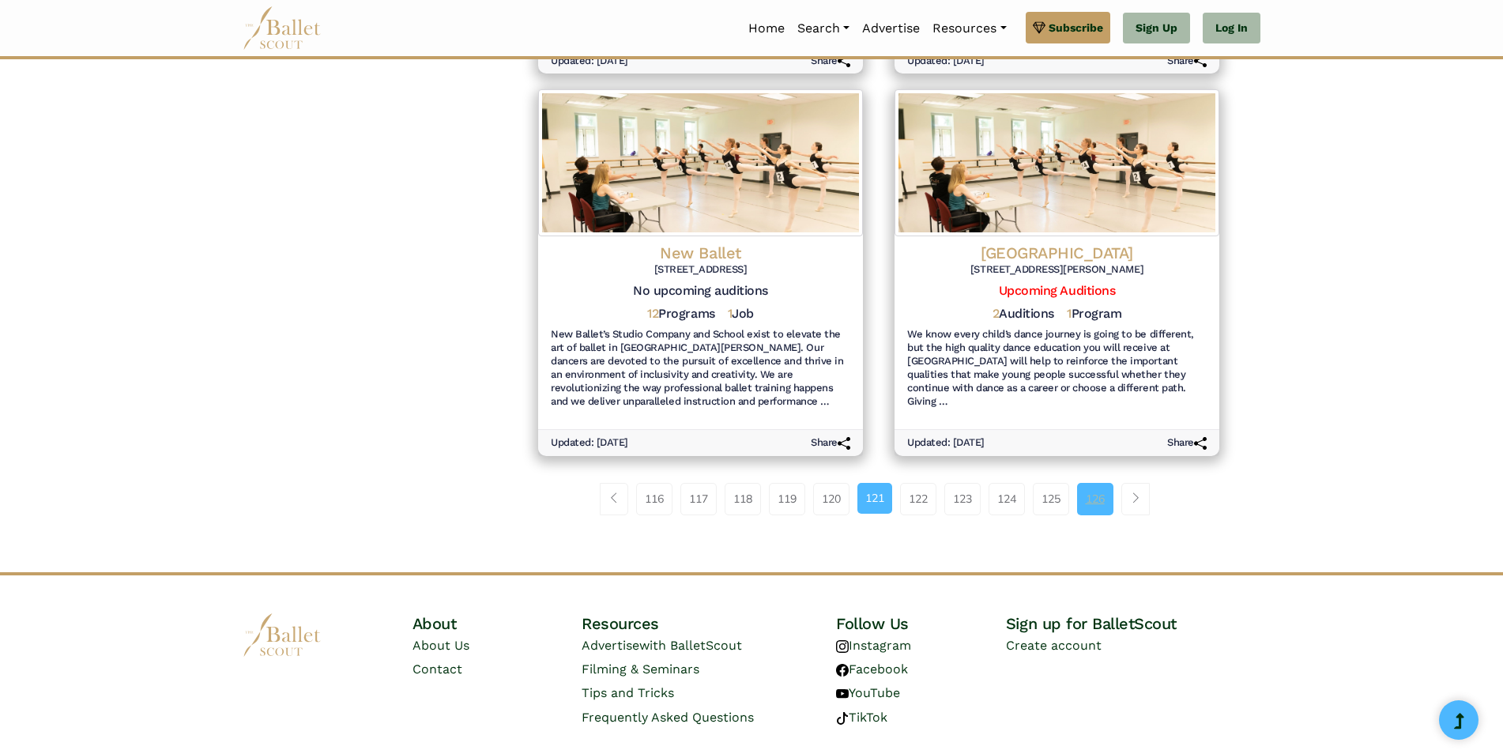
click at [1103, 483] on link "126" at bounding box center [1095, 499] width 36 height 32
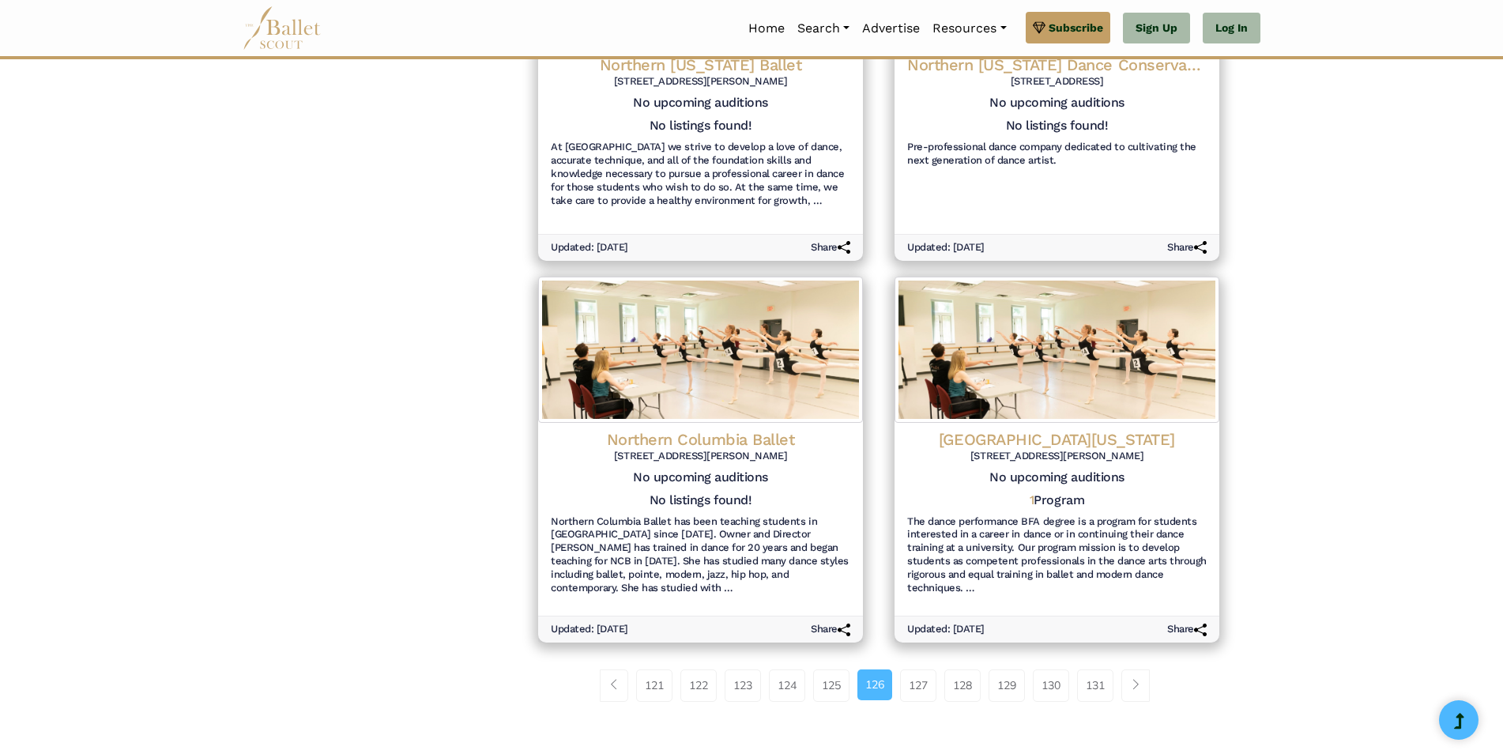
scroll to position [1739, 0]
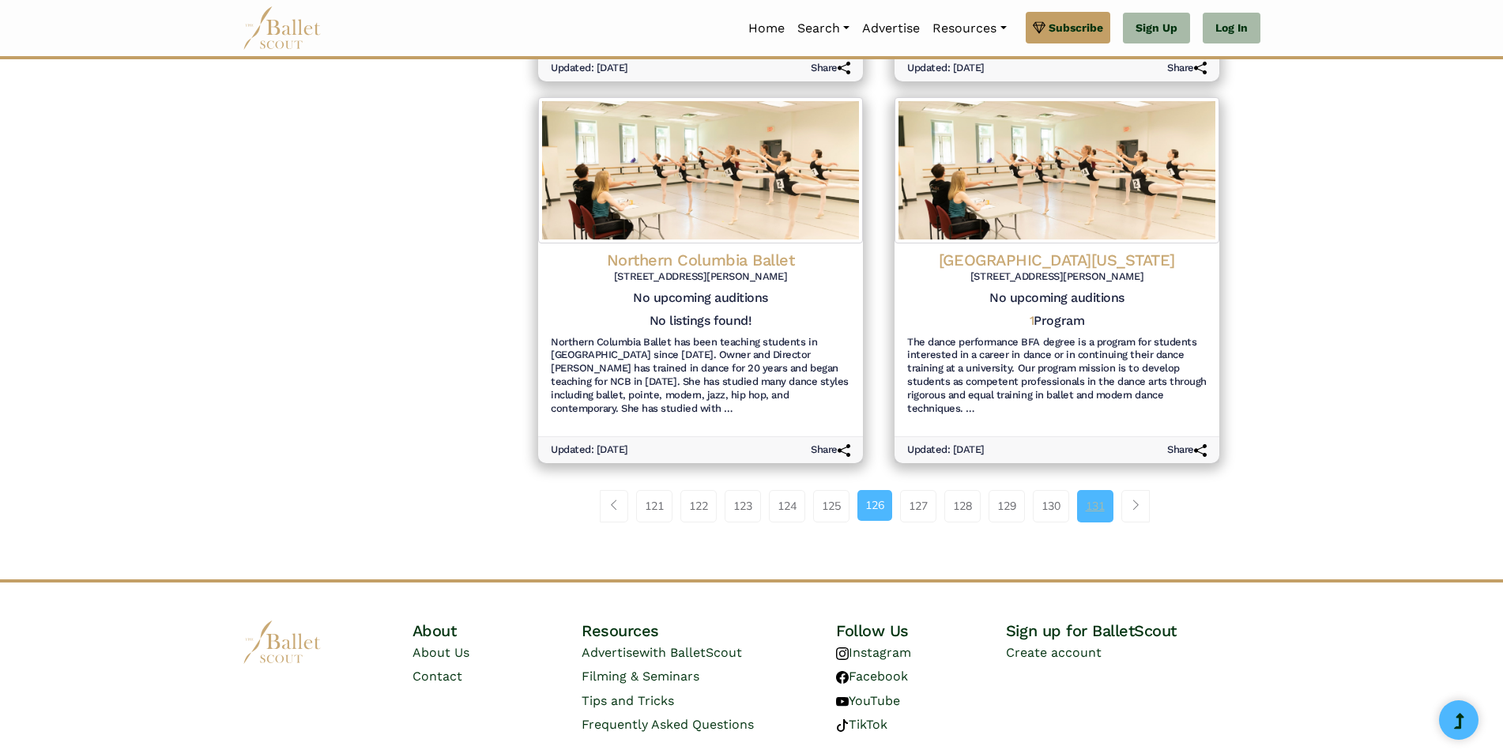
click at [1096, 490] on link "131" at bounding box center [1095, 506] width 36 height 32
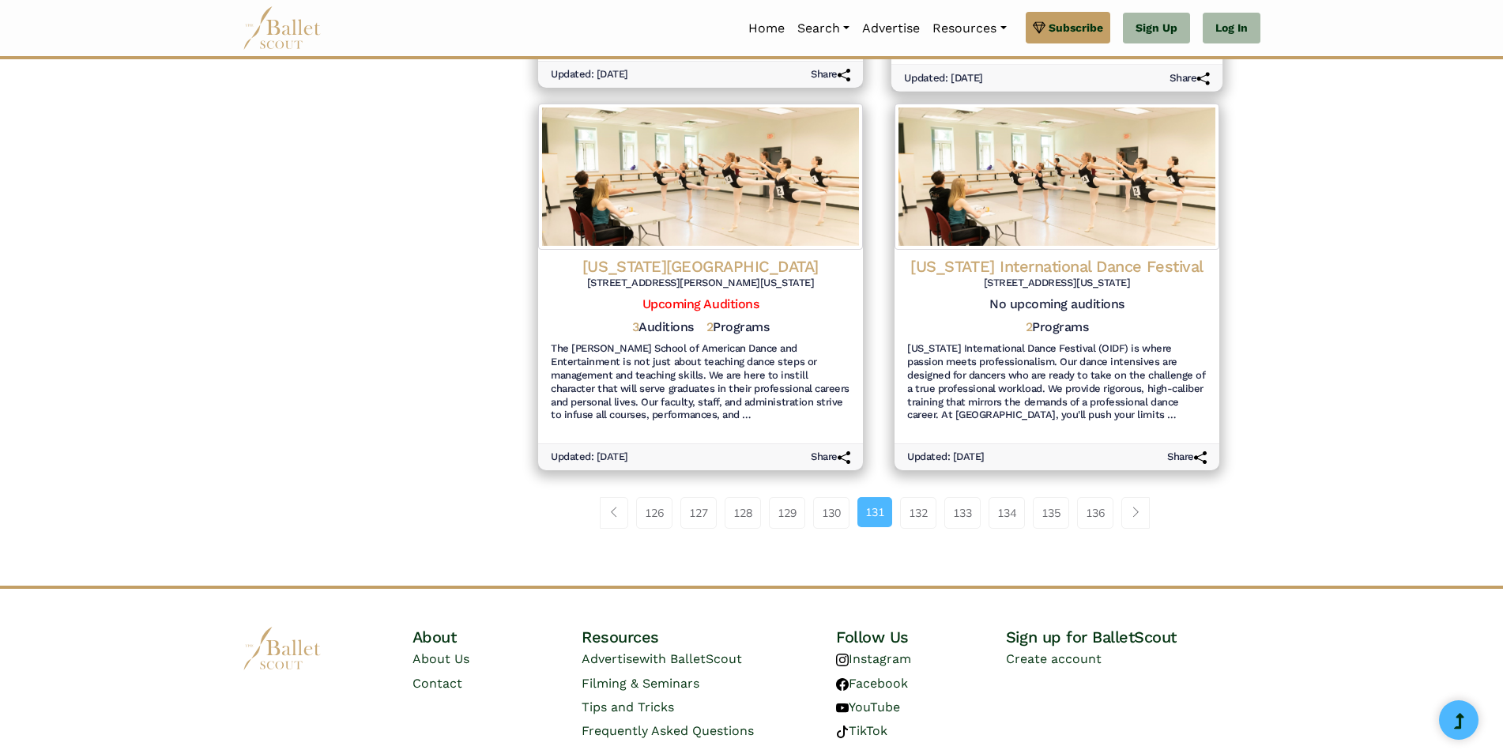
scroll to position [1827, 0]
click at [1057, 496] on link "135" at bounding box center [1051, 512] width 36 height 32
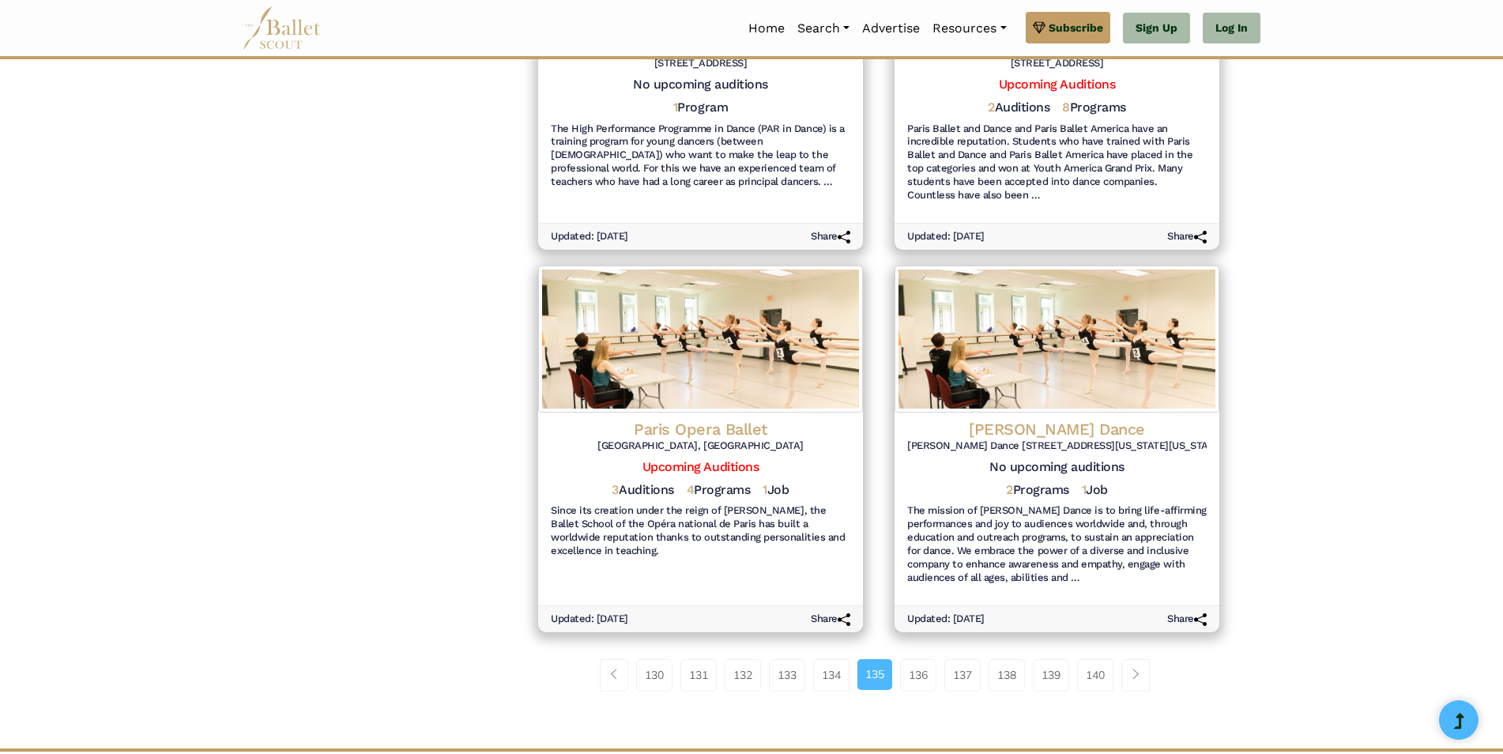
scroll to position [1813, 0]
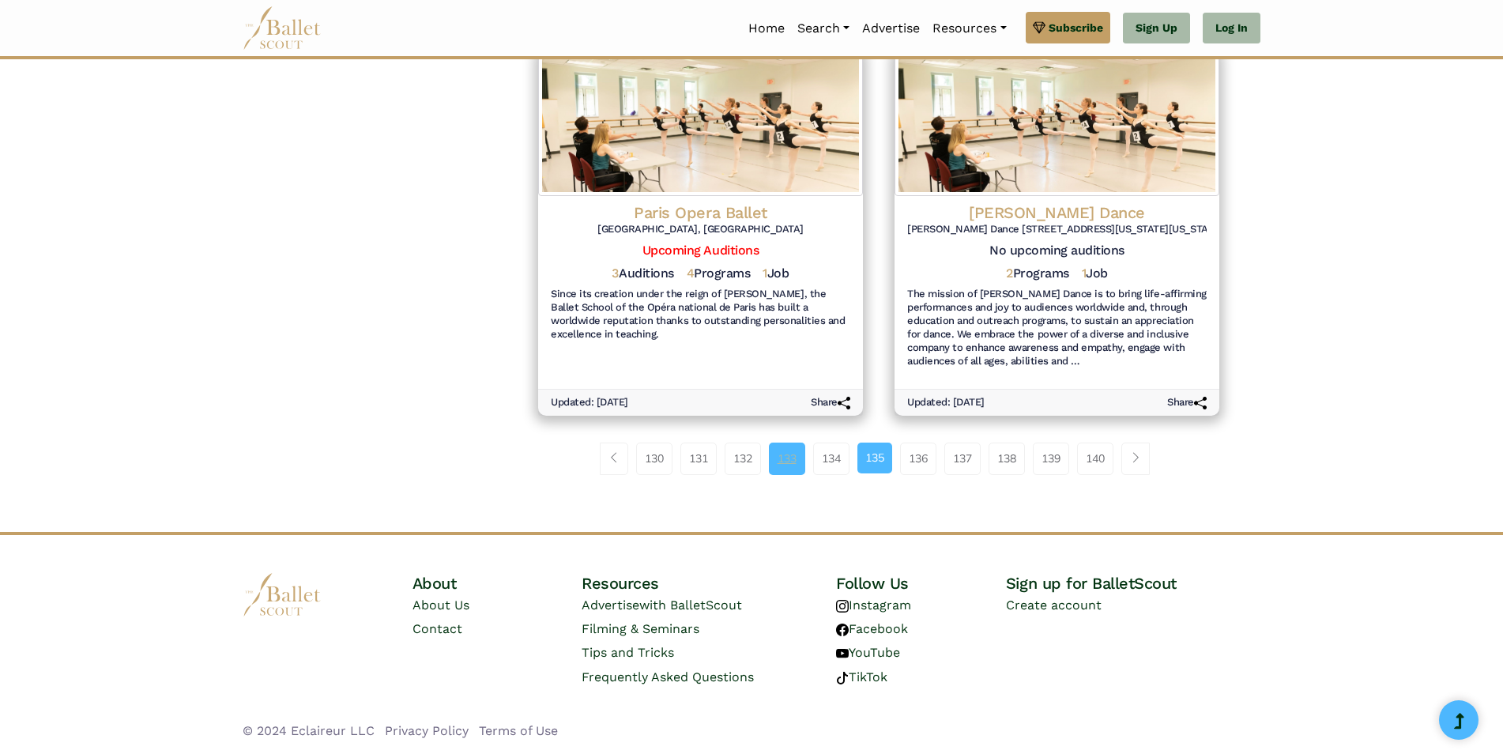
click at [791, 451] on link "133" at bounding box center [787, 459] width 36 height 32
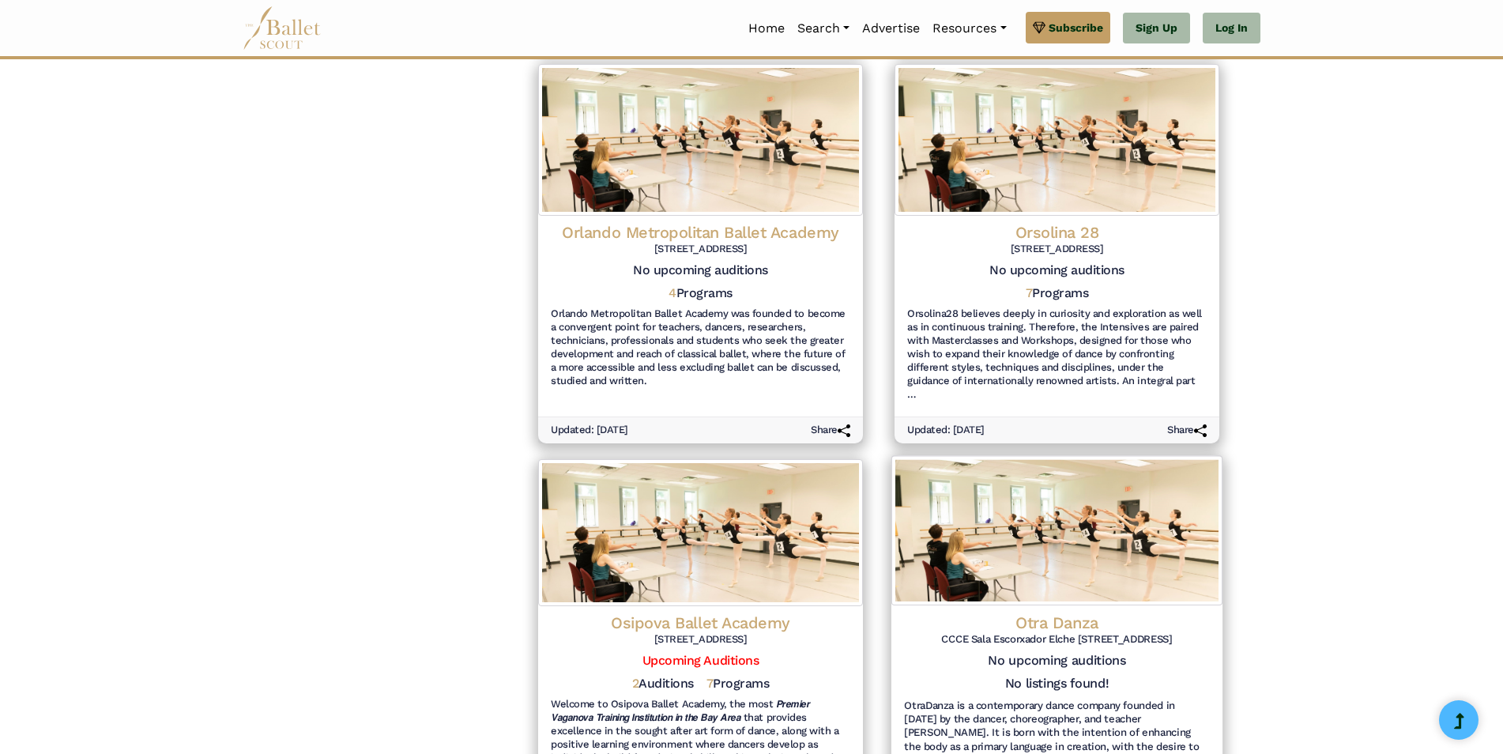
scroll to position [1107, 0]
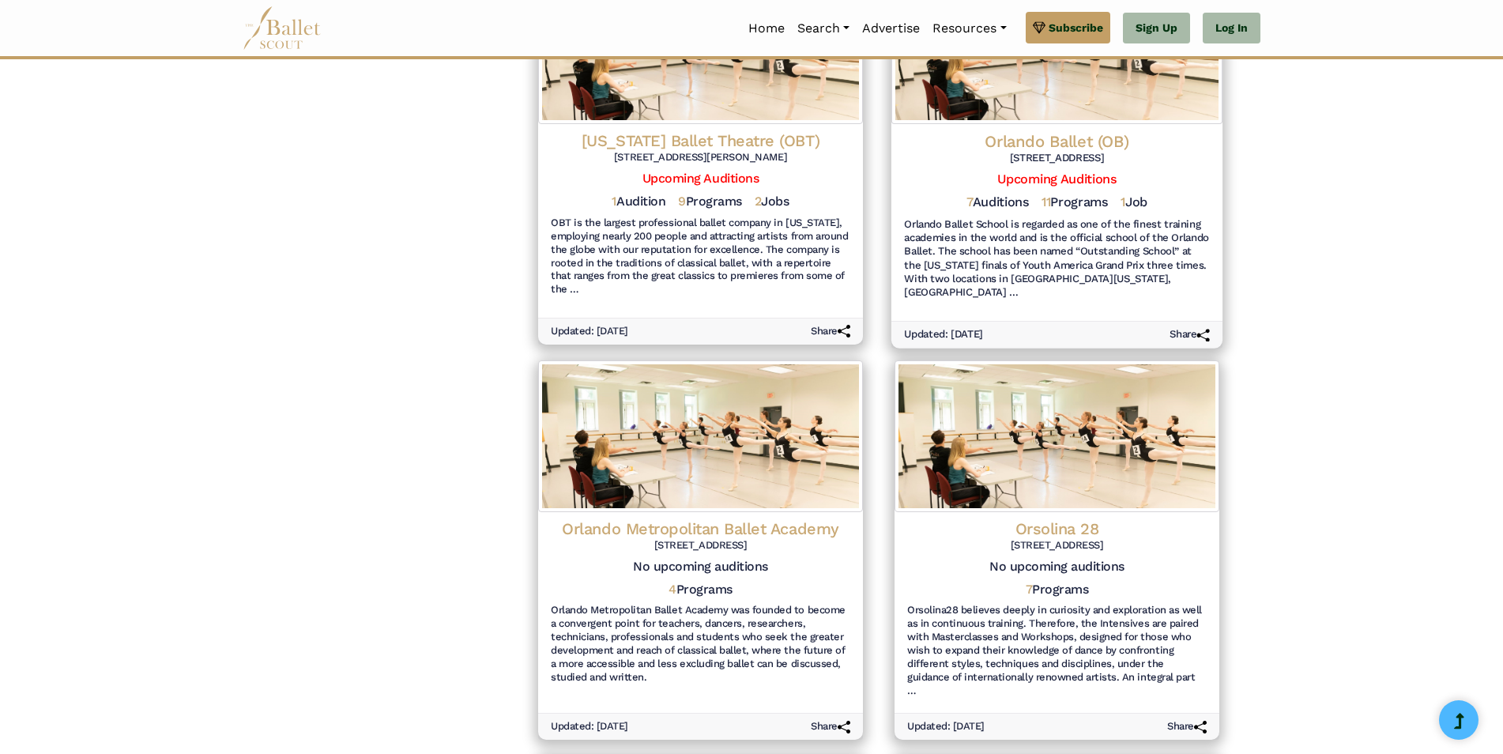
click at [1035, 130] on h4 "Orlando Ballet (OB)" at bounding box center [1057, 140] width 306 height 21
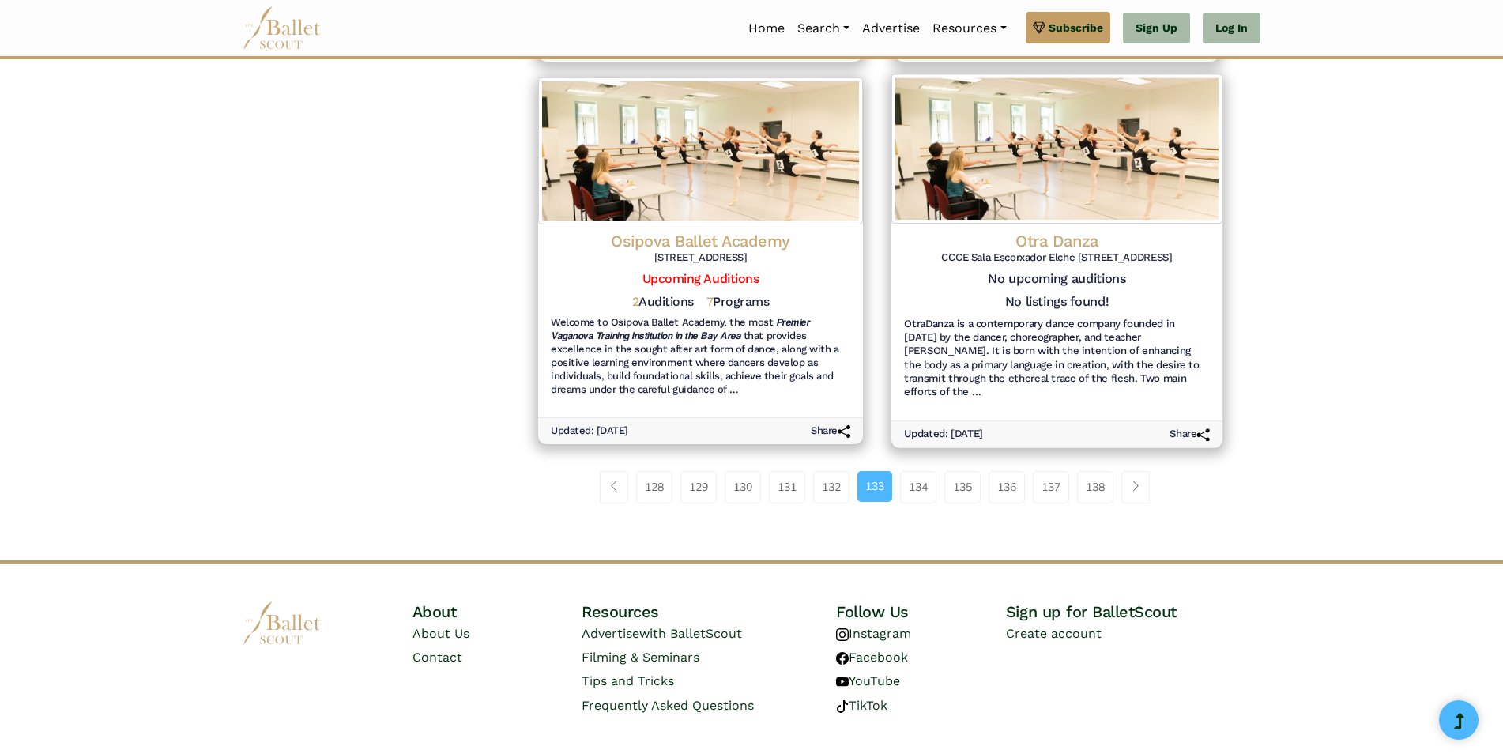
scroll to position [1786, 0]
drag, startPoint x: 1102, startPoint y: 470, endPoint x: 1109, endPoint y: 450, distance: 21.7
click at [1102, 470] on link "138" at bounding box center [1095, 486] width 36 height 32
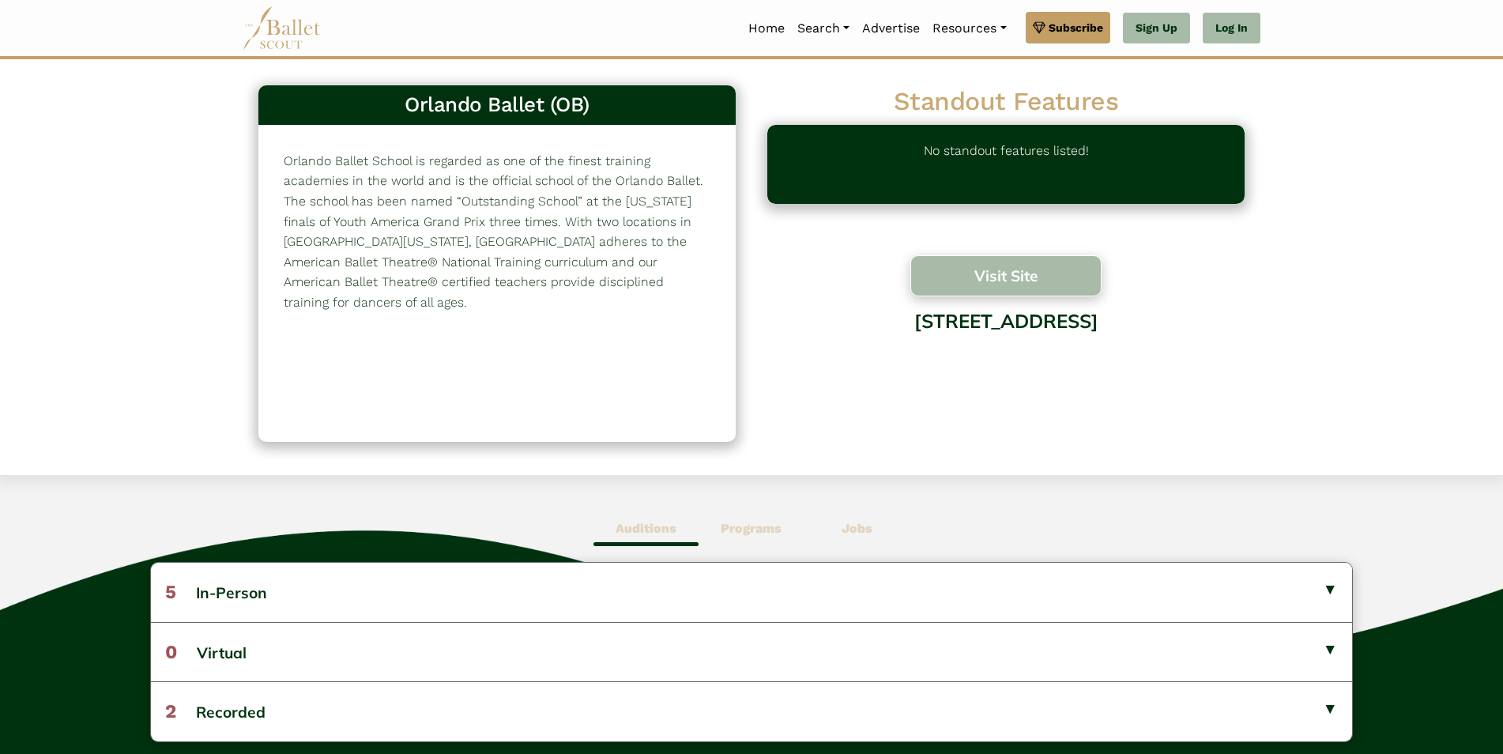
click at [991, 265] on button "Visit Site" at bounding box center [1006, 275] width 191 height 41
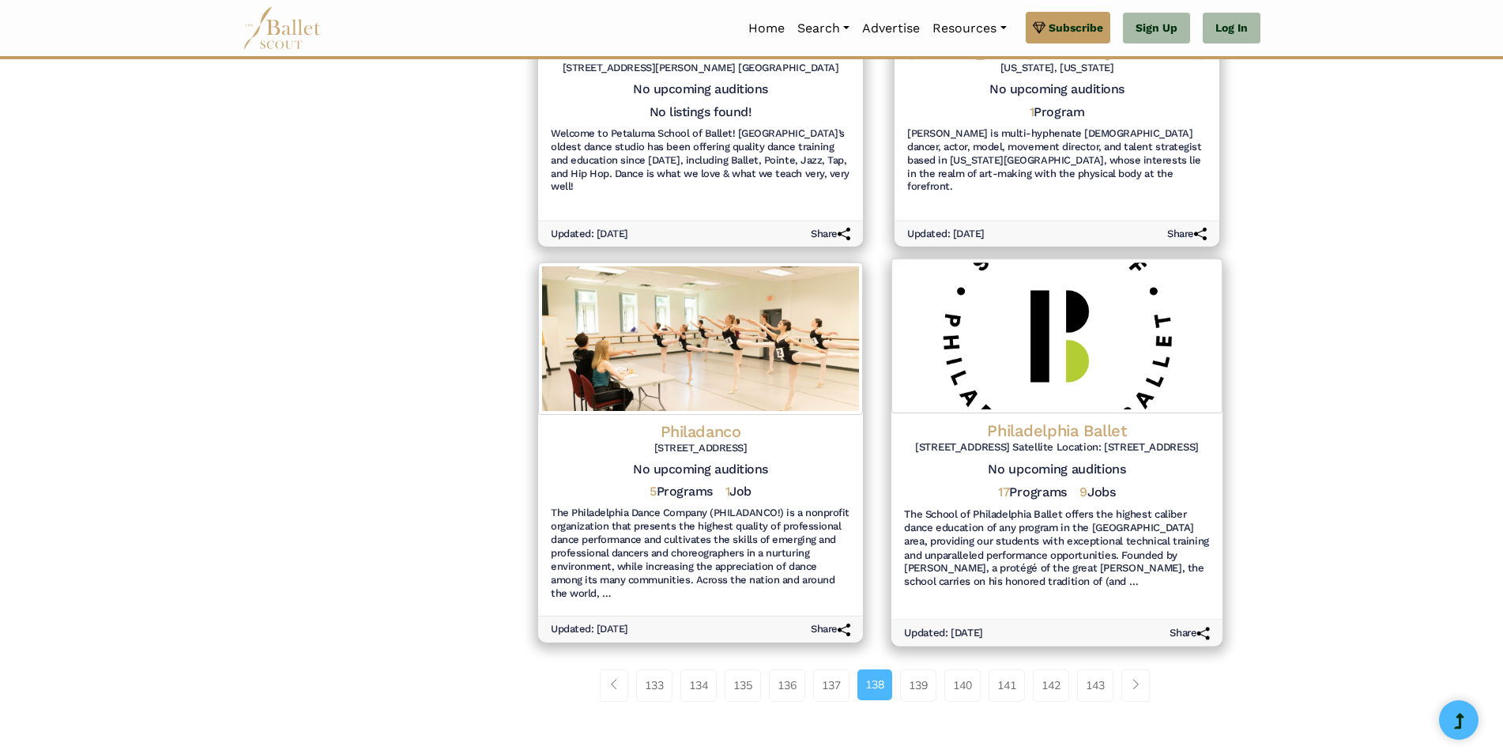
scroll to position [1786, 0]
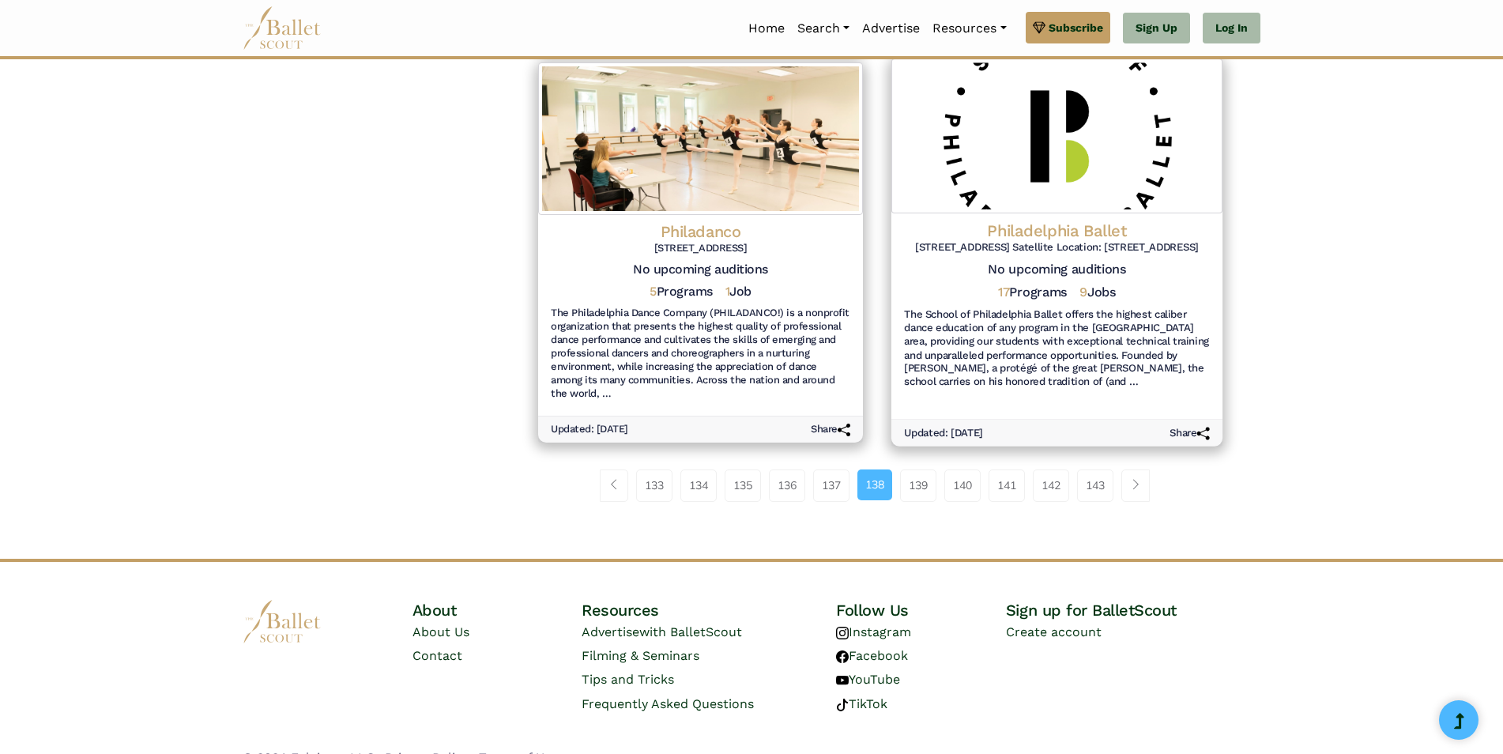
click at [1096, 470] on link "143" at bounding box center [1095, 486] width 36 height 32
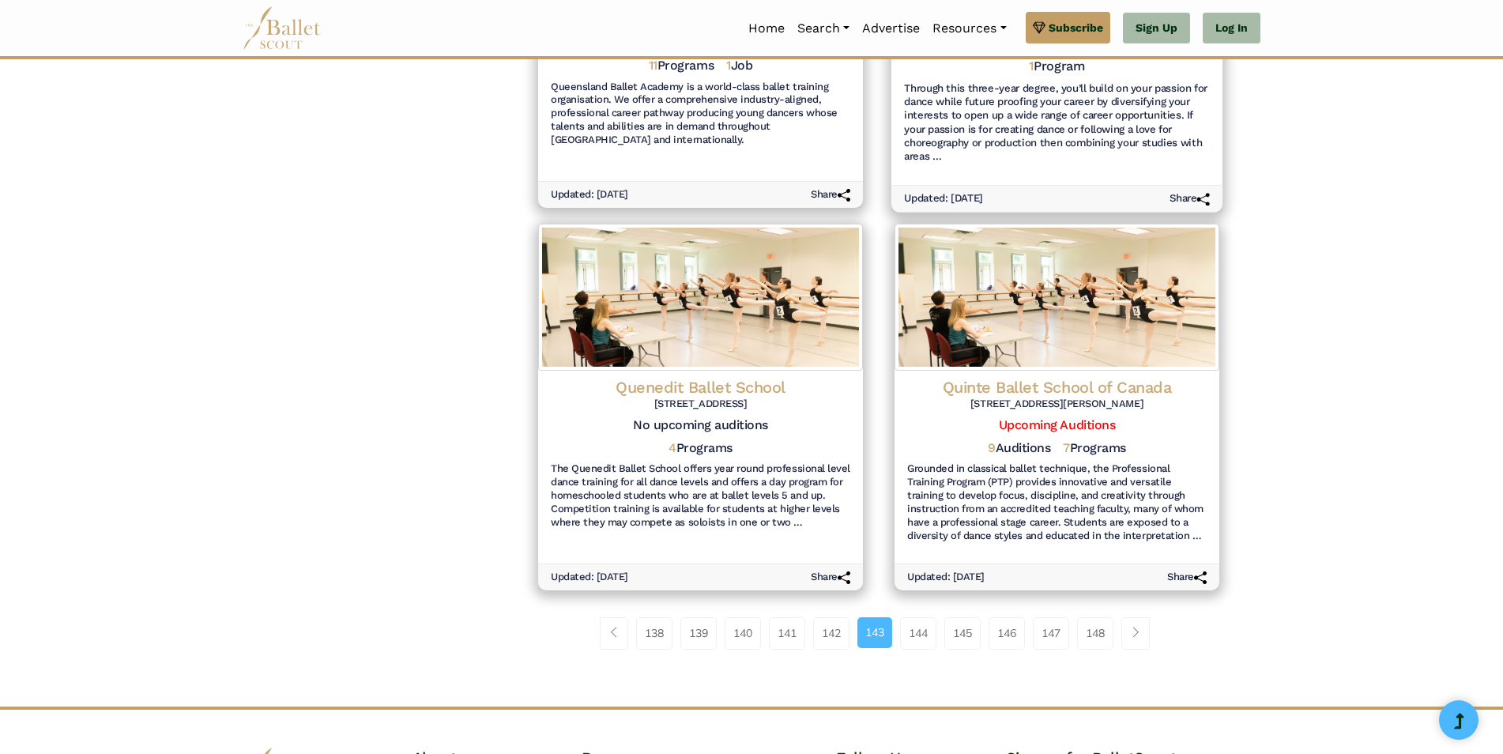
scroll to position [1800, 0]
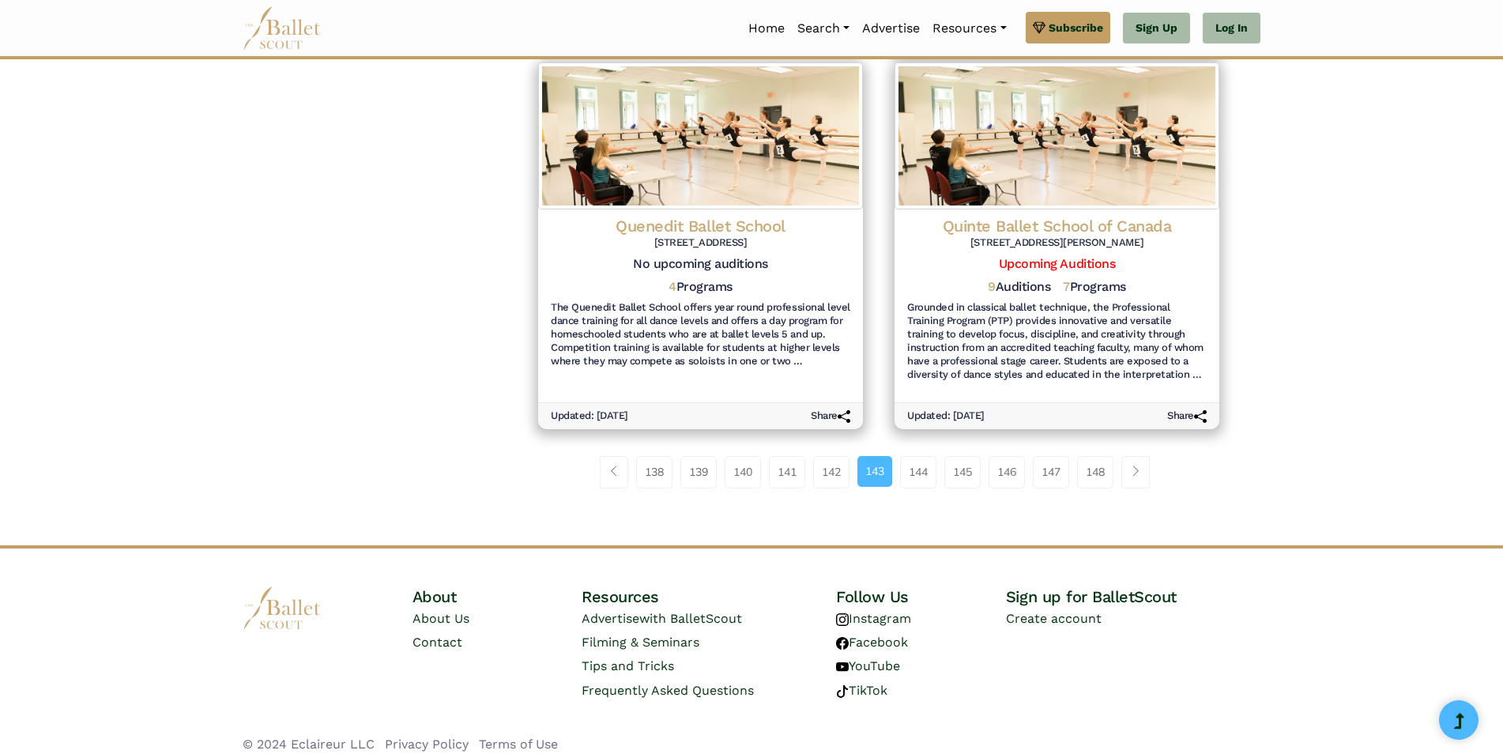
click at [1095, 456] on link "148" at bounding box center [1095, 472] width 36 height 32
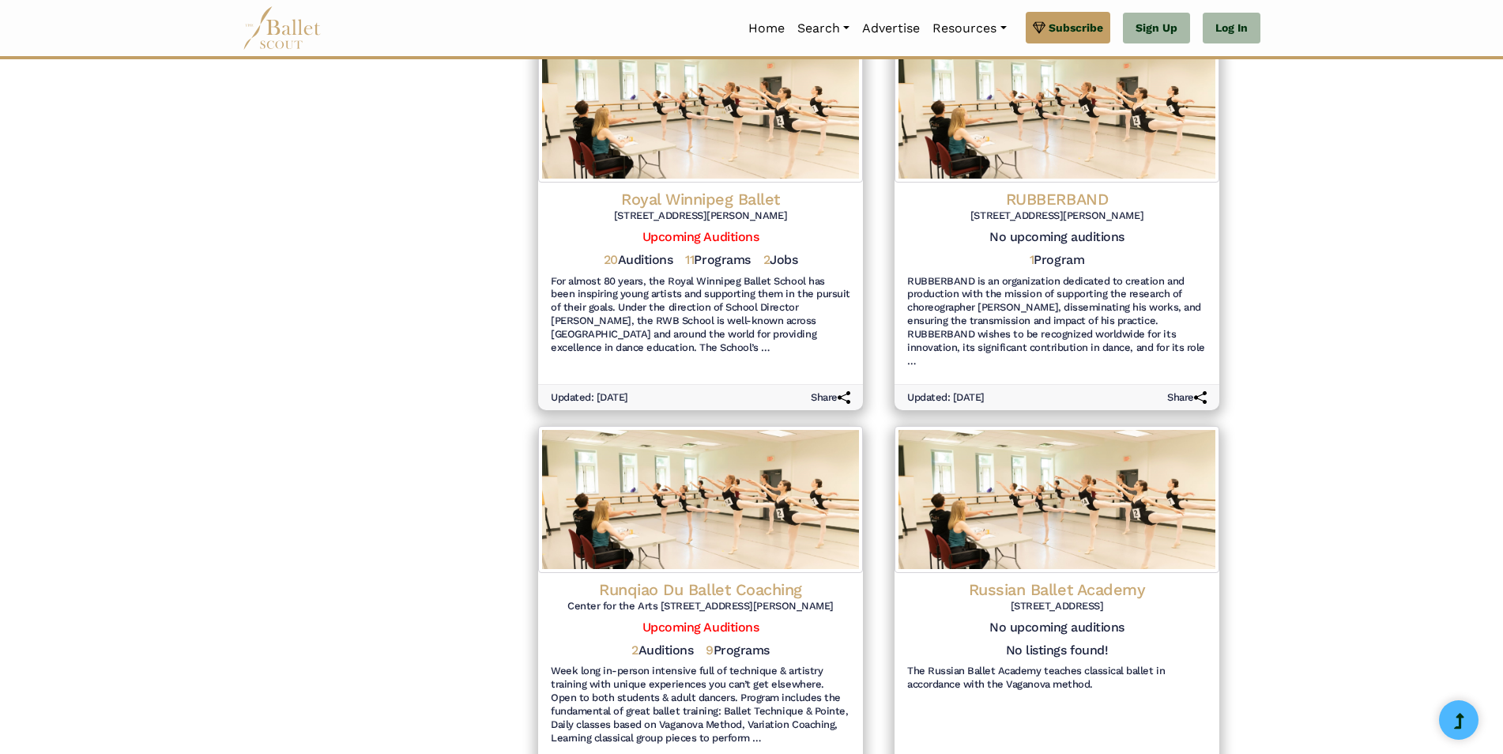
scroll to position [1800, 0]
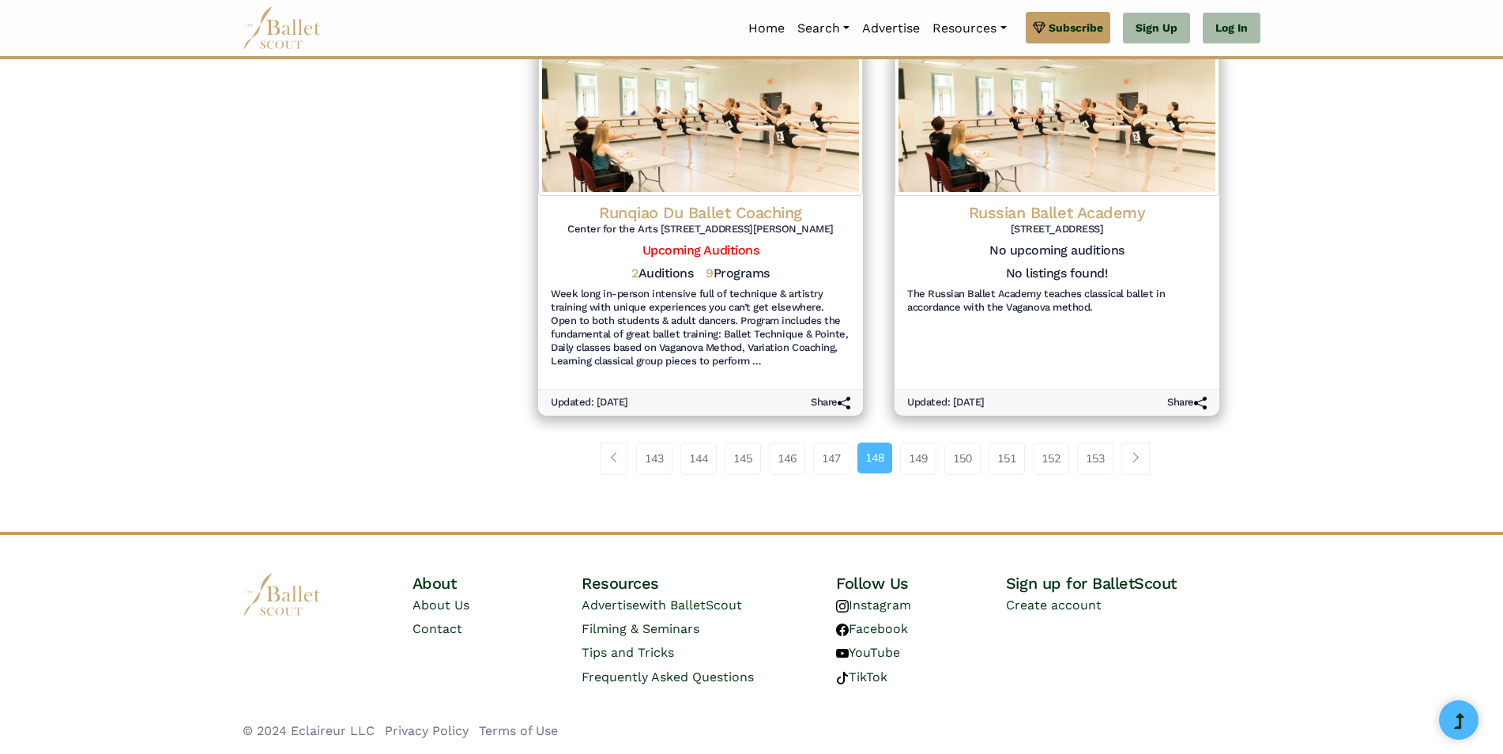
click at [1095, 445] on link "153" at bounding box center [1095, 459] width 36 height 32
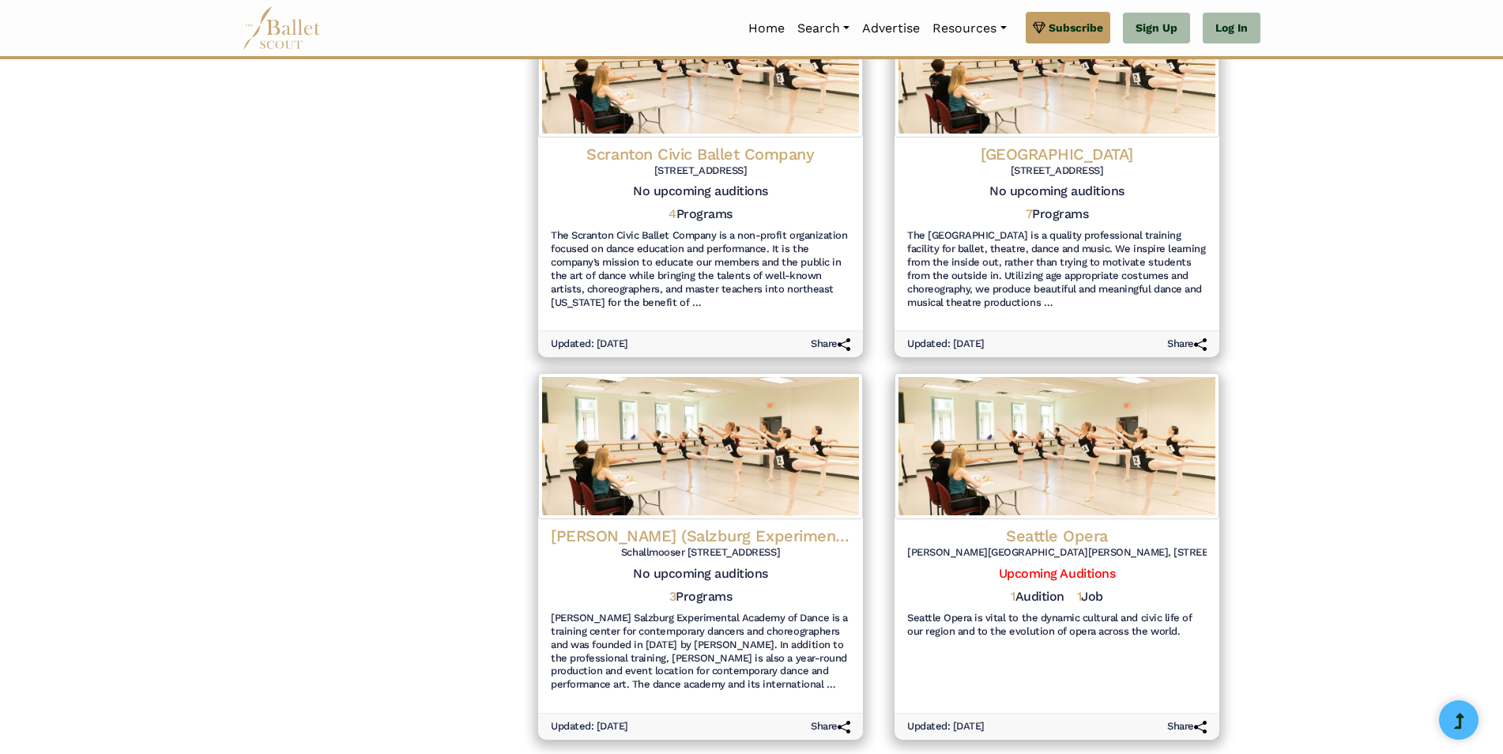
scroll to position [1733, 0]
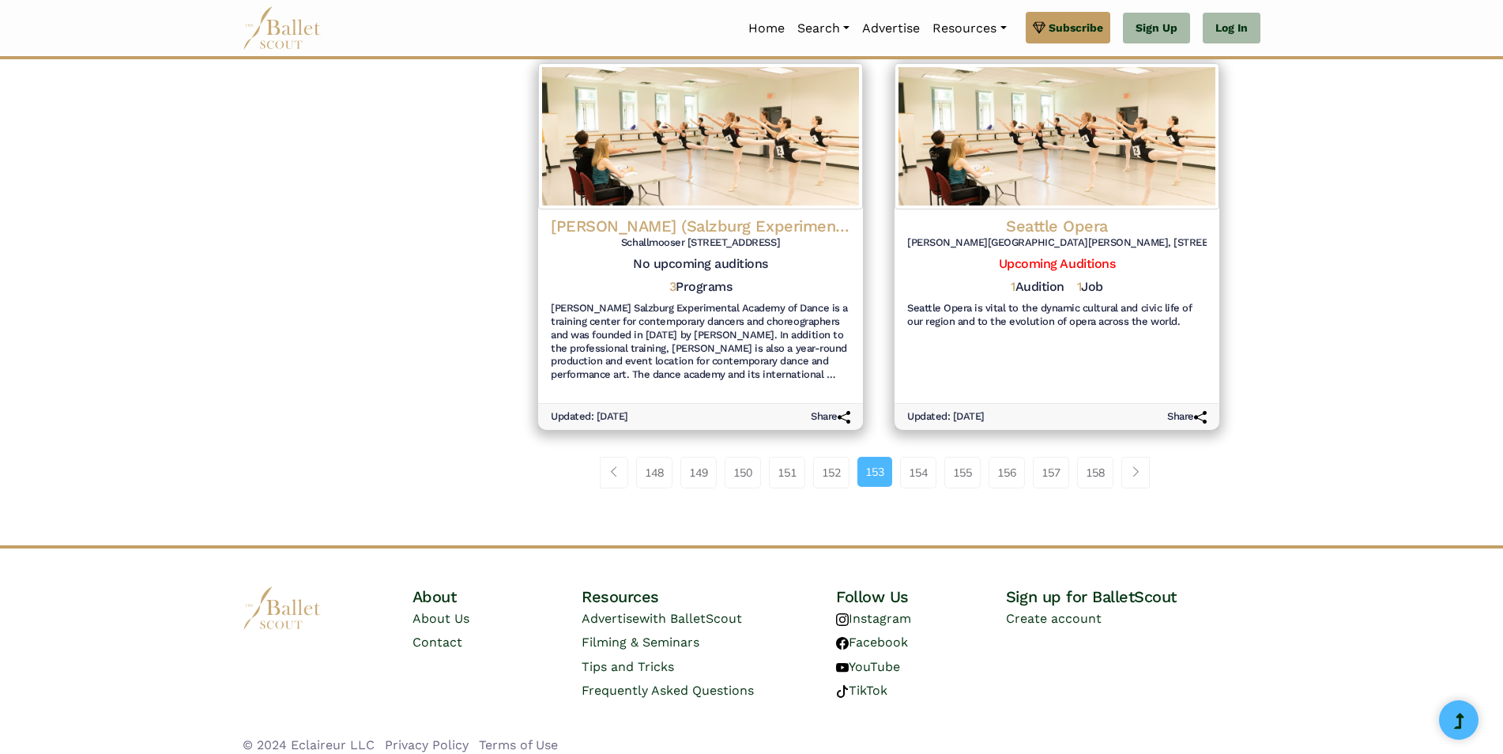
click at [1095, 457] on link "158" at bounding box center [1095, 473] width 36 height 32
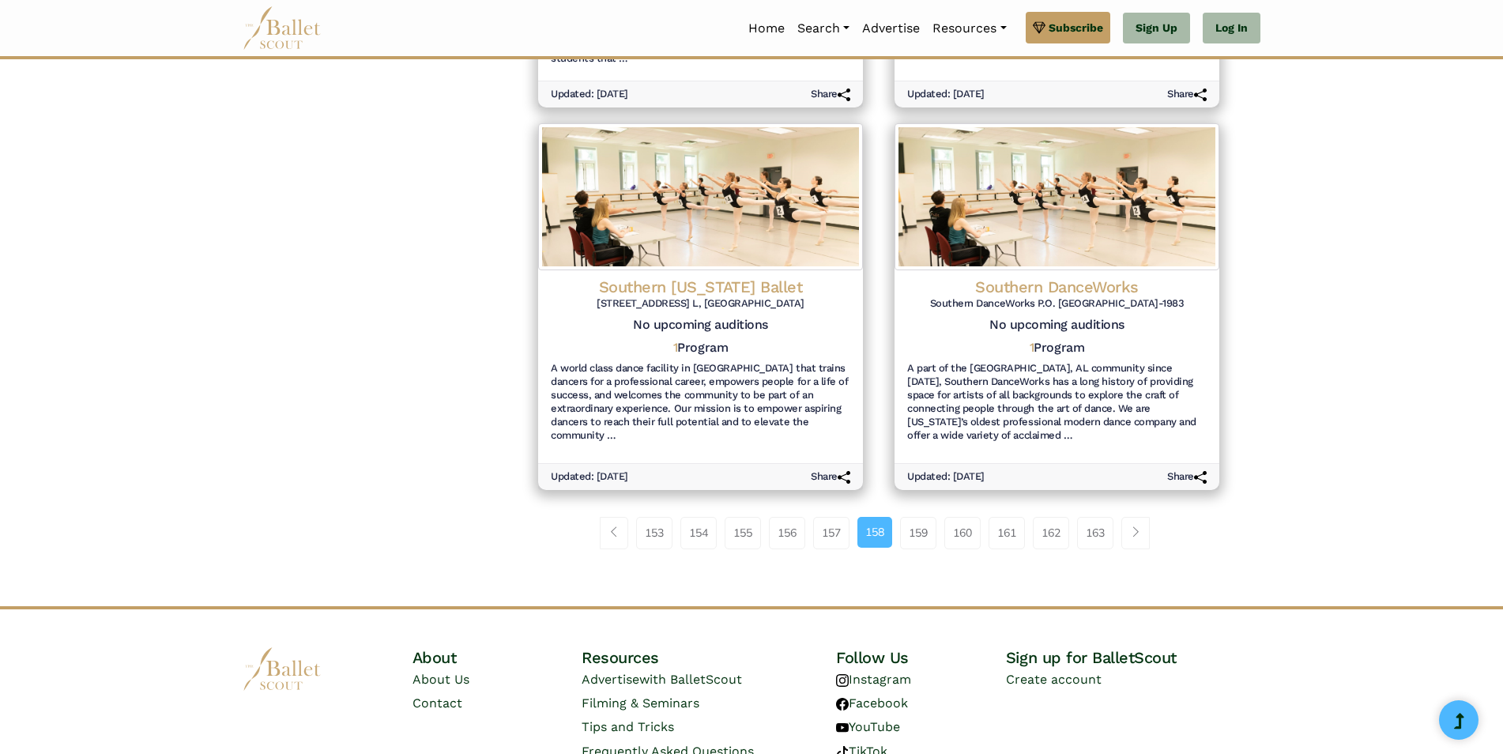
scroll to position [1818, 0]
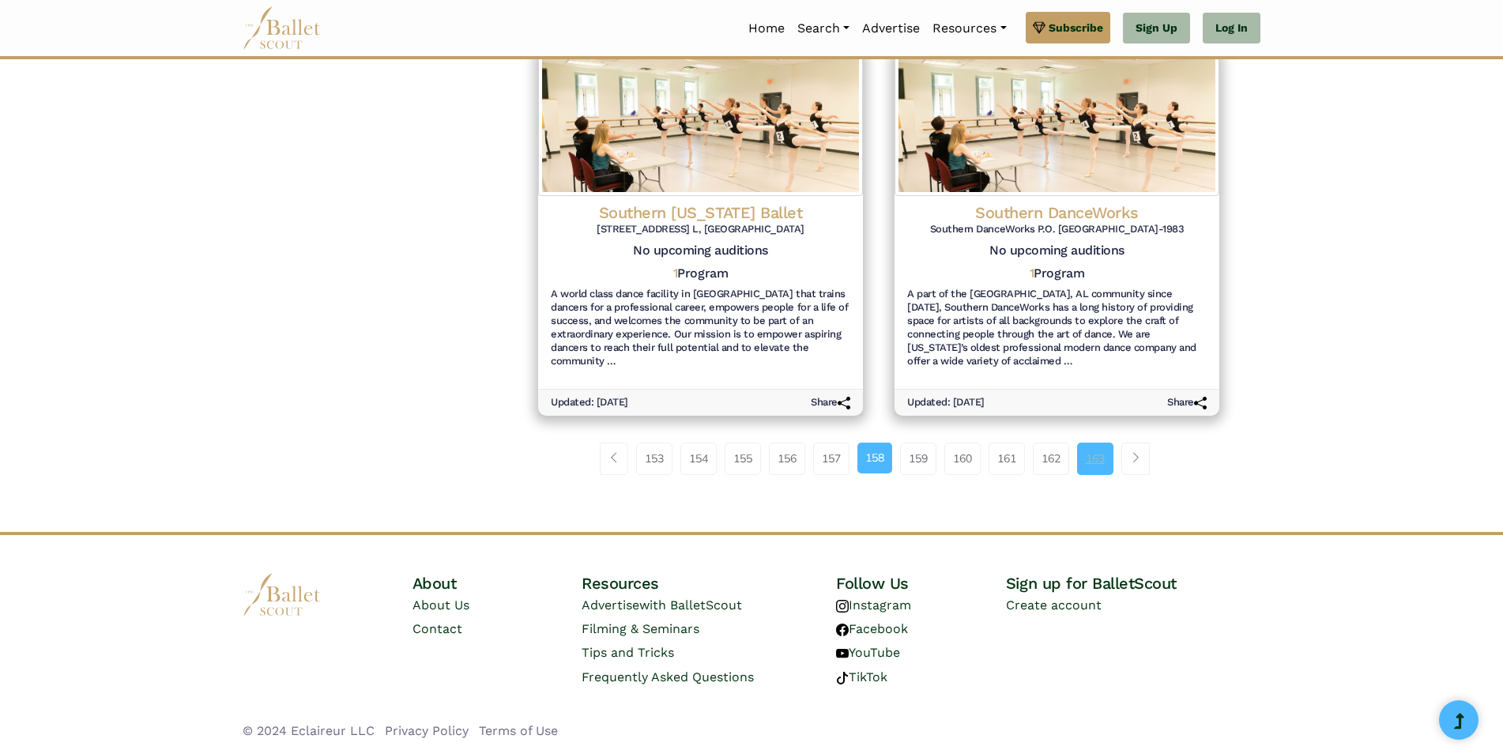
click at [1092, 453] on link "163" at bounding box center [1095, 459] width 36 height 32
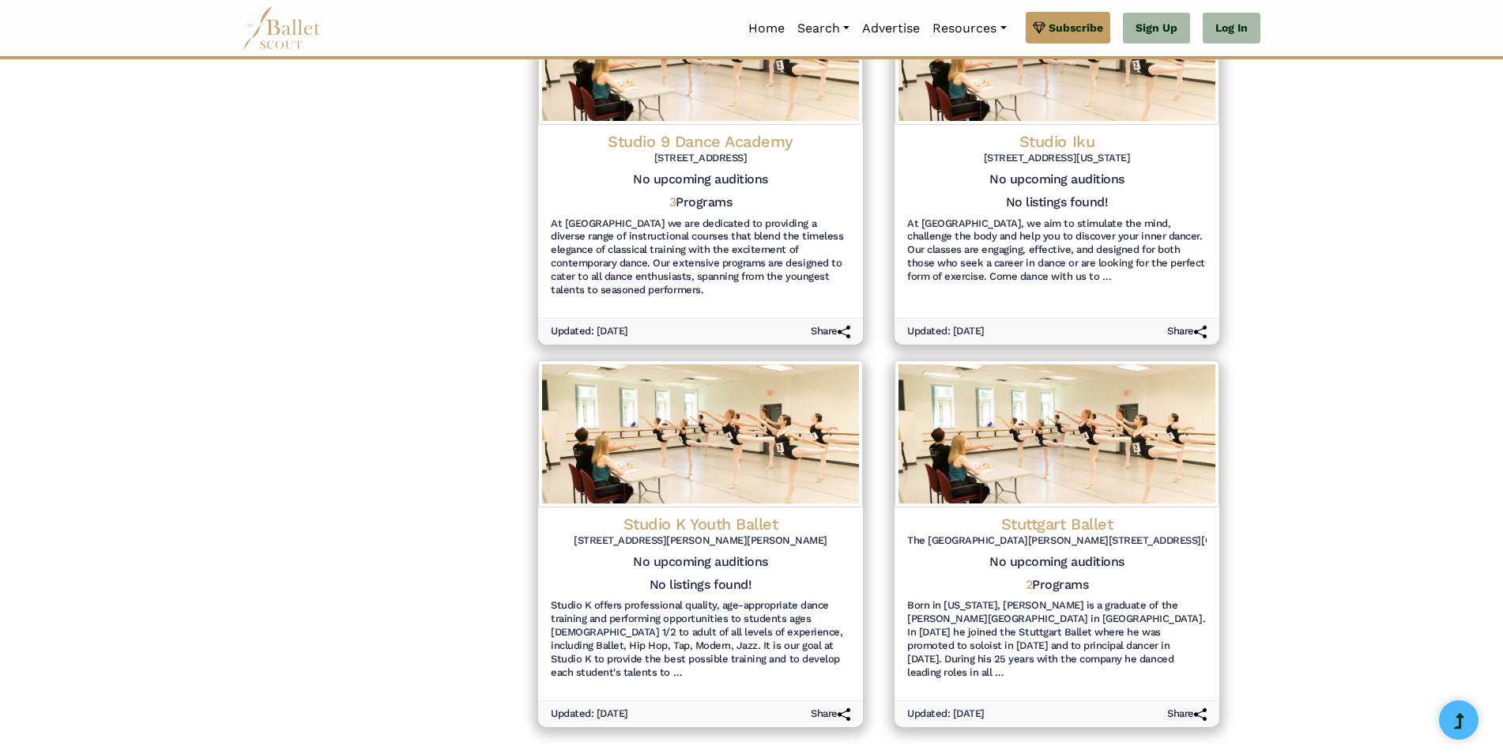
scroll to position [1800, 0]
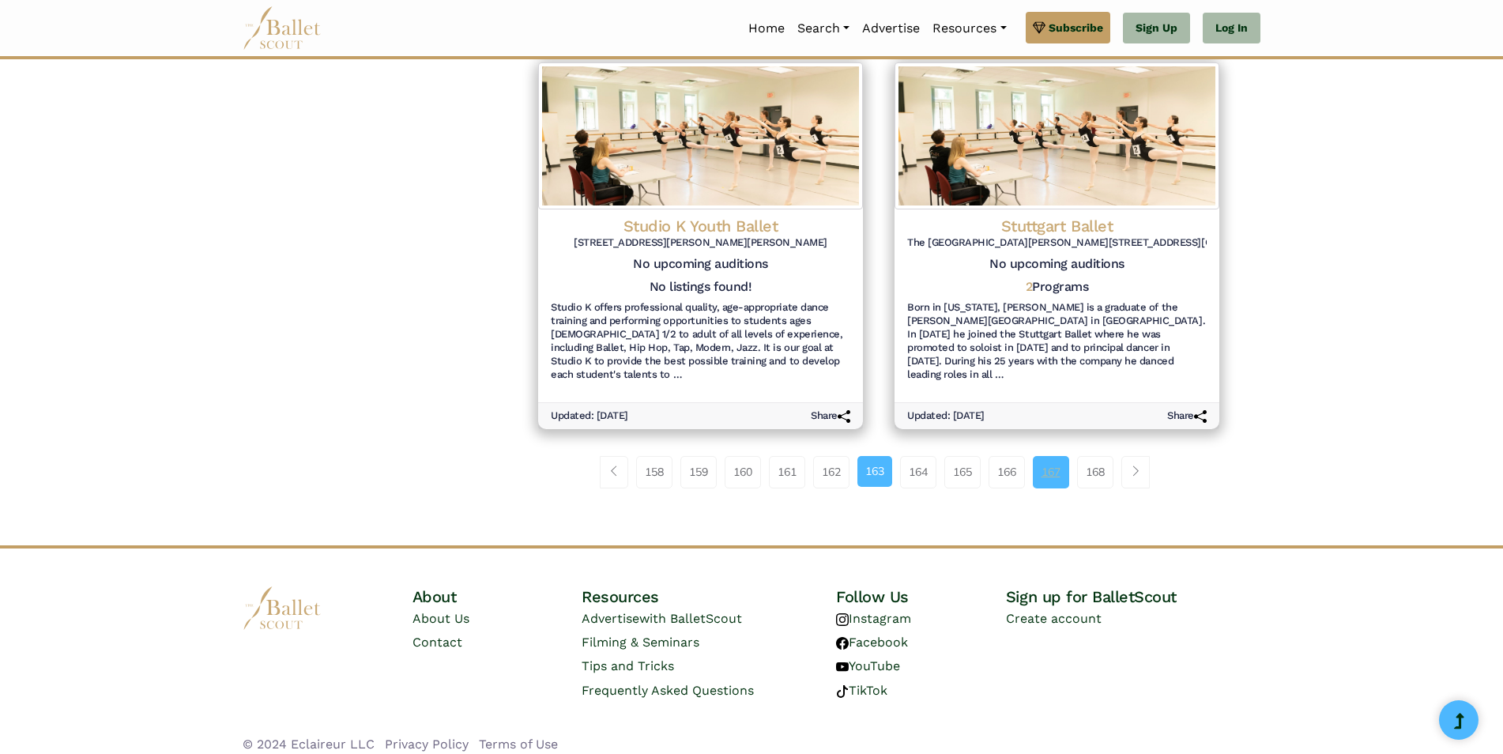
click at [1054, 459] on link "167" at bounding box center [1051, 472] width 36 height 32
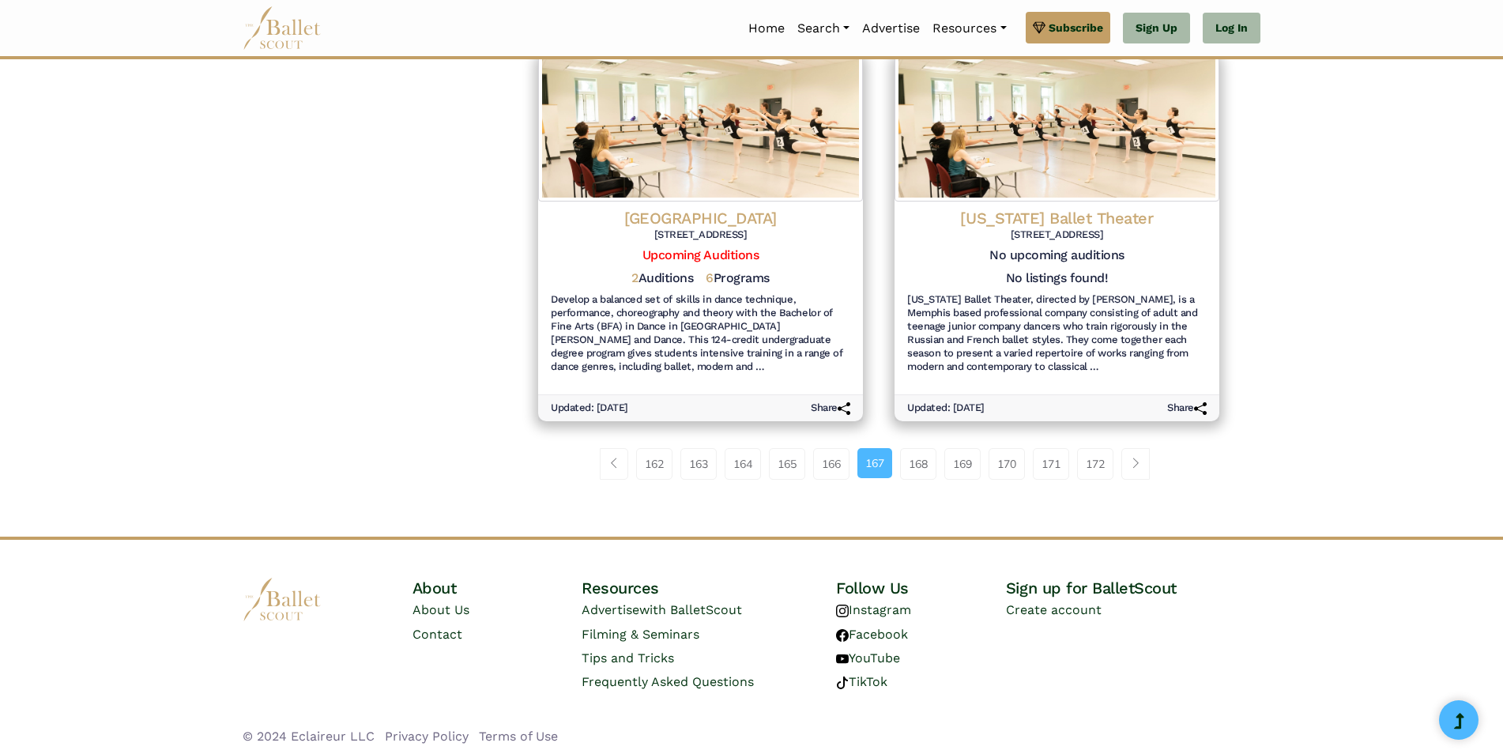
scroll to position [1719, 0]
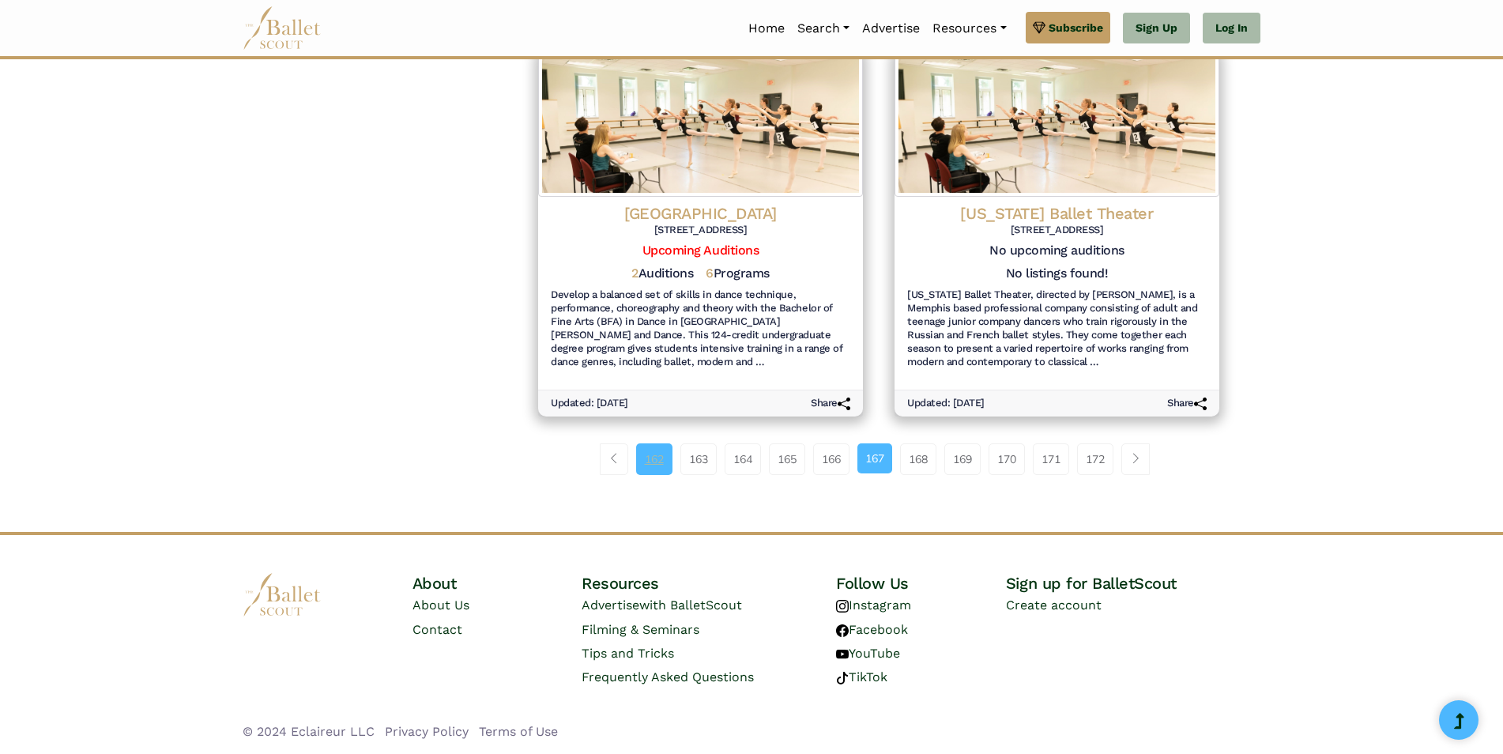
click at [639, 457] on link "162" at bounding box center [654, 459] width 36 height 32
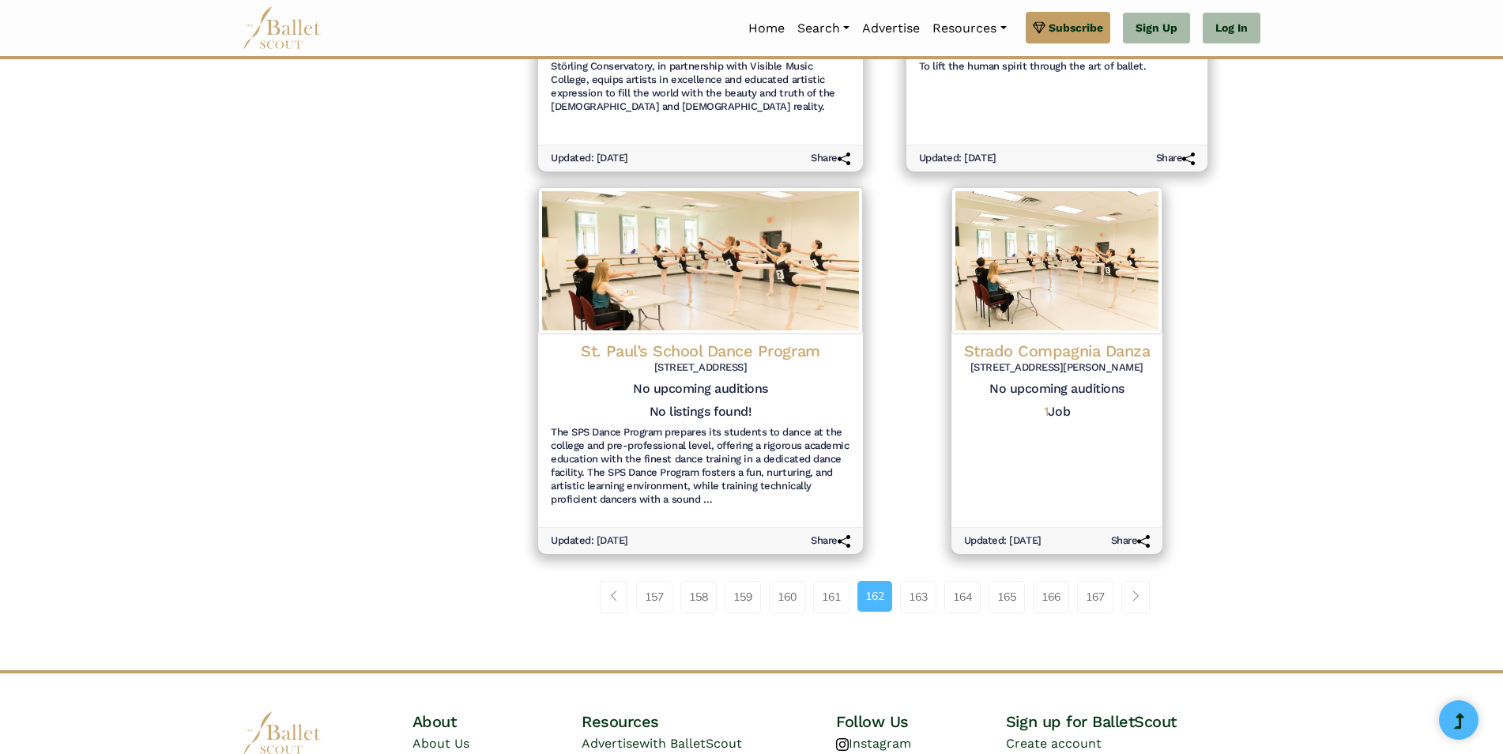
scroll to position [1739, 0]
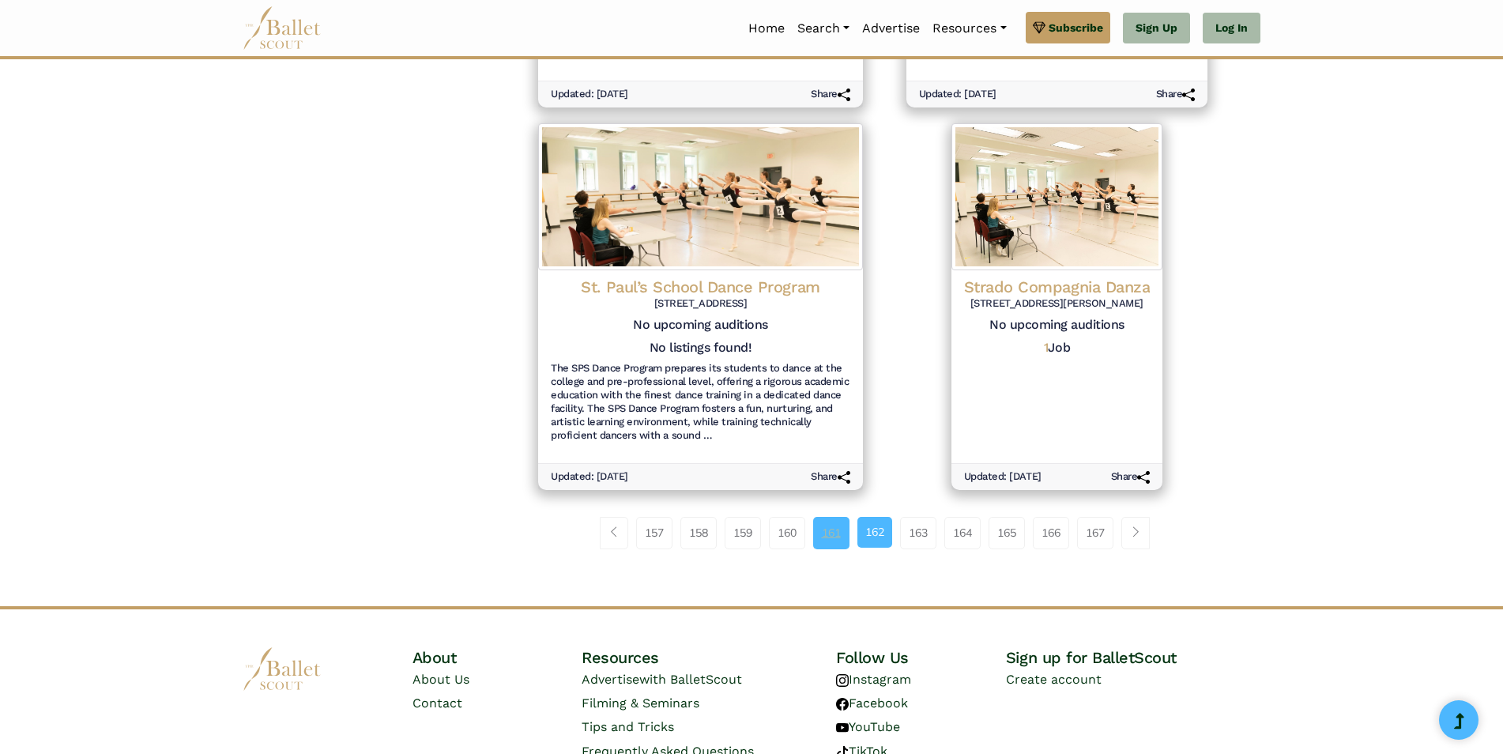
click at [824, 526] on link "161" at bounding box center [831, 533] width 36 height 32
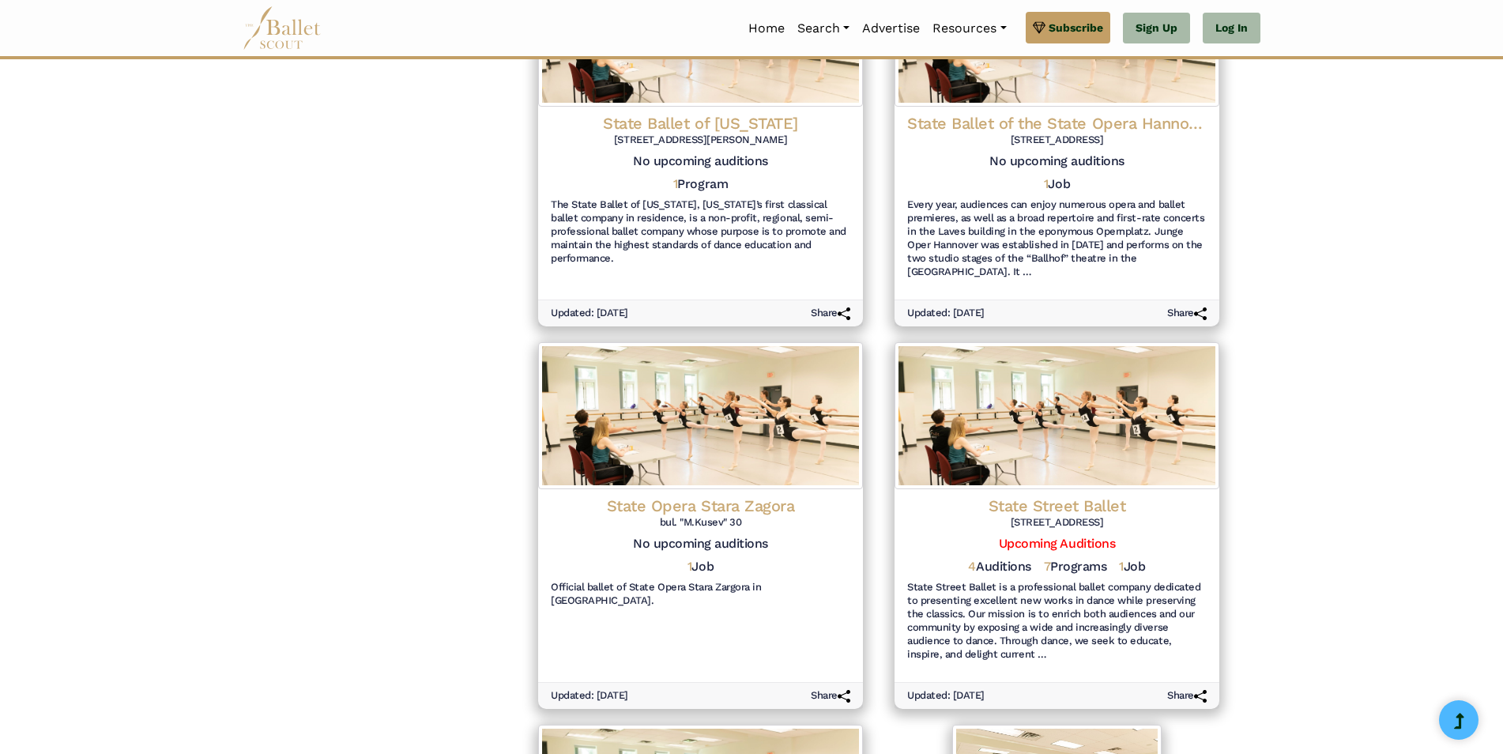
scroll to position [1107, 0]
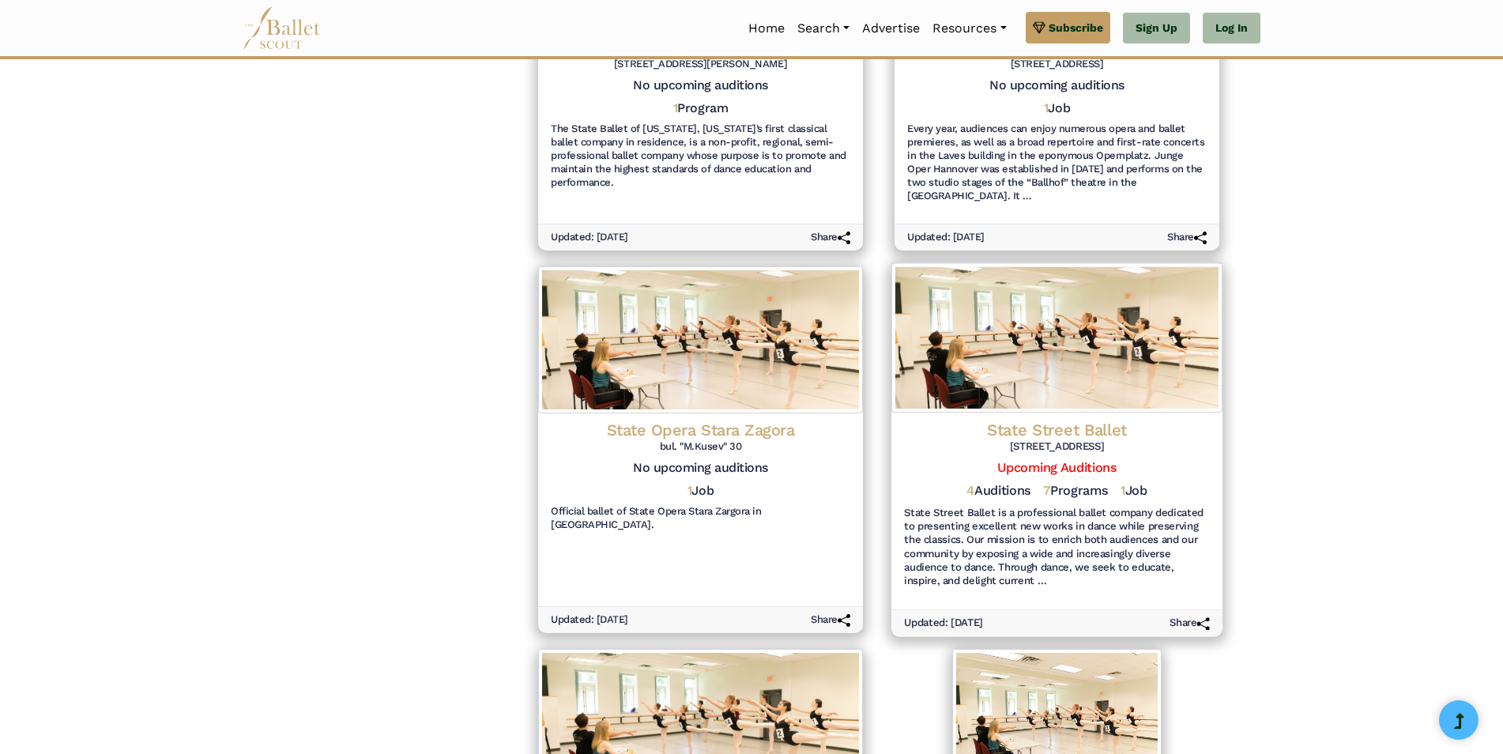
click at [1050, 419] on h4 "State Street Ballet" at bounding box center [1057, 429] width 306 height 21
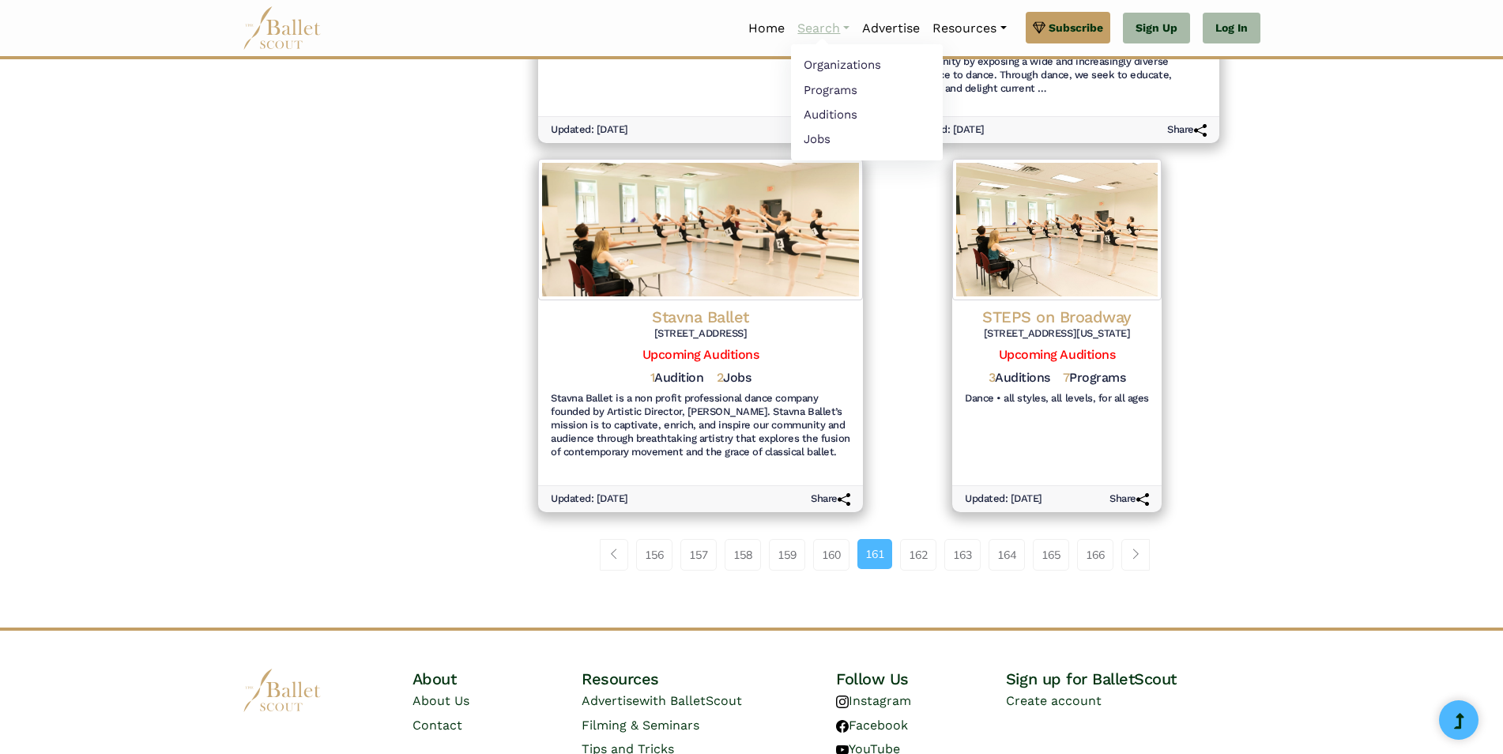
scroll to position [1693, 0]
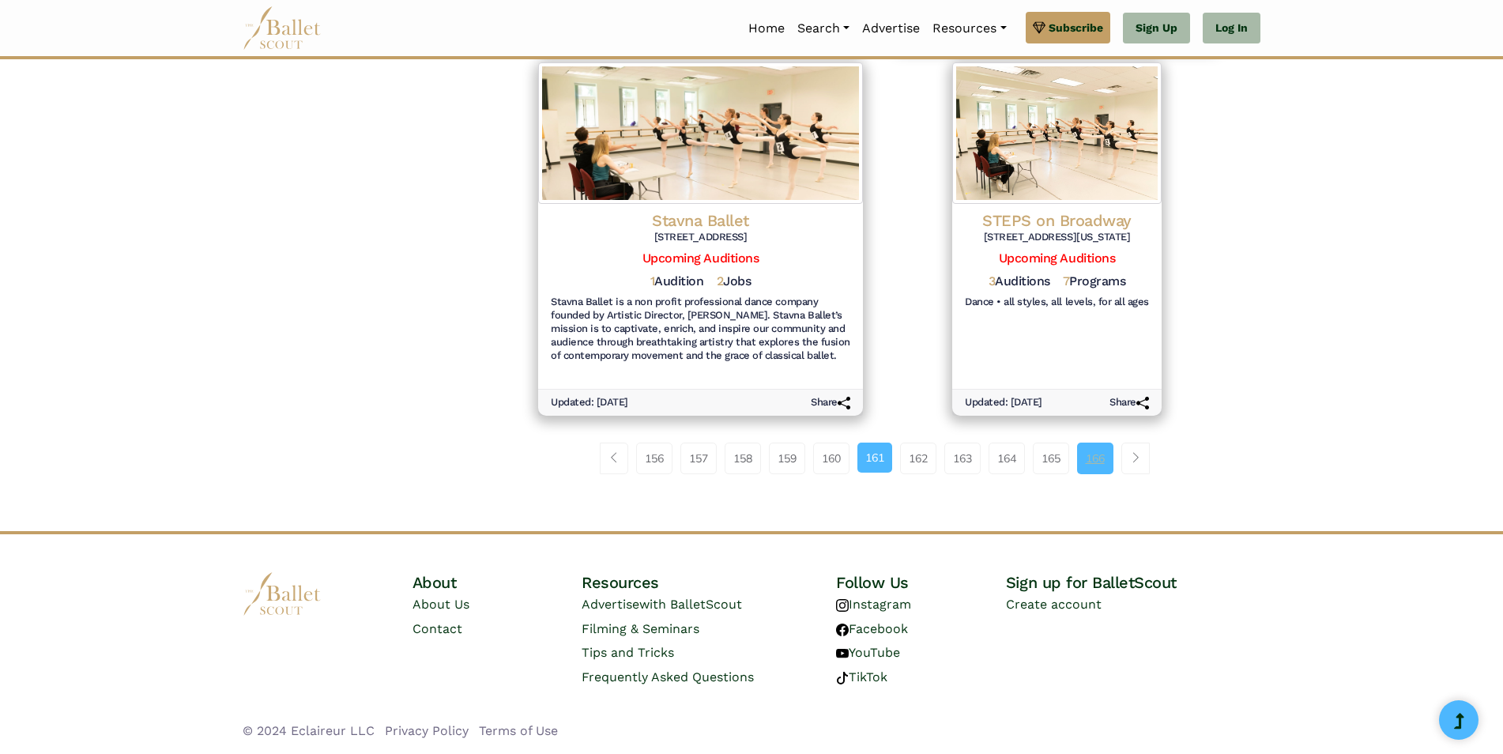
click at [1093, 457] on link "166" at bounding box center [1095, 459] width 36 height 32
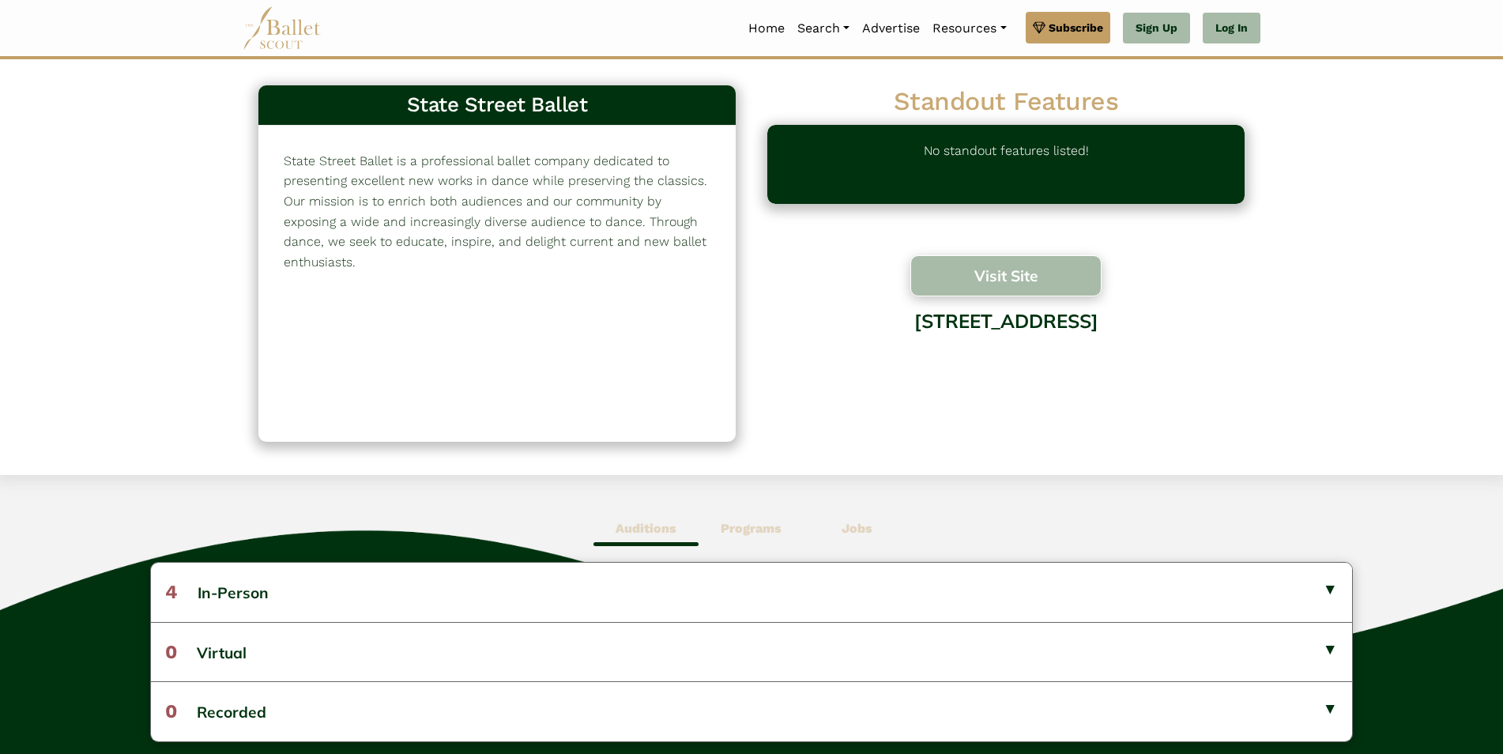
click at [1000, 270] on button "Visit Site" at bounding box center [1006, 275] width 191 height 41
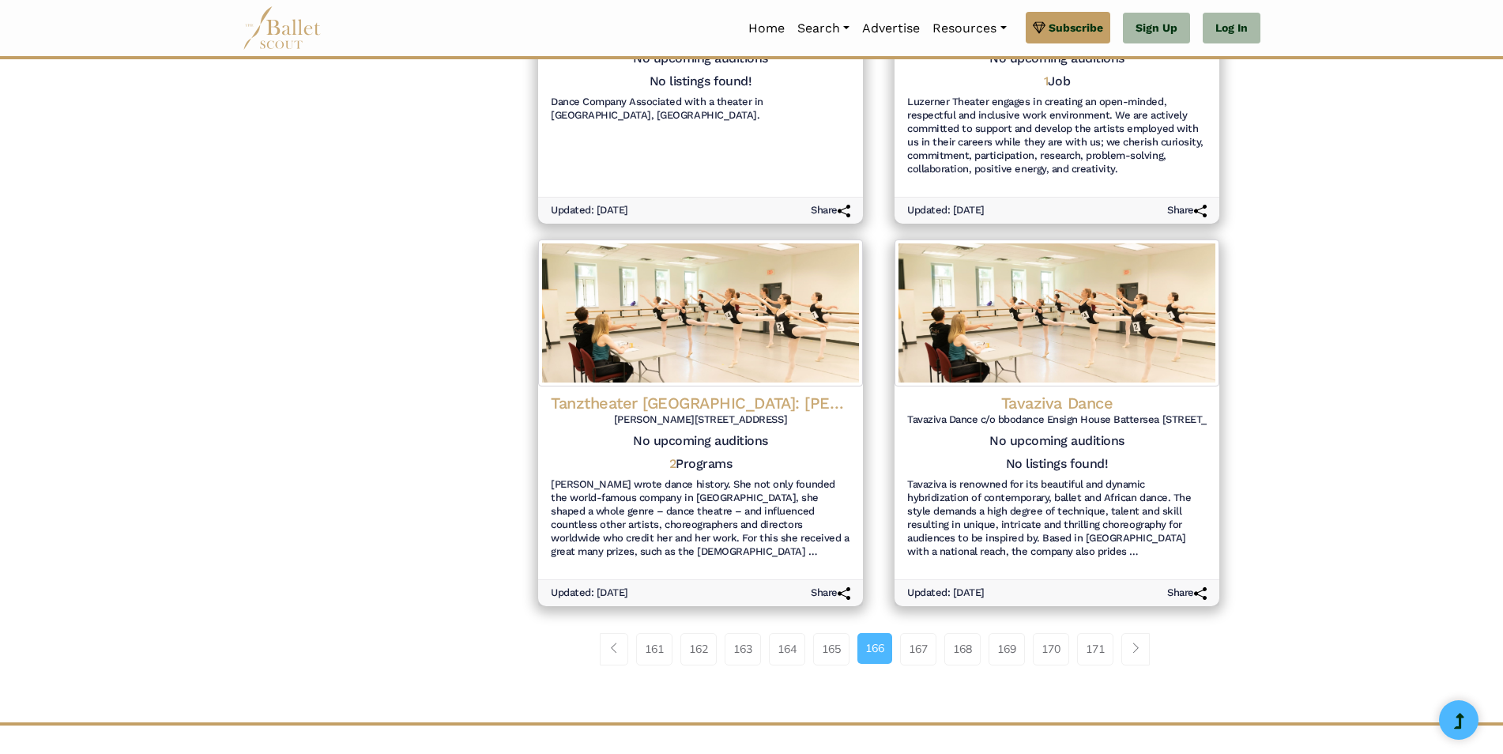
scroll to position [1813, 0]
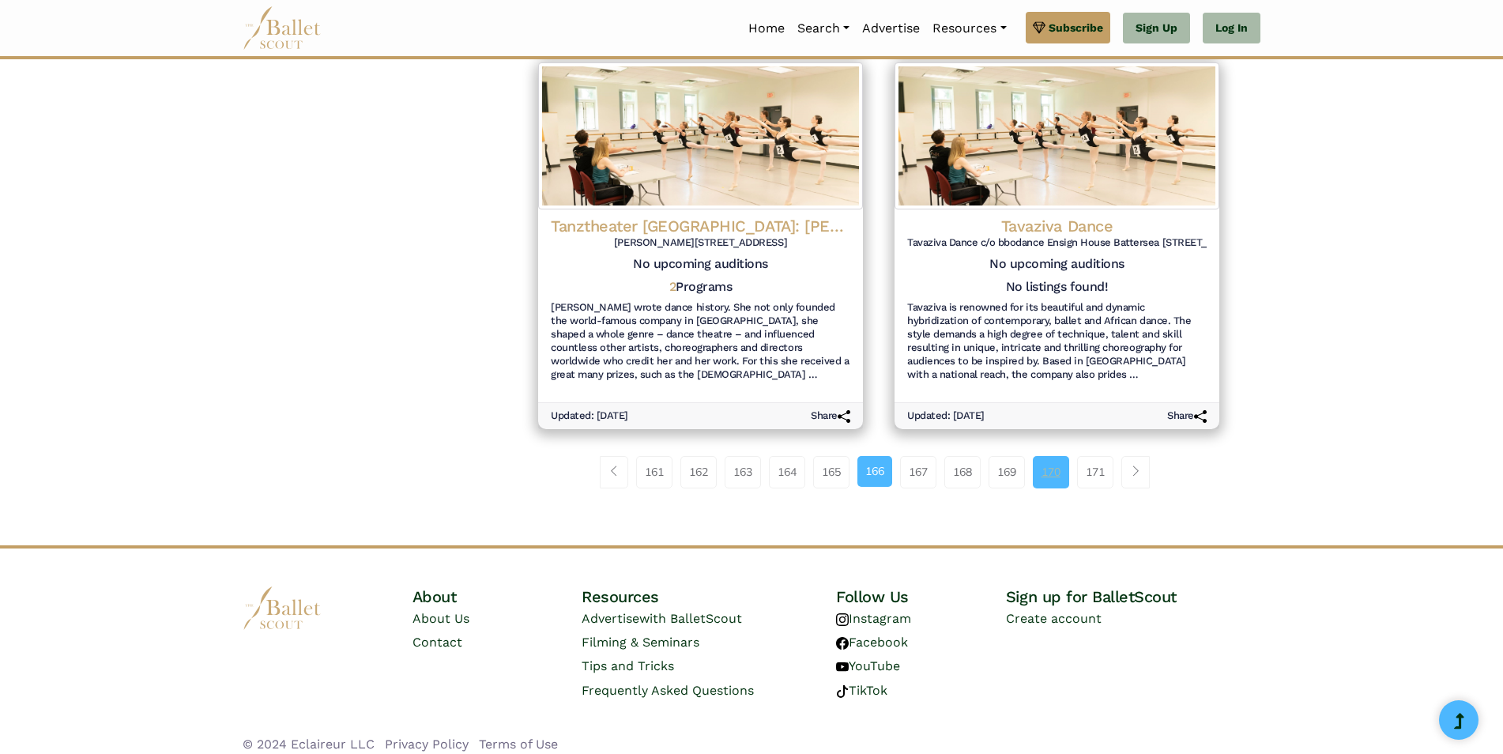
click at [1049, 456] on link "170" at bounding box center [1051, 472] width 36 height 32
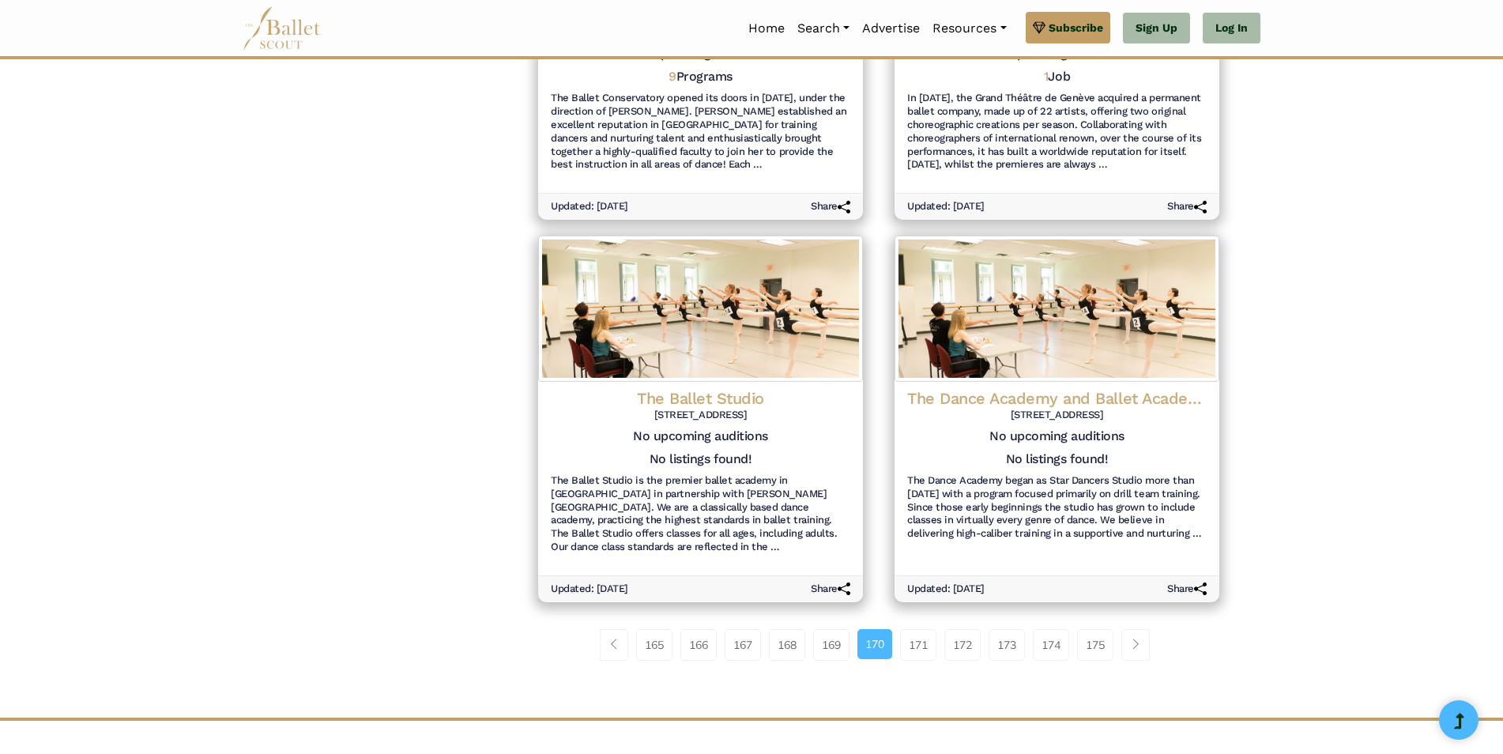
scroll to position [1739, 0]
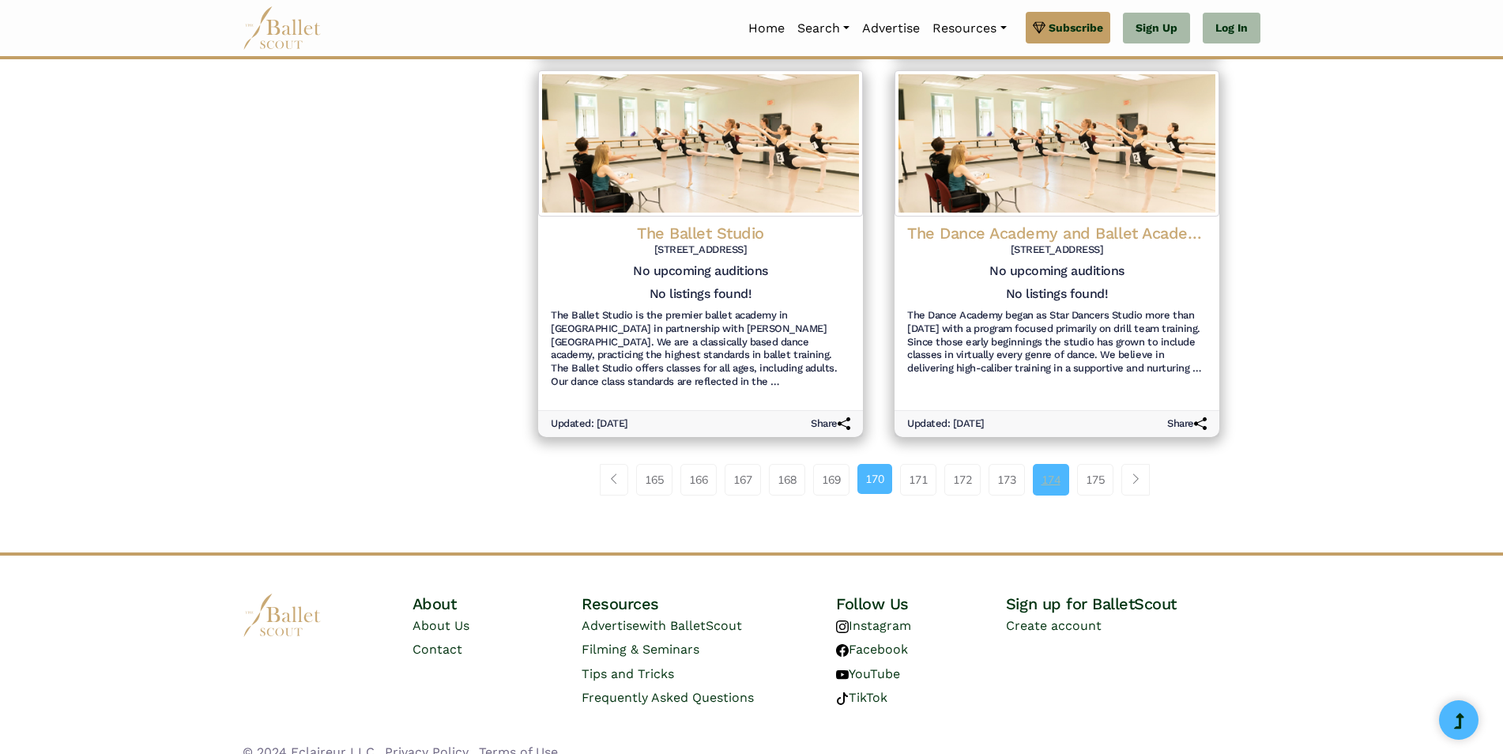
click at [1054, 481] on link "174" at bounding box center [1051, 480] width 36 height 32
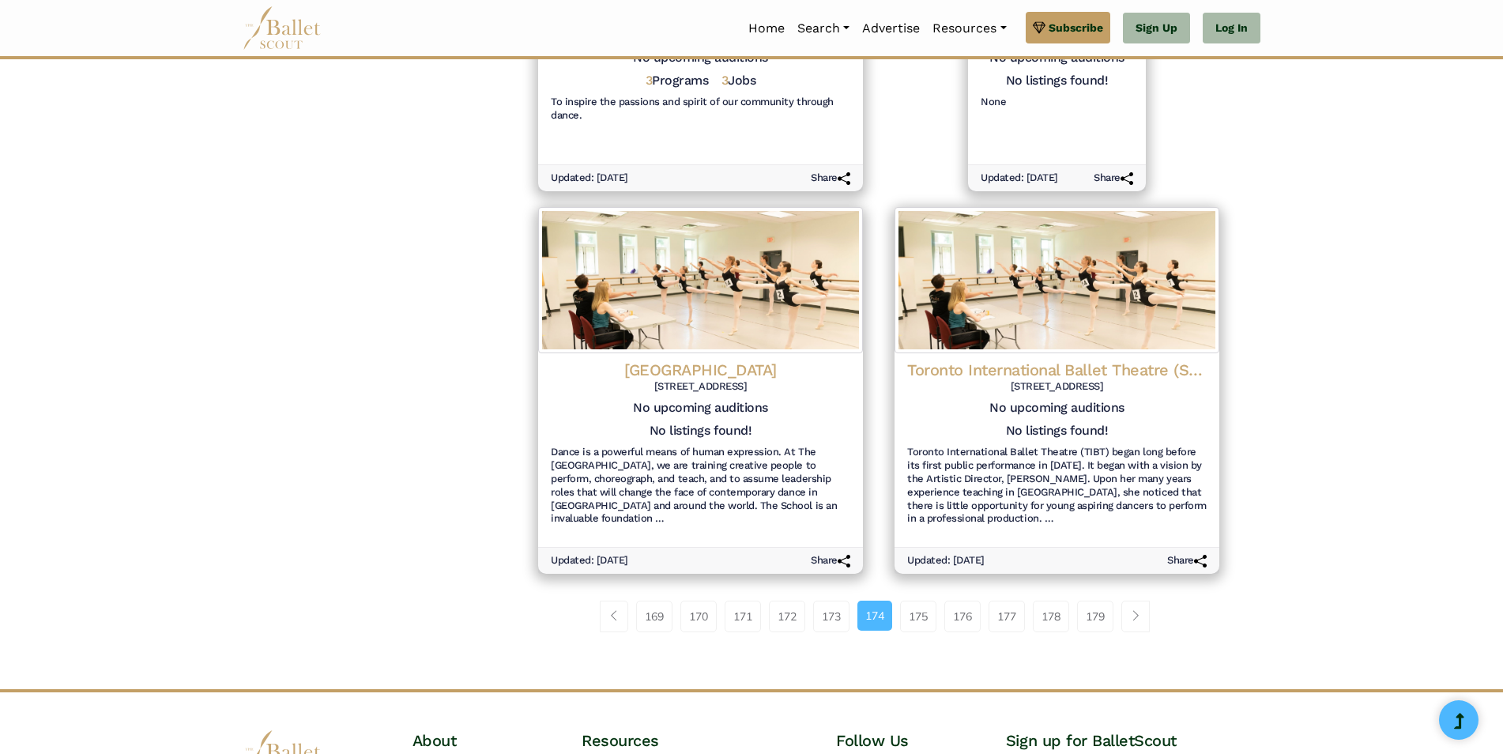
scroll to position [1581, 0]
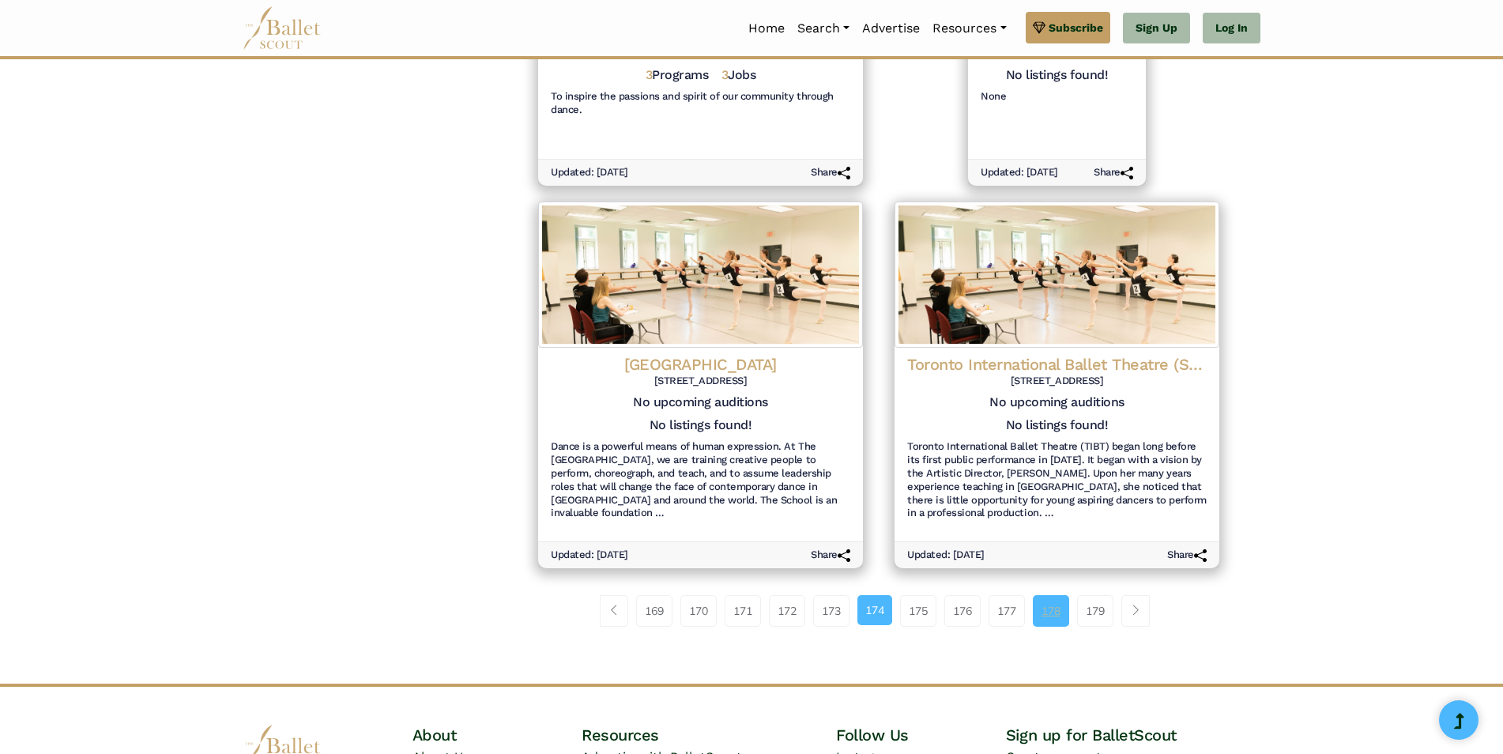
click at [1047, 609] on link "178" at bounding box center [1051, 611] width 36 height 32
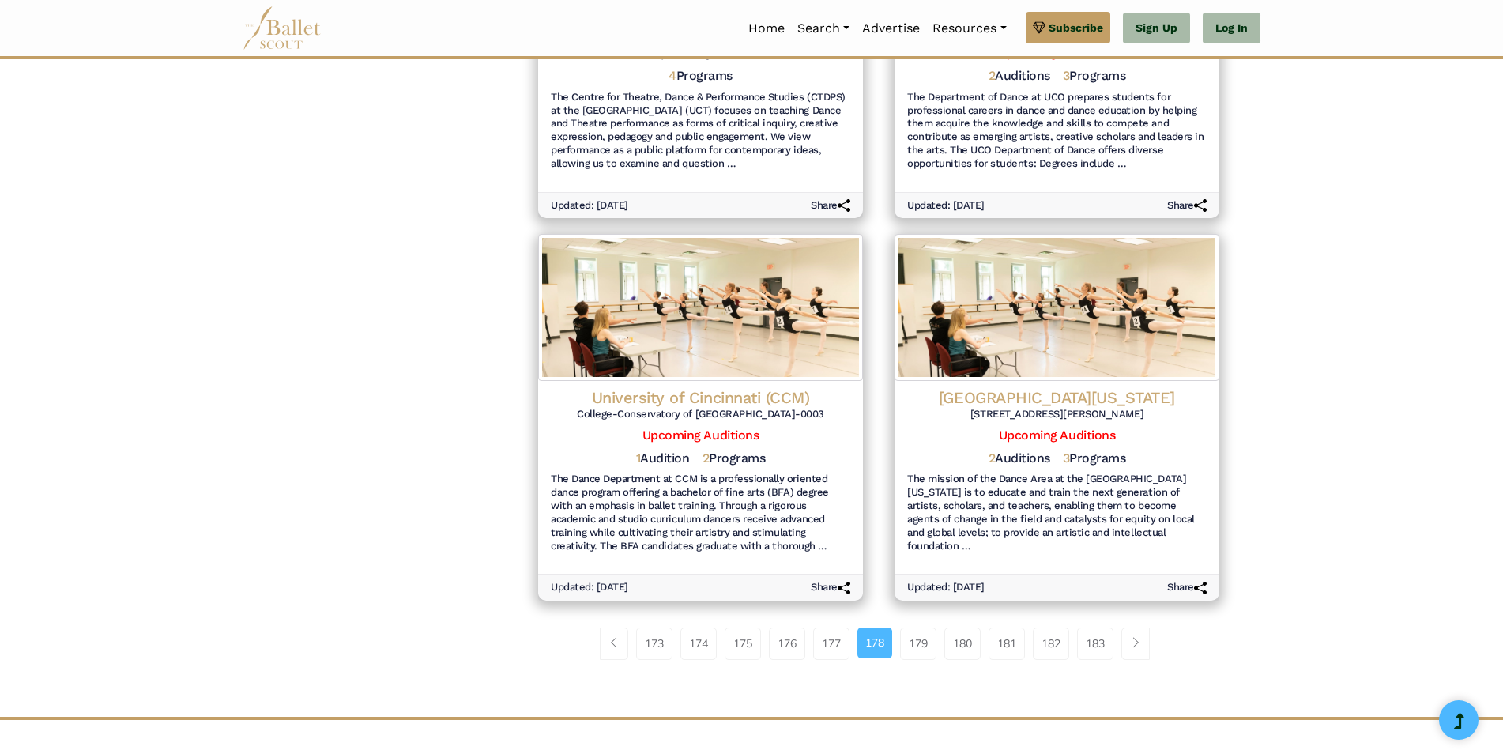
scroll to position [1800, 0]
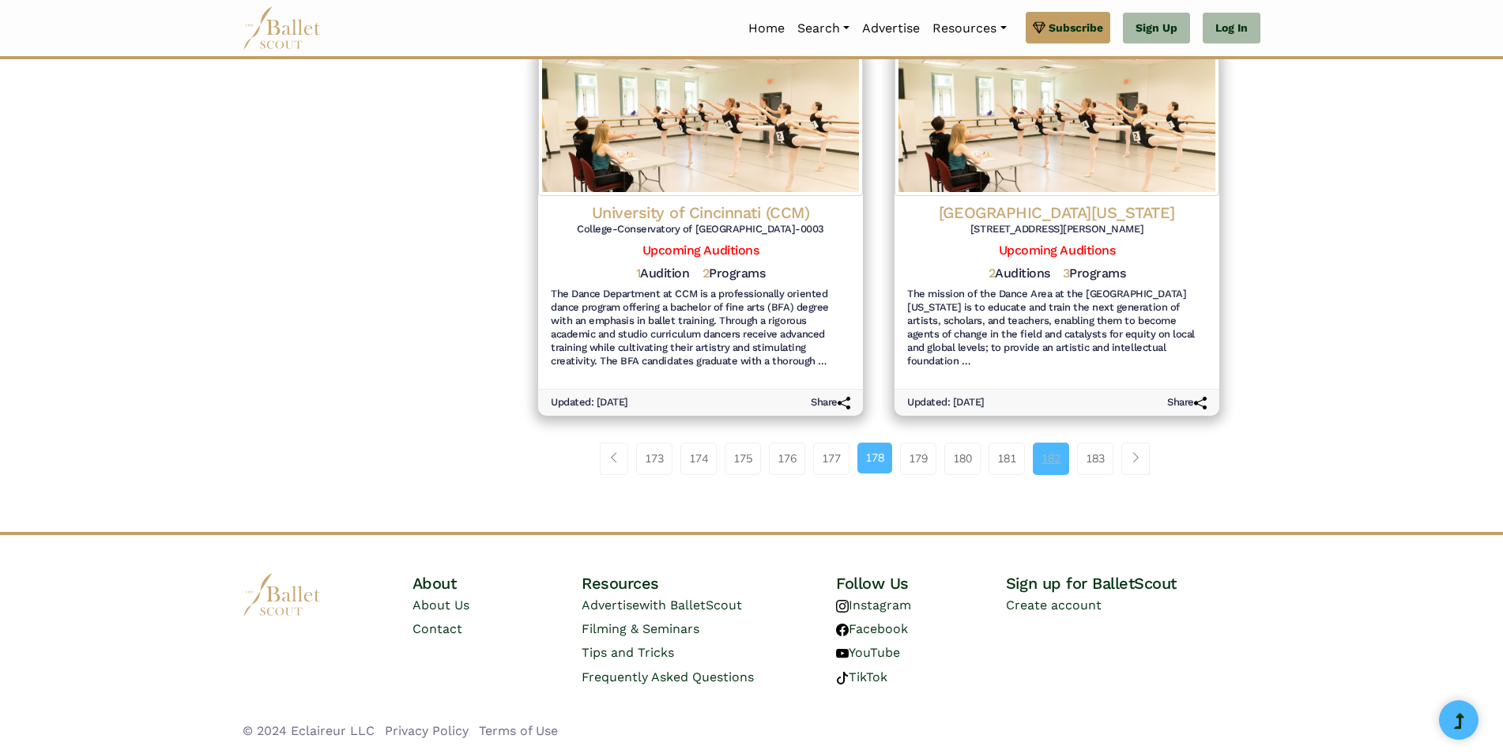
click at [1047, 449] on link "182" at bounding box center [1051, 459] width 36 height 32
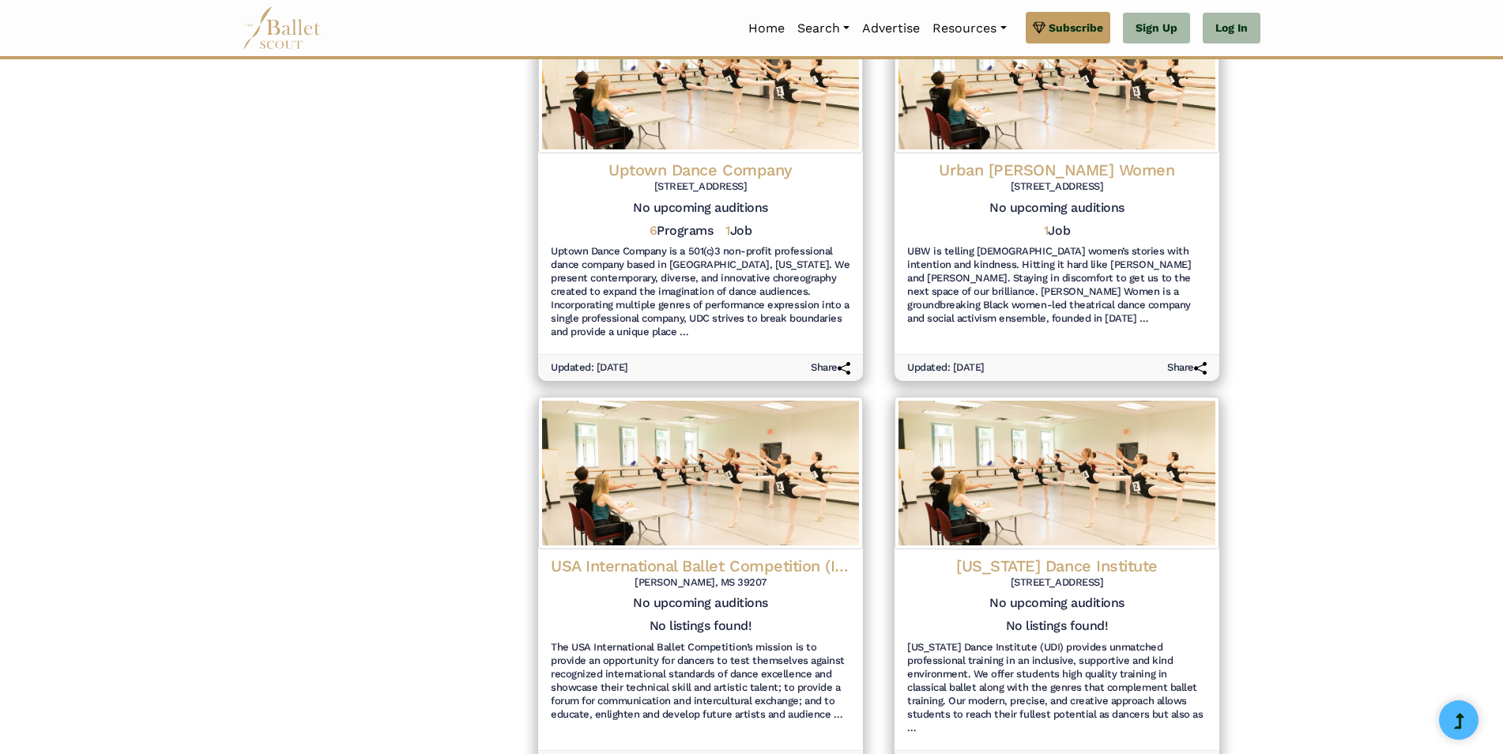
scroll to position [1660, 0]
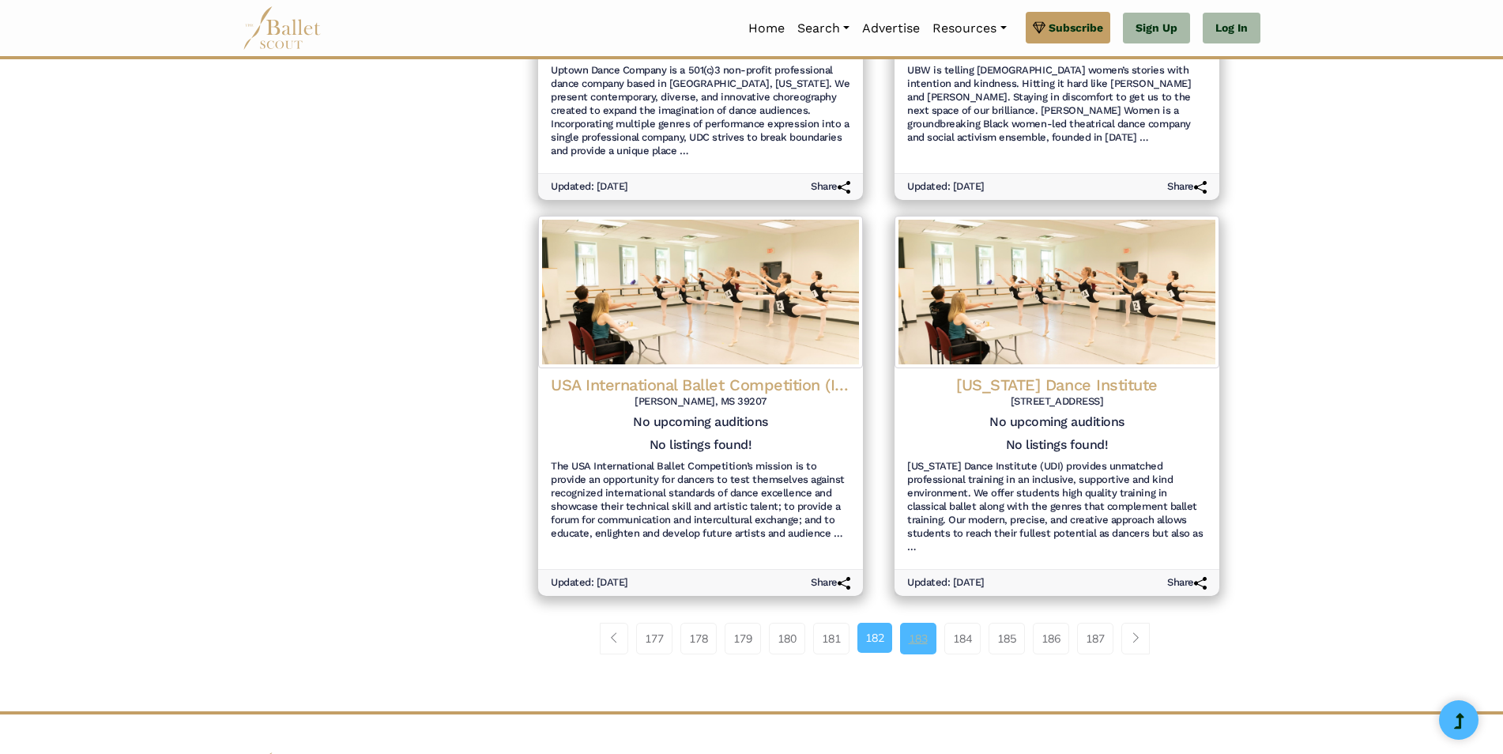
click at [918, 623] on link "183" at bounding box center [918, 639] width 36 height 32
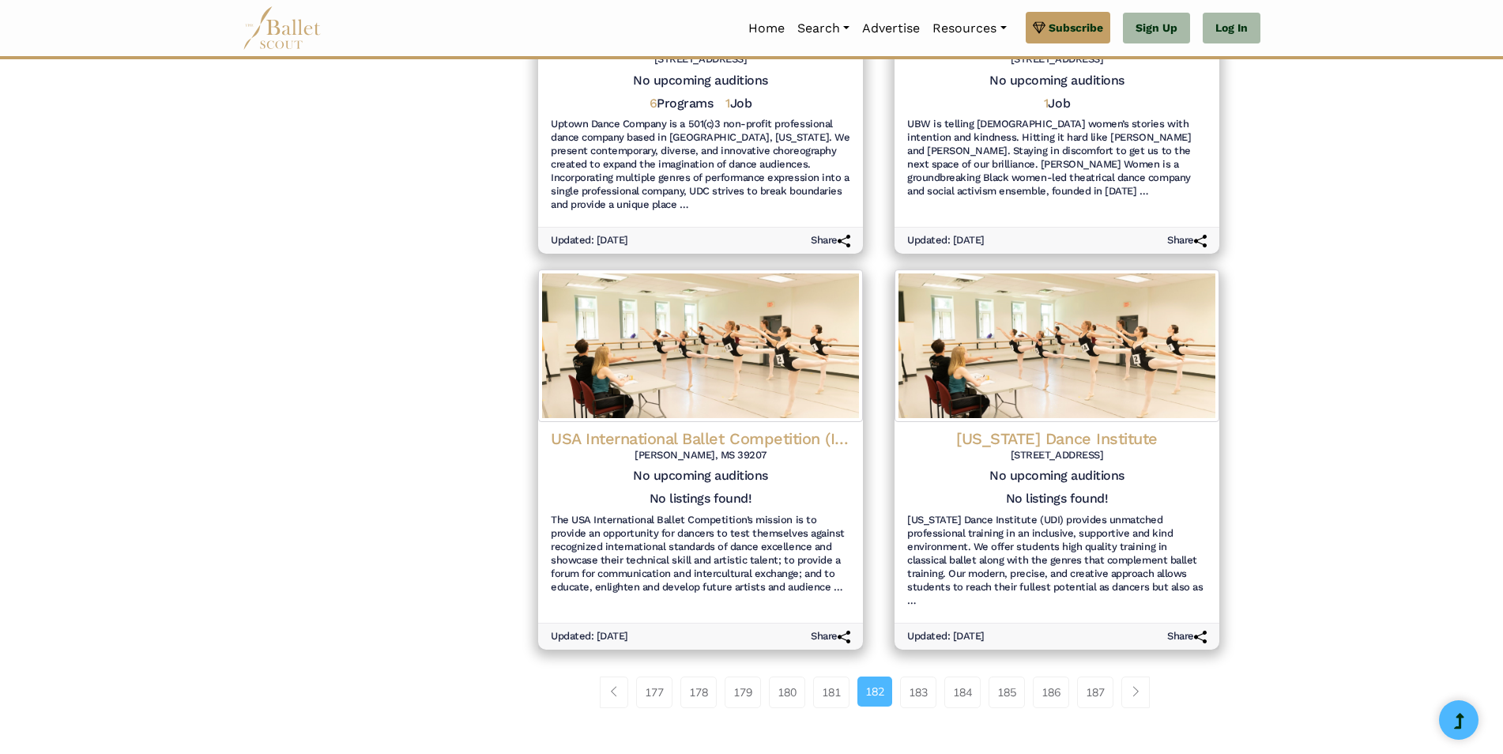
scroll to position [1581, 0]
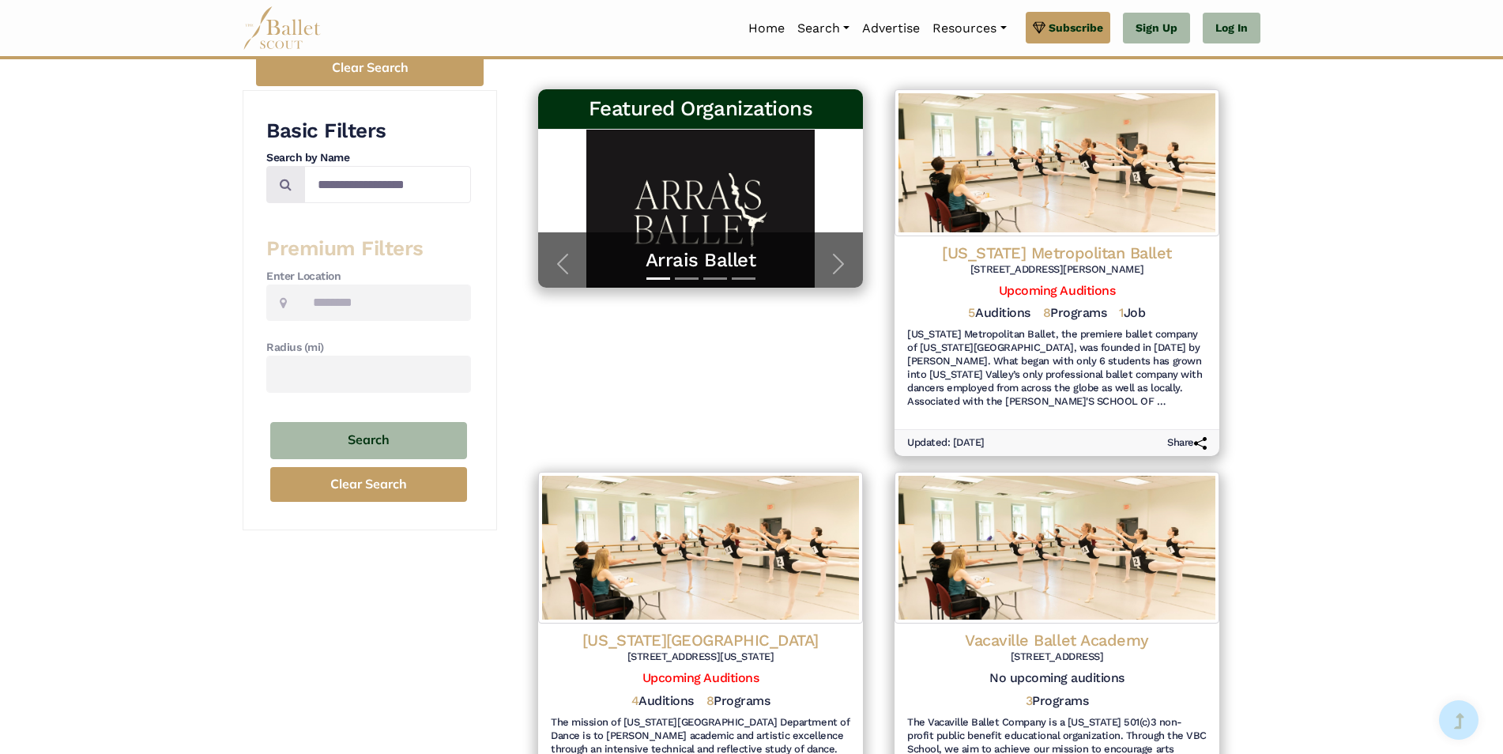
scroll to position [237, 0]
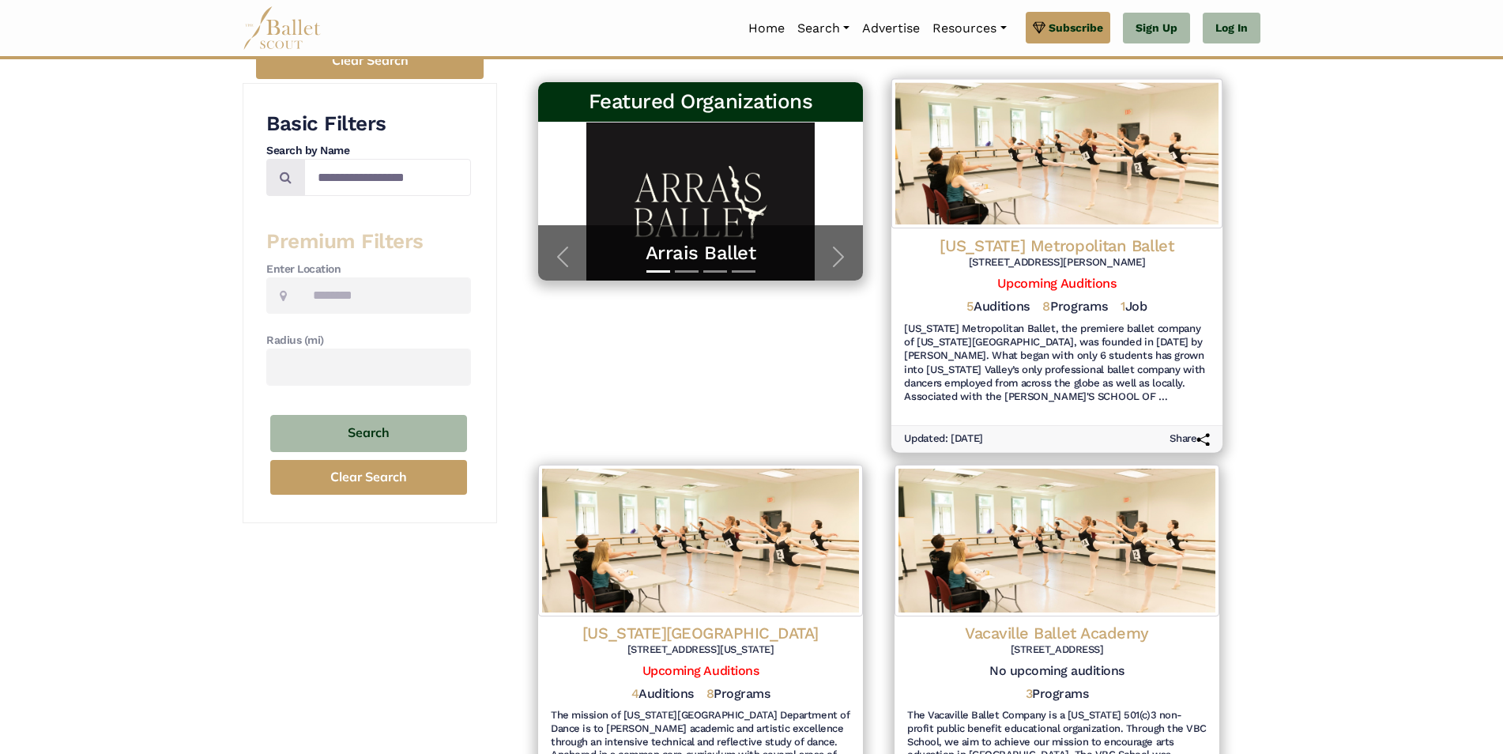
click at [1096, 245] on h4 "Utah Metropolitan Ballet" at bounding box center [1057, 245] width 306 height 21
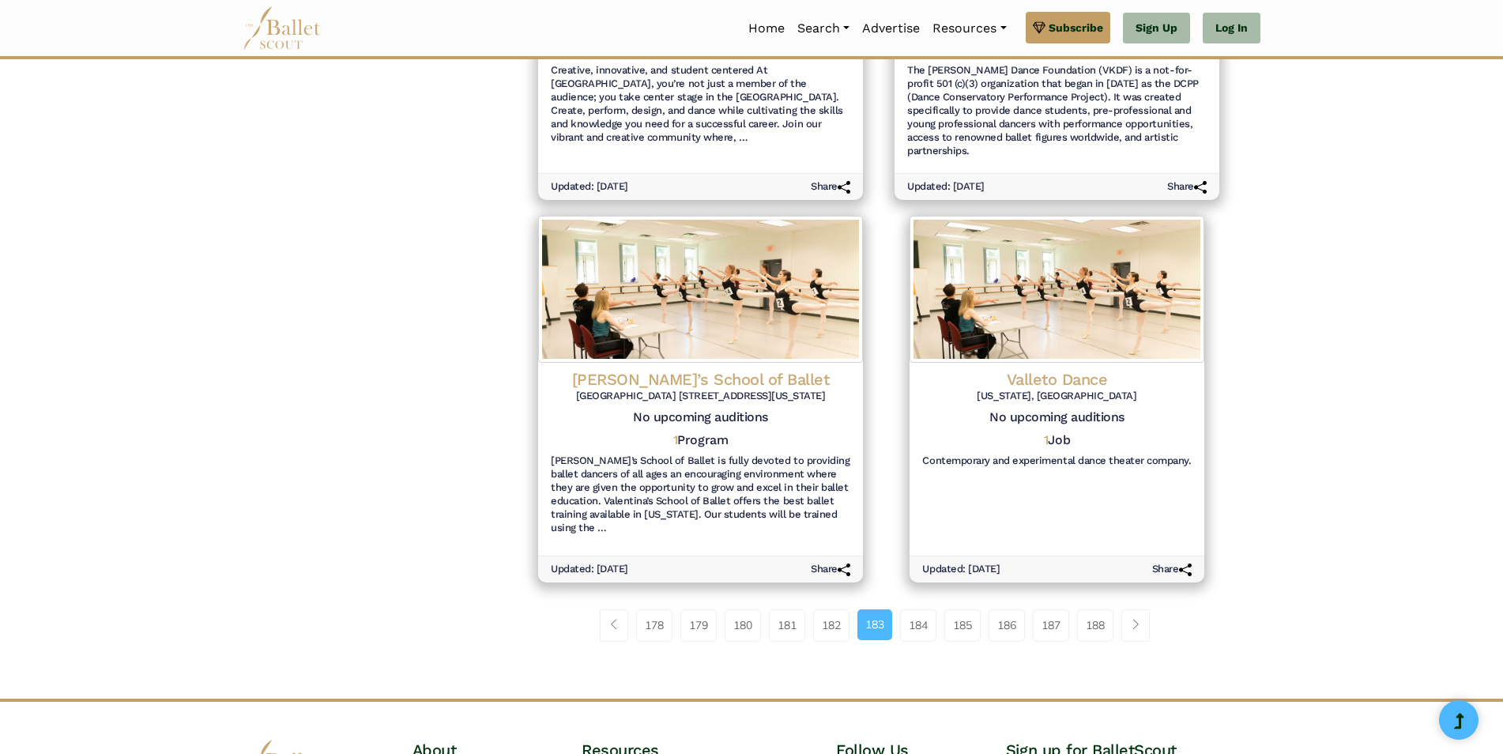
scroll to position [1813, 0]
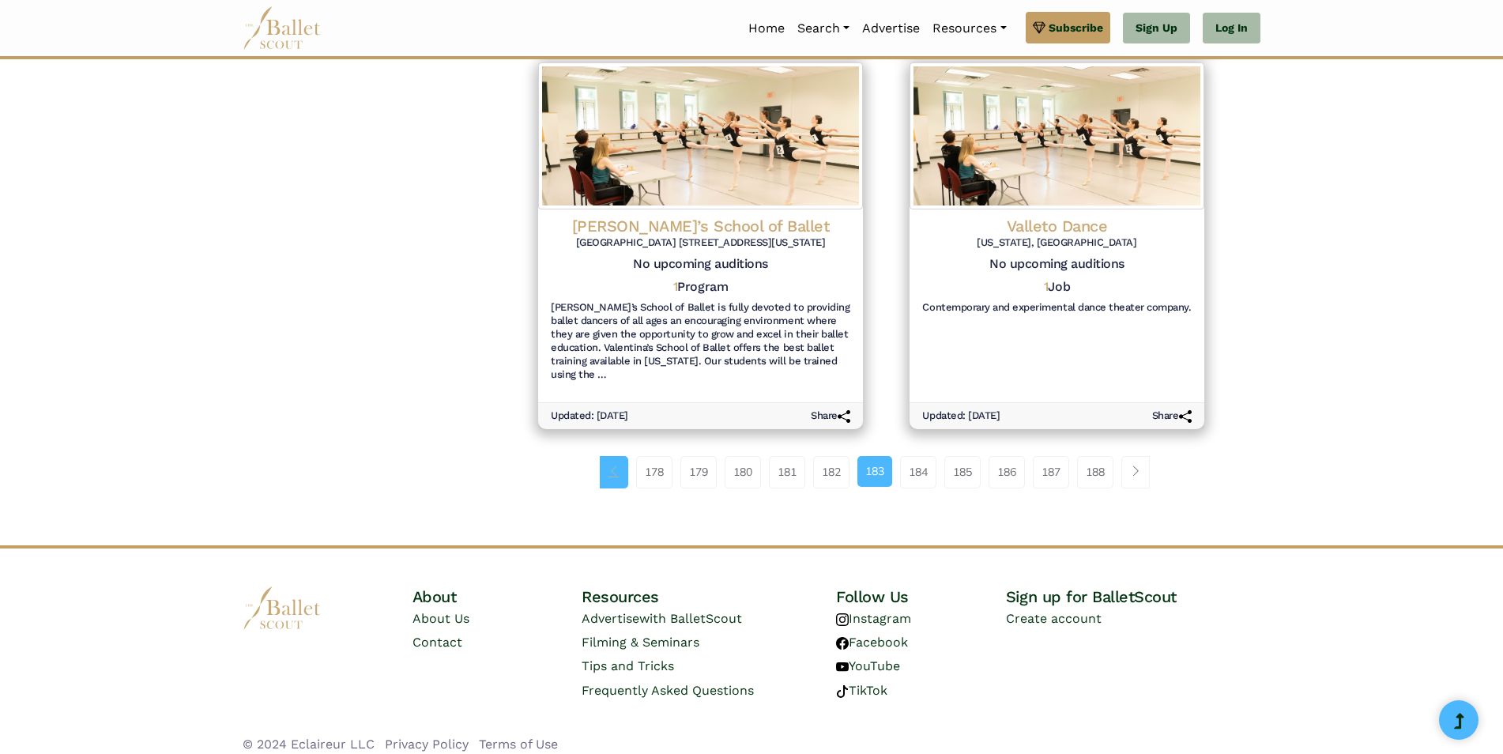
click at [612, 466] on span "Page navigation example" at bounding box center [614, 471] width 11 height 11
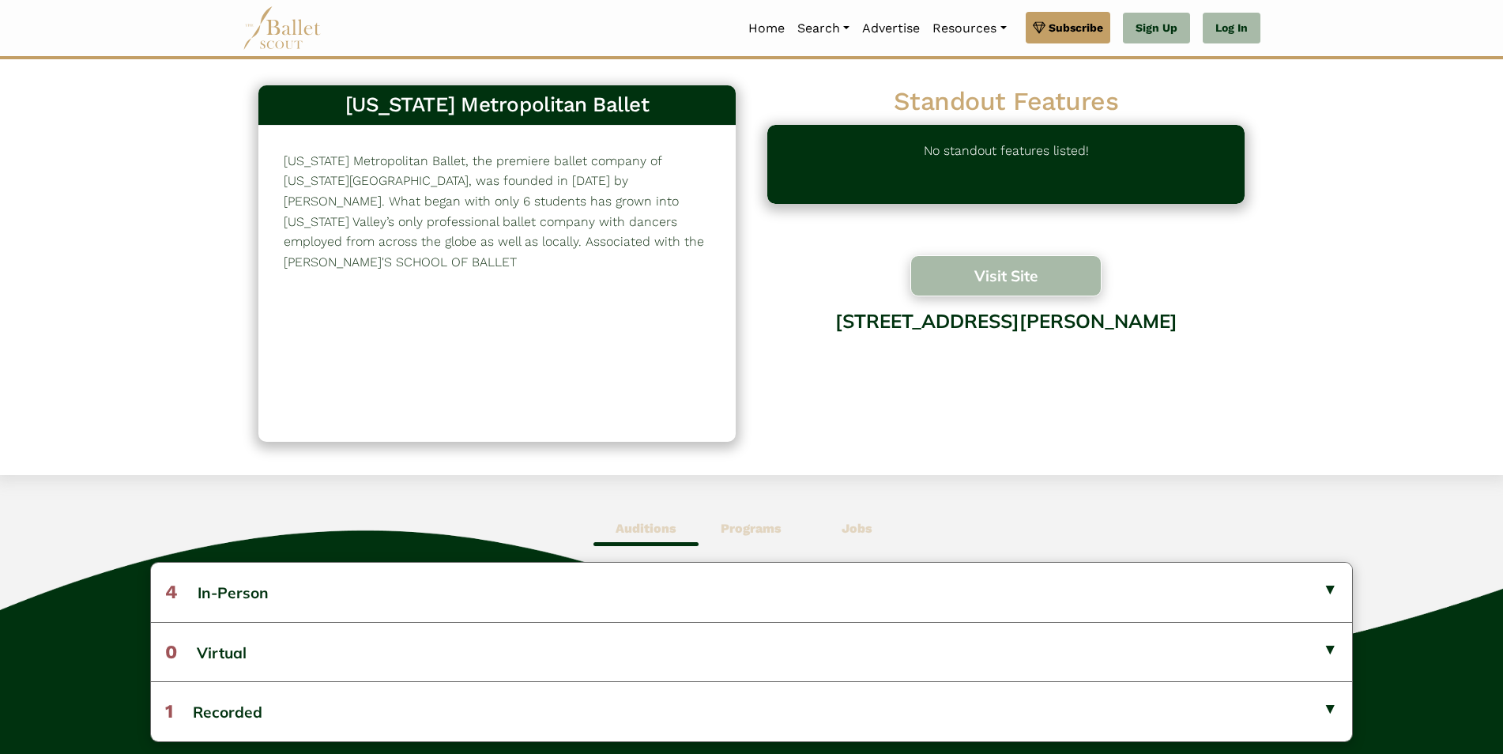
click at [928, 270] on button "Visit Site" at bounding box center [1006, 275] width 191 height 41
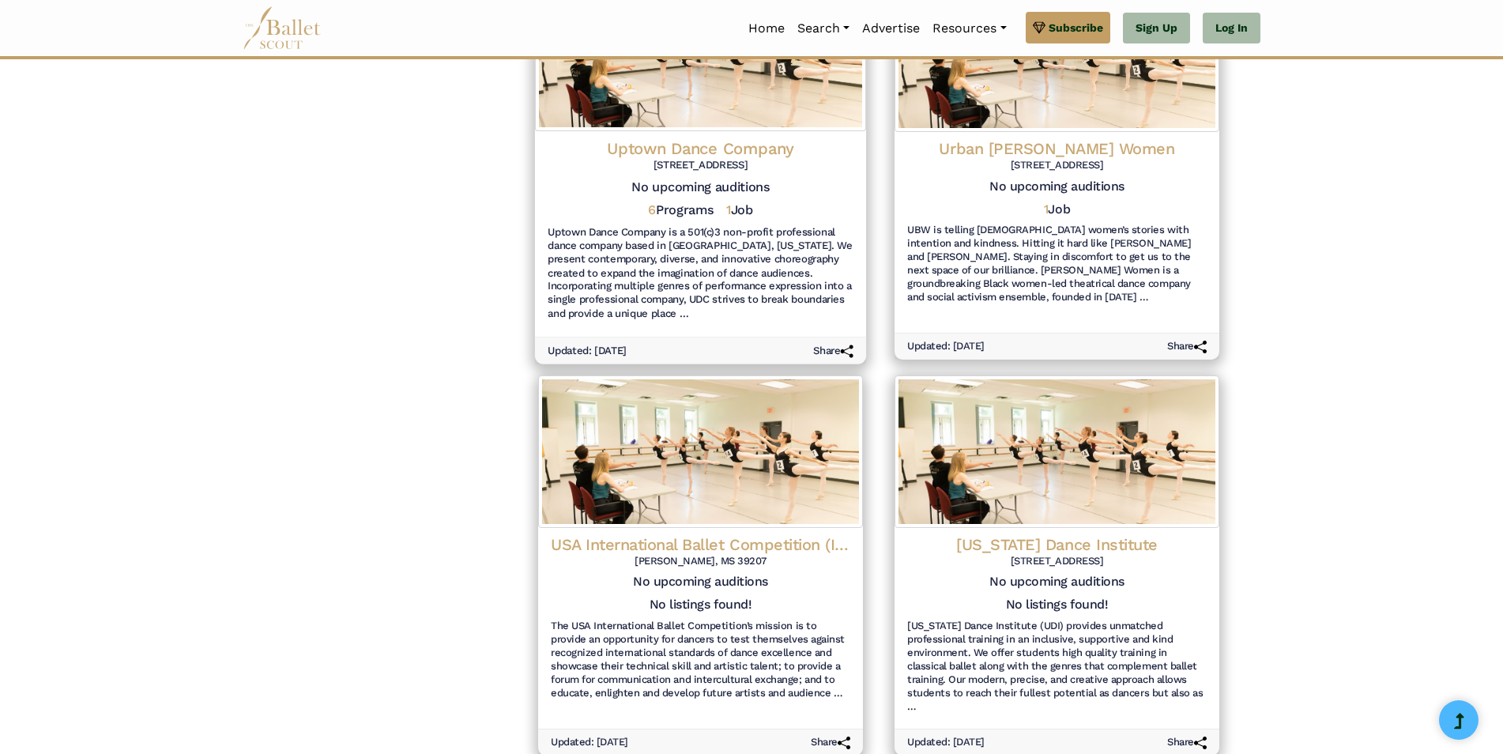
scroll to position [1739, 0]
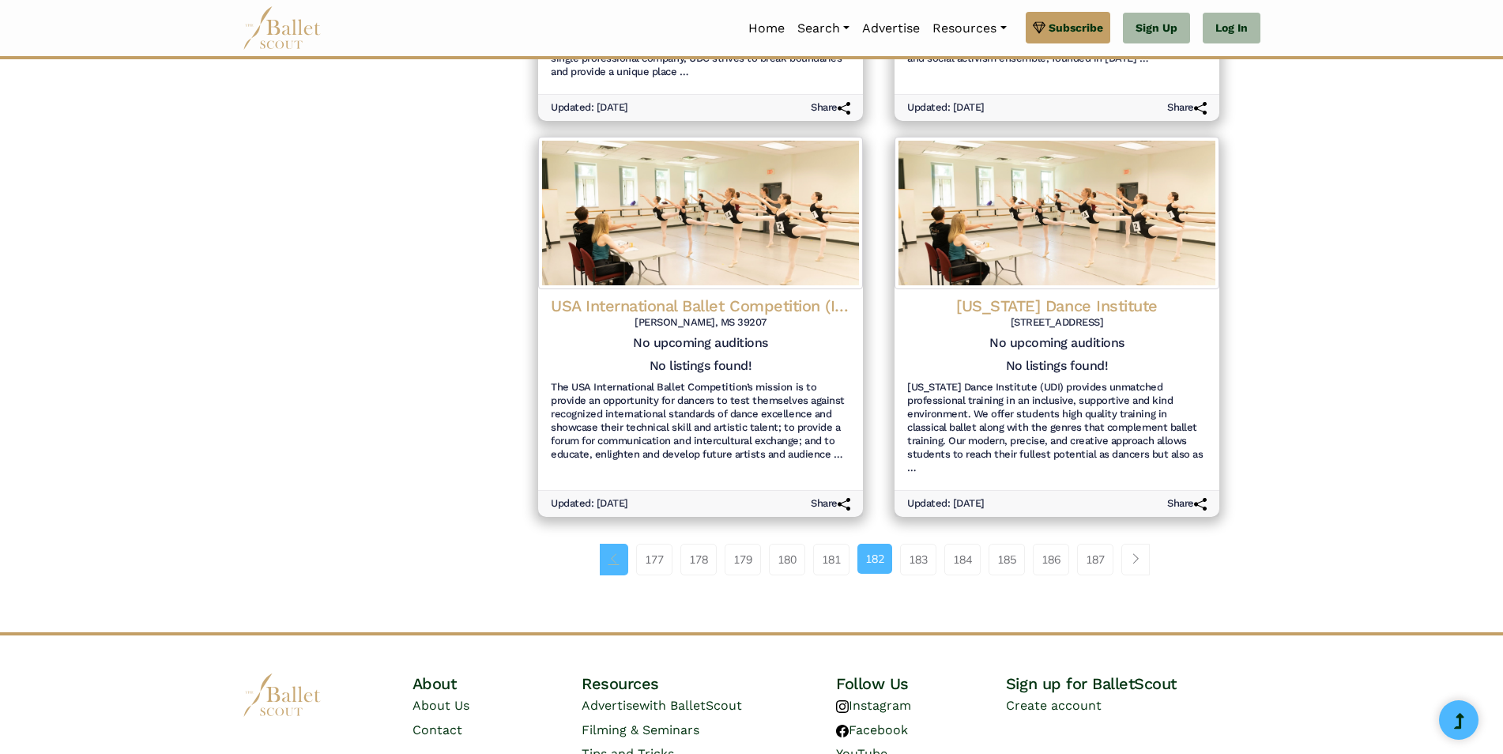
click at [609, 544] on link "Page navigation example" at bounding box center [614, 560] width 28 height 32
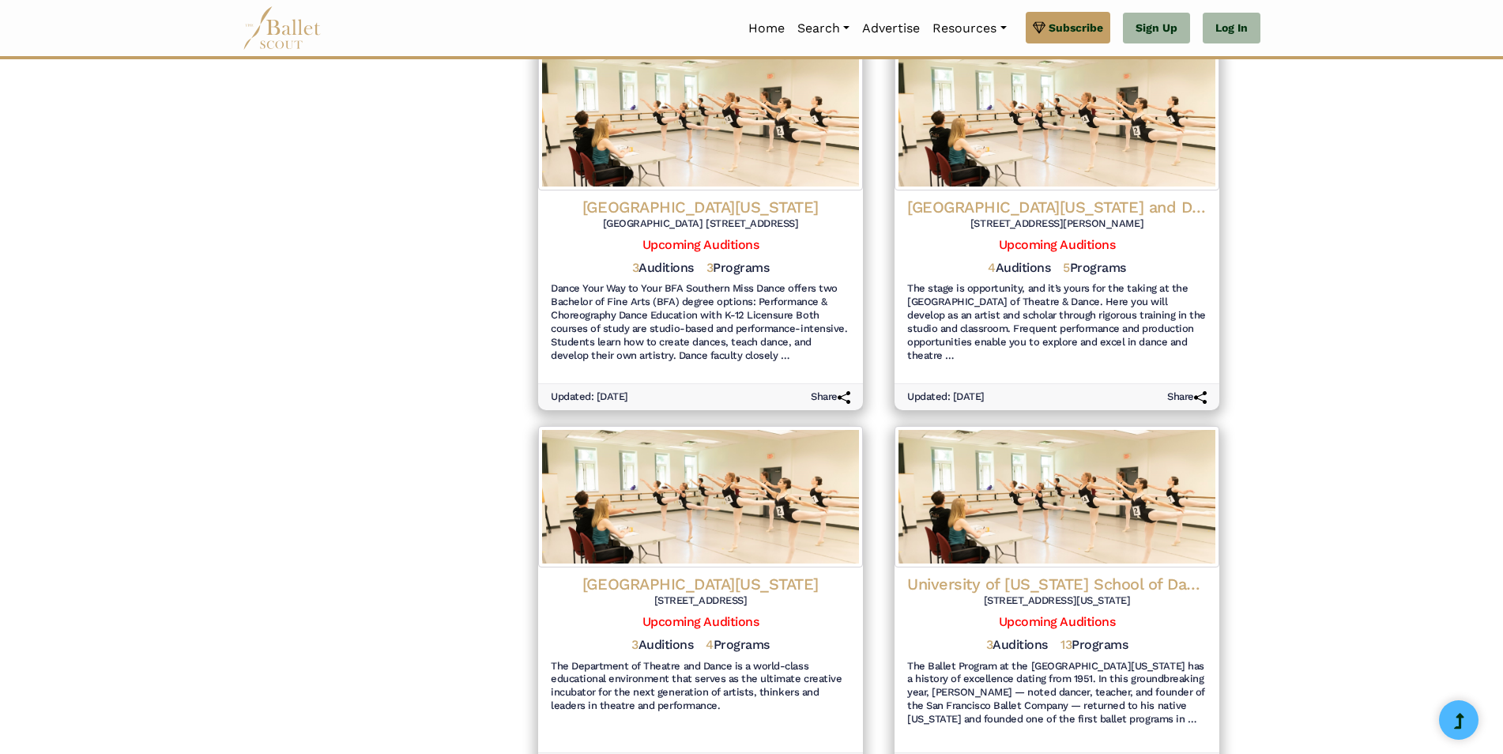
scroll to position [1660, 0]
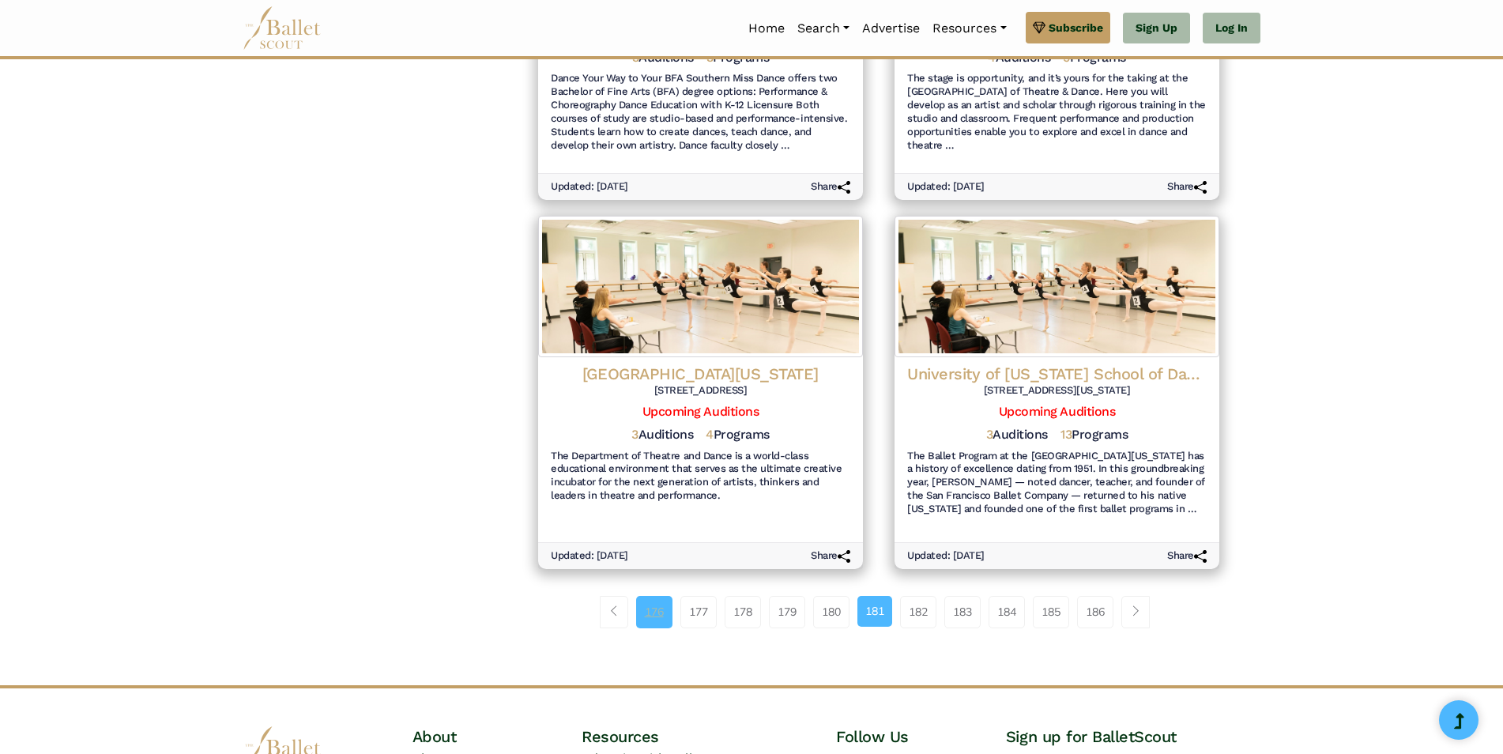
click at [651, 596] on link "176" at bounding box center [654, 612] width 36 height 32
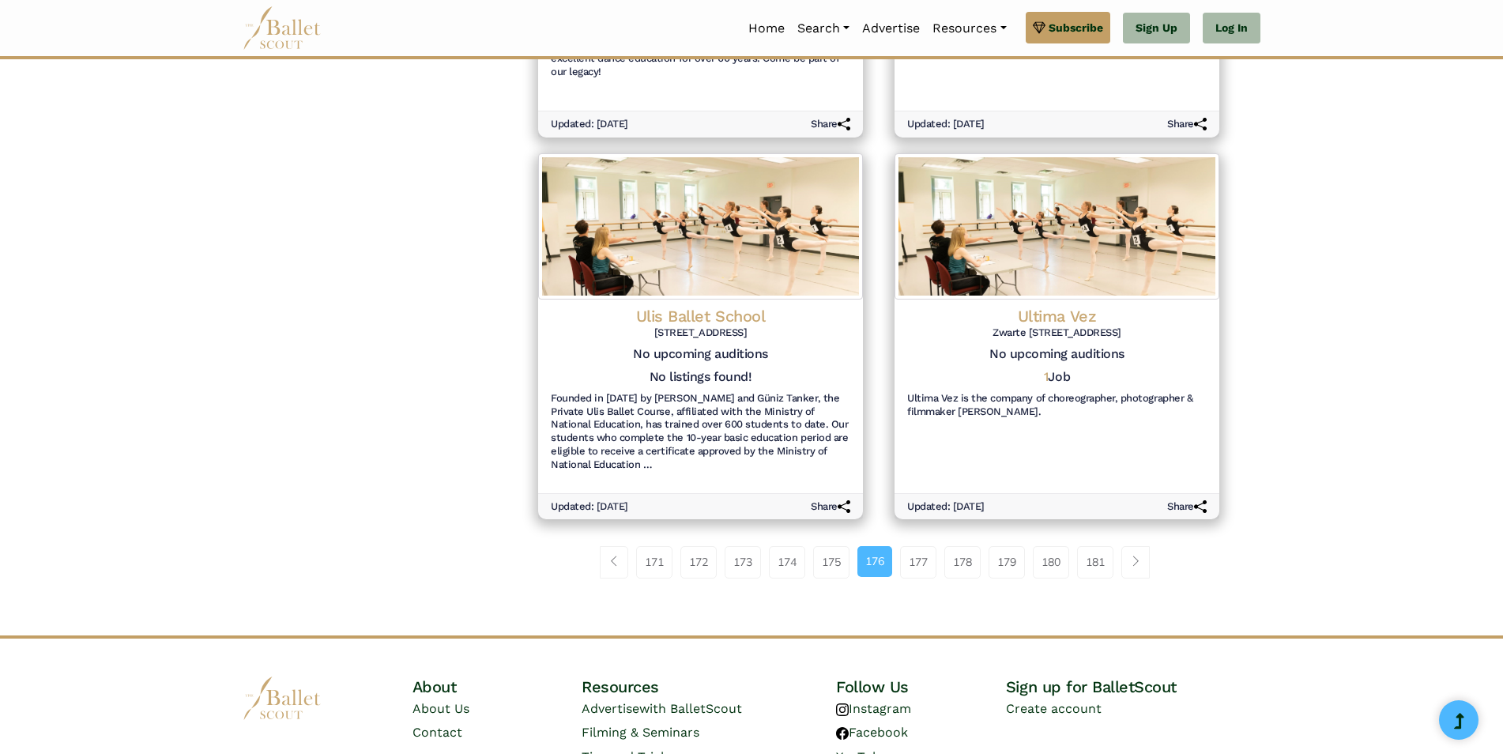
scroll to position [1739, 0]
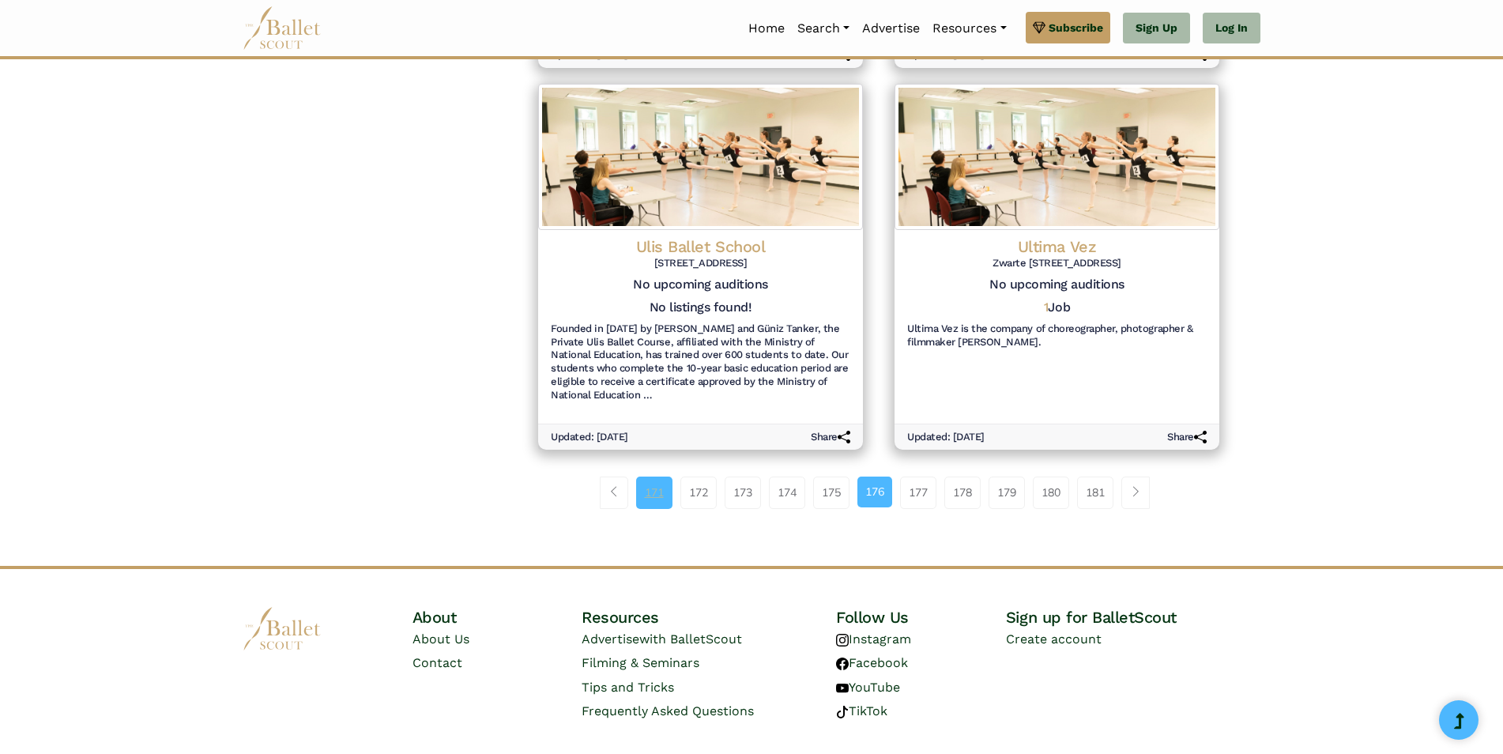
click at [642, 477] on link "171" at bounding box center [654, 493] width 36 height 32
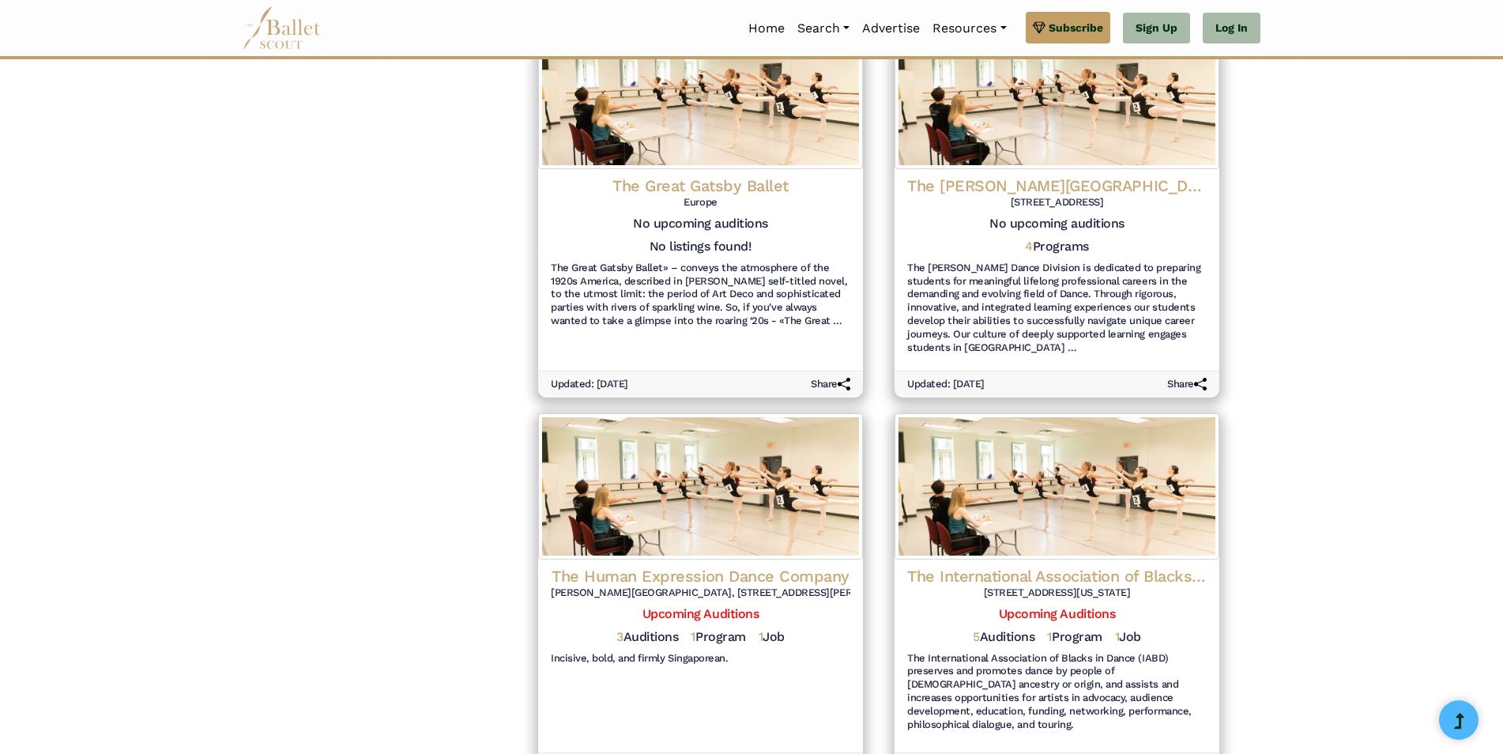
scroll to position [1773, 0]
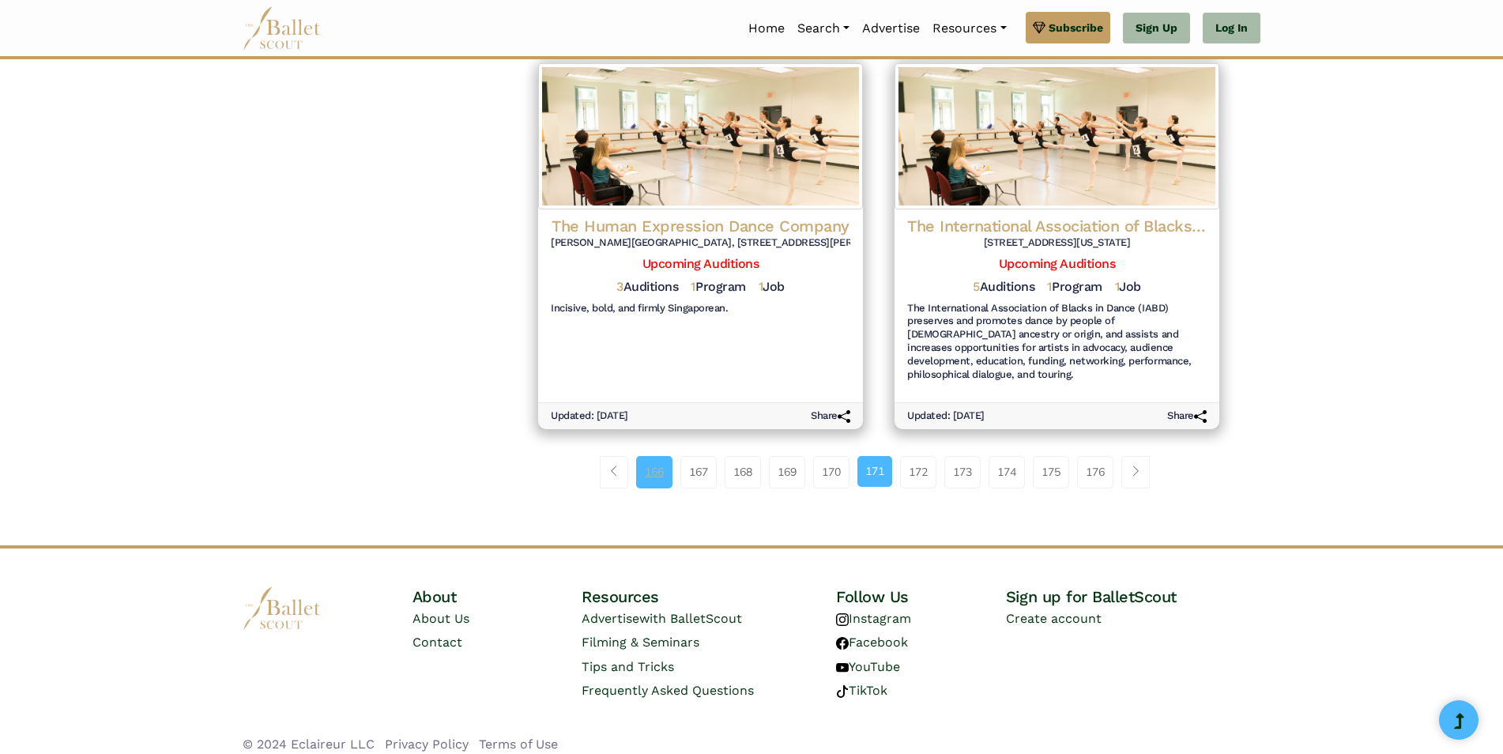
click at [648, 457] on link "166" at bounding box center [654, 472] width 36 height 32
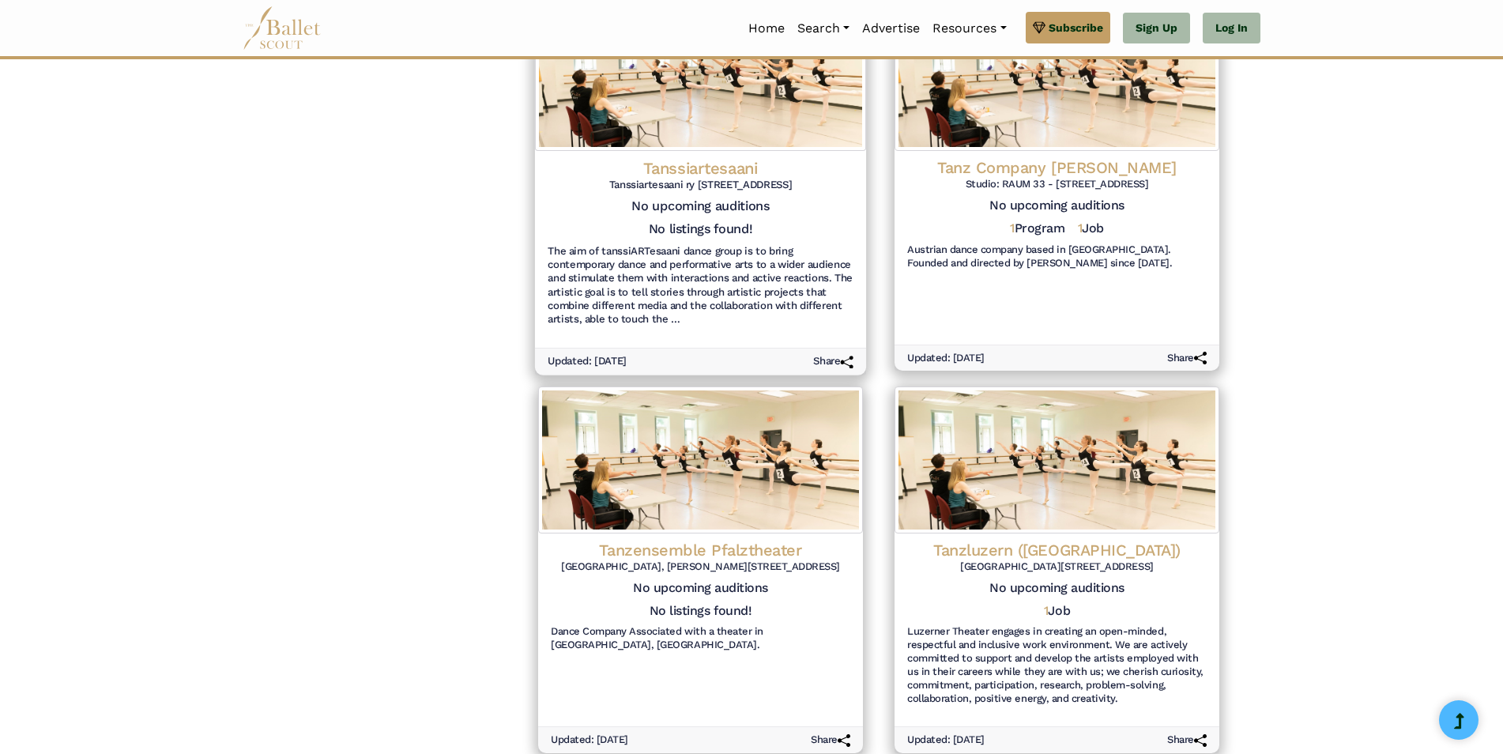
scroll to position [1581, 0]
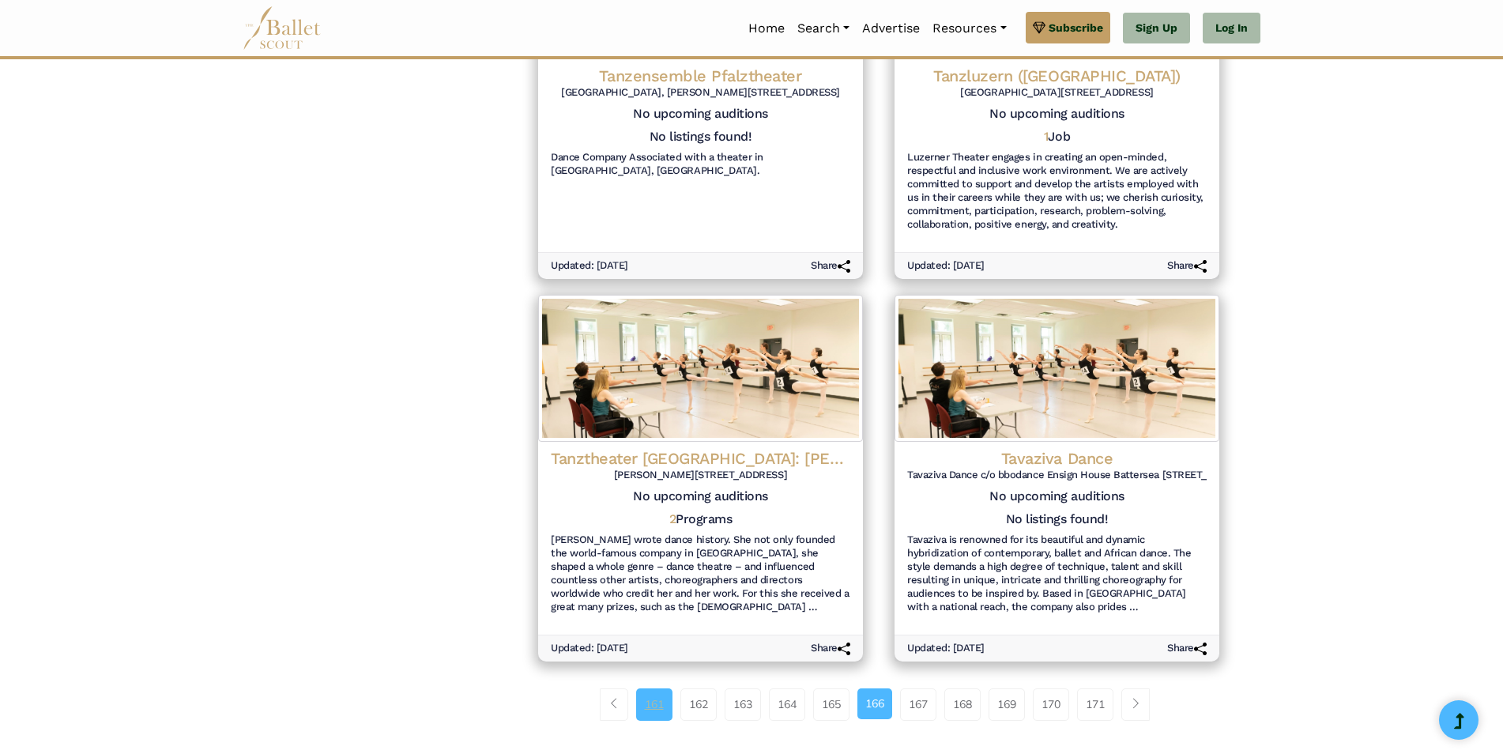
click at [645, 688] on link "161" at bounding box center [654, 704] width 36 height 32
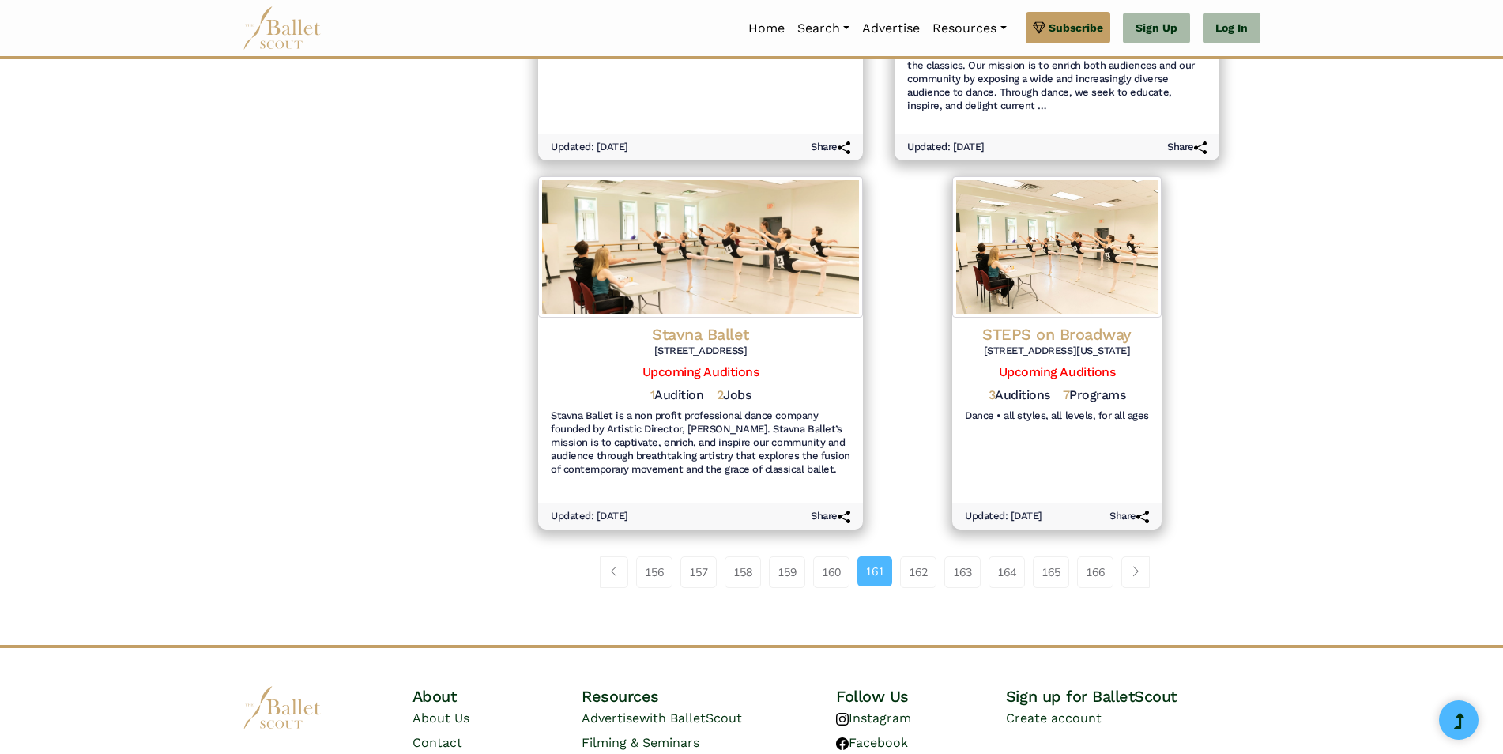
scroll to position [1581, 0]
click at [645, 564] on link "156" at bounding box center [654, 571] width 36 height 32
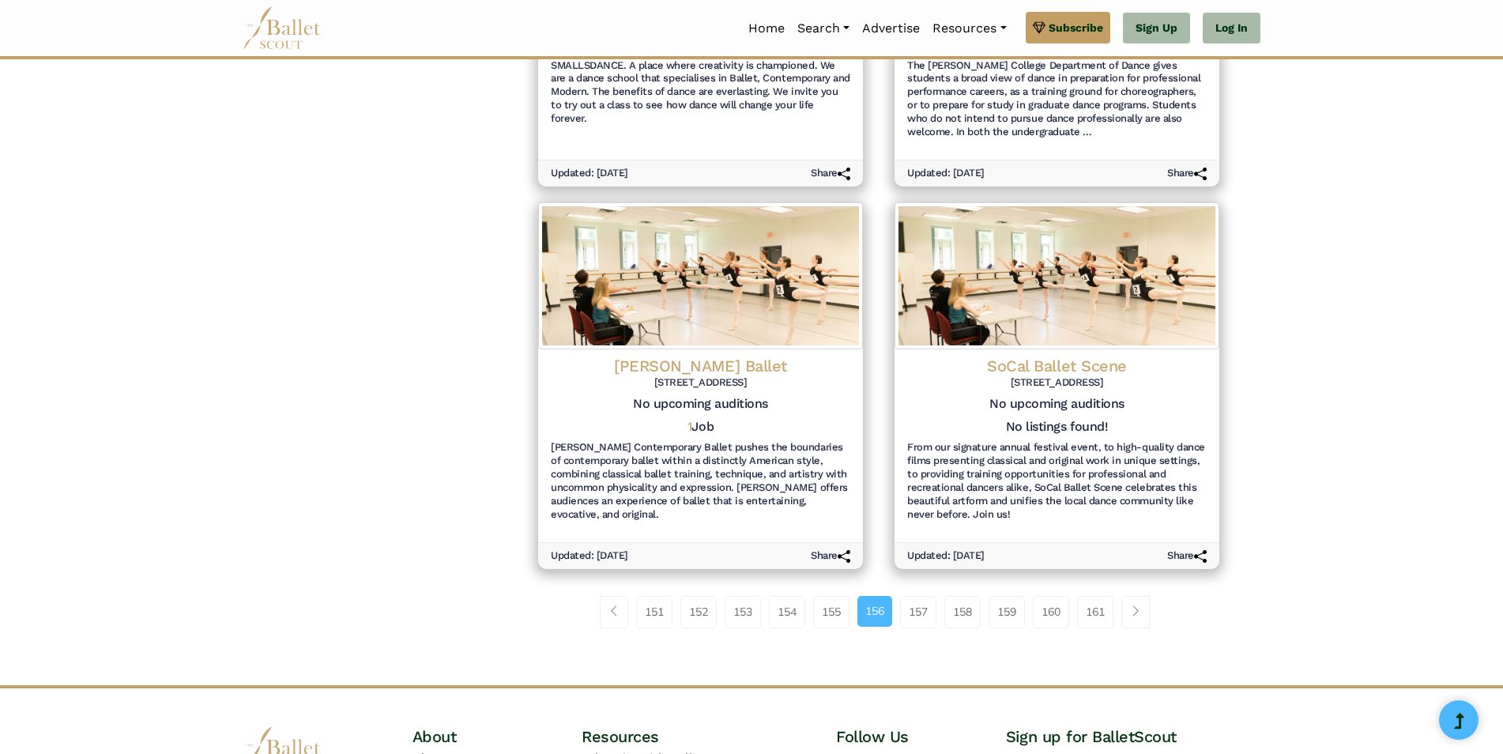
scroll to position [1800, 0]
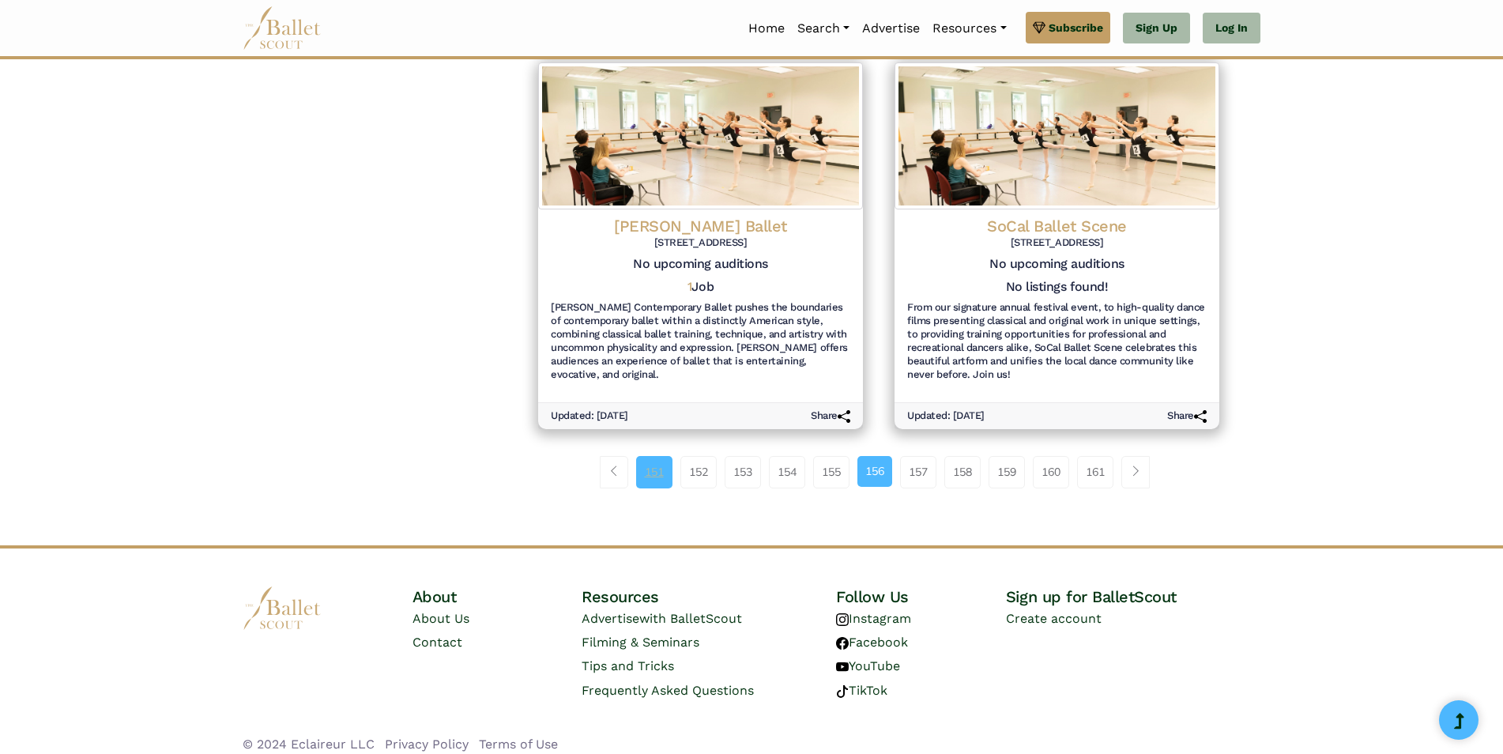
click at [651, 459] on link "151" at bounding box center [654, 472] width 36 height 32
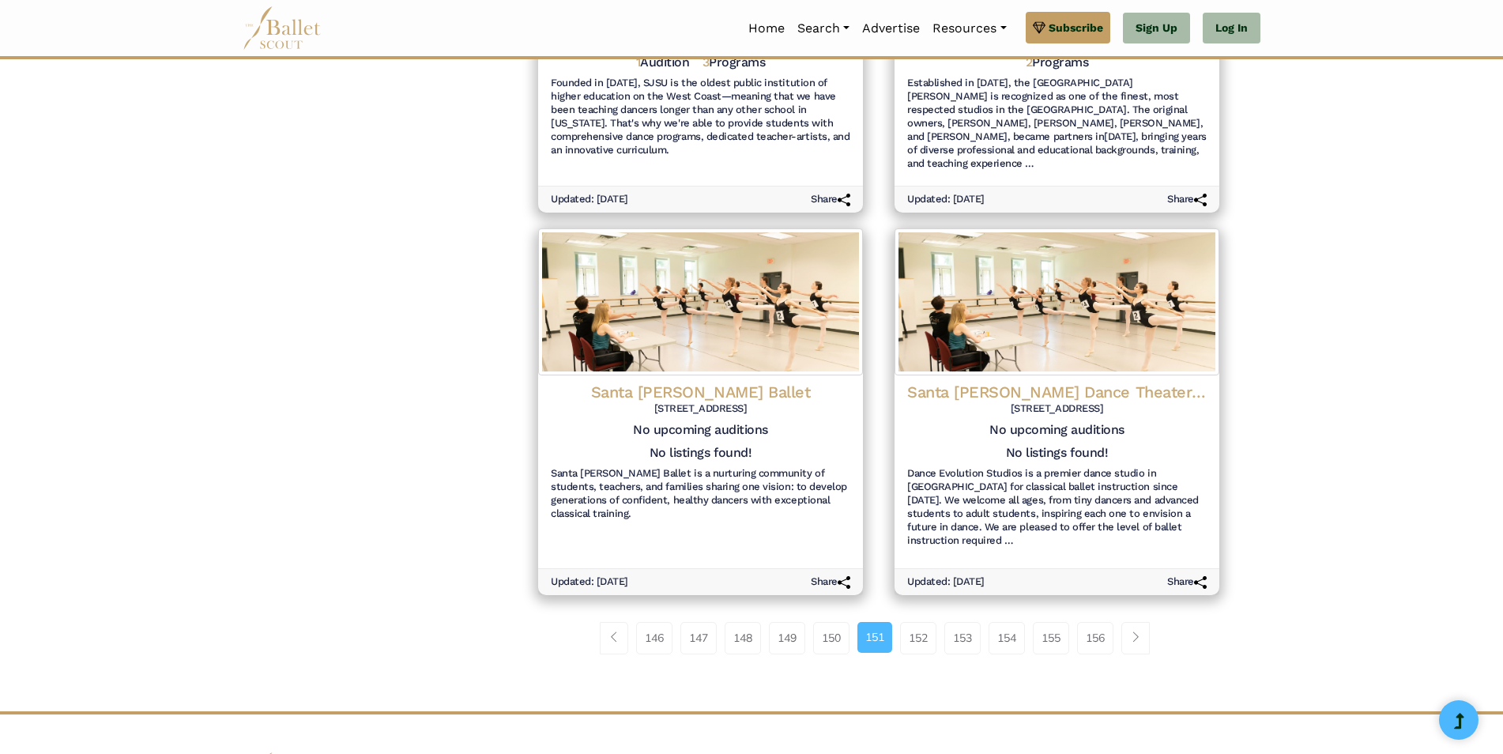
scroll to position [1786, 0]
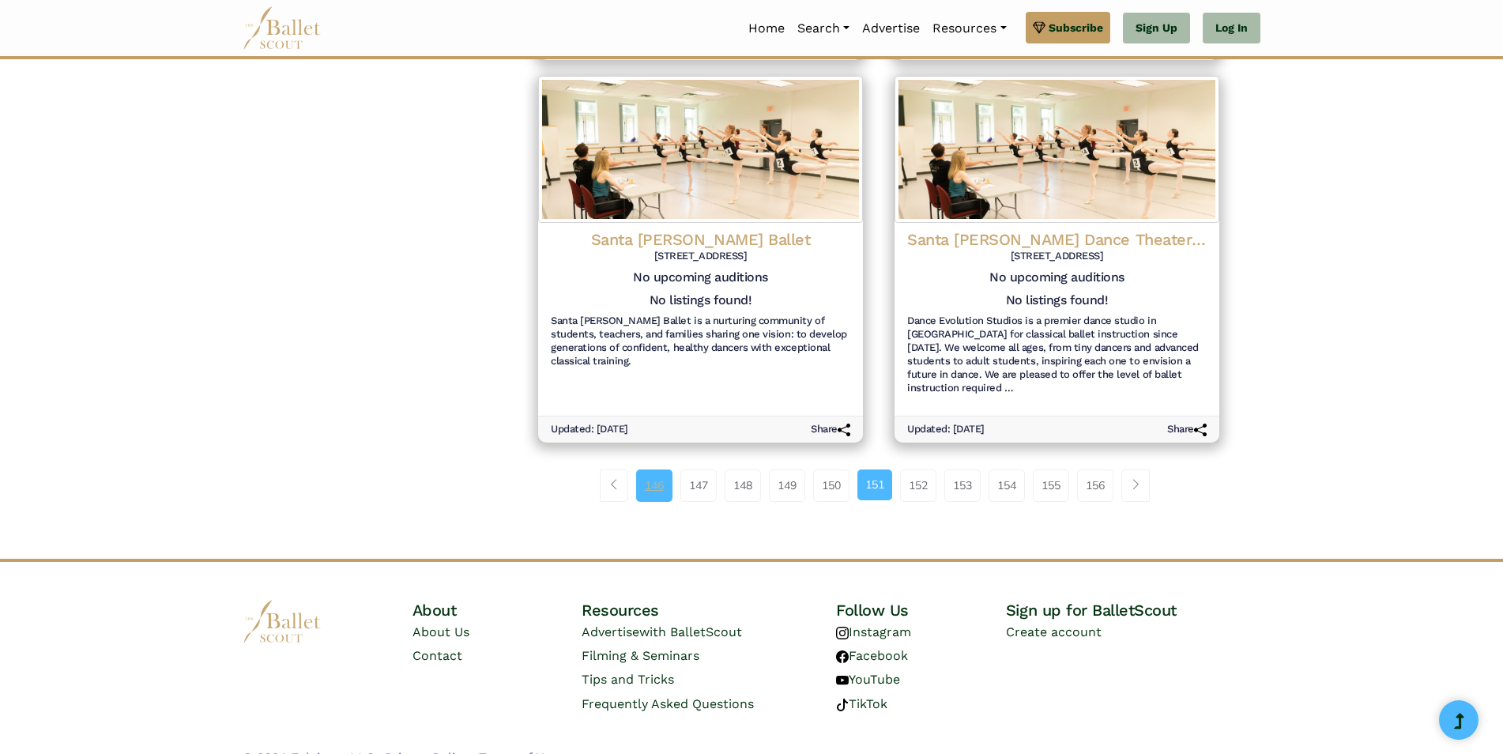
click at [647, 470] on link "146" at bounding box center [654, 486] width 36 height 32
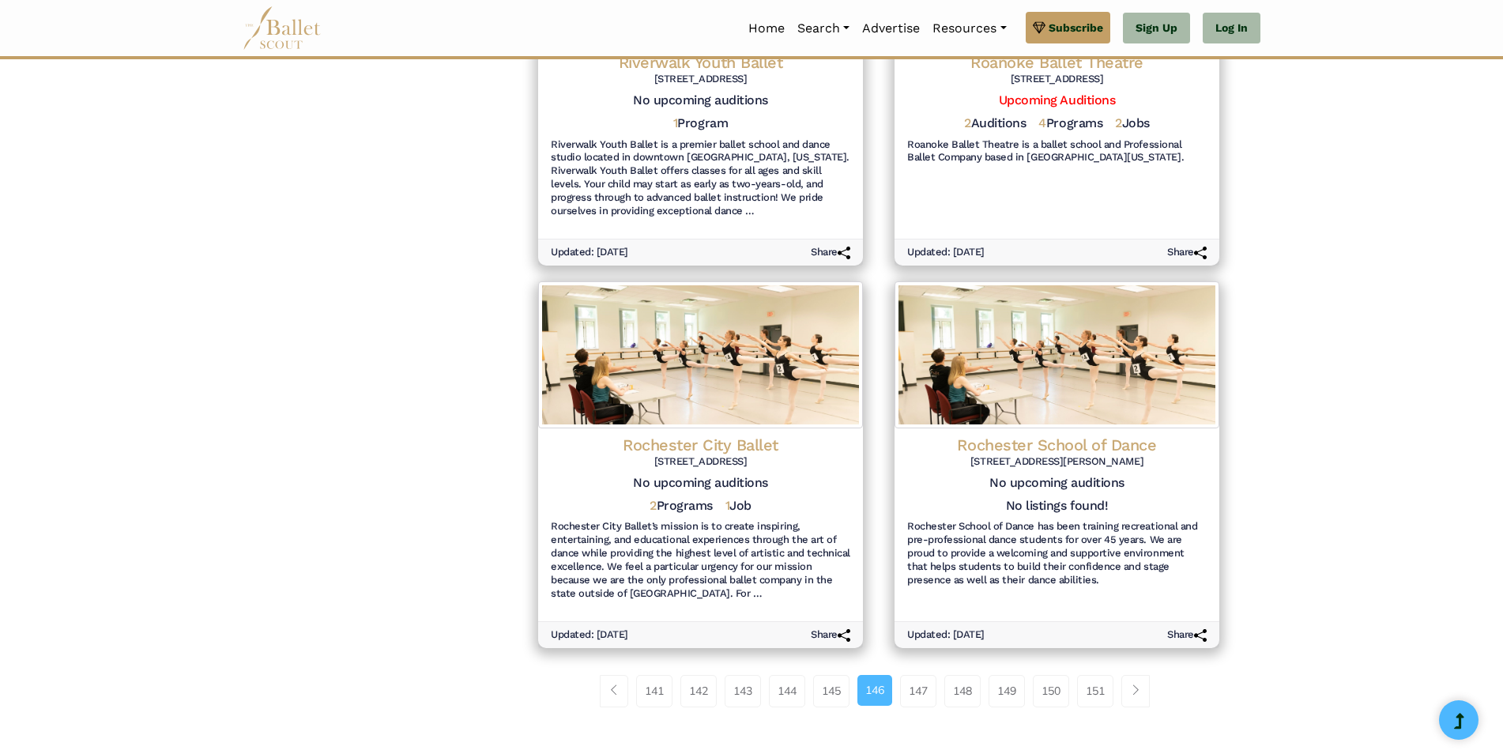
scroll to position [1786, 0]
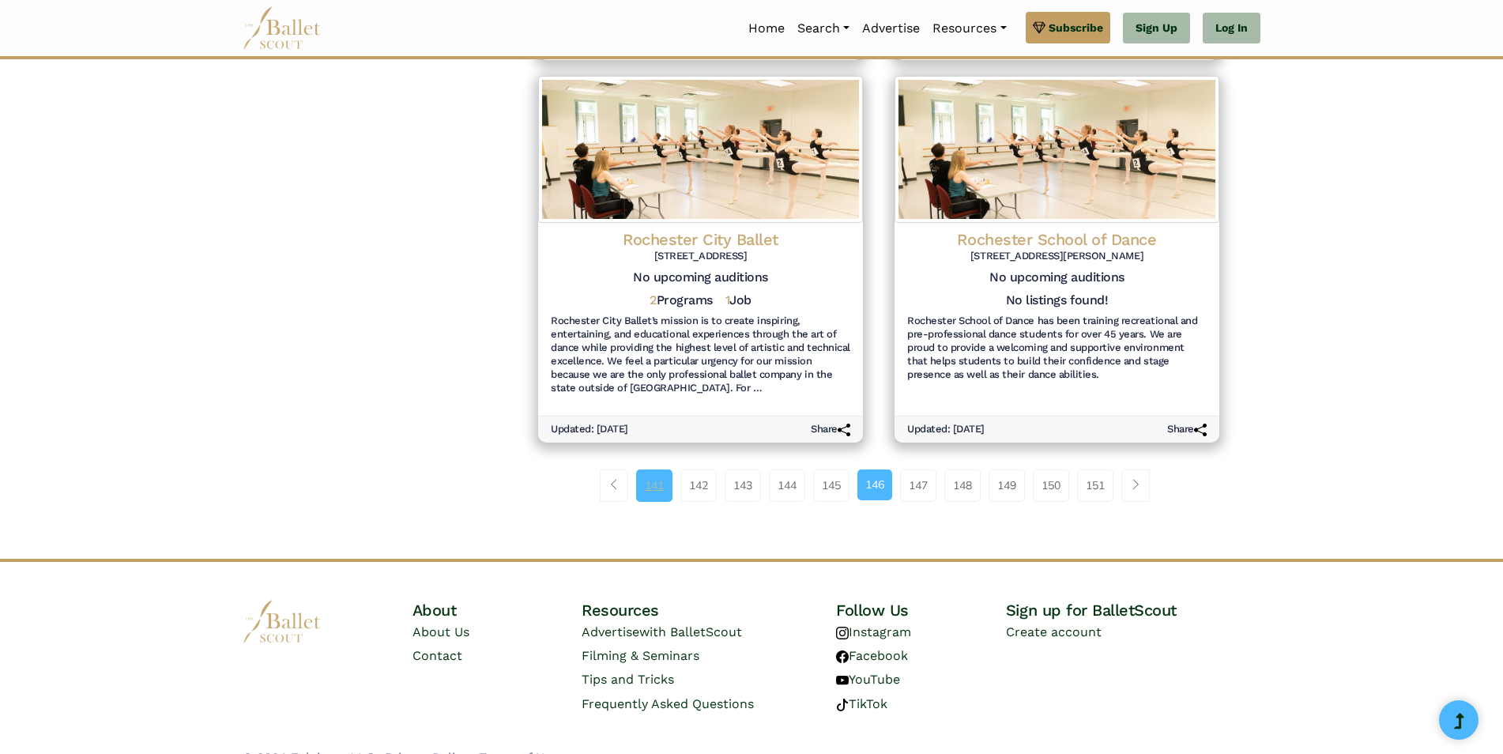
click at [636, 470] on link "141" at bounding box center [654, 486] width 36 height 32
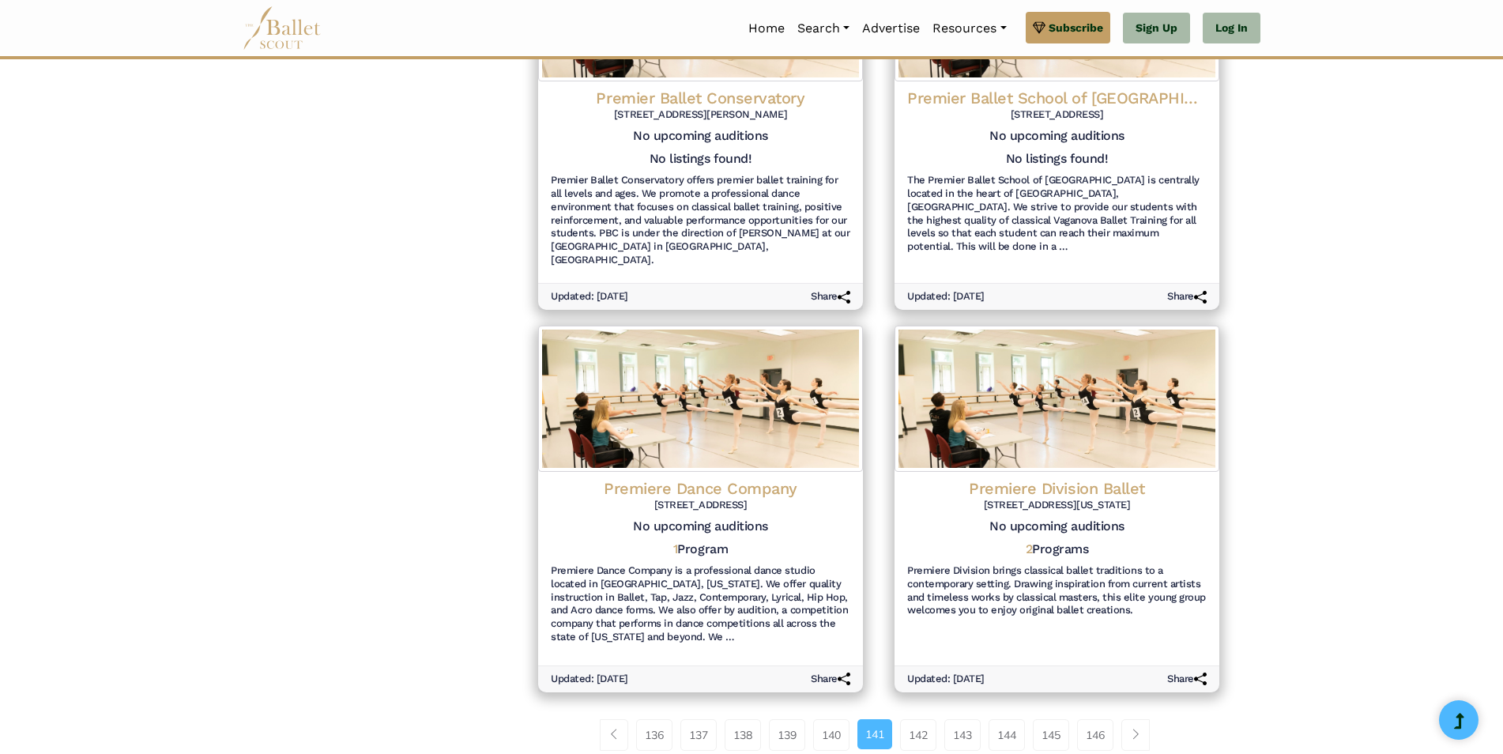
scroll to position [1746, 0]
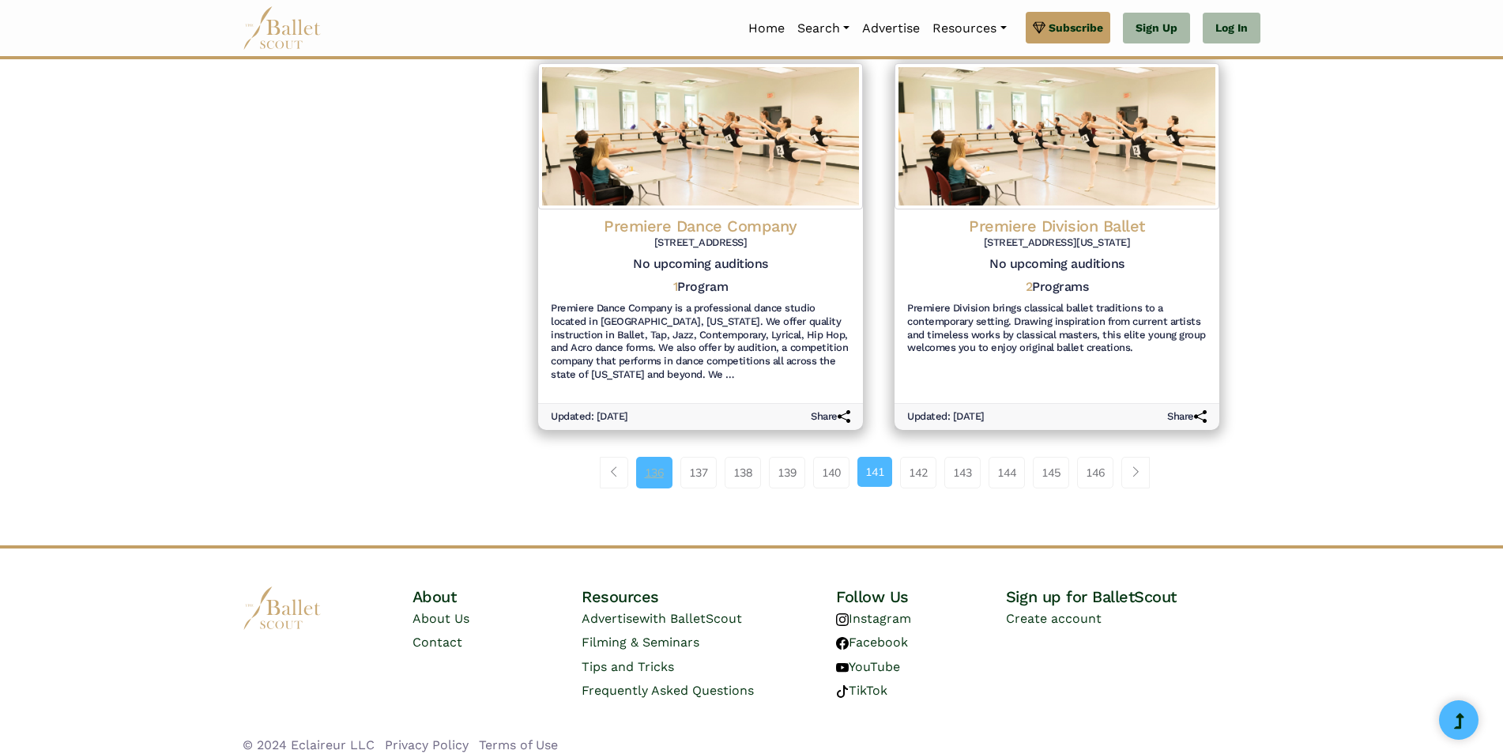
click at [655, 464] on link "136" at bounding box center [654, 473] width 36 height 32
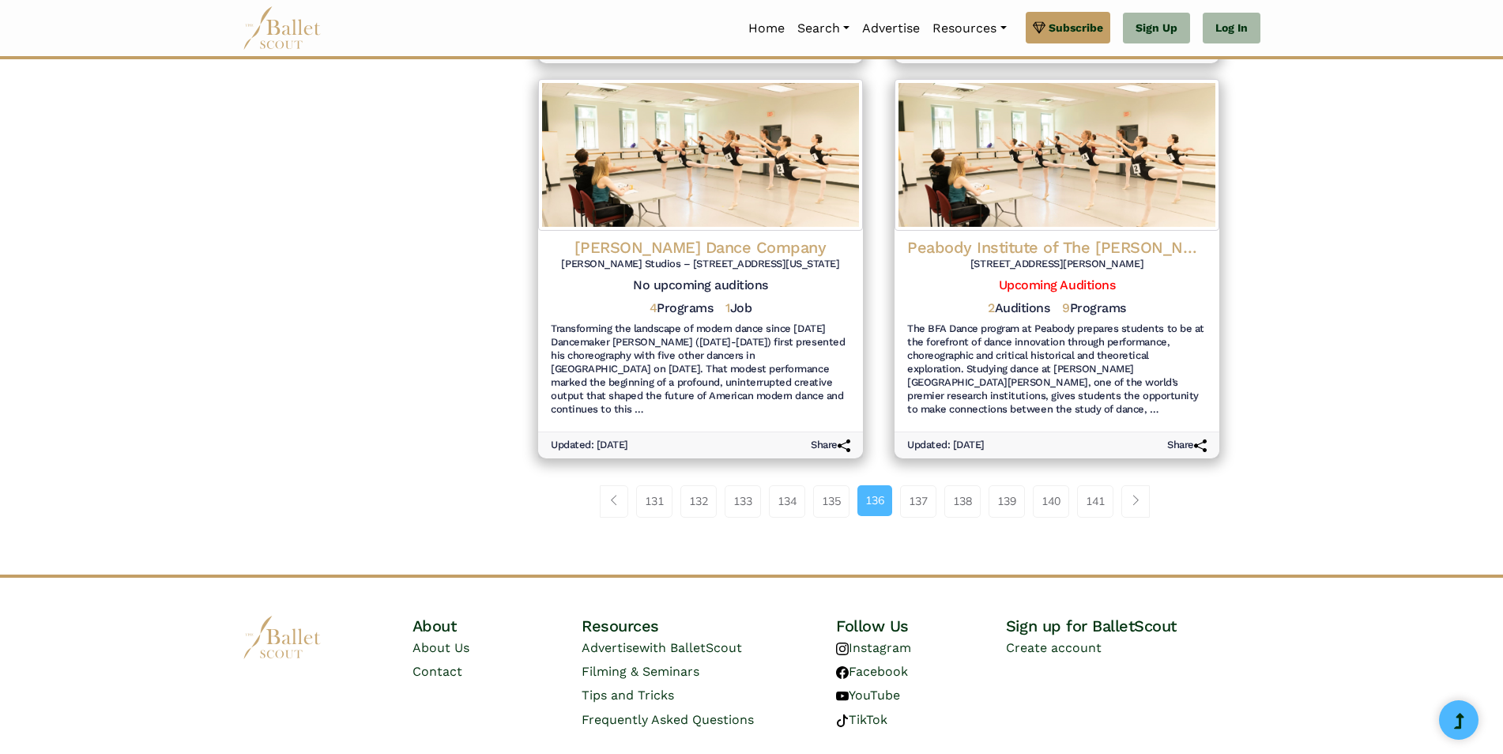
scroll to position [1773, 0]
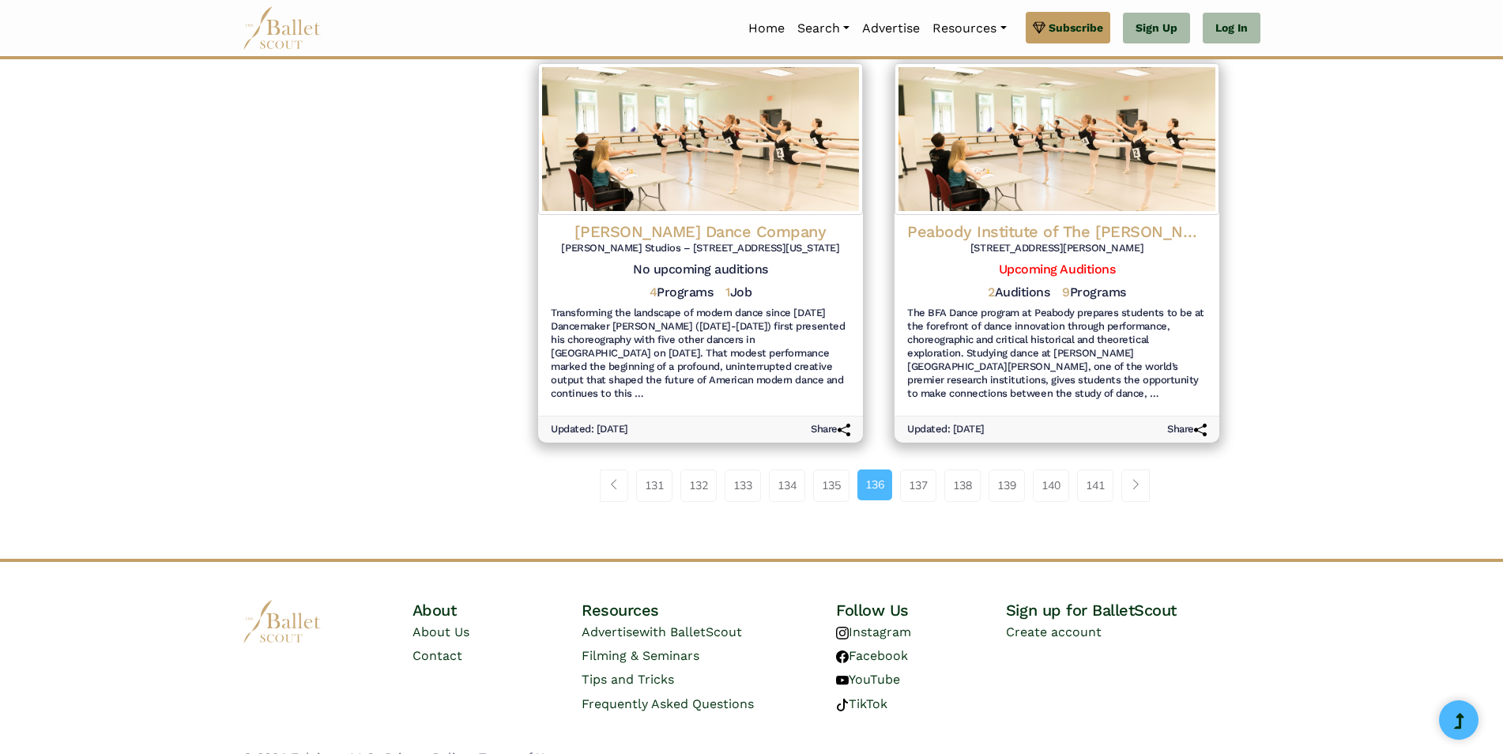
click at [655, 470] on link "131" at bounding box center [654, 486] width 36 height 32
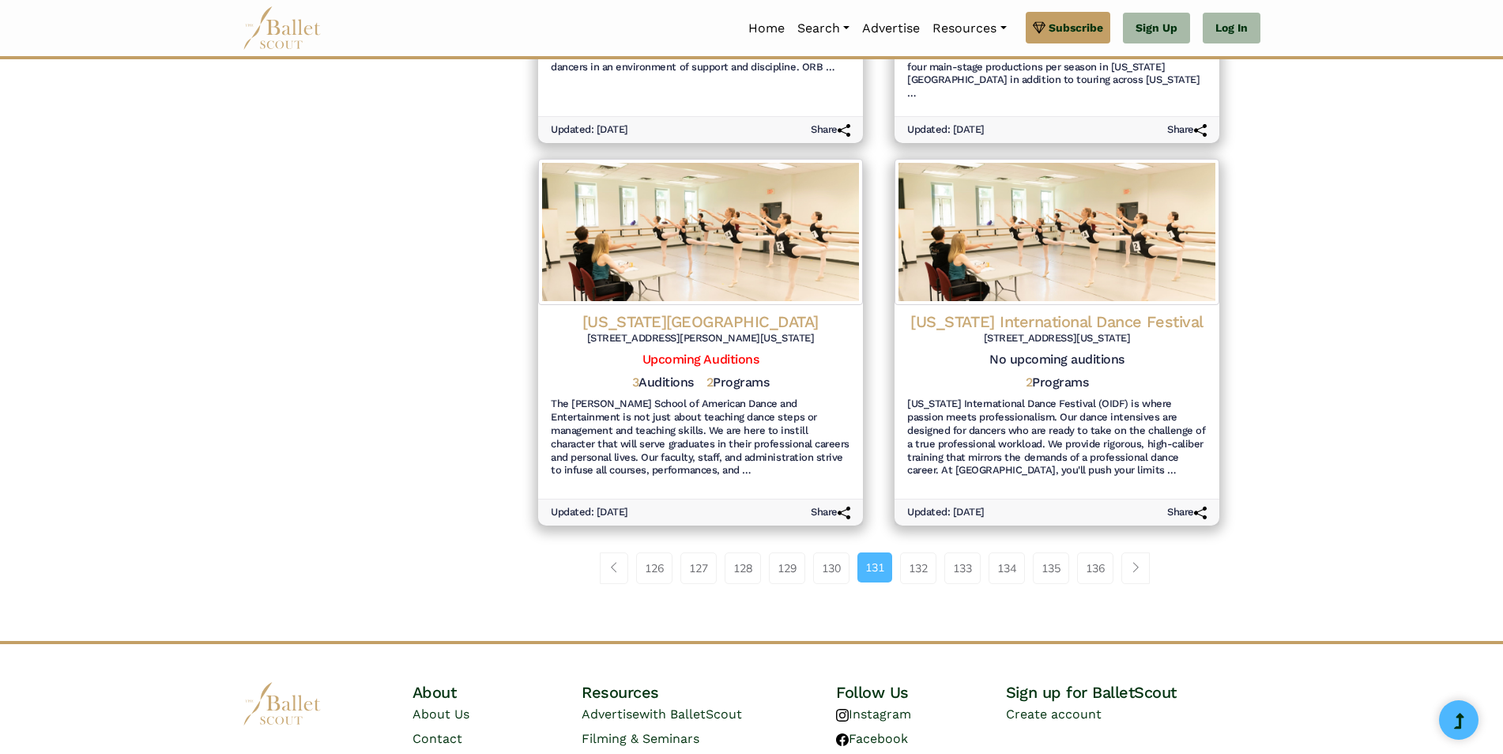
scroll to position [1818, 0]
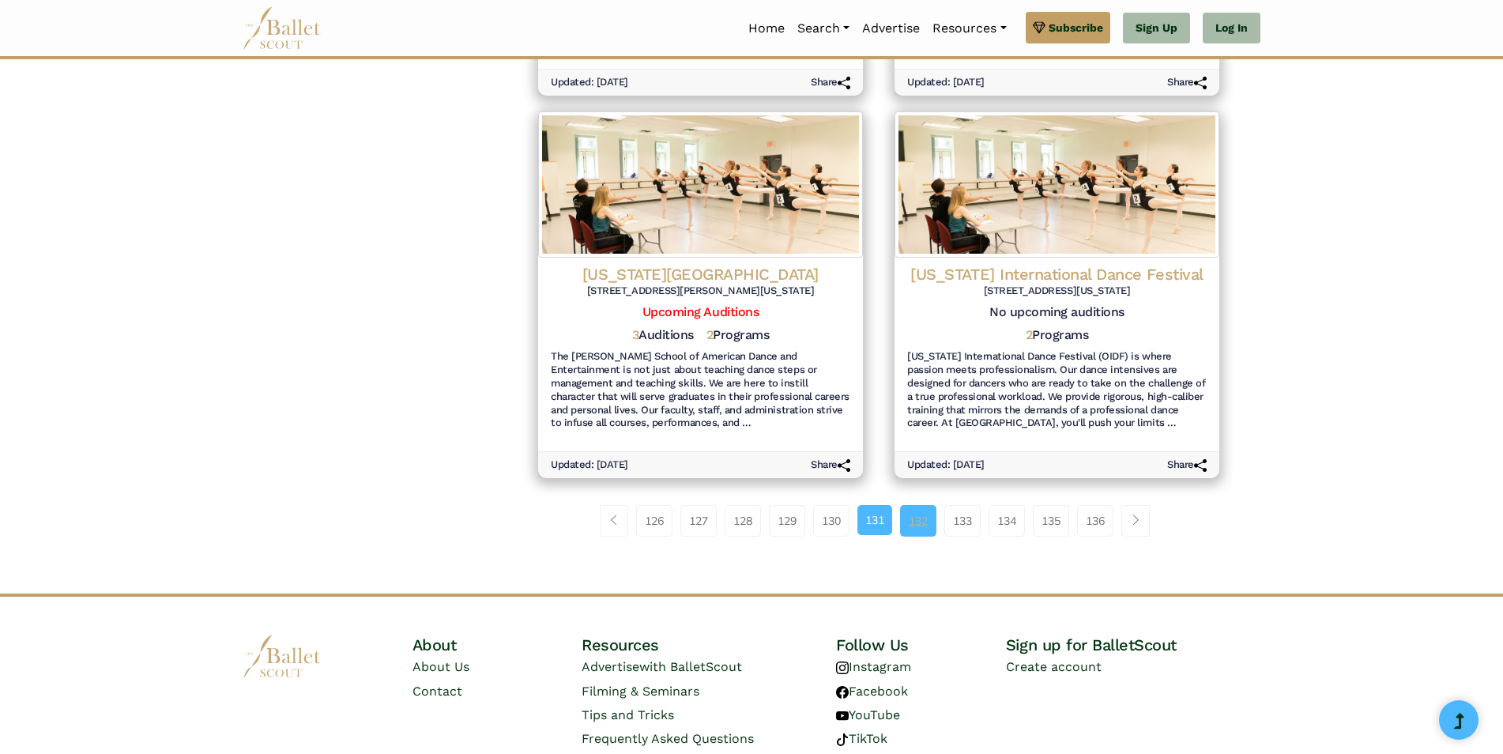
click at [925, 505] on link "132" at bounding box center [918, 521] width 36 height 32
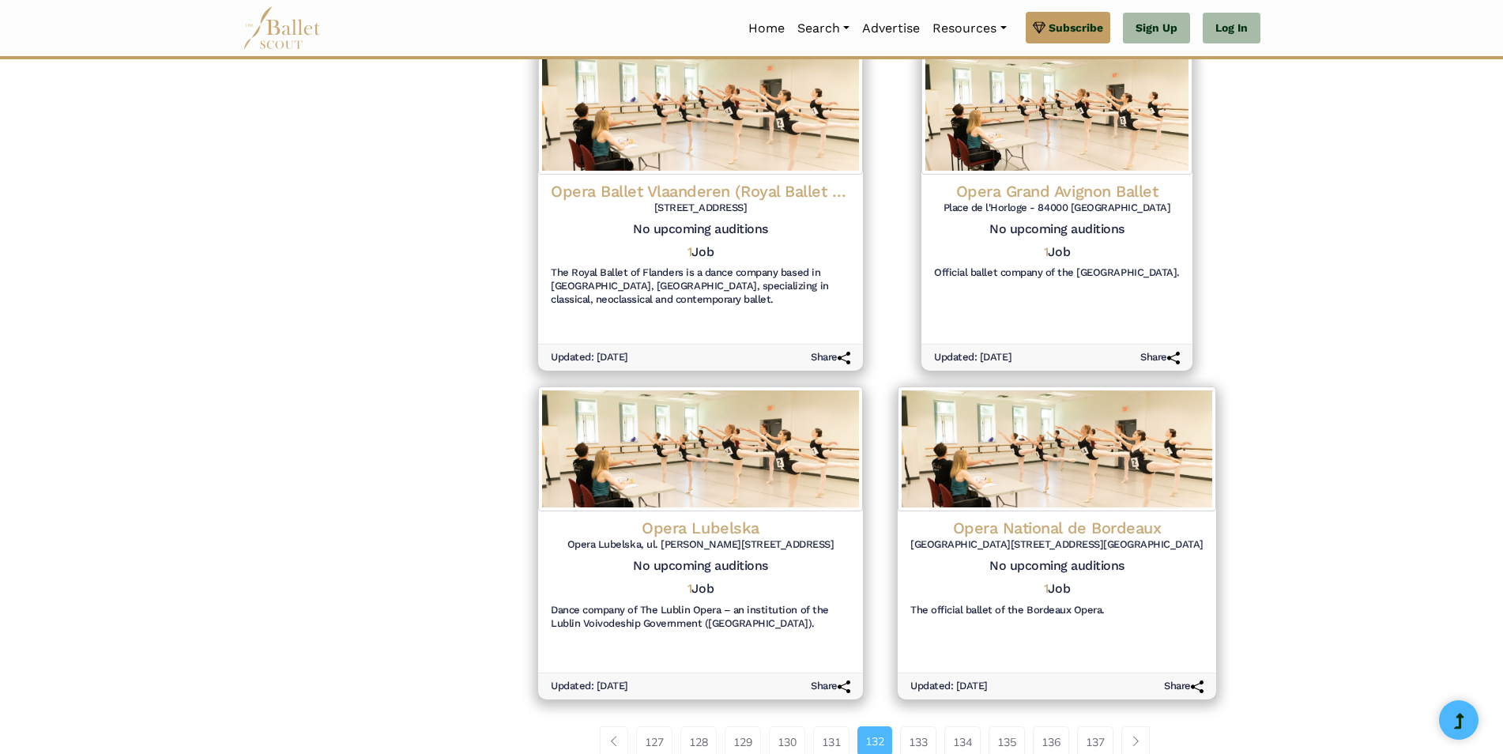
scroll to position [1706, 0]
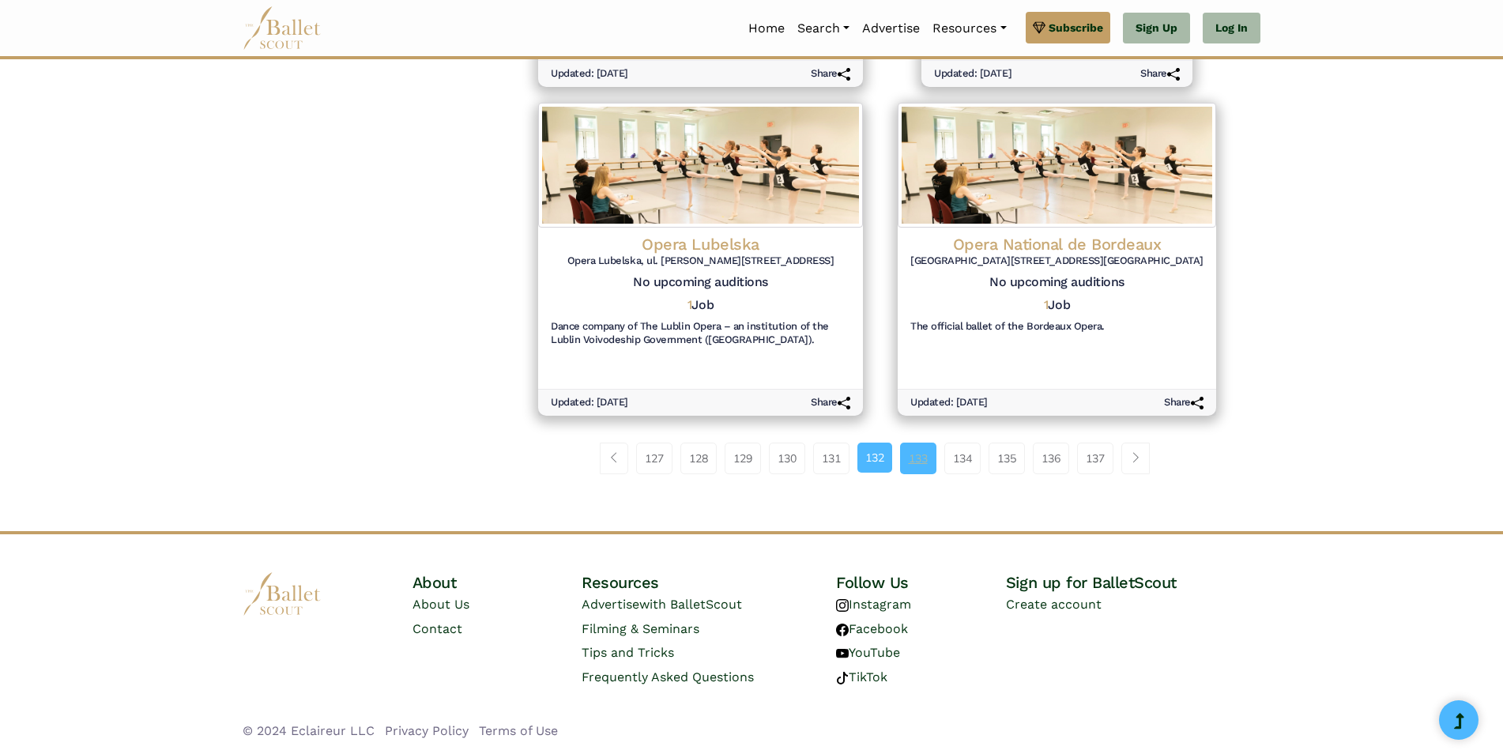
click at [931, 461] on link "133" at bounding box center [918, 459] width 36 height 32
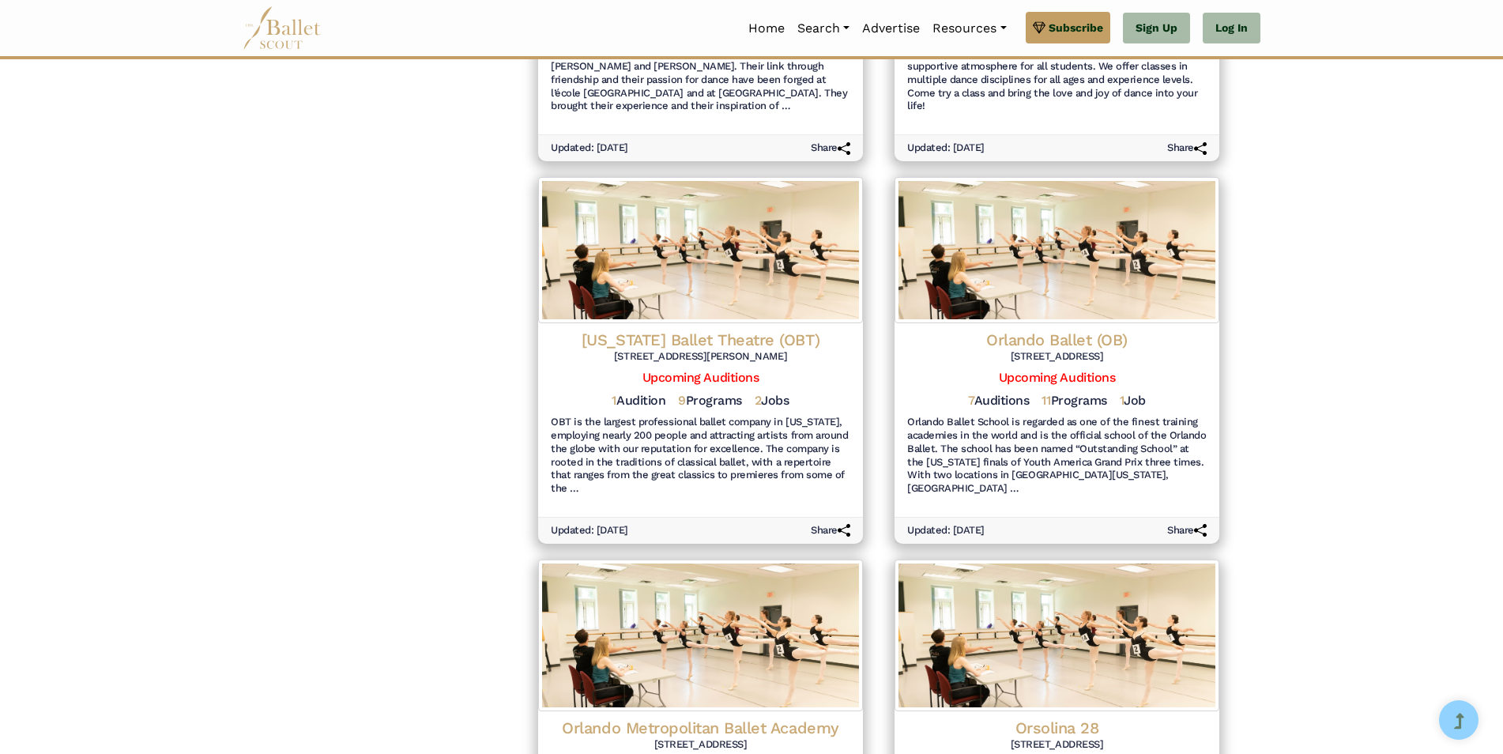
scroll to position [948, 0]
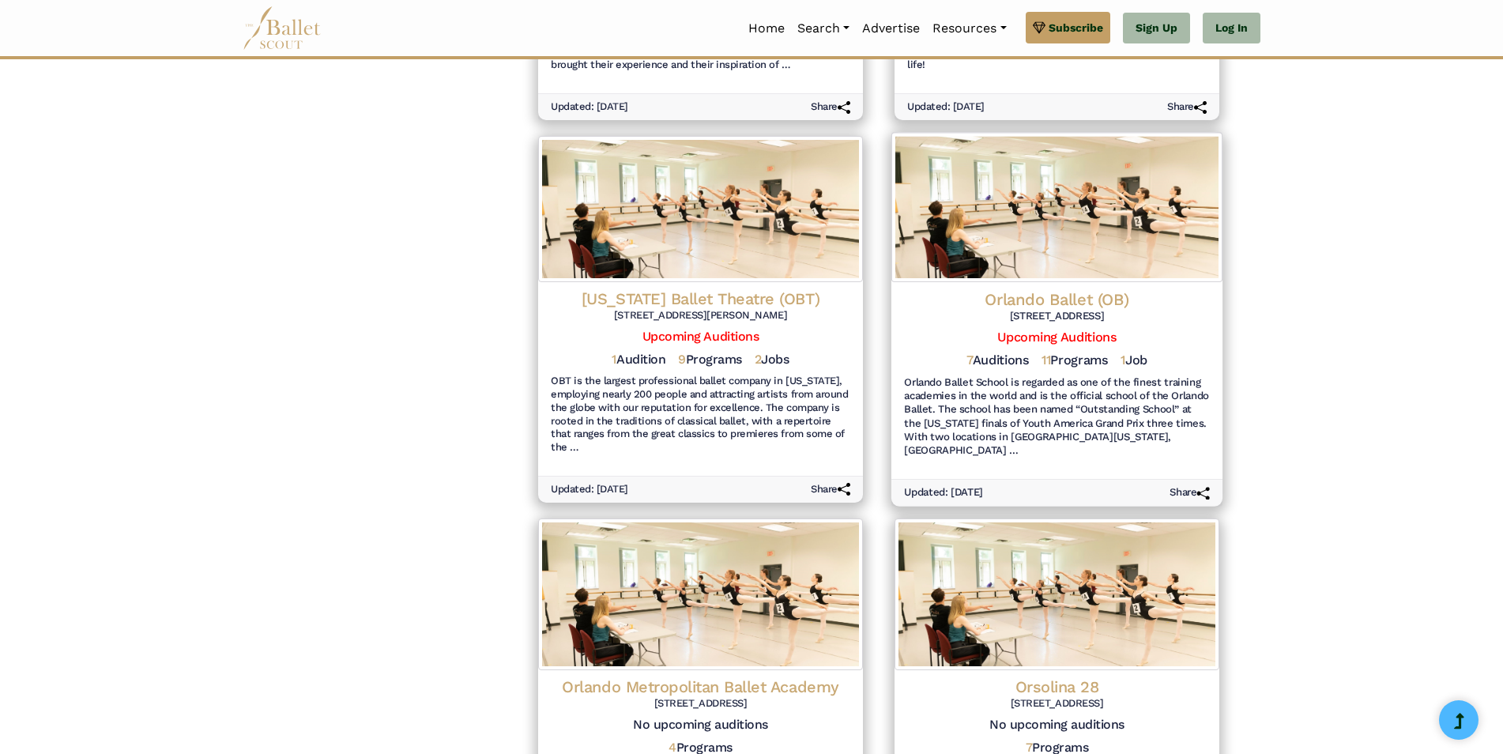
click at [1043, 288] on h4 "Orlando Ballet (OB)" at bounding box center [1057, 298] width 306 height 21
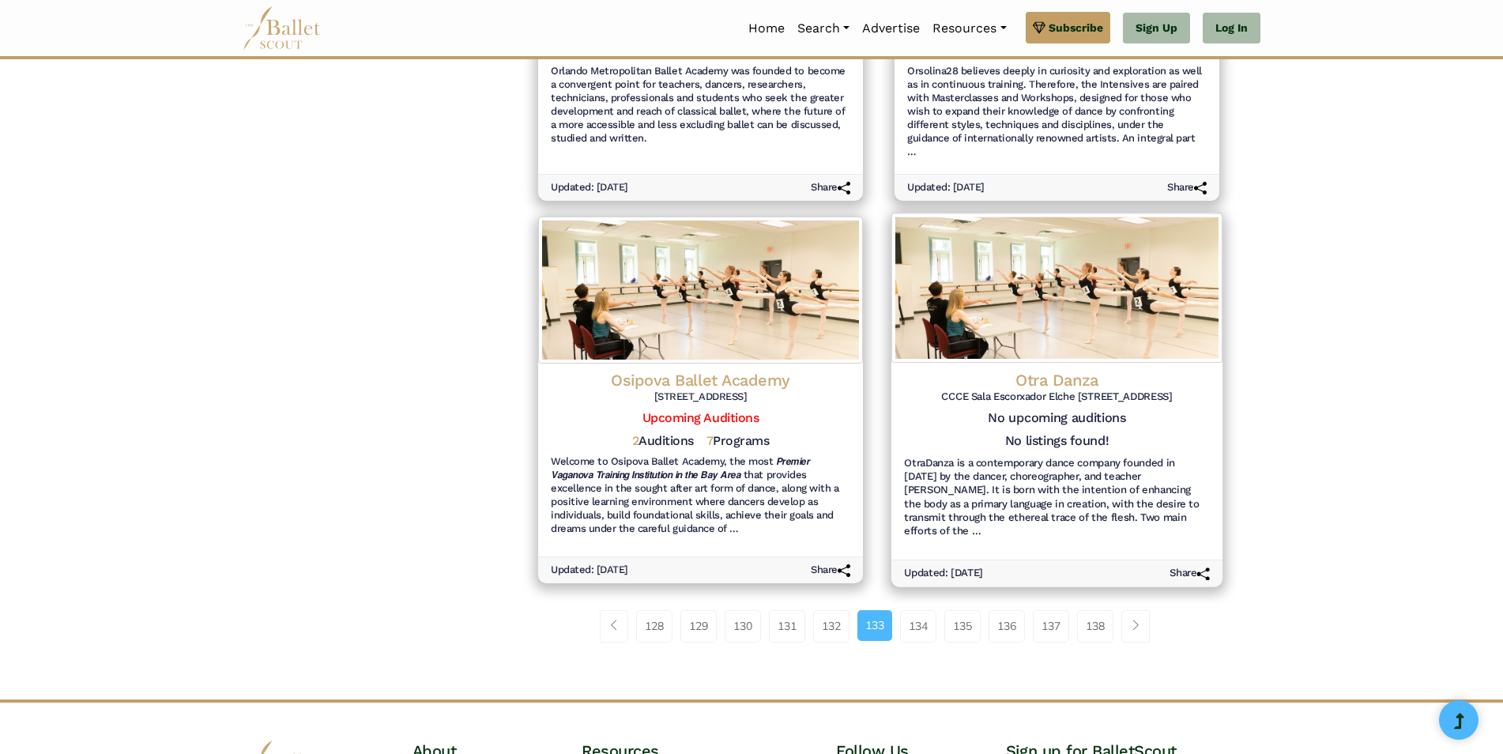
scroll to position [1786, 0]
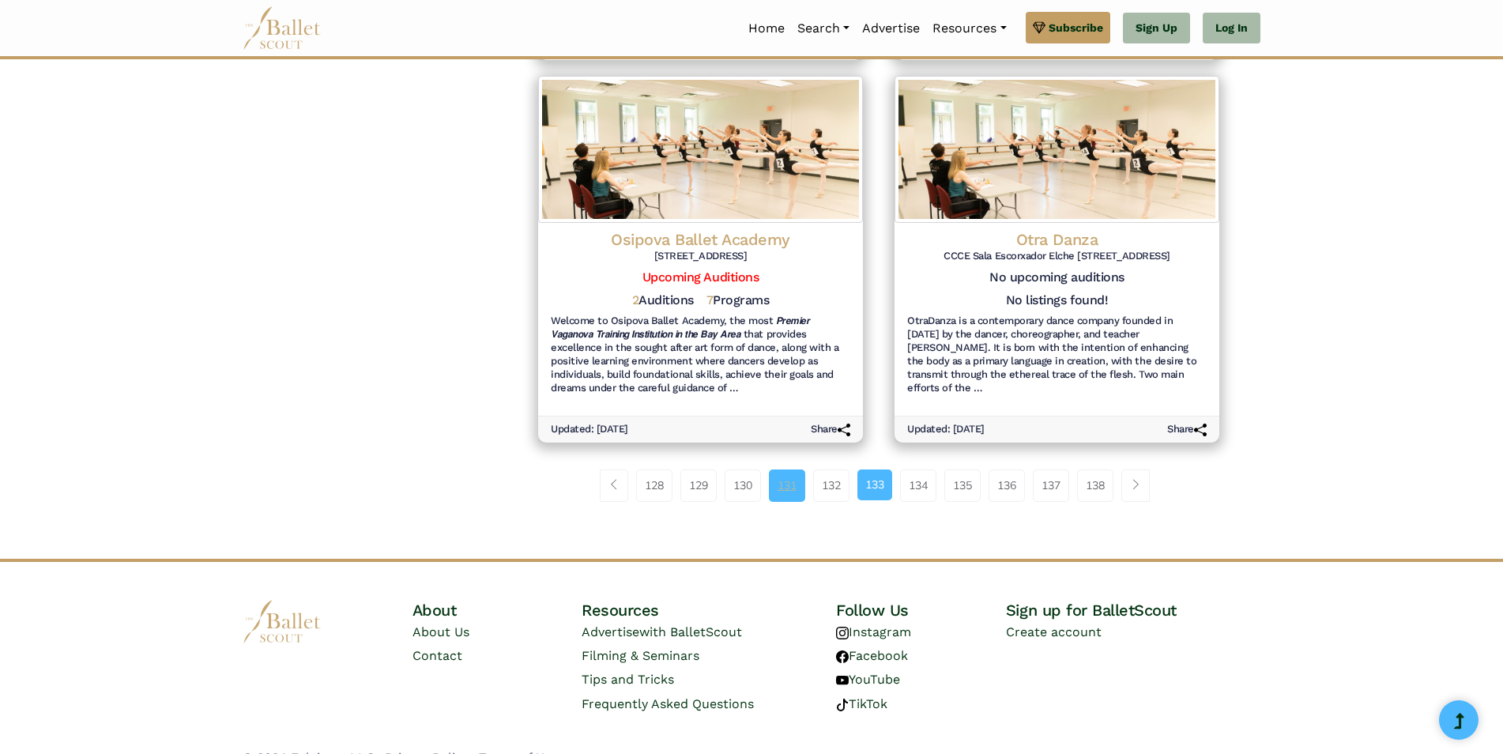
click at [780, 470] on link "131" at bounding box center [787, 486] width 36 height 32
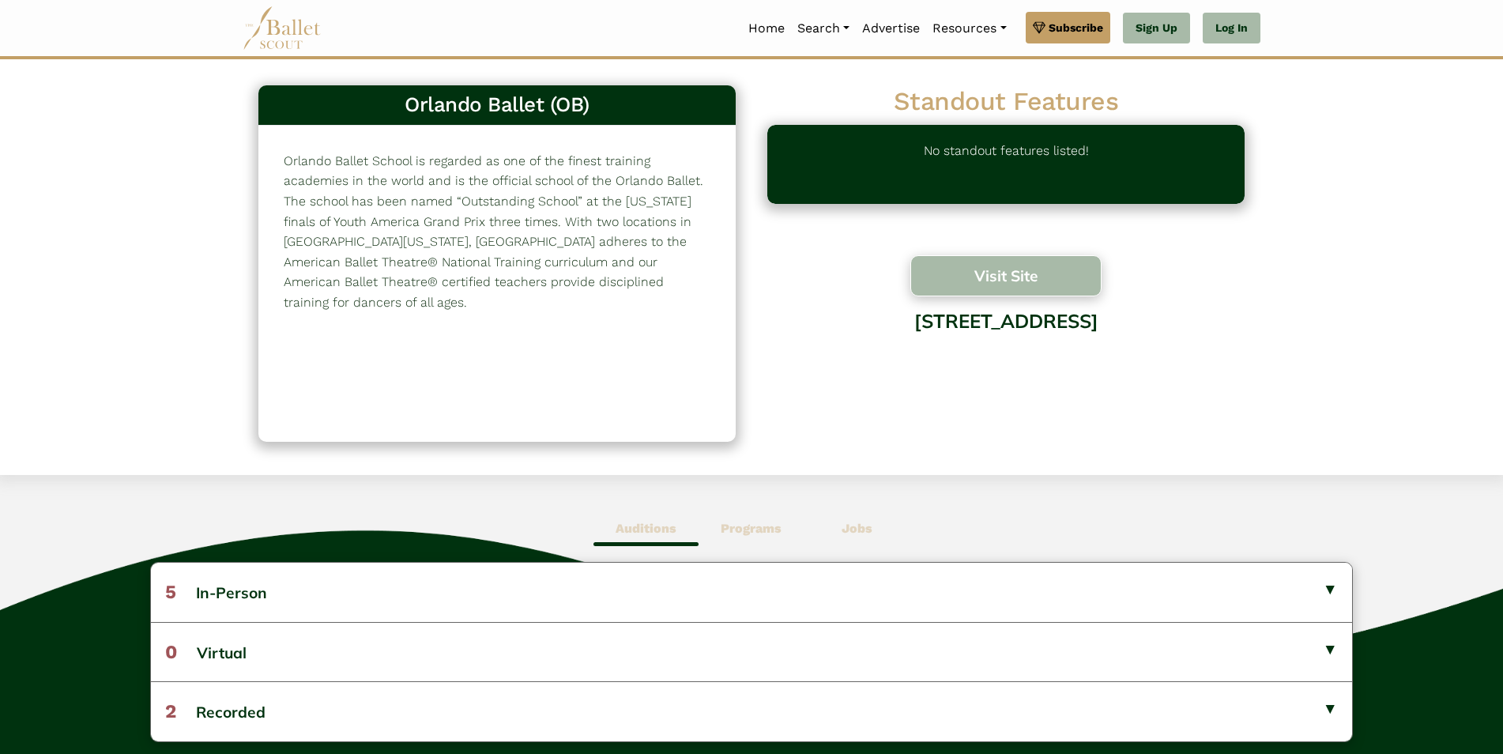
click at [1044, 281] on button "Visit Site" at bounding box center [1006, 275] width 191 height 41
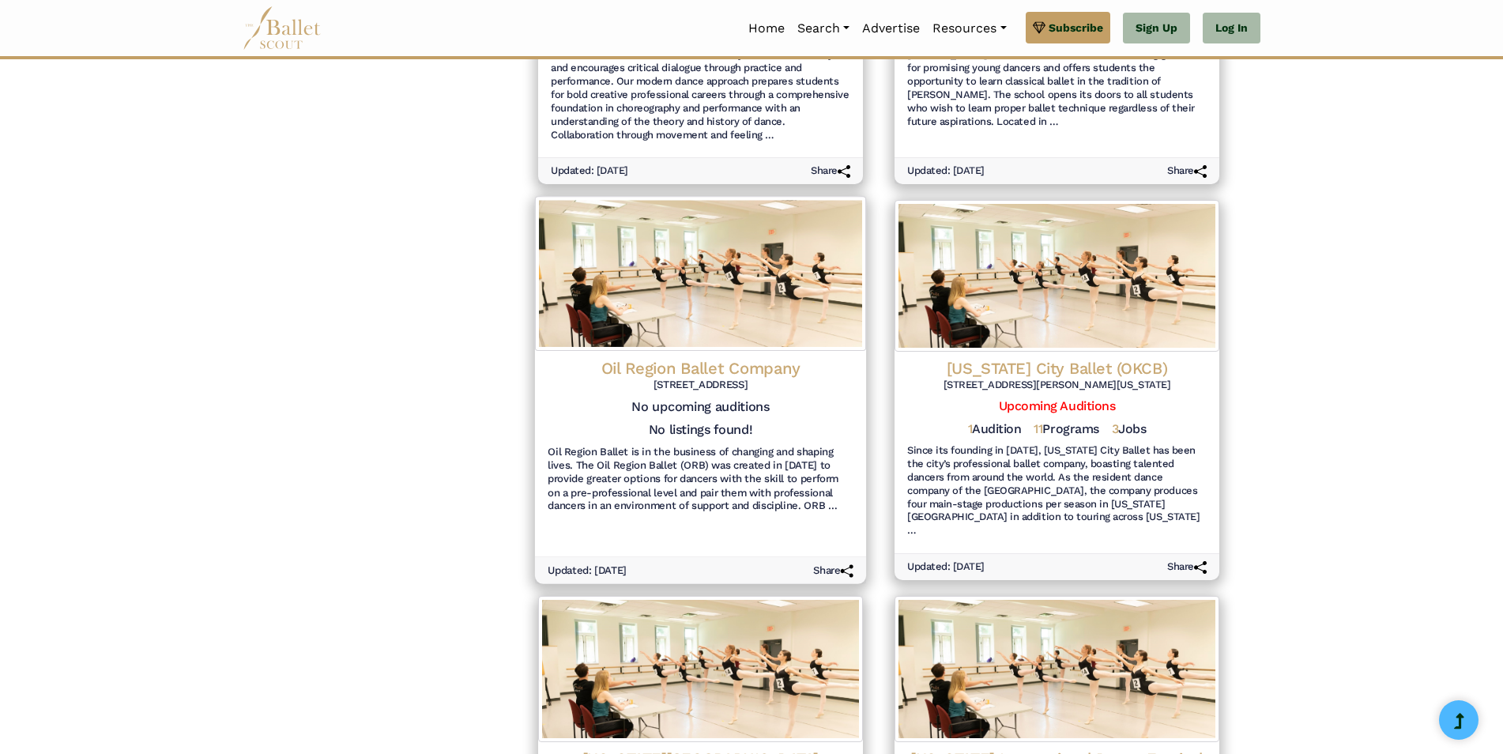
scroll to position [1660, 0]
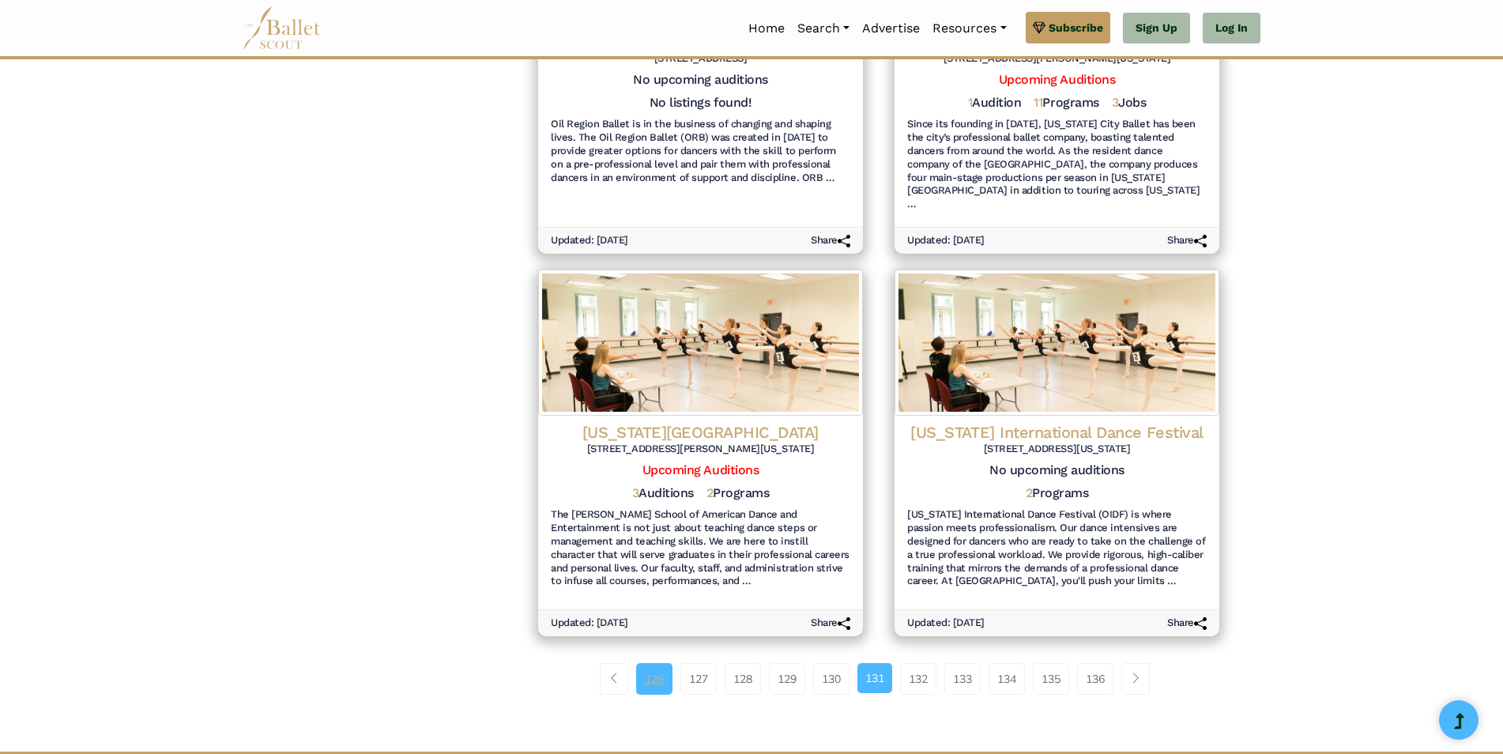
click at [653, 663] on link "126" at bounding box center [654, 679] width 36 height 32
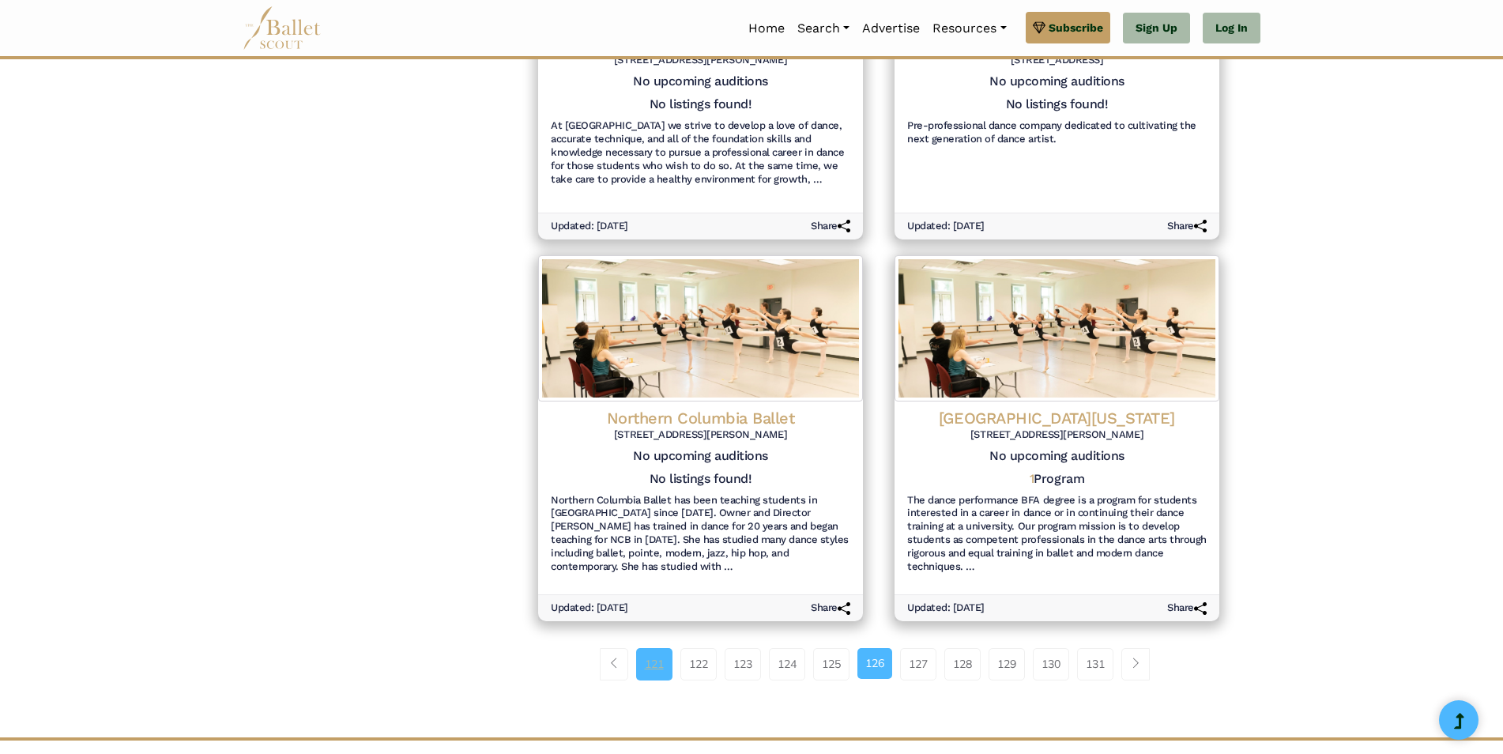
scroll to position [1660, 0]
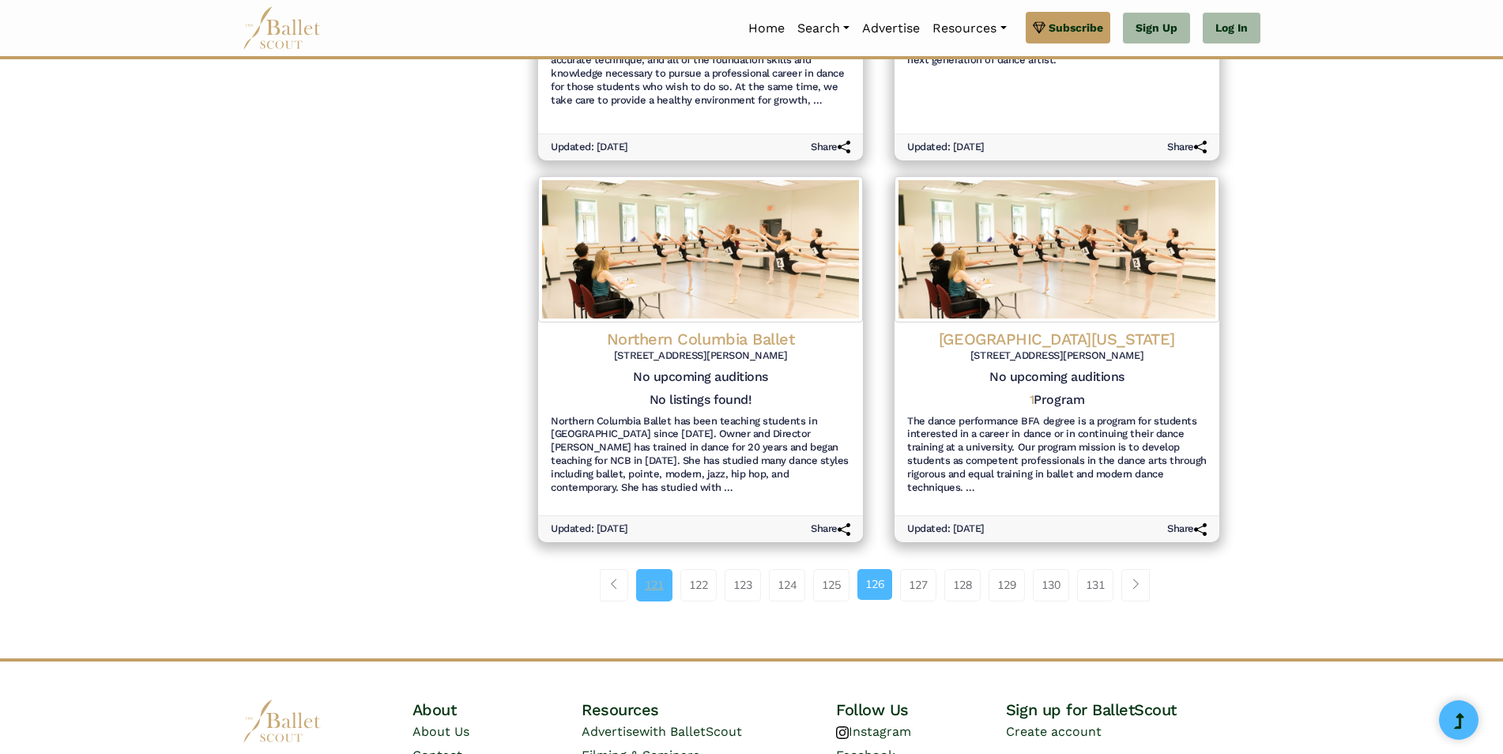
click at [654, 569] on link "121" at bounding box center [654, 585] width 36 height 32
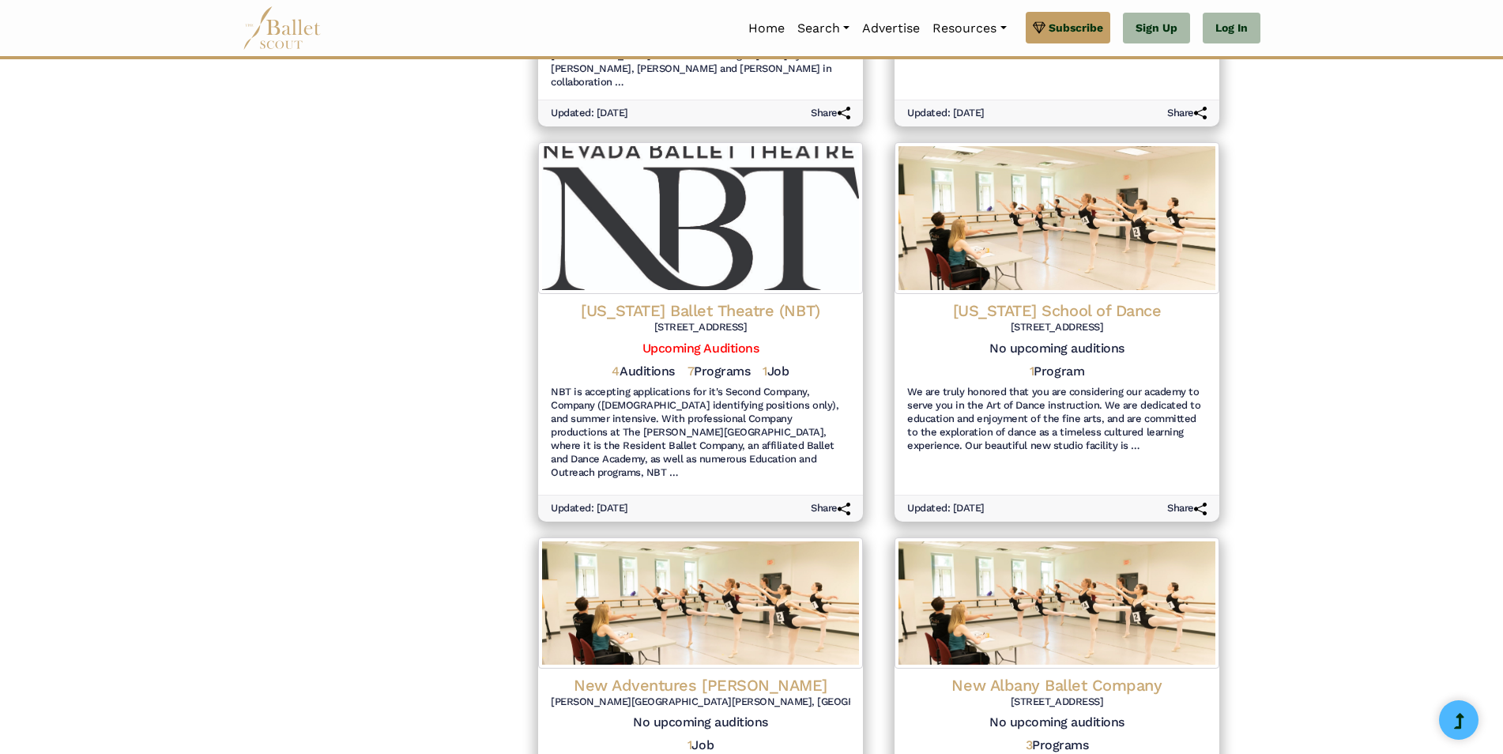
scroll to position [890, 0]
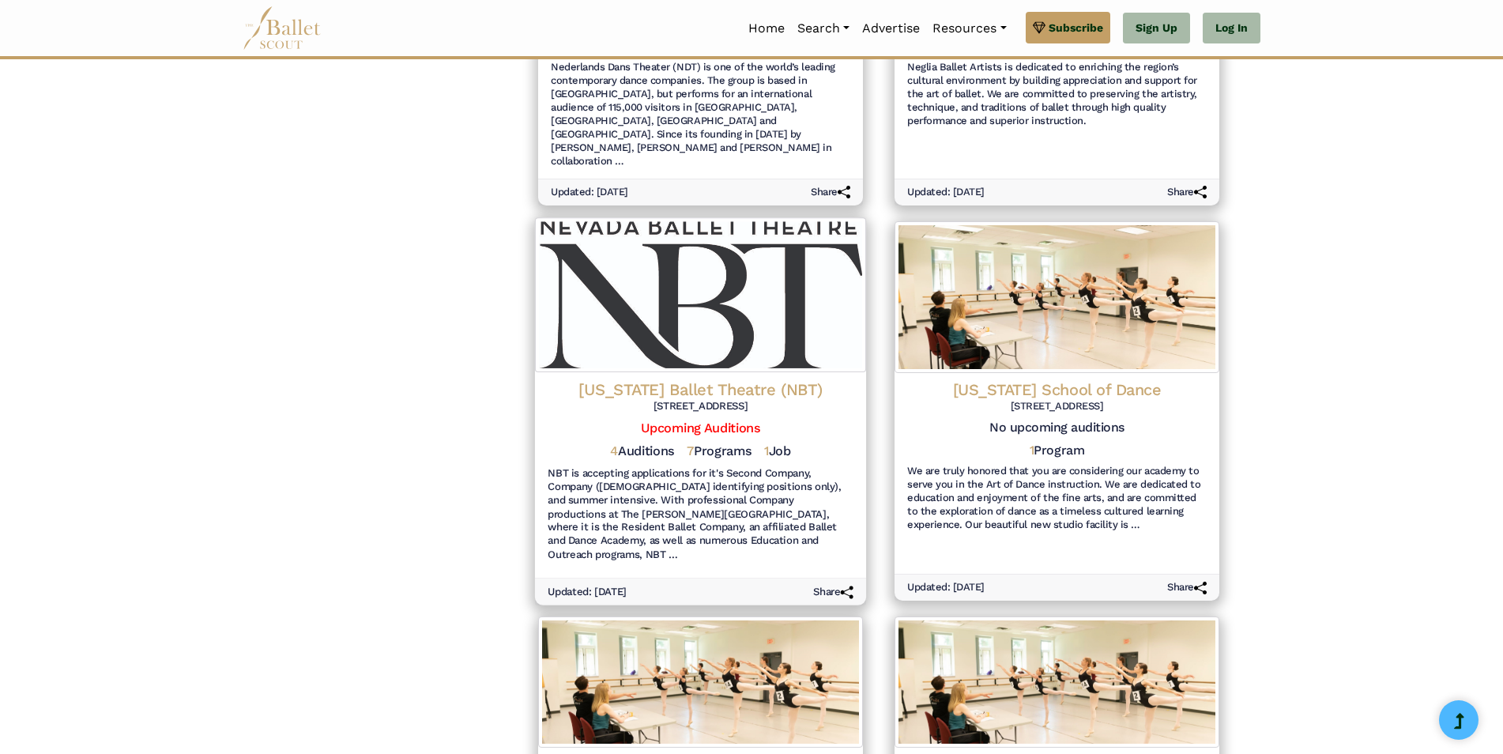
click at [667, 379] on h4 "[US_STATE] Ballet Theatre (NBT)" at bounding box center [701, 389] width 306 height 21
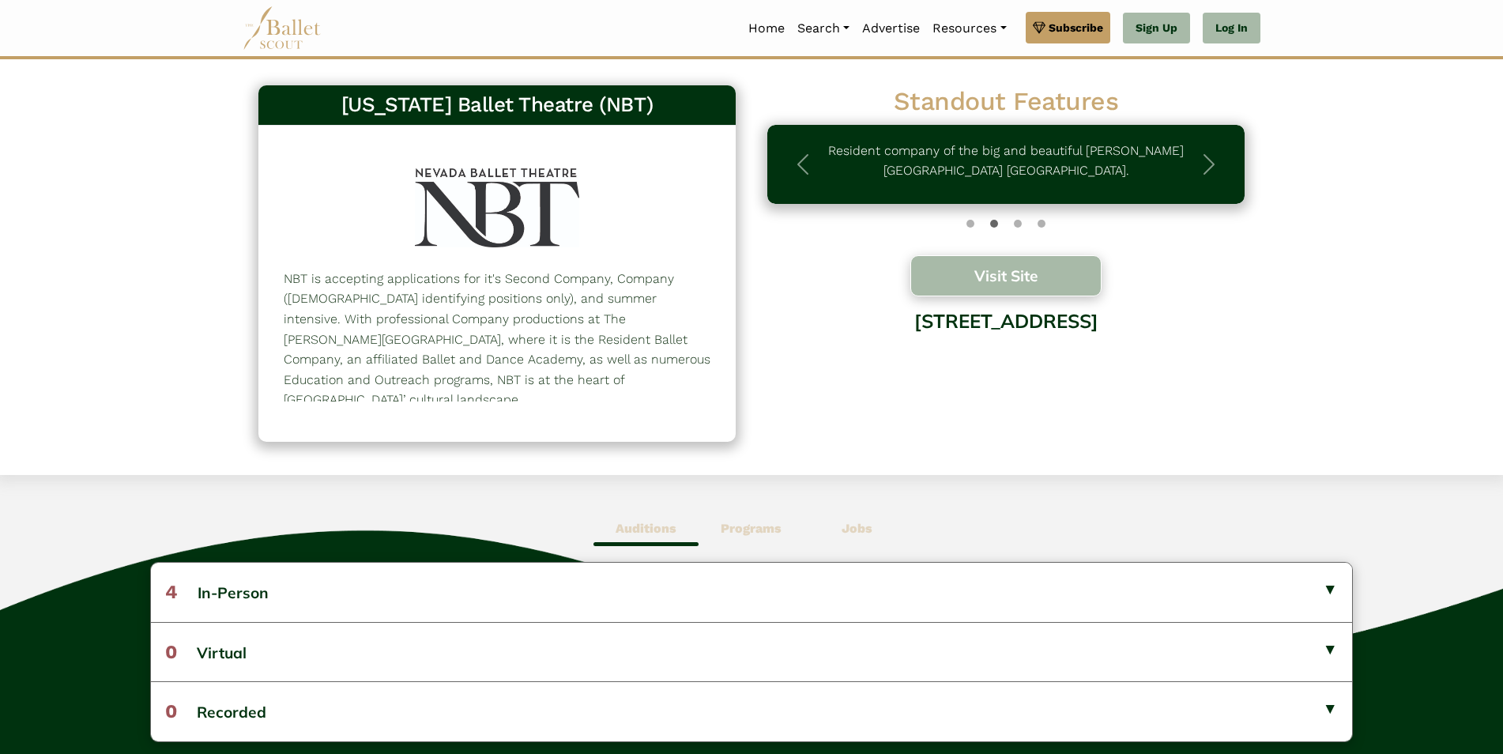
click at [990, 281] on button "Visit Site" at bounding box center [1006, 275] width 191 height 41
